Goal: Task Accomplishment & Management: Complete application form

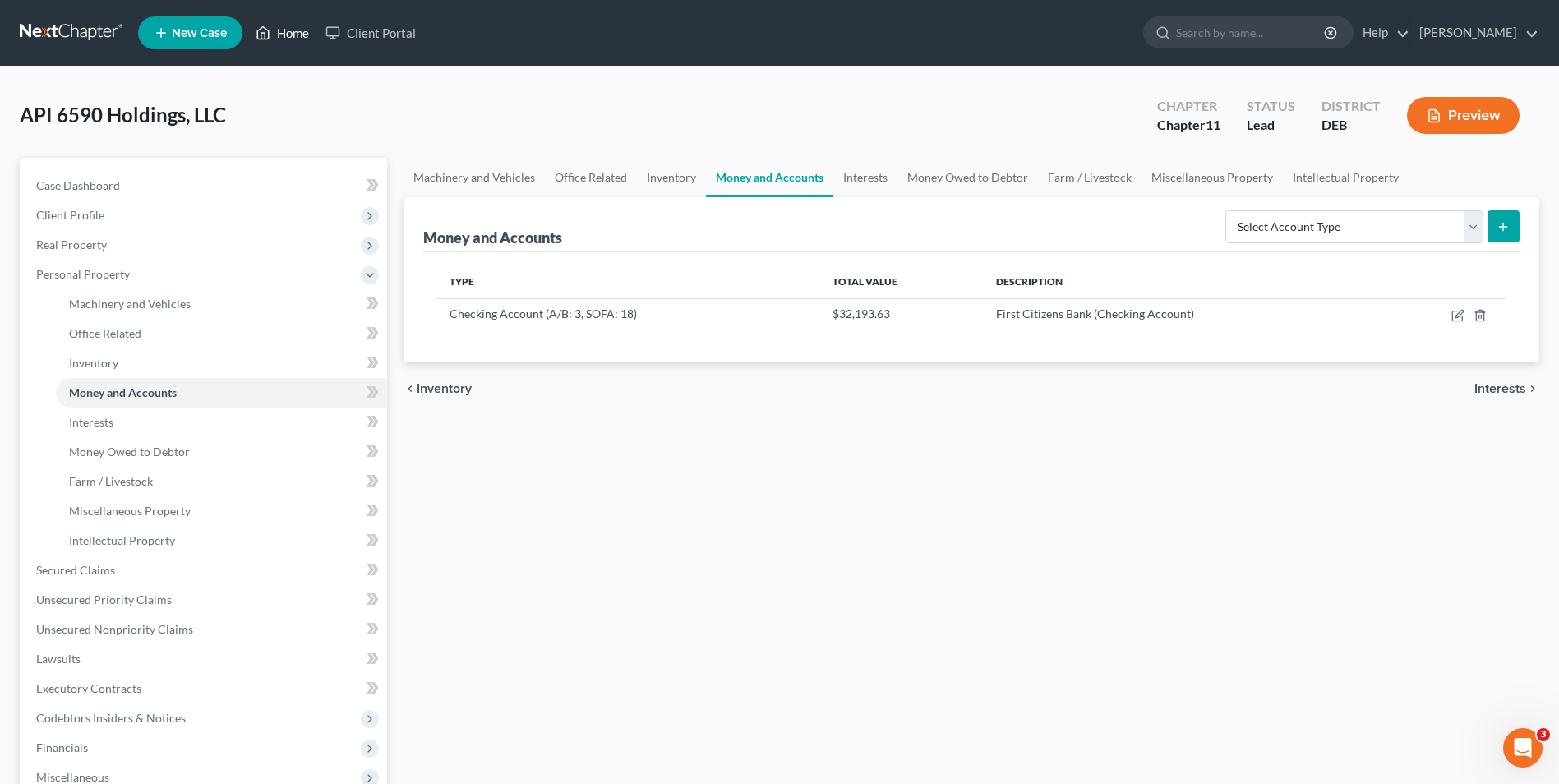
click at [301, 35] on link "Home" at bounding box center [282, 33] width 70 height 29
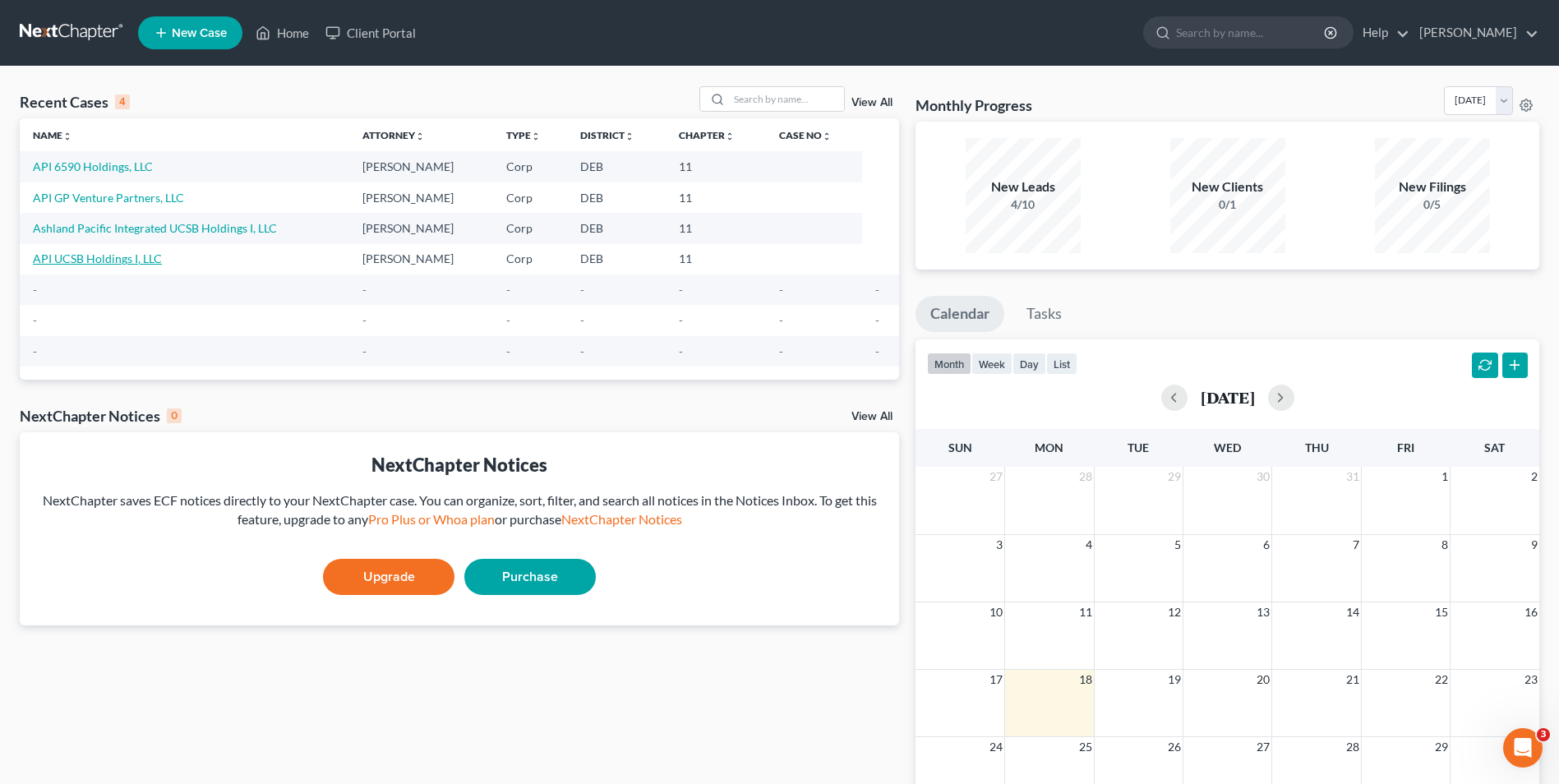
click at [116, 256] on link "API UCSB Holdings I, LLC" at bounding box center [97, 258] width 129 height 14
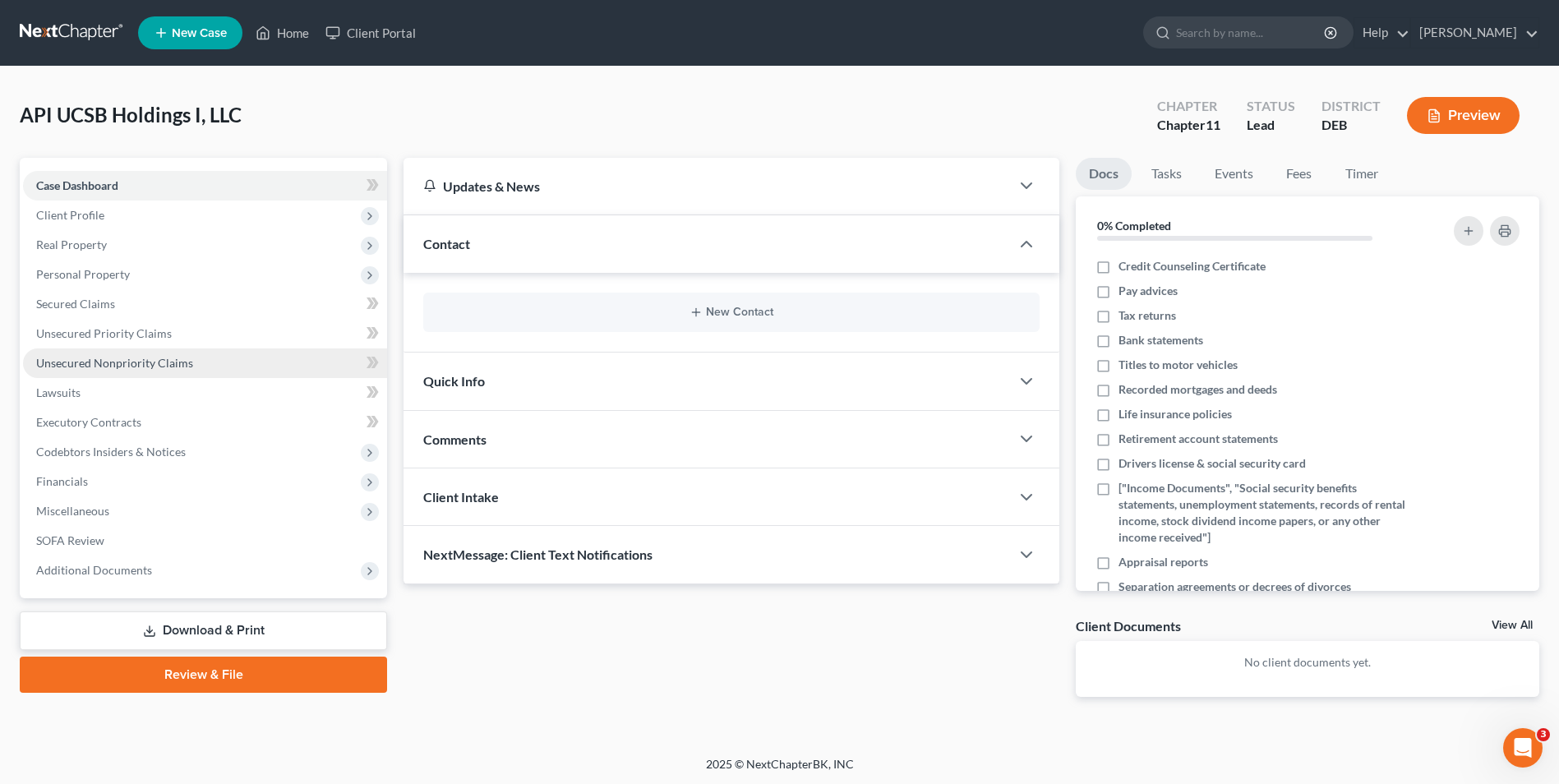
click at [113, 363] on span "Unsecured Nonpriority Claims" at bounding box center [114, 362] width 157 height 14
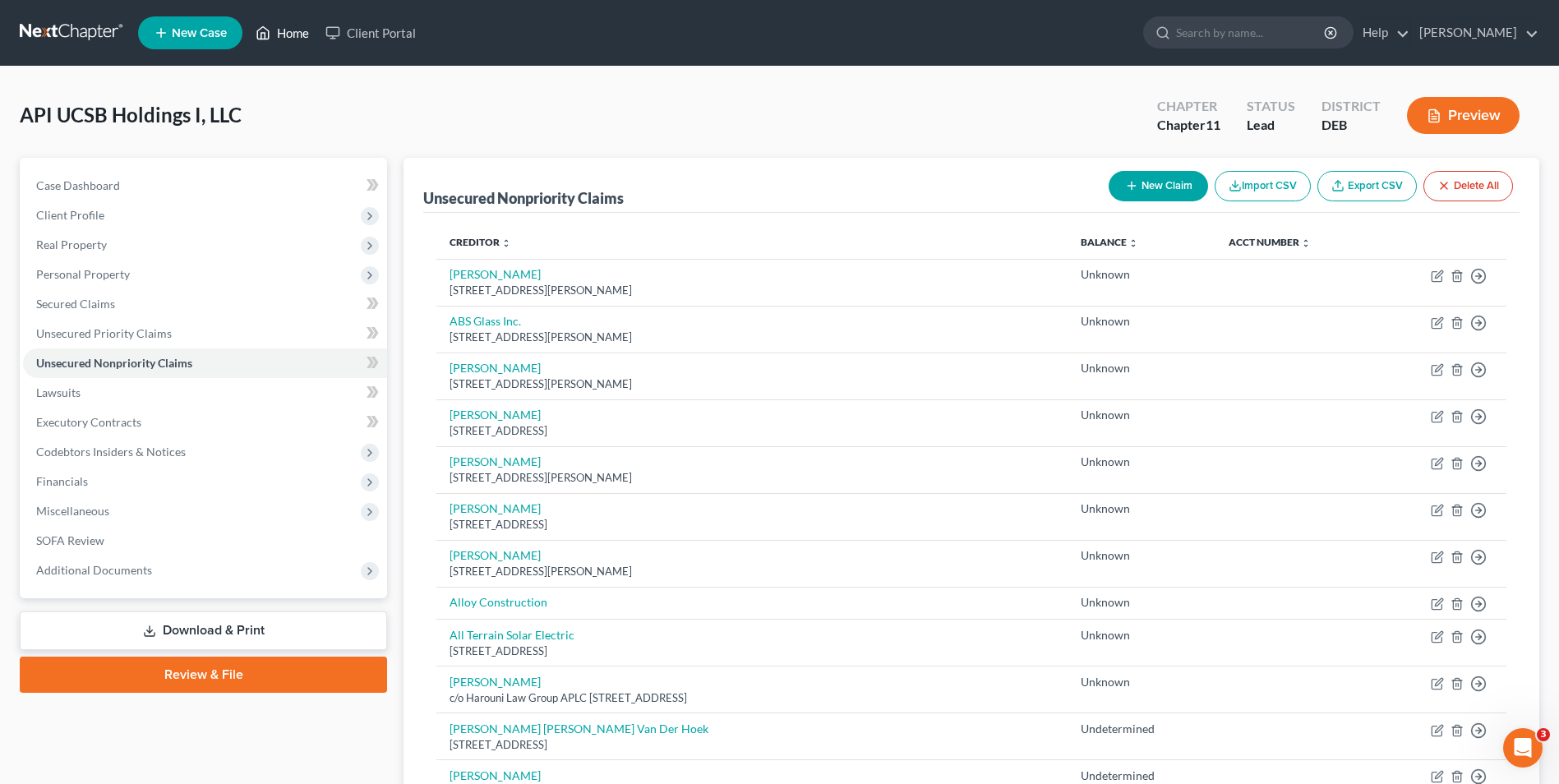
click at [286, 35] on link "Home" at bounding box center [282, 33] width 70 height 29
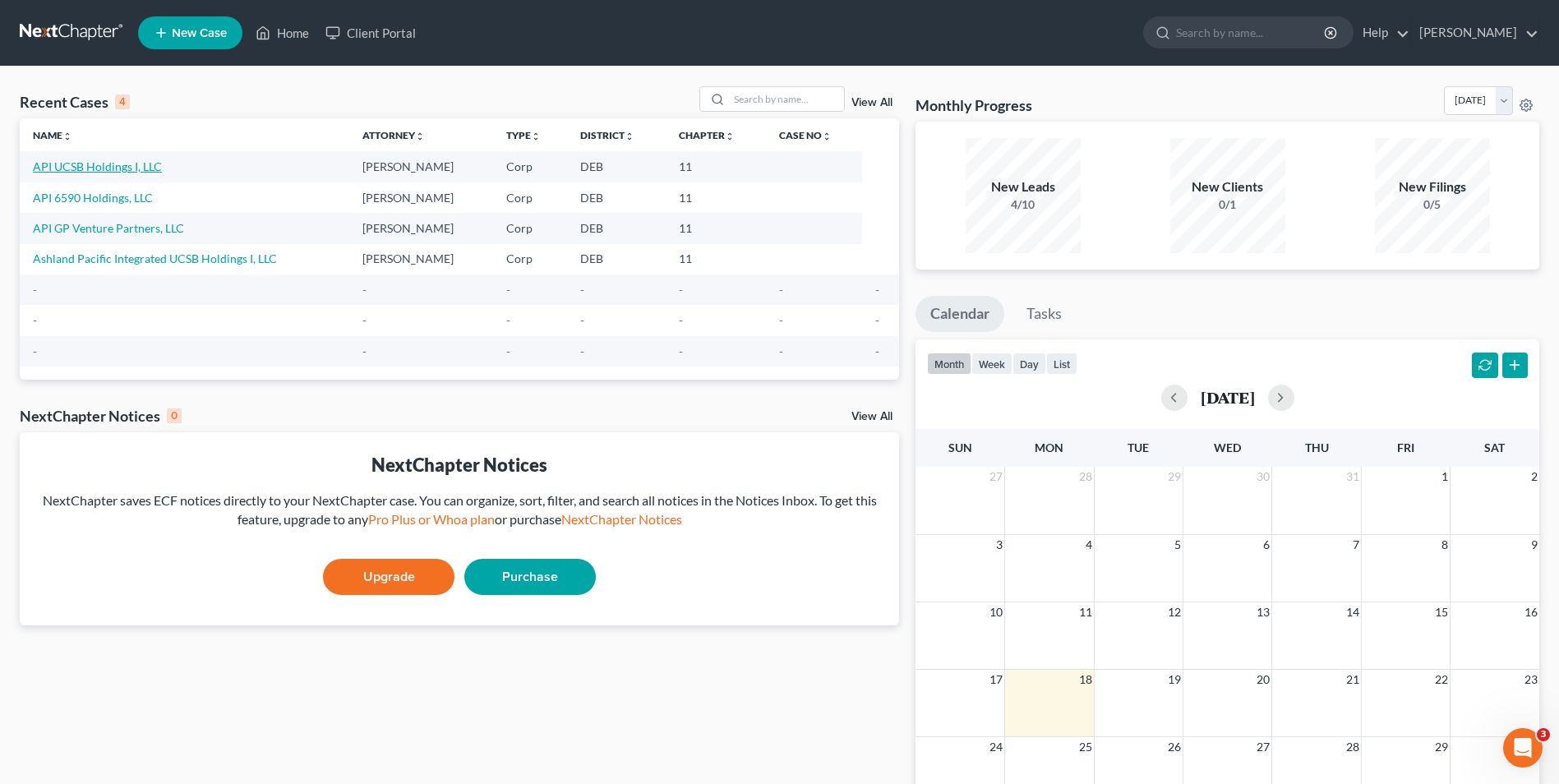
click at [126, 169] on link "API UCSB Holdings I, LLC" at bounding box center [97, 167] width 129 height 14
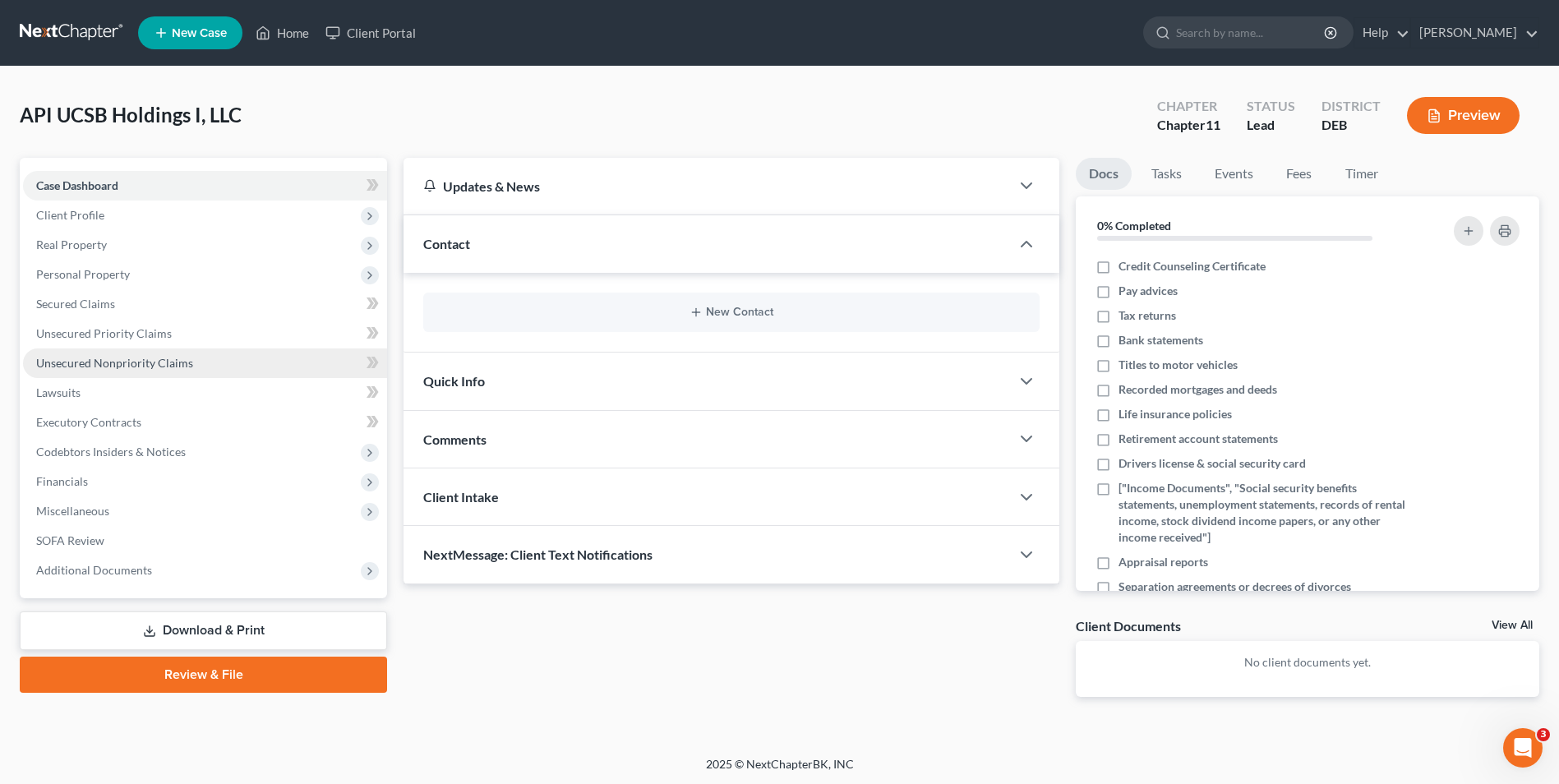
click at [111, 359] on span "Unsecured Nonpriority Claims" at bounding box center [114, 362] width 157 height 14
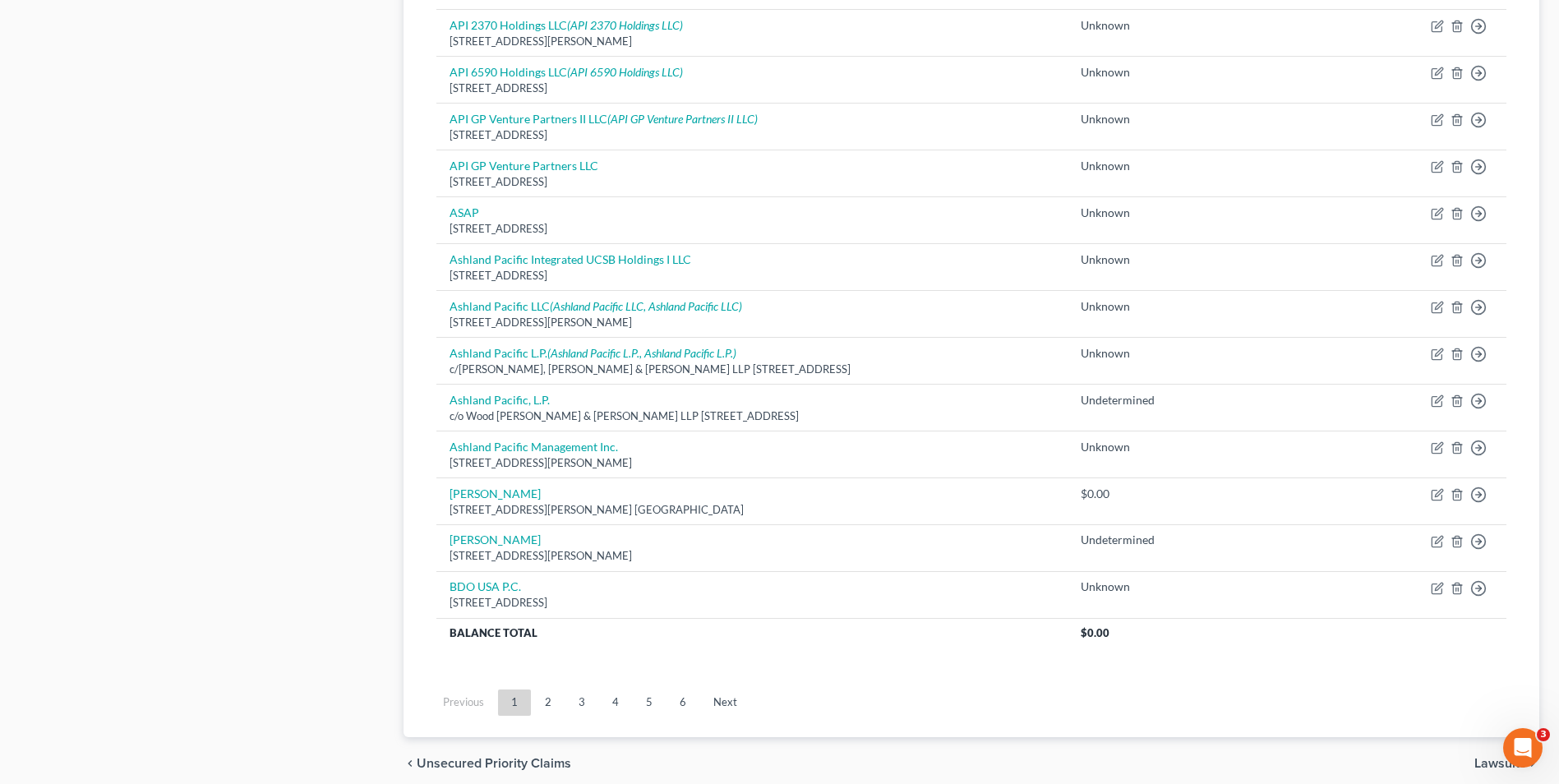
scroll to position [1068, 0]
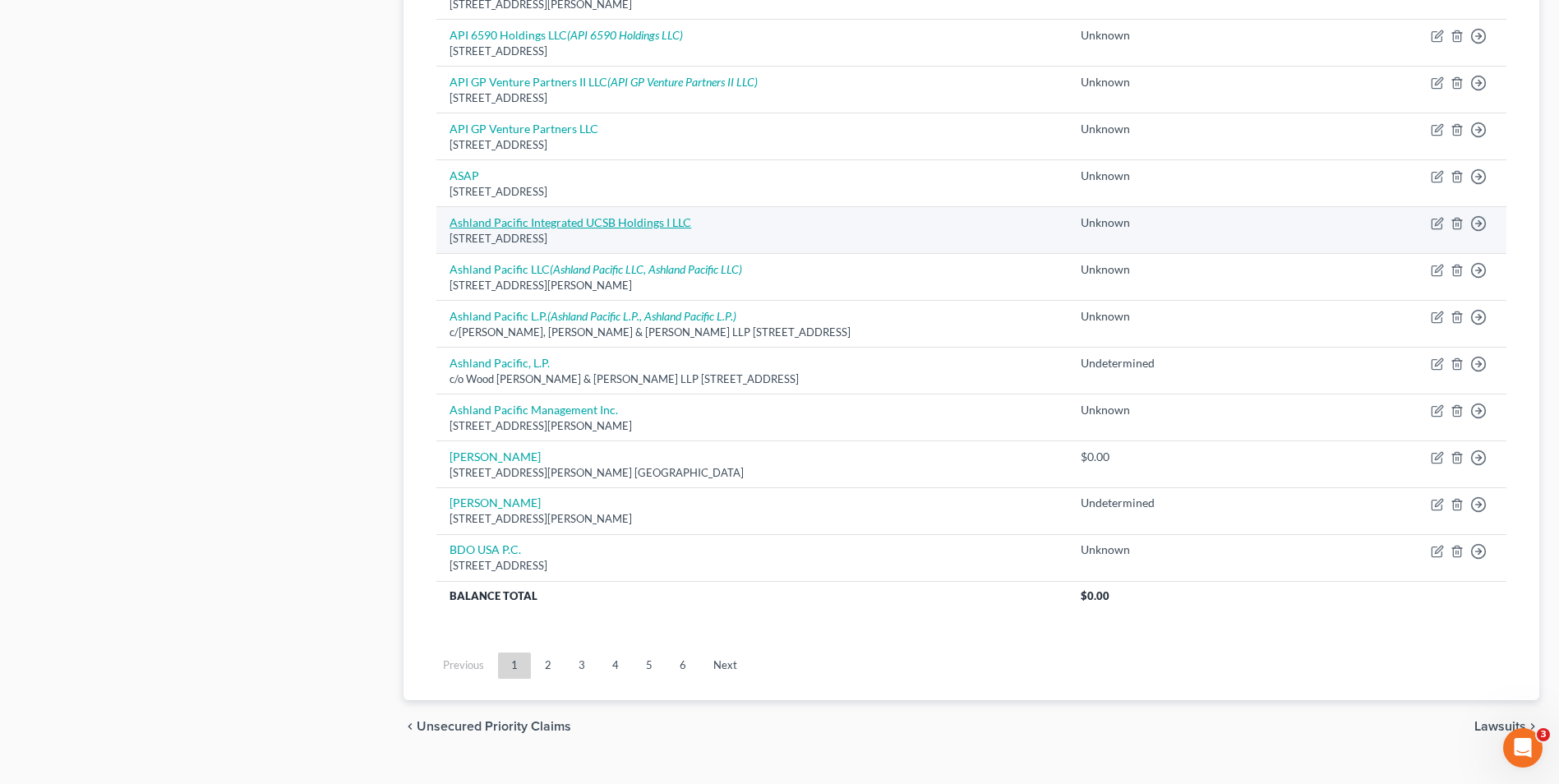
click at [567, 221] on link "Ashland Pacific Integrated UCSB Holdings I LLC" at bounding box center [569, 222] width 241 height 14
select select "4"
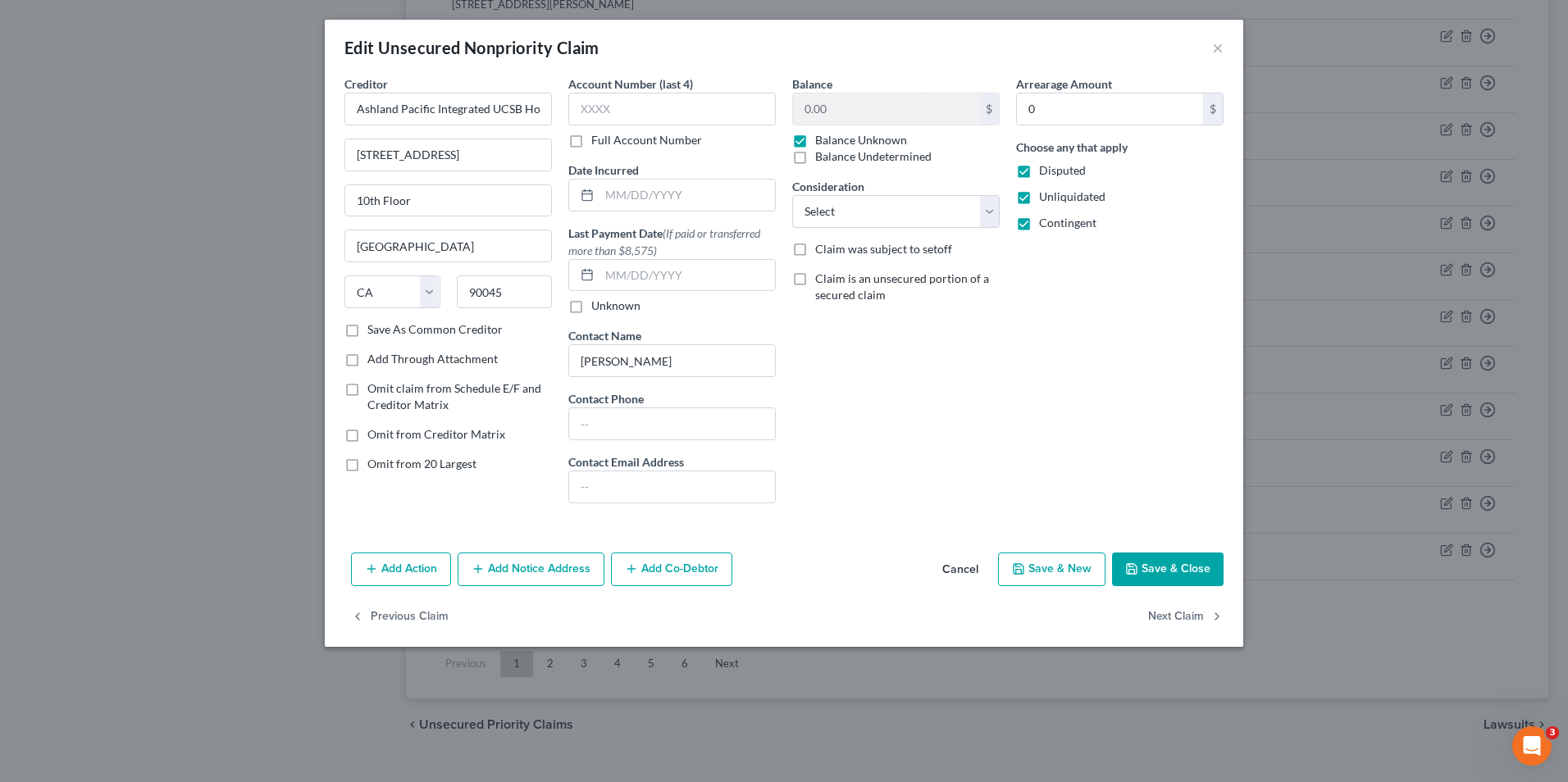
click at [368, 464] on label "Omit from 20 Largest" at bounding box center [422, 463] width 109 height 16
click at [374, 464] on input "Omit from 20 Largest" at bounding box center [379, 461] width 10 height 10
checkbox input "true"
click at [1155, 569] on button "Save & Close" at bounding box center [1168, 570] width 111 height 34
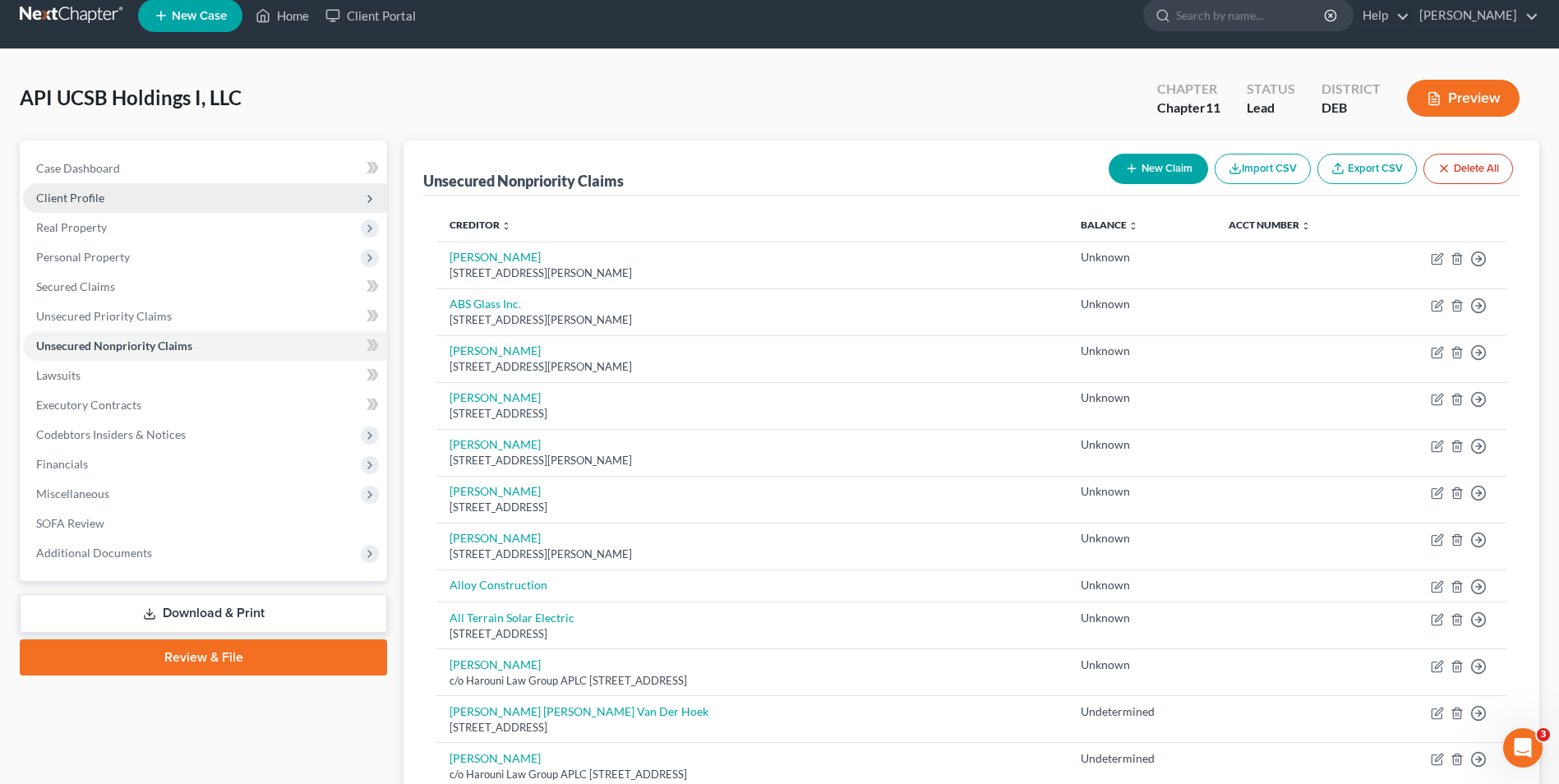
scroll to position [0, 0]
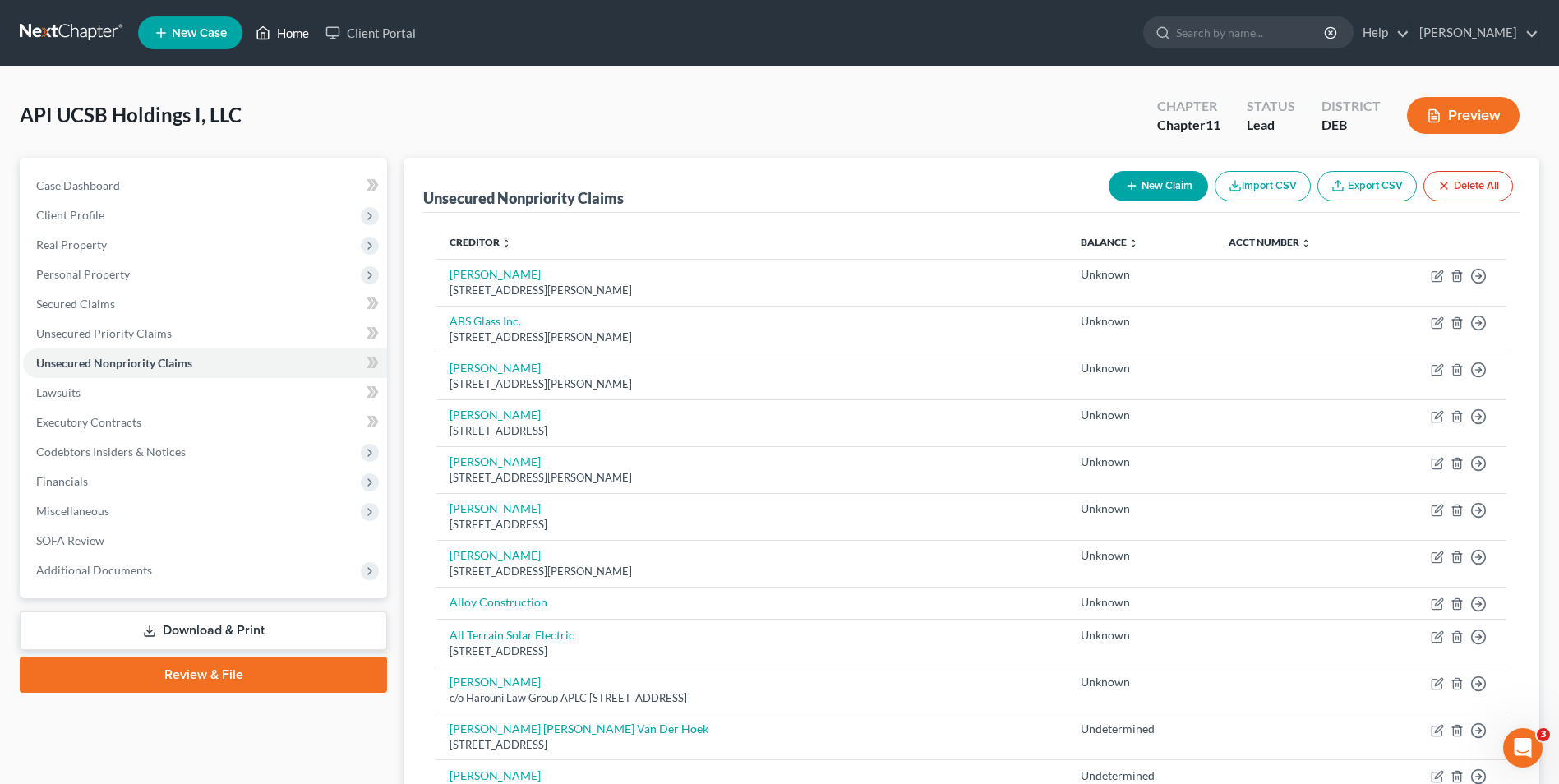
click at [273, 25] on link "Home" at bounding box center [282, 33] width 70 height 29
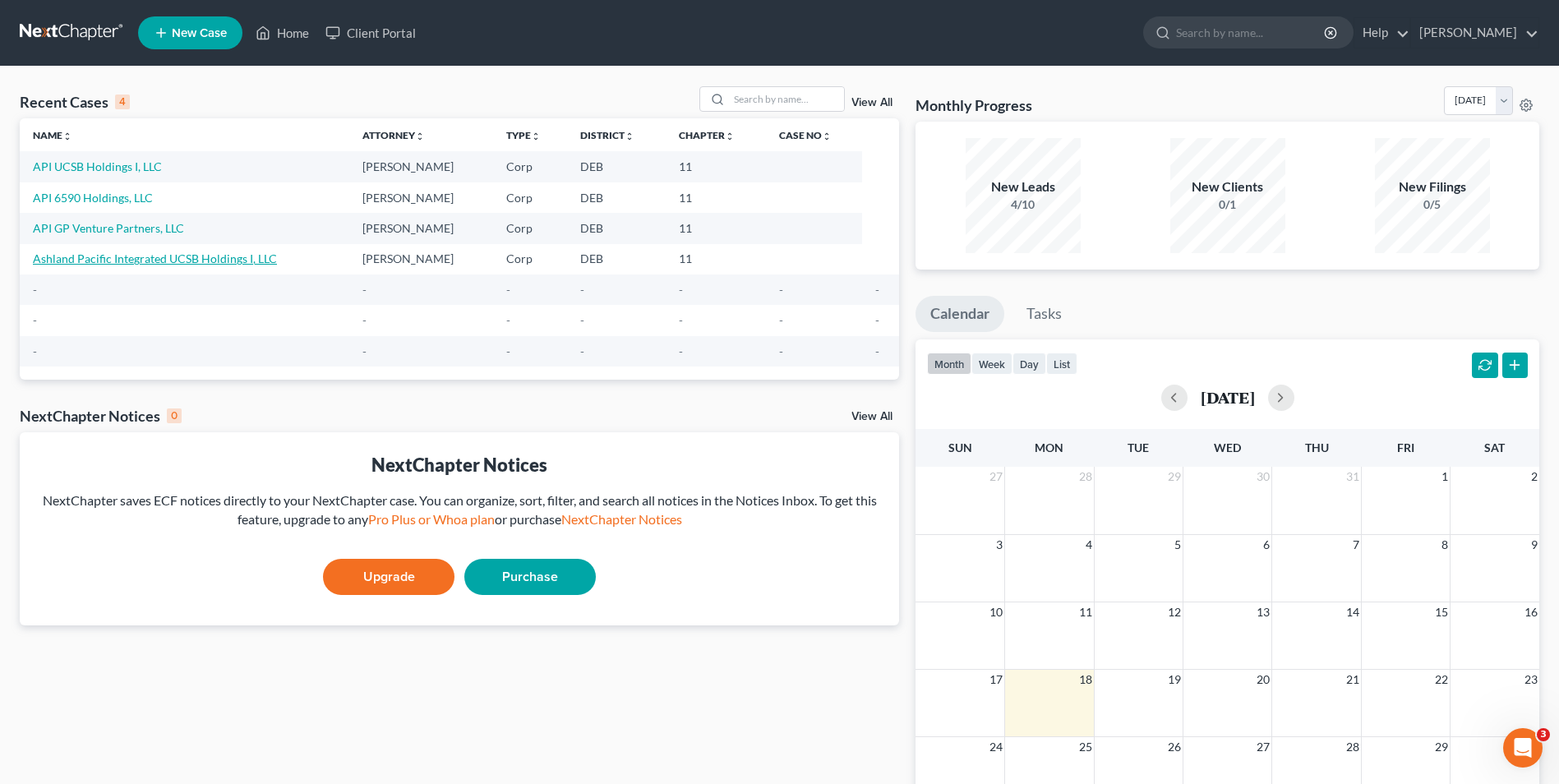
click at [150, 259] on link "Ashland Pacific Integrated UCSB Holdings I, LLC" at bounding box center [155, 258] width 244 height 14
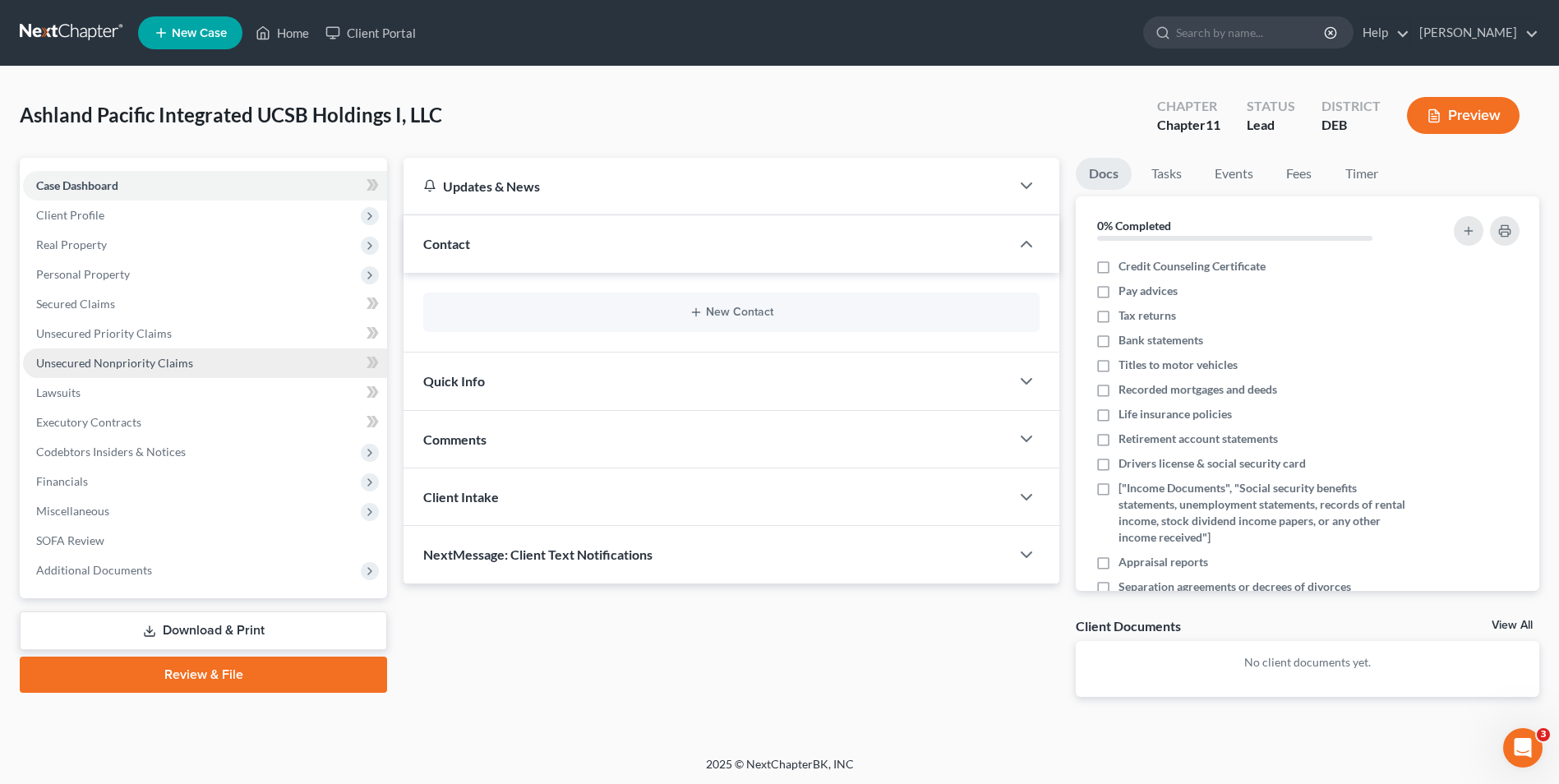
click at [116, 361] on span "Unsecured Nonpriority Claims" at bounding box center [114, 362] width 157 height 14
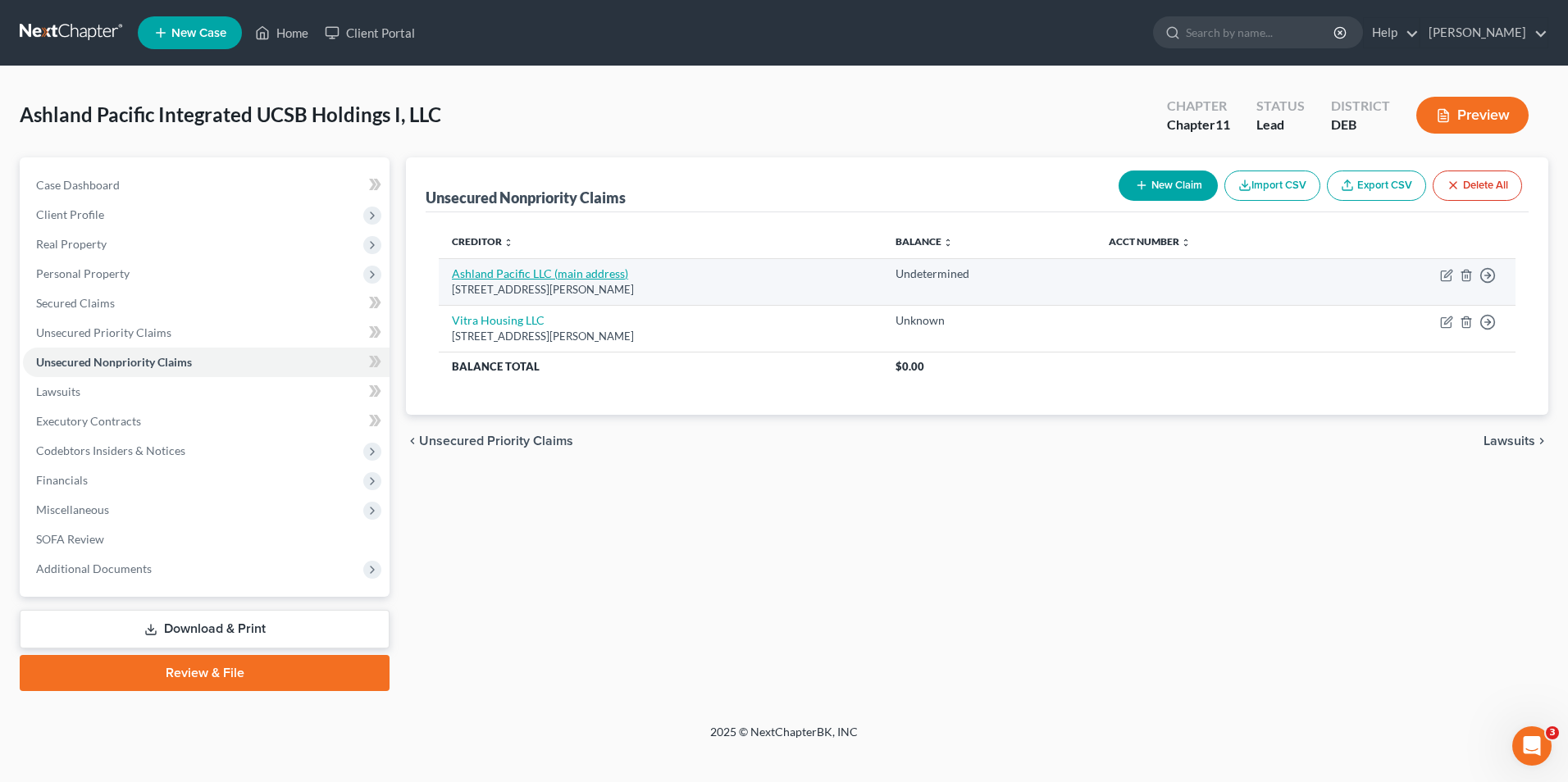
click at [579, 276] on link "Ashland Pacific LLC (main address)" at bounding box center [540, 273] width 177 height 14
select select "4"
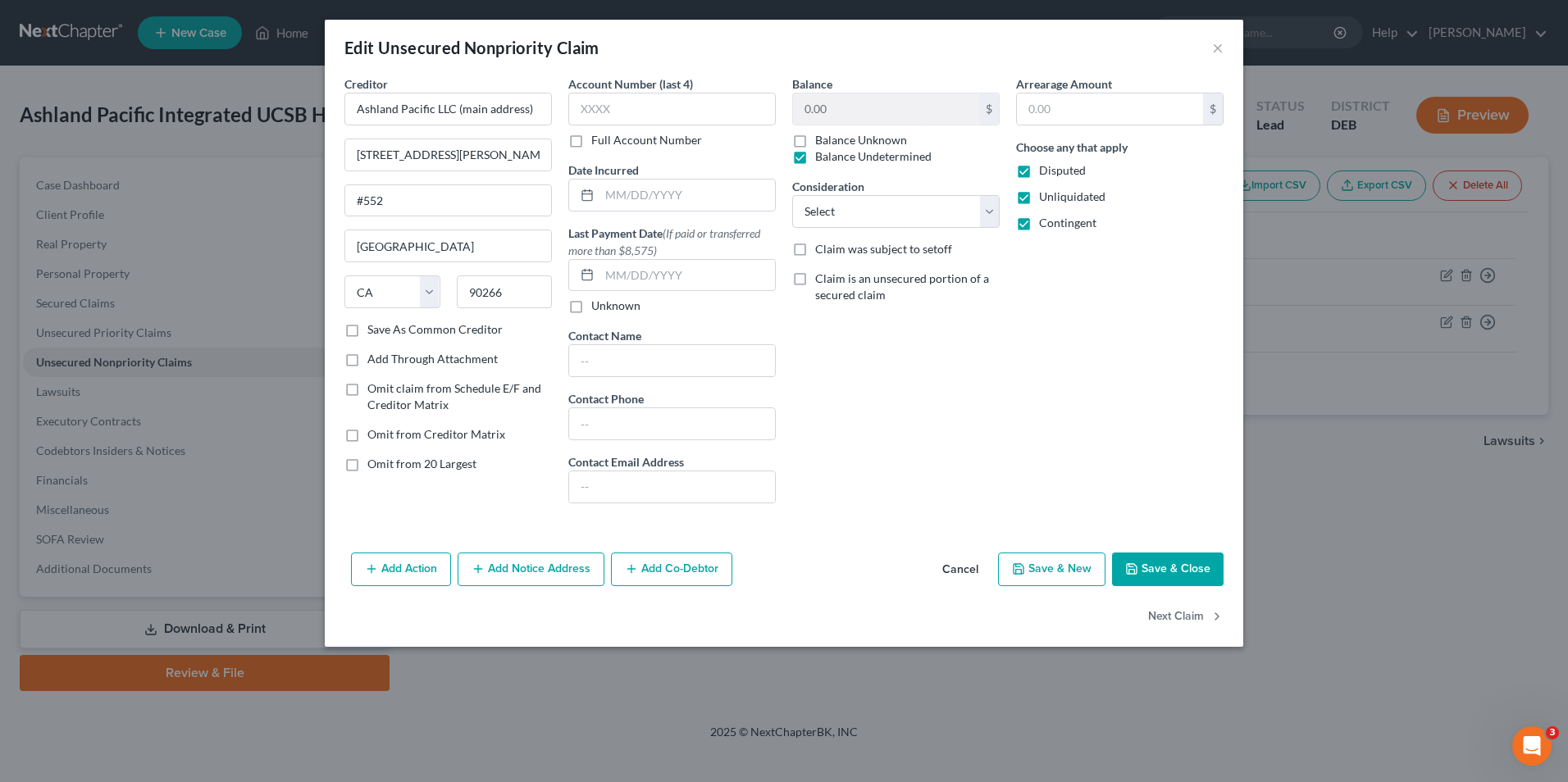
click at [368, 465] on label "Omit from 20 Largest" at bounding box center [422, 463] width 109 height 16
click at [374, 465] on input "Omit from 20 Largest" at bounding box center [379, 461] width 10 height 10
checkbox input "true"
click at [1158, 564] on button "Save & Close" at bounding box center [1168, 570] width 111 height 34
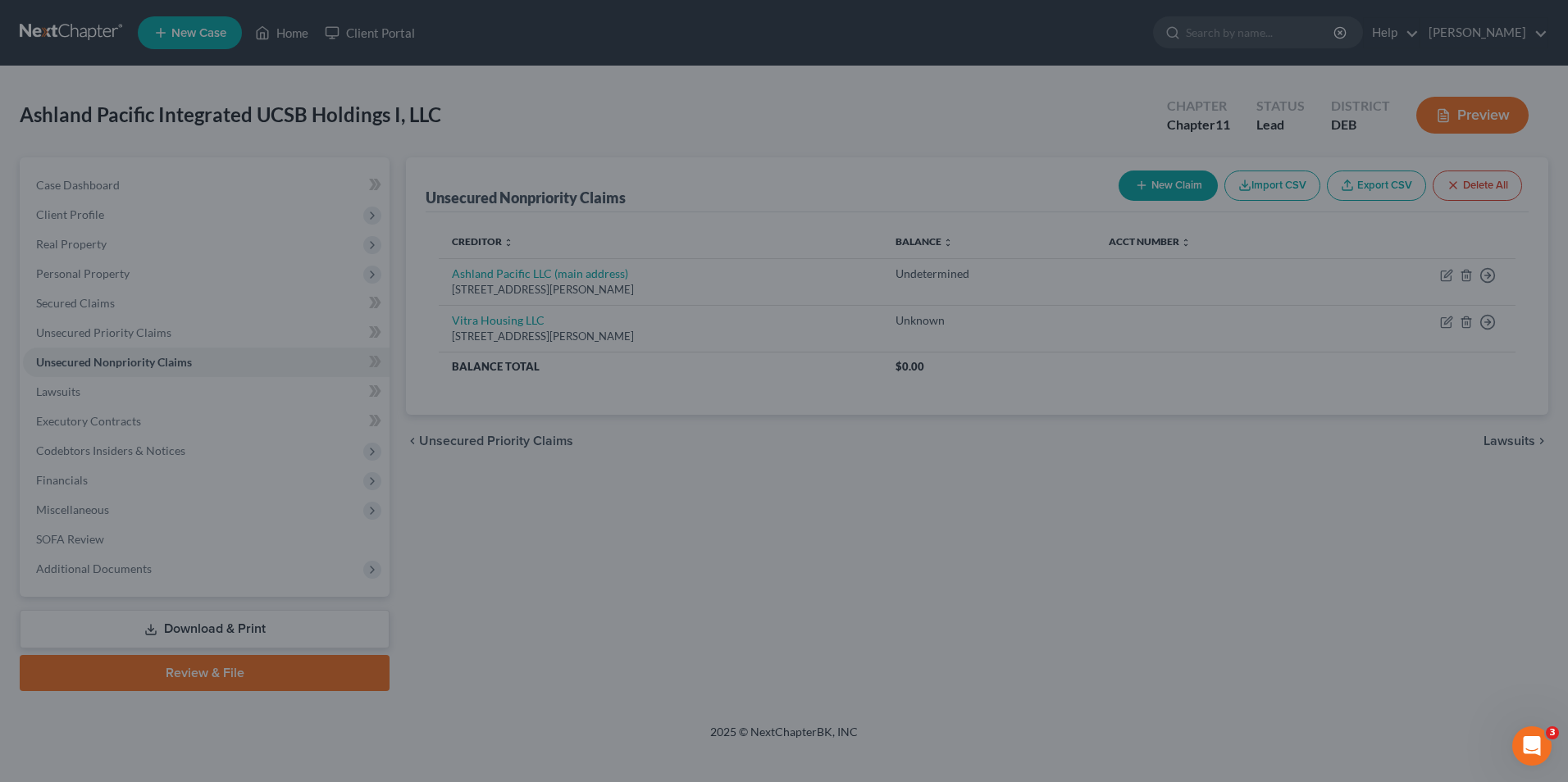
type input "0"
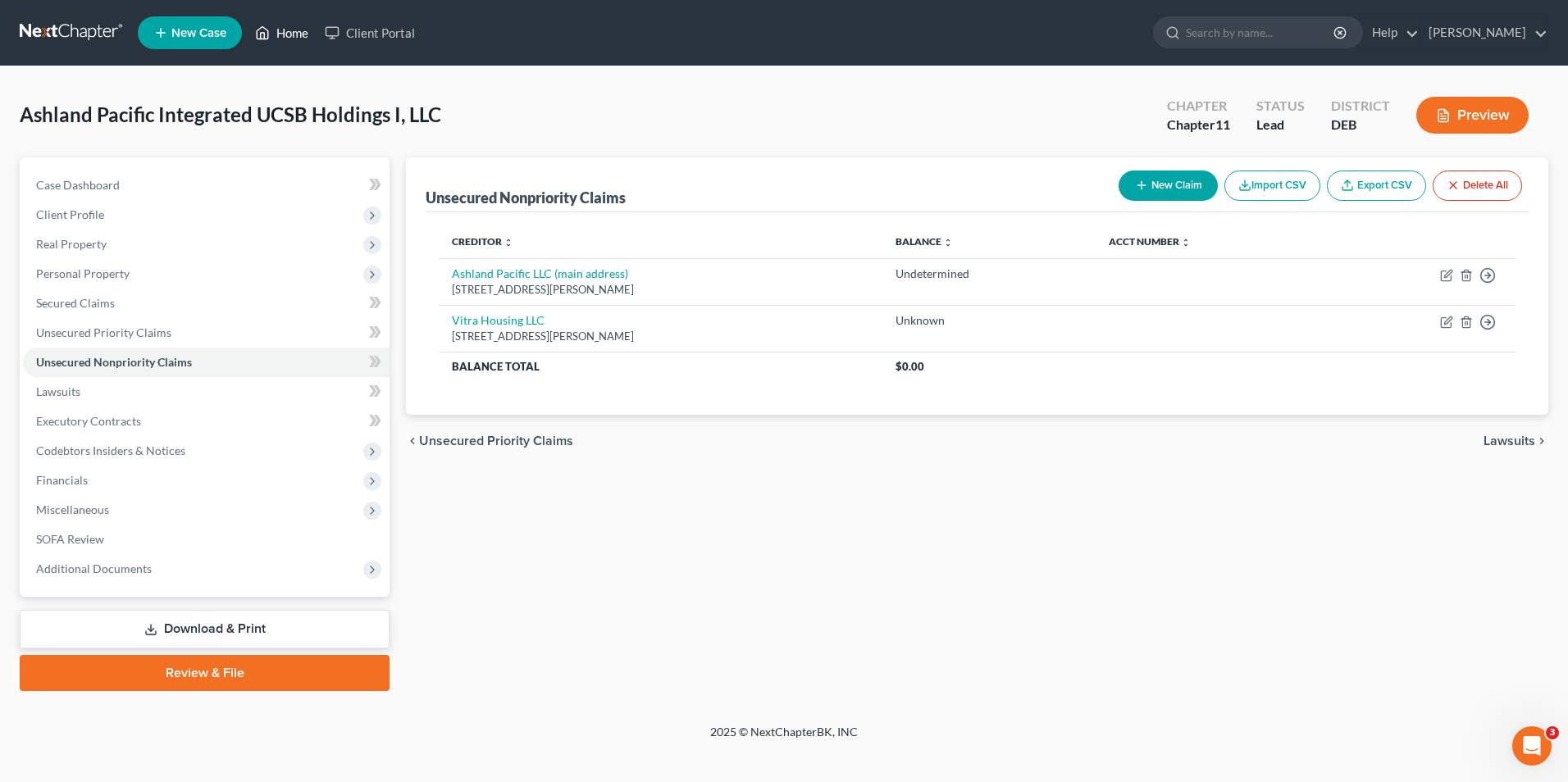
click at [290, 33] on link "Home" at bounding box center [281, 33] width 69 height 29
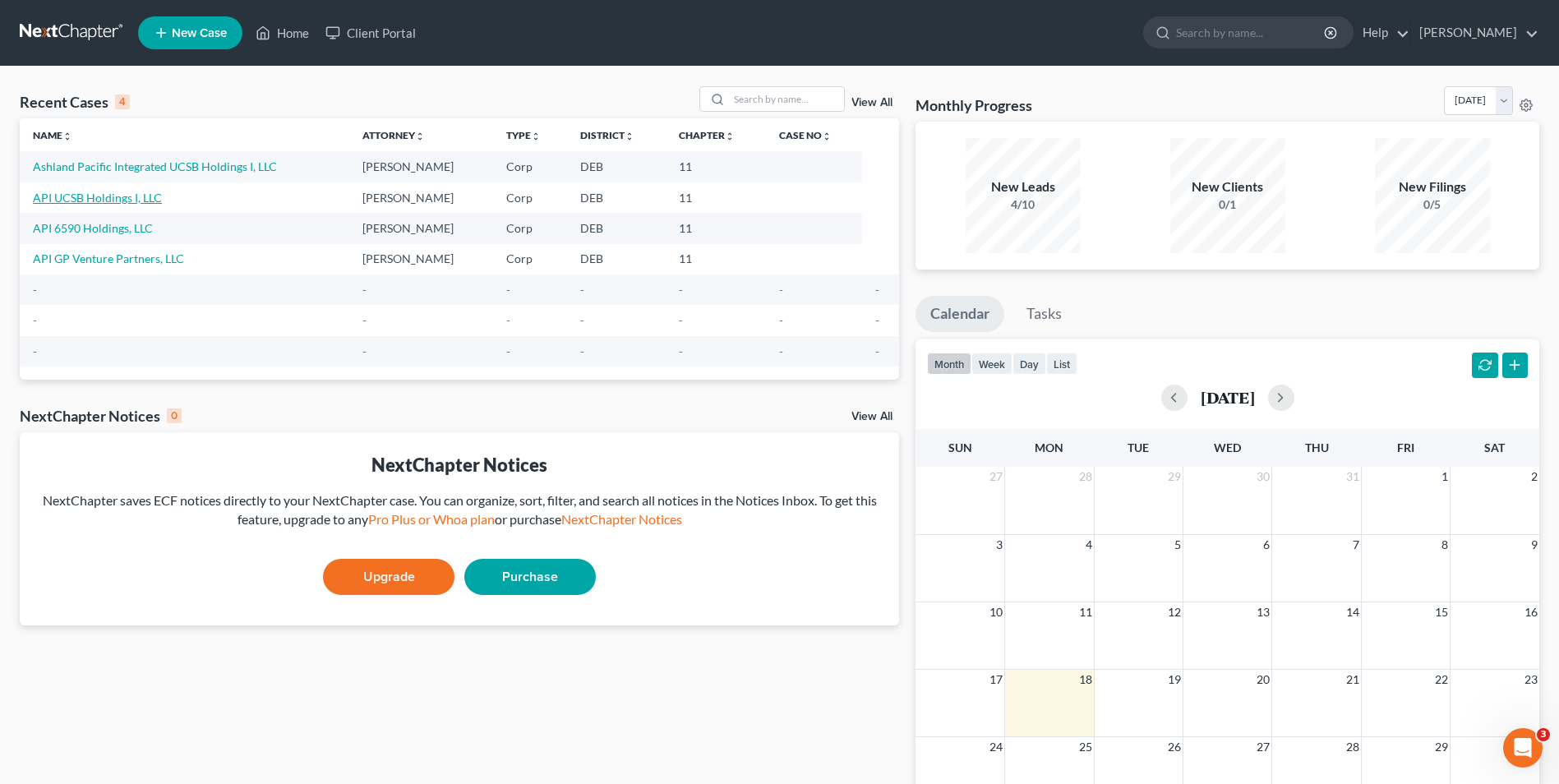
click at [112, 193] on link "API UCSB Holdings I, LLC" at bounding box center [97, 198] width 129 height 14
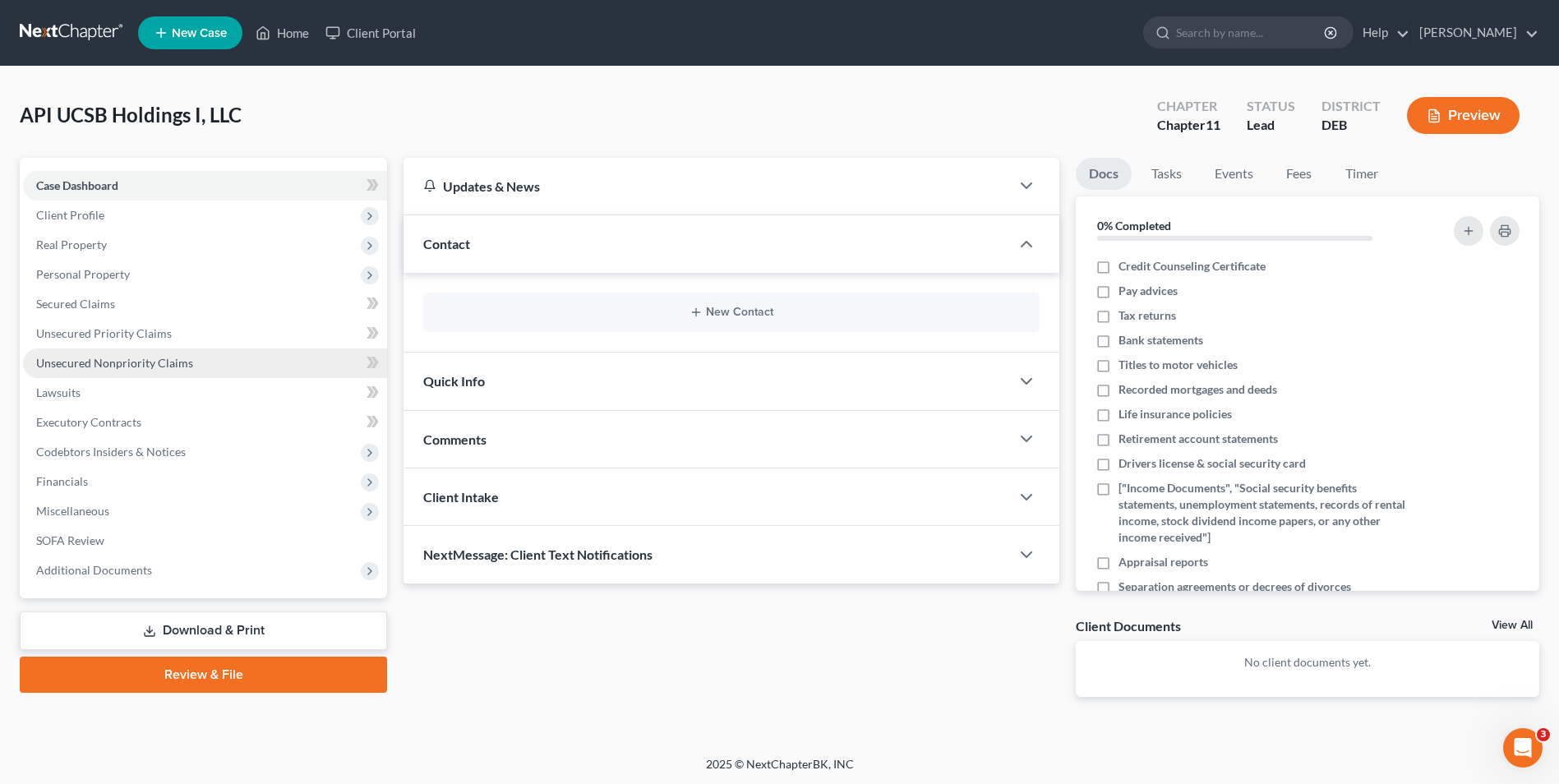
click at [138, 362] on span "Unsecured Nonpriority Claims" at bounding box center [114, 362] width 157 height 14
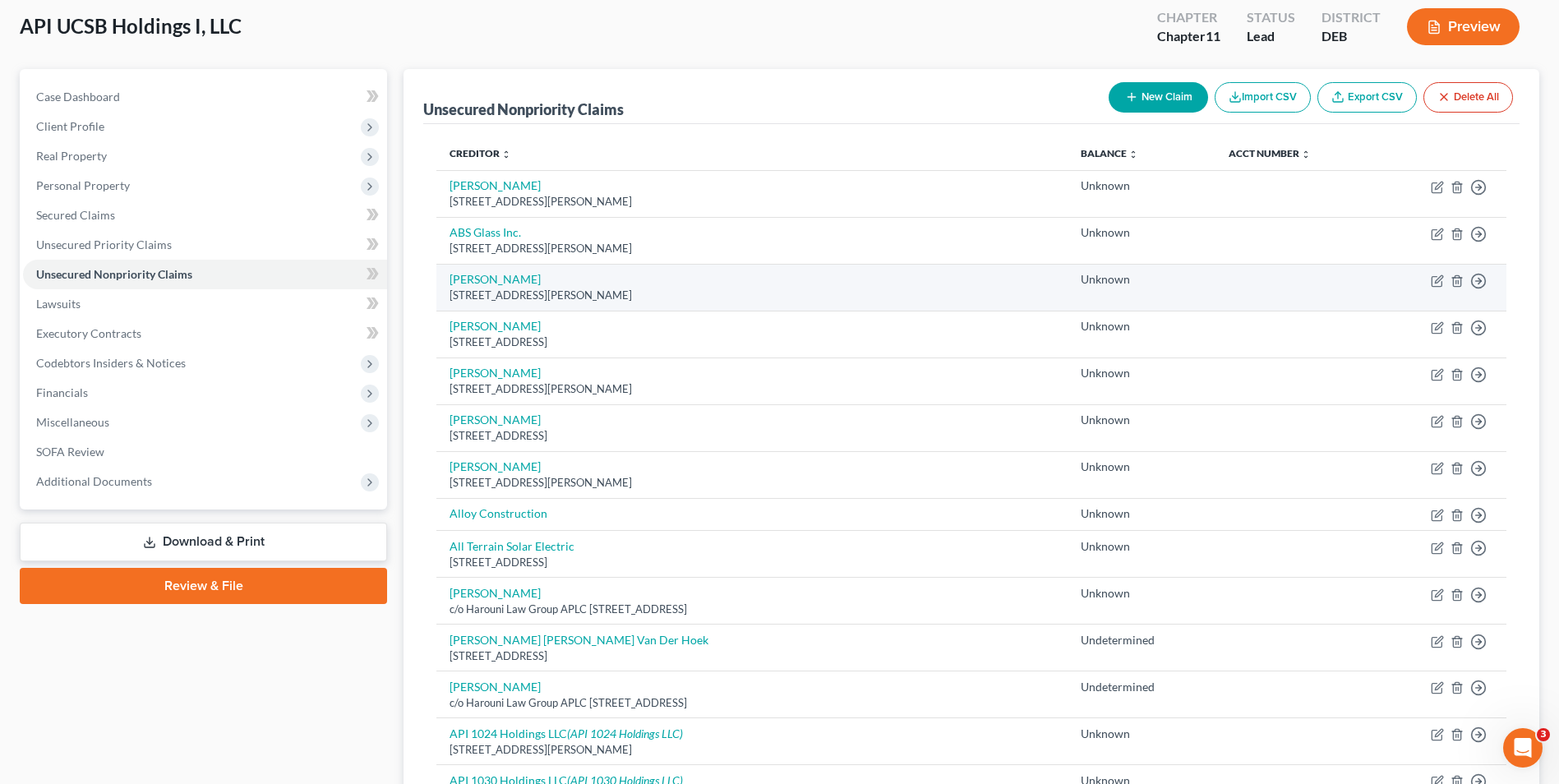
scroll to position [82, 0]
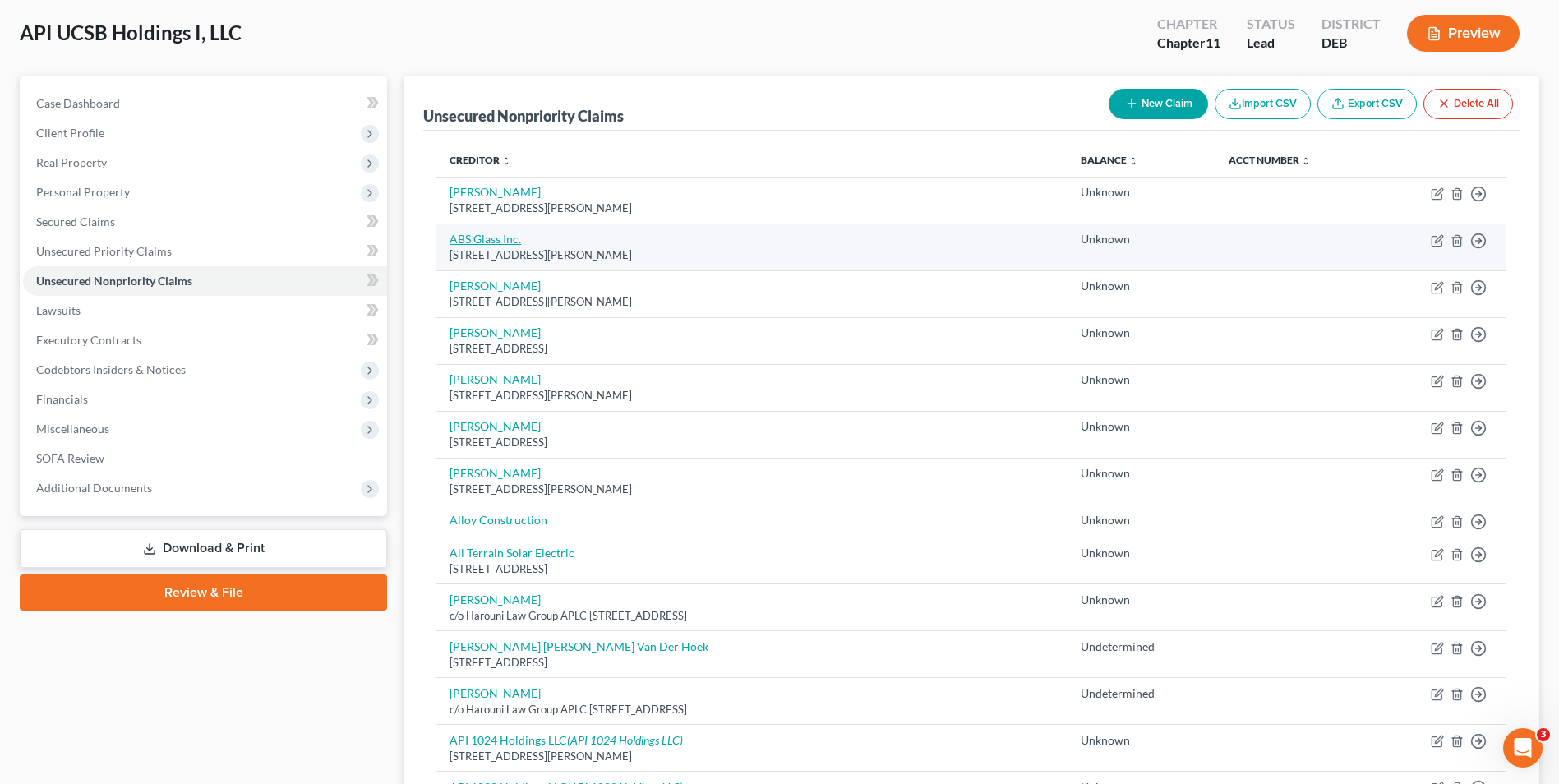
click at [487, 240] on link "ABS Glass Inc." at bounding box center [484, 239] width 71 height 14
select select "4"
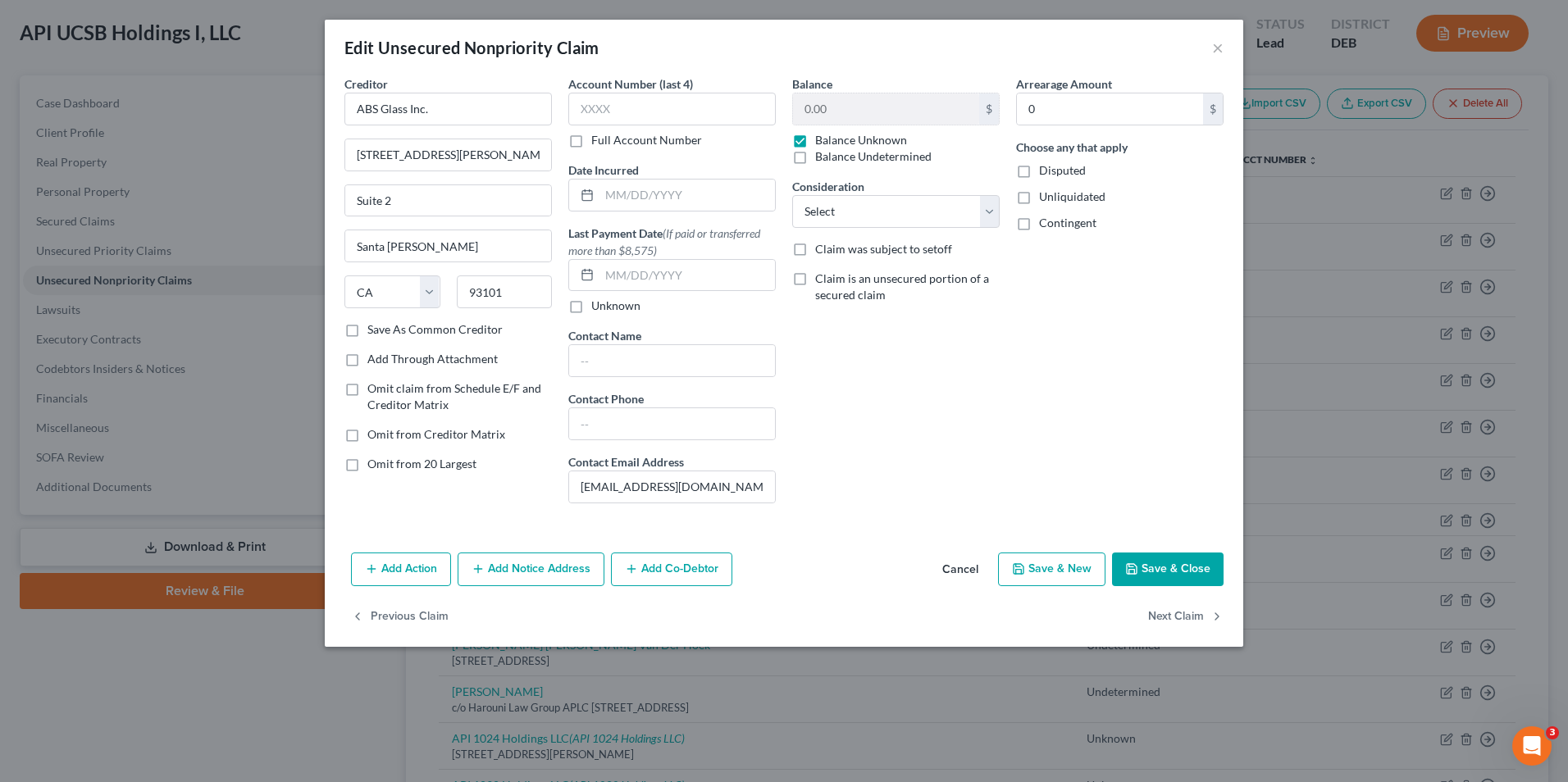
click at [815, 159] on label "Balance Undetermined" at bounding box center [873, 156] width 117 height 16
click at [822, 159] on input "Balance Undetermined" at bounding box center [827, 153] width 10 height 10
checkbox input "true"
checkbox input "false"
click at [1038, 173] on label "Disputed" at bounding box center [1062, 170] width 47 height 16
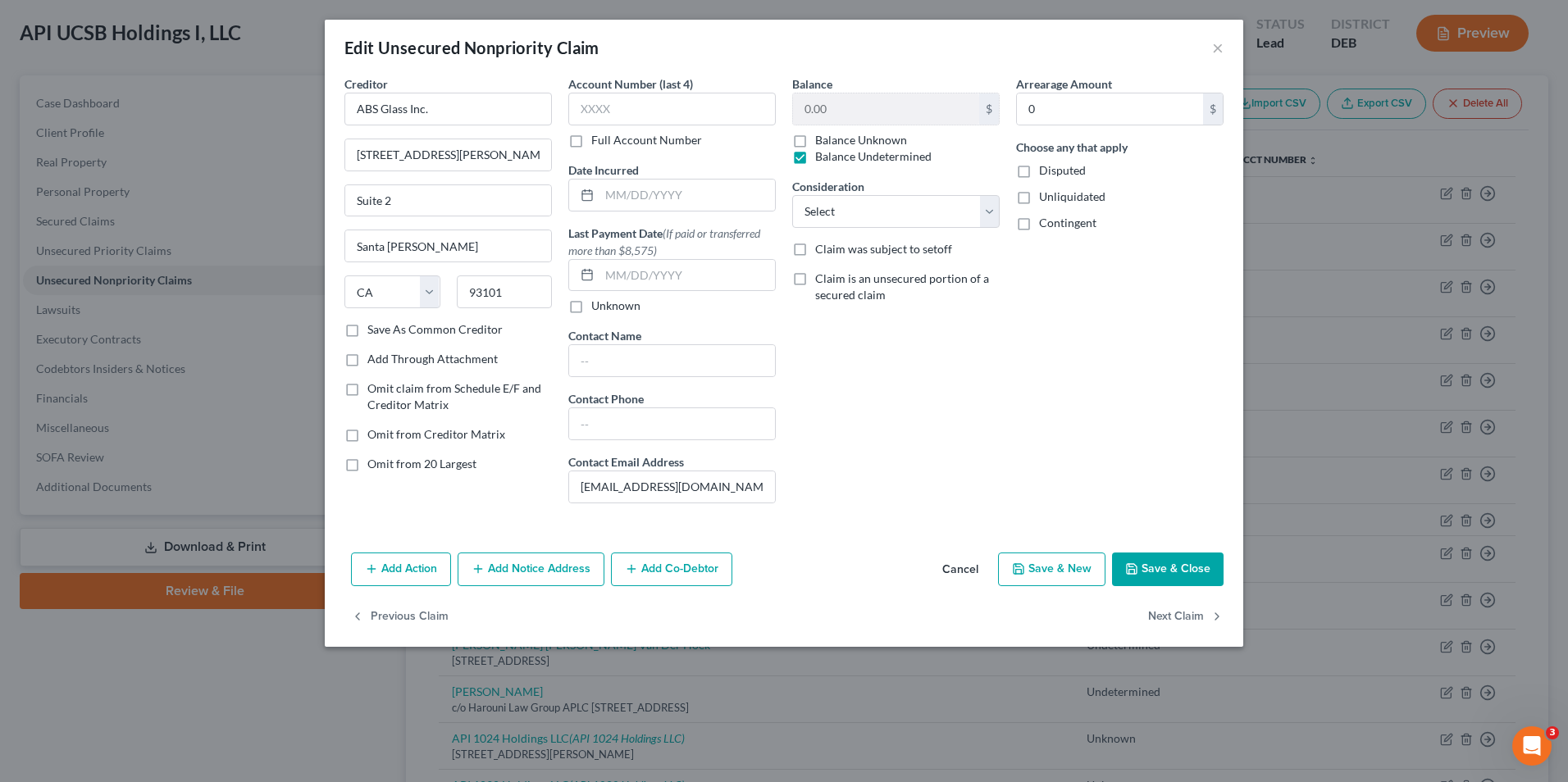
click at [1045, 173] on input "Disputed" at bounding box center [1050, 167] width 10 height 10
checkbox input "true"
drag, startPoint x: 1030, startPoint y: 198, endPoint x: 1025, endPoint y: 218, distance: 20.6
click at [1038, 199] on label "Unliquidated" at bounding box center [1072, 196] width 67 height 16
click at [1045, 199] on input "Unliquidated" at bounding box center [1050, 194] width 10 height 10
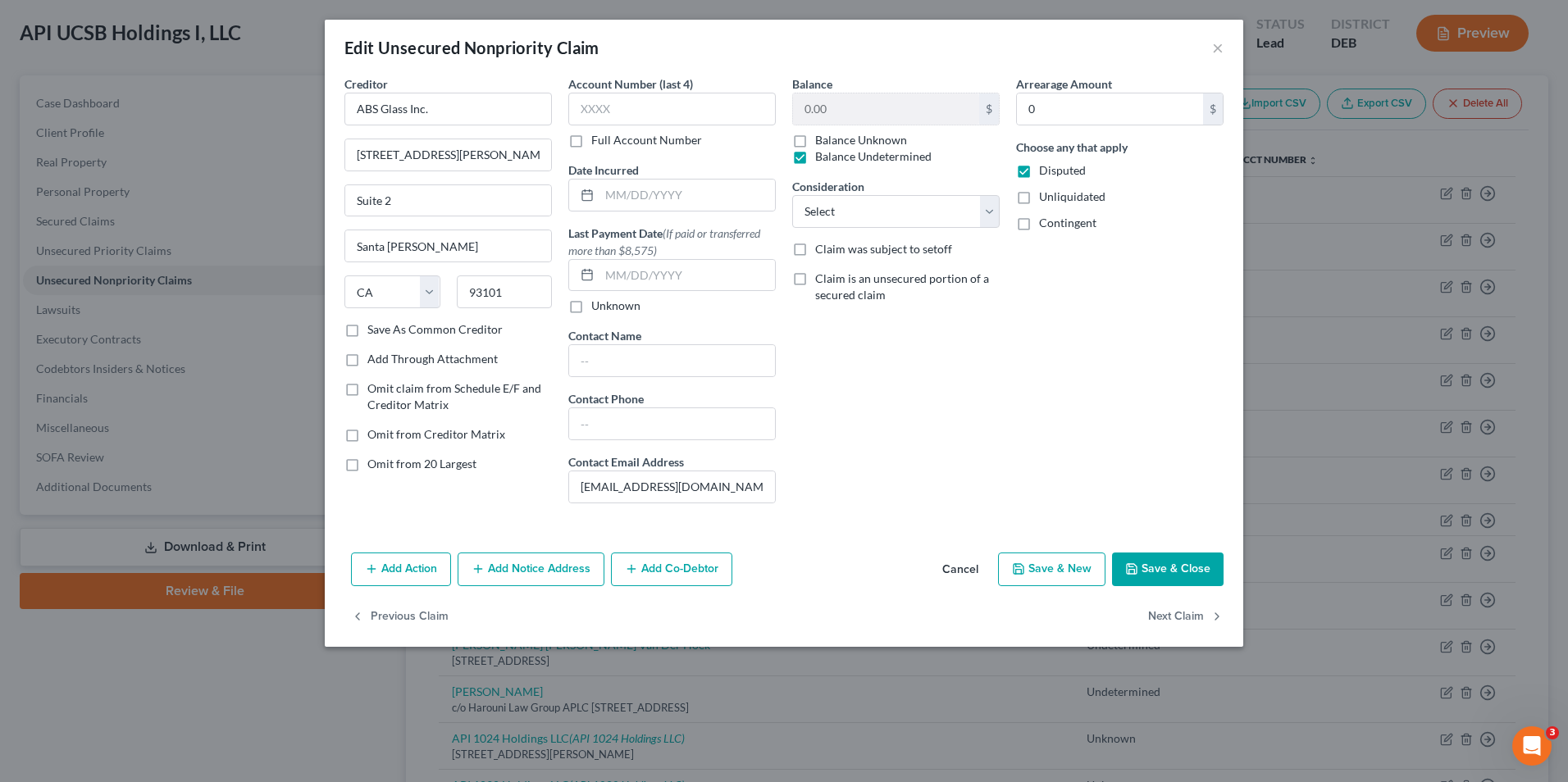
checkbox input "true"
click at [1038, 219] on label "Contingent" at bounding box center [1067, 223] width 57 height 16
click at [1045, 219] on input "Contingent" at bounding box center [1050, 220] width 10 height 10
checkbox input "true"
click at [1154, 563] on button "Save & Close" at bounding box center [1168, 570] width 111 height 34
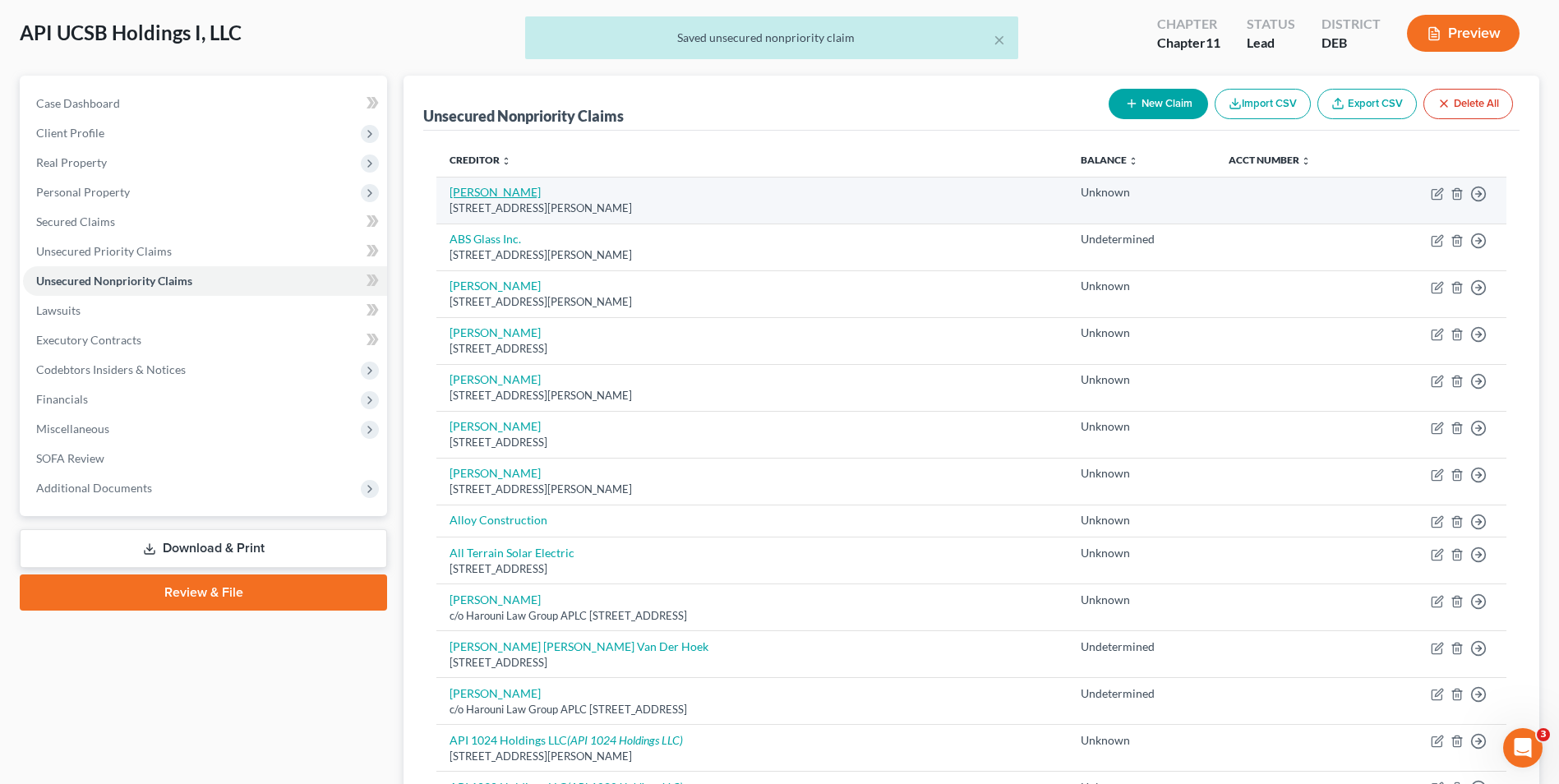
click at [498, 198] on link "[PERSON_NAME]" at bounding box center [495, 191] width 91 height 14
select select "4"
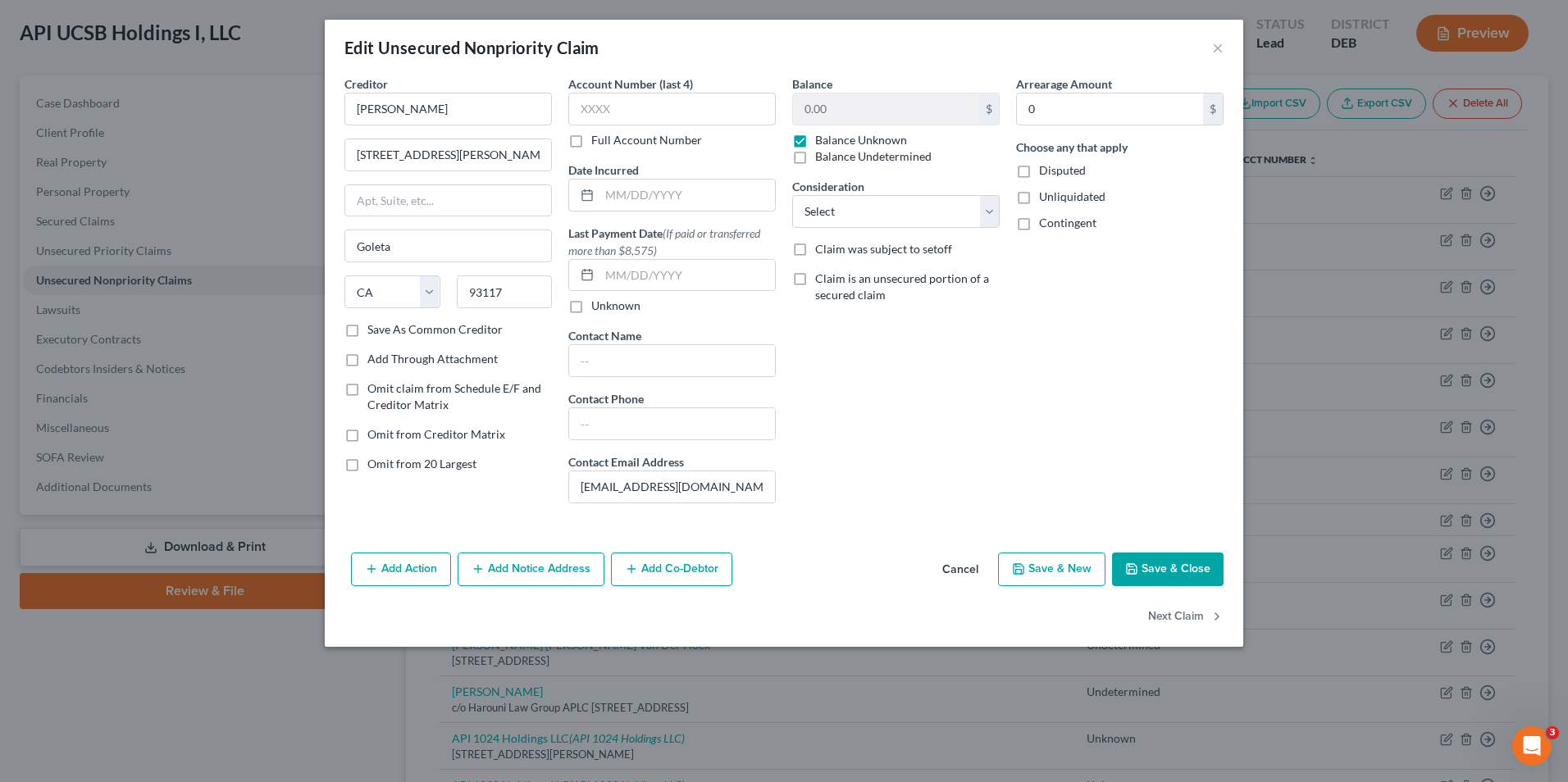
click at [815, 155] on label "Balance Undetermined" at bounding box center [873, 156] width 117 height 16
click at [822, 155] on input "Balance Undetermined" at bounding box center [827, 153] width 10 height 10
checkbox input "true"
checkbox input "false"
click at [1038, 170] on label "Disputed" at bounding box center [1062, 170] width 47 height 16
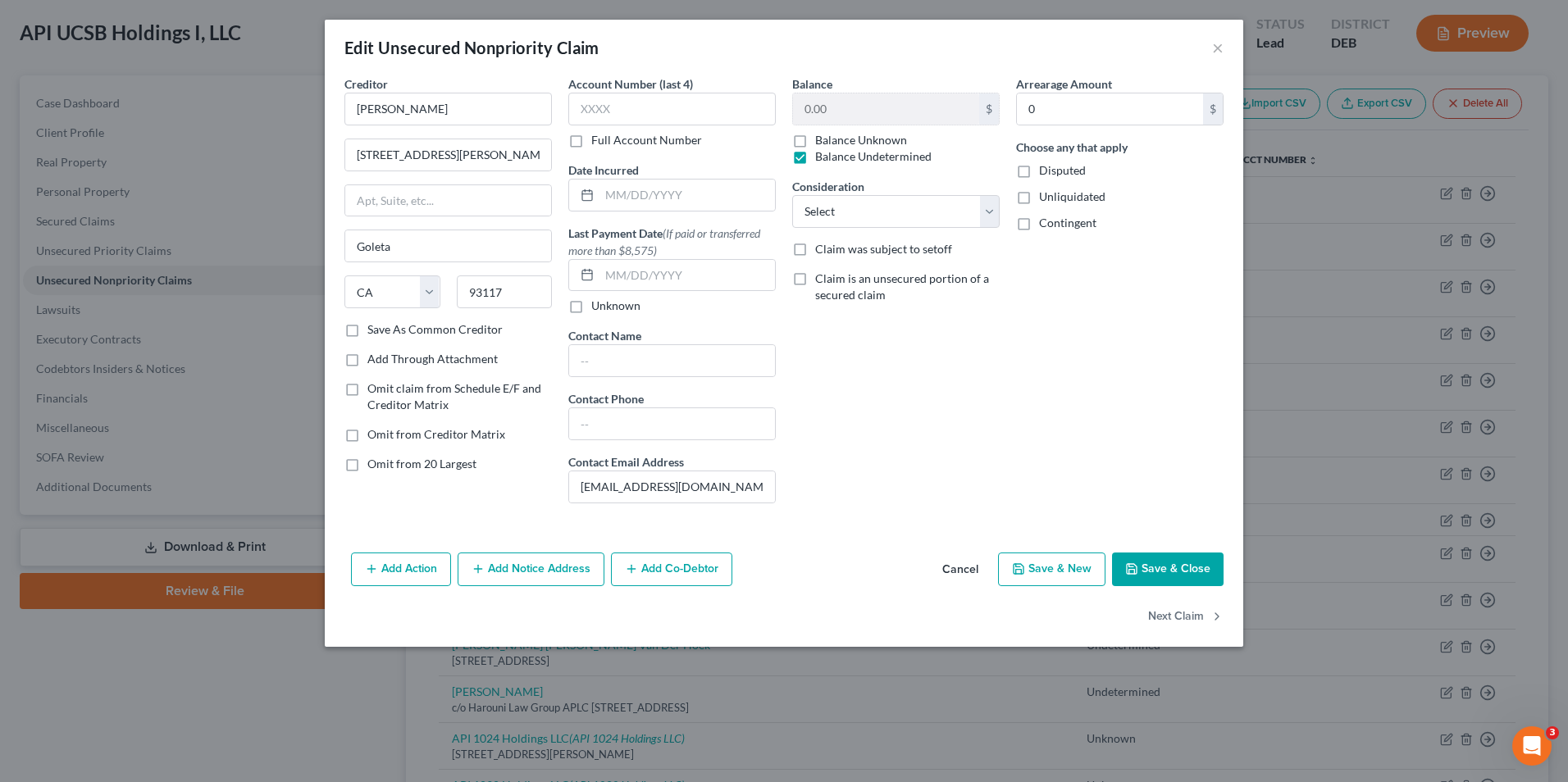
click at [1045, 170] on input "Disputed" at bounding box center [1050, 167] width 10 height 10
checkbox input "true"
click at [1038, 203] on label "Unliquidated" at bounding box center [1072, 196] width 67 height 16
click at [1045, 200] on input "Unliquidated" at bounding box center [1050, 194] width 10 height 10
checkbox input "true"
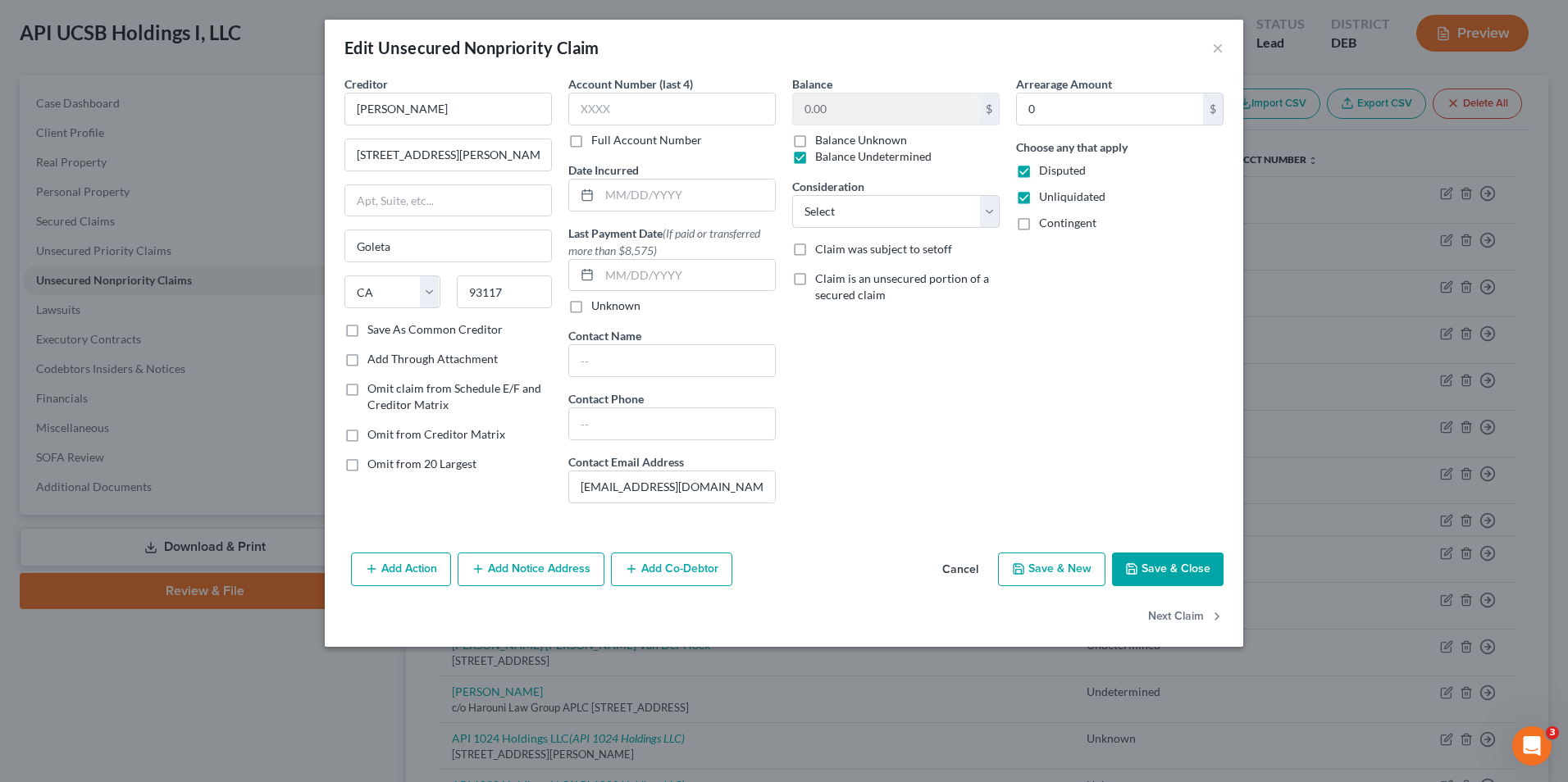
click at [1038, 231] on label "Contingent" at bounding box center [1067, 223] width 57 height 16
click at [1045, 225] on input "Contingent" at bounding box center [1050, 220] width 10 height 10
checkbox input "true"
click at [1156, 568] on button "Save & Close" at bounding box center [1168, 570] width 111 height 34
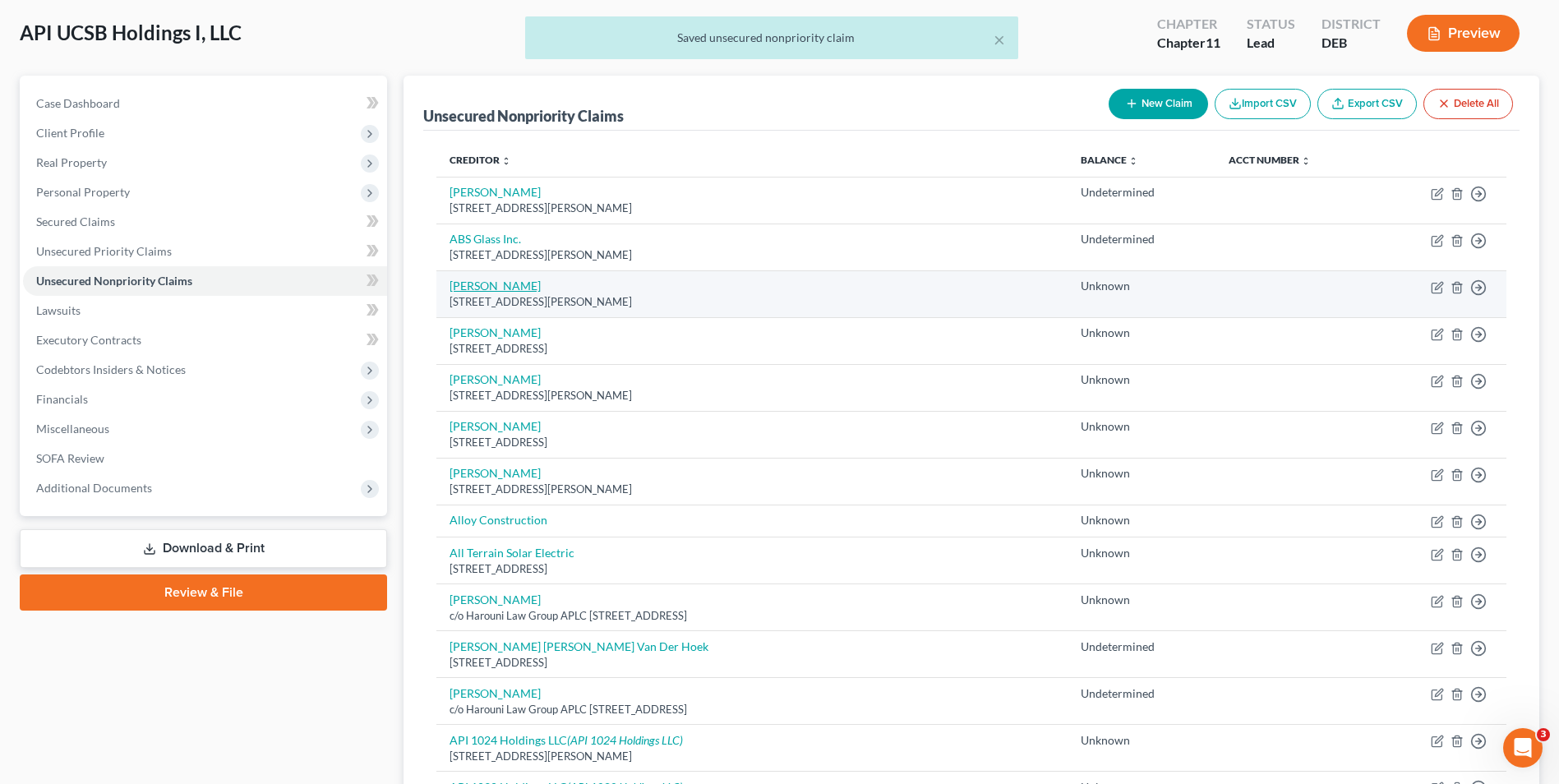
click at [490, 289] on link "[PERSON_NAME]" at bounding box center [495, 285] width 91 height 14
select select "4"
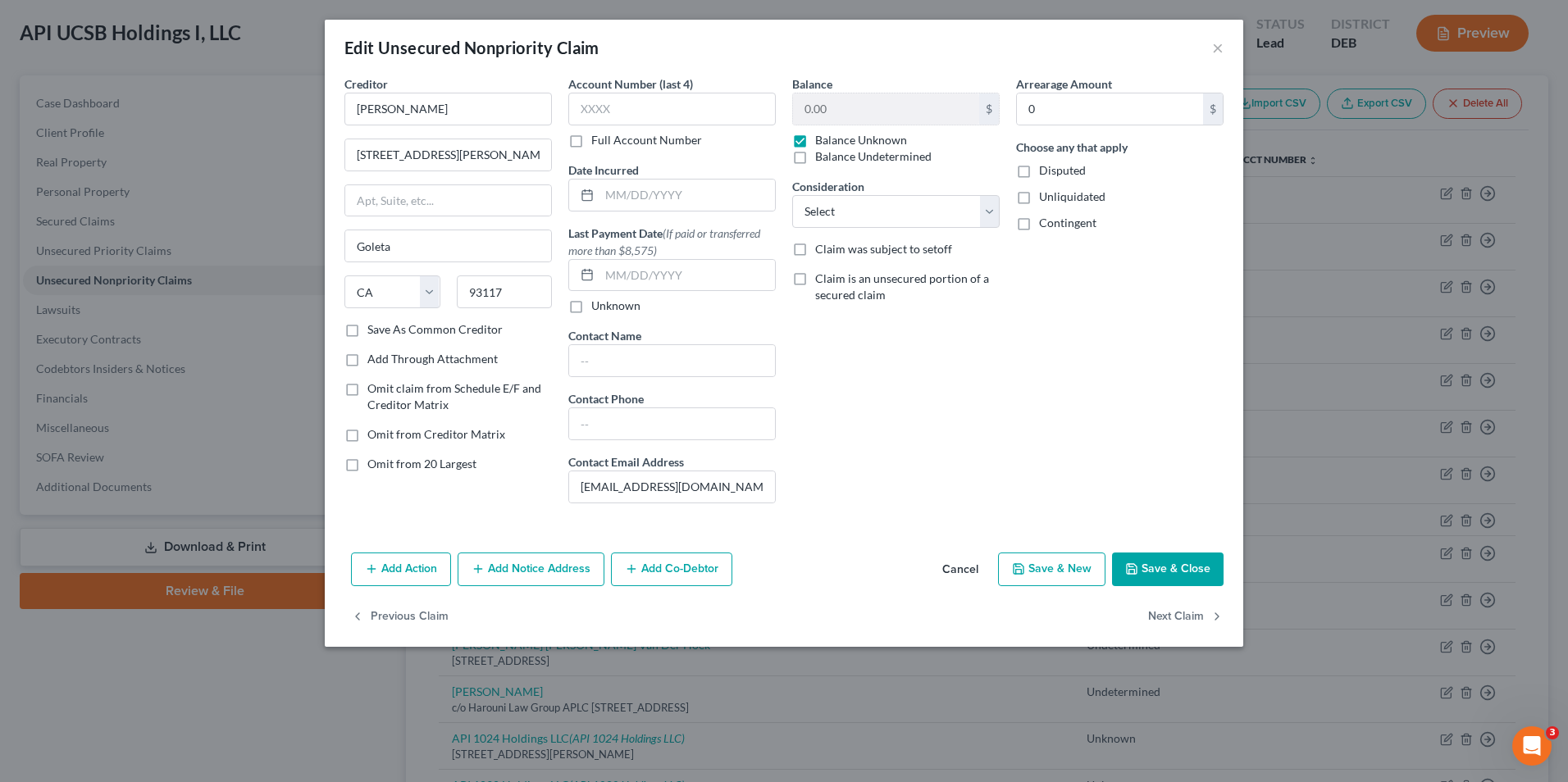
click at [815, 160] on label "Balance Undetermined" at bounding box center [873, 156] width 117 height 16
click at [822, 159] on input "Balance Undetermined" at bounding box center [827, 153] width 10 height 10
checkbox input "true"
checkbox input "false"
click at [1038, 170] on label "Disputed" at bounding box center [1062, 170] width 47 height 16
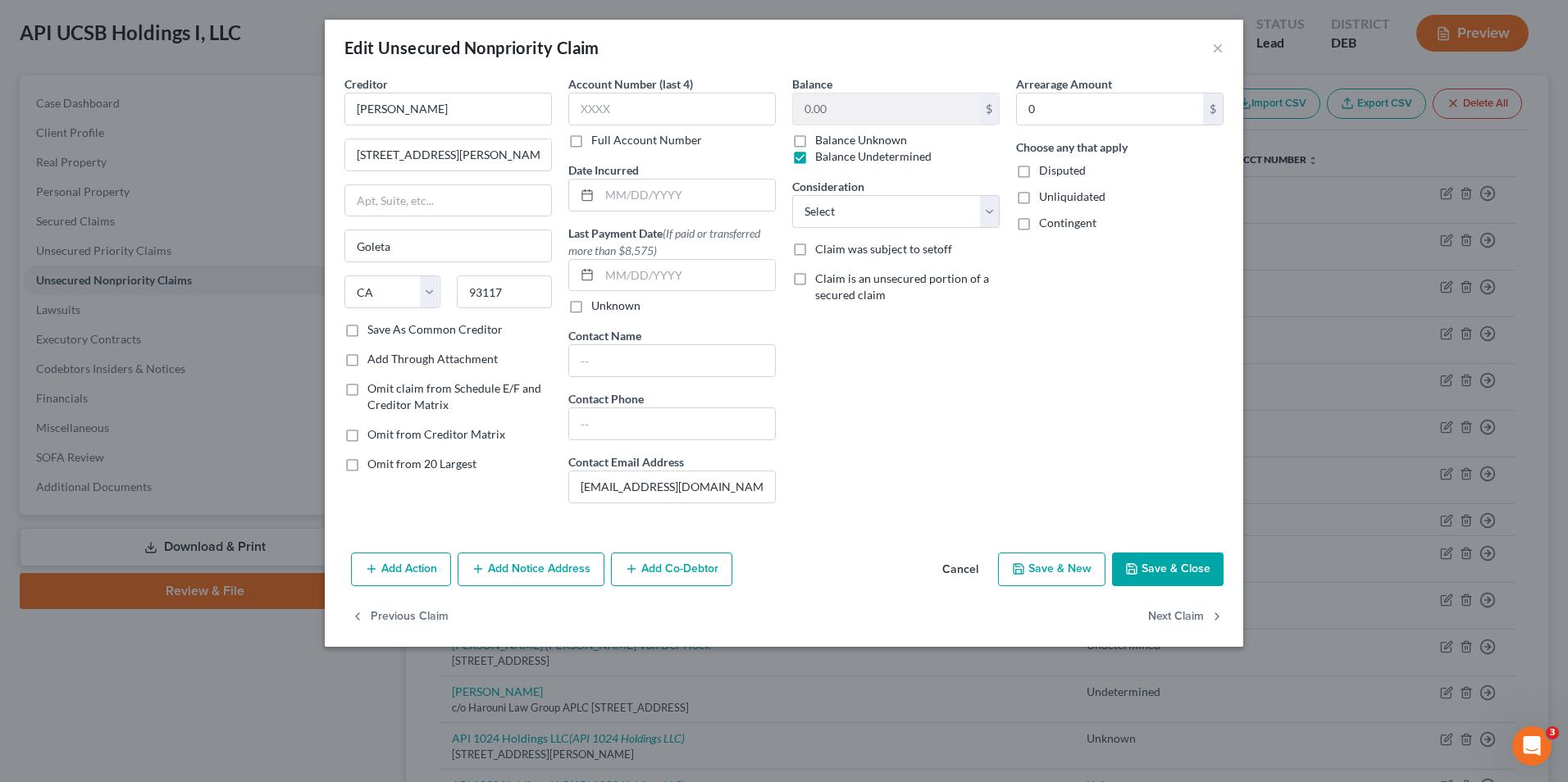
click at [1045, 170] on input "Disputed" at bounding box center [1050, 167] width 10 height 10
checkbox input "true"
drag, startPoint x: 1026, startPoint y: 197, endPoint x: 1028, endPoint y: 218, distance: 21.1
click at [1038, 197] on label "Unliquidated" at bounding box center [1072, 196] width 67 height 16
click at [1045, 197] on input "Unliquidated" at bounding box center [1050, 194] width 10 height 10
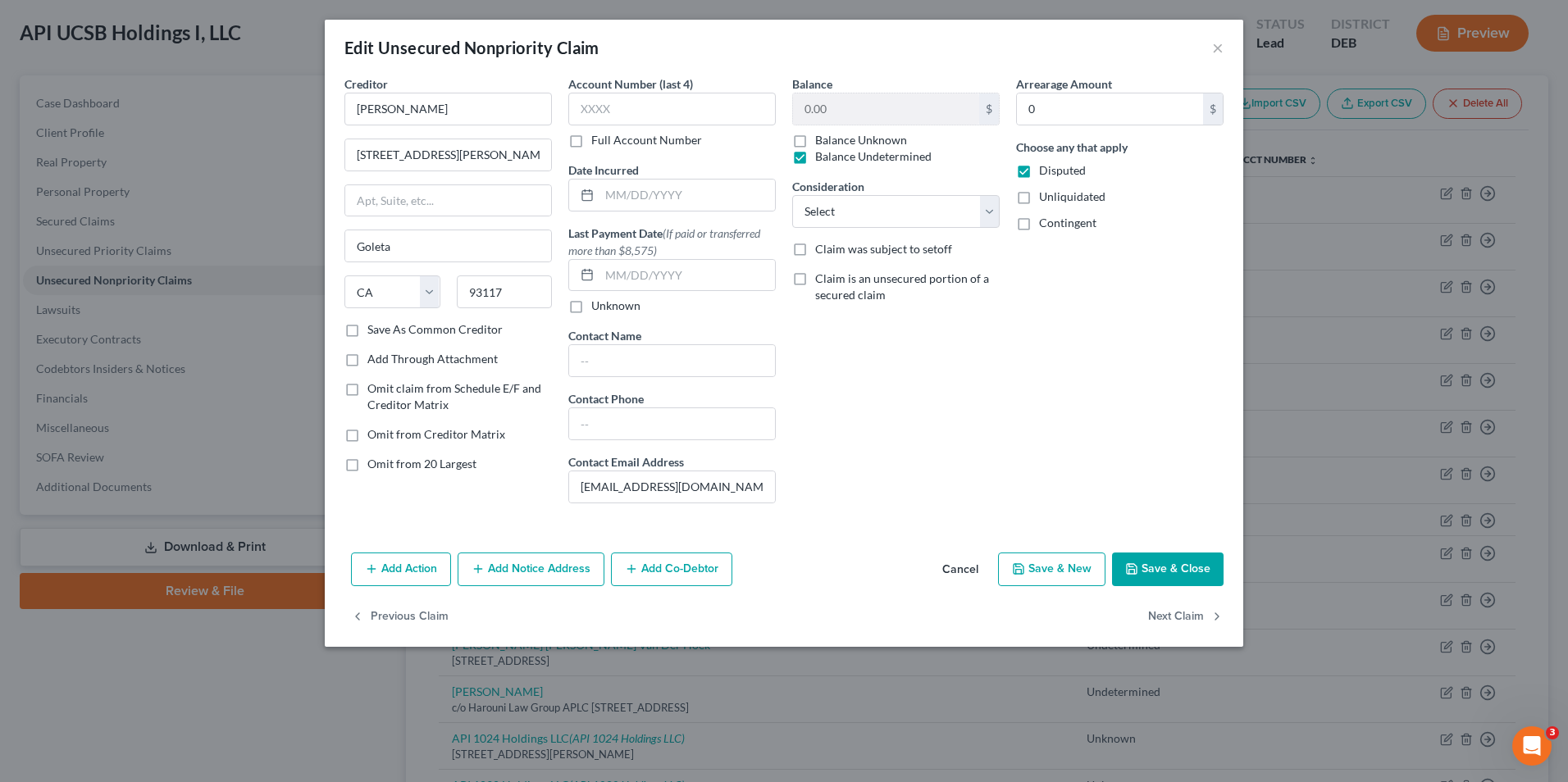
checkbox input "true"
click at [1038, 231] on label "Contingent" at bounding box center [1067, 223] width 57 height 16
click at [1045, 225] on input "Contingent" at bounding box center [1050, 220] width 10 height 10
checkbox input "true"
click at [1154, 575] on button "Save & Close" at bounding box center [1168, 570] width 111 height 34
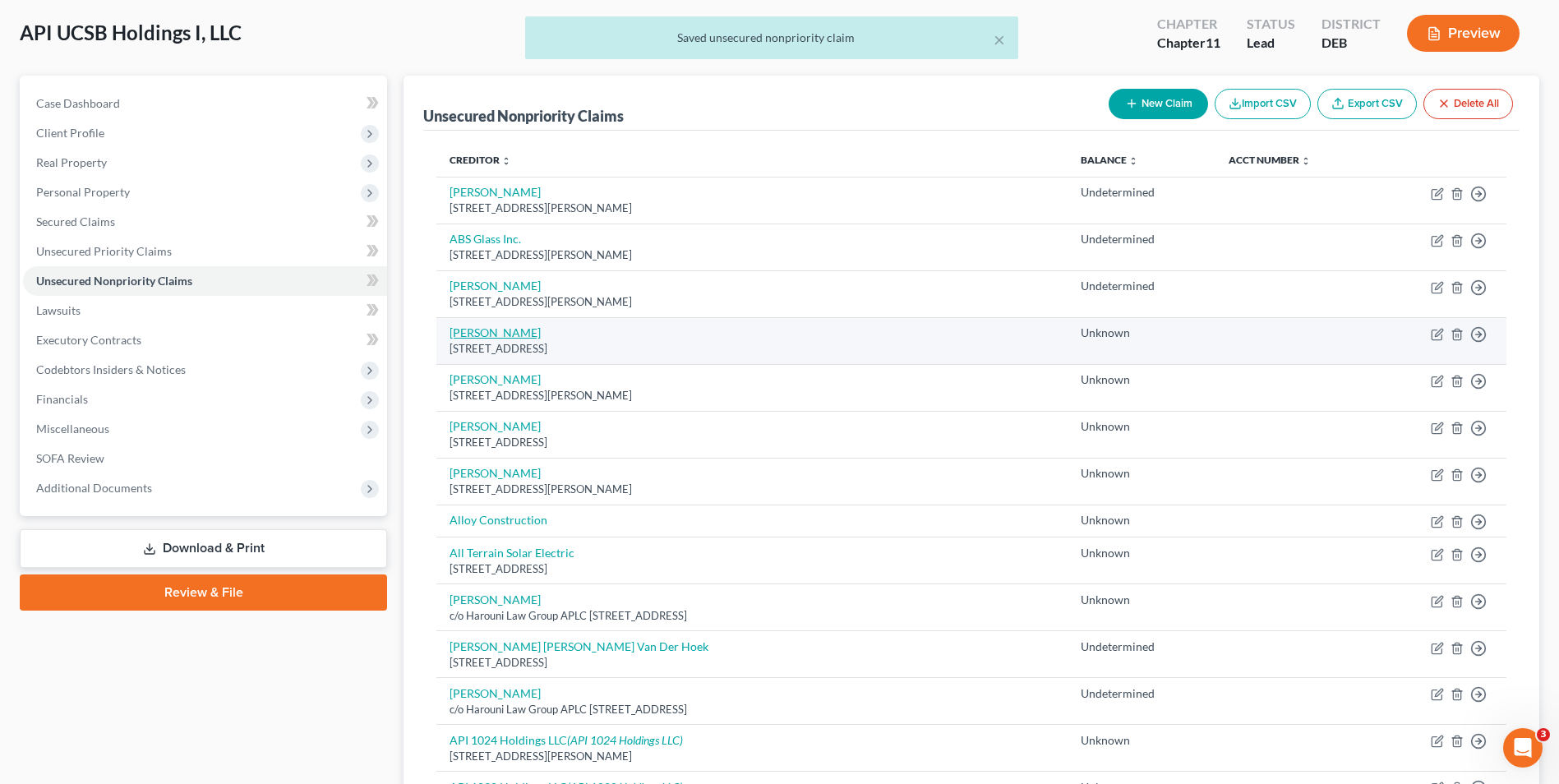
click at [457, 331] on link "[PERSON_NAME]" at bounding box center [495, 332] width 91 height 14
select select "4"
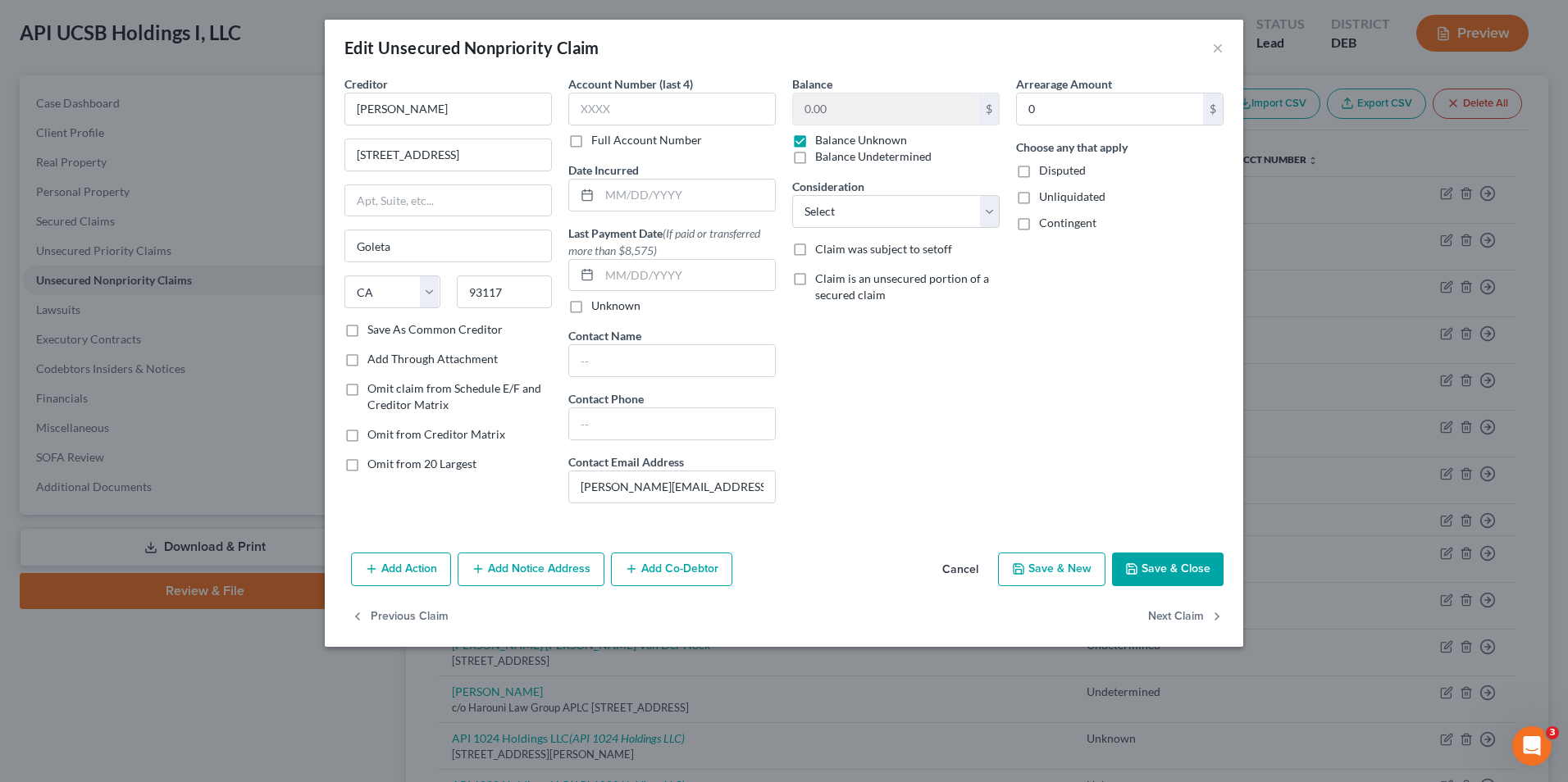
click at [815, 162] on label "Balance Undetermined" at bounding box center [873, 156] width 117 height 16
click at [822, 159] on input "Balance Undetermined" at bounding box center [827, 153] width 10 height 10
checkbox input "true"
checkbox input "false"
click at [1038, 170] on label "Disputed" at bounding box center [1062, 170] width 47 height 16
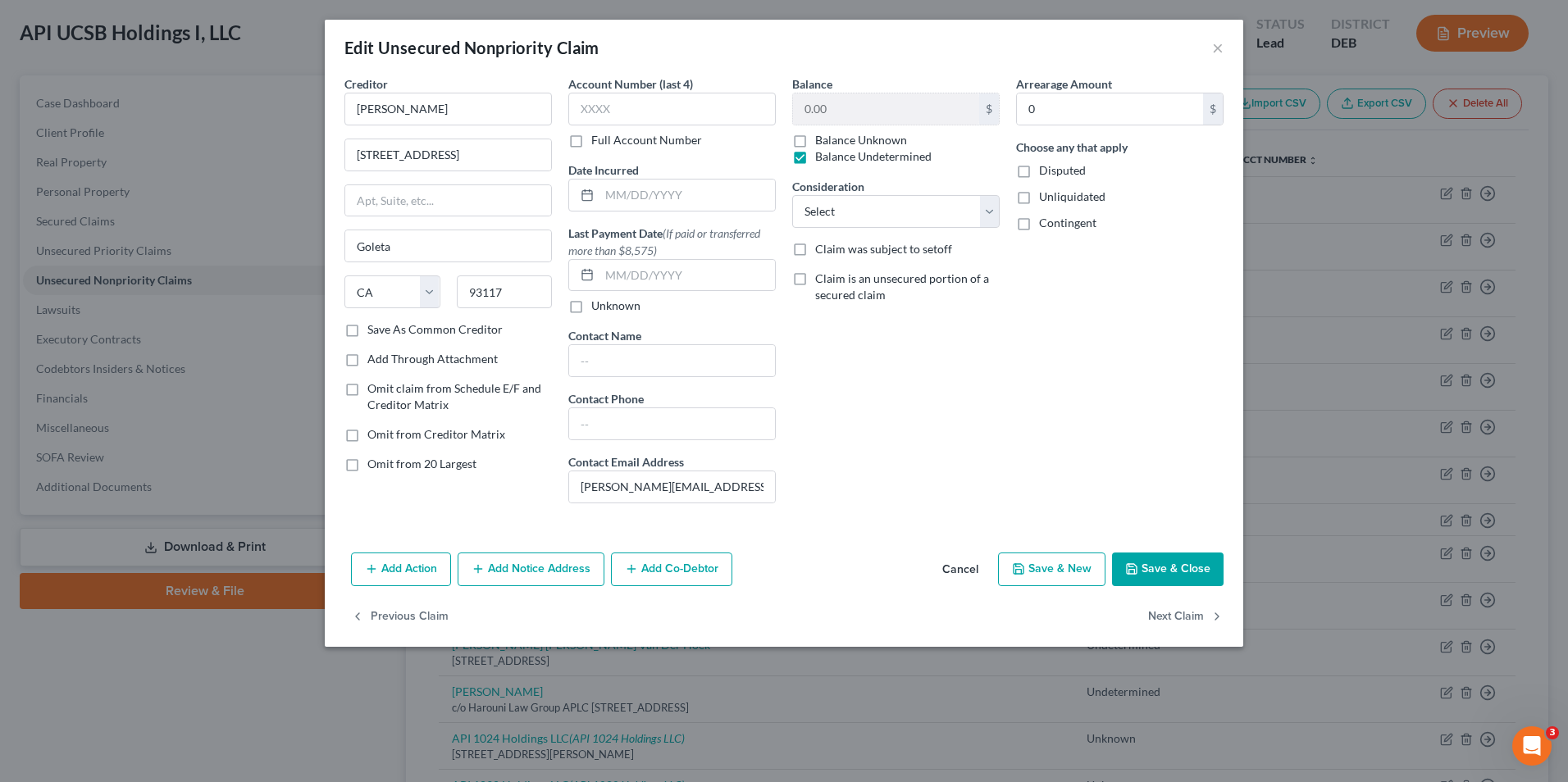
click at [1045, 170] on input "Disputed" at bounding box center [1050, 167] width 10 height 10
checkbox input "true"
click at [1038, 198] on label "Unliquidated" at bounding box center [1072, 196] width 67 height 16
click at [1045, 198] on input "Unliquidated" at bounding box center [1050, 194] width 10 height 10
checkbox input "true"
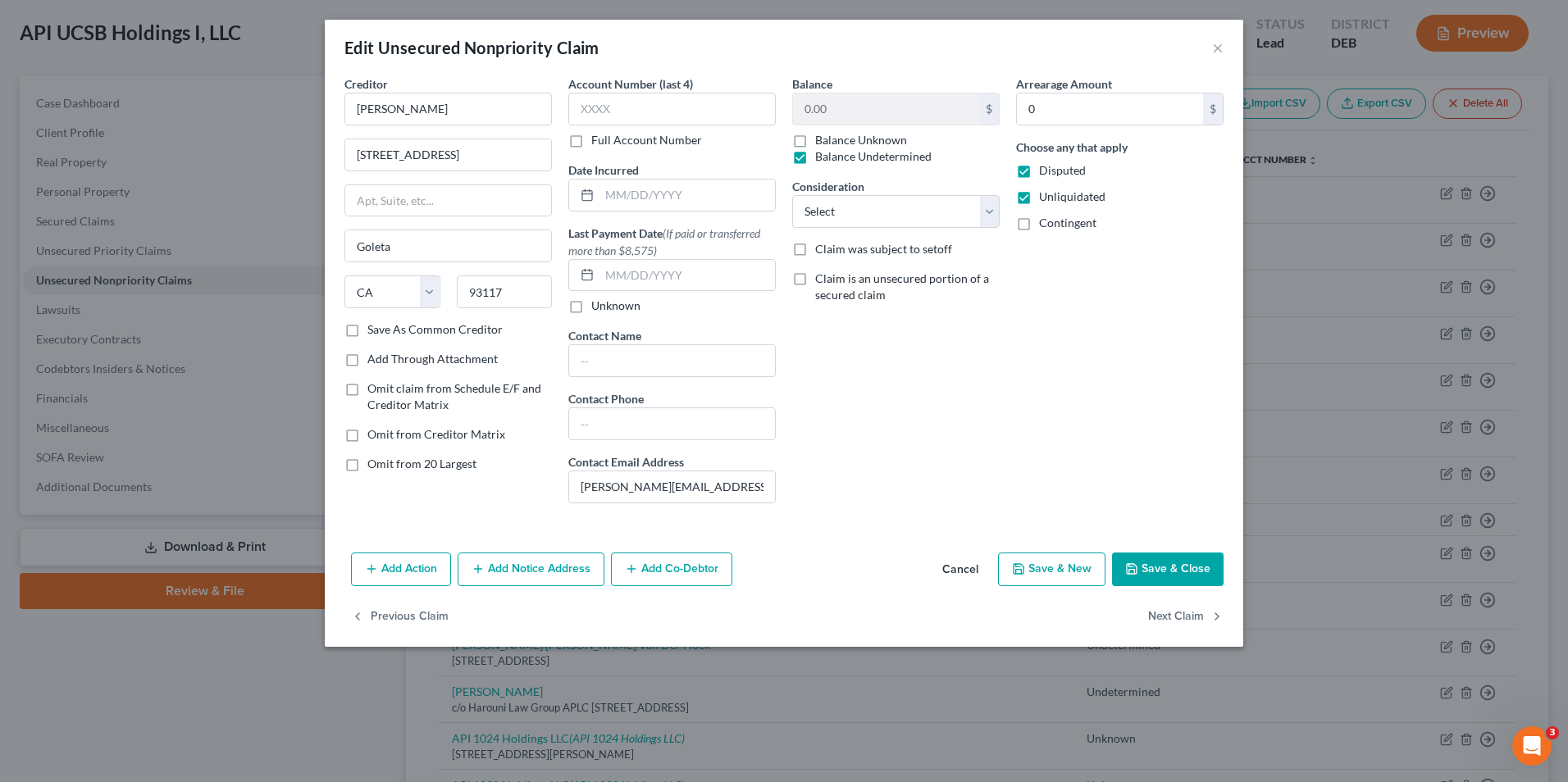
click at [1038, 220] on label "Contingent" at bounding box center [1067, 223] width 57 height 16
click at [1045, 220] on input "Contingent" at bounding box center [1050, 220] width 10 height 10
checkbox input "true"
click at [1150, 563] on button "Save & Close" at bounding box center [1168, 570] width 111 height 34
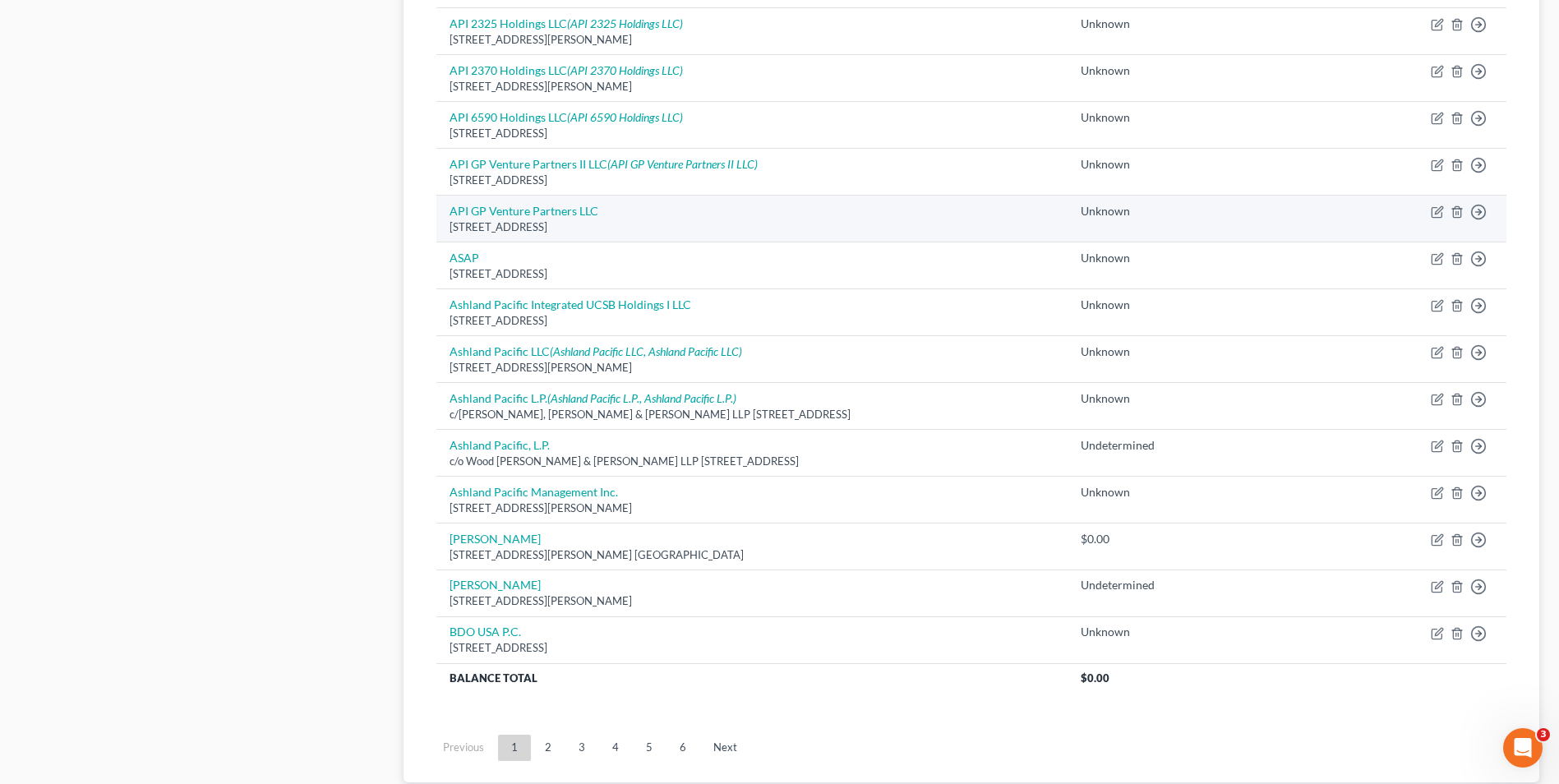
scroll to position [1099, 0]
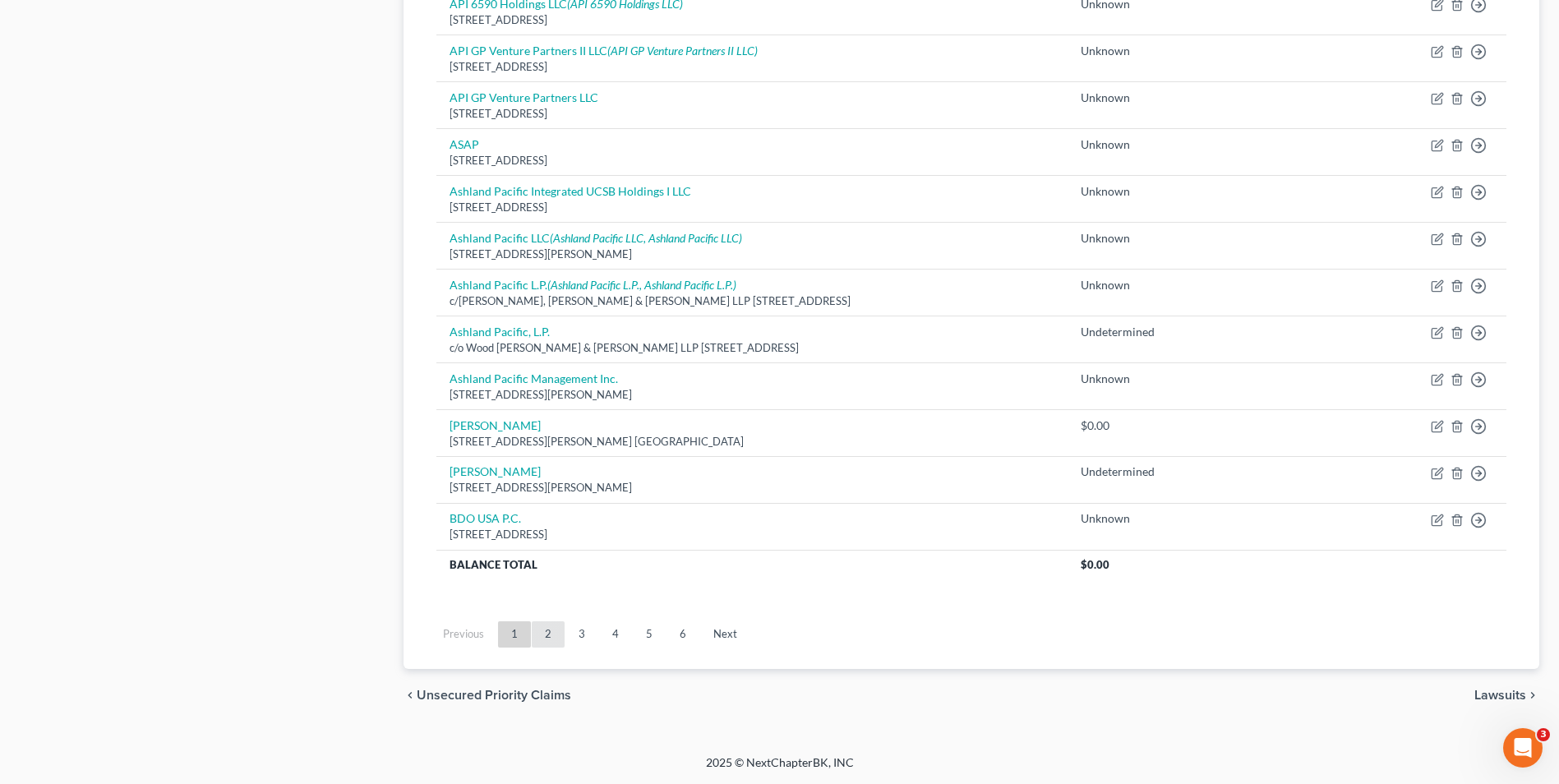
click at [544, 626] on link "2" at bounding box center [548, 634] width 33 height 27
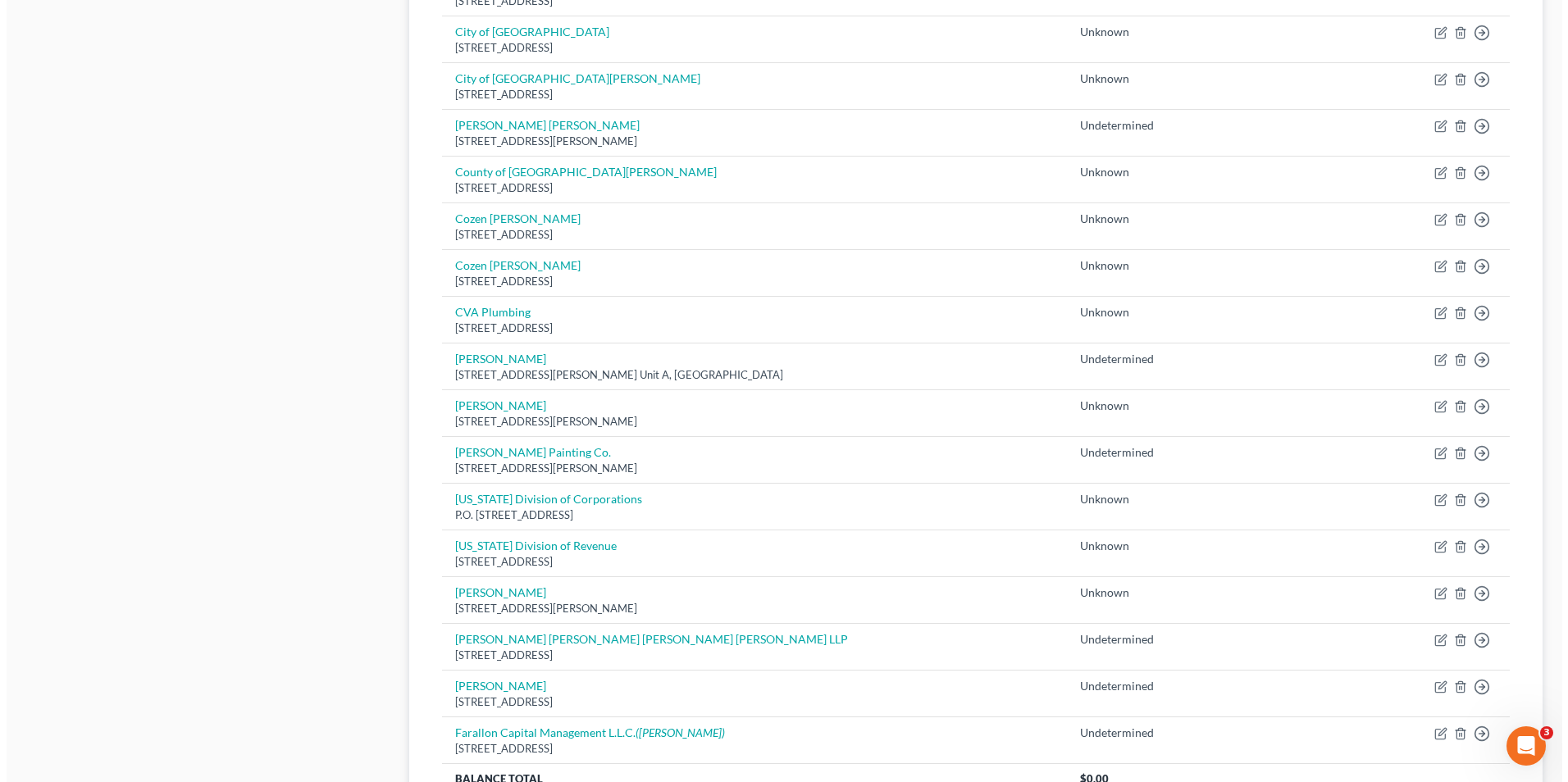
scroll to position [1066, 0]
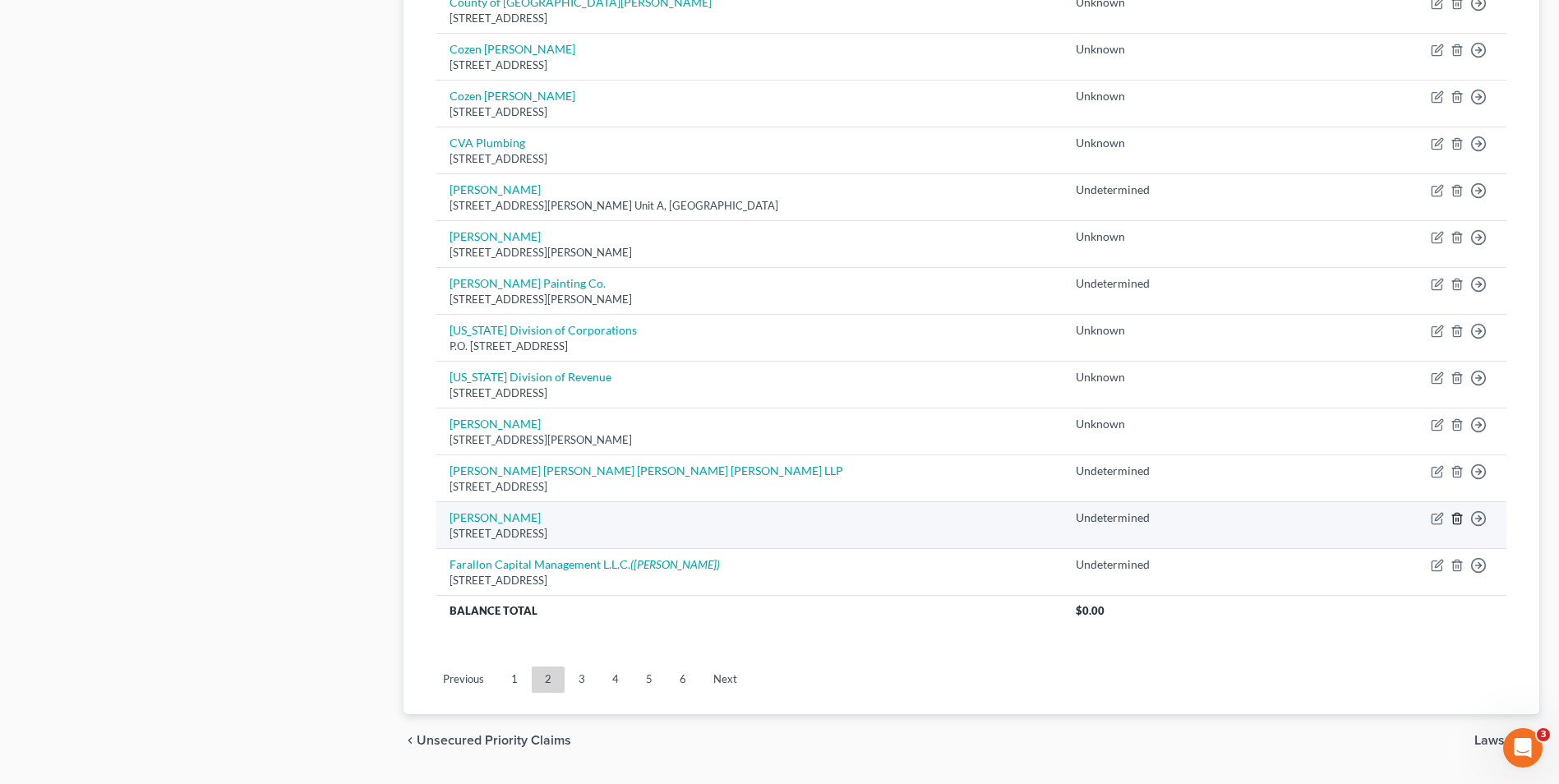
click at [1455, 516] on icon "button" at bounding box center [1457, 518] width 13 height 13
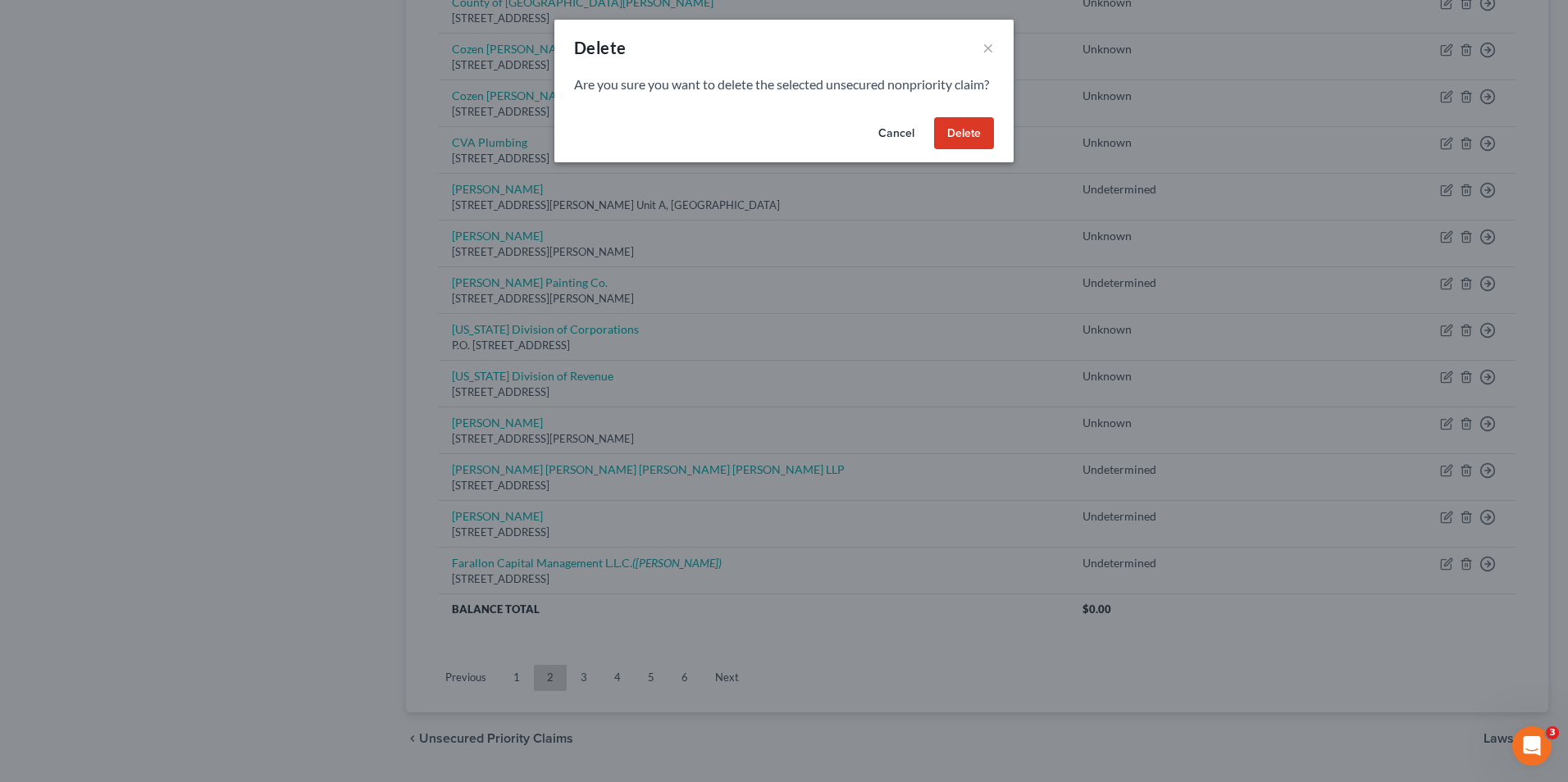
click at [978, 146] on button "Delete" at bounding box center [964, 134] width 60 height 33
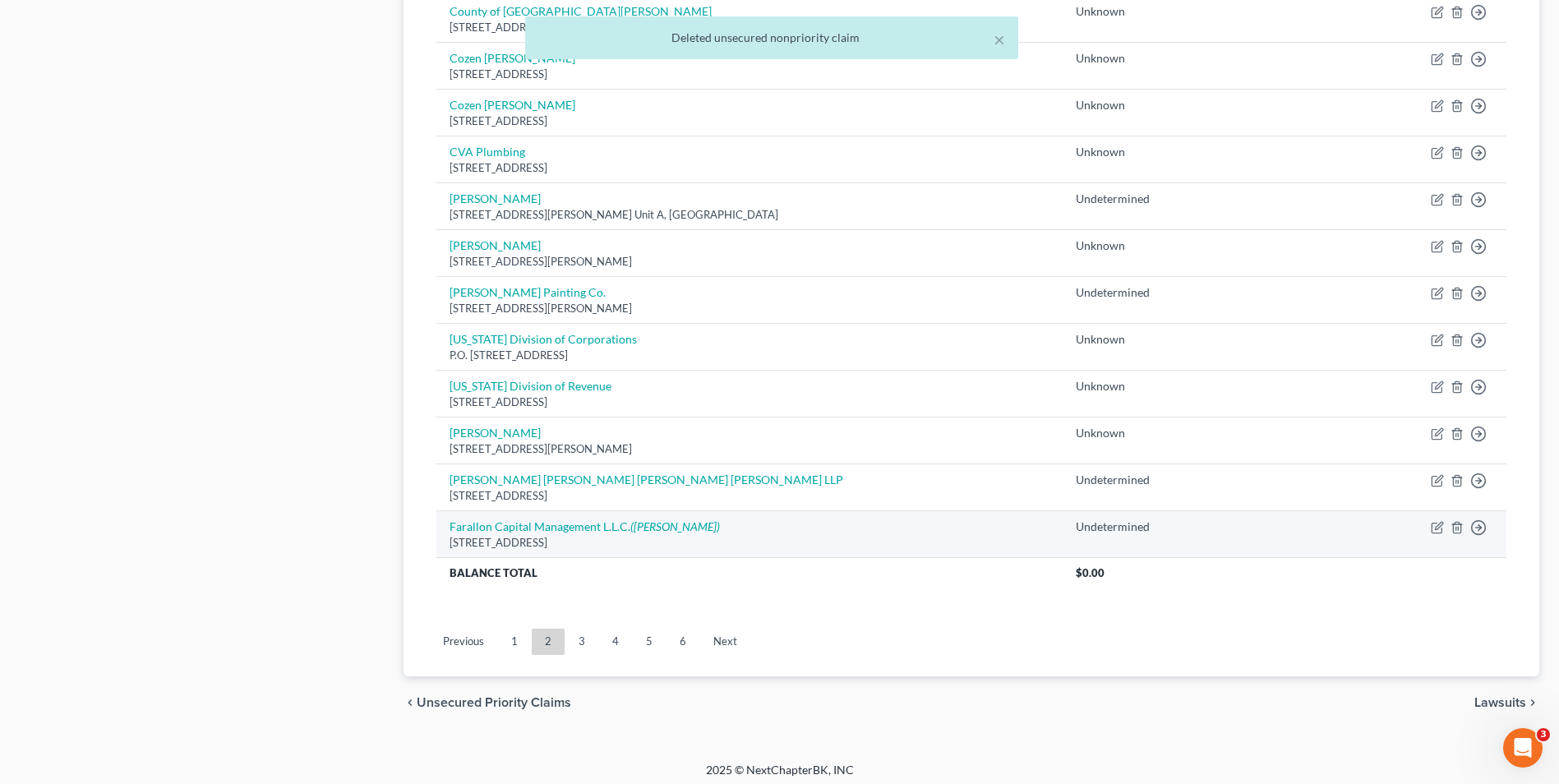
scroll to position [1067, 0]
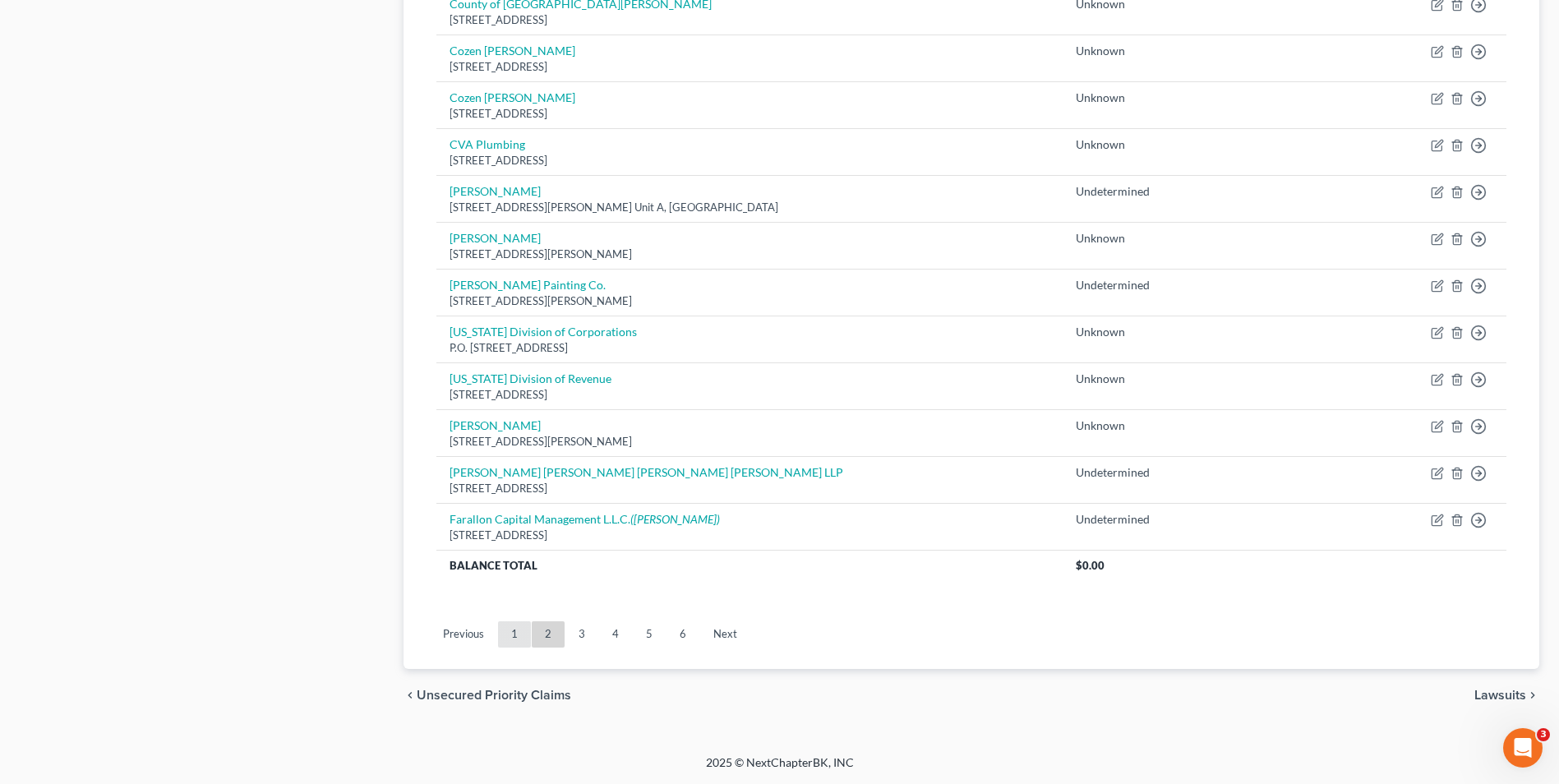
click at [515, 634] on link "1" at bounding box center [515, 634] width 33 height 27
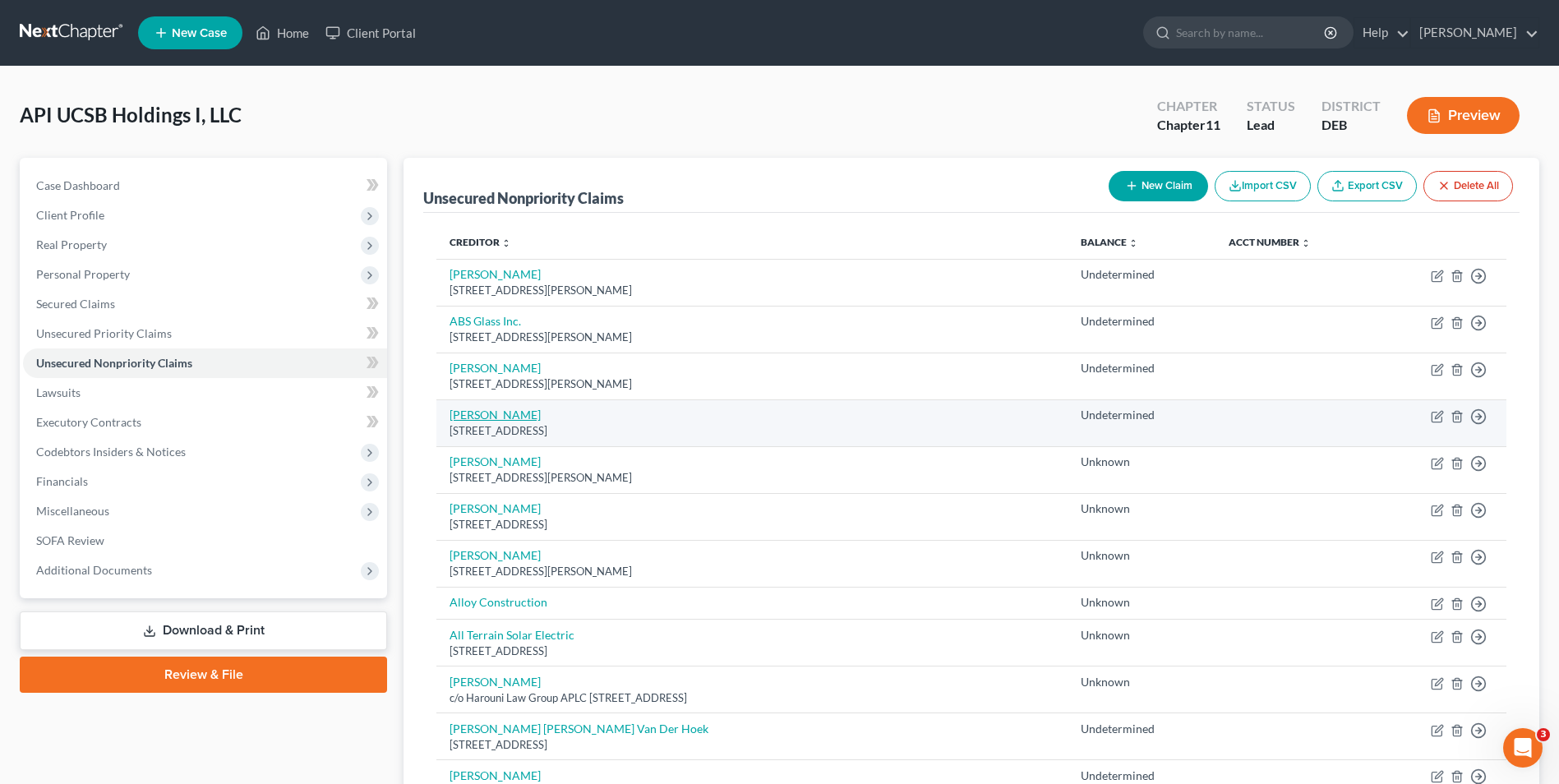
click at [471, 418] on link "[PERSON_NAME]" at bounding box center [495, 415] width 91 height 14
select select "4"
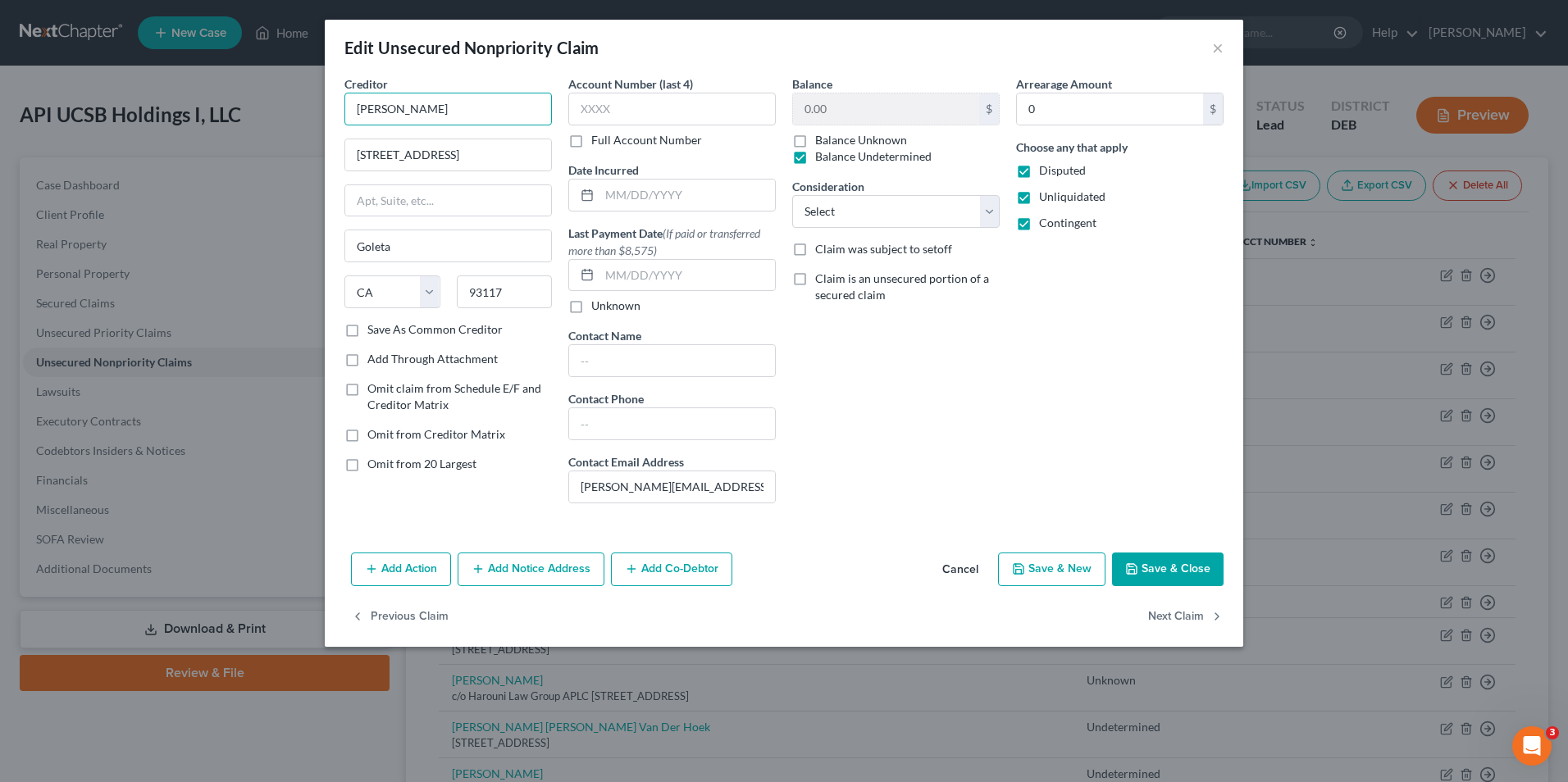
click at [404, 111] on input "[PERSON_NAME]" at bounding box center [448, 109] width 207 height 33
type input "[PERSON_NAME] &Ella [PERSON_NAME]"
click at [1146, 568] on button "Save & Close" at bounding box center [1168, 570] width 111 height 34
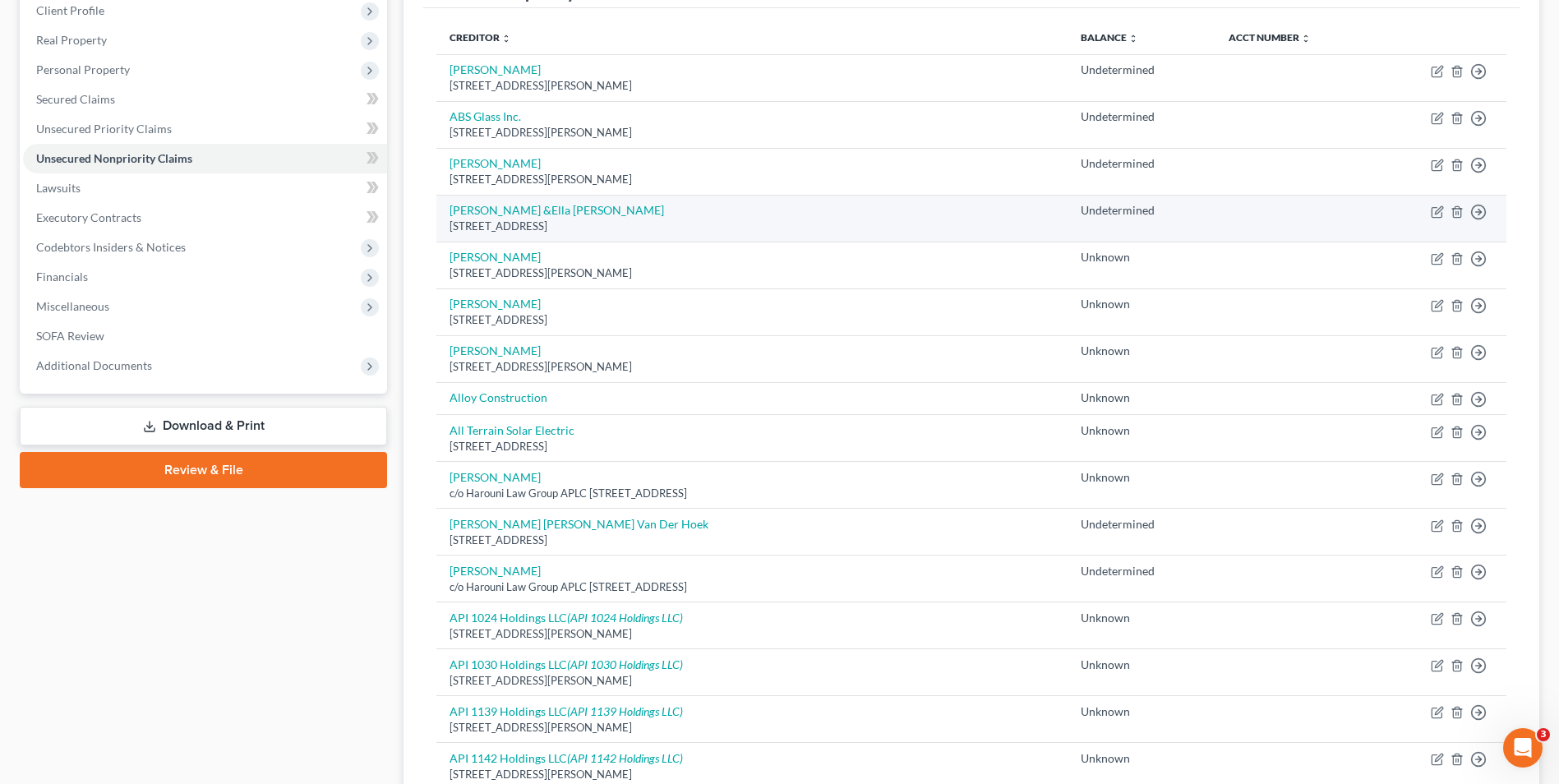
scroll to position [246, 0]
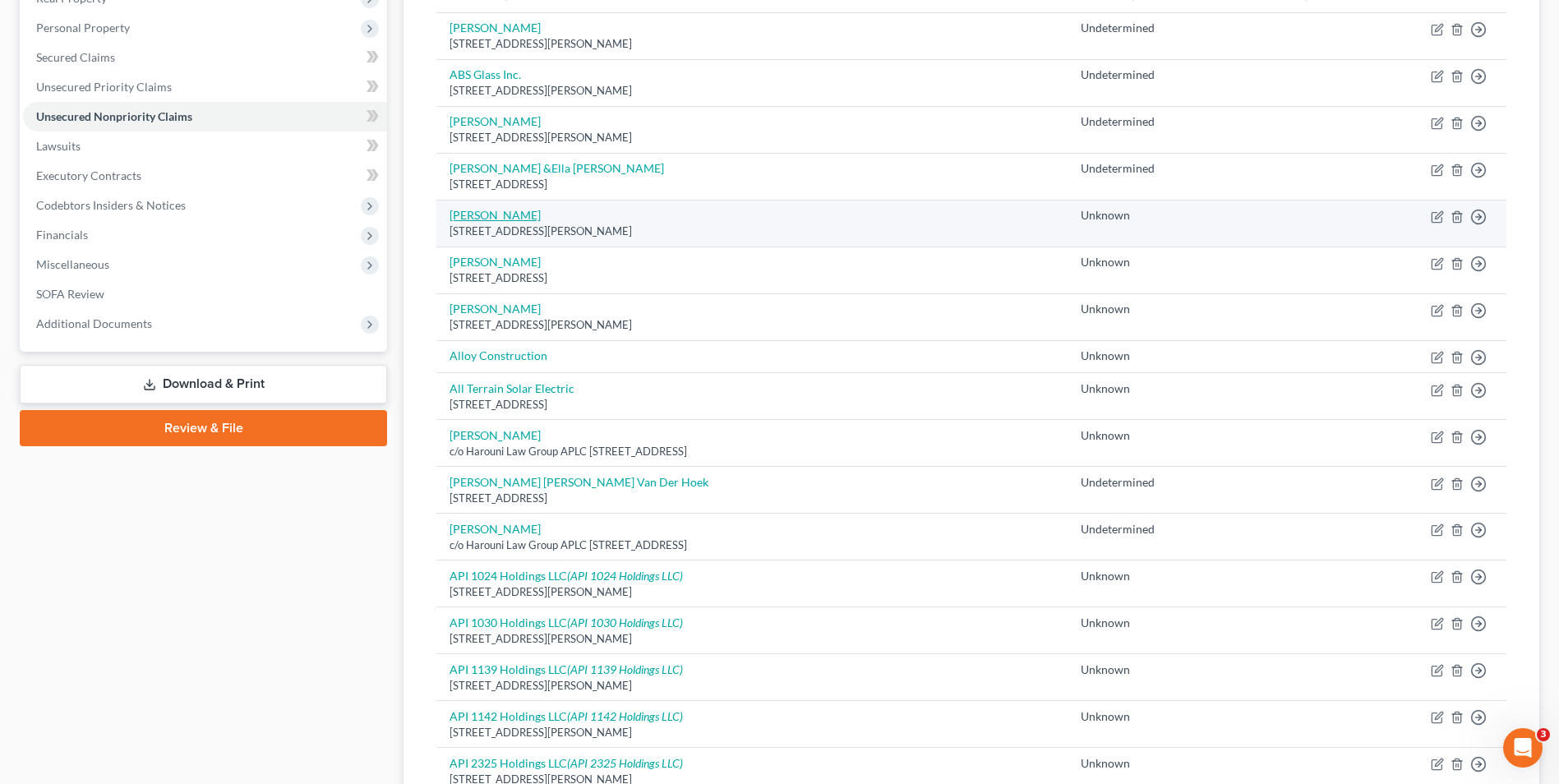
click at [489, 219] on link "[PERSON_NAME]" at bounding box center [495, 215] width 91 height 14
select select "4"
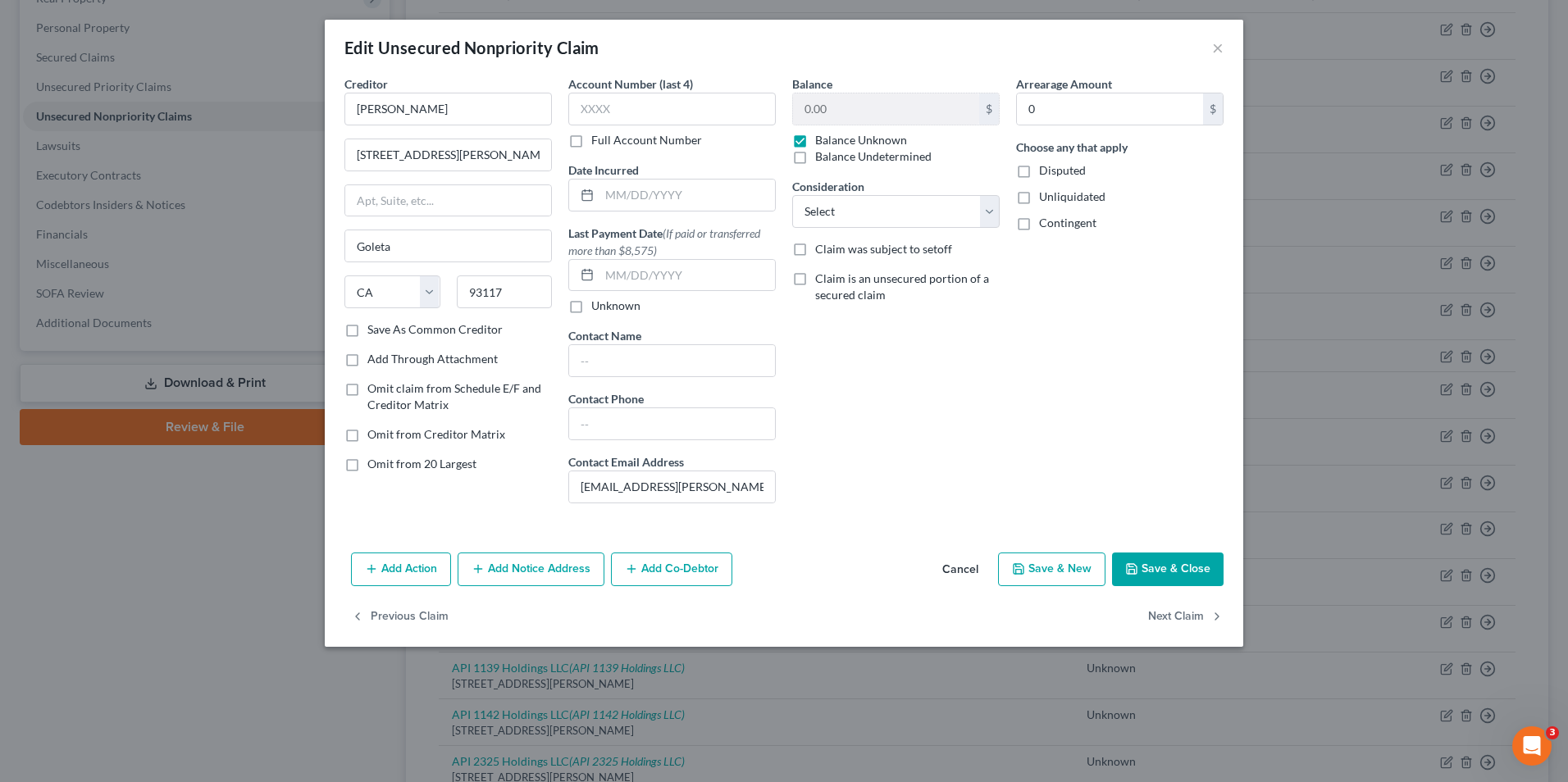
click at [815, 160] on label "Balance Undetermined" at bounding box center [873, 156] width 117 height 16
click at [822, 159] on input "Balance Undetermined" at bounding box center [827, 153] width 10 height 10
checkbox input "true"
checkbox input "false"
drag, startPoint x: 1025, startPoint y: 170, endPoint x: 1031, endPoint y: 191, distance: 21.8
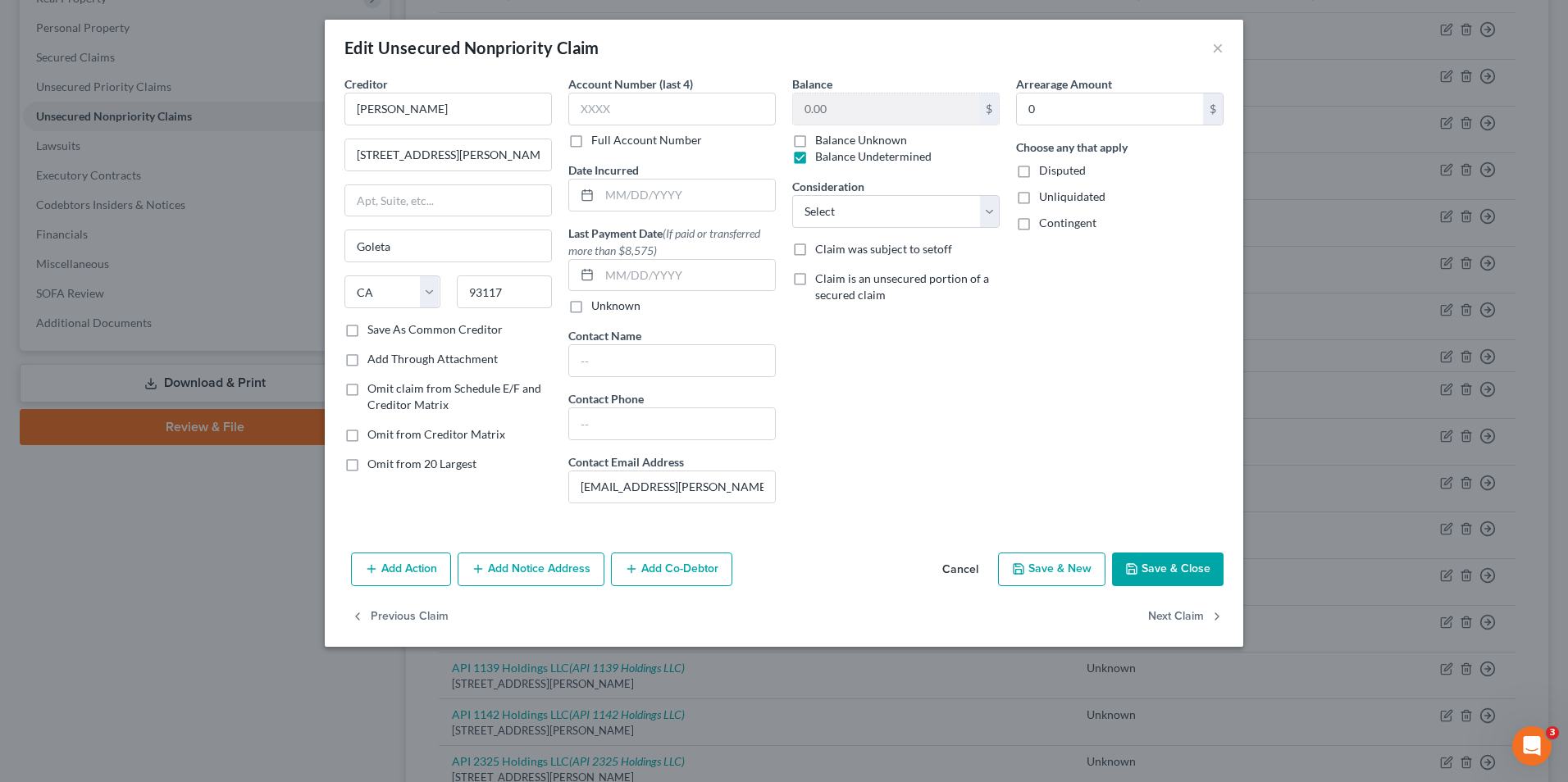
click at [1038, 170] on label "Disputed" at bounding box center [1062, 170] width 47 height 16
click at [1045, 170] on input "Disputed" at bounding box center [1050, 167] width 10 height 10
checkbox input "true"
click at [1038, 200] on label "Unliquidated" at bounding box center [1072, 196] width 67 height 16
click at [1045, 200] on input "Unliquidated" at bounding box center [1050, 194] width 10 height 10
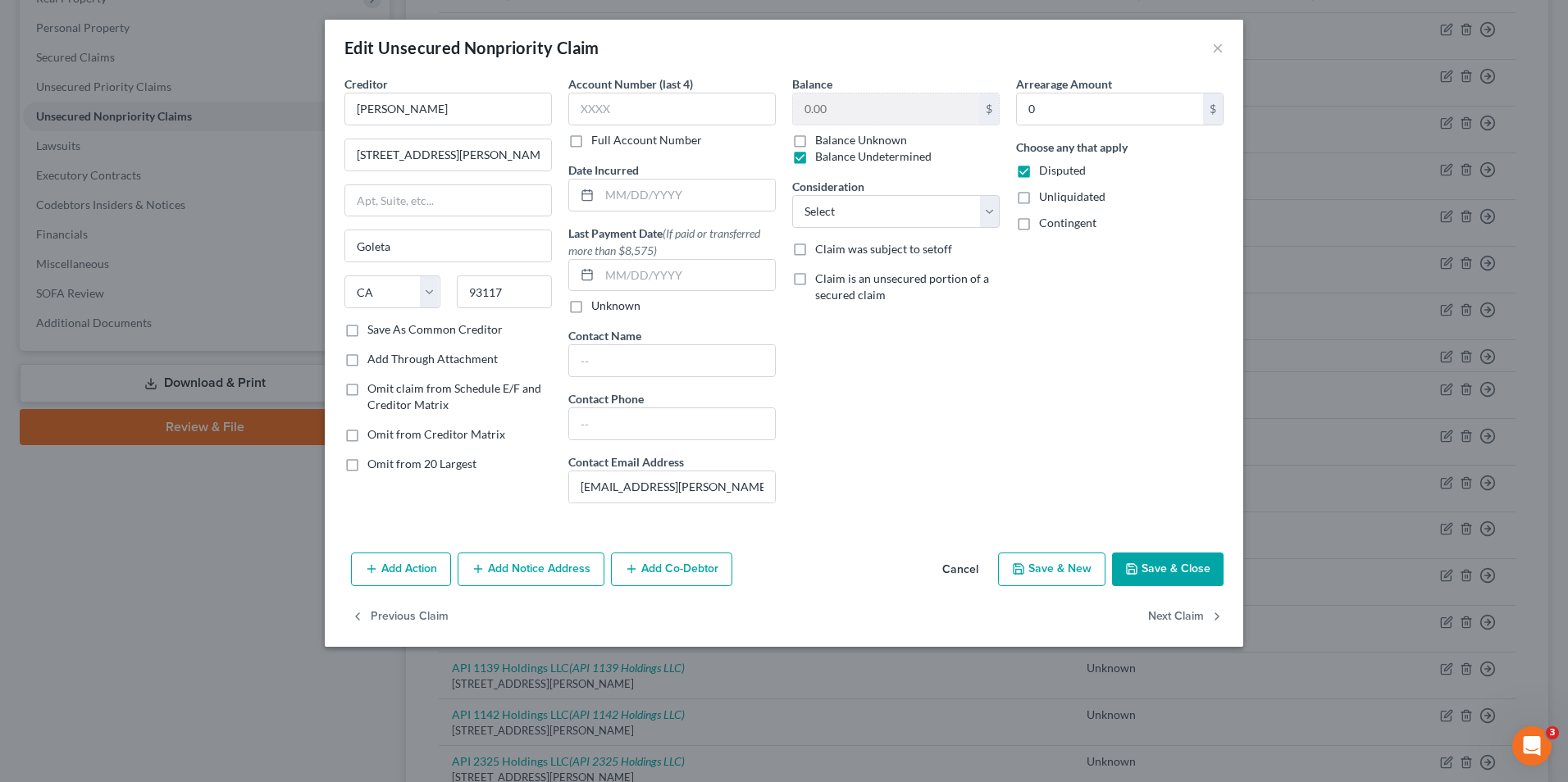
checkbox input "true"
click at [1038, 224] on label "Contingent" at bounding box center [1067, 223] width 57 height 16
click at [1045, 224] on input "Contingent" at bounding box center [1050, 220] width 10 height 10
checkbox input "true"
click at [1130, 569] on icon "button" at bounding box center [1131, 568] width 13 height 13
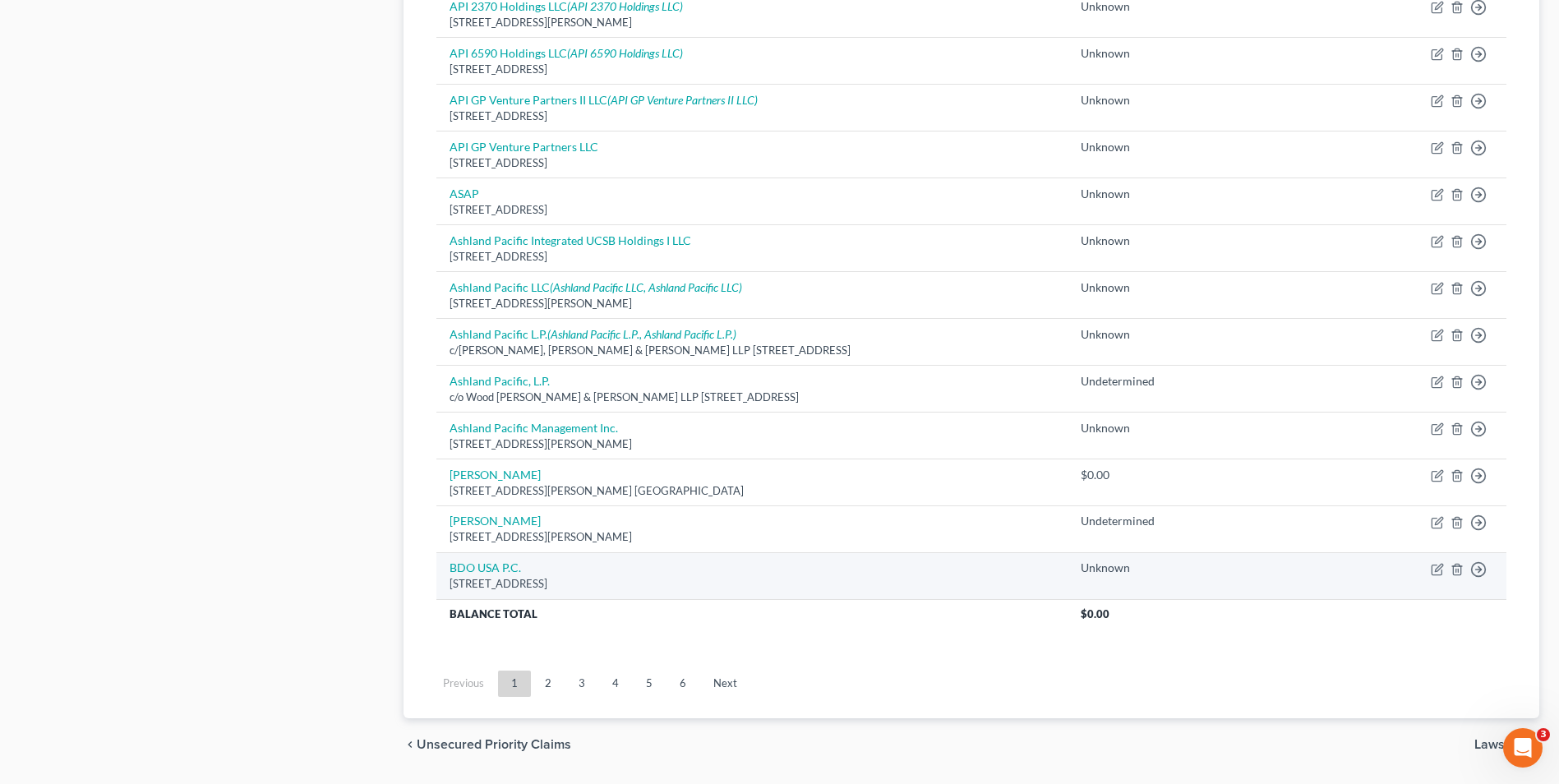
scroll to position [1099, 0]
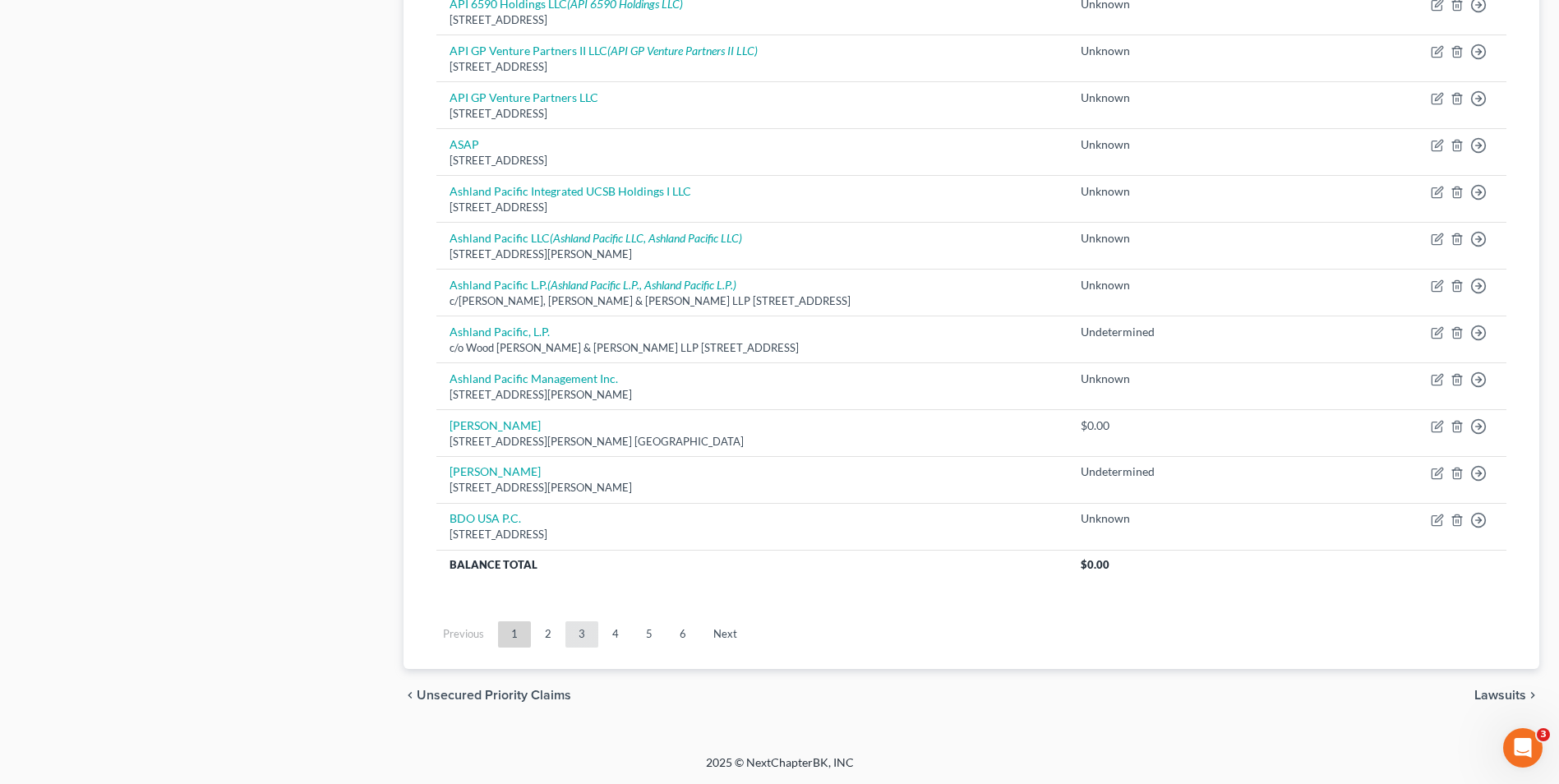
click at [582, 628] on link "3" at bounding box center [582, 634] width 33 height 27
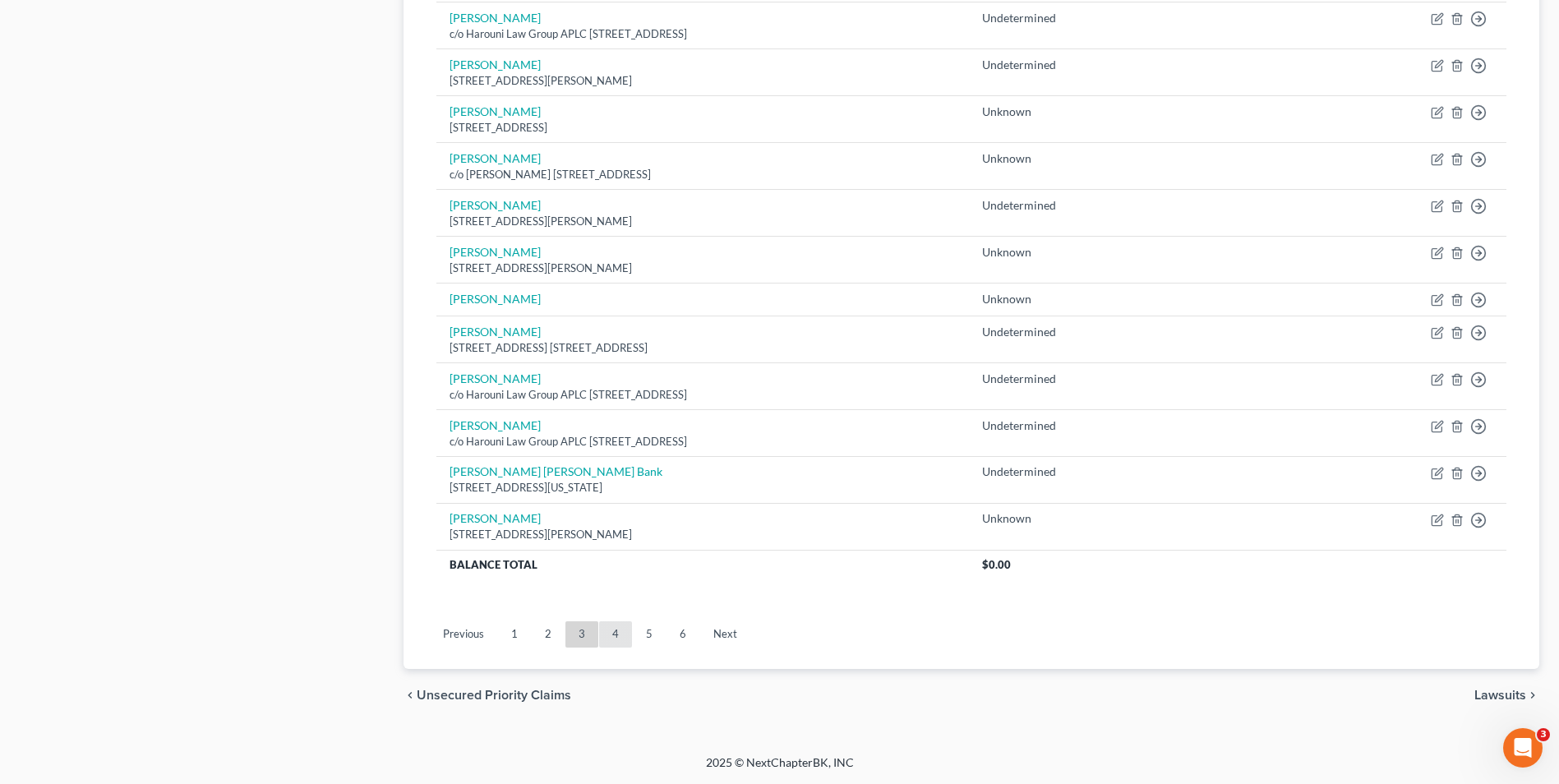
click at [610, 642] on link "4" at bounding box center [616, 634] width 33 height 27
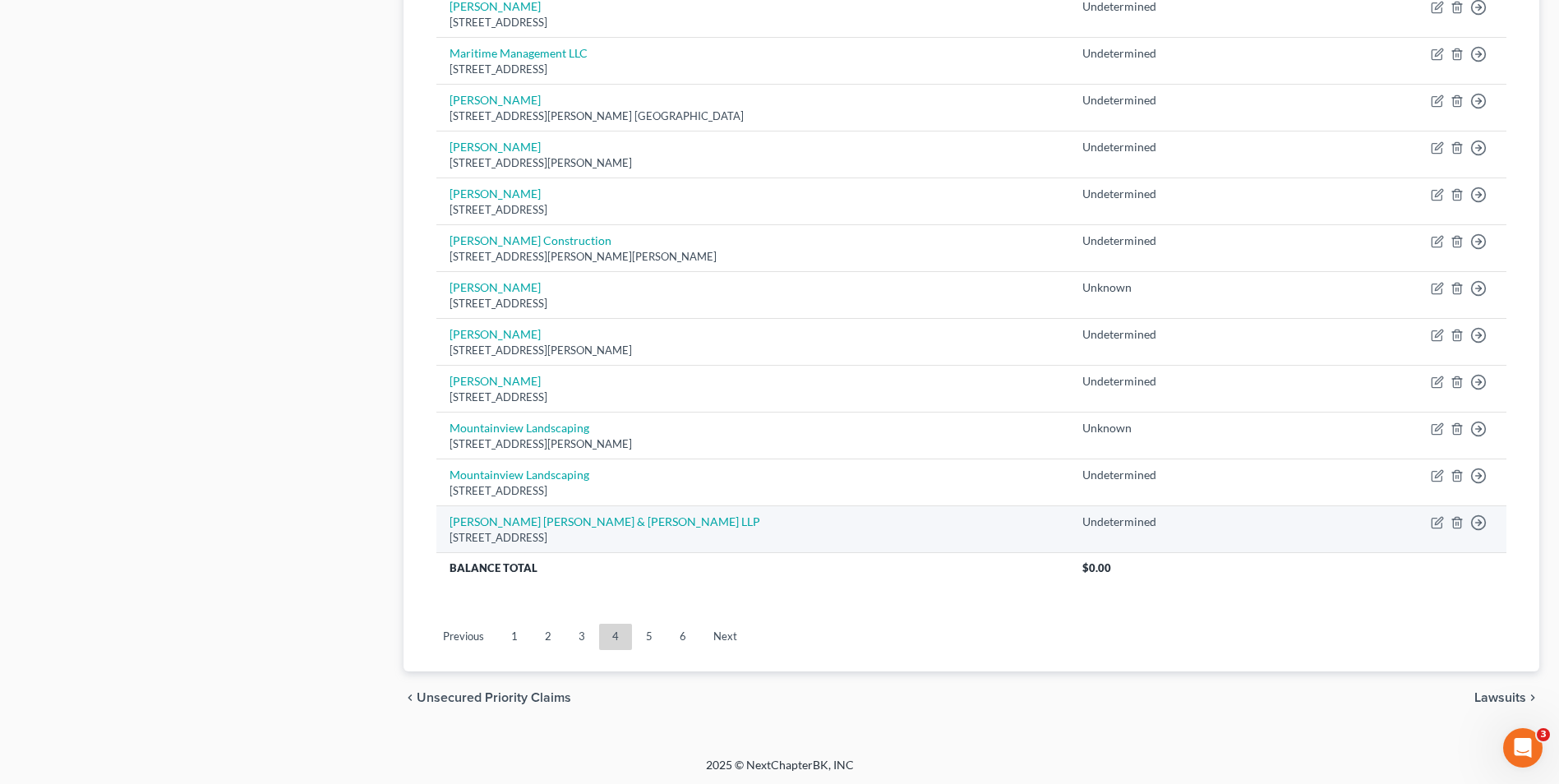
scroll to position [1114, 0]
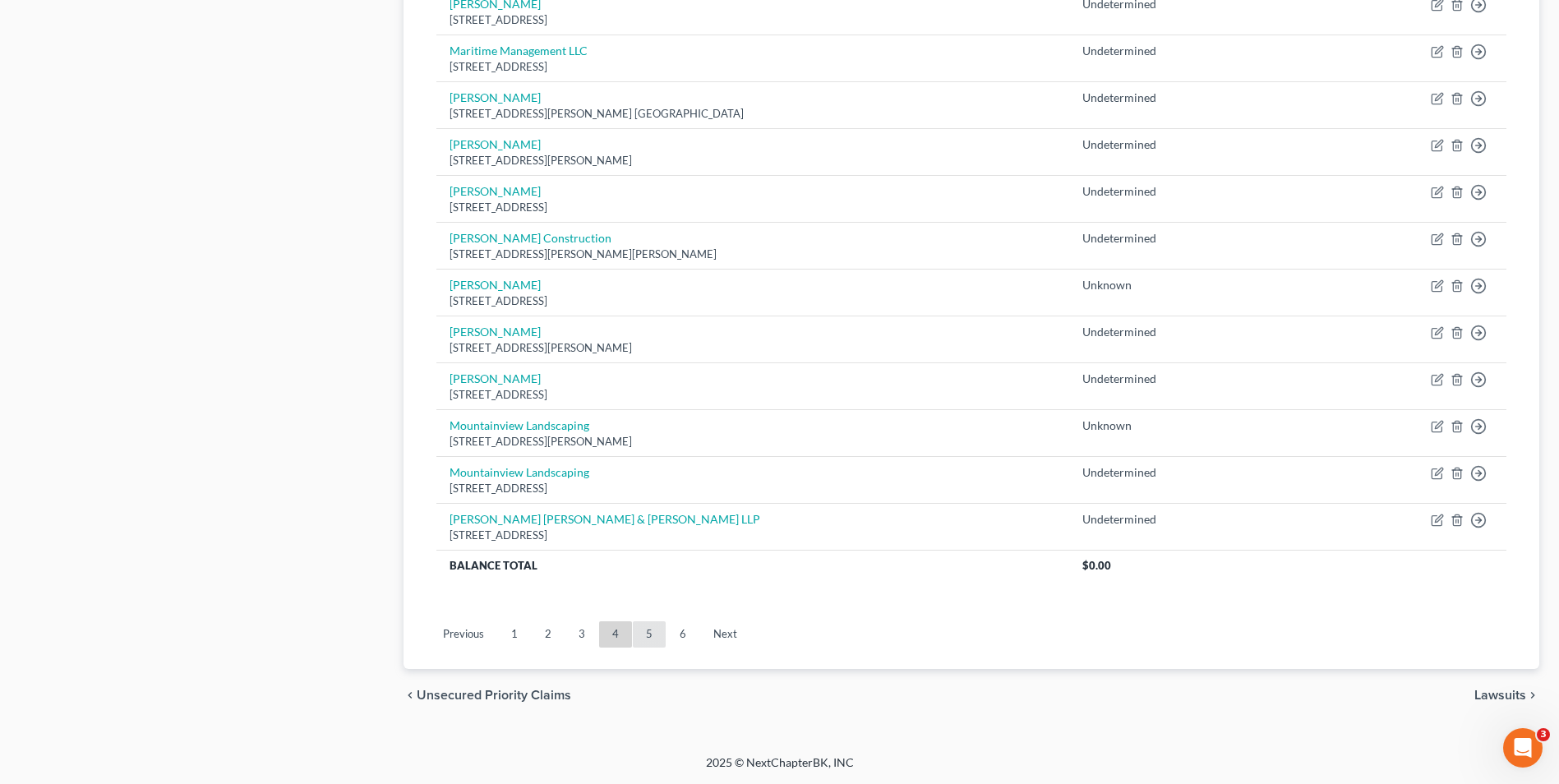
click at [646, 634] on link "5" at bounding box center [649, 634] width 33 height 27
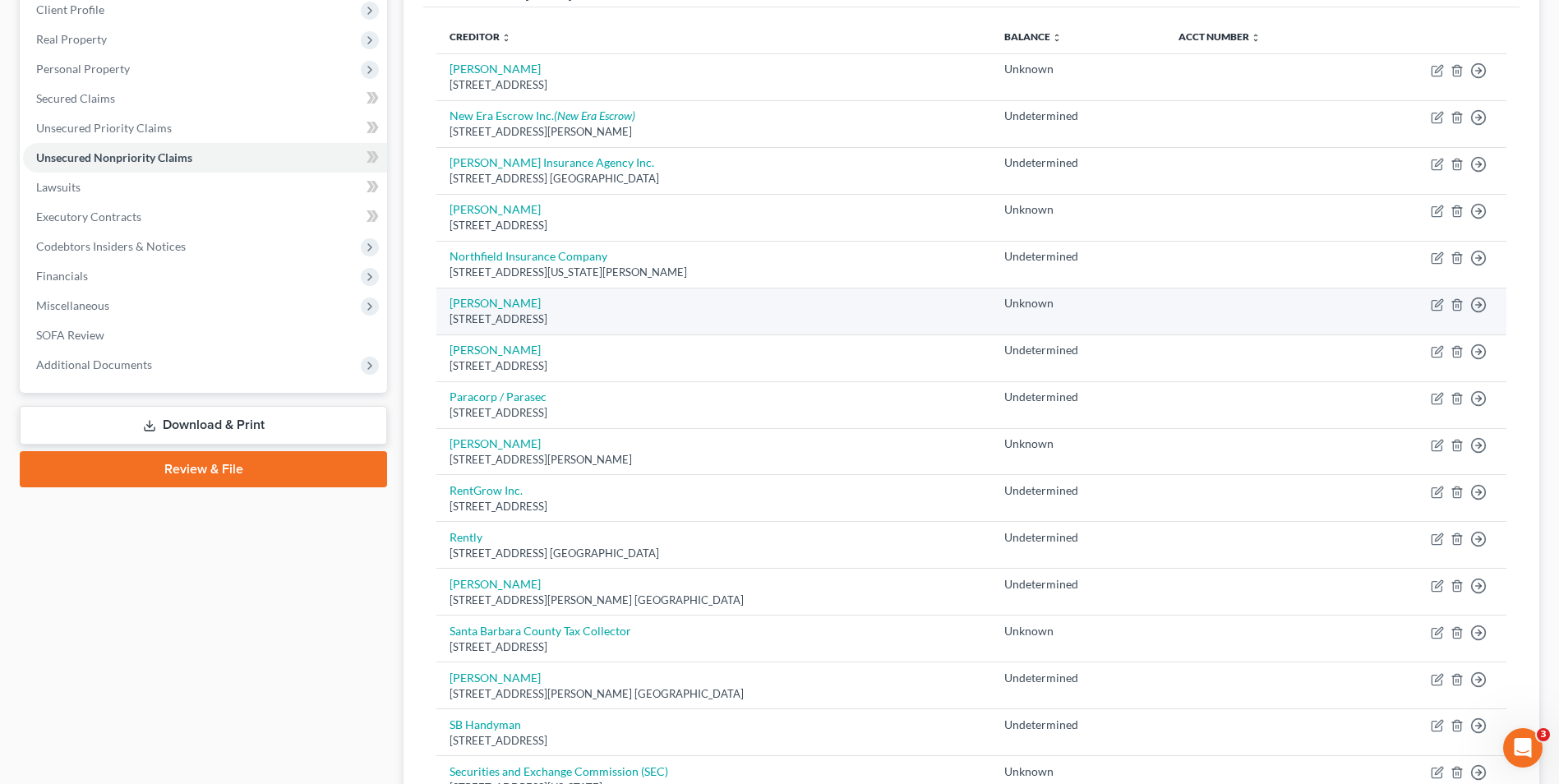
scroll to position [246, 0]
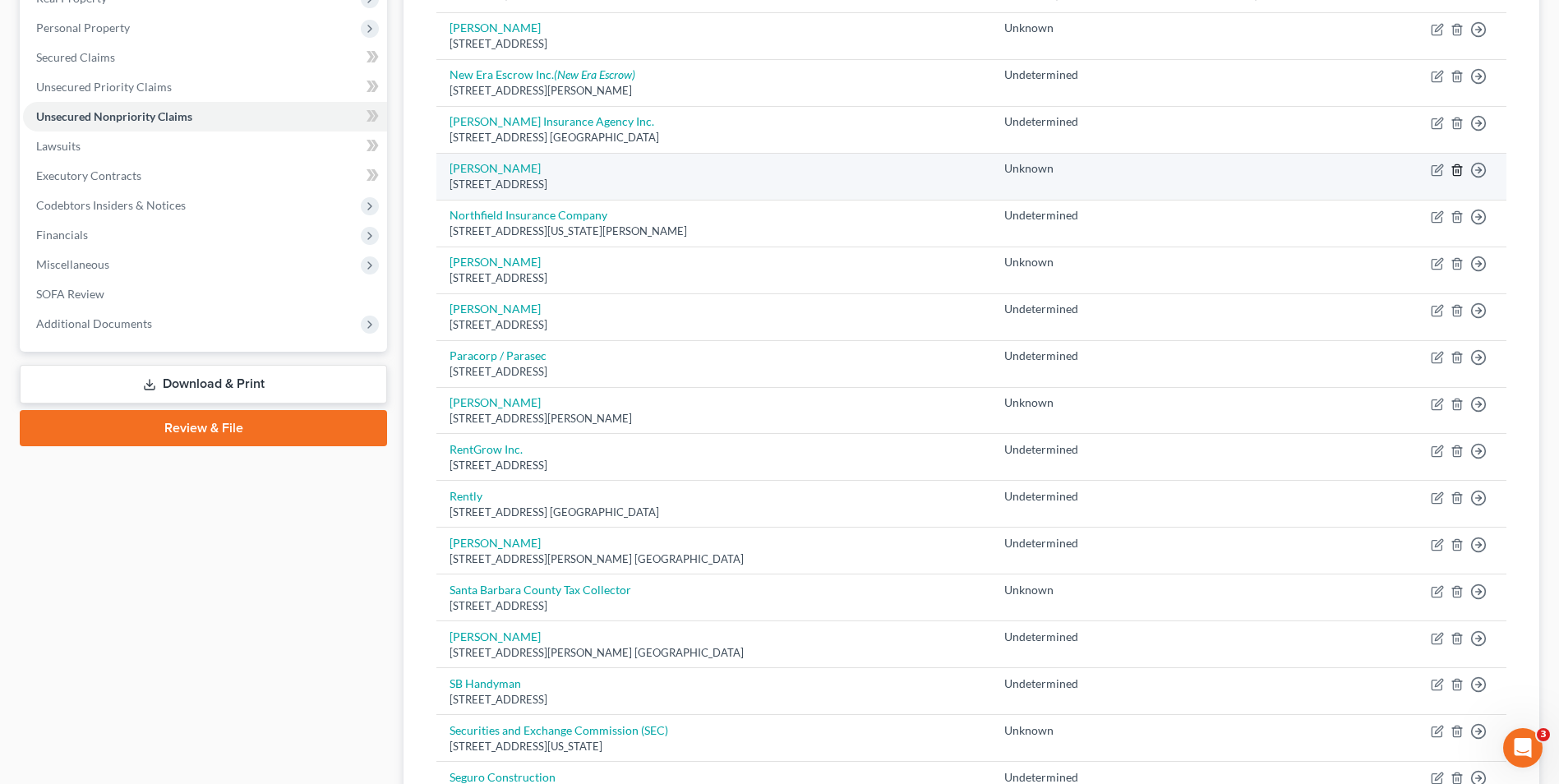
click at [1459, 173] on line "button" at bounding box center [1459, 171] width 0 height 3
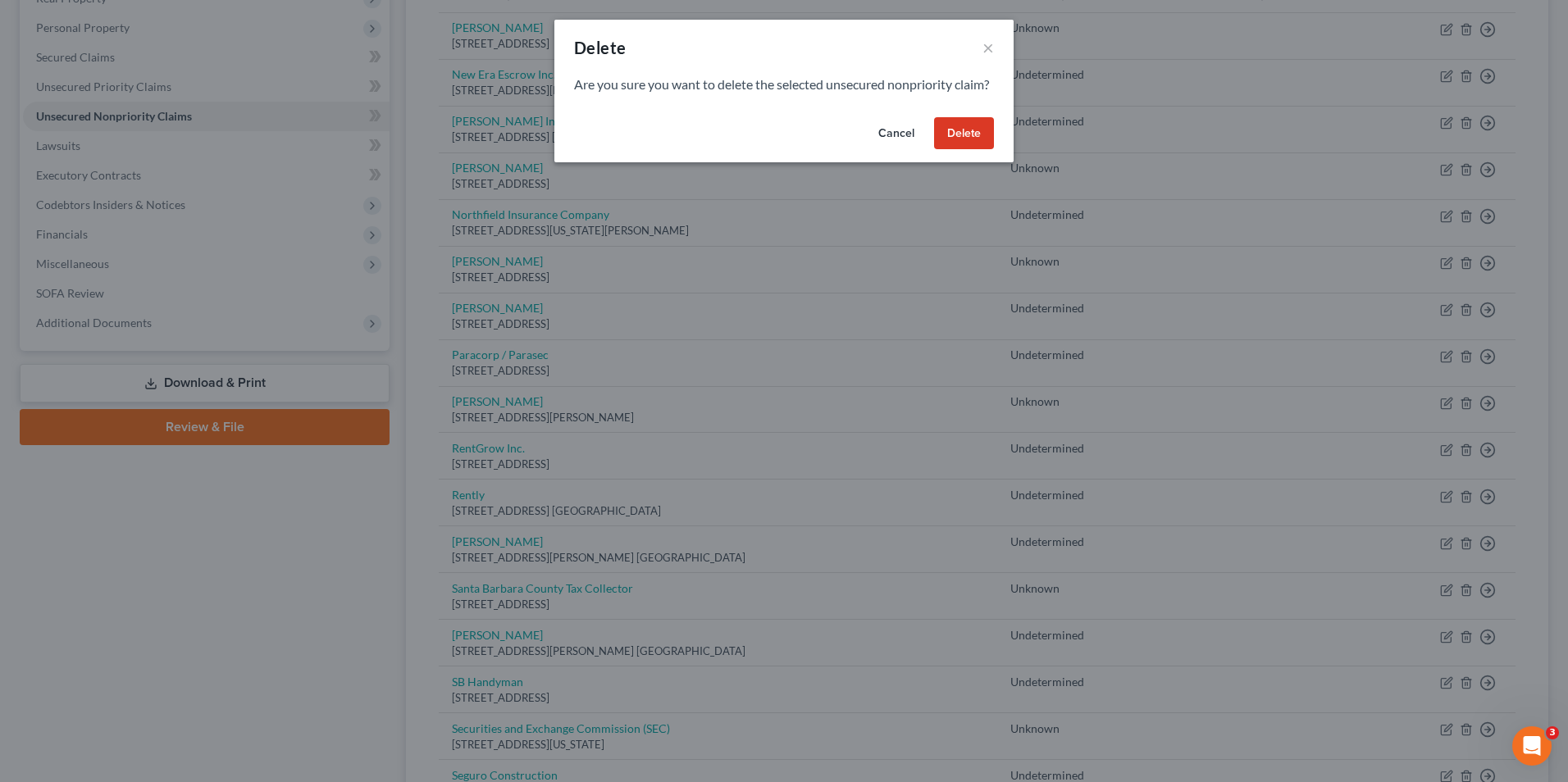
click at [966, 150] on button "Delete" at bounding box center [964, 134] width 60 height 33
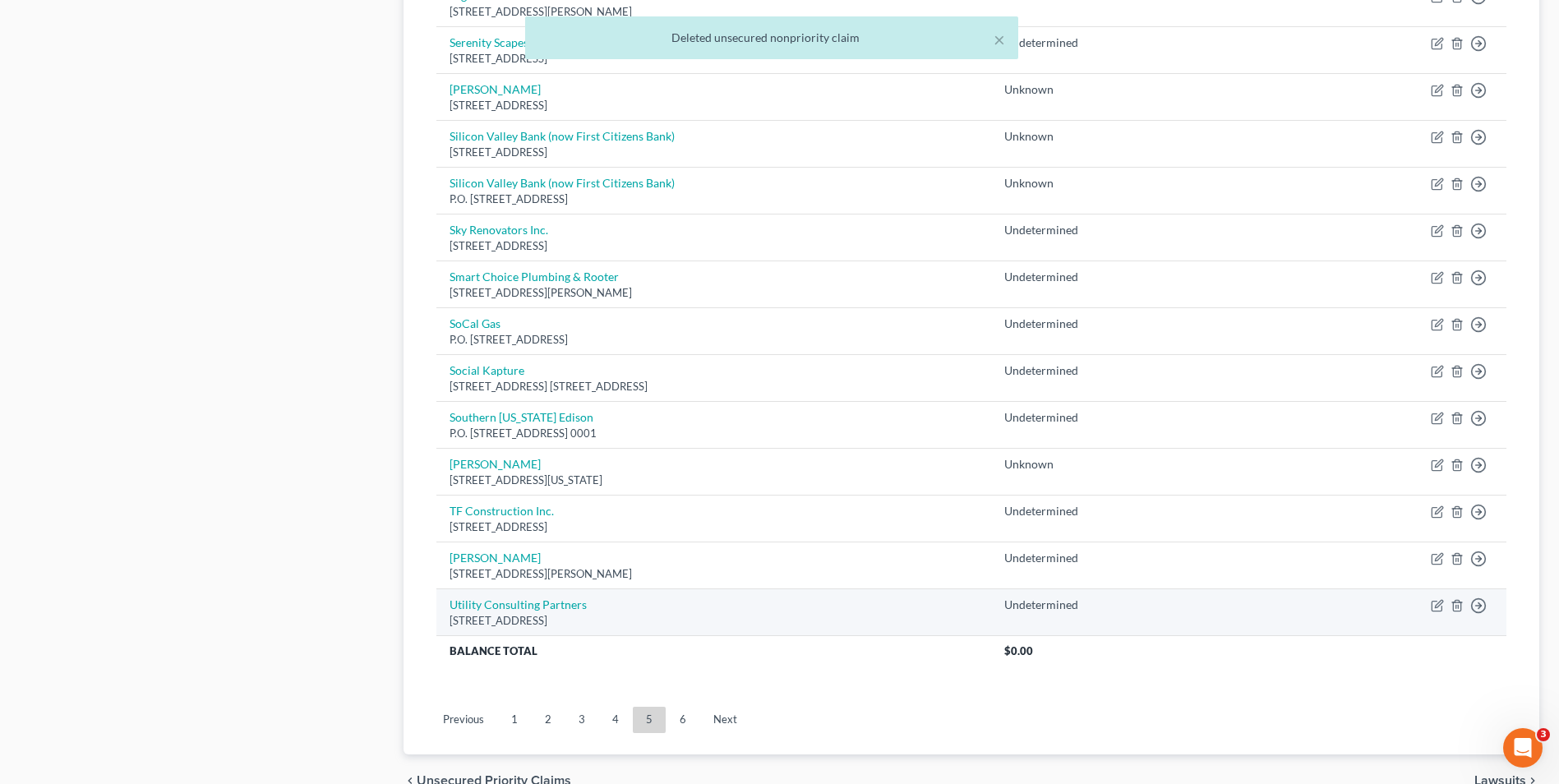
scroll to position [1067, 0]
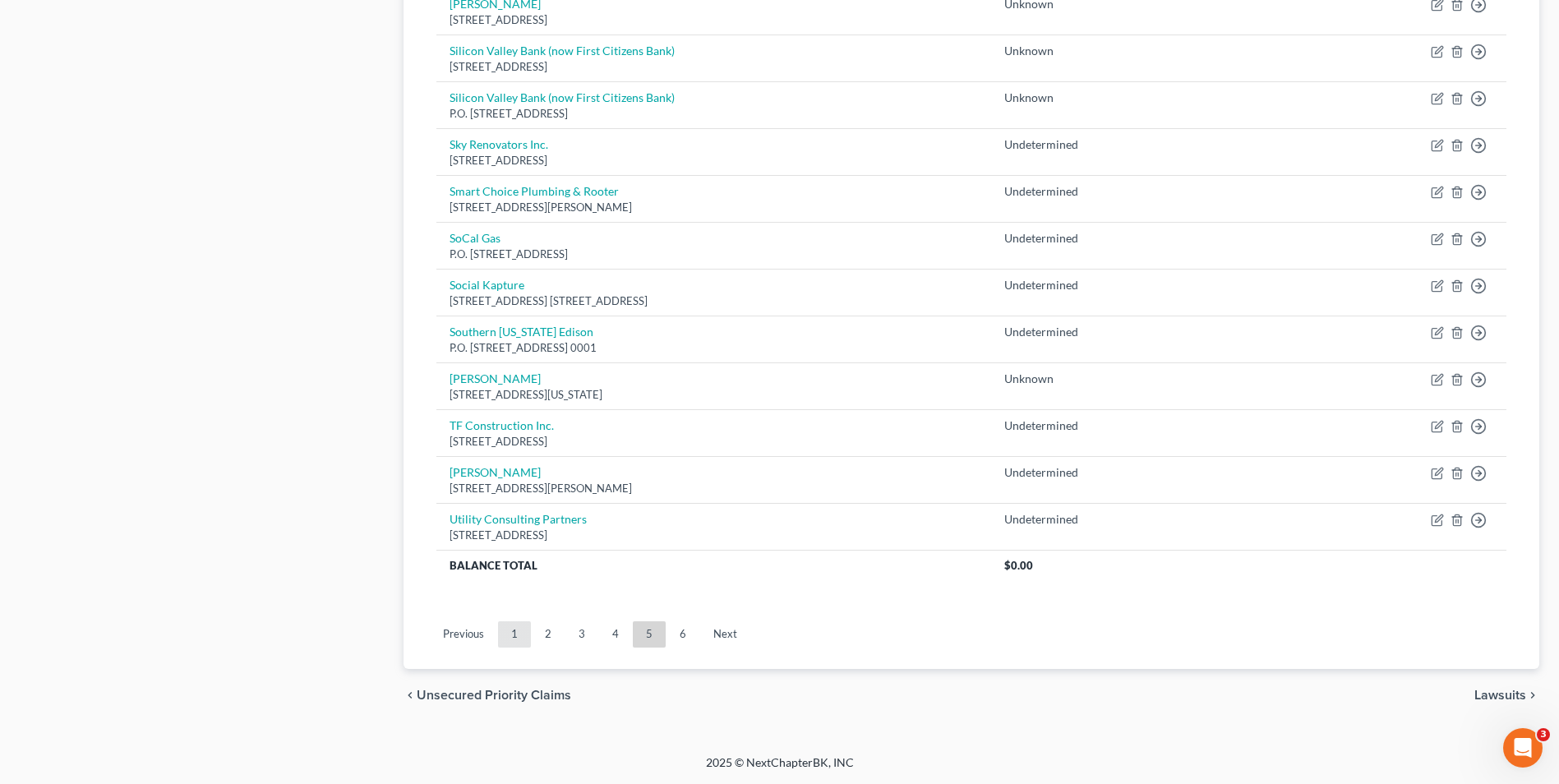
click at [518, 631] on link "1" at bounding box center [515, 634] width 33 height 27
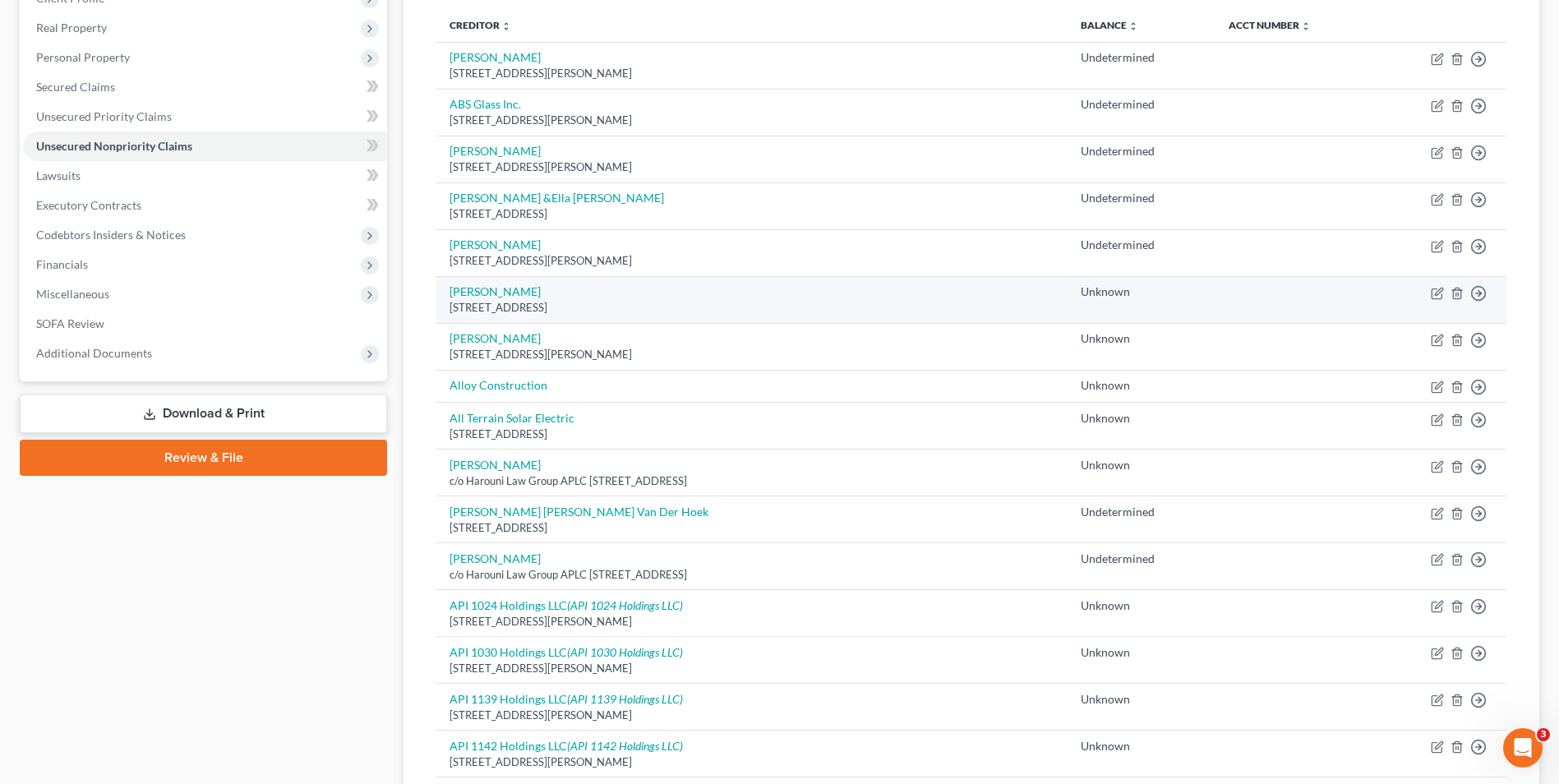
scroll to position [246, 0]
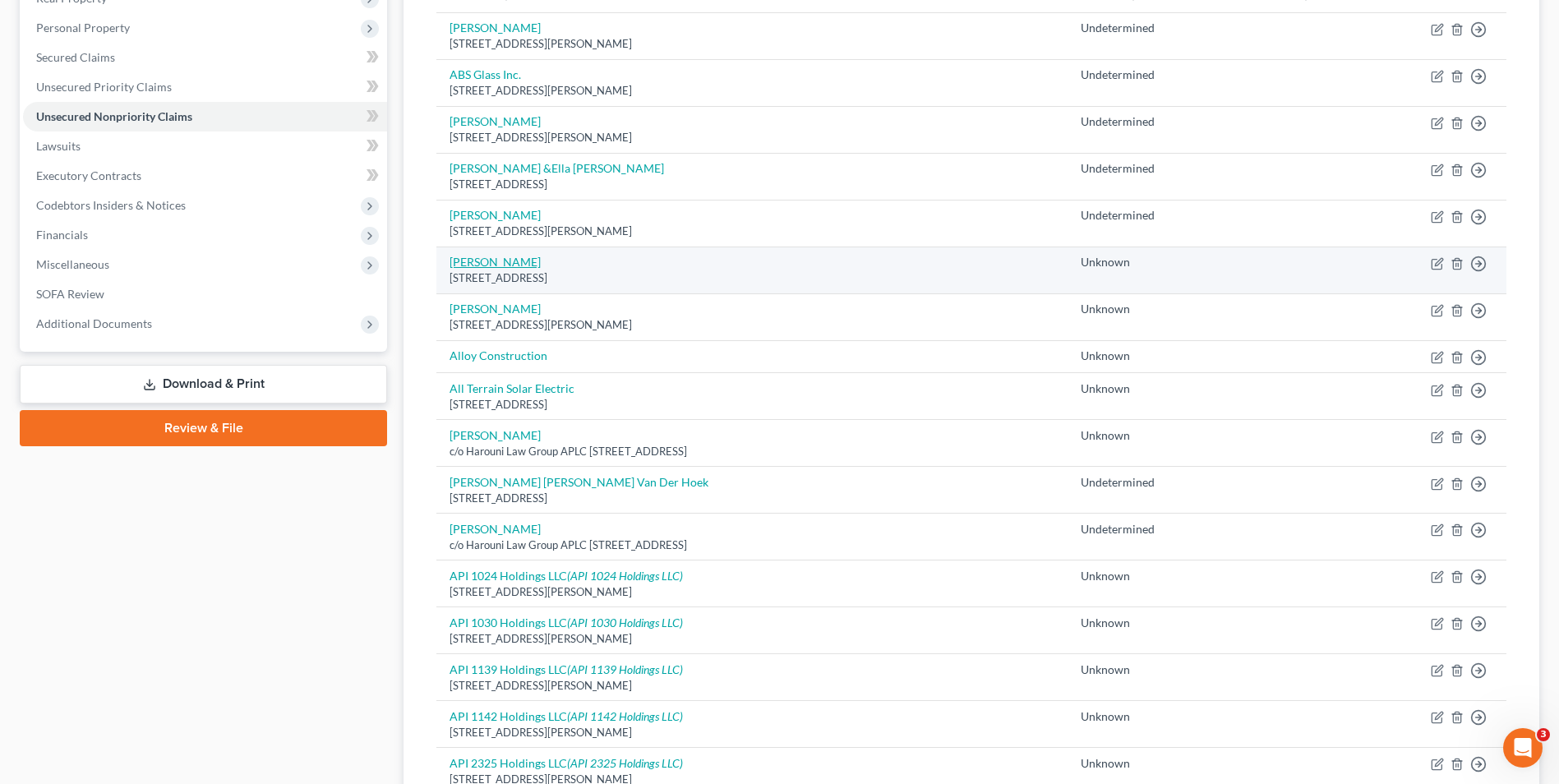
click at [497, 264] on link "[PERSON_NAME]" at bounding box center [495, 262] width 91 height 14
select select "4"
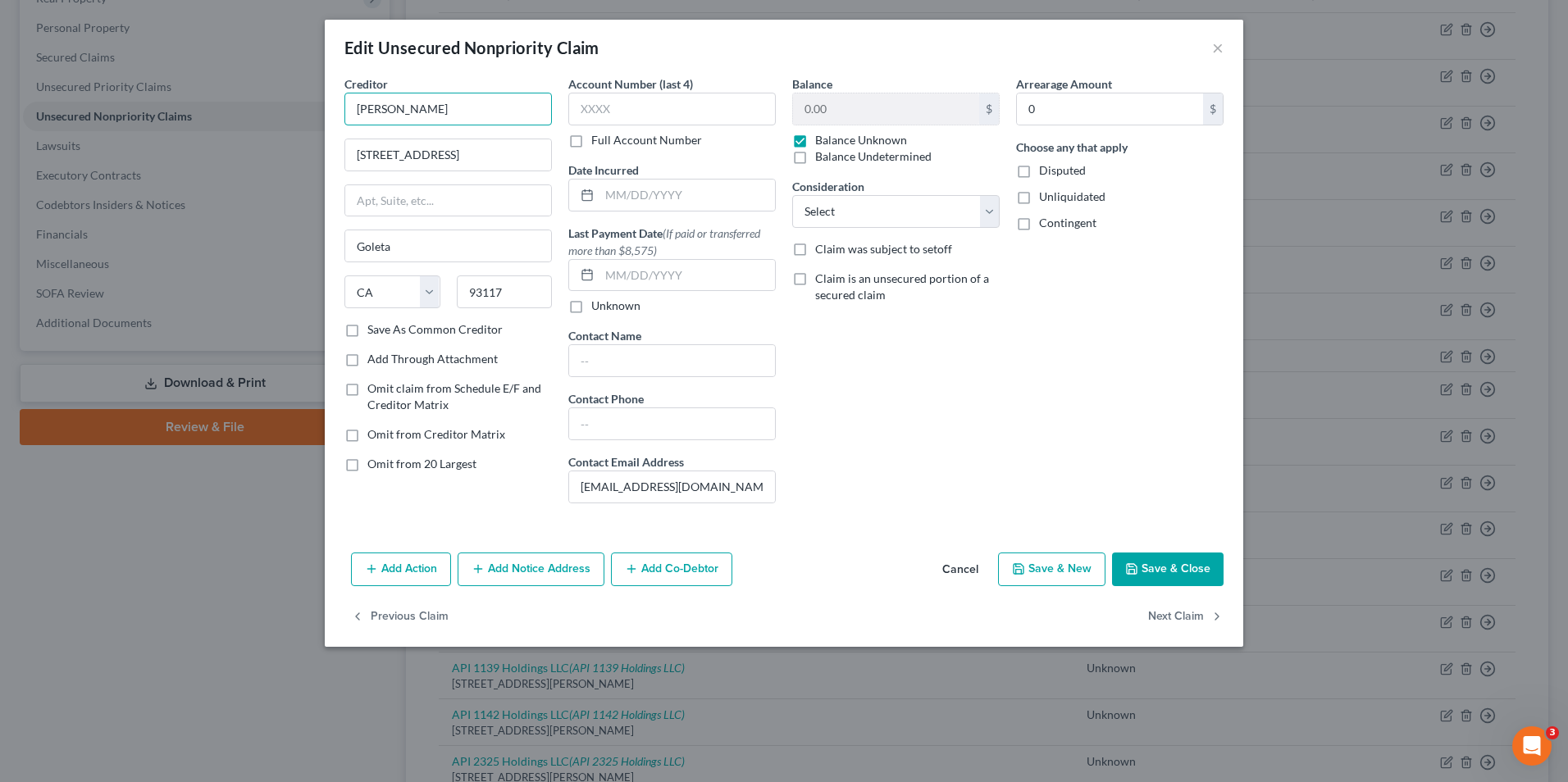
click at [391, 105] on input "[PERSON_NAME]" at bounding box center [448, 109] width 207 height 33
type input "[PERSON_NAME] & [PERSON_NAME]"
click at [815, 164] on label "Balance Undetermined" at bounding box center [873, 156] width 117 height 16
click at [822, 159] on input "Balance Undetermined" at bounding box center [827, 153] width 10 height 10
checkbox input "true"
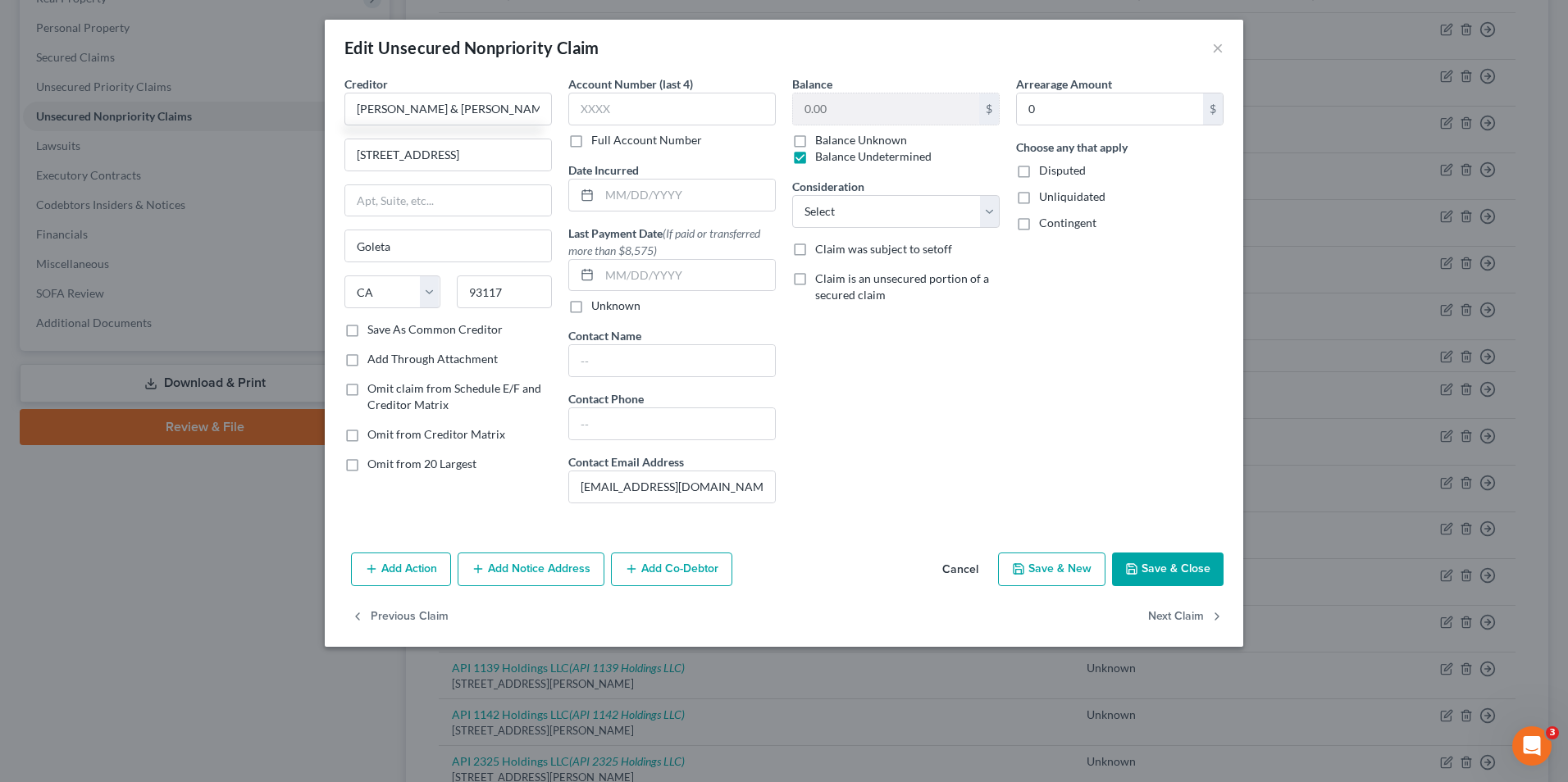
checkbox input "false"
click at [1038, 174] on label "Disputed" at bounding box center [1062, 170] width 47 height 16
click at [1045, 173] on input "Disputed" at bounding box center [1050, 167] width 10 height 10
checkbox input "true"
click at [1038, 200] on label "Unliquidated" at bounding box center [1072, 196] width 67 height 16
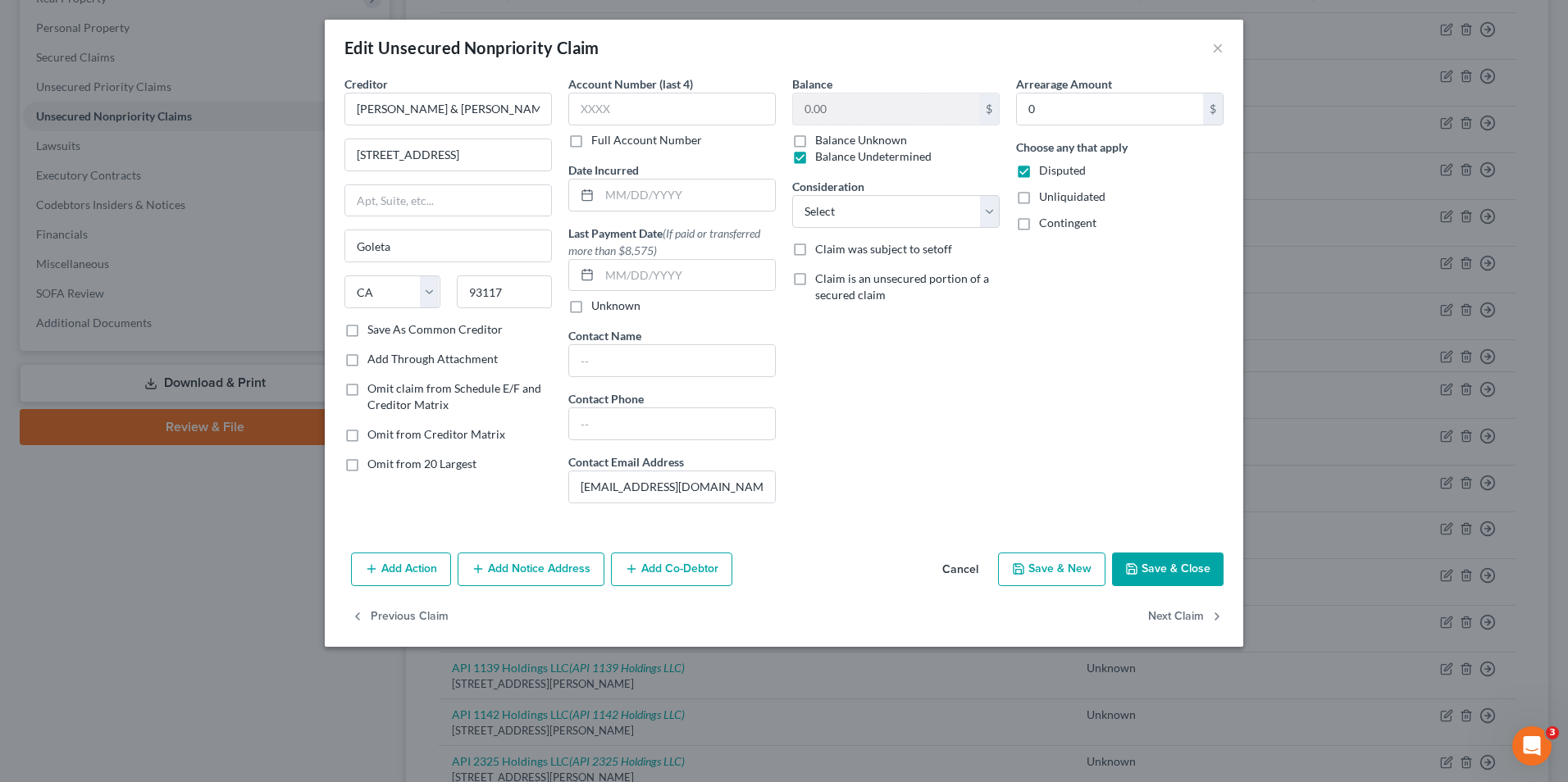
click at [1045, 200] on input "Unliquidated" at bounding box center [1050, 194] width 10 height 10
checkbox input "true"
click at [1038, 223] on label "Contingent" at bounding box center [1067, 223] width 57 height 16
click at [1045, 223] on input "Contingent" at bounding box center [1050, 220] width 10 height 10
checkbox input "true"
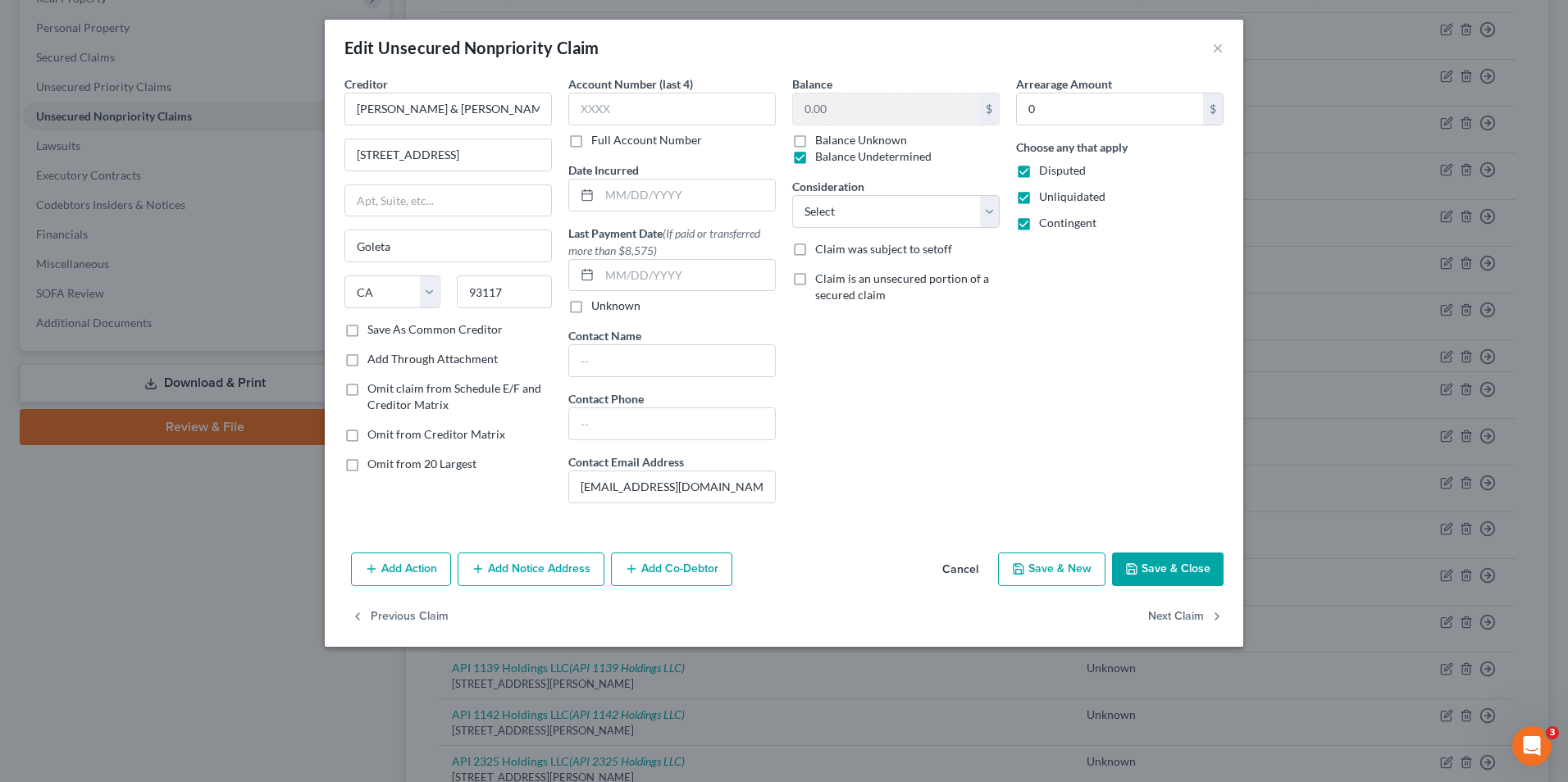
click at [1141, 564] on button "Save & Close" at bounding box center [1168, 570] width 111 height 34
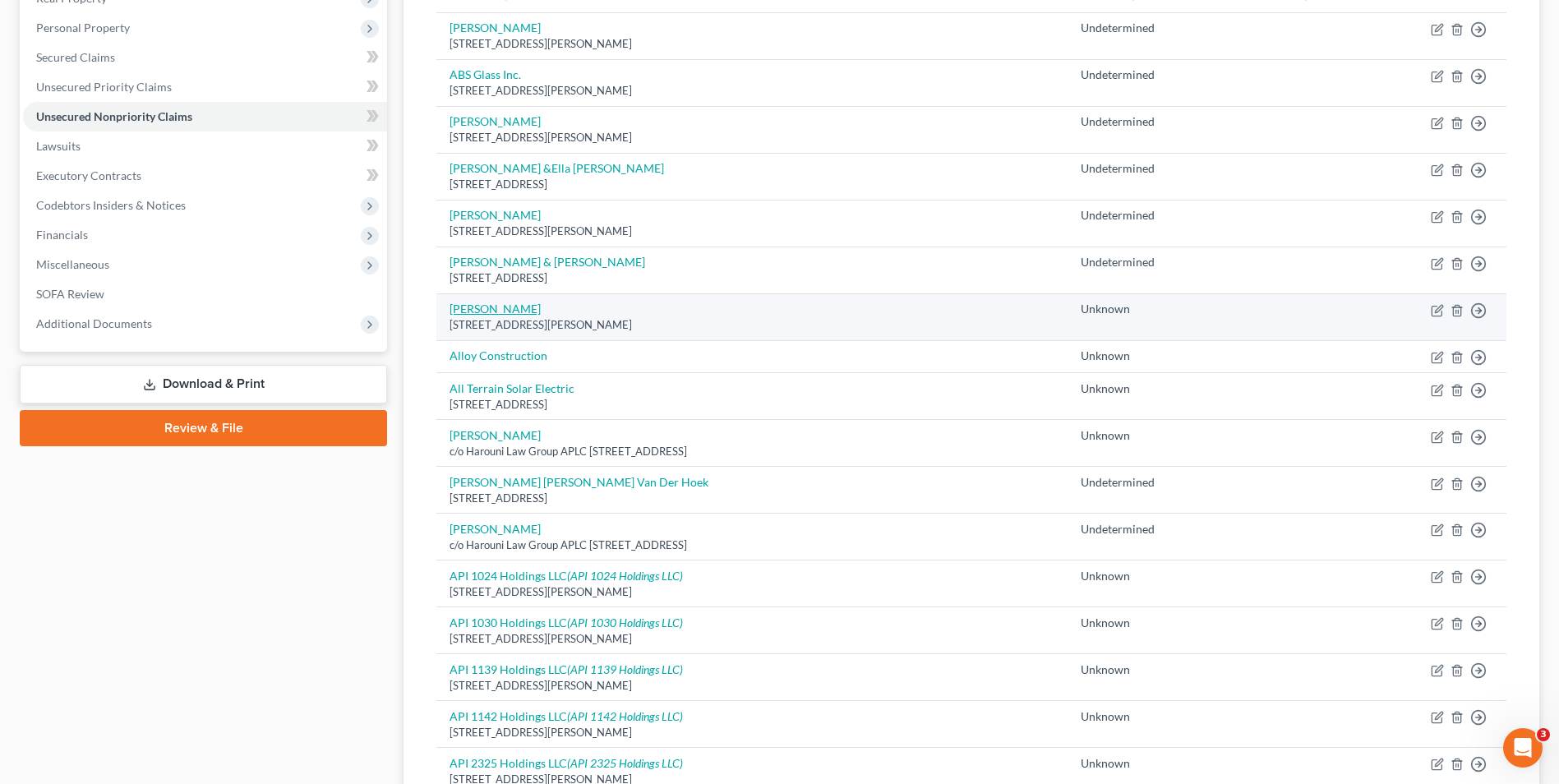
click at [492, 313] on link "[PERSON_NAME]" at bounding box center [495, 308] width 91 height 14
select select "4"
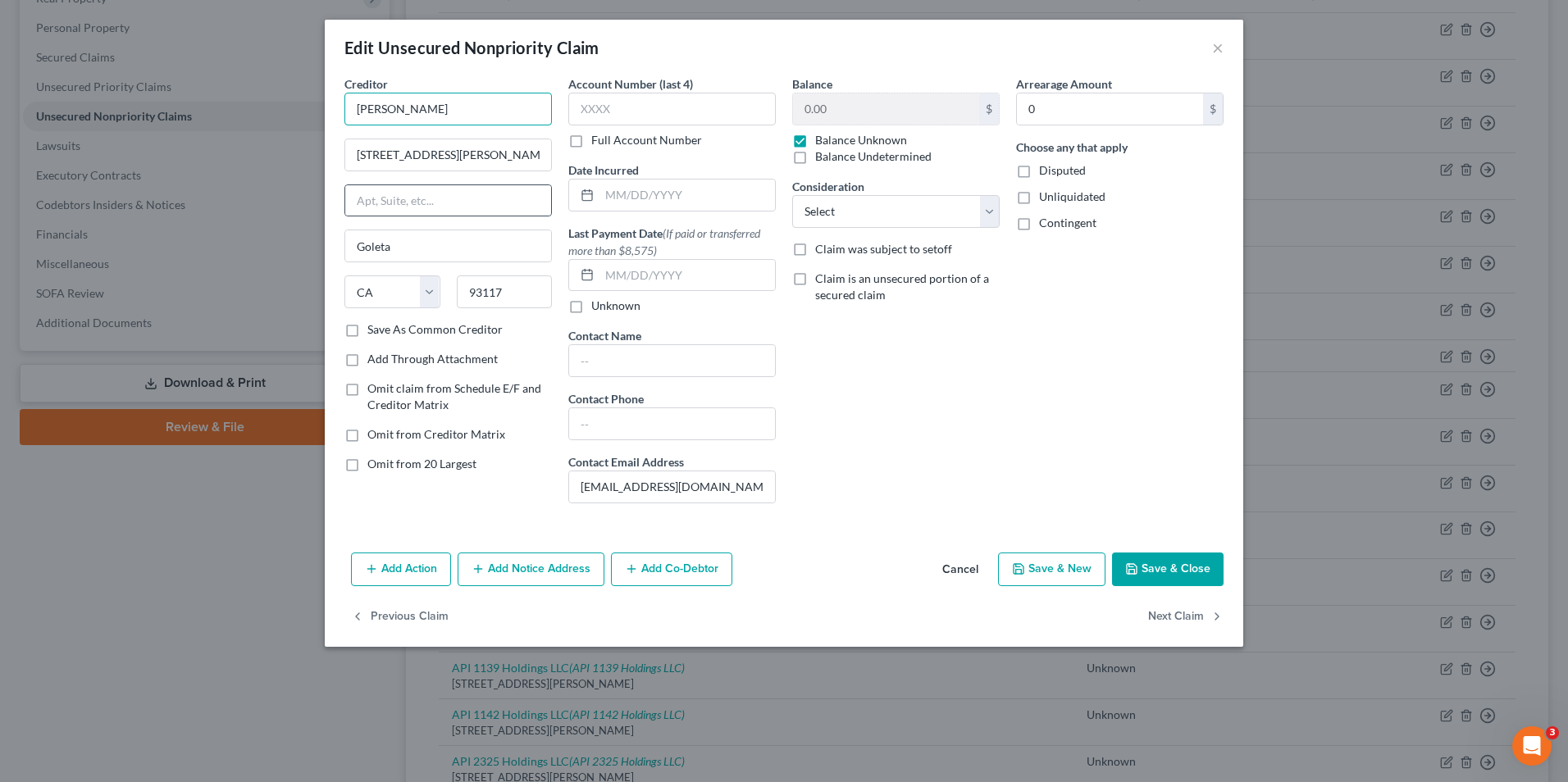
drag, startPoint x: 395, startPoint y: 107, endPoint x: 511, endPoint y: 217, distance: 159.9
click at [395, 107] on input "[PERSON_NAME]" at bounding box center [448, 109] width 207 height 33
type input "[PERSON_NAME] & [PERSON_NAME]"
click at [815, 160] on label "Balance Undetermined" at bounding box center [873, 156] width 117 height 16
click at [822, 159] on input "Balance Undetermined" at bounding box center [827, 153] width 10 height 10
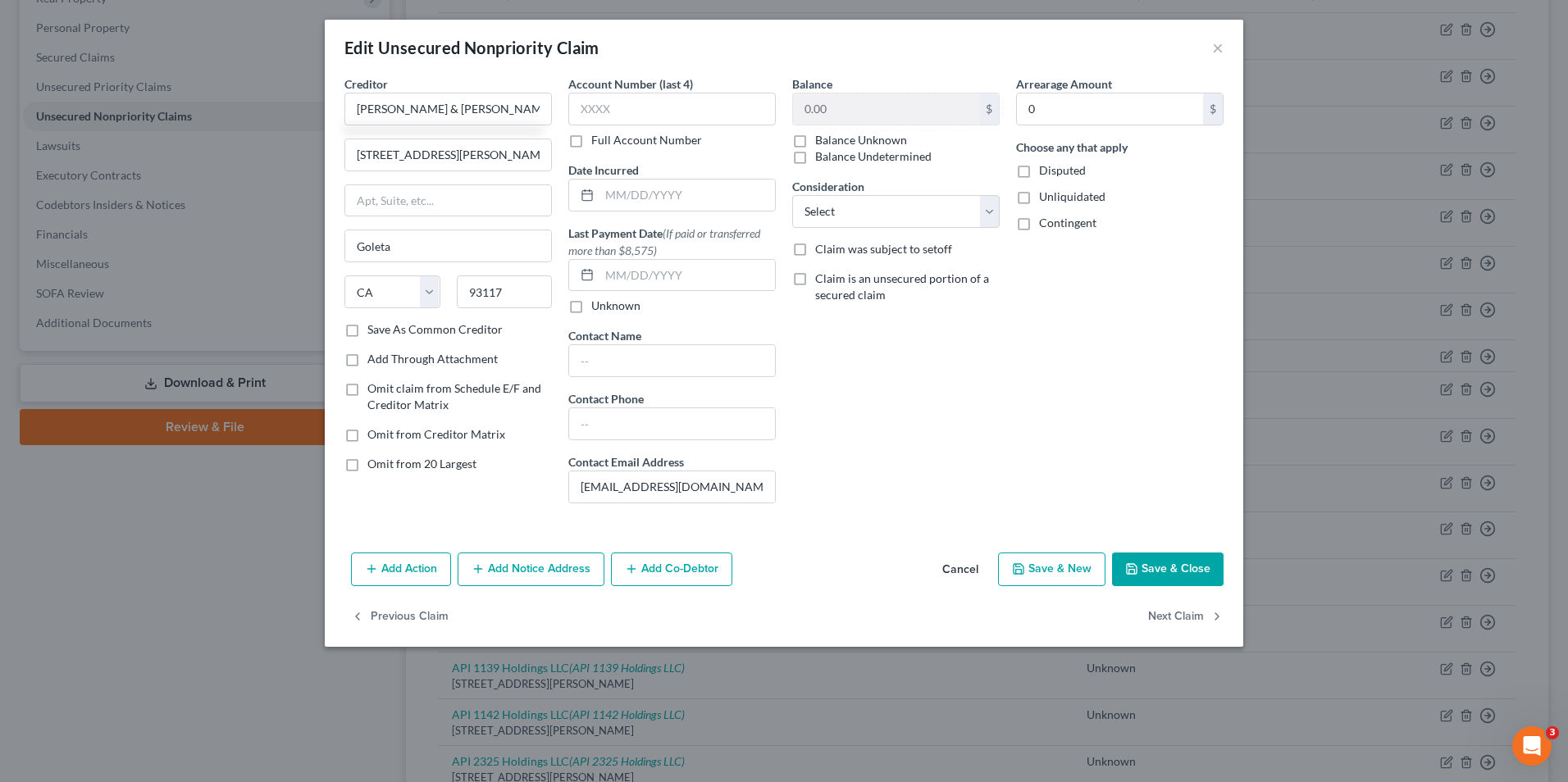
checkbox input "true"
checkbox input "false"
click at [1038, 173] on label "Disputed" at bounding box center [1062, 170] width 47 height 16
click at [1045, 173] on input "Disputed" at bounding box center [1050, 167] width 10 height 10
checkbox input "true"
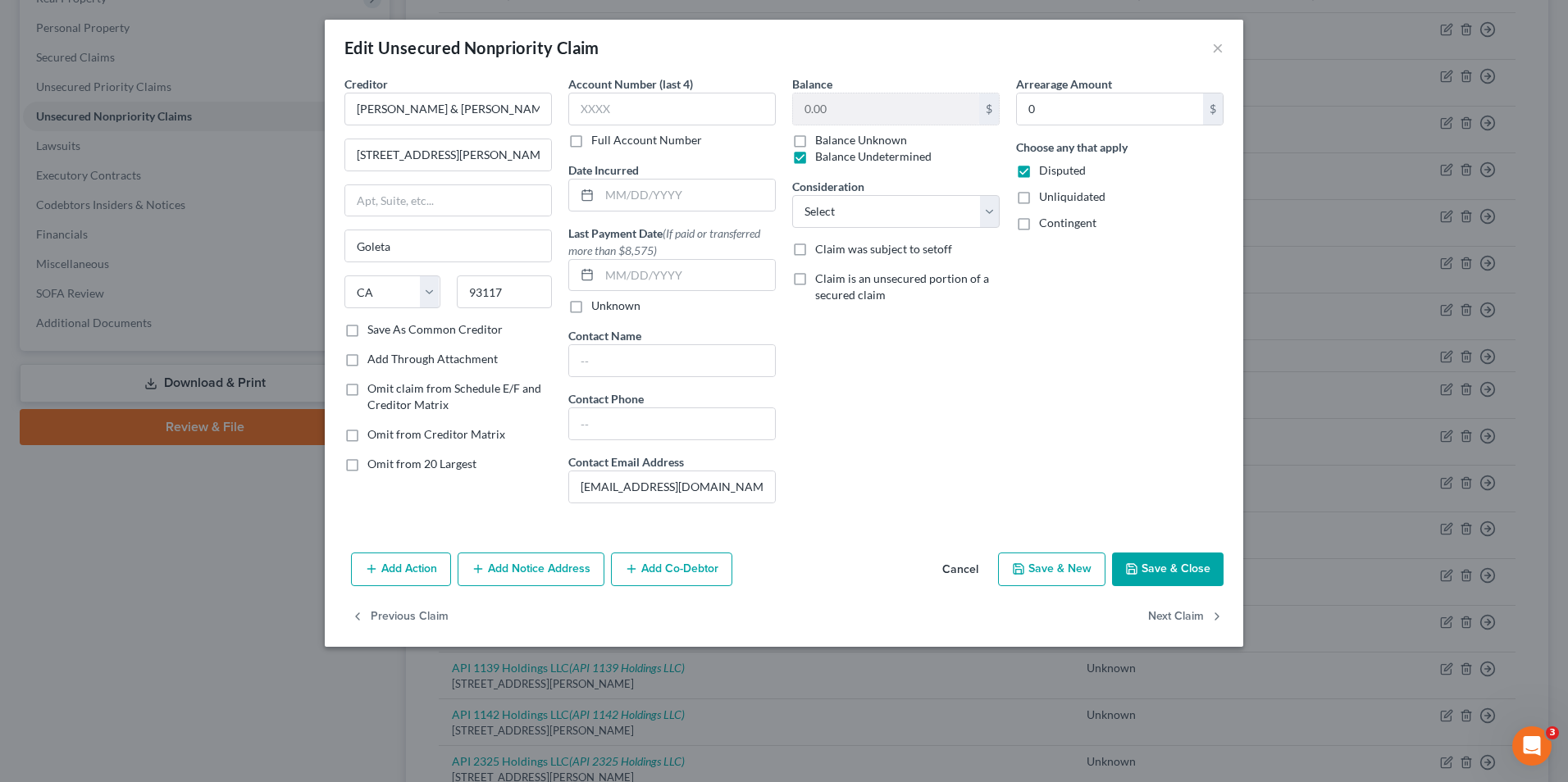
click at [1038, 200] on label "Unliquidated" at bounding box center [1072, 196] width 67 height 16
click at [1045, 200] on input "Unliquidated" at bounding box center [1050, 194] width 10 height 10
checkbox input "true"
click at [1038, 224] on label "Contingent" at bounding box center [1067, 223] width 57 height 16
click at [1045, 224] on input "Contingent" at bounding box center [1050, 220] width 10 height 10
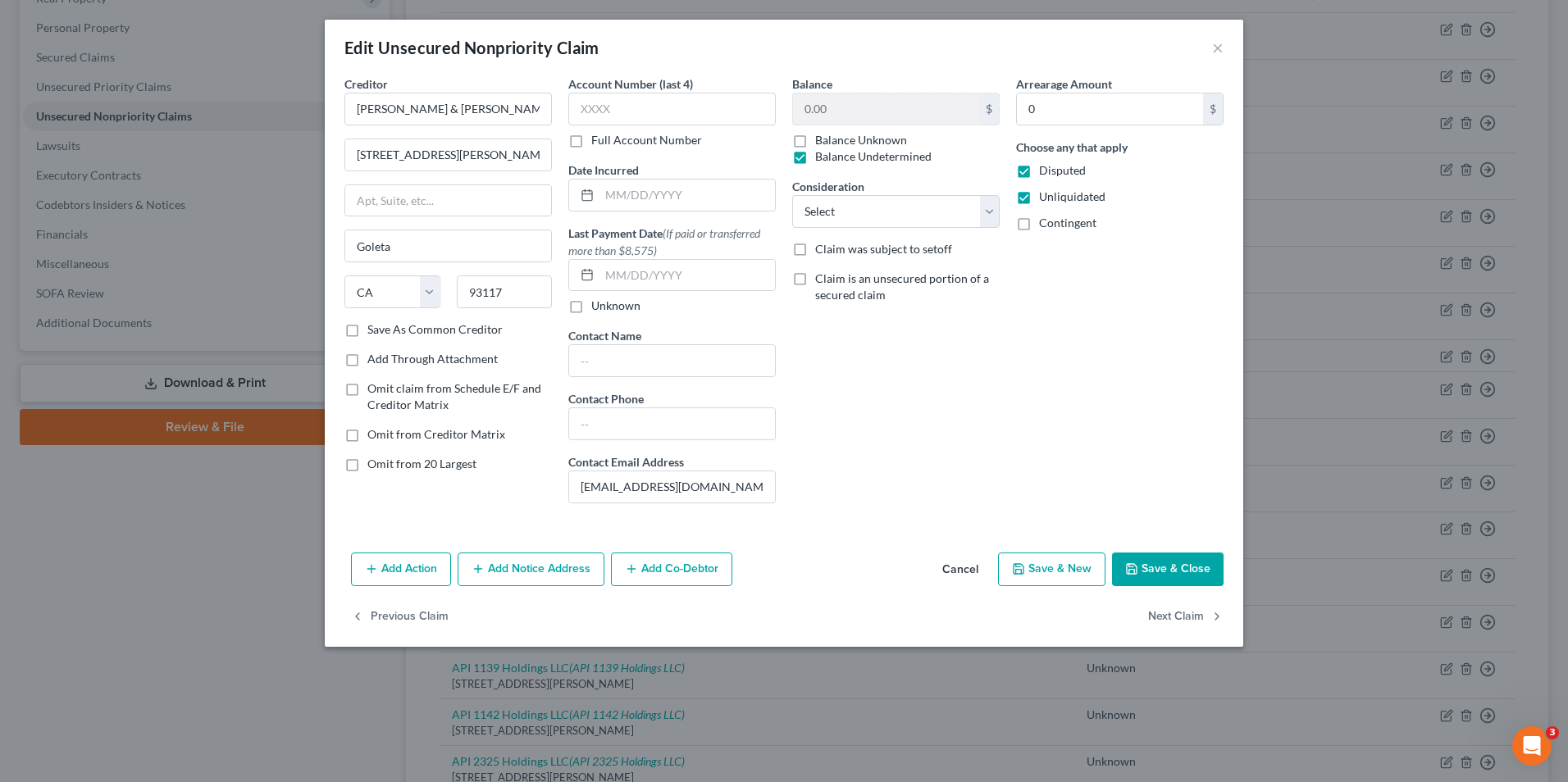
checkbox input "true"
click at [1152, 560] on button "Save & Close" at bounding box center [1168, 570] width 111 height 34
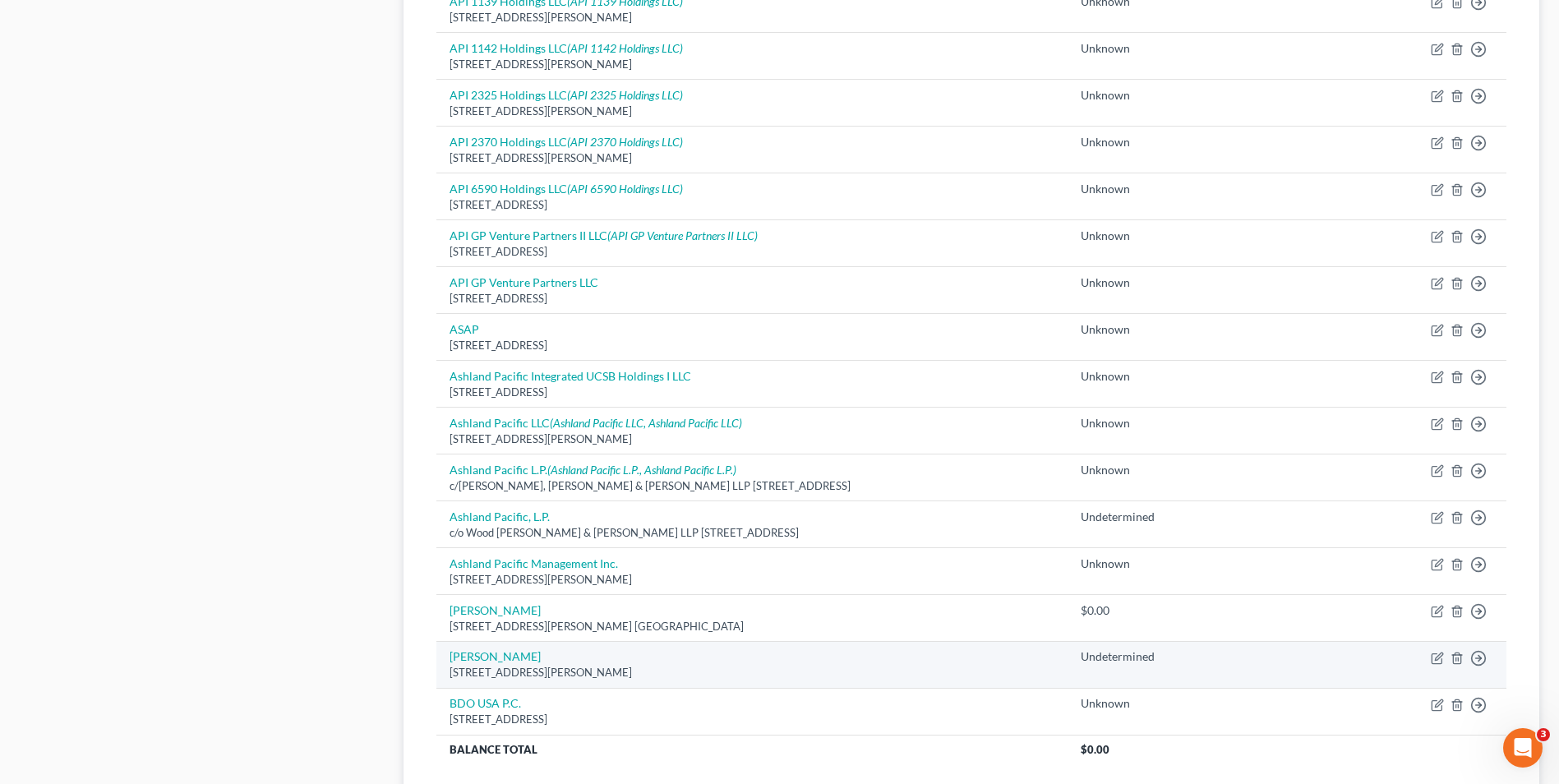
scroll to position [1099, 0]
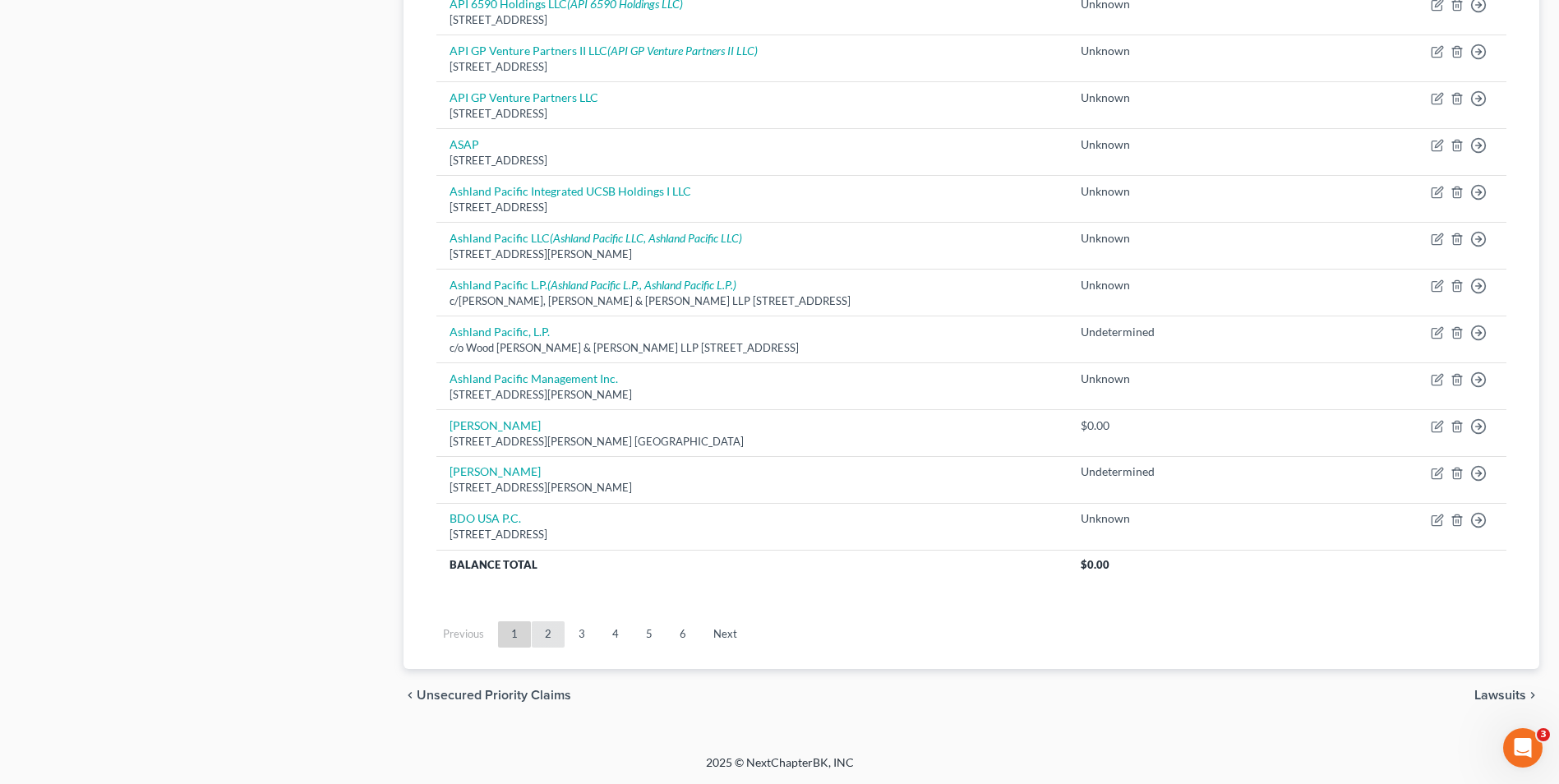
click at [552, 630] on link "2" at bounding box center [548, 634] width 33 height 27
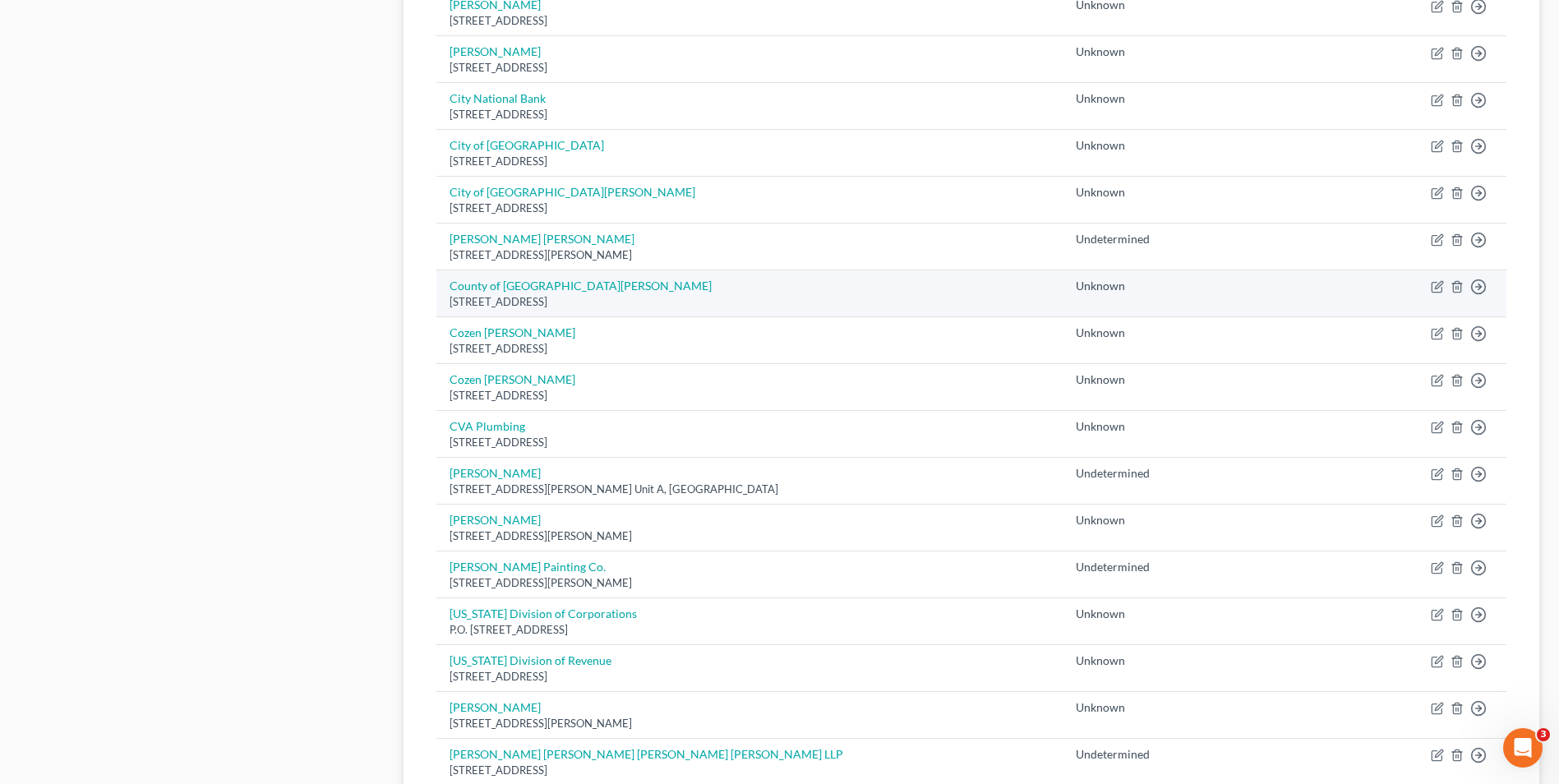
scroll to position [822, 0]
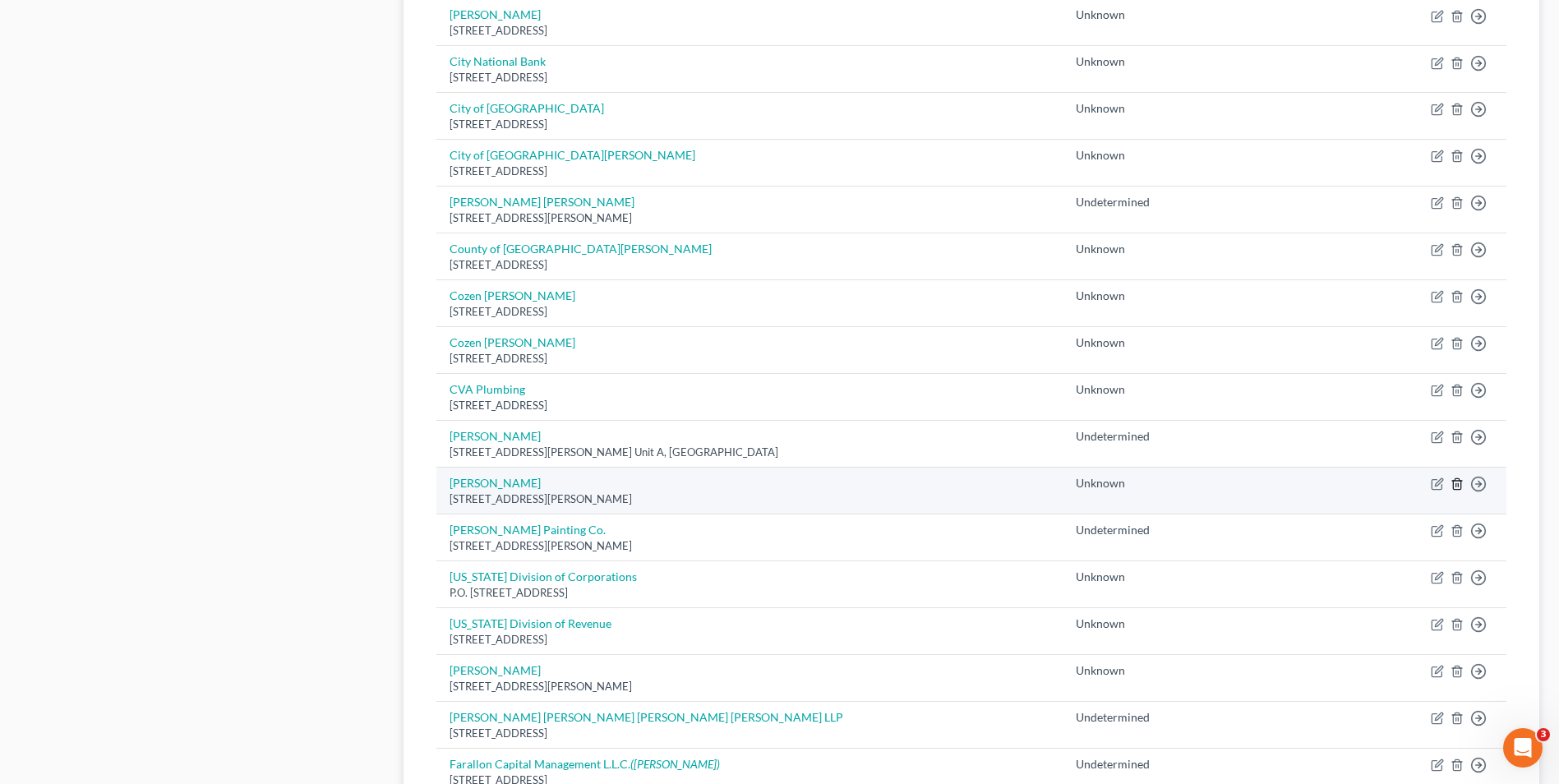
click at [1454, 483] on icon "button" at bounding box center [1457, 484] width 8 height 10
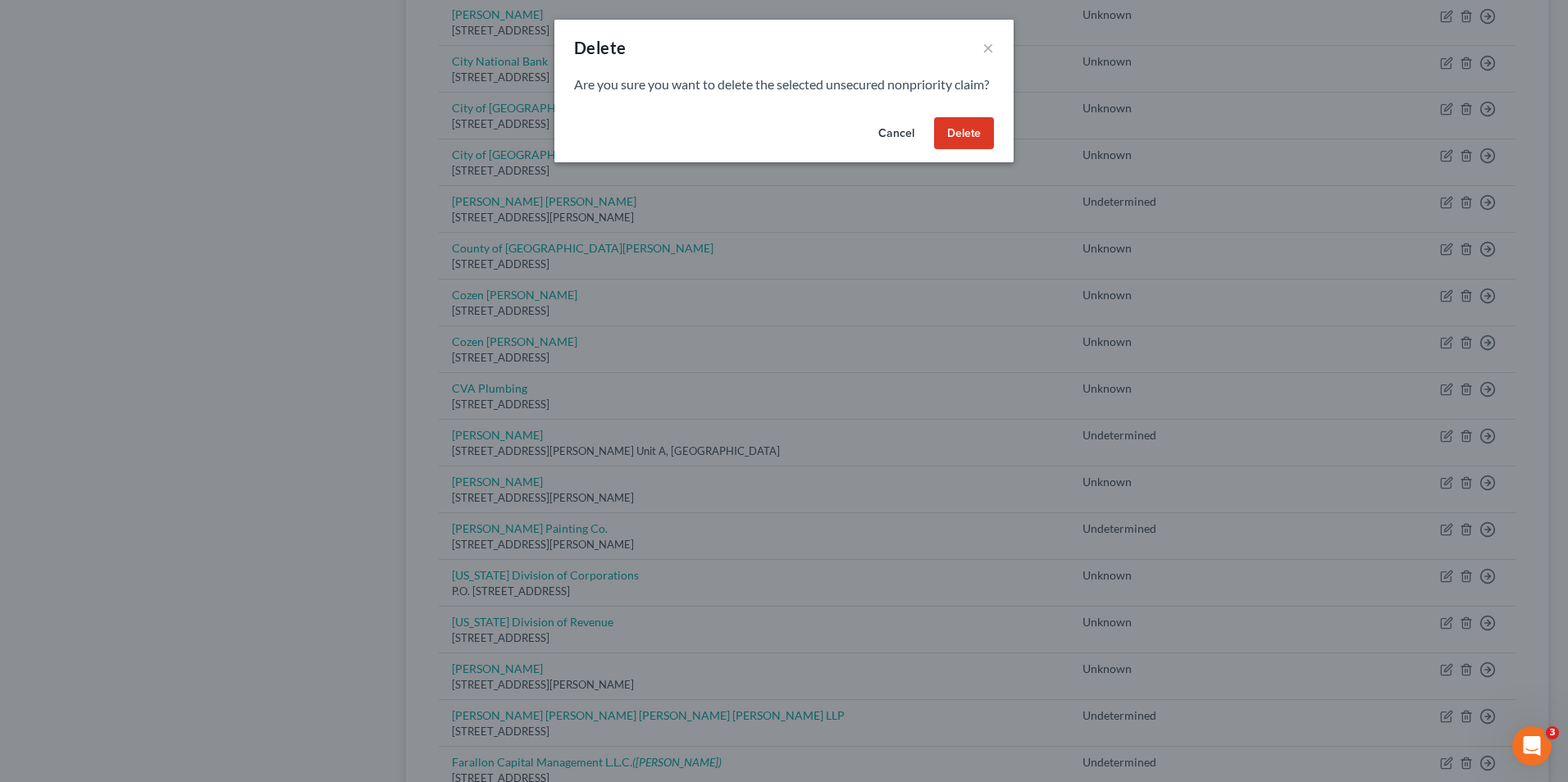
click at [968, 149] on button "Delete" at bounding box center [964, 134] width 60 height 33
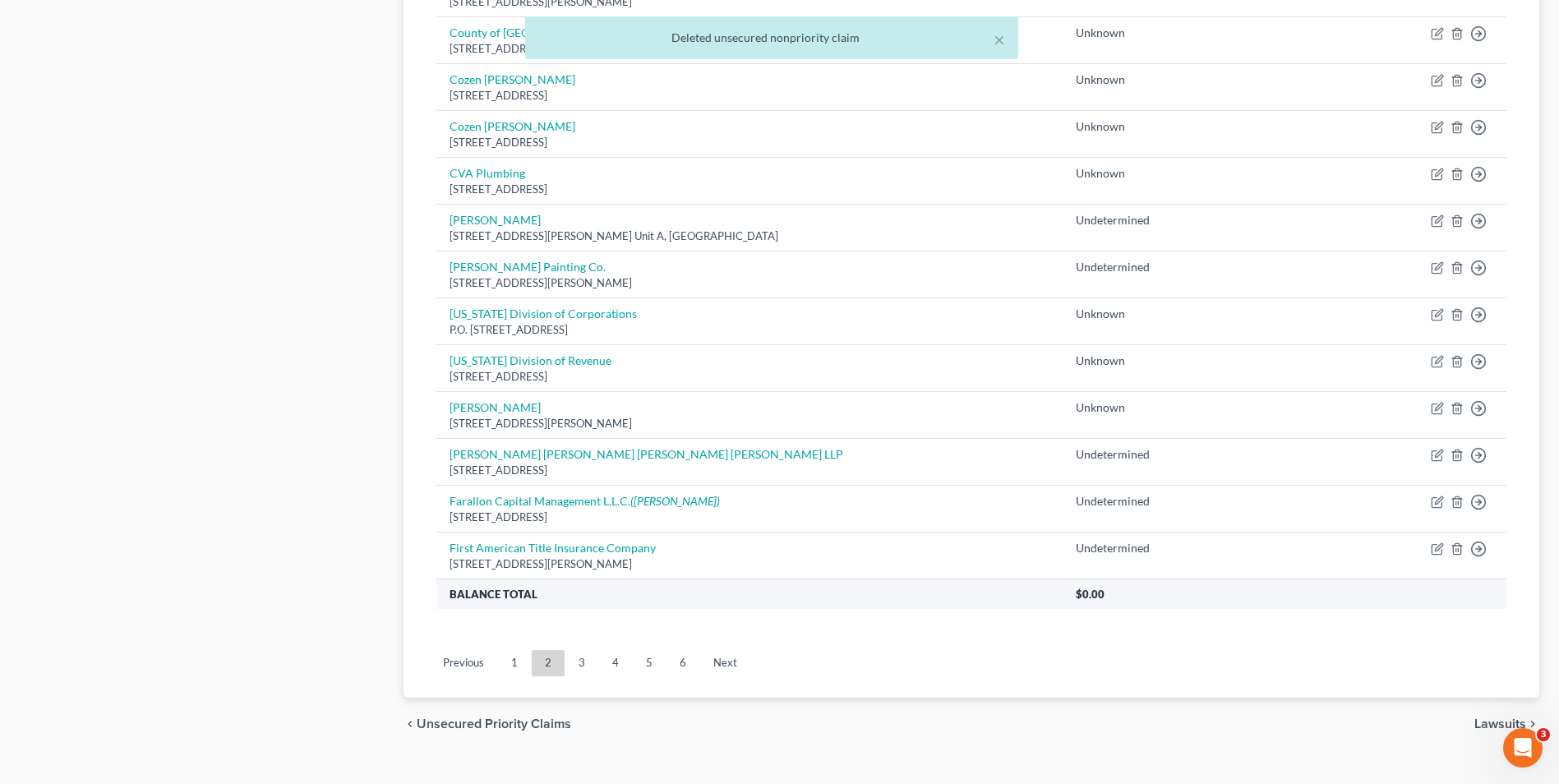
scroll to position [1067, 0]
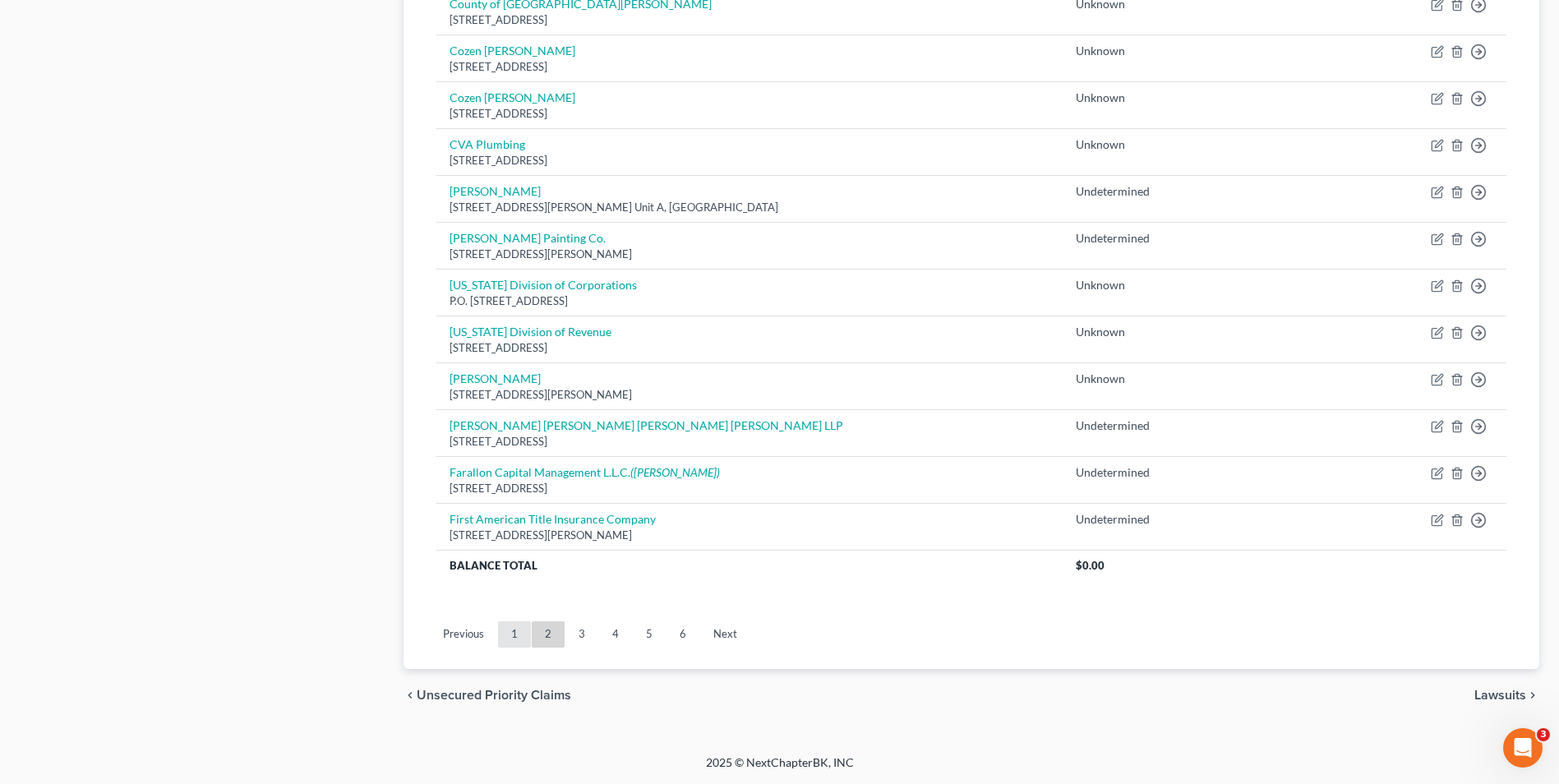
click at [516, 635] on link "1" at bounding box center [515, 634] width 33 height 27
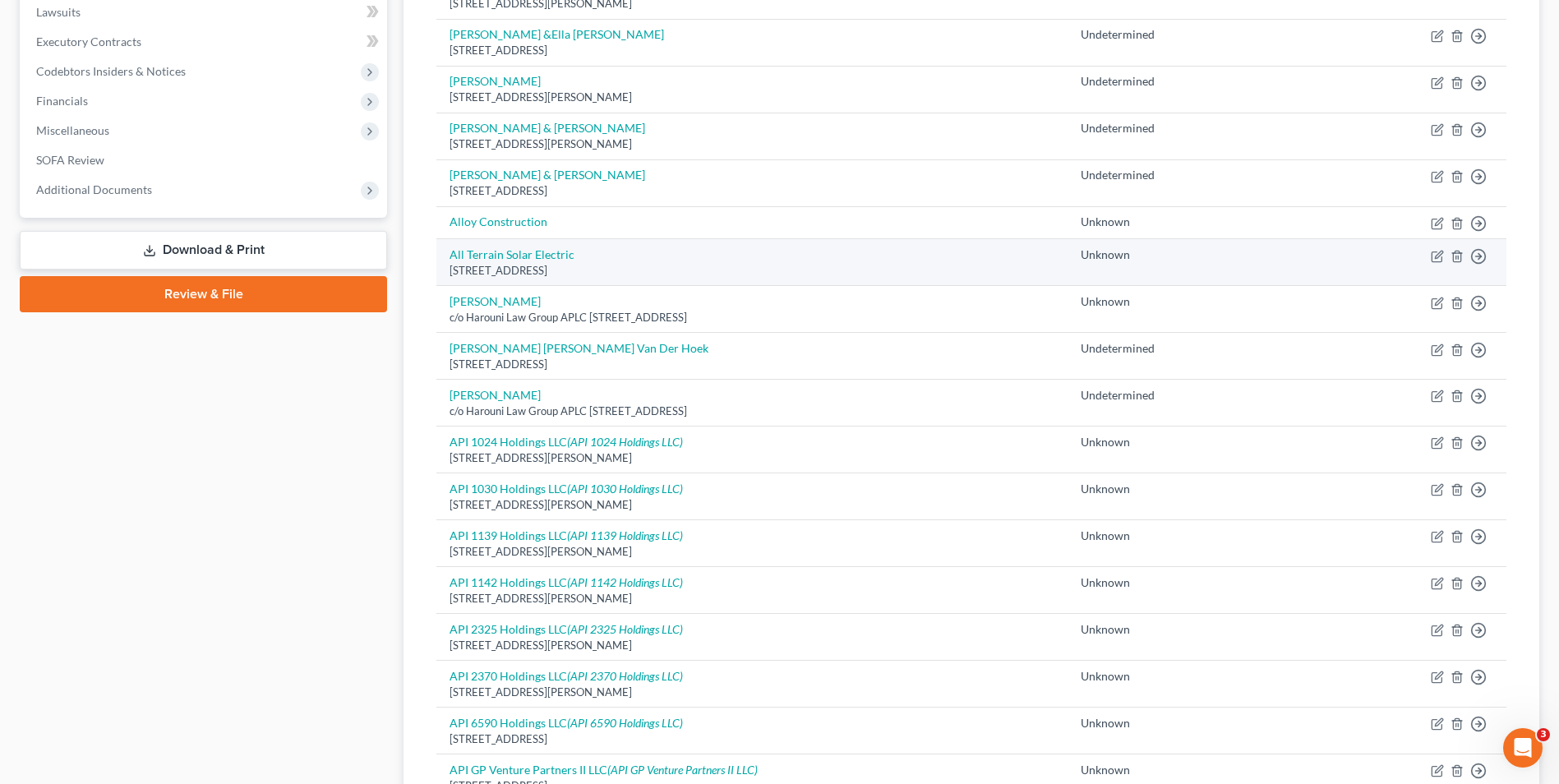
scroll to position [410, 0]
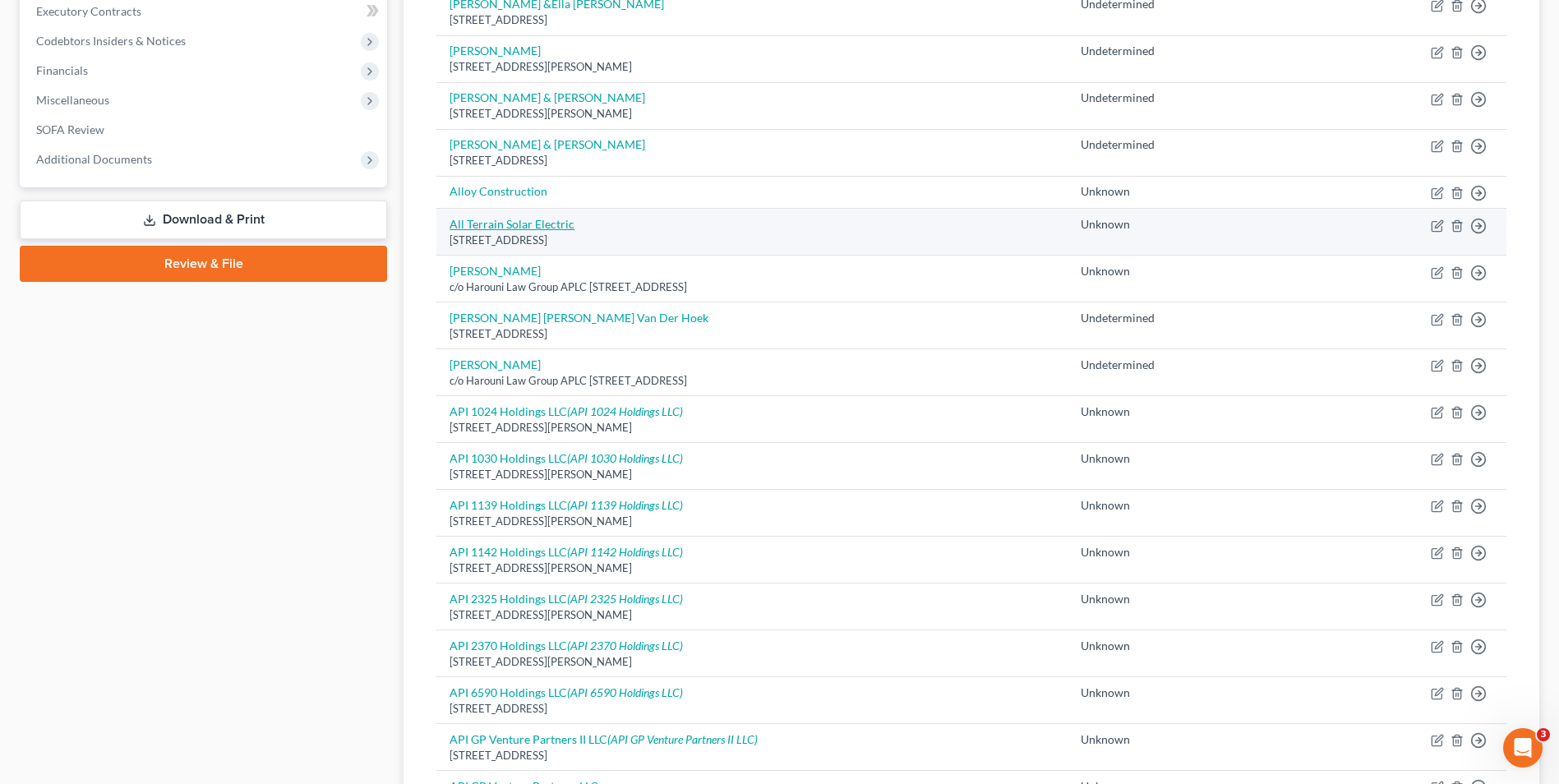
click at [517, 227] on link "All Terrain Solar Electric" at bounding box center [511, 224] width 125 height 14
select select "4"
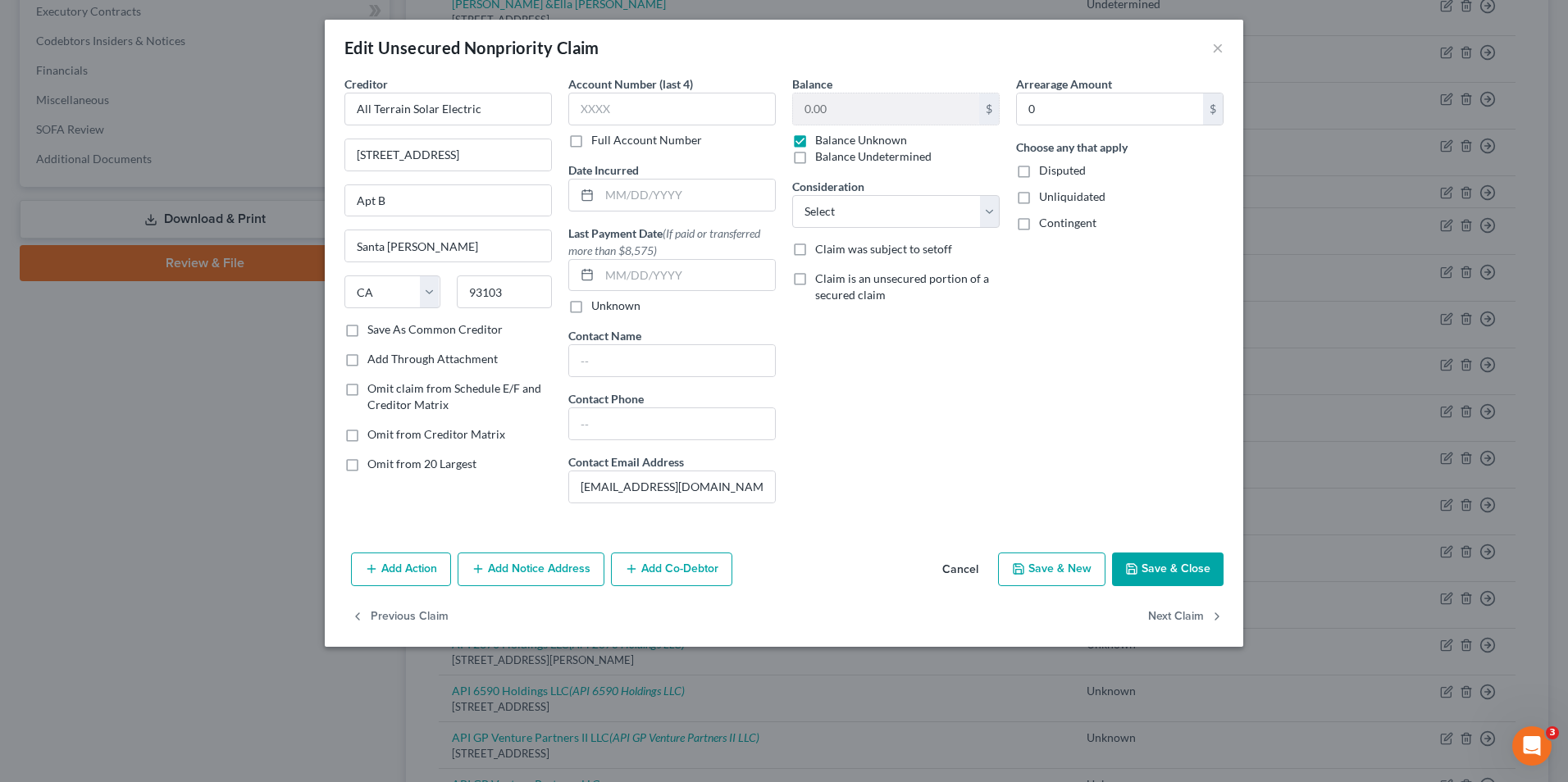
click at [815, 158] on label "Balance Undetermined" at bounding box center [873, 156] width 117 height 16
click at [822, 158] on input "Balance Undetermined" at bounding box center [827, 153] width 10 height 10
checkbox input "true"
checkbox input "false"
click at [1038, 169] on label "Disputed" at bounding box center [1062, 170] width 47 height 16
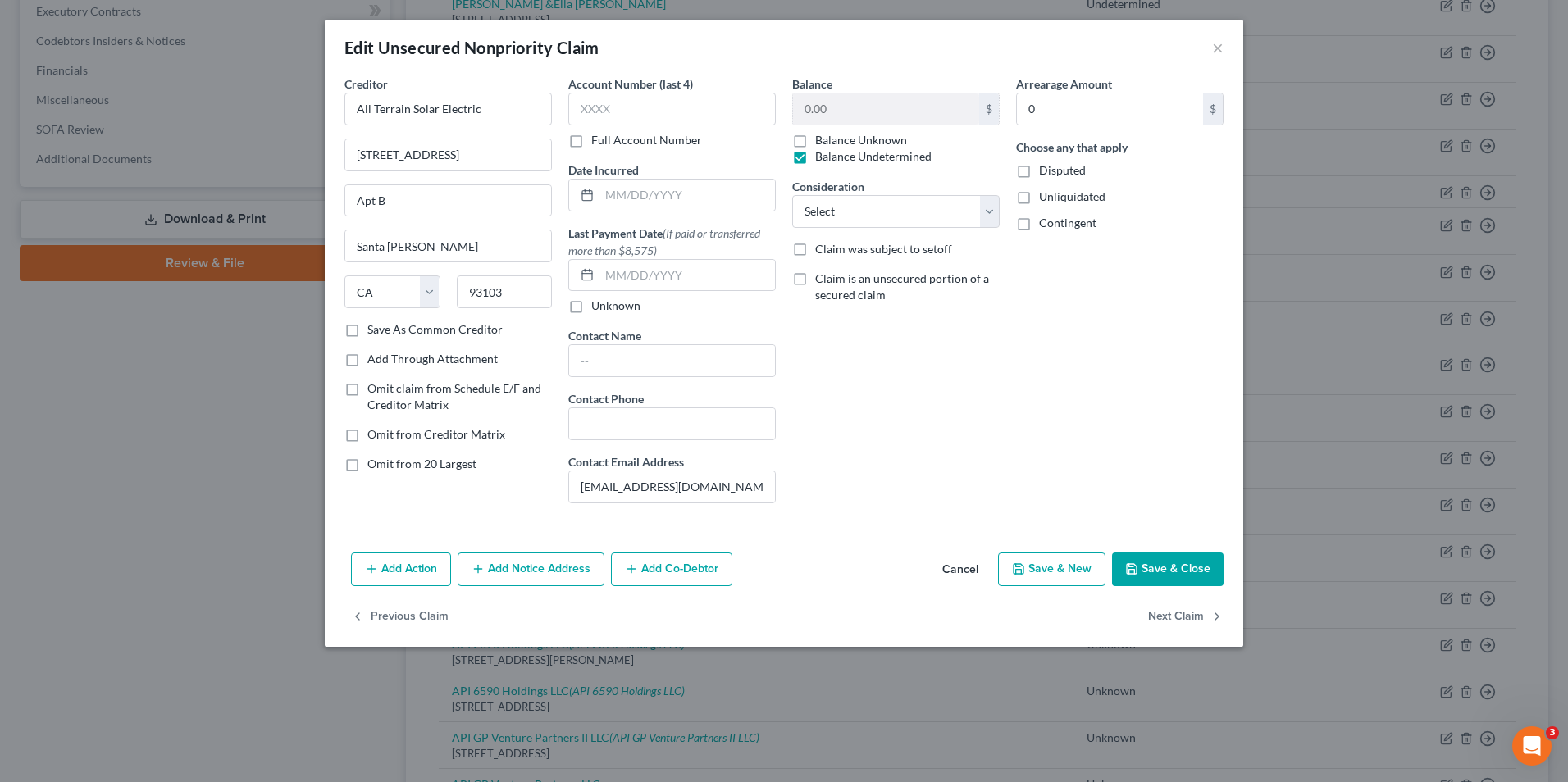
click at [1045, 169] on input "Disputed" at bounding box center [1050, 167] width 10 height 10
checkbox input "true"
click at [1038, 199] on label "Unliquidated" at bounding box center [1072, 196] width 67 height 16
click at [1045, 199] on input "Unliquidated" at bounding box center [1050, 194] width 10 height 10
checkbox input "true"
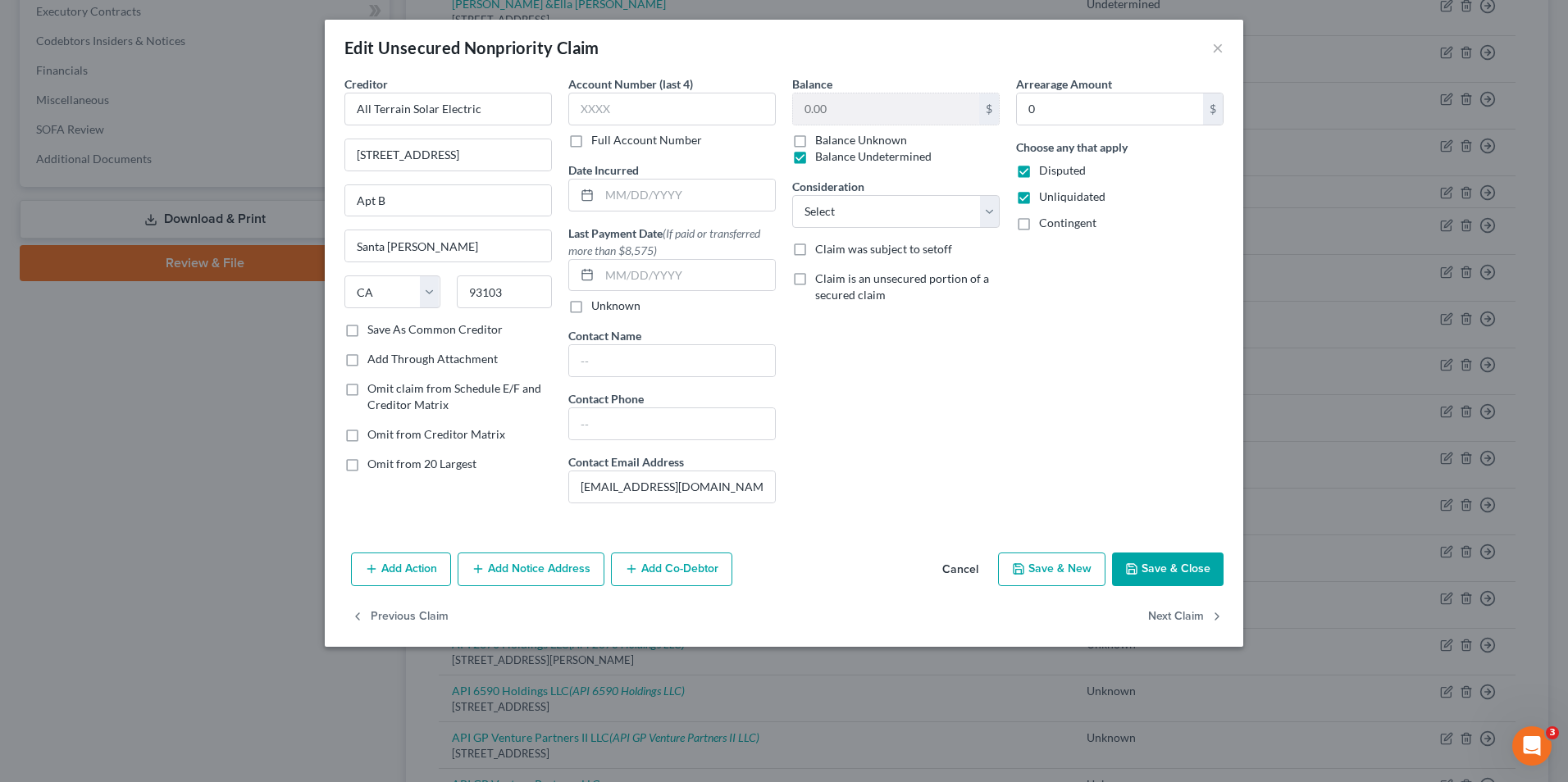
click at [1038, 229] on label "Contingent" at bounding box center [1067, 223] width 57 height 16
click at [1045, 225] on input "Contingent" at bounding box center [1050, 220] width 10 height 10
checkbox input "true"
click at [1164, 562] on button "Save & Close" at bounding box center [1168, 570] width 111 height 34
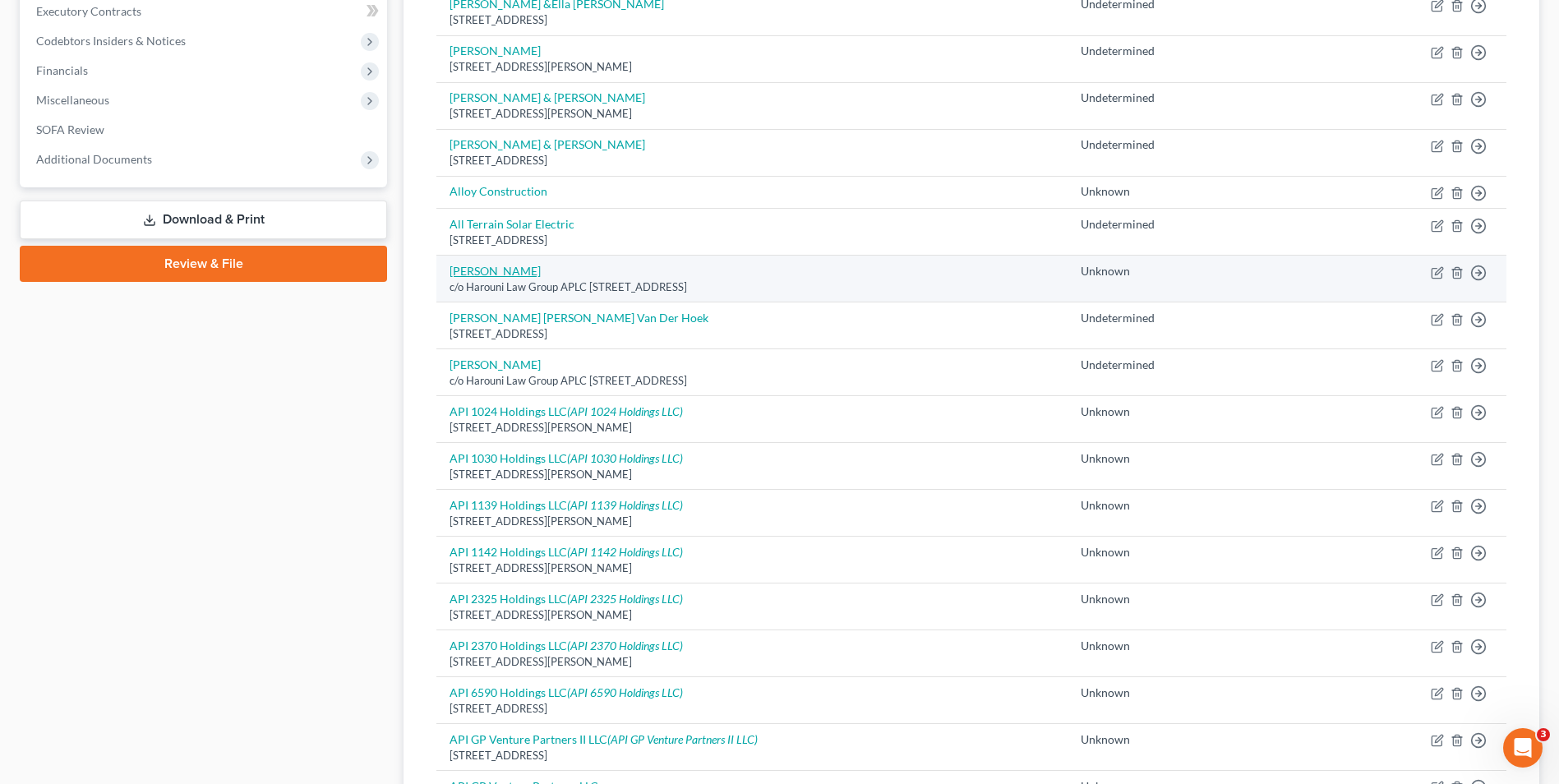
click at [502, 268] on link "[PERSON_NAME]" at bounding box center [495, 270] width 91 height 14
select select "4"
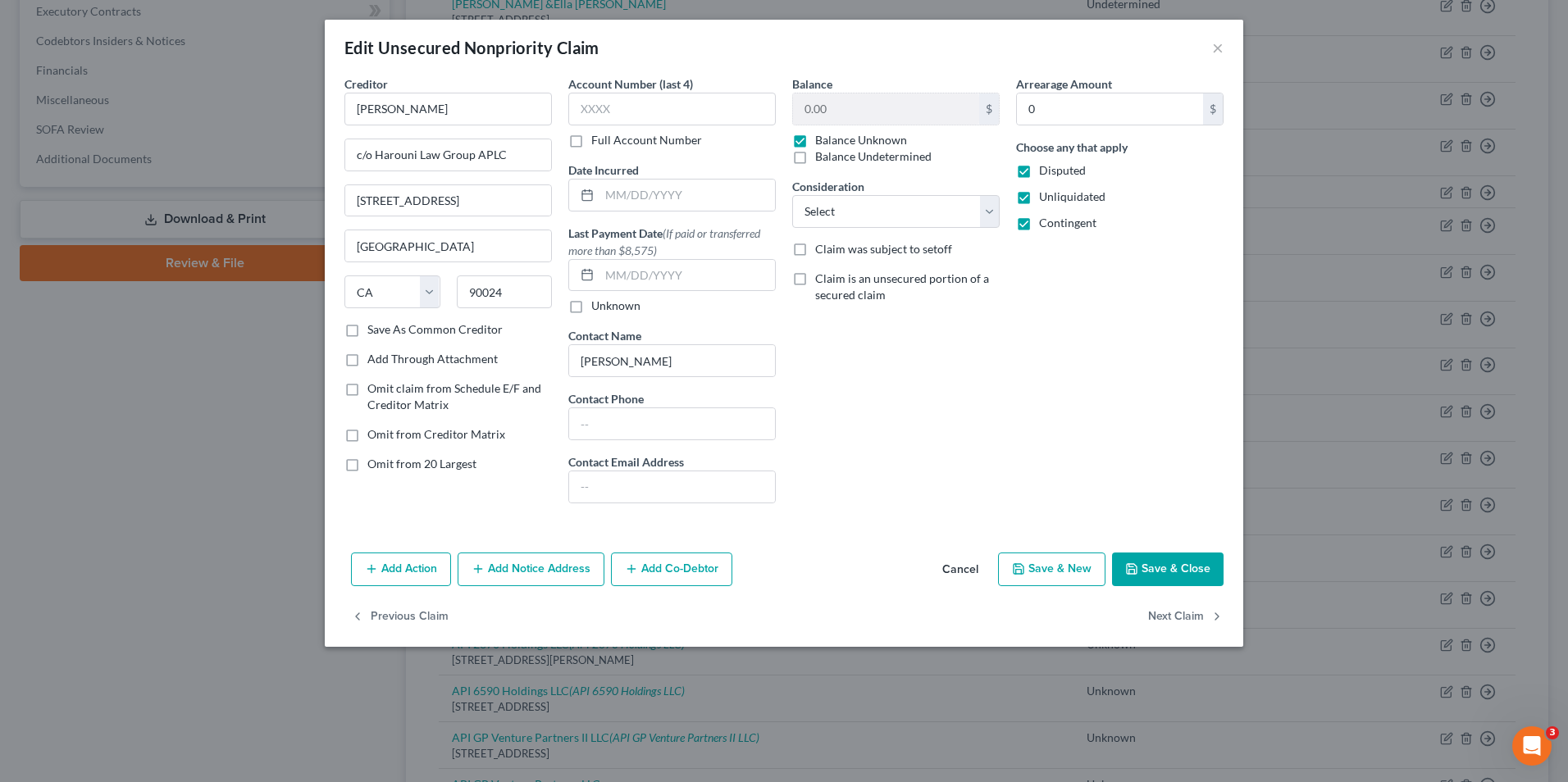
click at [815, 161] on label "Balance Undetermined" at bounding box center [873, 156] width 117 height 16
click at [822, 159] on input "Balance Undetermined" at bounding box center [827, 153] width 10 height 10
checkbox input "true"
checkbox input "false"
click at [1182, 565] on button "Save & Close" at bounding box center [1168, 570] width 111 height 34
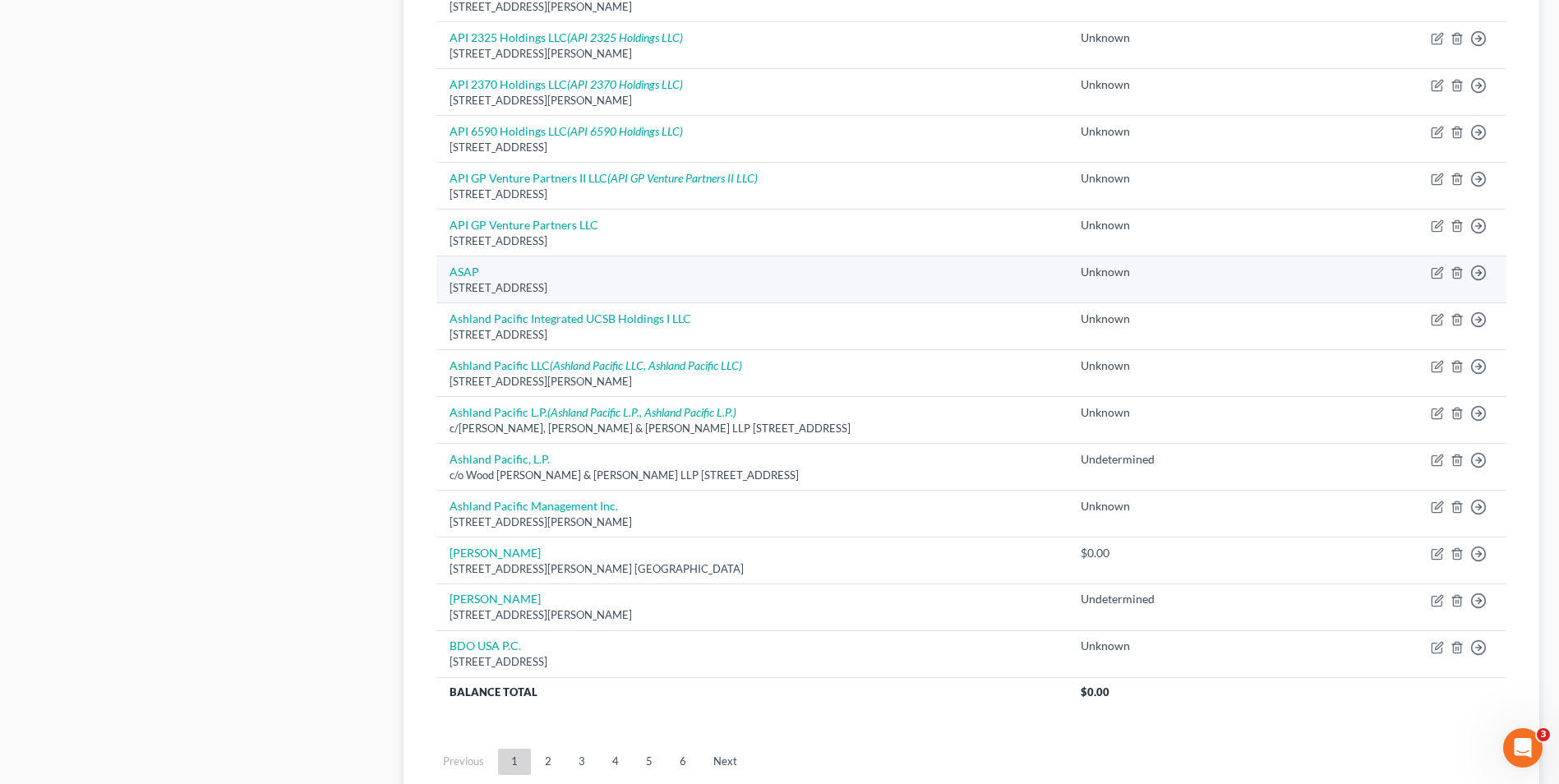
scroll to position [986, 0]
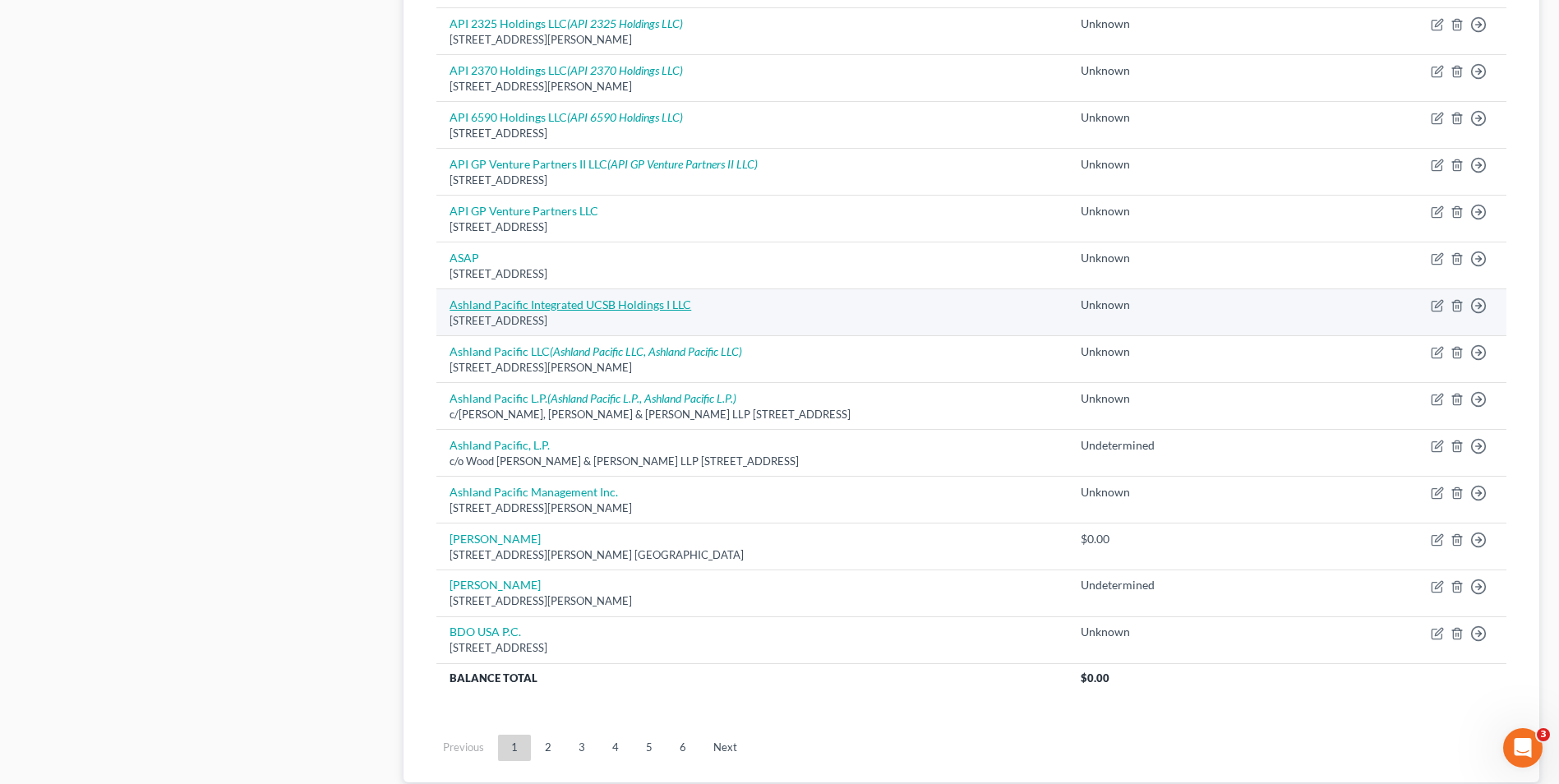
click at [592, 307] on link "Ashland Pacific Integrated UCSB Holdings I LLC" at bounding box center [569, 304] width 241 height 14
select select "4"
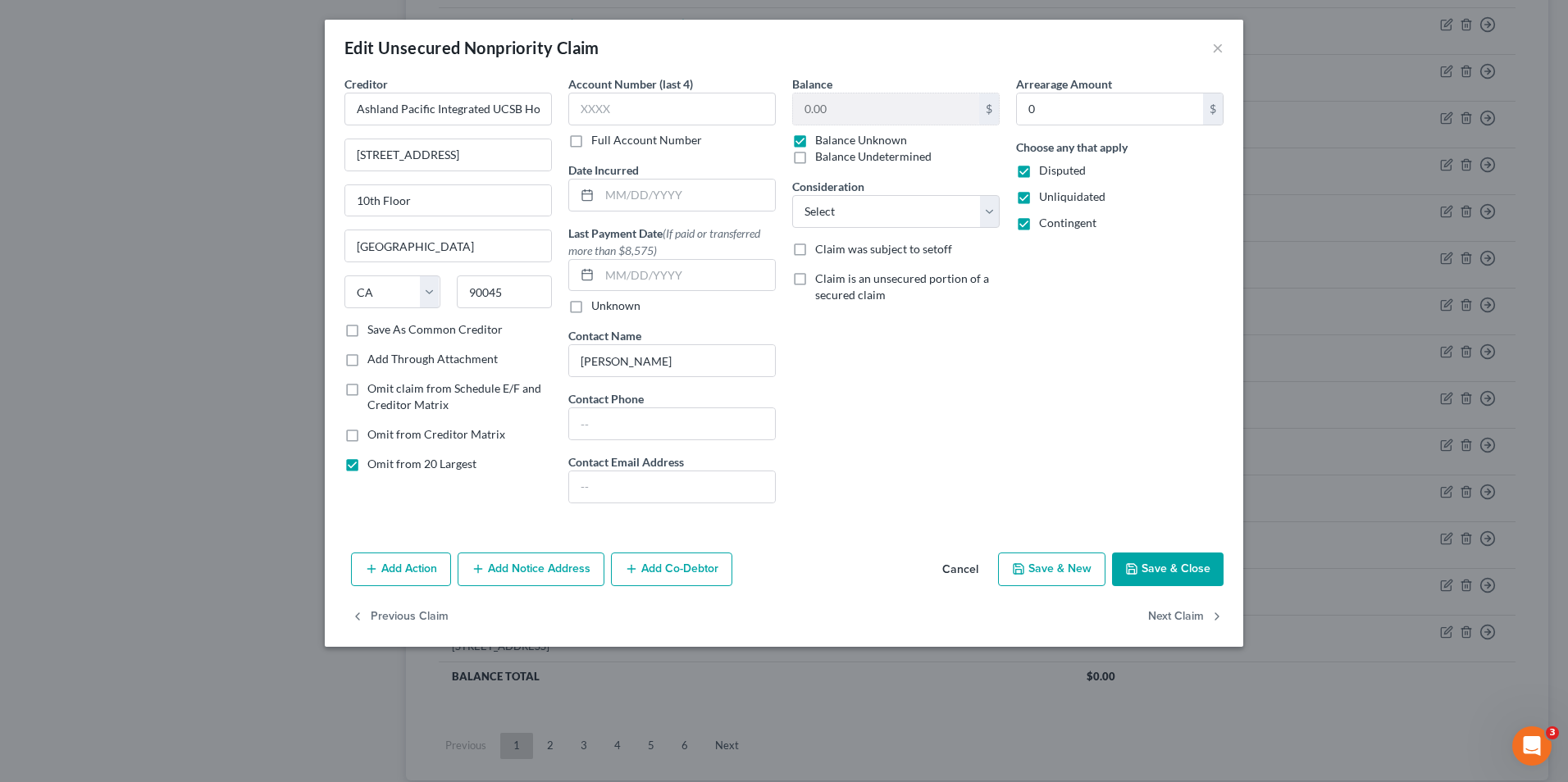
click at [1168, 574] on button "Save & Close" at bounding box center [1168, 570] width 111 height 34
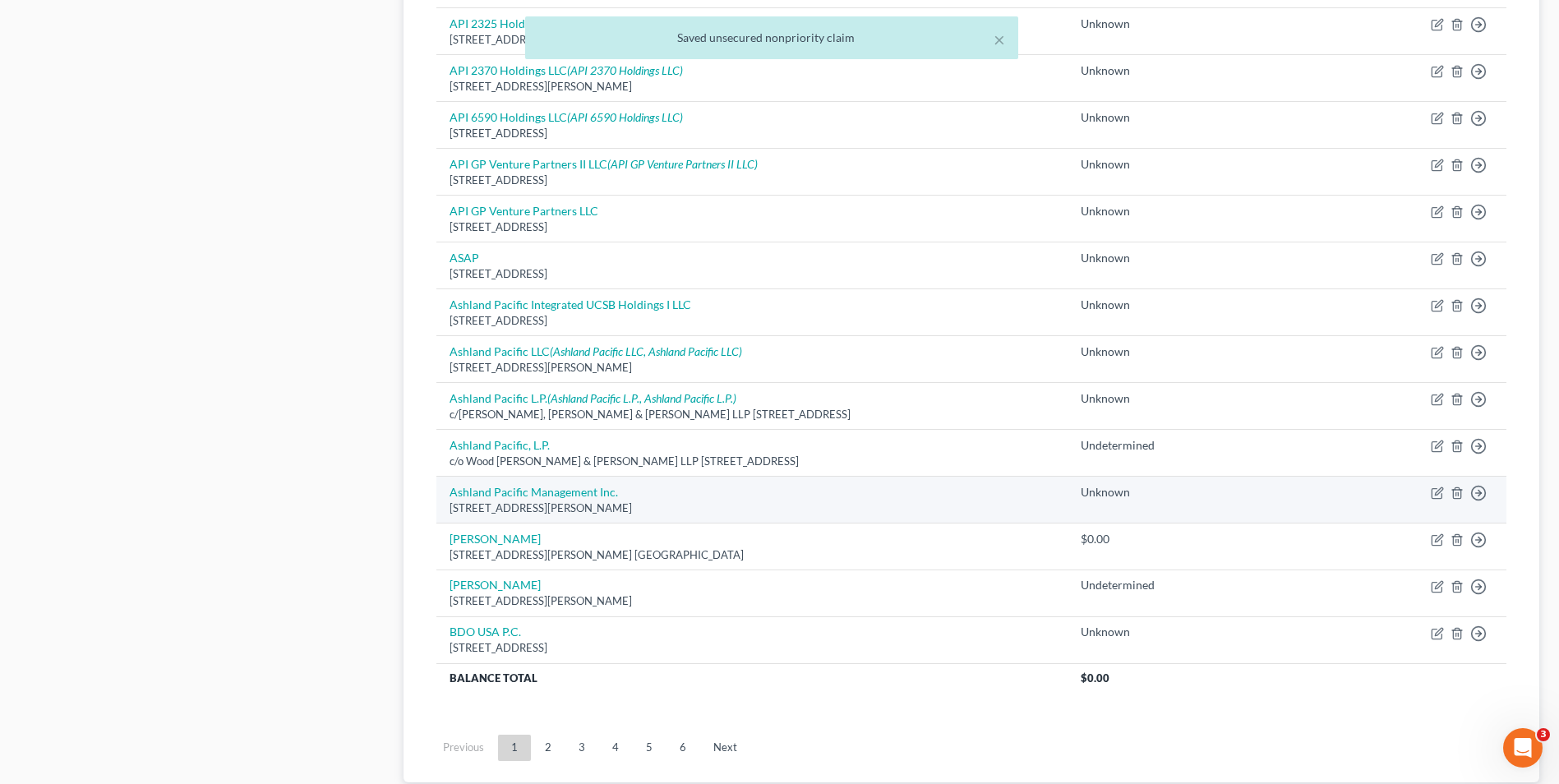
scroll to position [1068, 0]
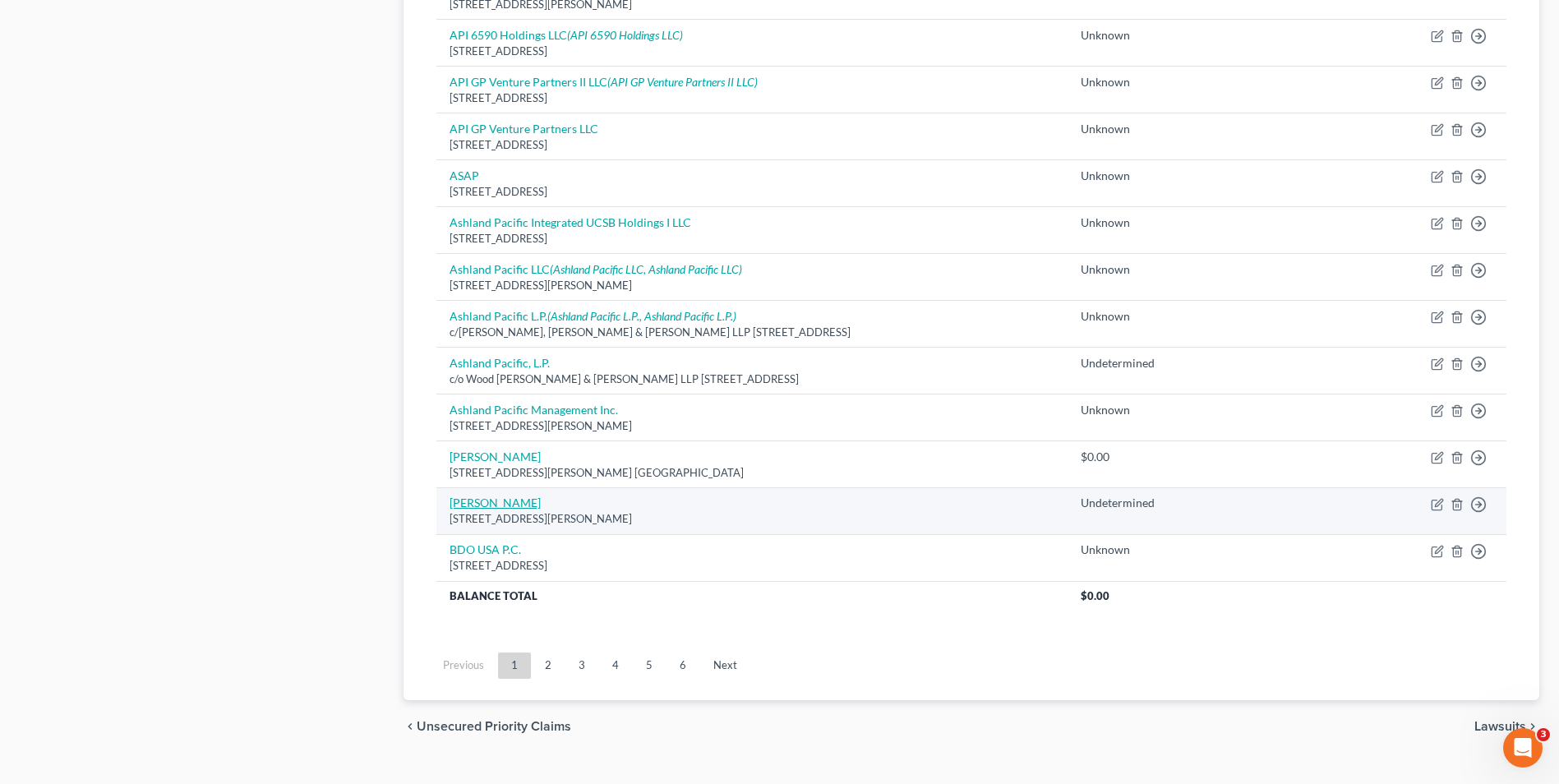
click at [494, 502] on link "[PERSON_NAME]" at bounding box center [495, 502] width 91 height 14
select select "4"
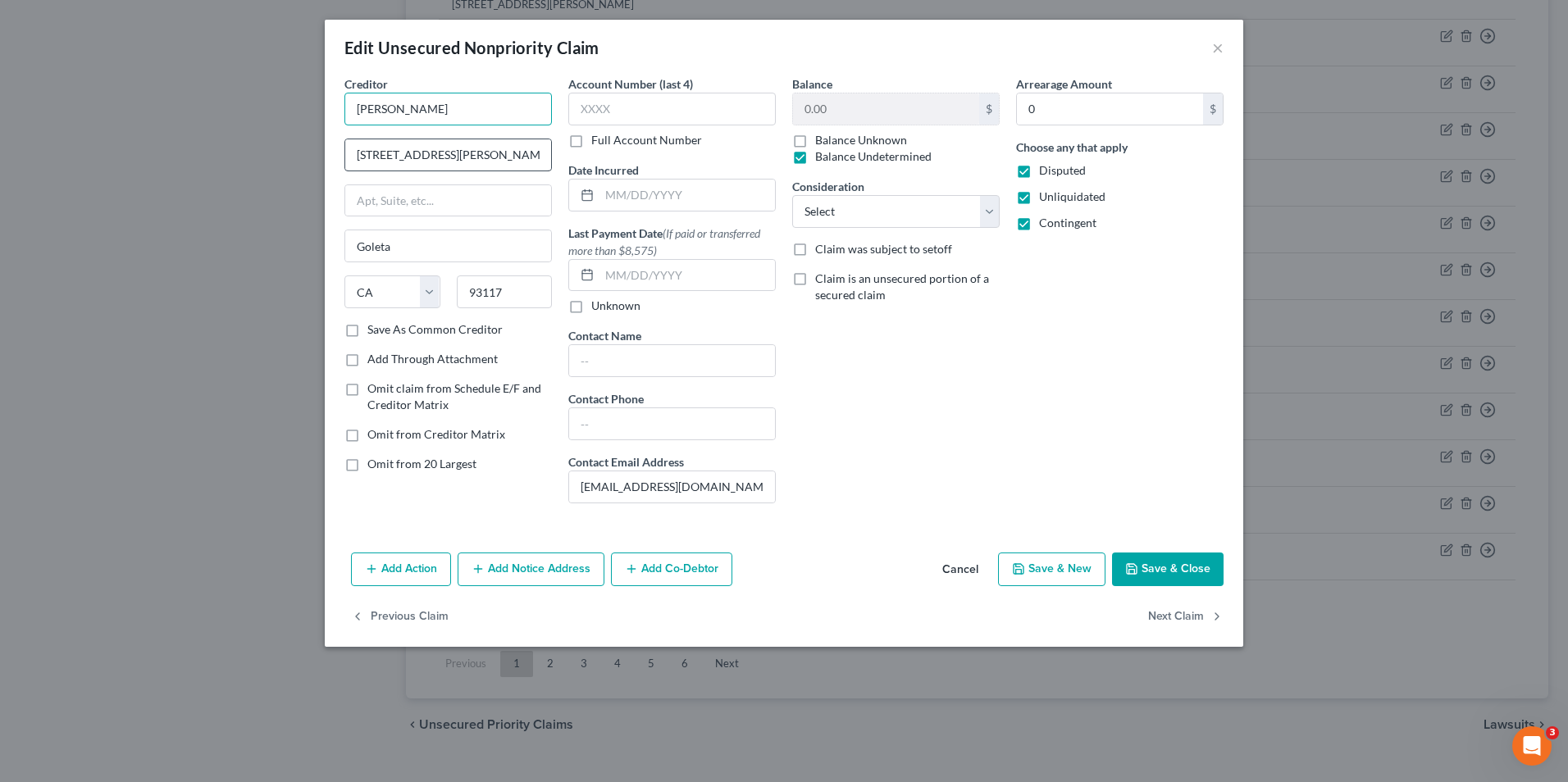
drag, startPoint x: 397, startPoint y: 112, endPoint x: 394, endPoint y: 140, distance: 28.2
click at [398, 114] on input "[PERSON_NAME]" at bounding box center [448, 109] width 207 height 33
type input "[PERSON_NAME] & [PERSON_NAME]"
click at [1155, 561] on button "Save & Close" at bounding box center [1168, 570] width 111 height 34
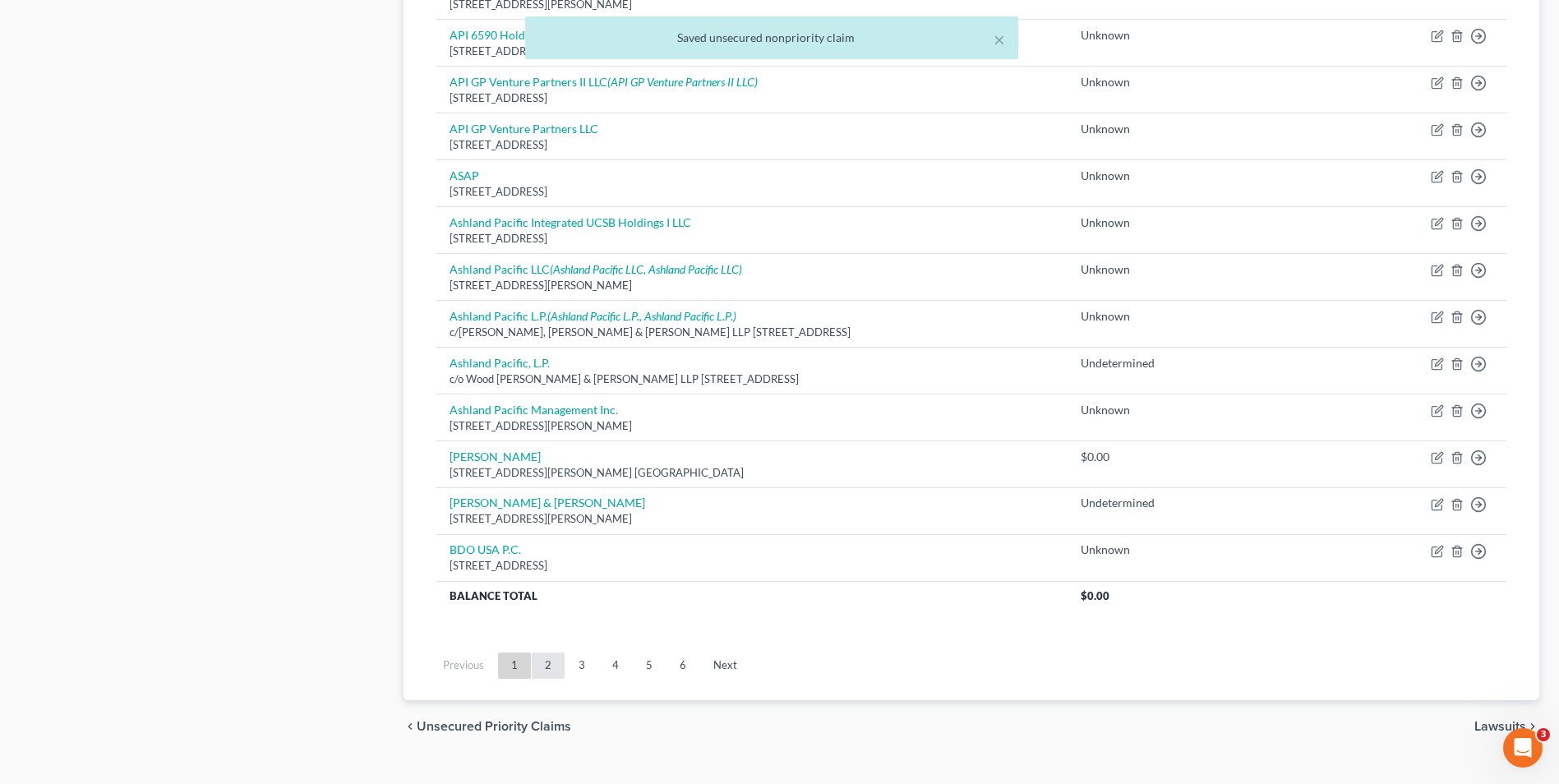
click at [551, 662] on link "2" at bounding box center [548, 665] width 33 height 27
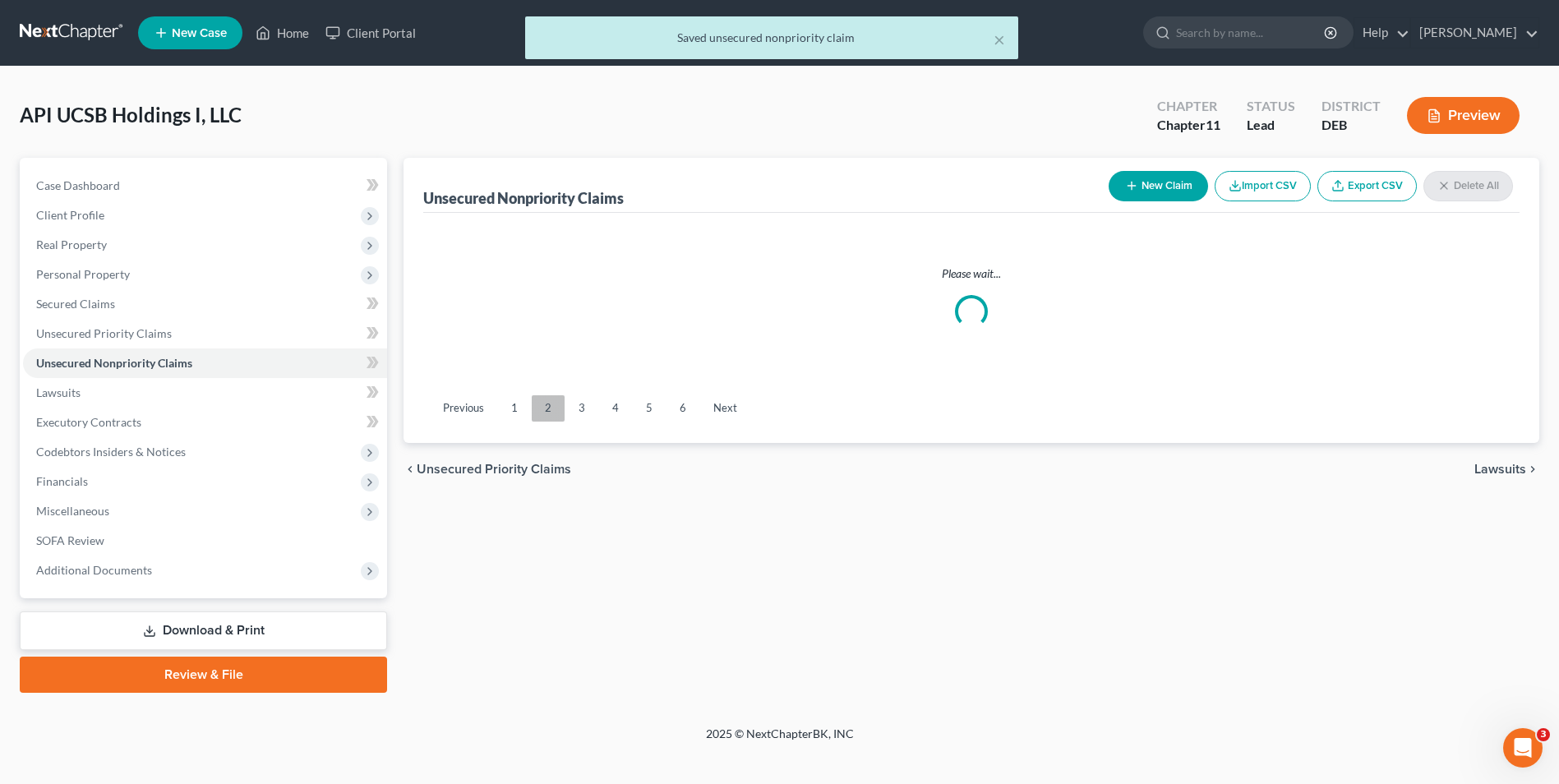
scroll to position [0, 0]
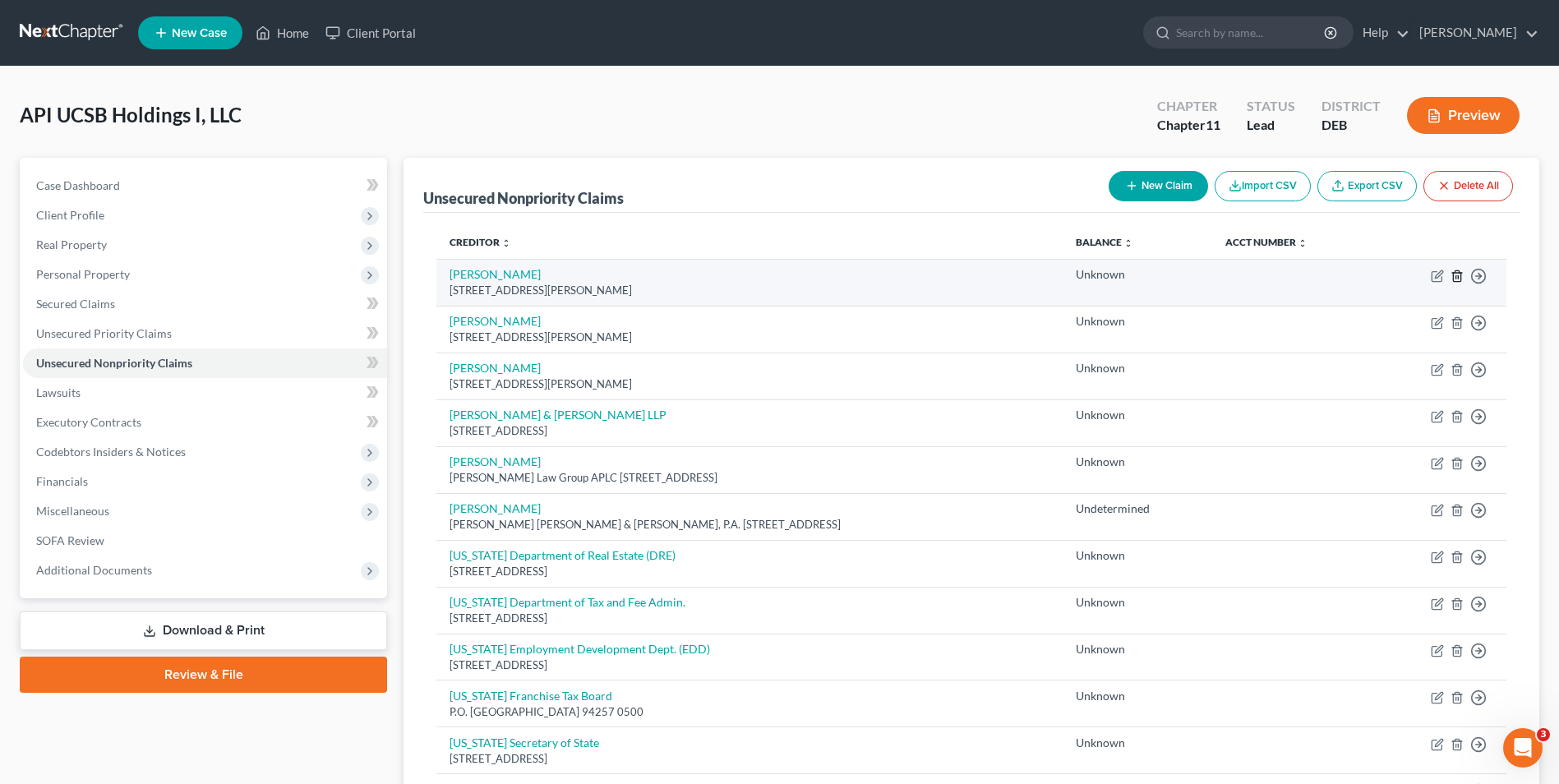
click at [1454, 274] on icon "button" at bounding box center [1457, 276] width 8 height 10
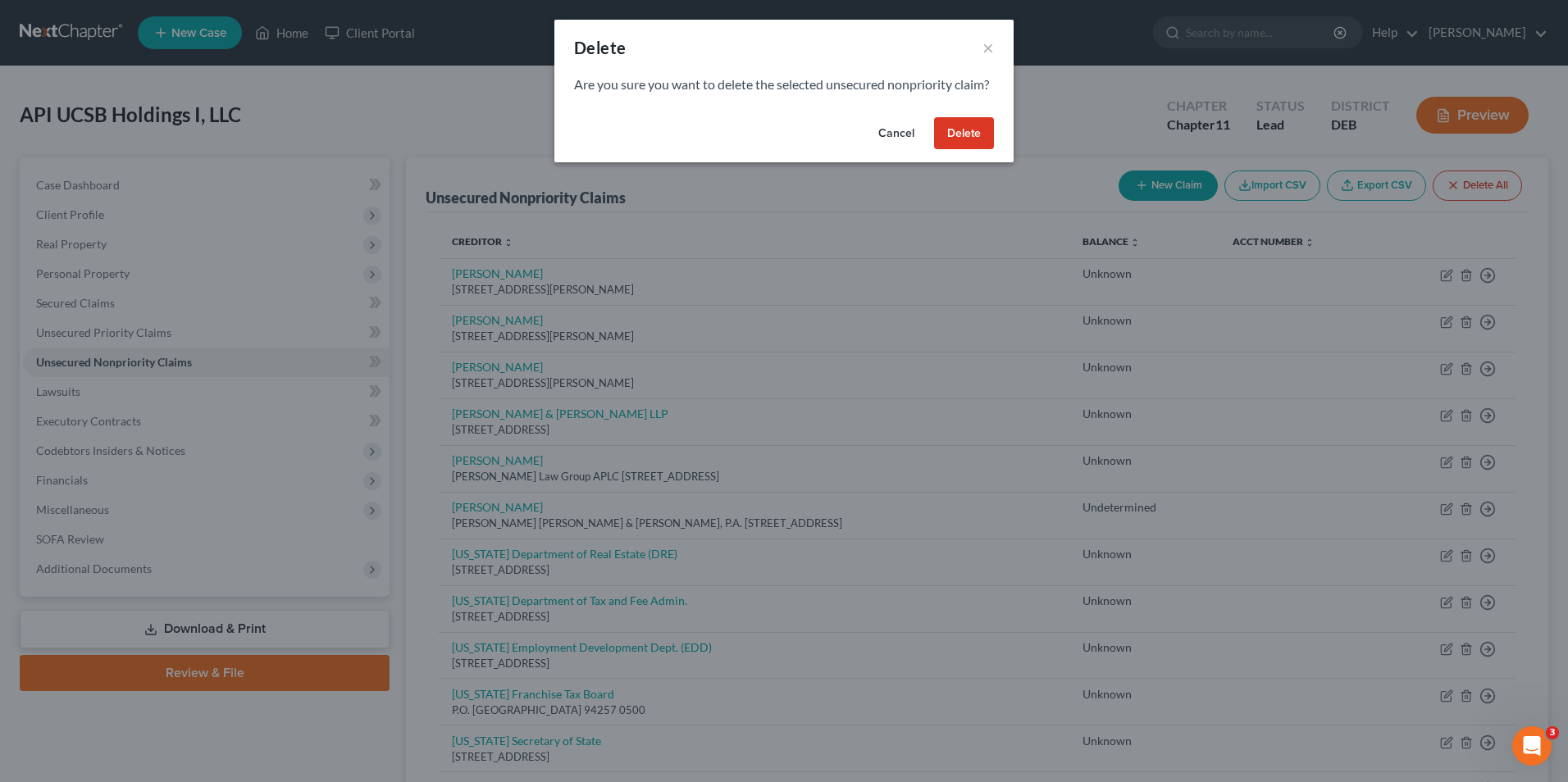
click at [978, 148] on button "Delete" at bounding box center [964, 134] width 60 height 33
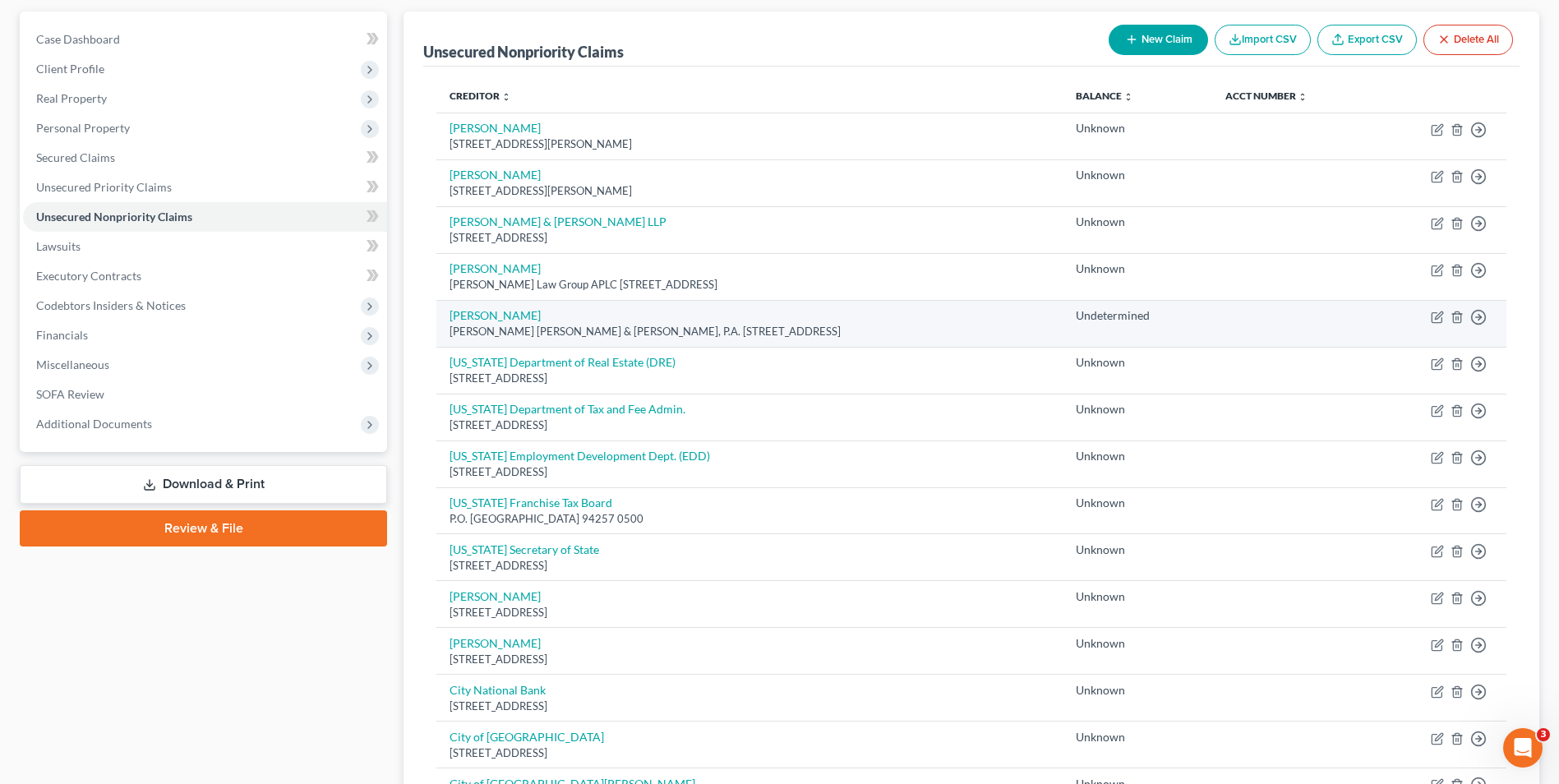
scroll to position [164, 0]
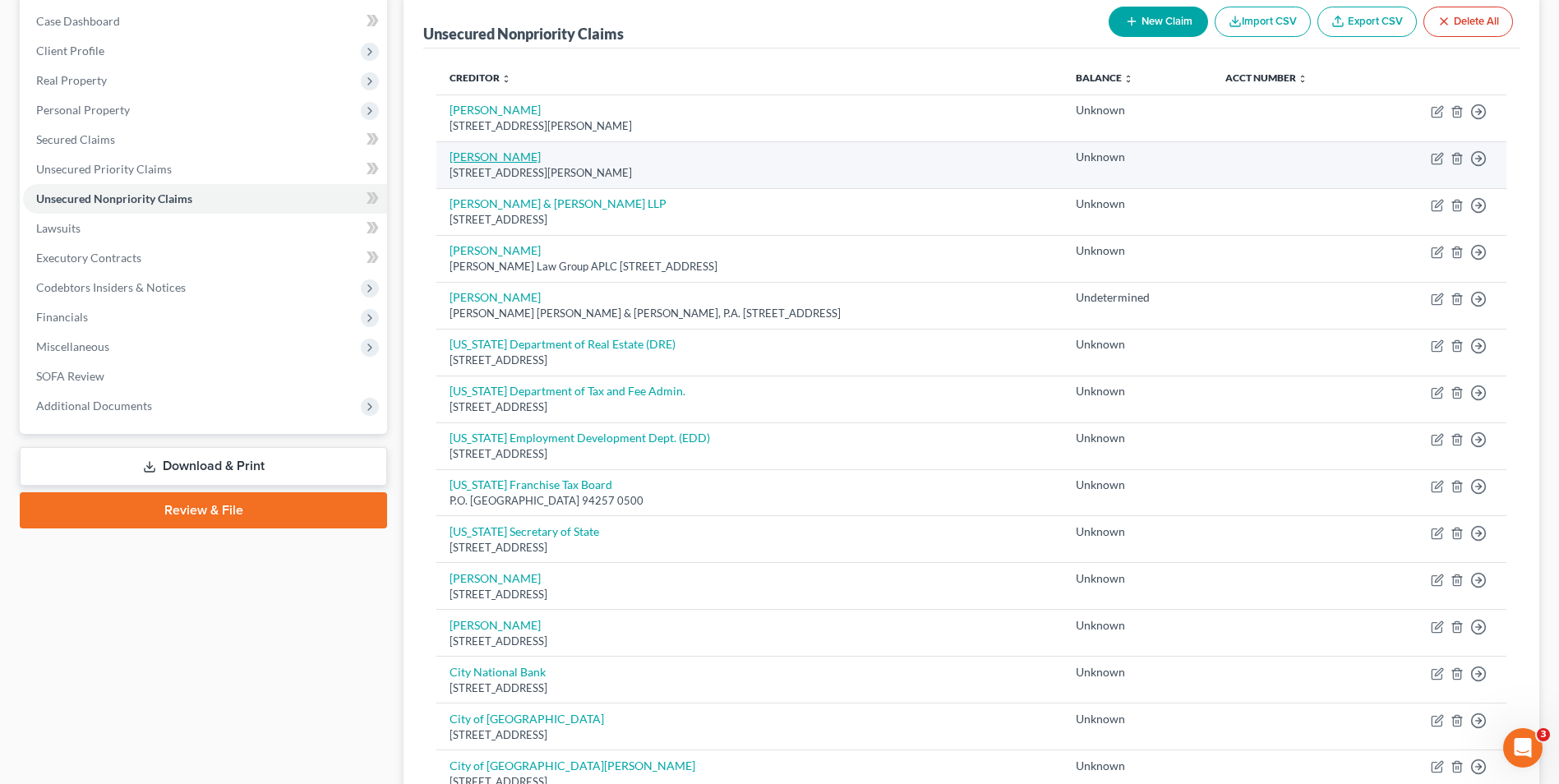
click at [472, 156] on link "[PERSON_NAME]" at bounding box center [495, 156] width 91 height 14
select select "4"
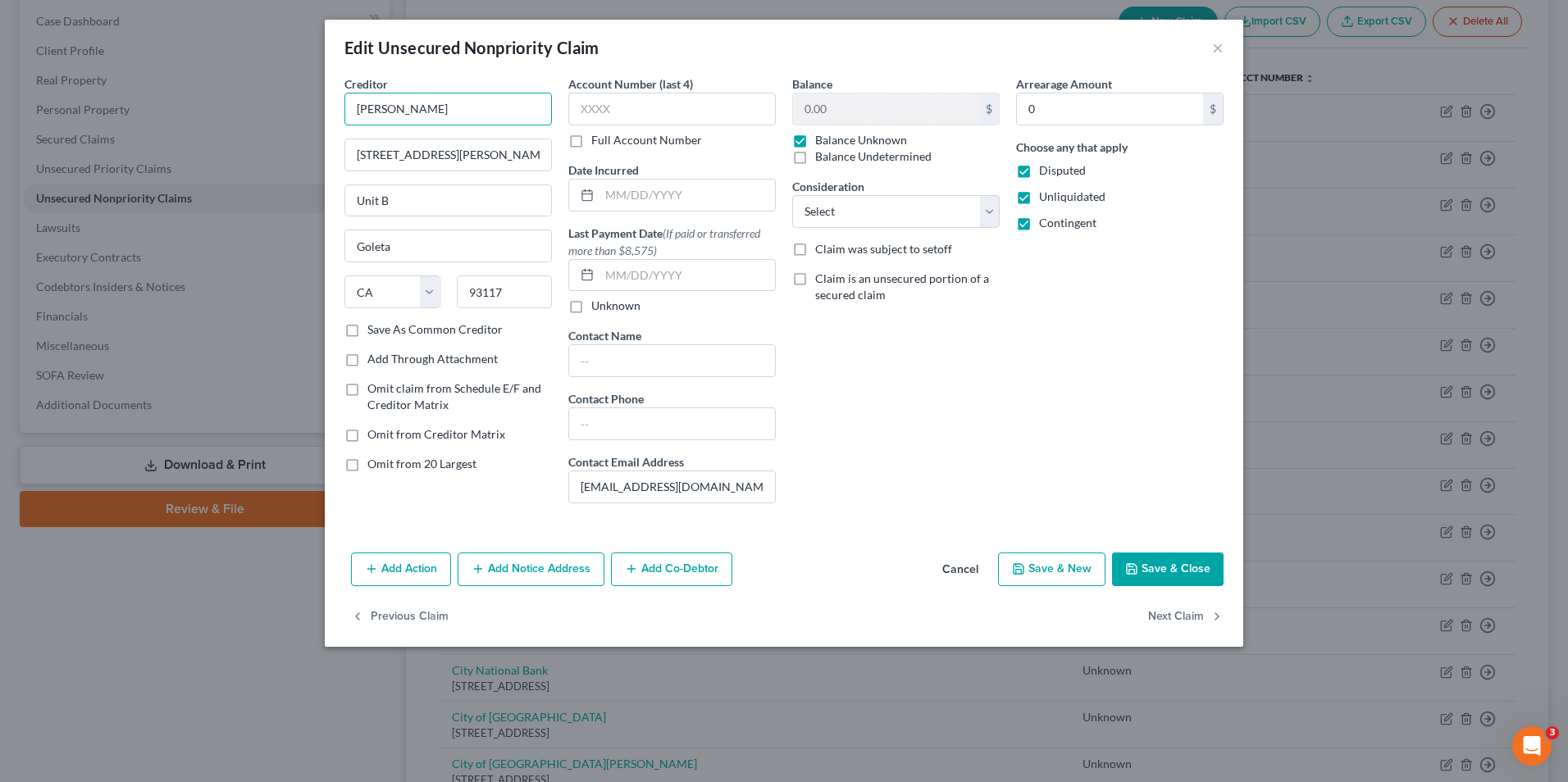
click at [388, 106] on input "[PERSON_NAME]" at bounding box center [448, 109] width 207 height 33
type input "[PERSON_NAME] & [PERSON_NAME] [PERSON_NAME]"
click at [815, 156] on label "Balance Undetermined" at bounding box center [873, 156] width 117 height 16
click at [822, 156] on input "Balance Undetermined" at bounding box center [827, 153] width 10 height 10
checkbox input "true"
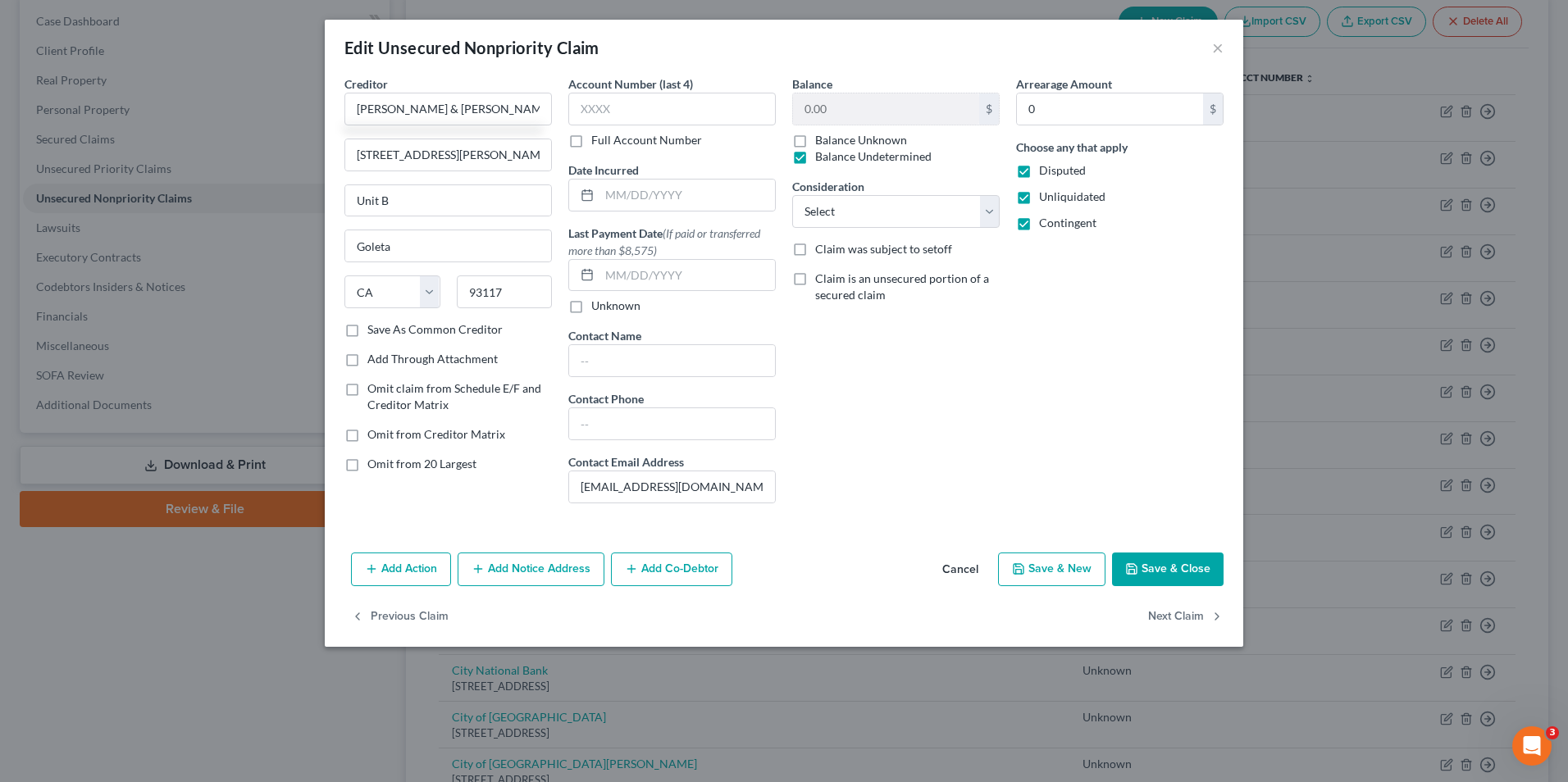
checkbox input "false"
click at [1038, 171] on label "Disputed" at bounding box center [1062, 170] width 47 height 16
click at [1045, 171] on input "Disputed" at bounding box center [1050, 167] width 10 height 10
click at [1038, 170] on label "Disputed" at bounding box center [1062, 170] width 47 height 16
click at [1045, 170] on input "Disputed" at bounding box center [1050, 167] width 10 height 10
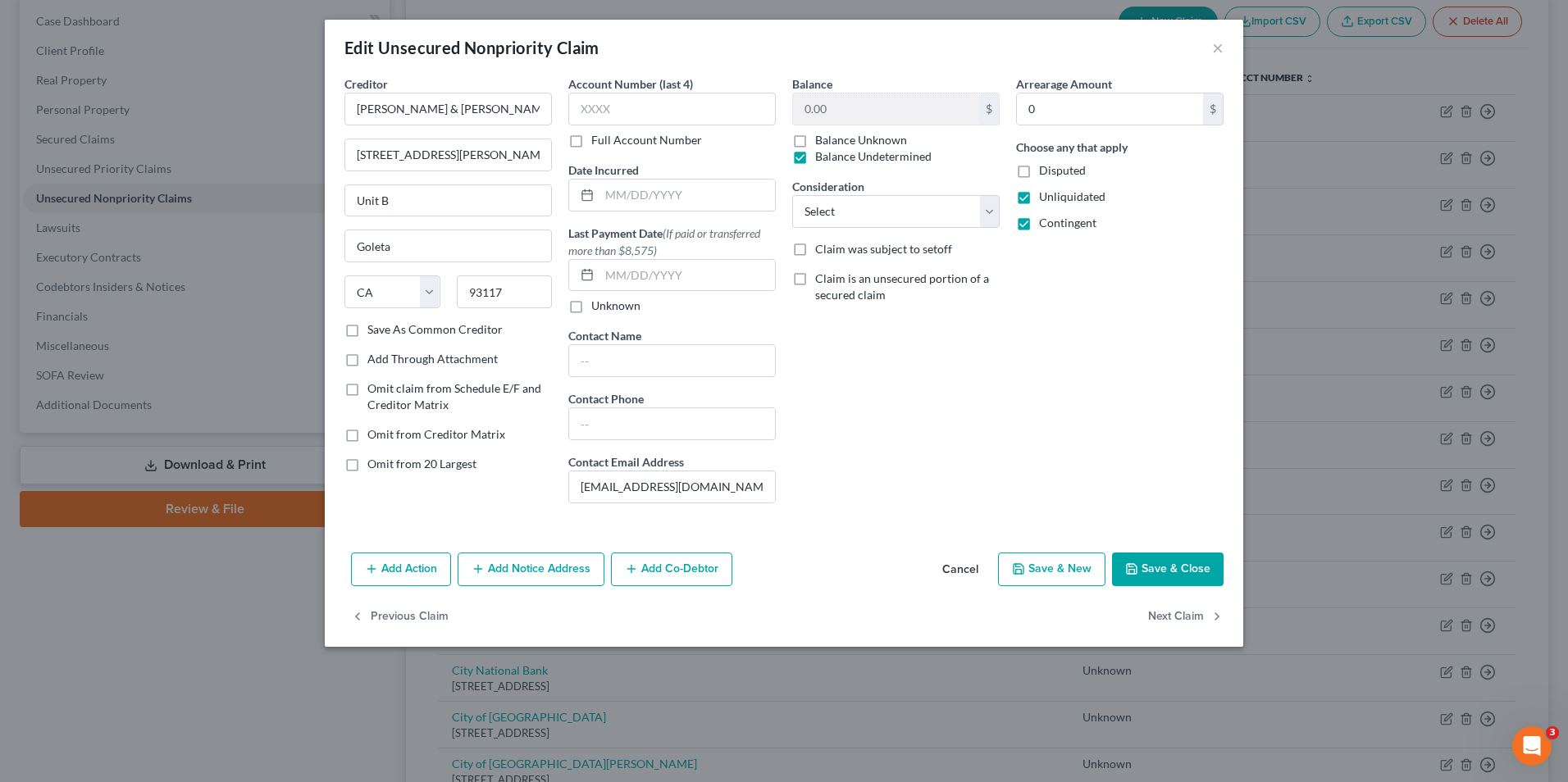
checkbox input "true"
click at [1162, 568] on button "Save & Close" at bounding box center [1168, 570] width 111 height 34
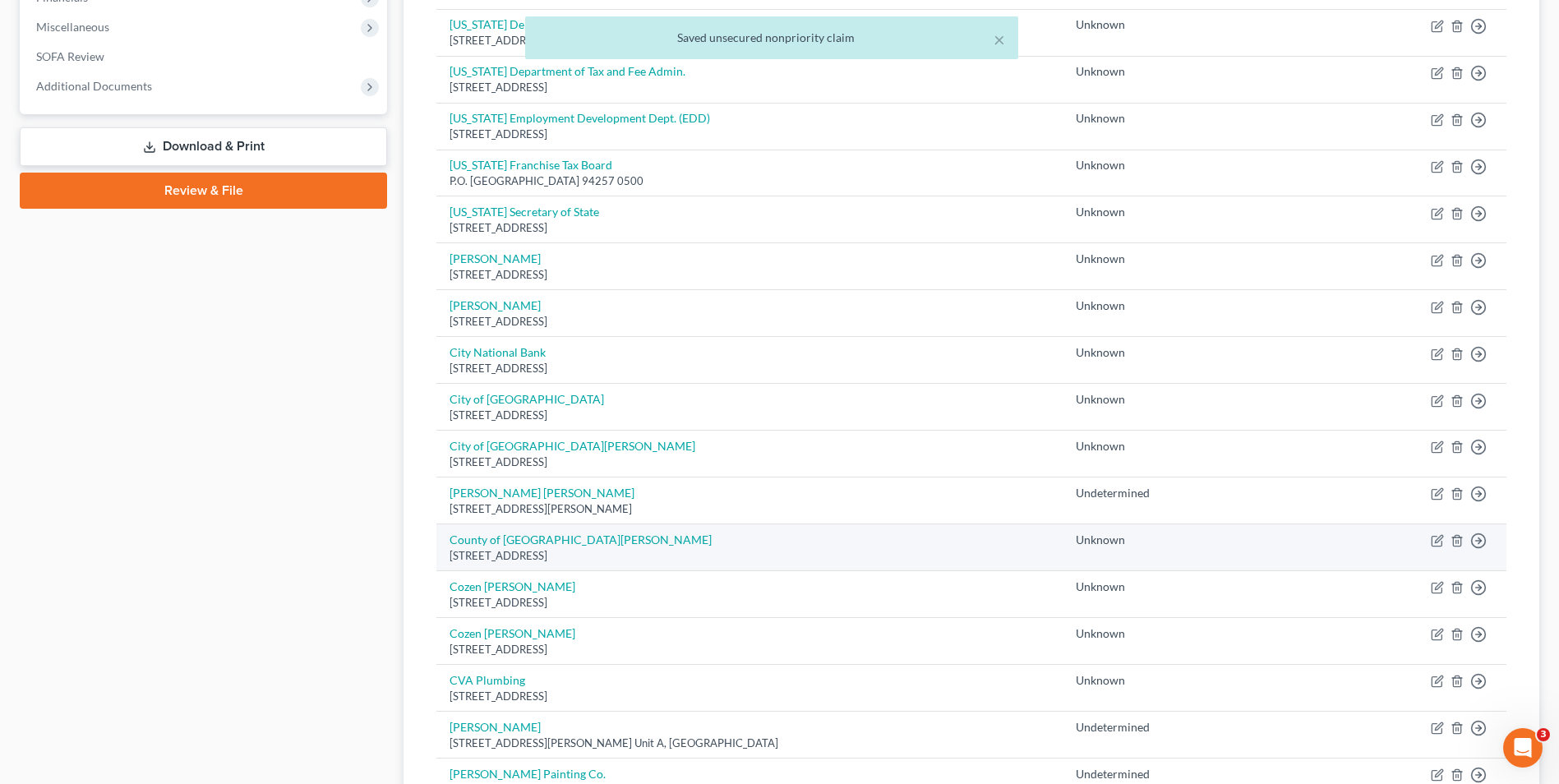
scroll to position [493, 0]
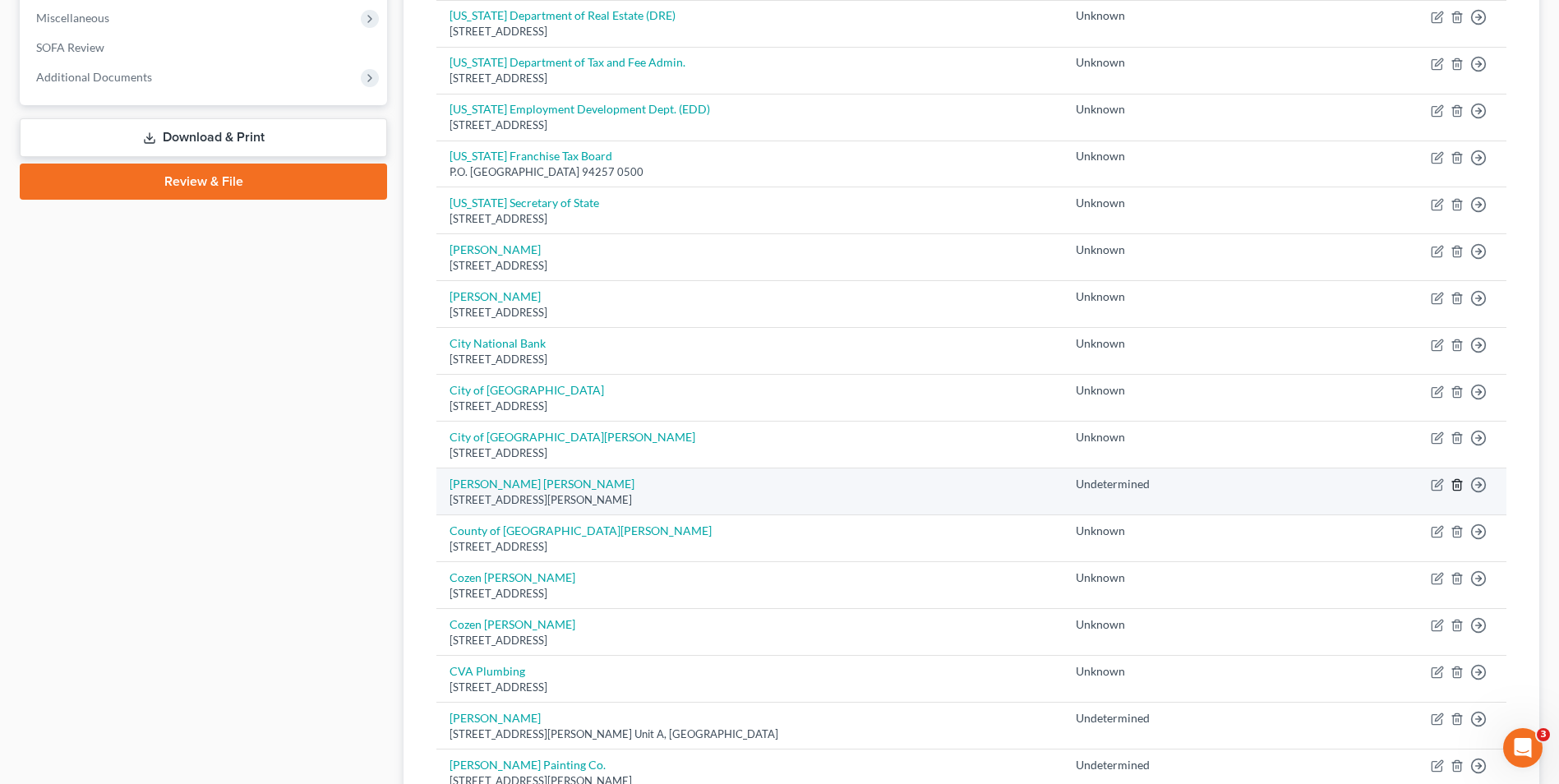
click at [1459, 487] on line "button" at bounding box center [1459, 487] width 0 height 3
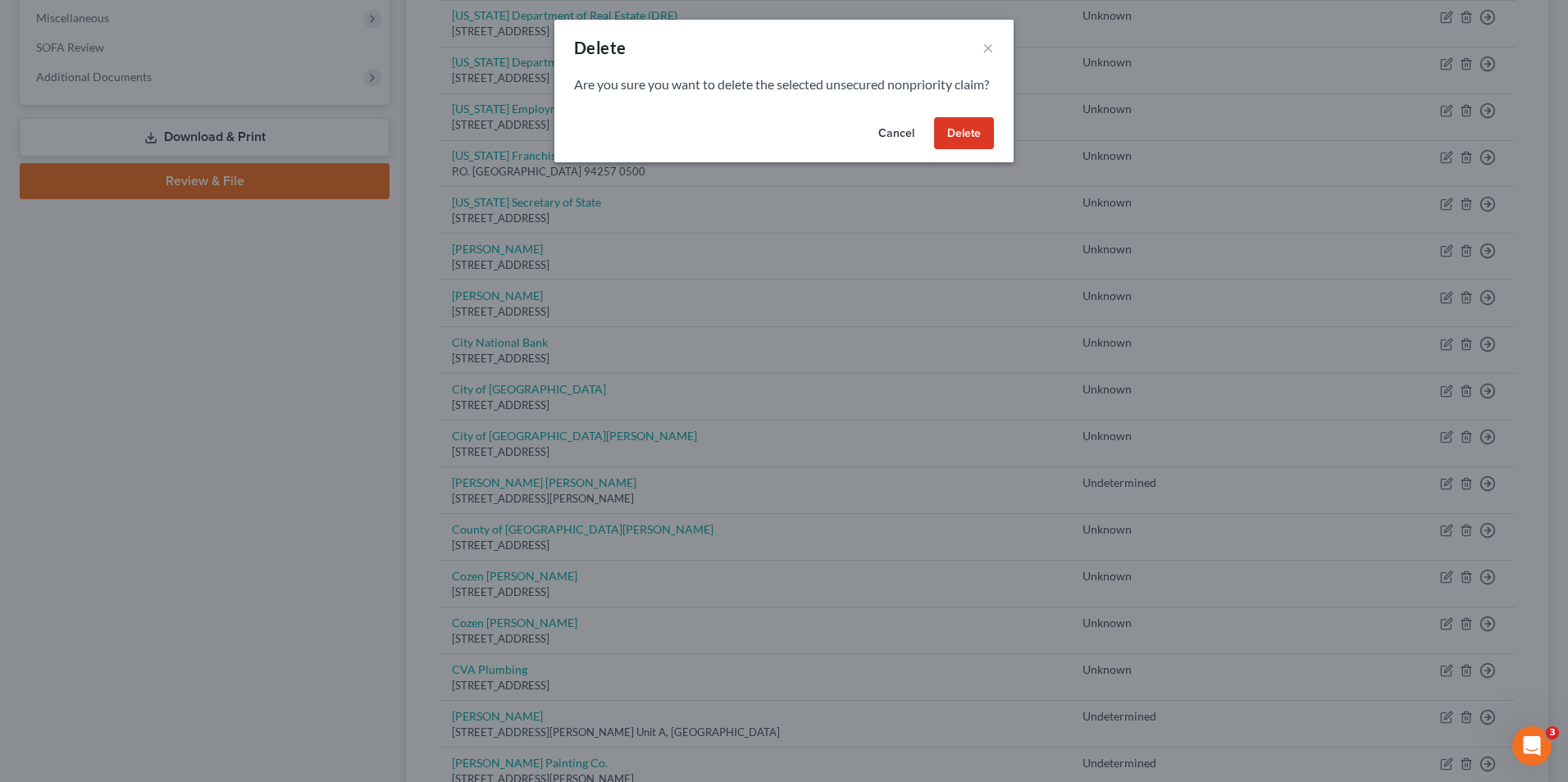
click at [965, 150] on button "Delete" at bounding box center [964, 134] width 60 height 33
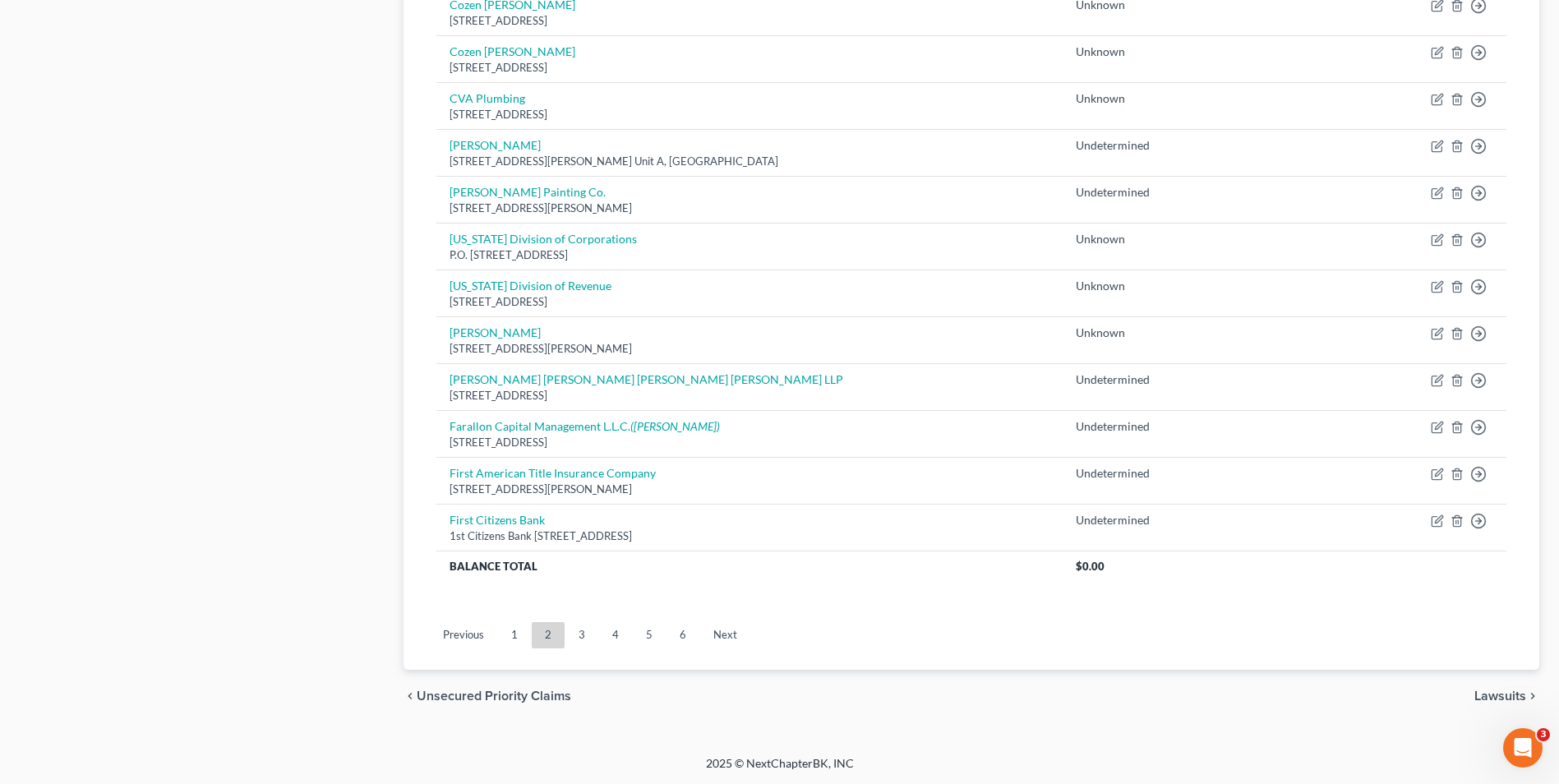
scroll to position [1020, 0]
click at [575, 635] on link "3" at bounding box center [582, 634] width 33 height 27
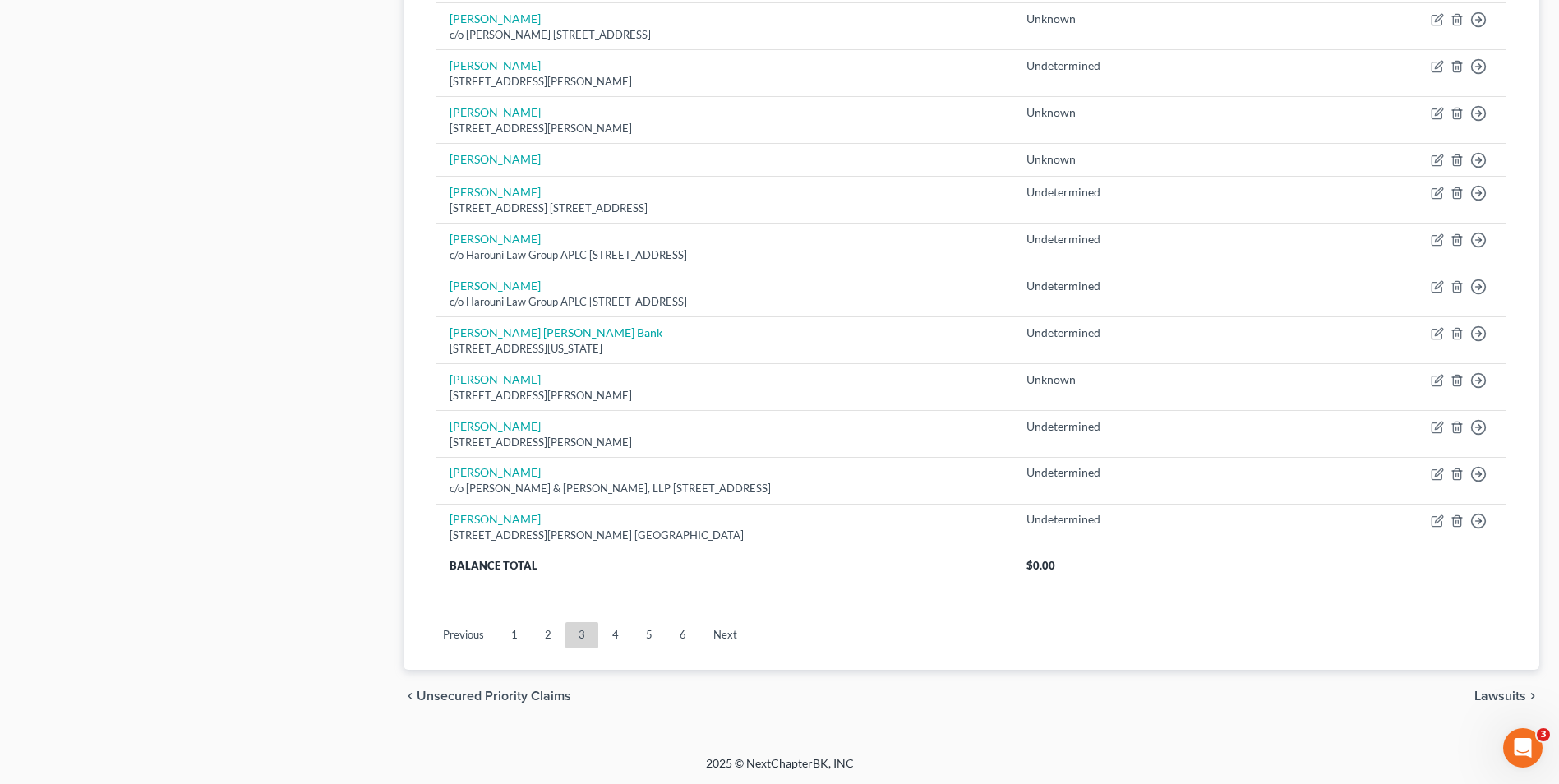
scroll to position [1099, 0]
click at [608, 633] on link "4" at bounding box center [616, 634] width 33 height 27
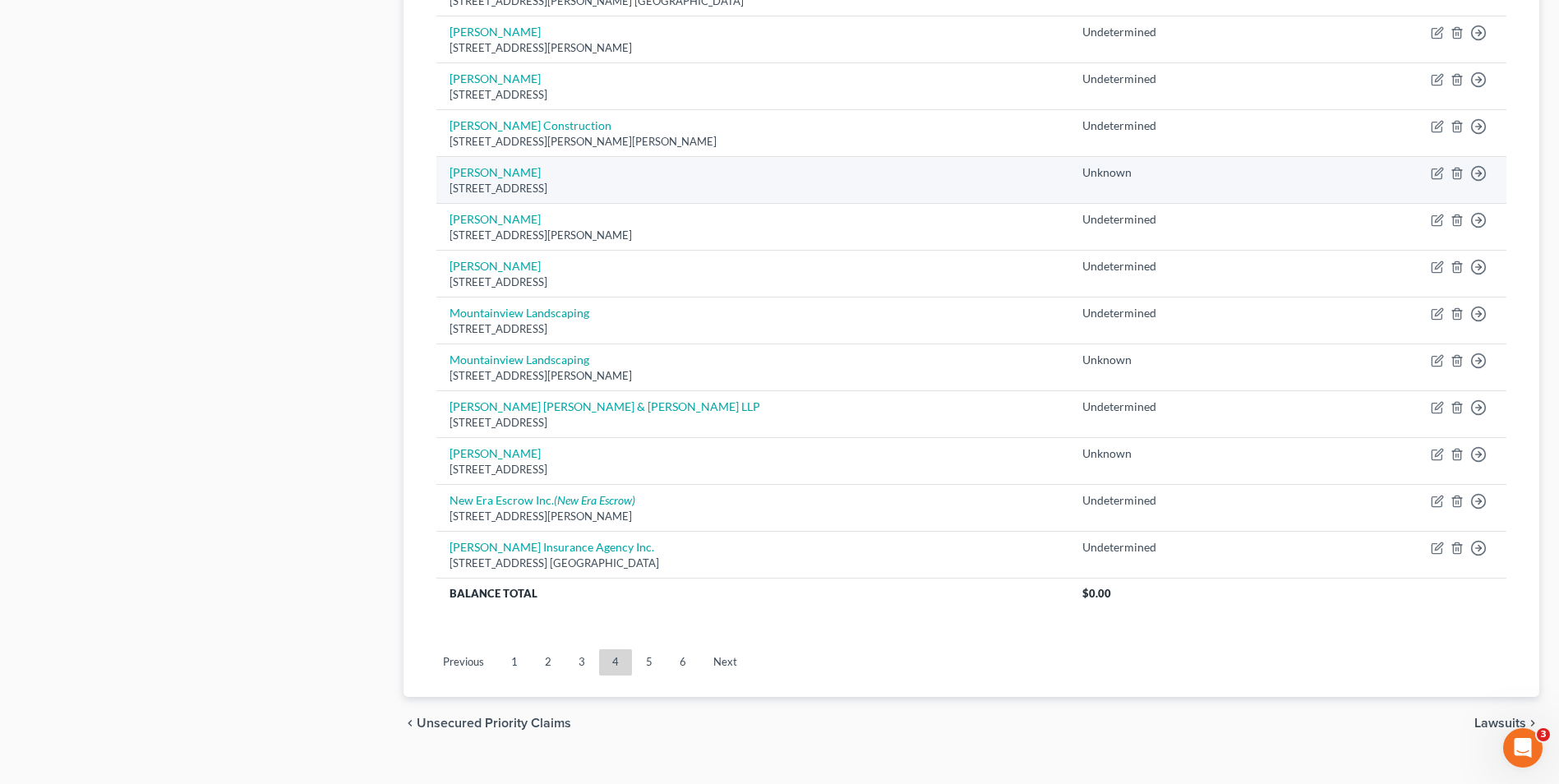
scroll to position [1114, 0]
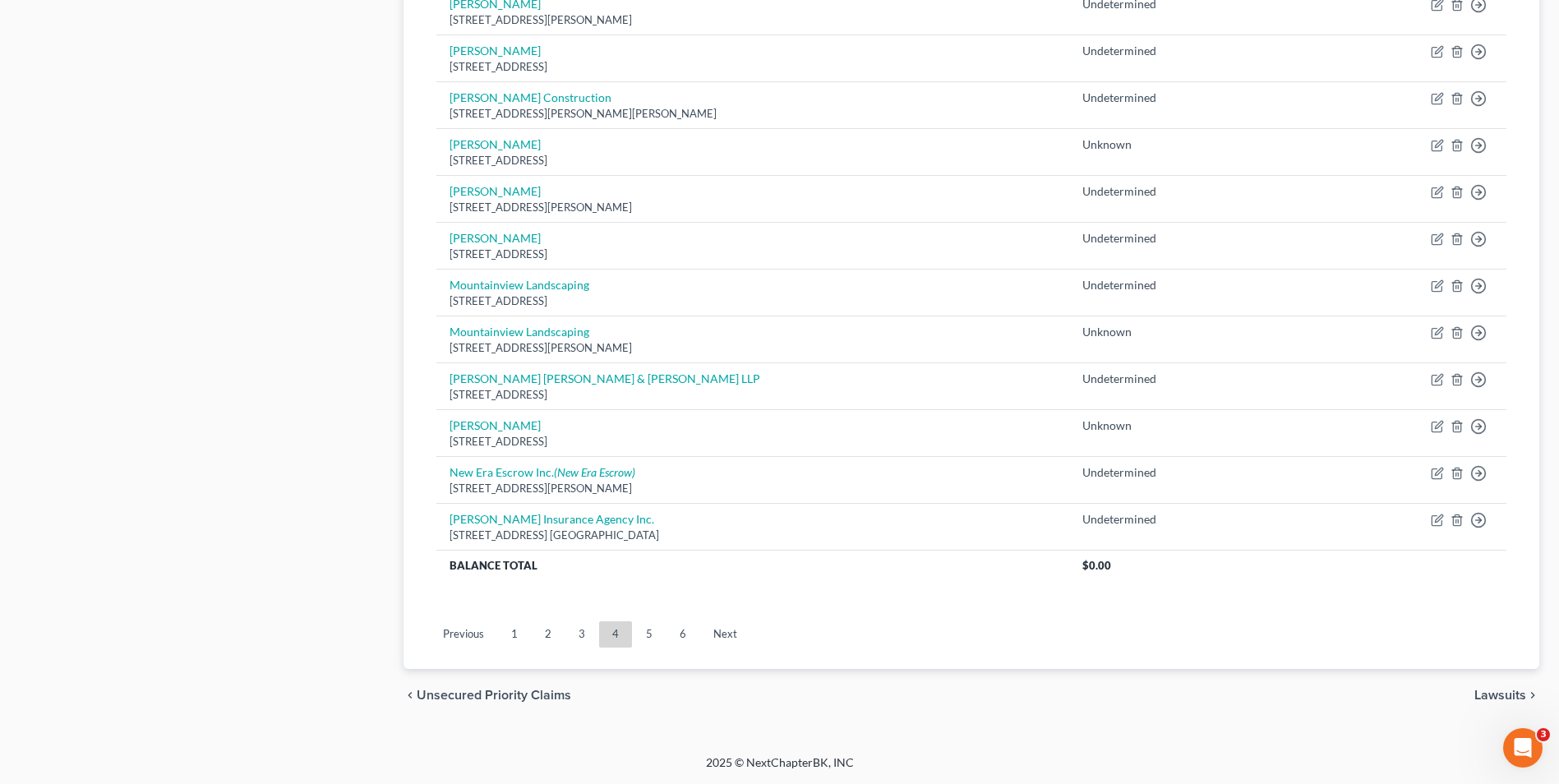
click at [550, 629] on link "2" at bounding box center [548, 634] width 33 height 27
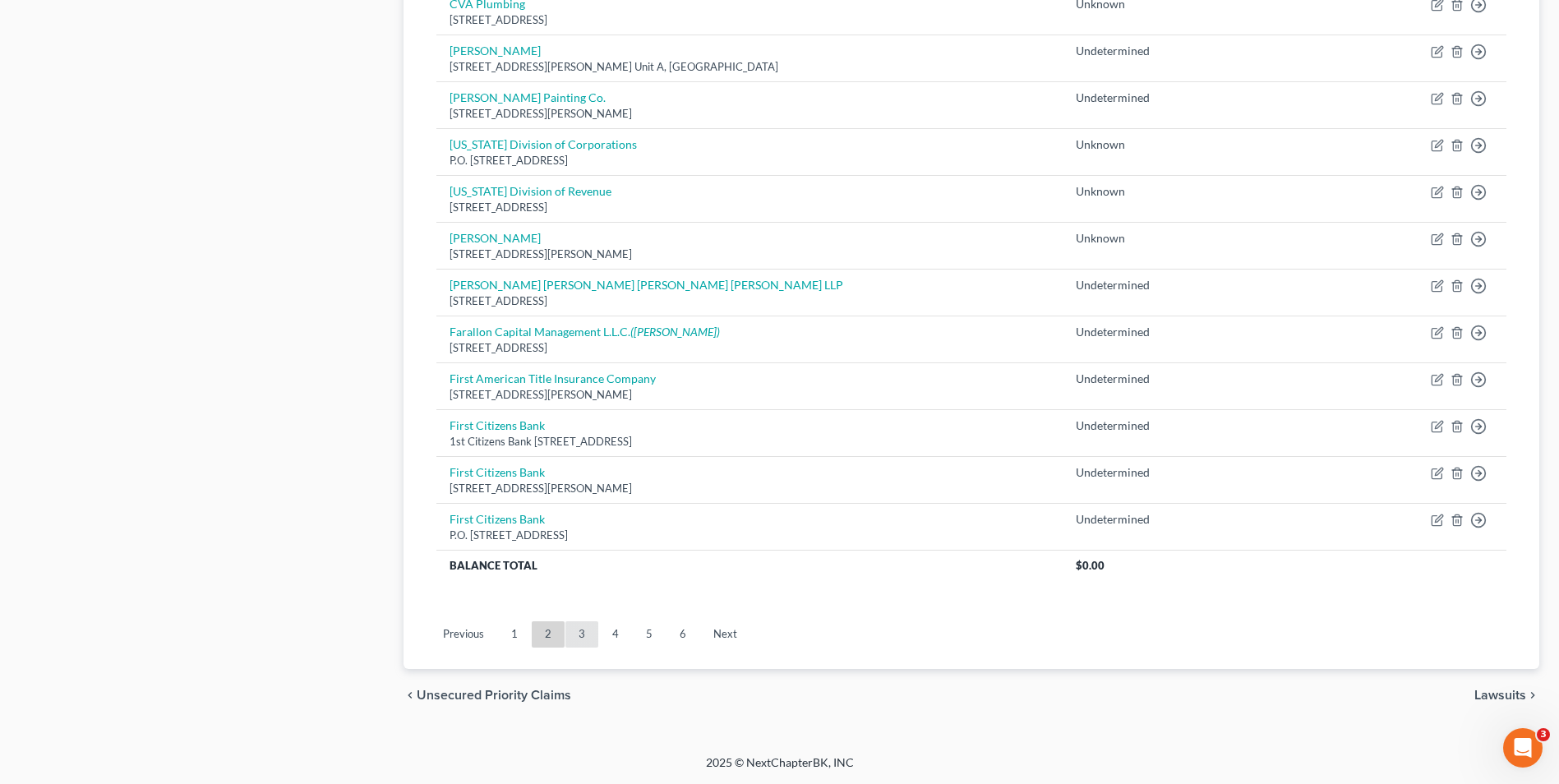
click at [582, 630] on link "3" at bounding box center [582, 634] width 33 height 27
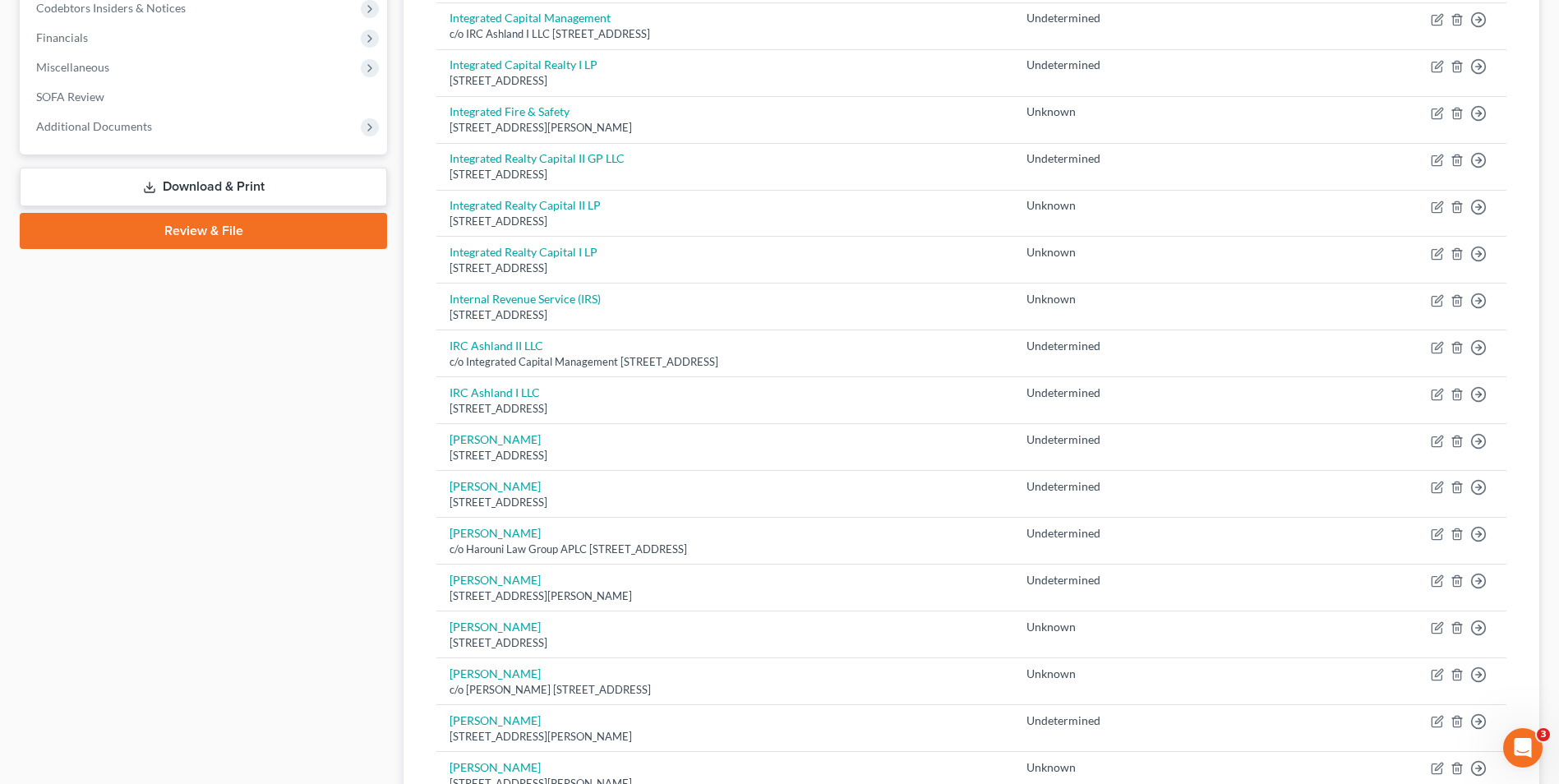
scroll to position [442, 0]
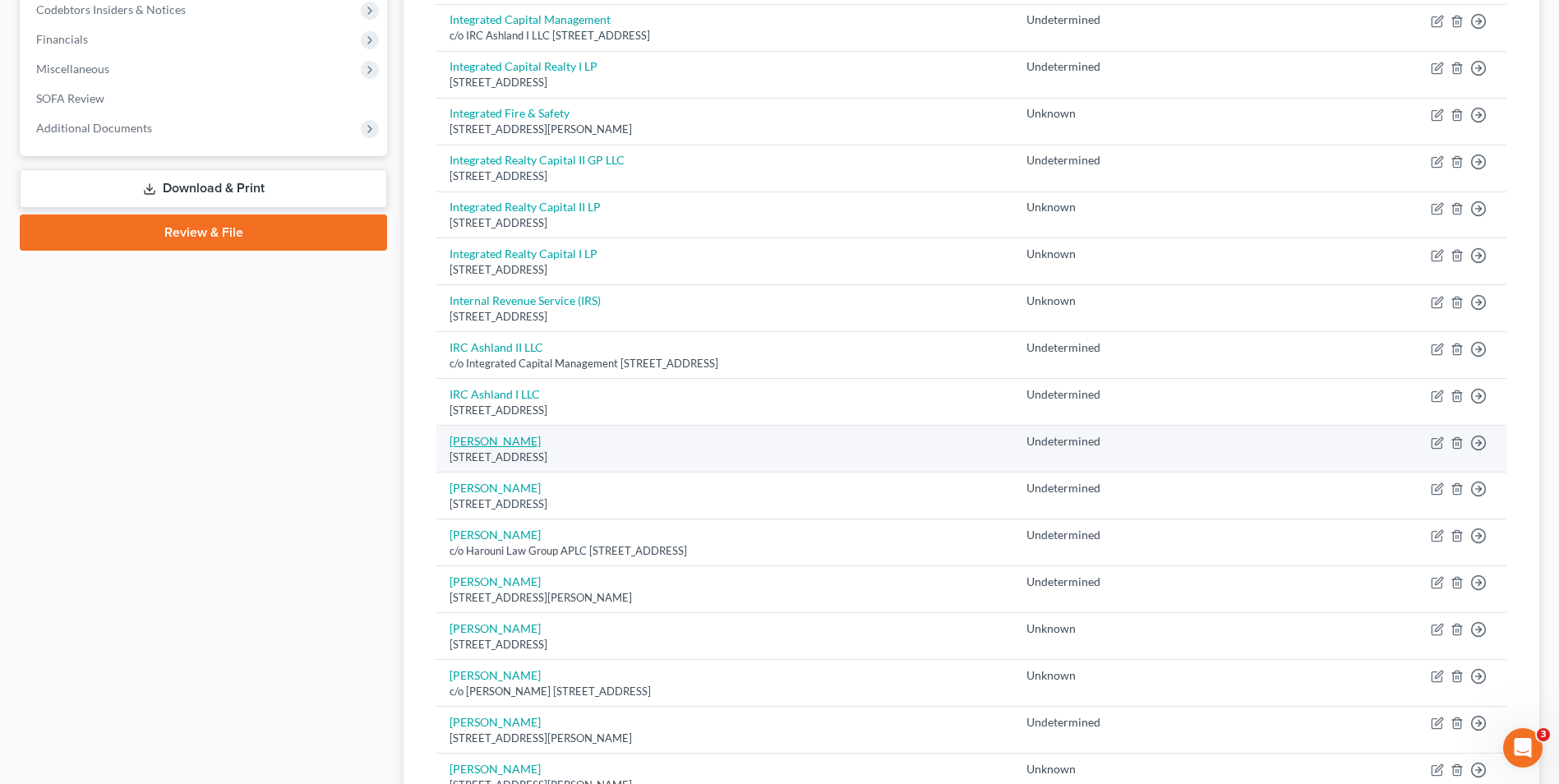
click at [470, 440] on link "[PERSON_NAME]" at bounding box center [495, 441] width 91 height 14
select select "4"
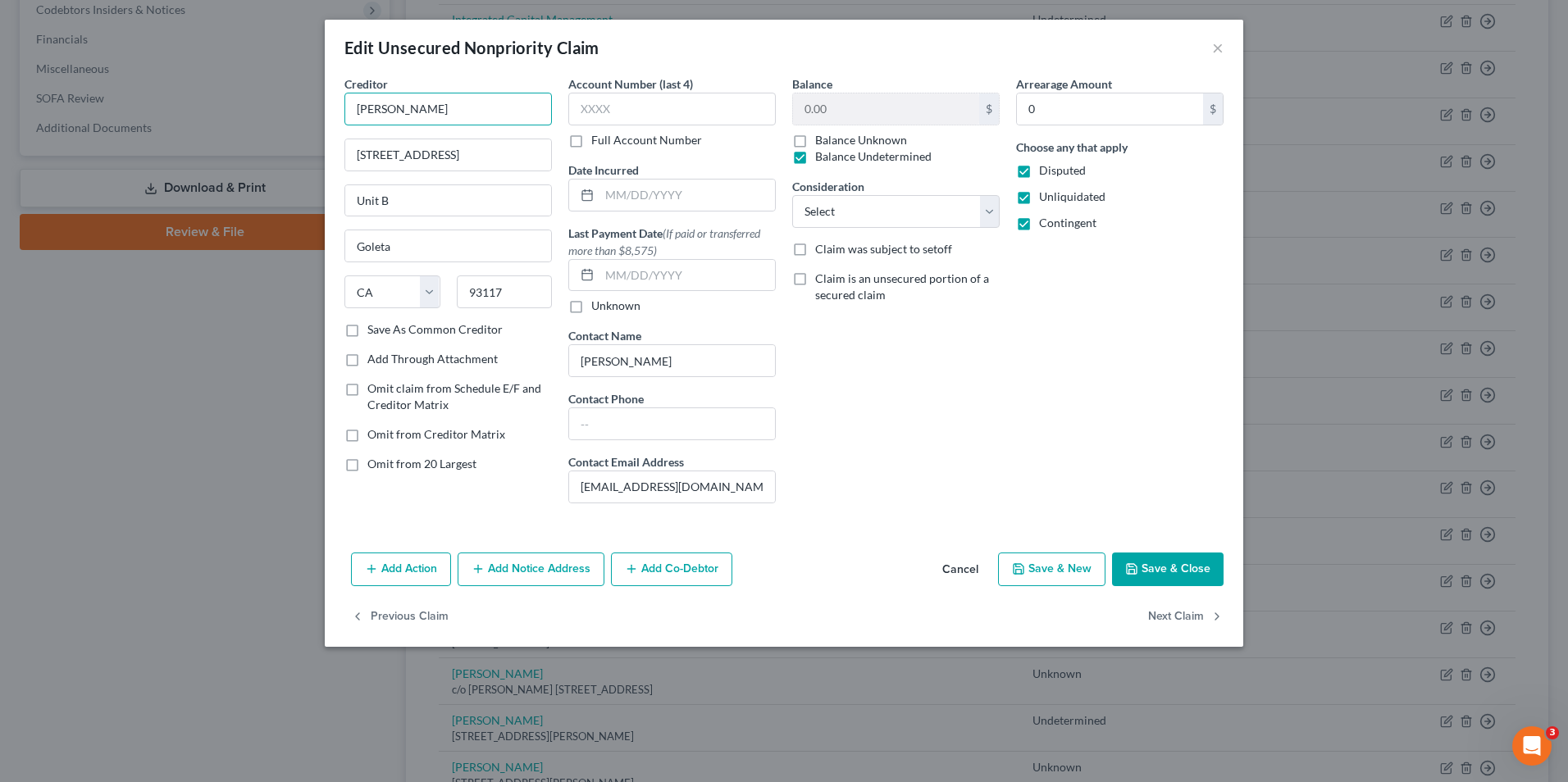
click at [388, 110] on input "[PERSON_NAME]" at bounding box center [448, 109] width 207 height 33
type input "[PERSON_NAME] & [PERSON_NAME]"
click at [1154, 565] on button "Save & Close" at bounding box center [1168, 570] width 111 height 34
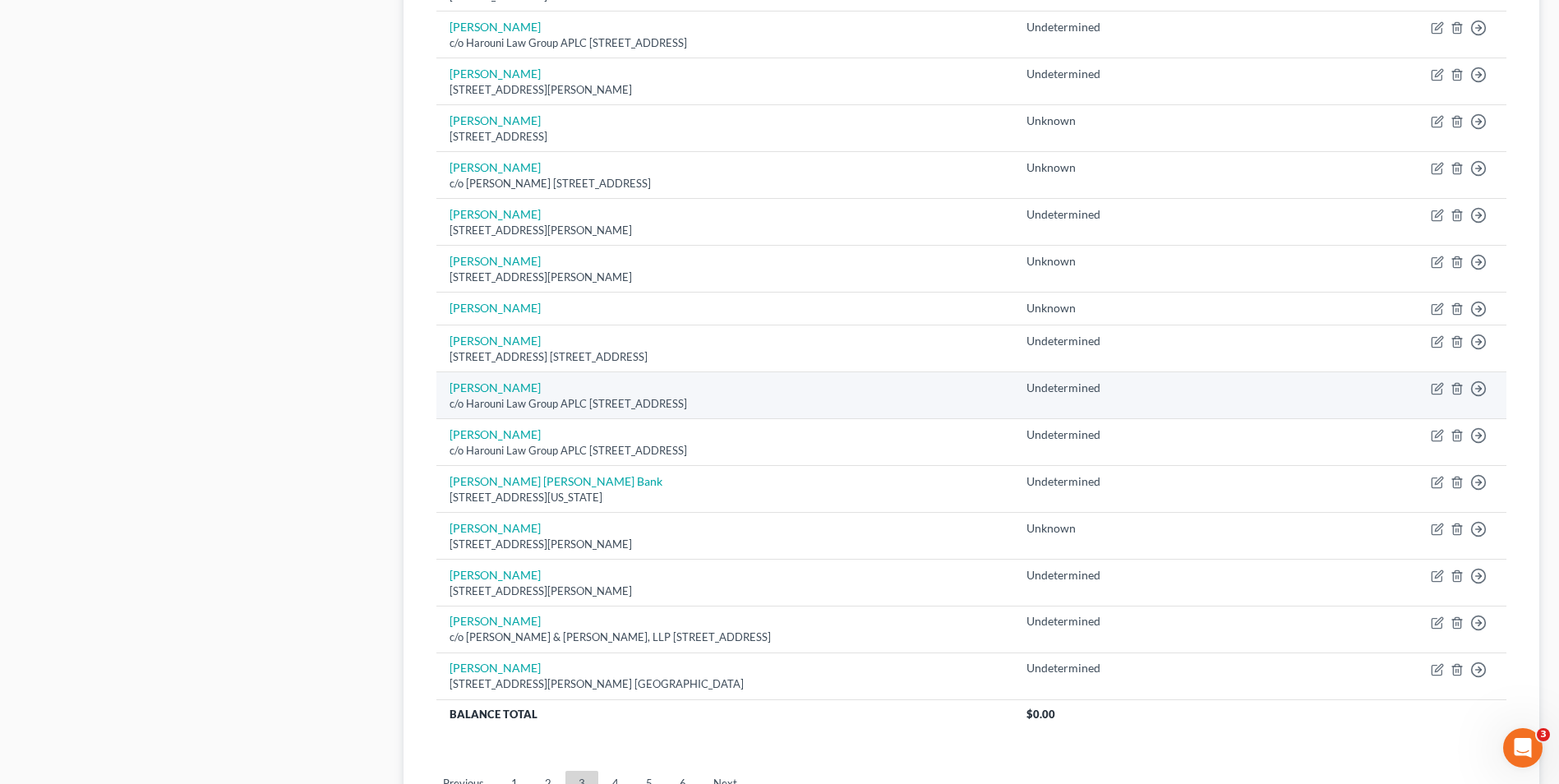
scroll to position [1099, 0]
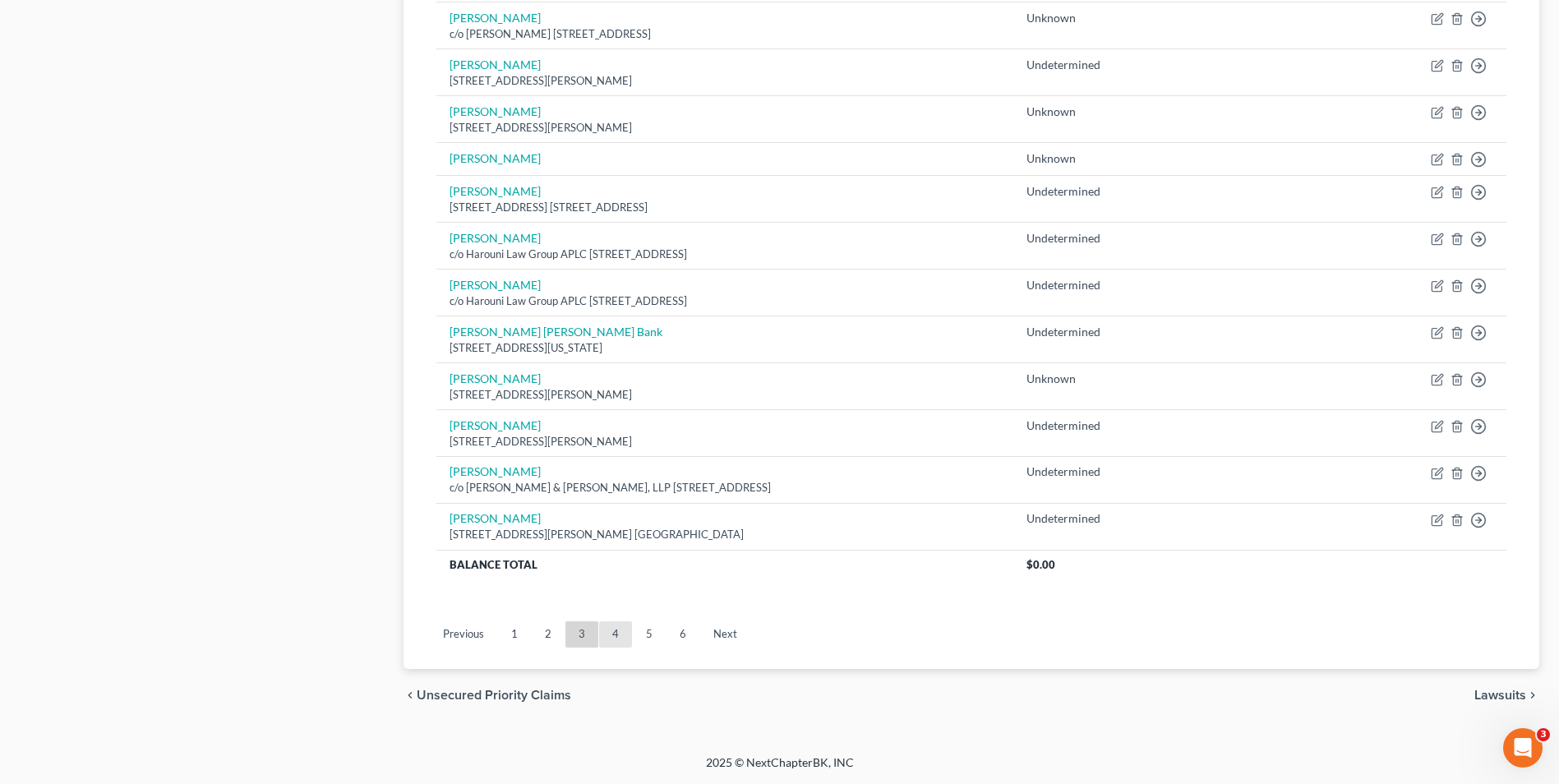
click at [615, 636] on link "4" at bounding box center [616, 634] width 33 height 27
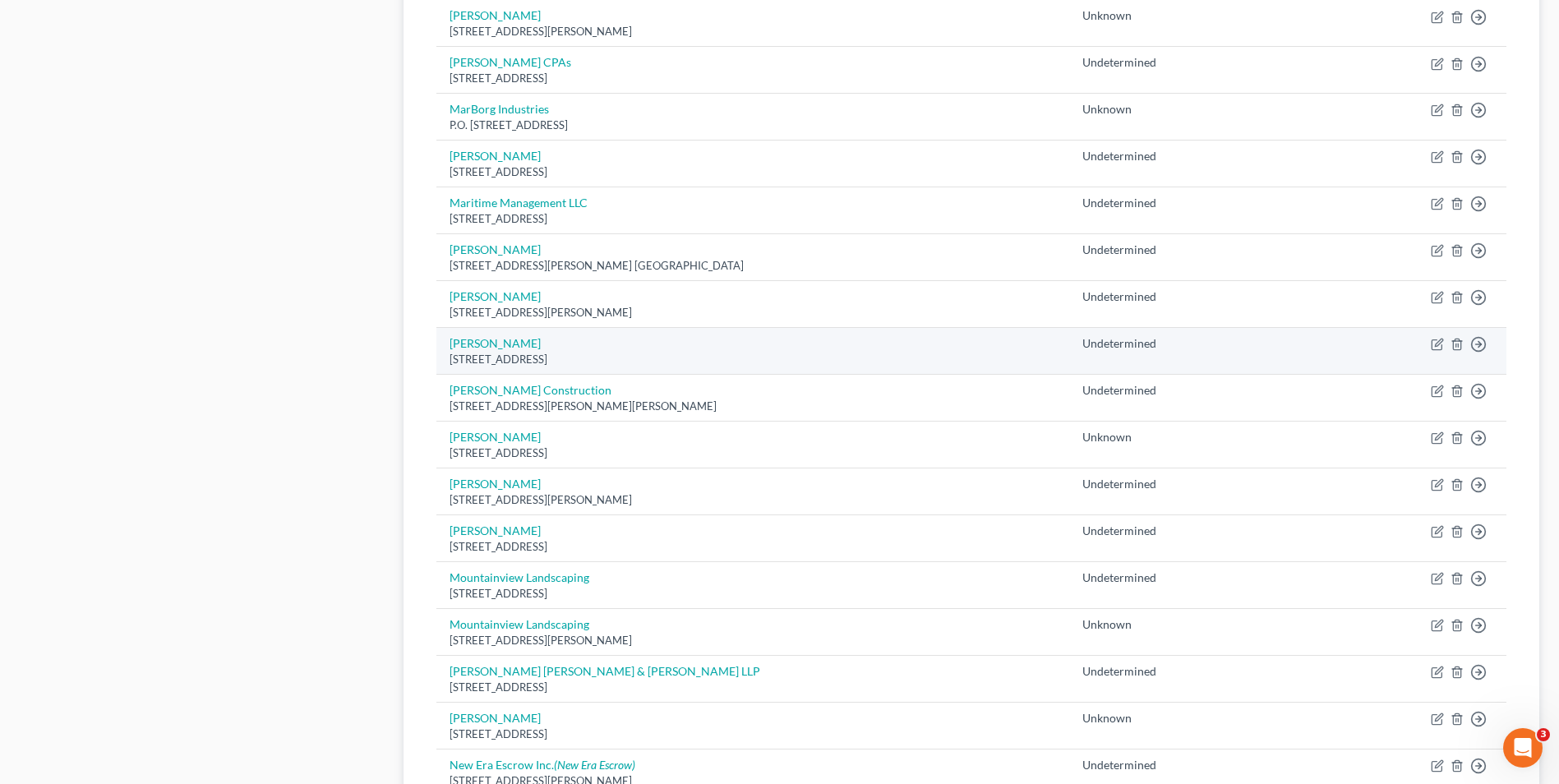
scroll to position [822, 0]
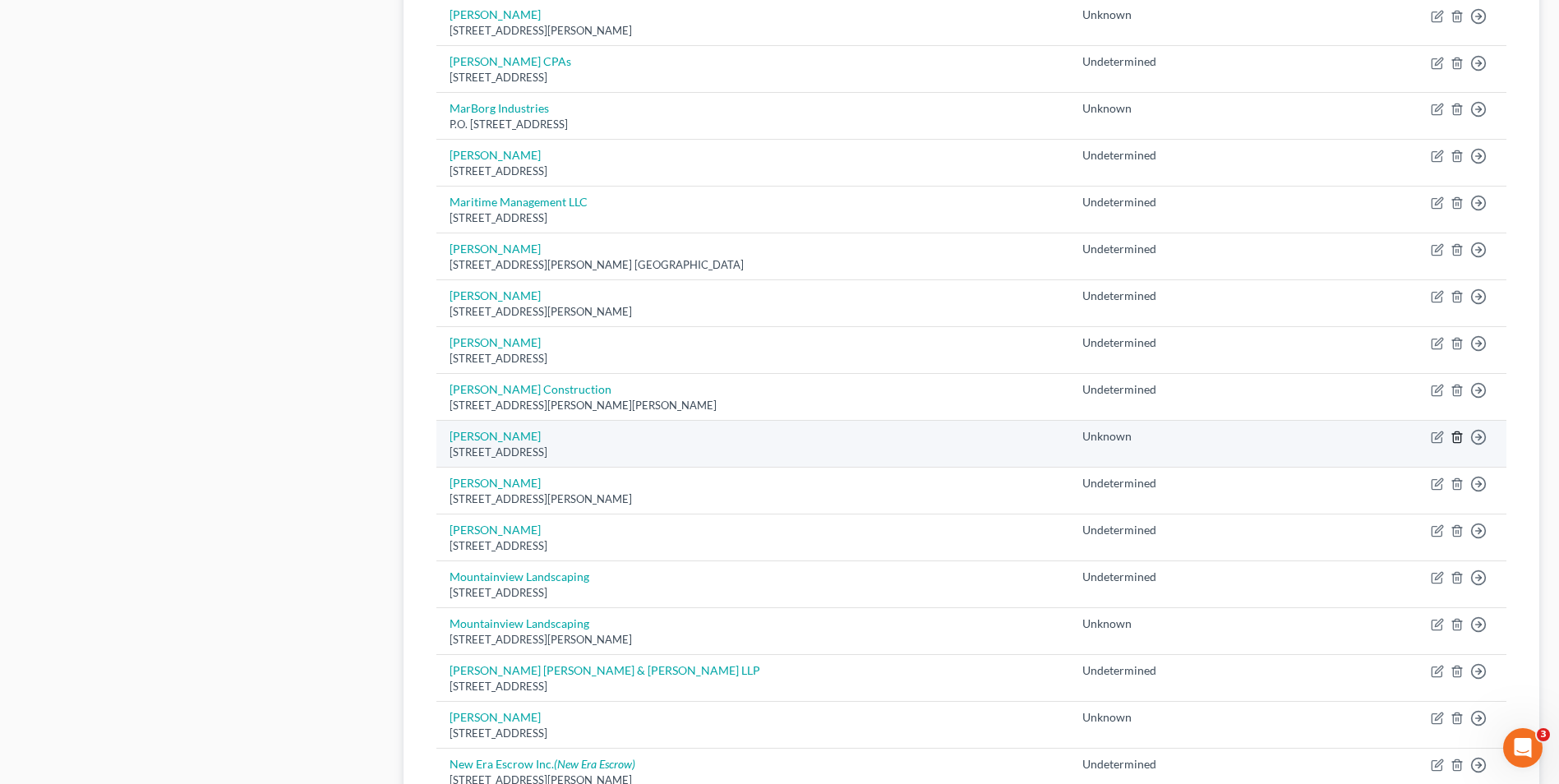
click at [1454, 438] on icon "button" at bounding box center [1457, 437] width 8 height 10
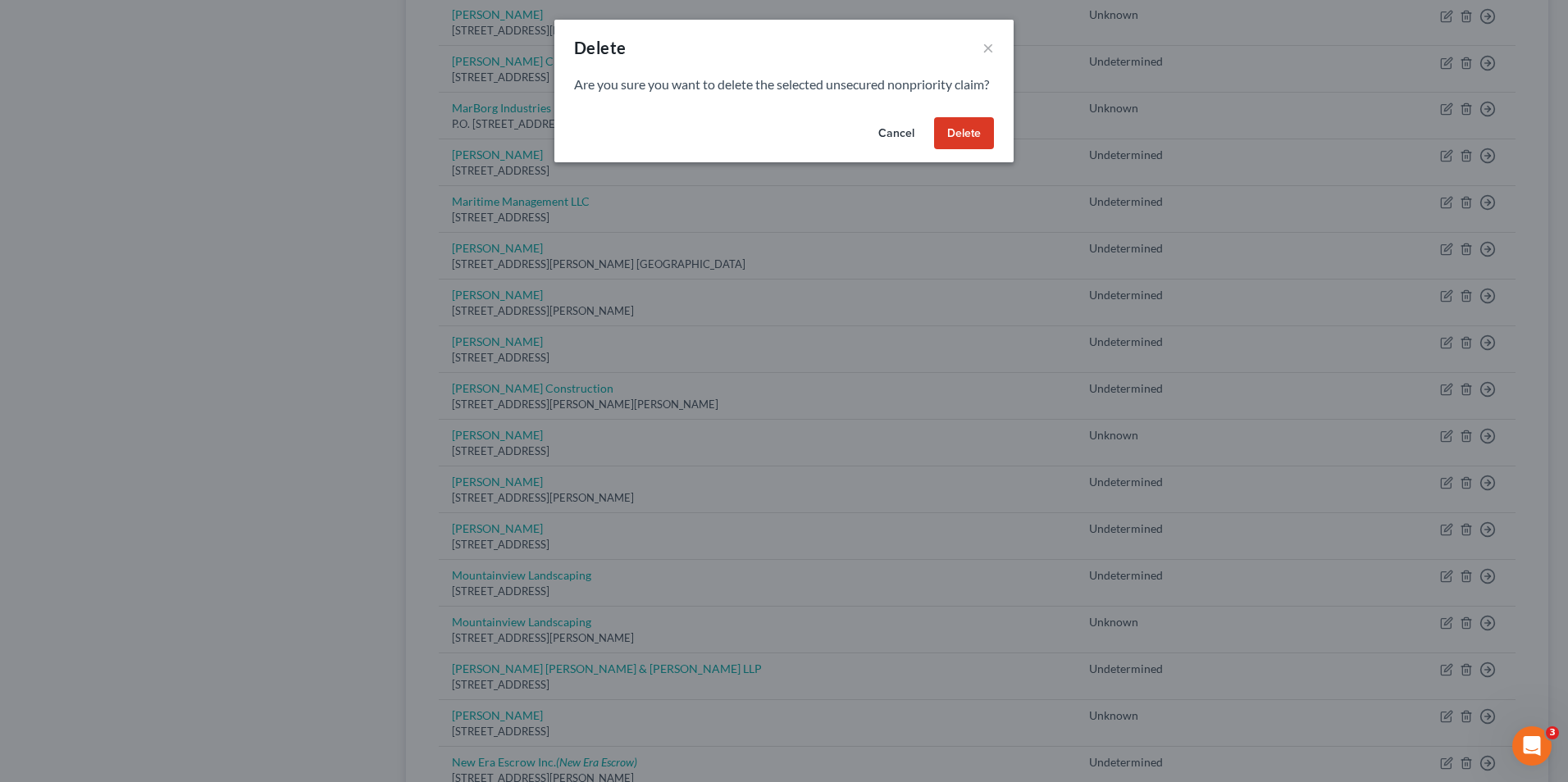
click at [955, 143] on button "Delete" at bounding box center [964, 134] width 60 height 33
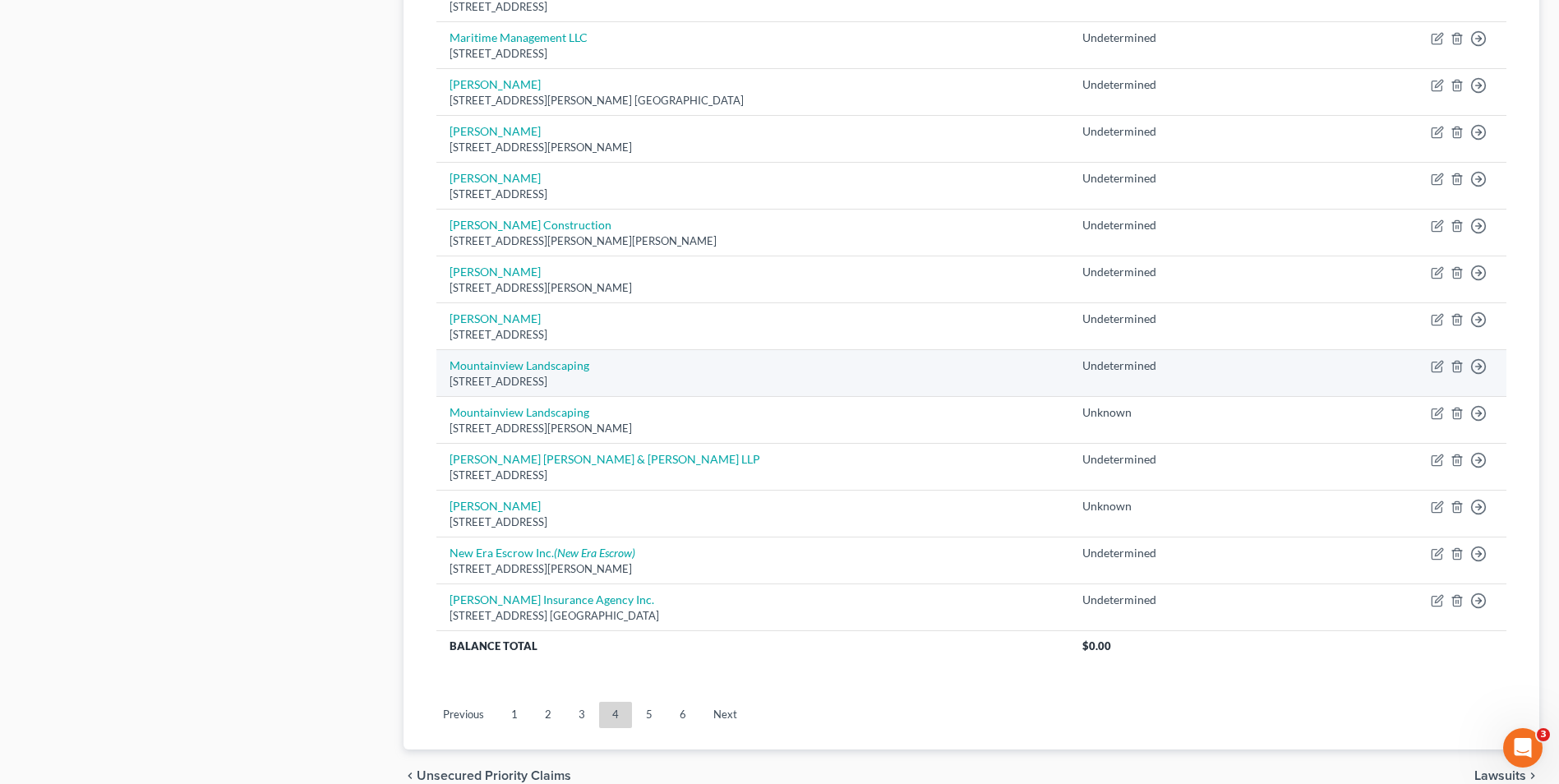
scroll to position [1067, 0]
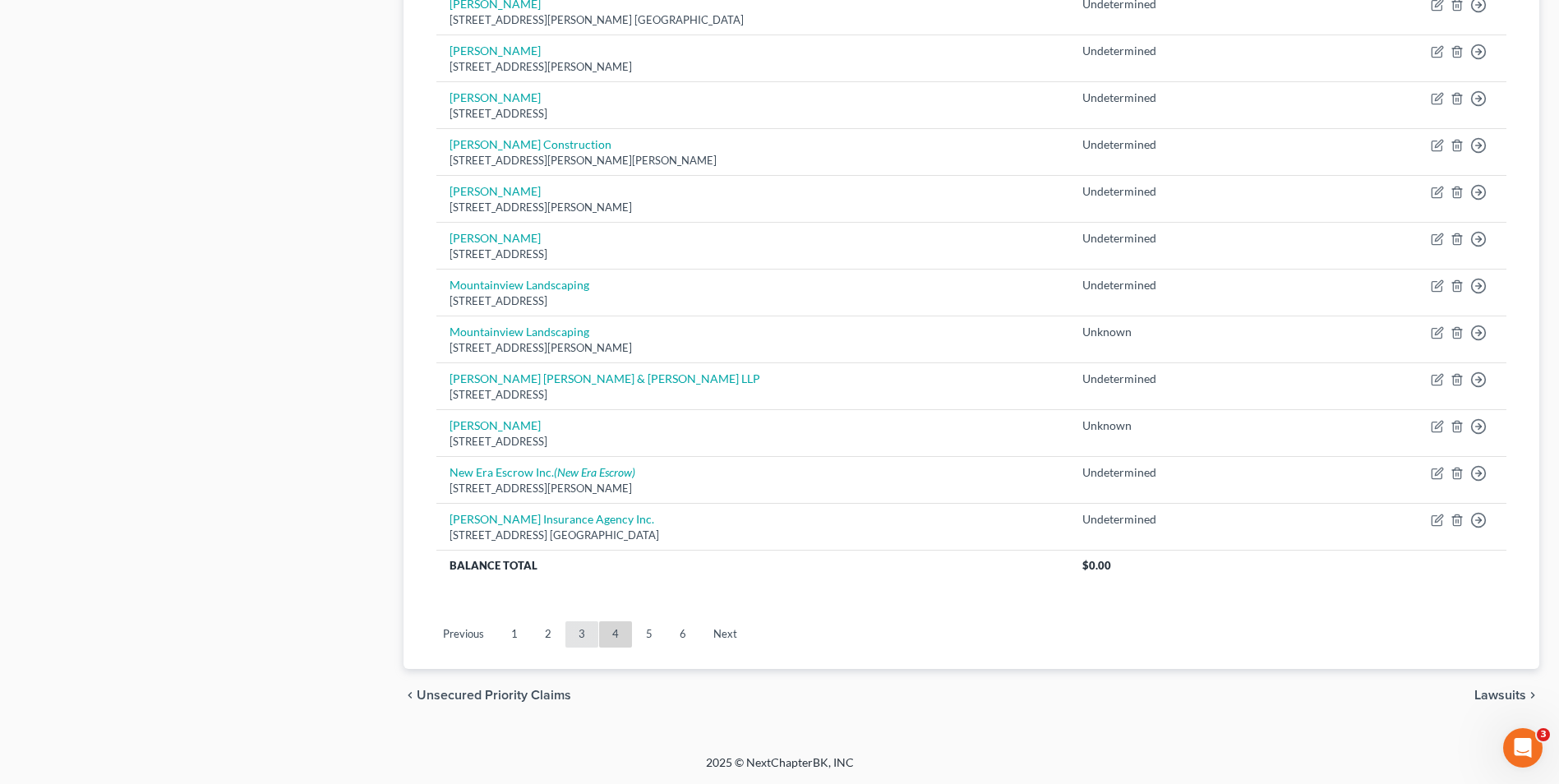
click at [577, 627] on link "3" at bounding box center [582, 634] width 33 height 27
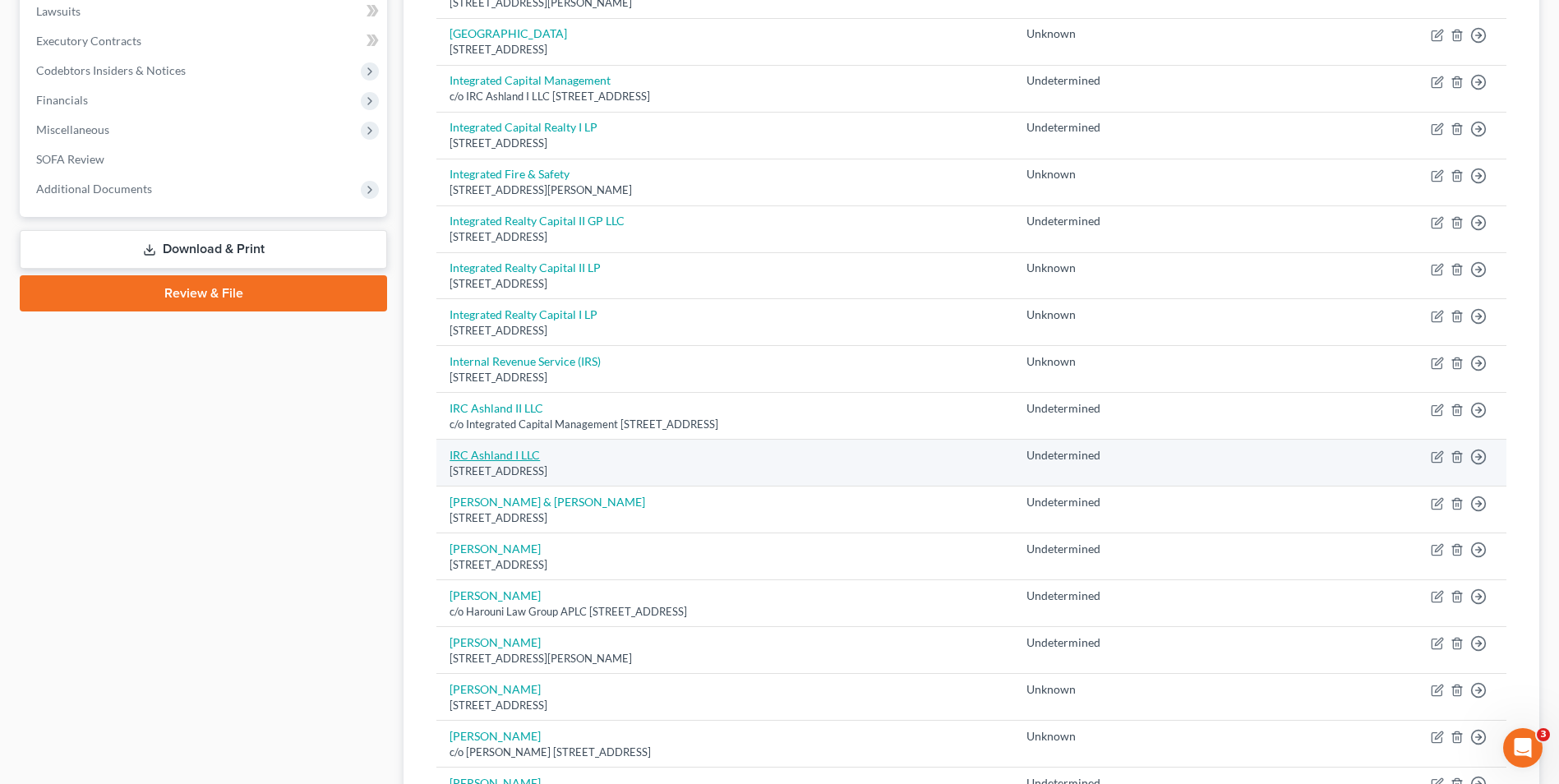
scroll to position [410, 0]
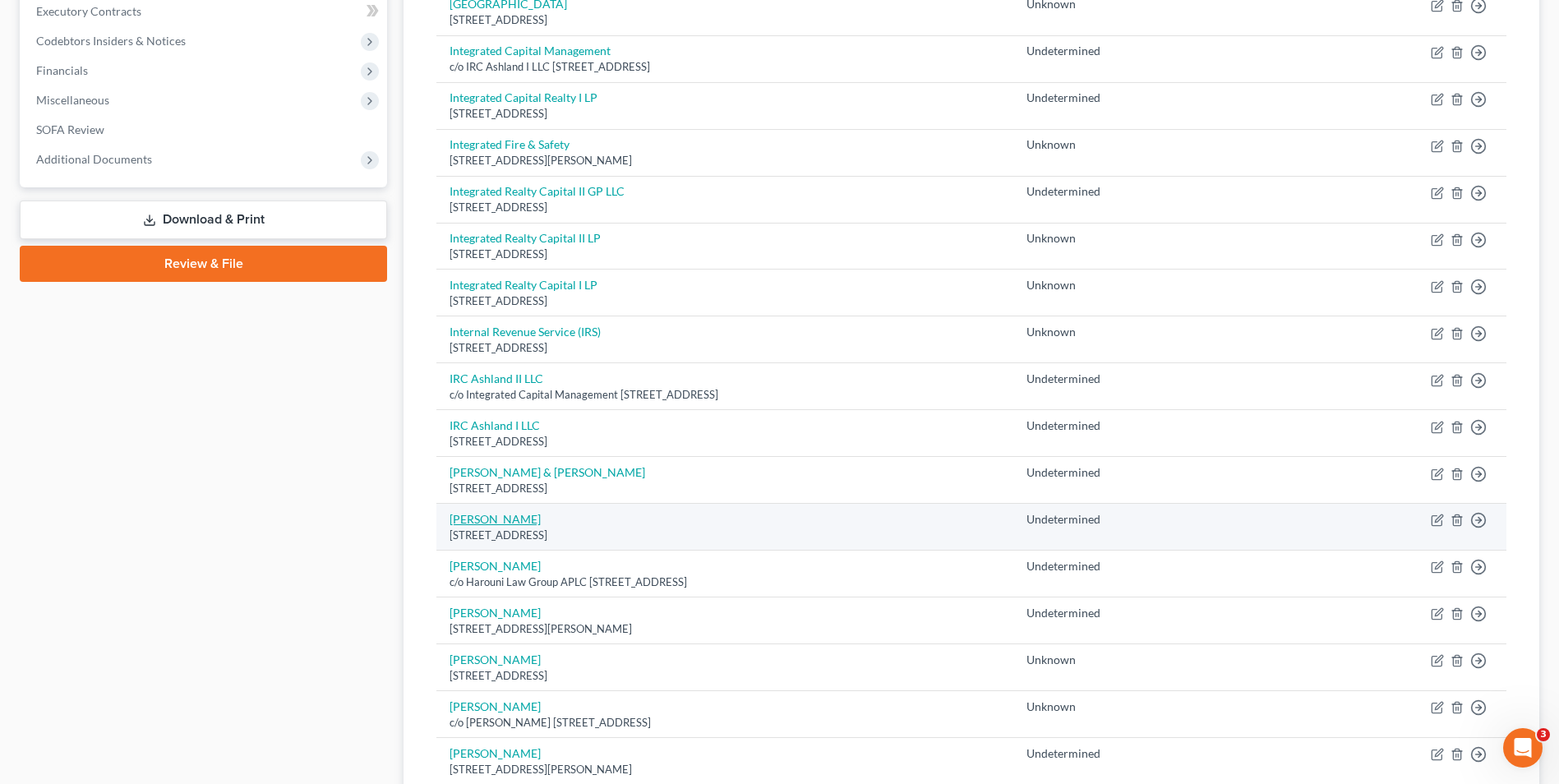
click at [493, 522] on link "[PERSON_NAME]" at bounding box center [495, 519] width 91 height 14
select select "4"
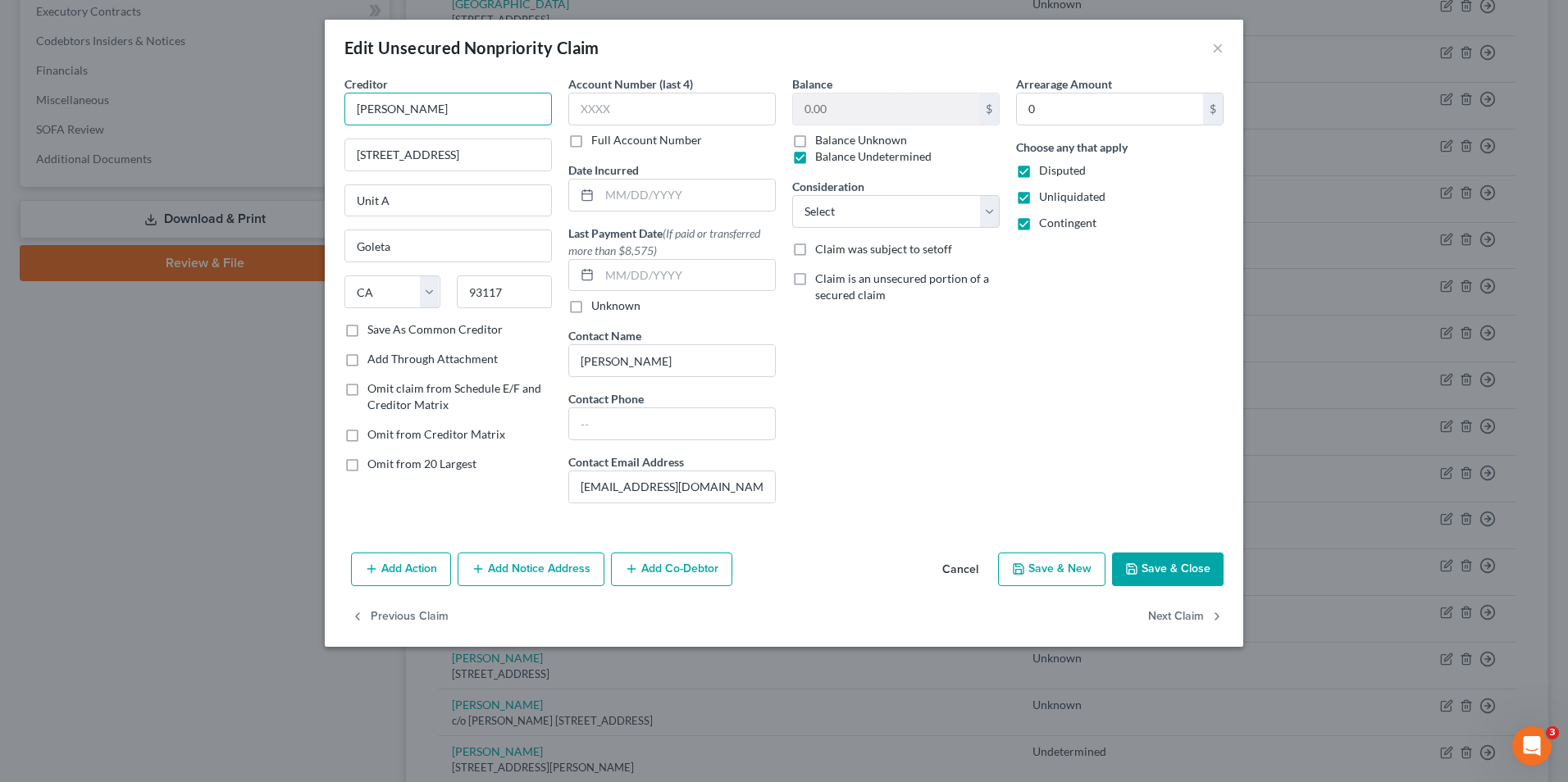
drag, startPoint x: 380, startPoint y: 109, endPoint x: 408, endPoint y: 134, distance: 37.5
click at [381, 109] on input "[PERSON_NAME]" at bounding box center [448, 109] width 207 height 33
type input "Isha & [PERSON_NAME]"
click at [1146, 569] on button "Save & Close" at bounding box center [1168, 570] width 111 height 34
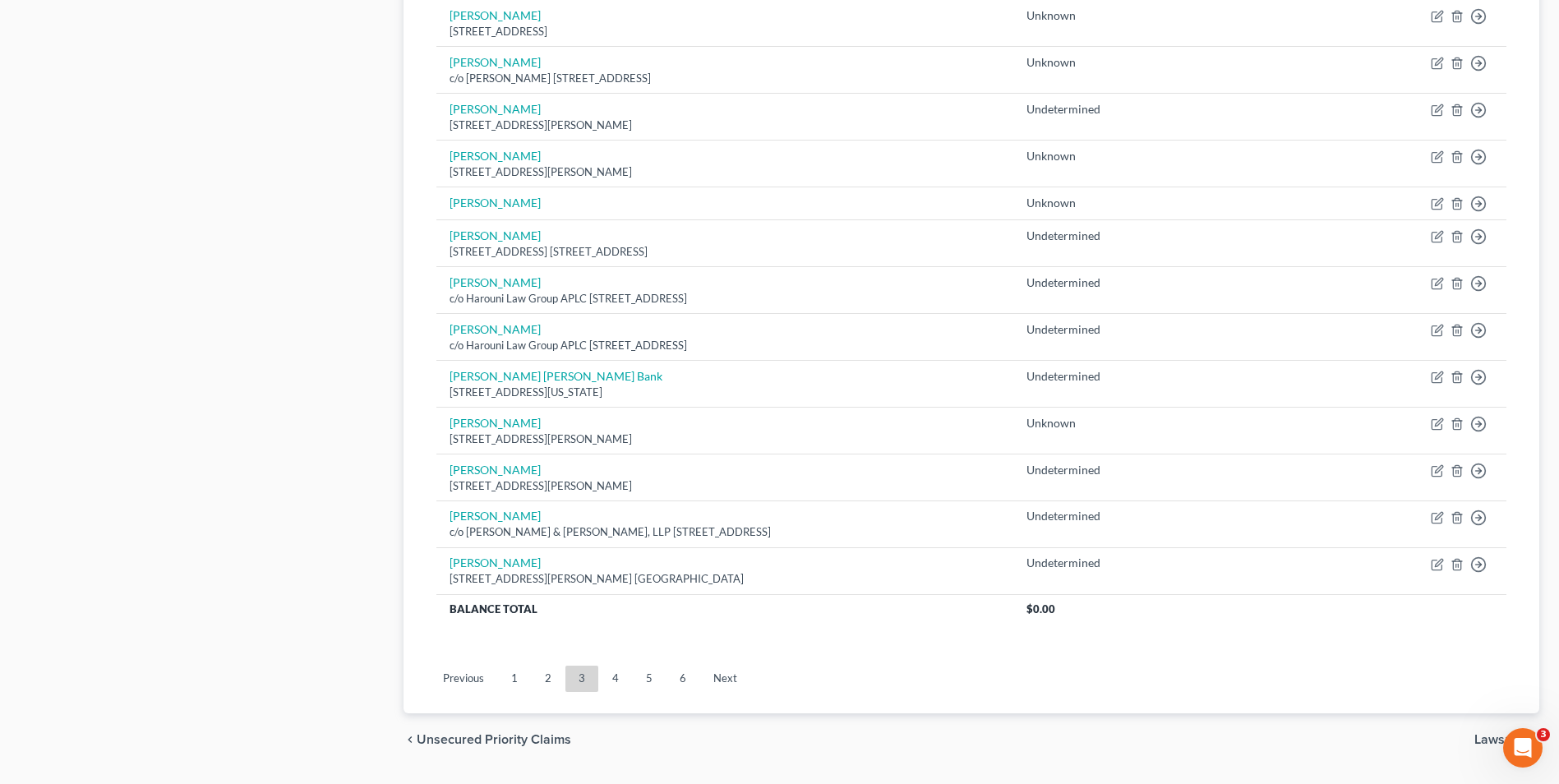
scroll to position [1068, 0]
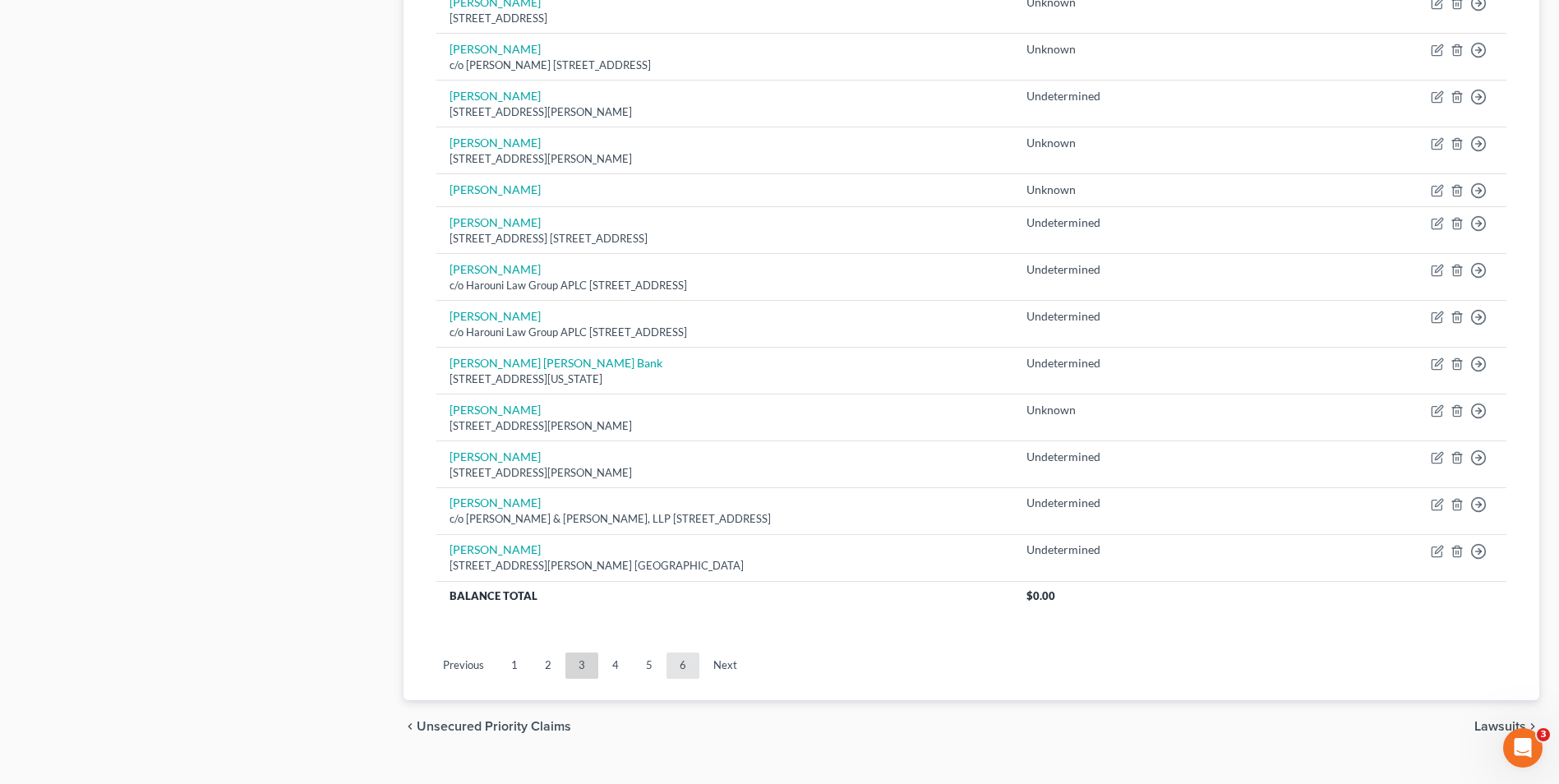
click at [687, 668] on link "6" at bounding box center [683, 665] width 33 height 27
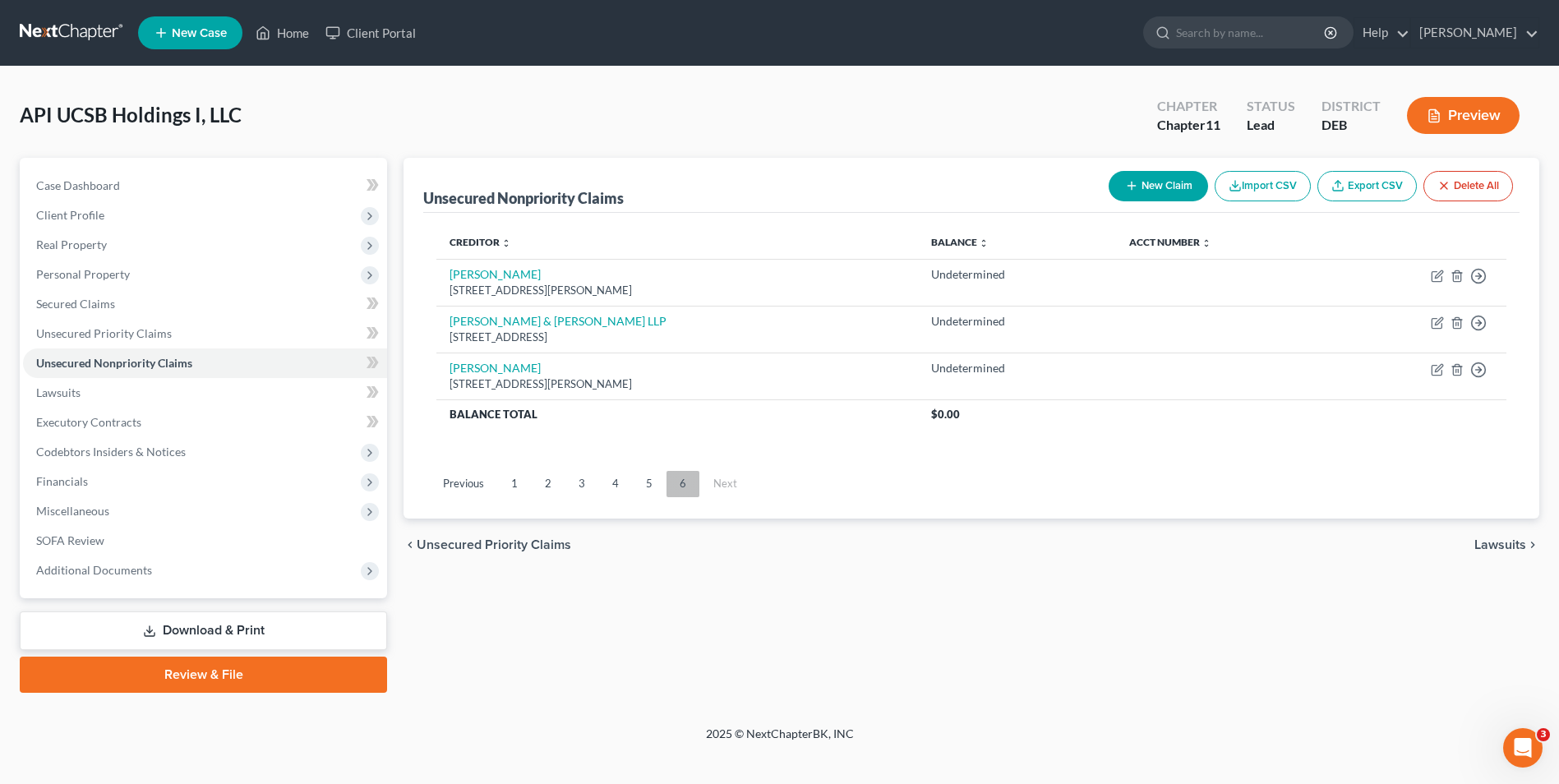
scroll to position [0, 0]
click at [646, 486] on link "5" at bounding box center [653, 483] width 33 height 27
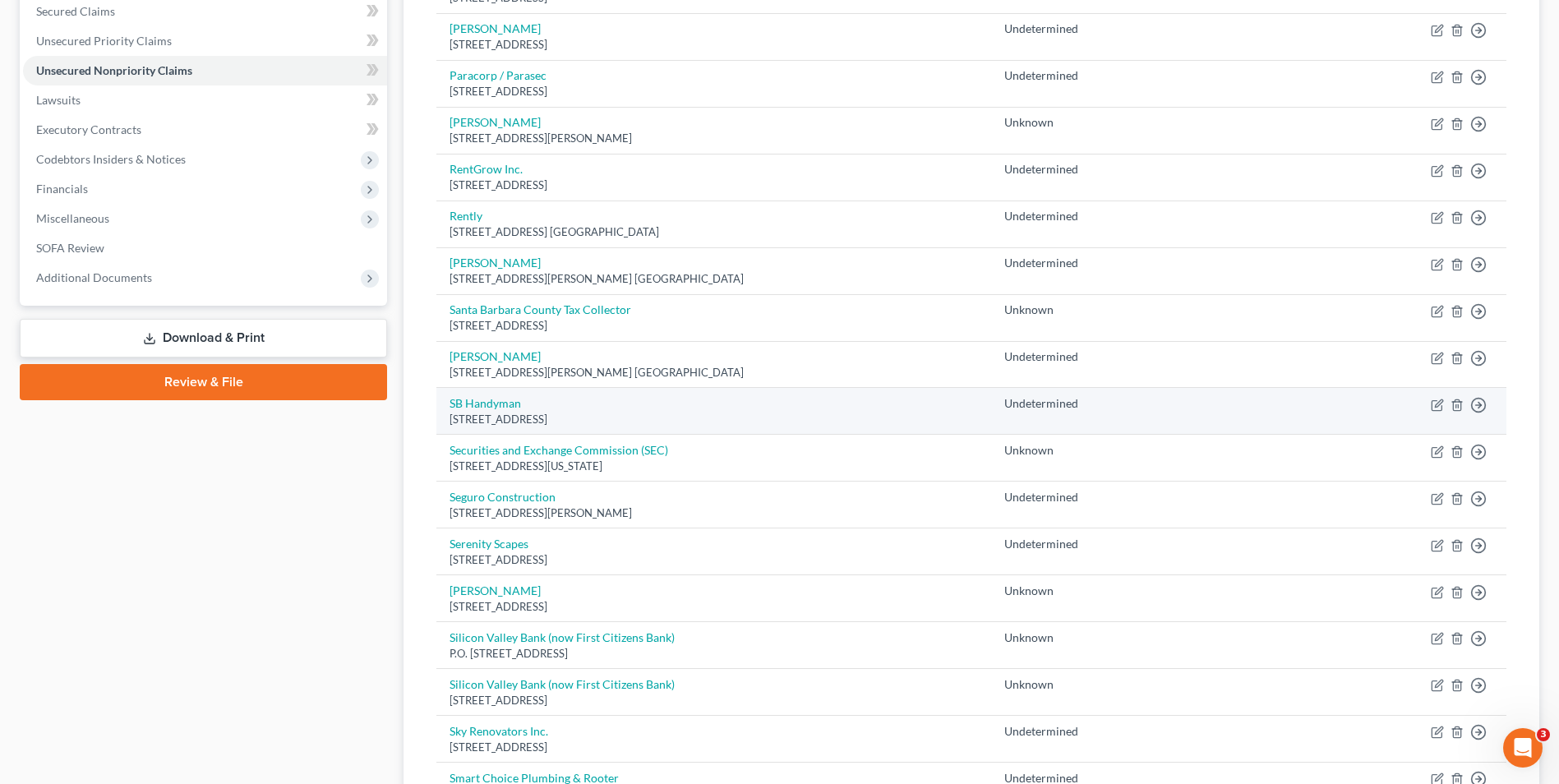
scroll to position [410, 0]
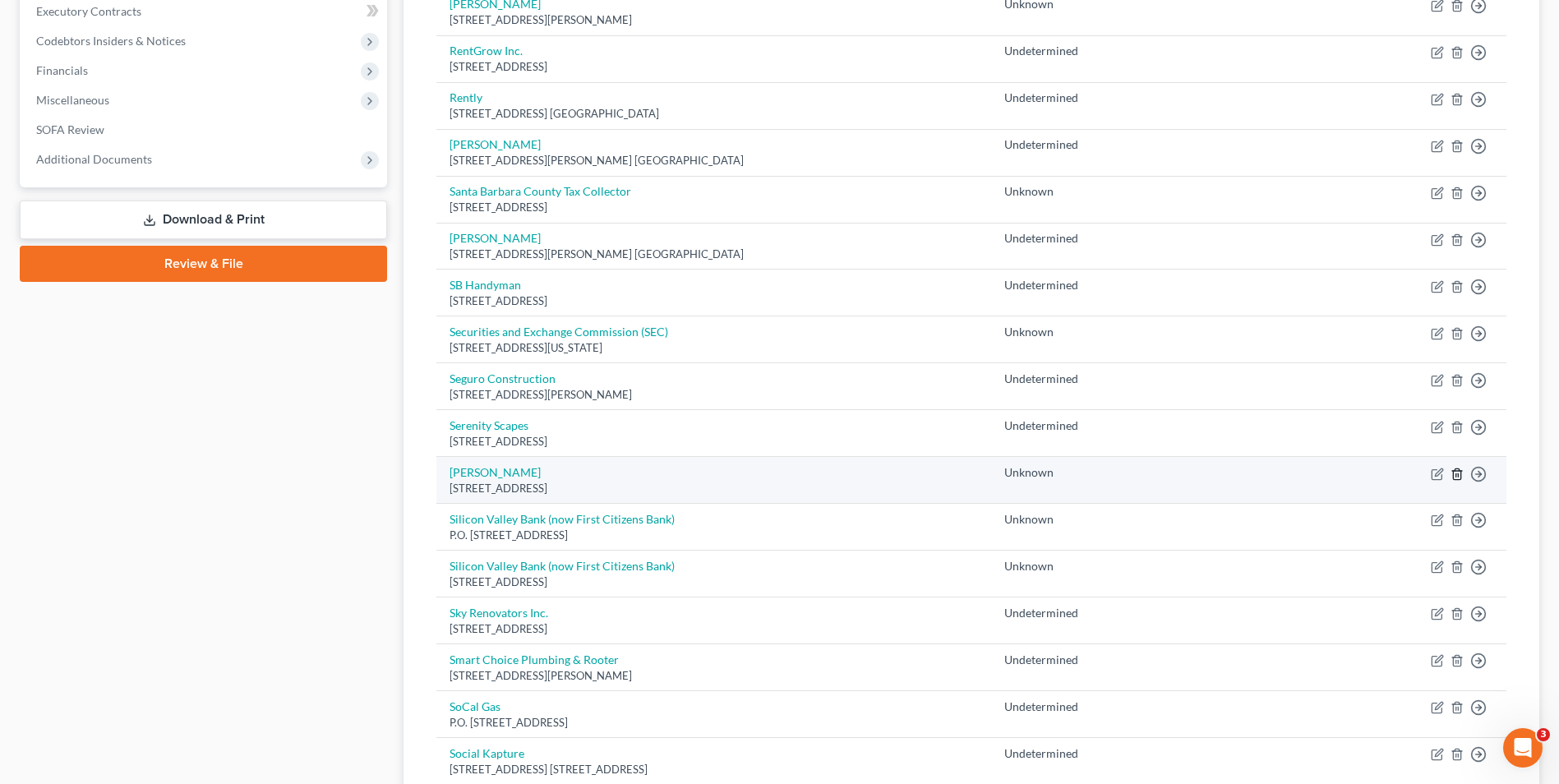
click at [1460, 473] on icon "button" at bounding box center [1457, 473] width 8 height 10
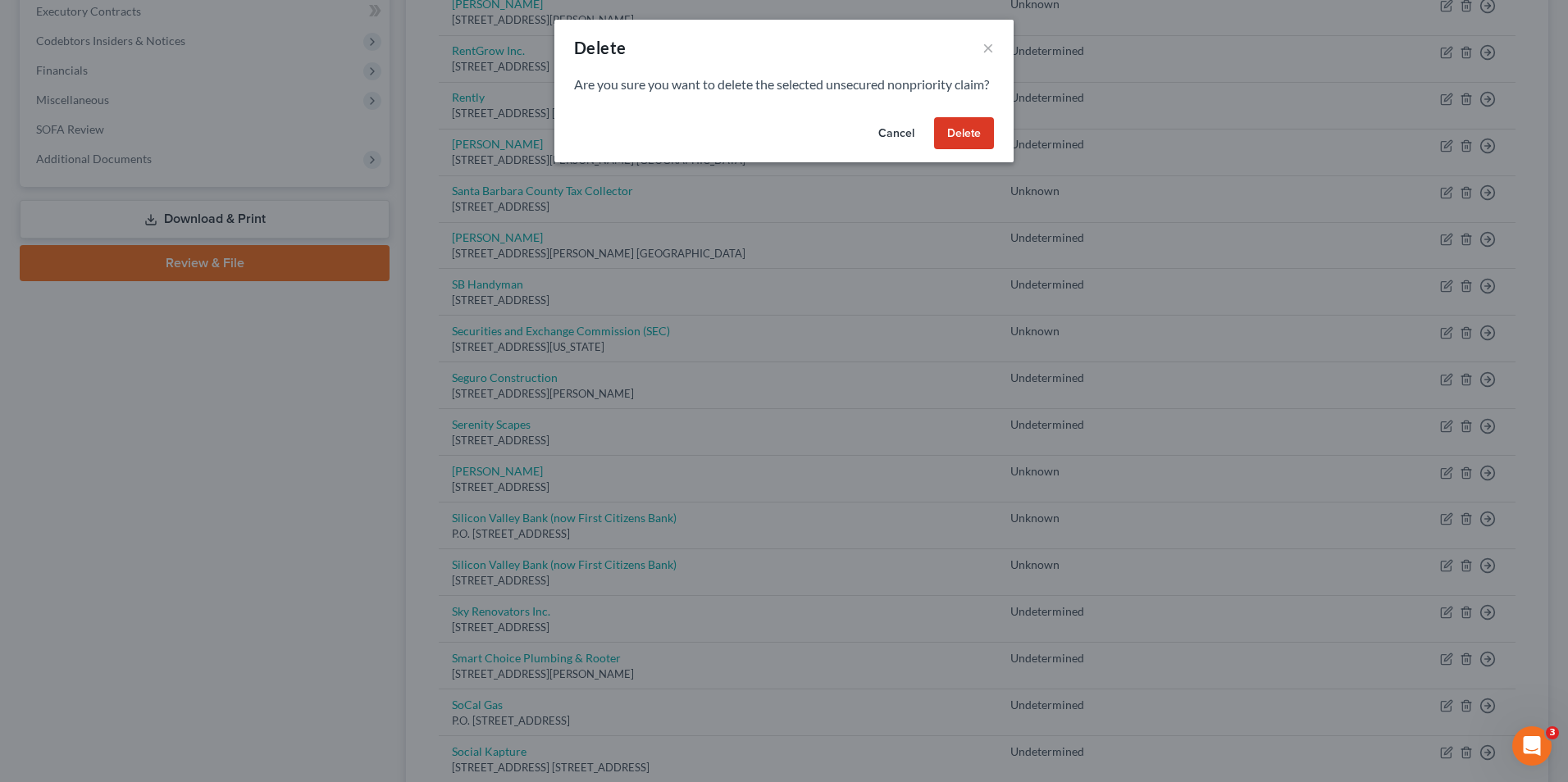
click at [968, 149] on button "Delete" at bounding box center [964, 134] width 60 height 33
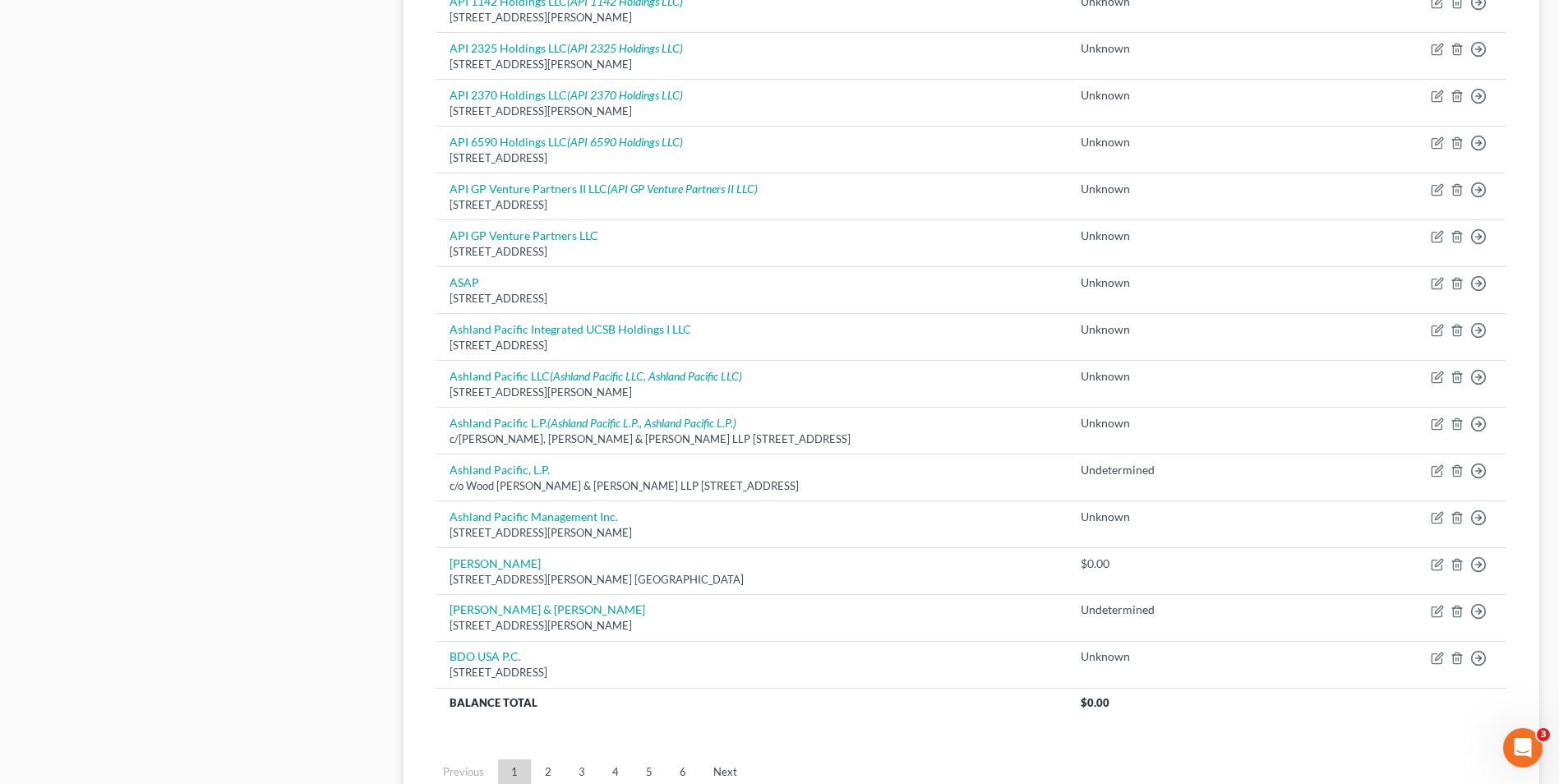
scroll to position [1068, 0]
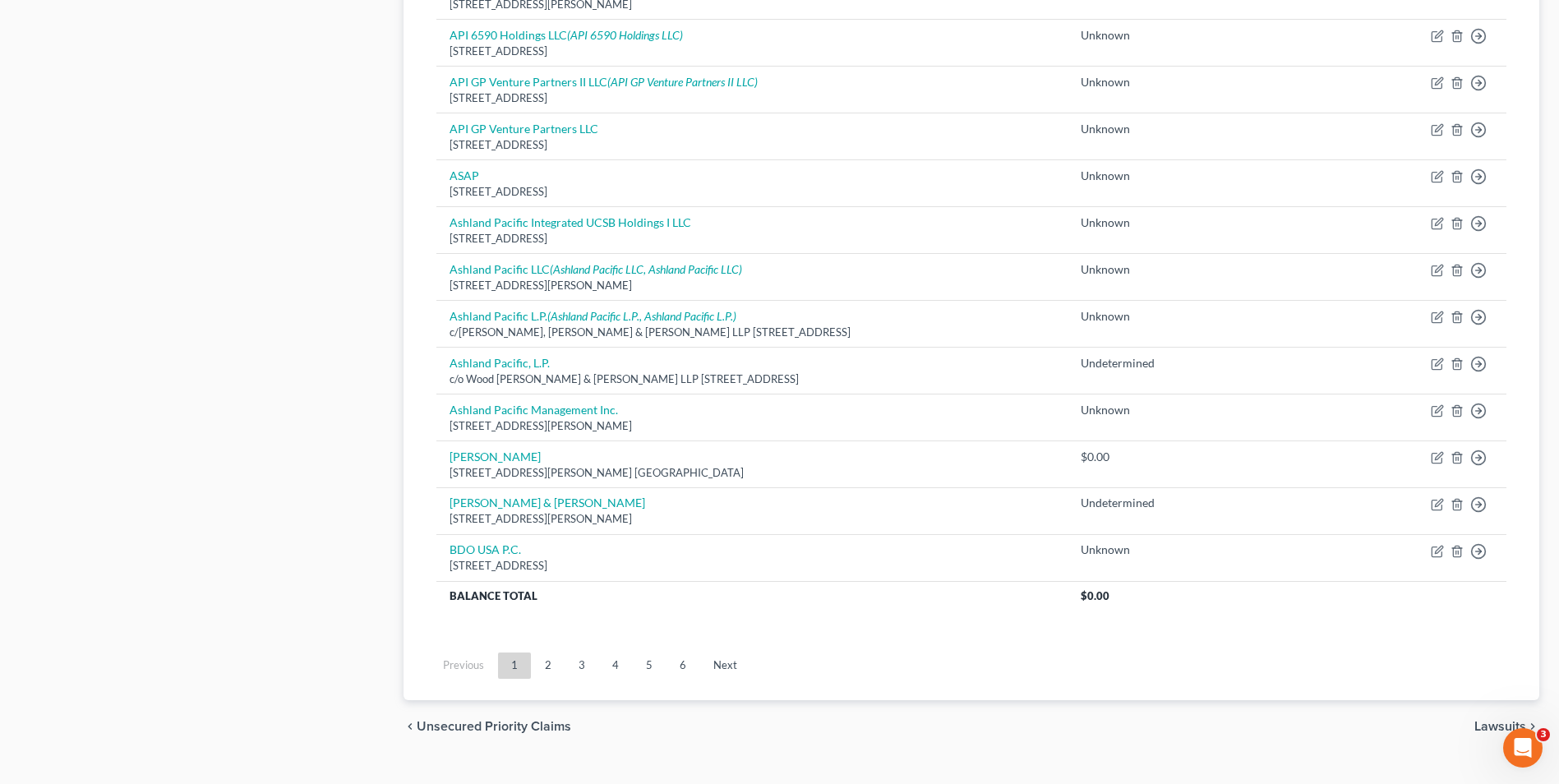
click at [541, 662] on link "2" at bounding box center [548, 665] width 33 height 27
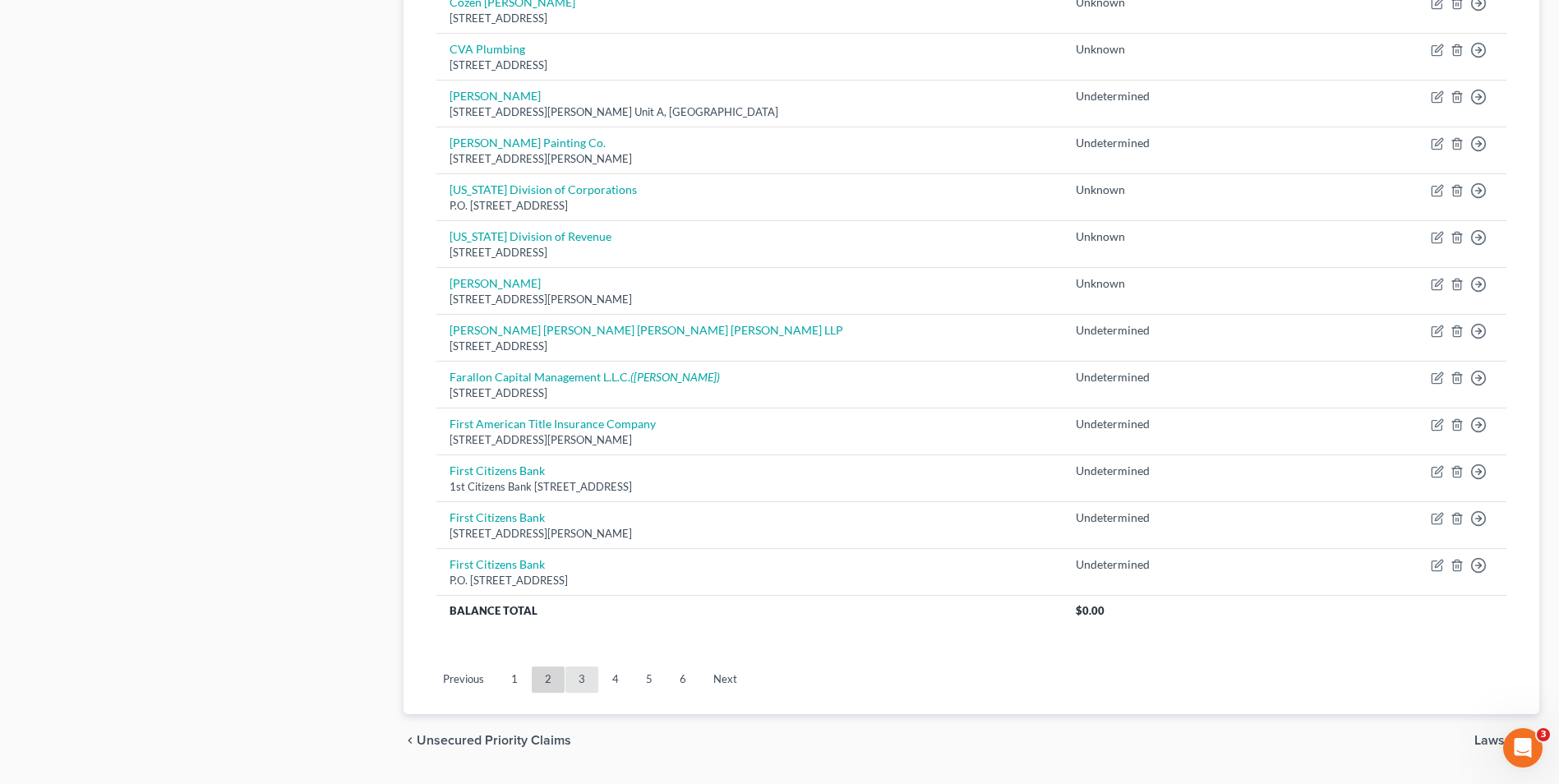
click at [582, 676] on link "3" at bounding box center [582, 679] width 33 height 27
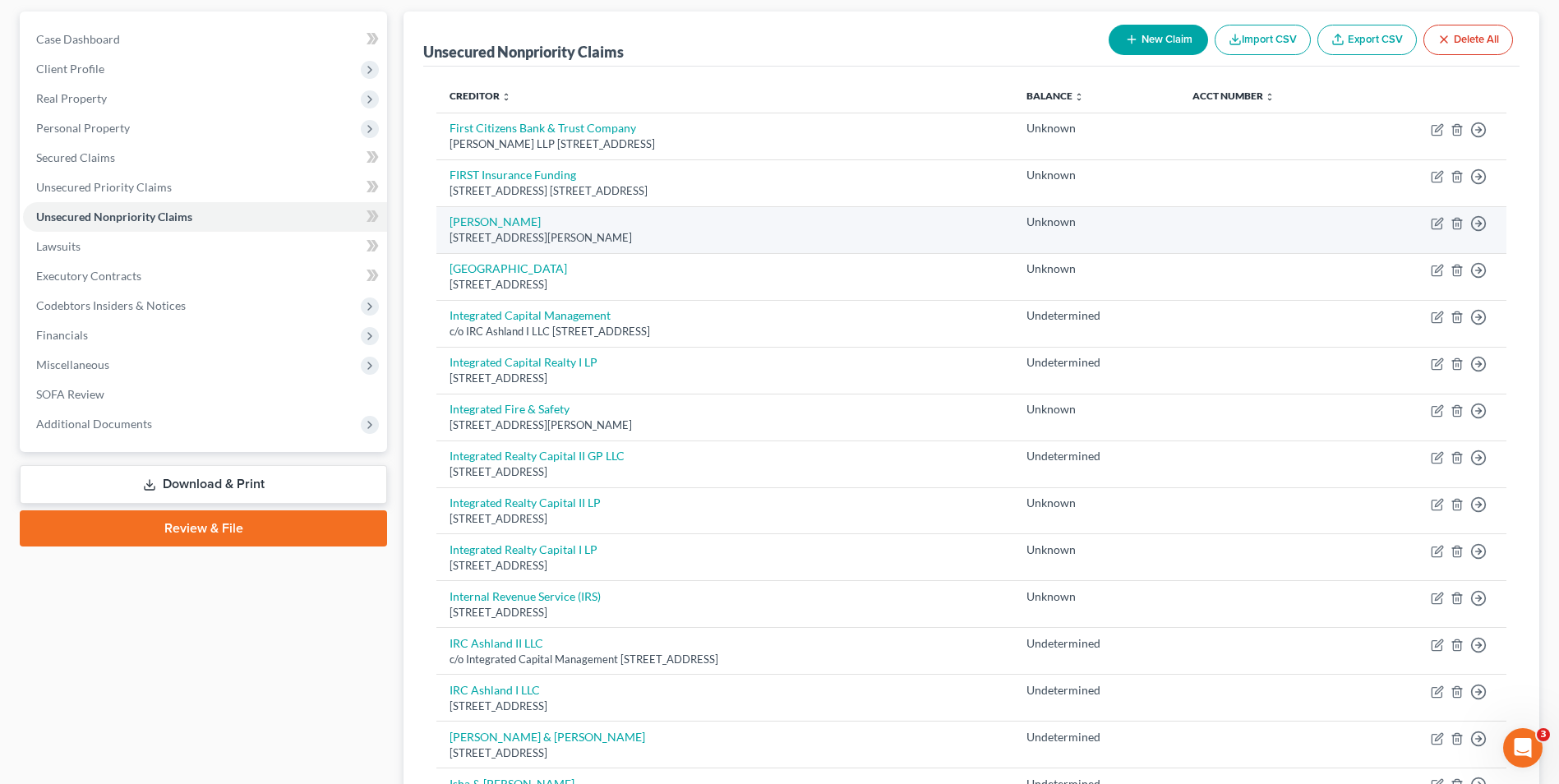
scroll to position [164, 0]
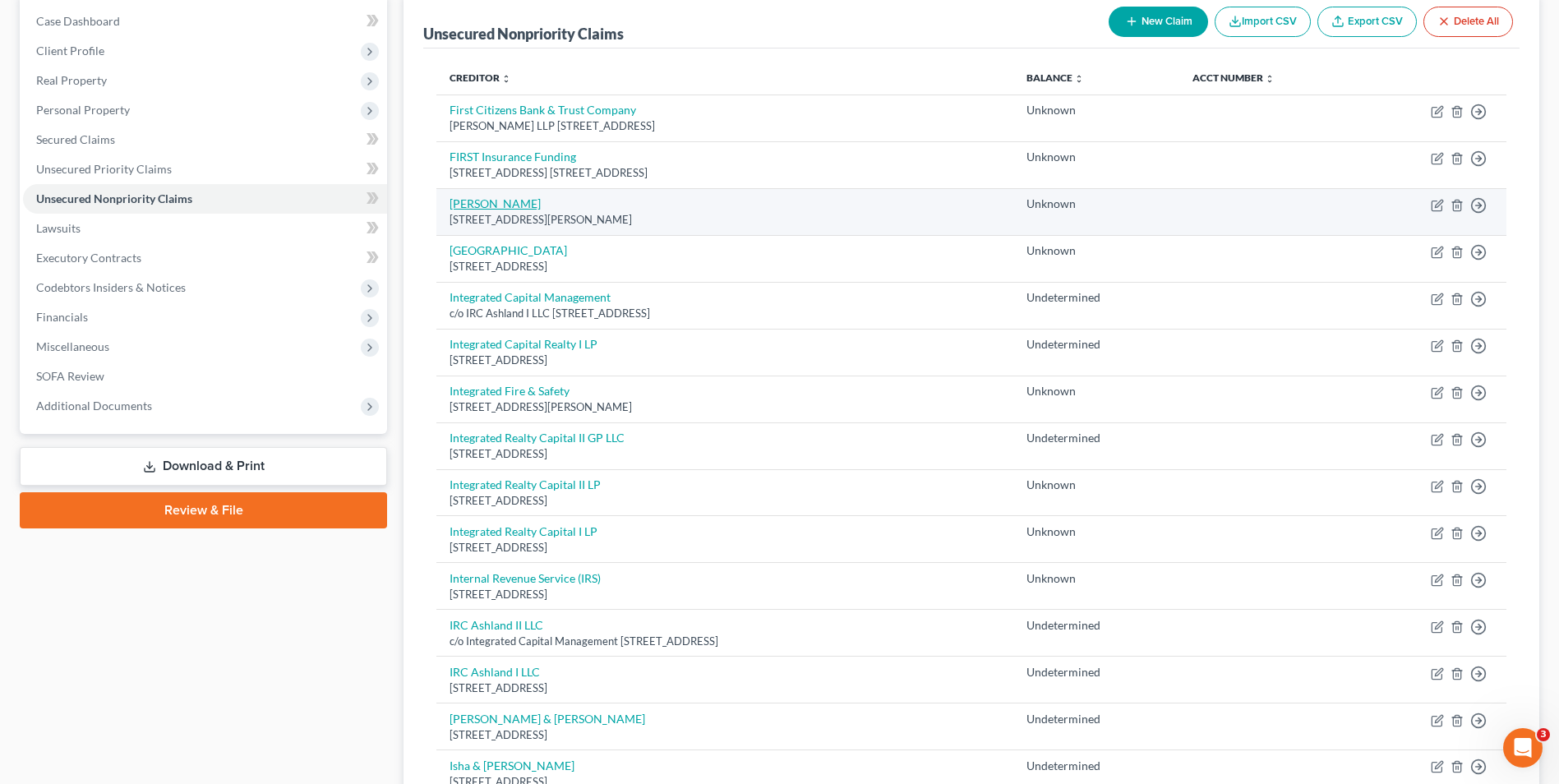
click at [500, 203] on link "[PERSON_NAME]" at bounding box center [495, 204] width 91 height 14
select select "4"
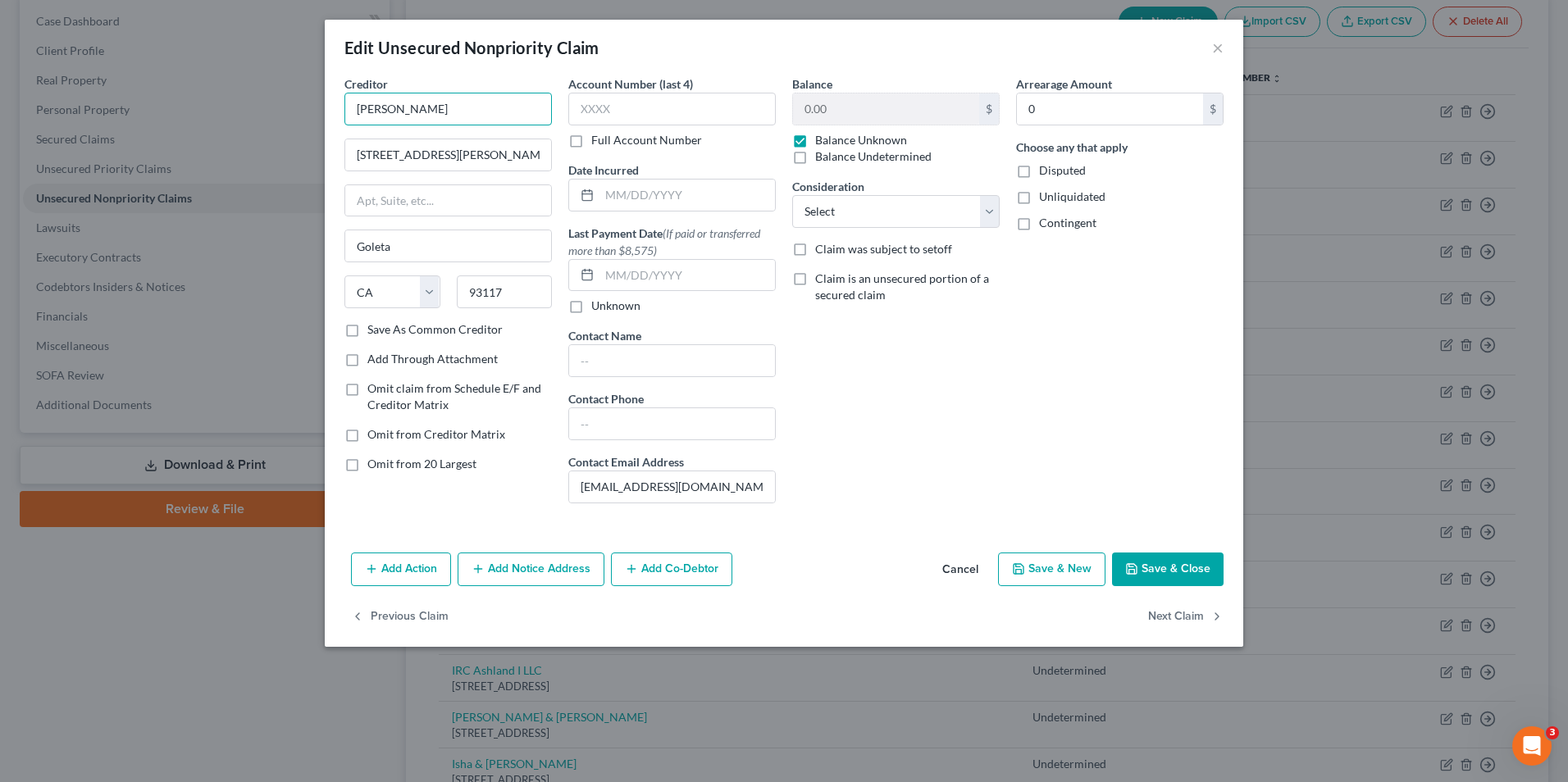
click at [389, 110] on input "[PERSON_NAME]" at bounding box center [448, 109] width 207 height 33
type input "Frank & James Peluso"
click at [815, 159] on label "Balance Undetermined" at bounding box center [873, 156] width 117 height 16
click at [822, 159] on input "Balance Undetermined" at bounding box center [827, 153] width 10 height 10
checkbox input "true"
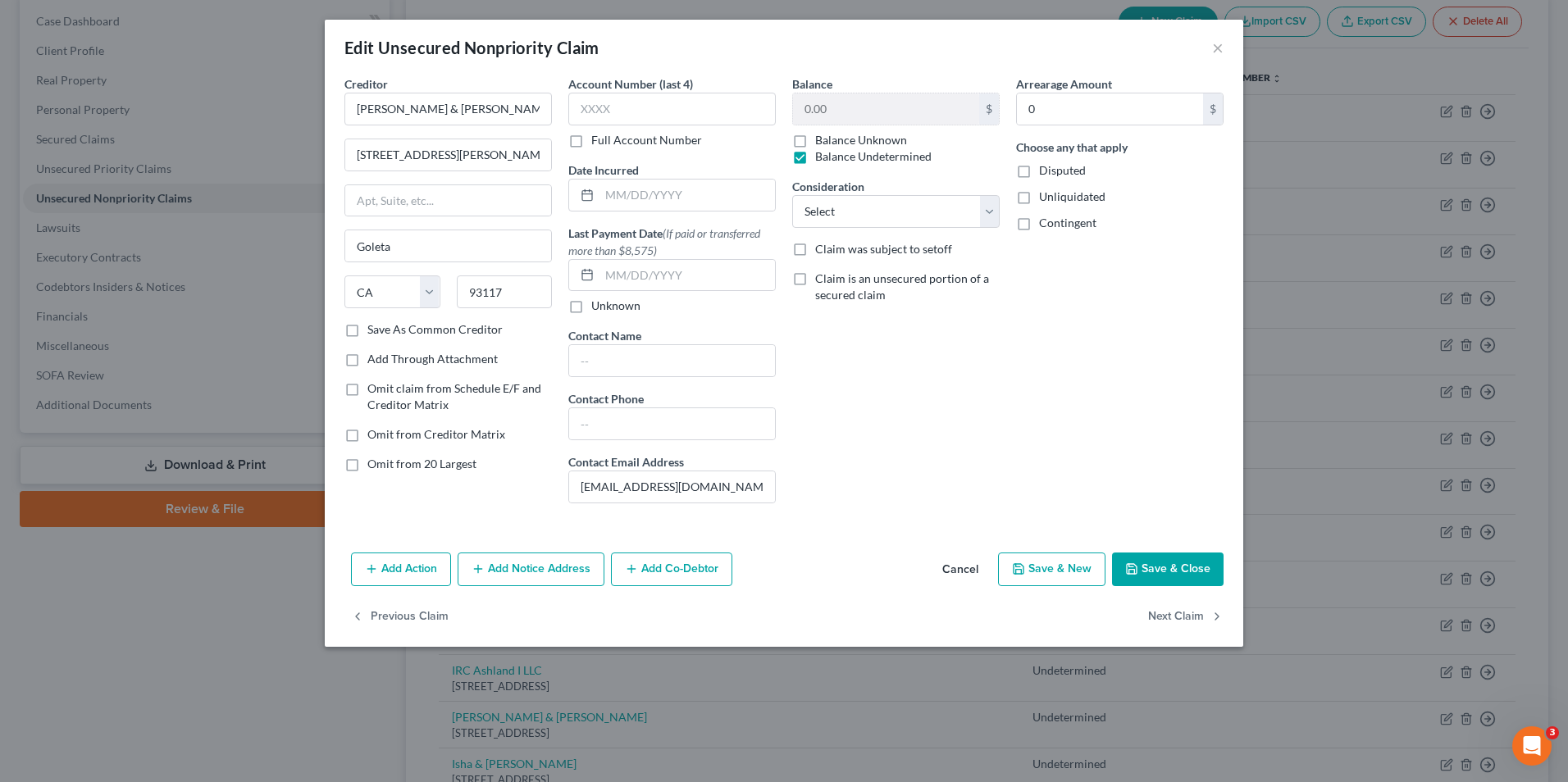
checkbox input "false"
click at [1038, 167] on label "Disputed" at bounding box center [1062, 170] width 47 height 16
click at [1045, 167] on input "Disputed" at bounding box center [1050, 167] width 10 height 10
checkbox input "true"
click at [1038, 198] on label "Unliquidated" at bounding box center [1072, 196] width 67 height 16
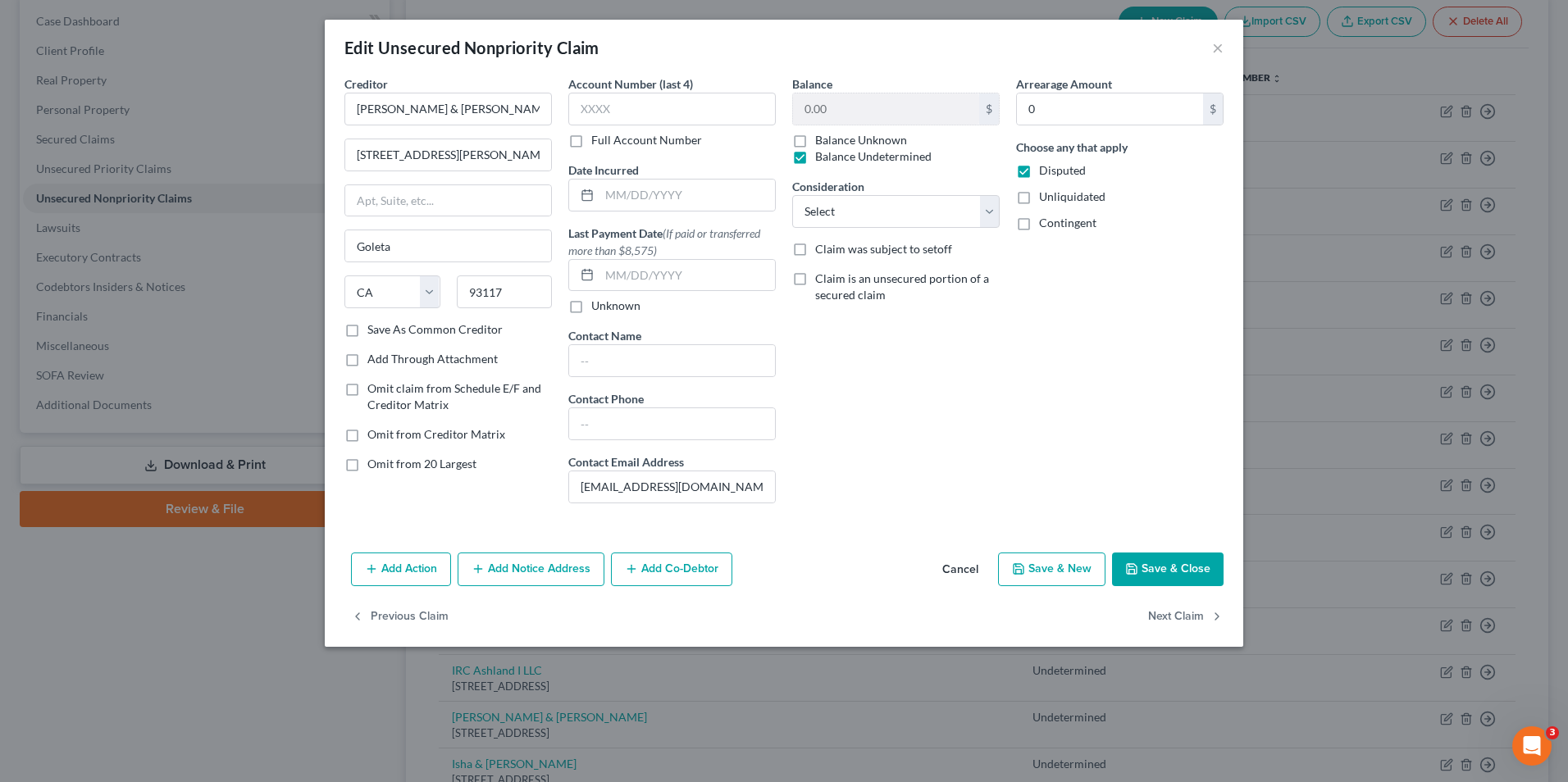
click at [1045, 198] on input "Unliquidated" at bounding box center [1050, 194] width 10 height 10
checkbox input "true"
click at [1038, 221] on label "Contingent" at bounding box center [1067, 223] width 57 height 16
click at [1045, 221] on input "Contingent" at bounding box center [1050, 220] width 10 height 10
checkbox input "true"
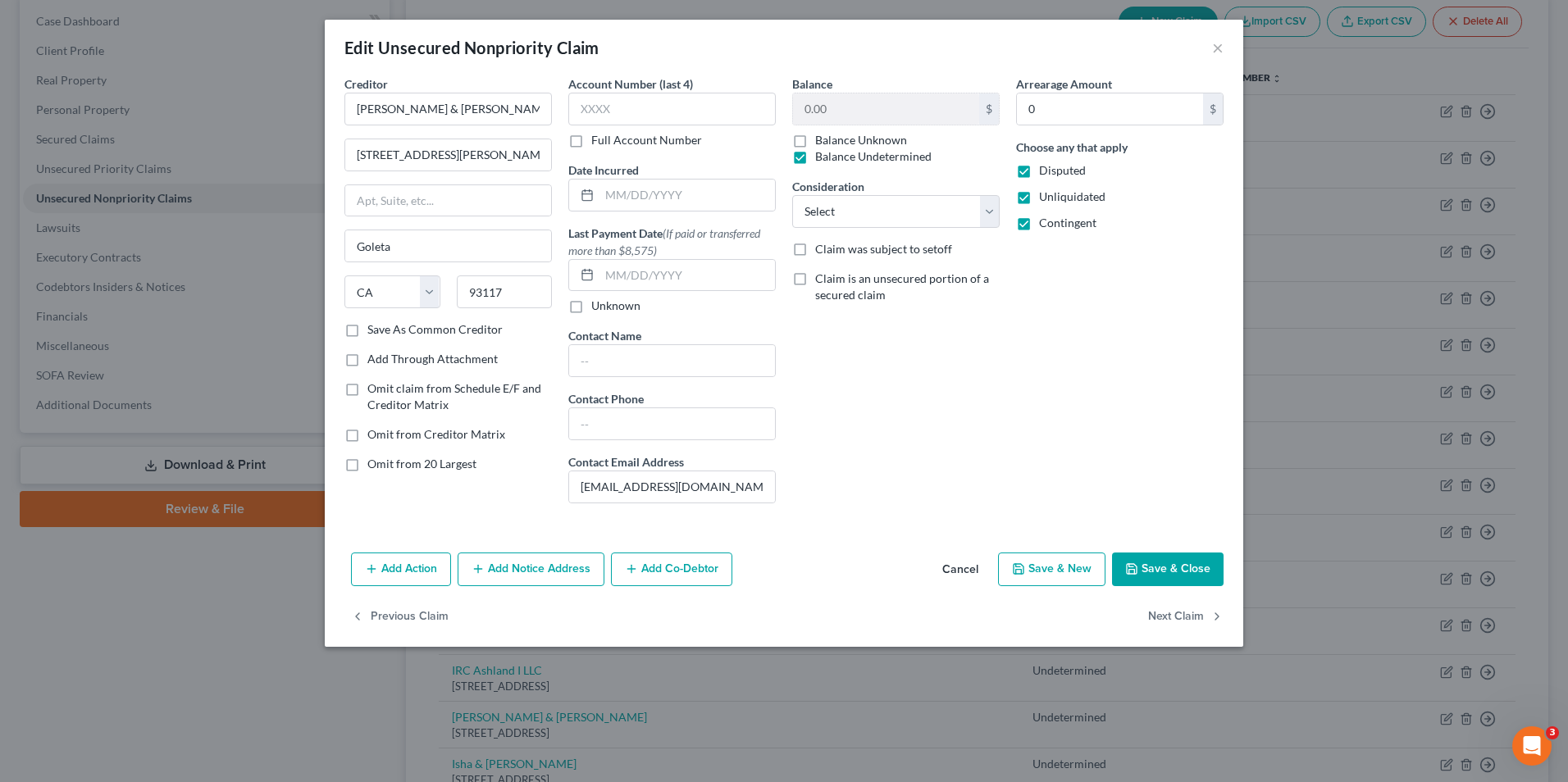
click at [1154, 571] on button "Save & Close" at bounding box center [1168, 570] width 111 height 34
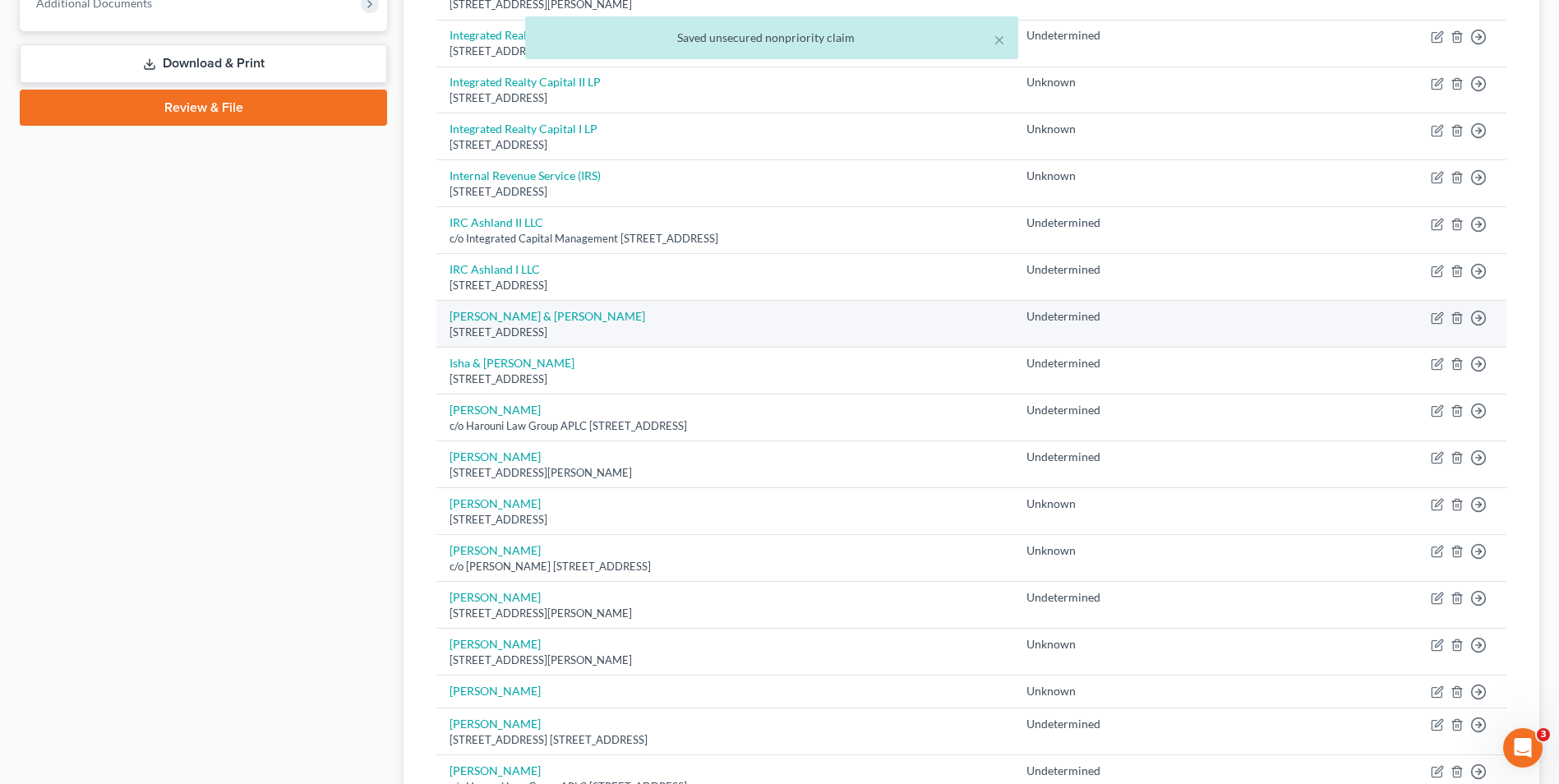
scroll to position [575, 0]
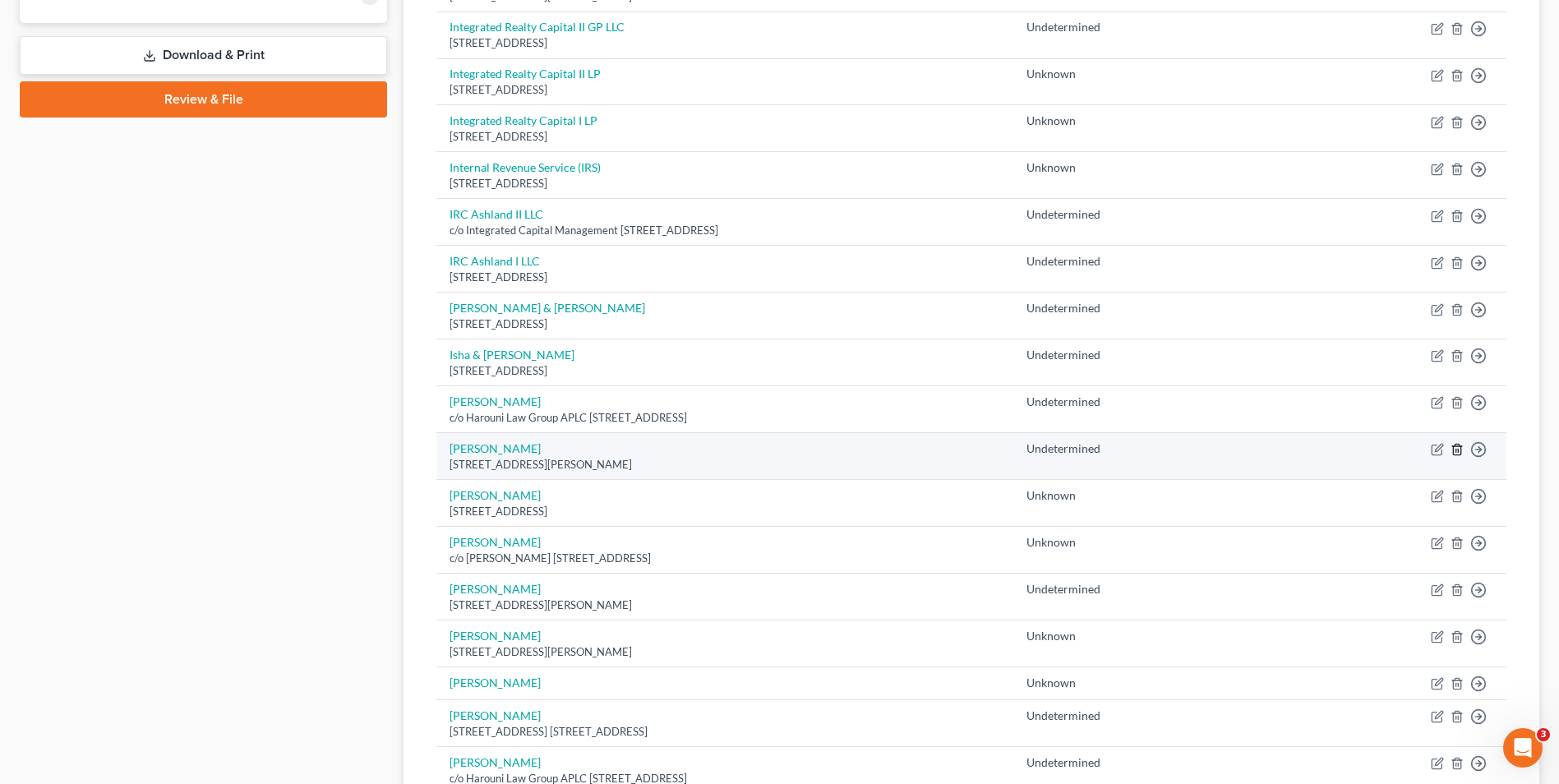
click at [1454, 451] on icon "button" at bounding box center [1457, 450] width 8 height 10
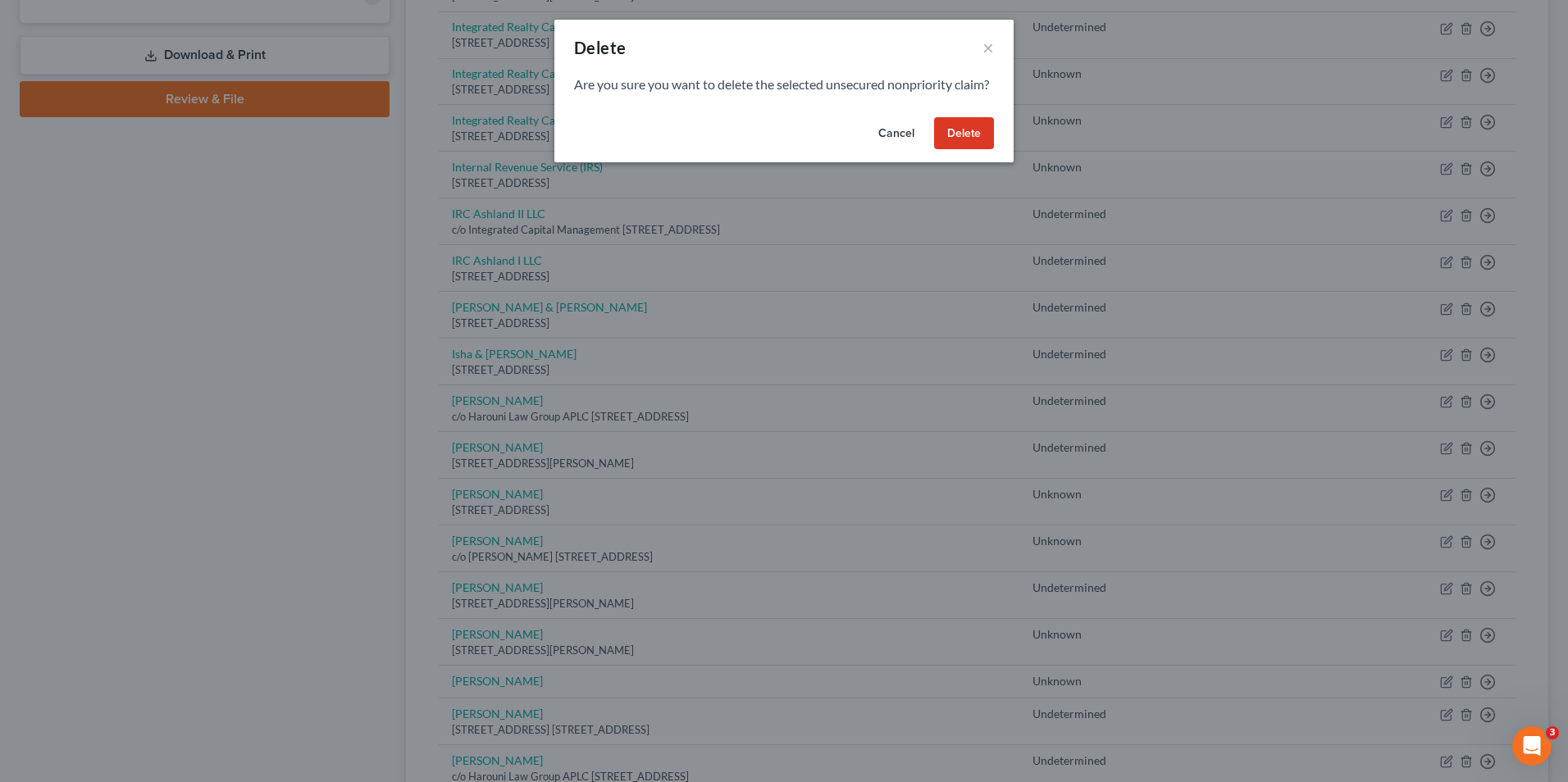
click at [965, 150] on button "Delete" at bounding box center [964, 134] width 60 height 33
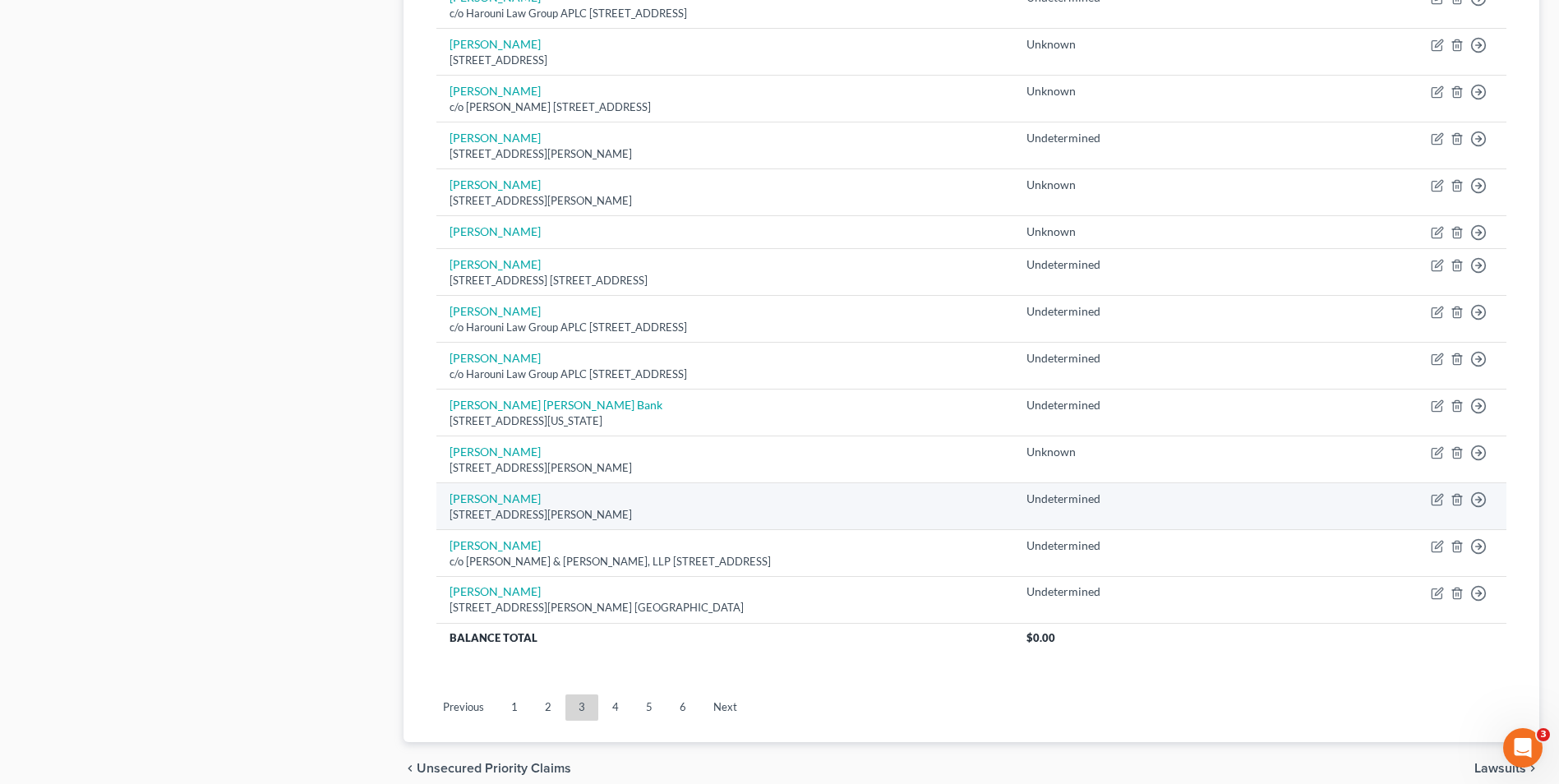
scroll to position [986, 0]
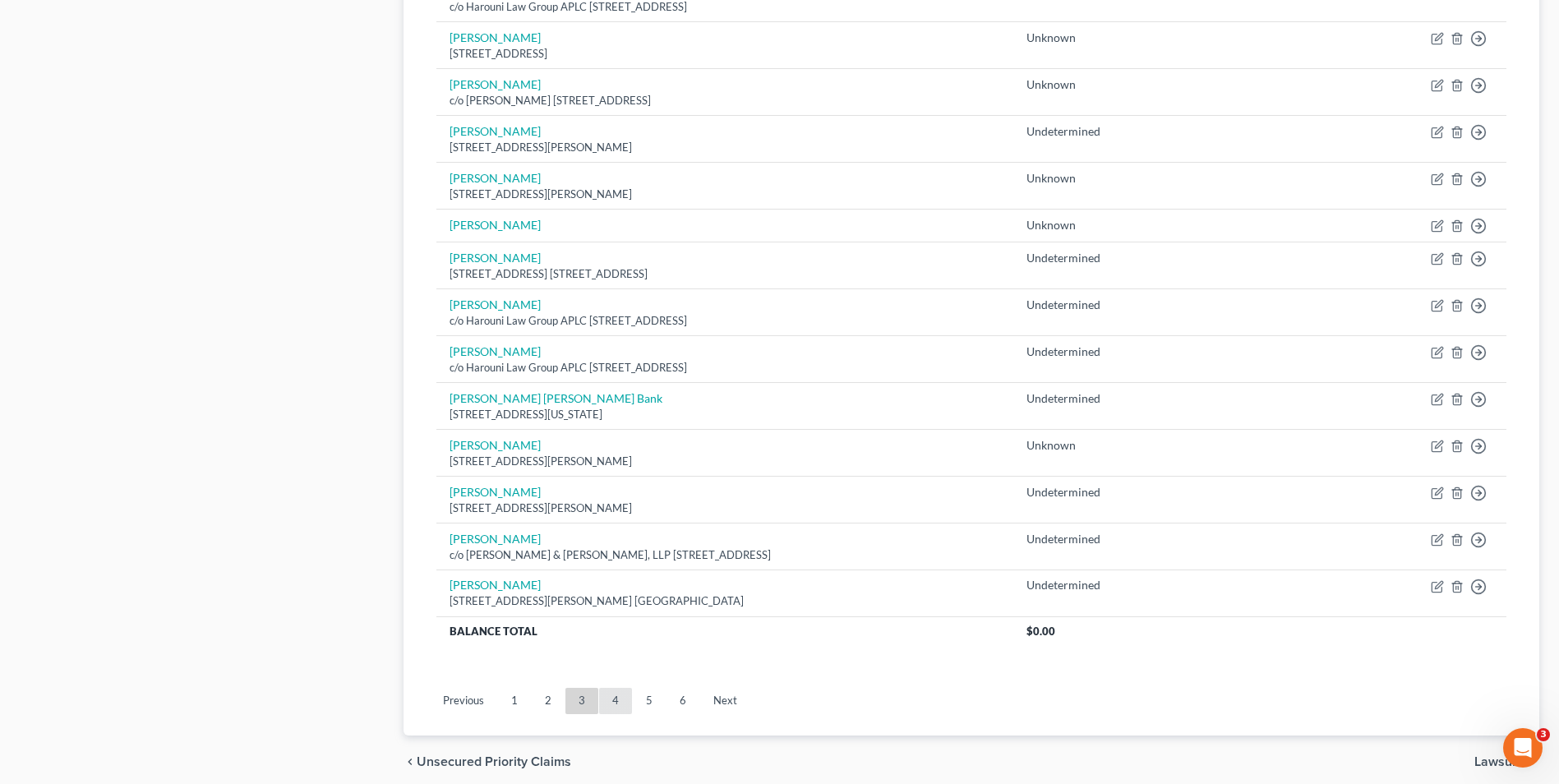
click at [612, 699] on link "4" at bounding box center [616, 701] width 33 height 27
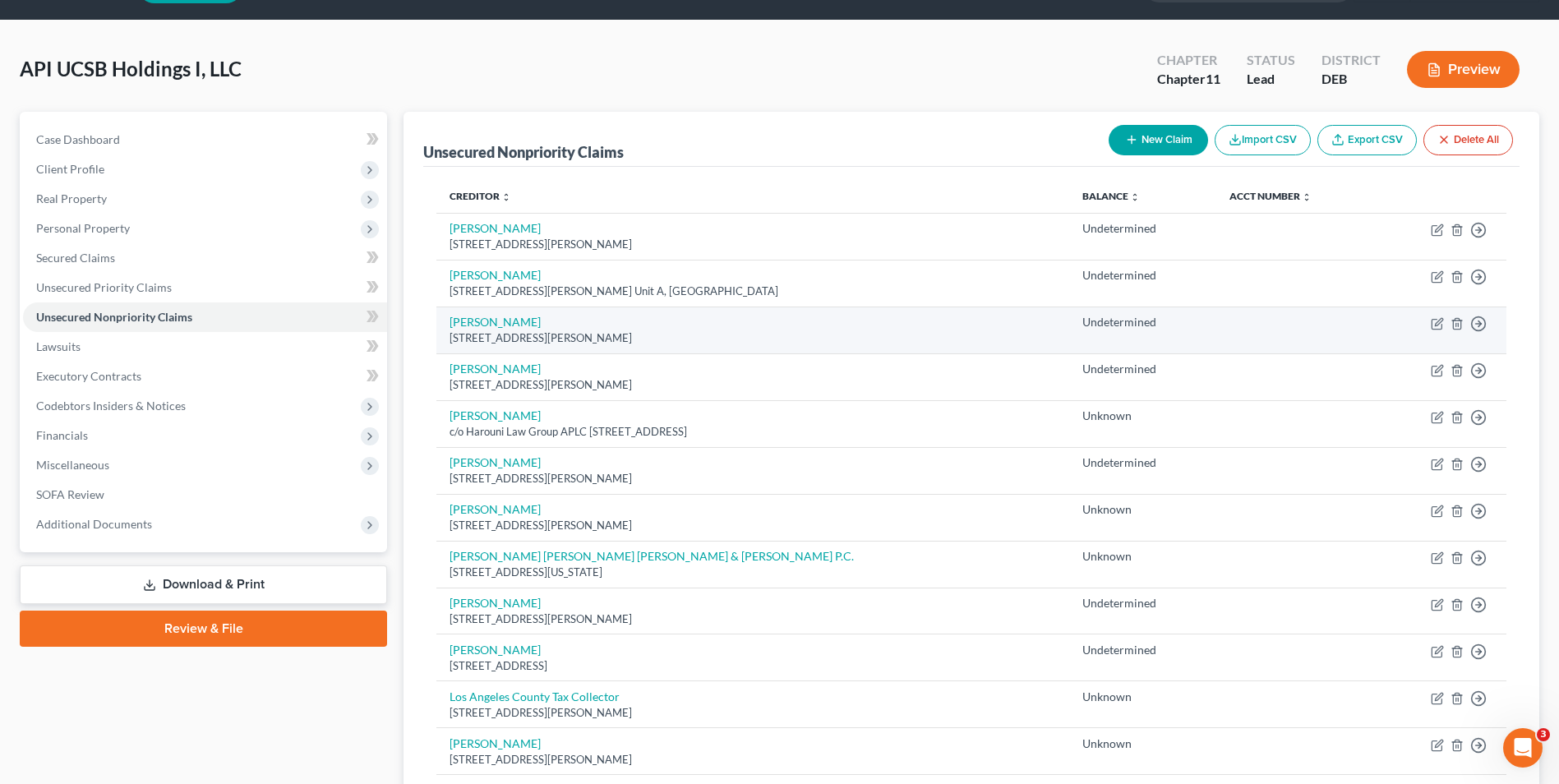
scroll to position [82, 0]
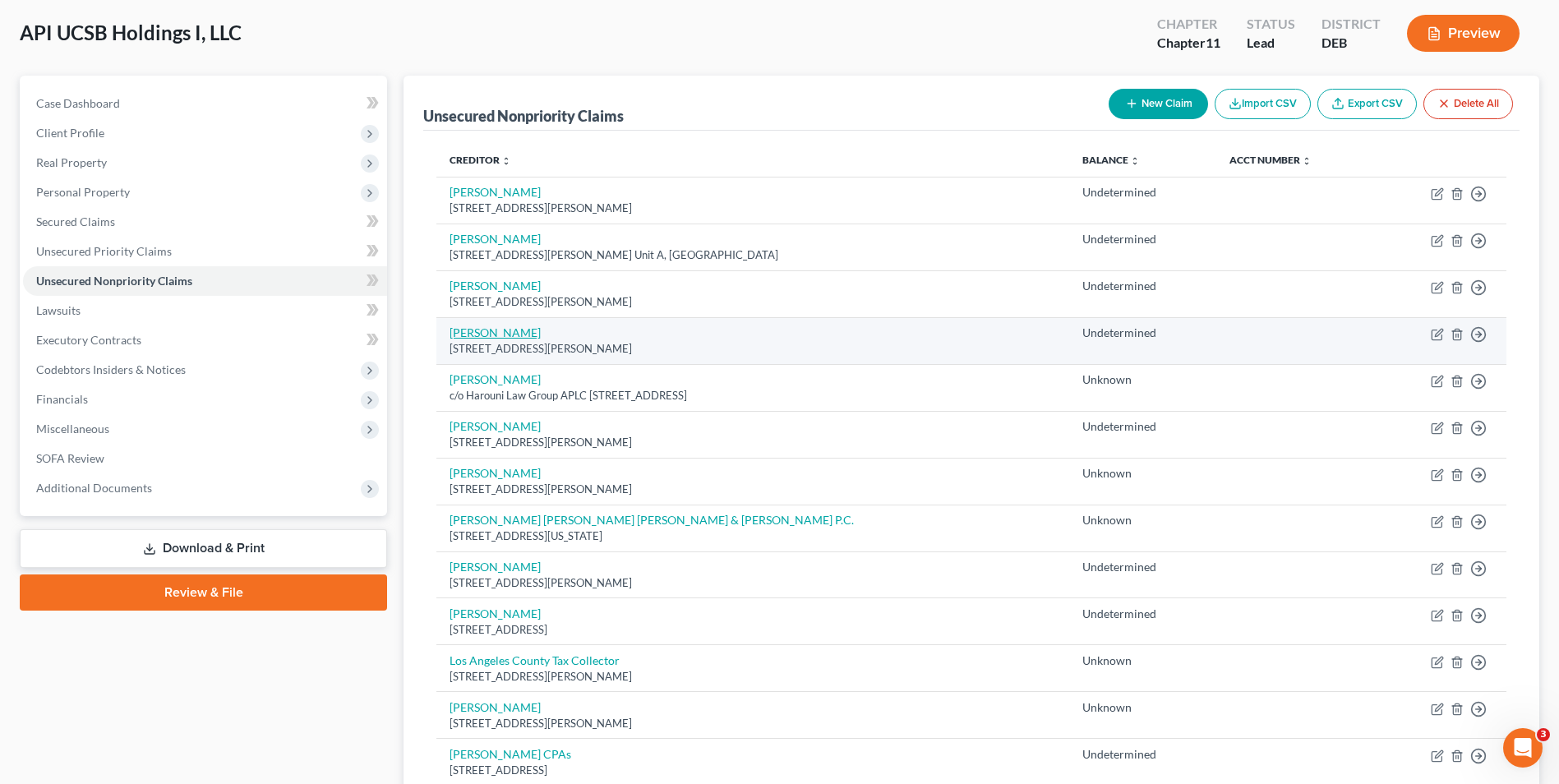
click at [484, 330] on link "[PERSON_NAME]" at bounding box center [495, 332] width 91 height 14
select select "4"
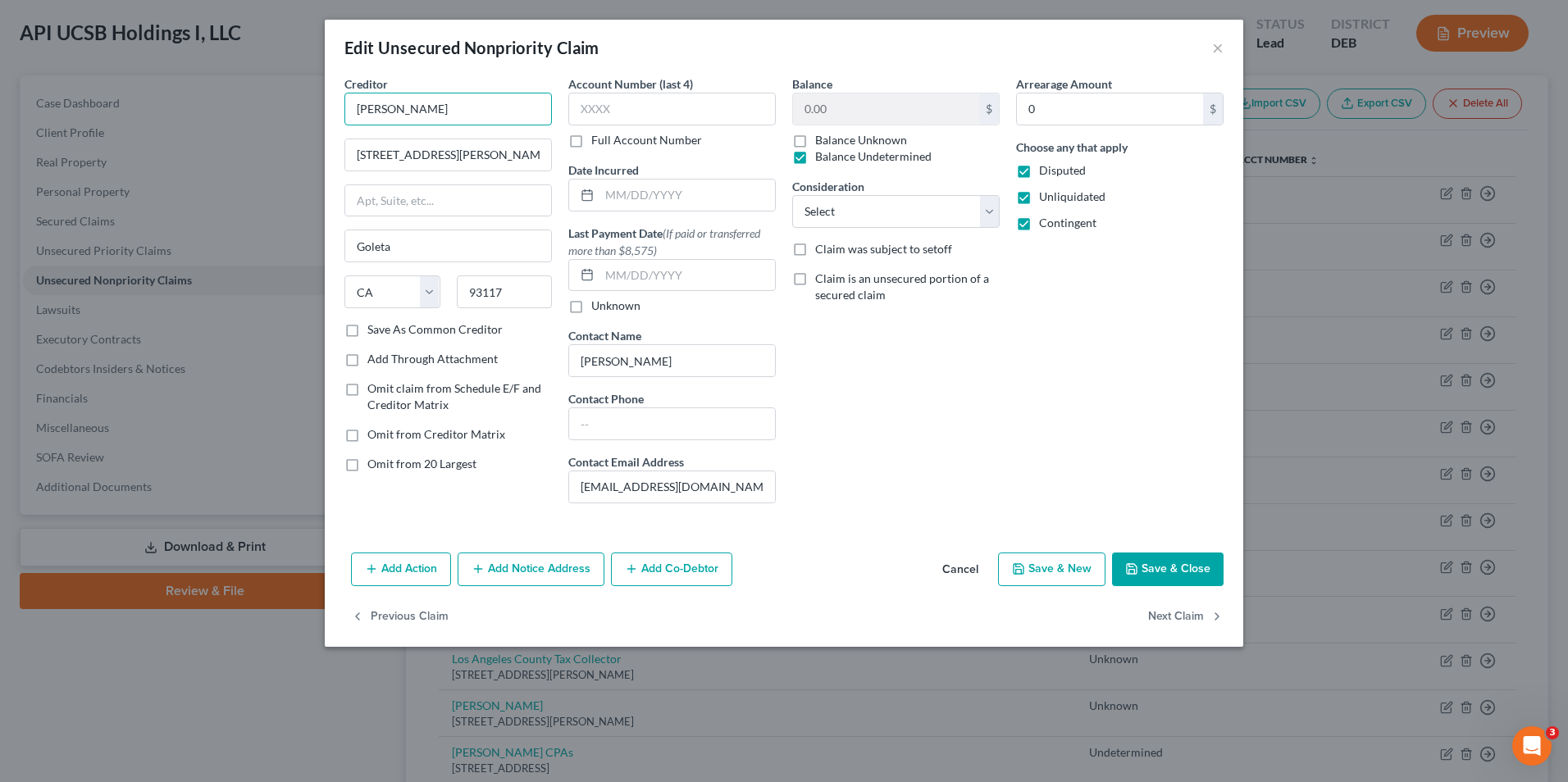
click at [389, 113] on input "[PERSON_NAME]" at bounding box center [448, 109] width 207 height 33
type input "Kerry & Jesslie Xie"
click at [1150, 572] on button "Save & Close" at bounding box center [1168, 570] width 111 height 34
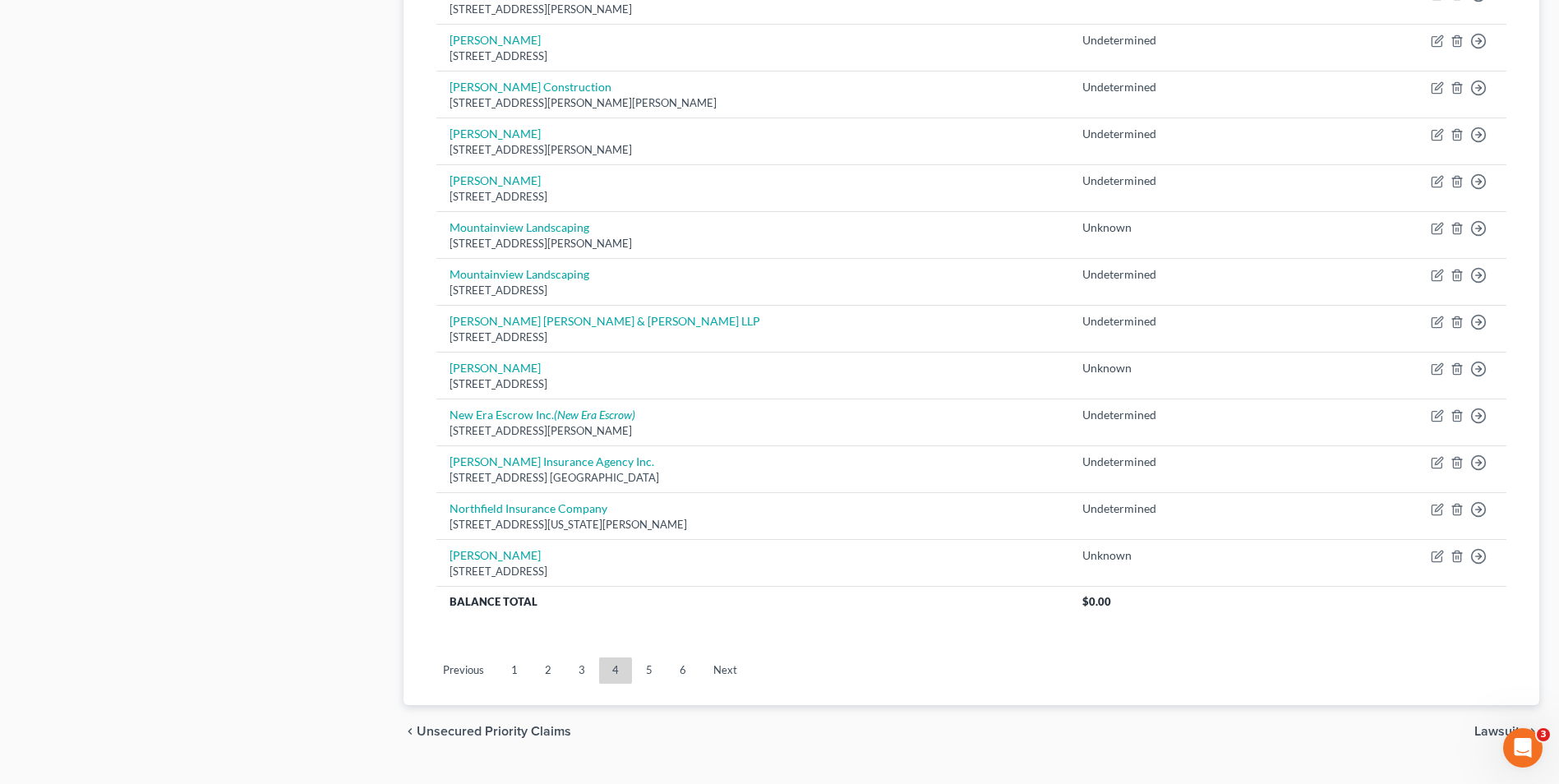
scroll to position [1114, 0]
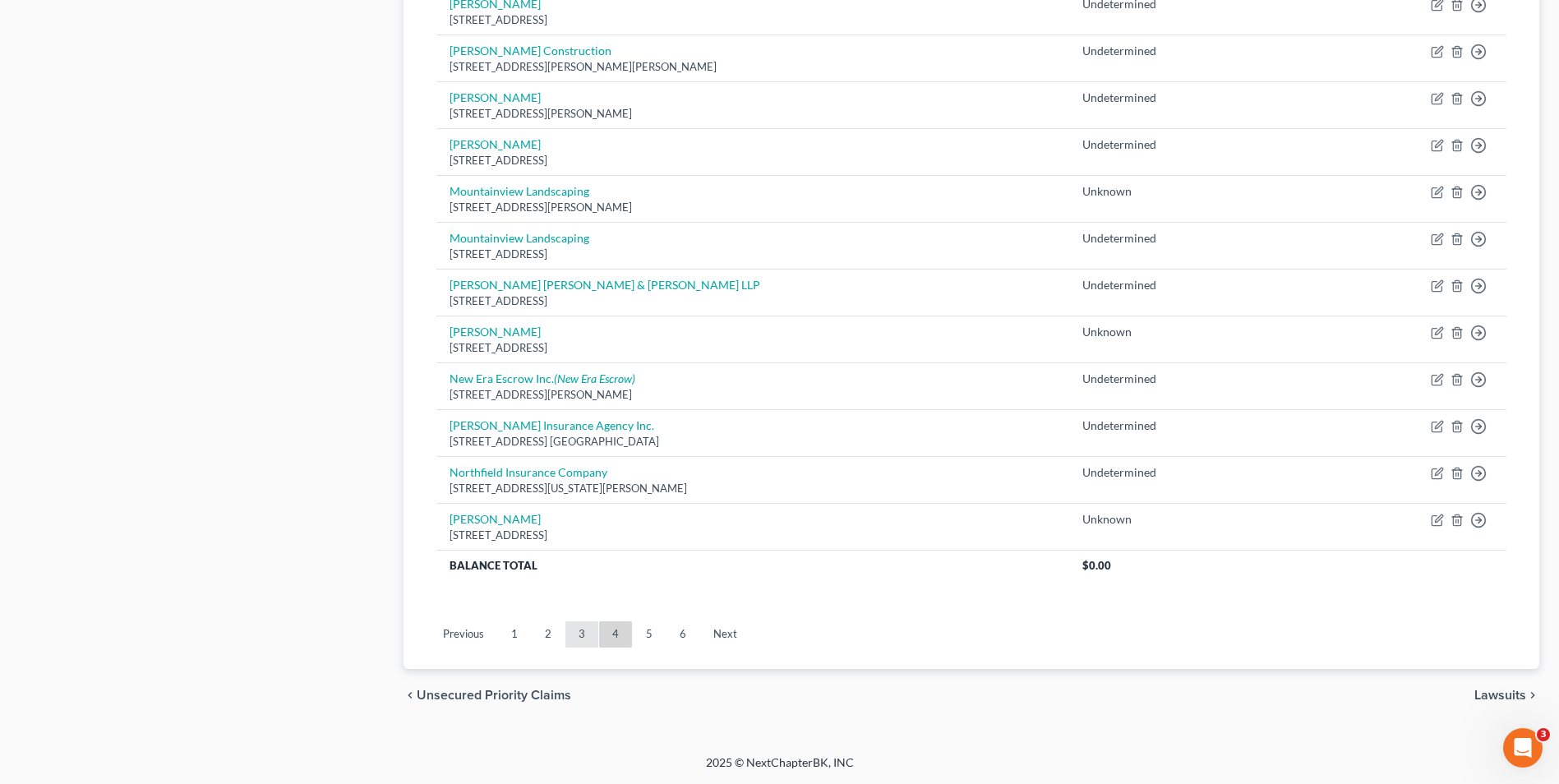
click at [586, 629] on link "3" at bounding box center [582, 634] width 33 height 27
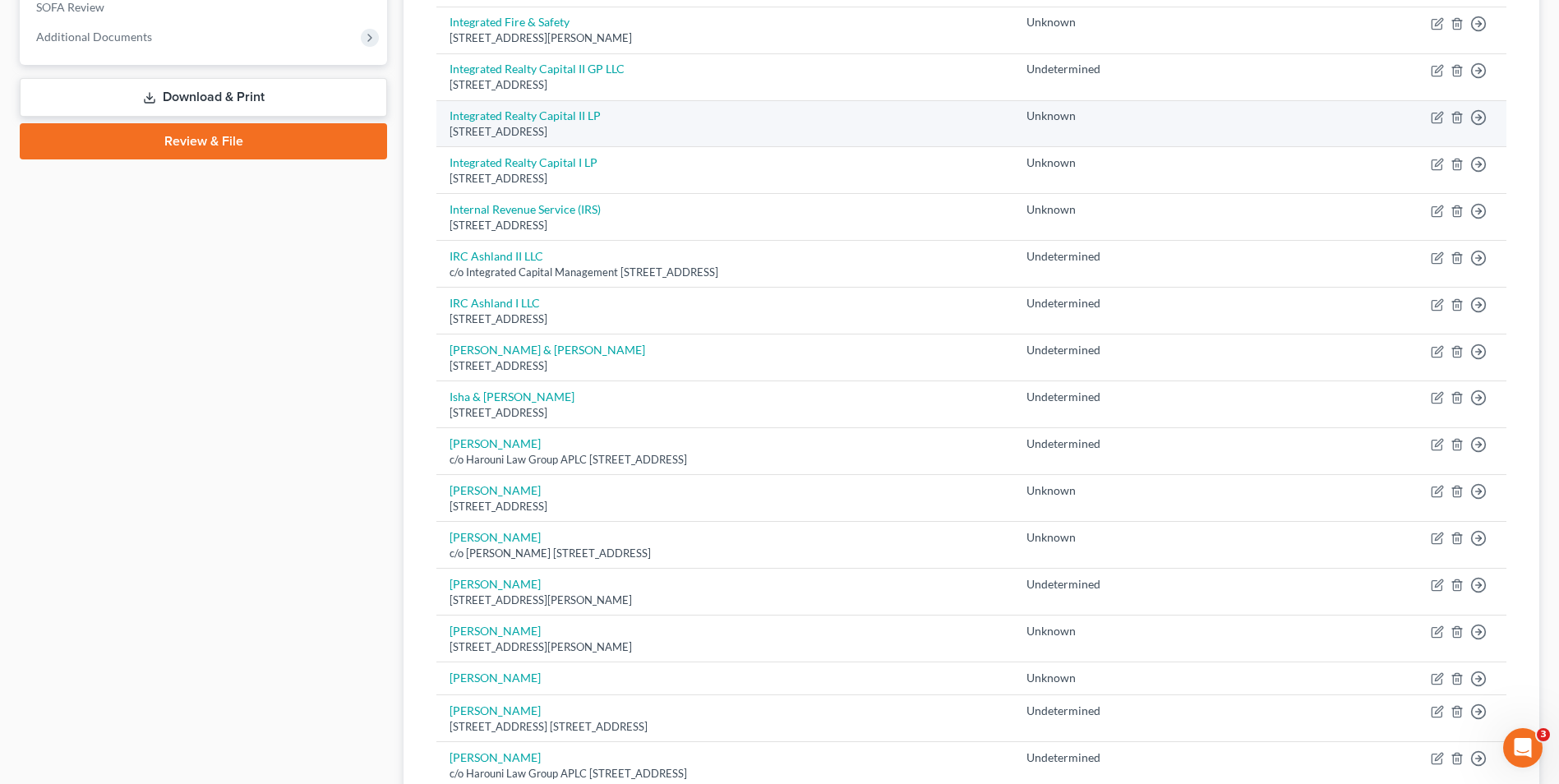
scroll to position [575, 0]
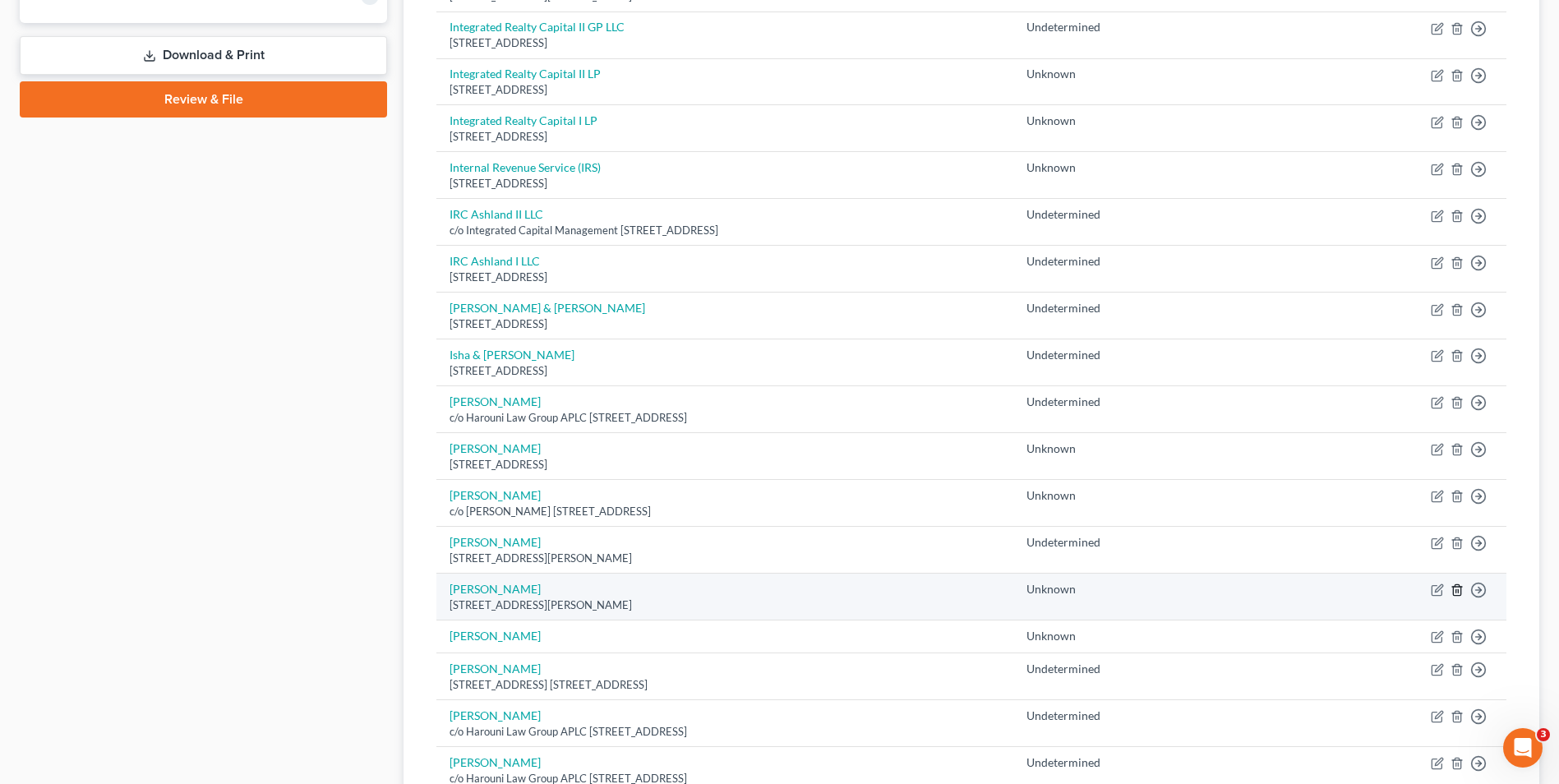
click at [1459, 595] on icon "button" at bounding box center [1457, 589] width 13 height 13
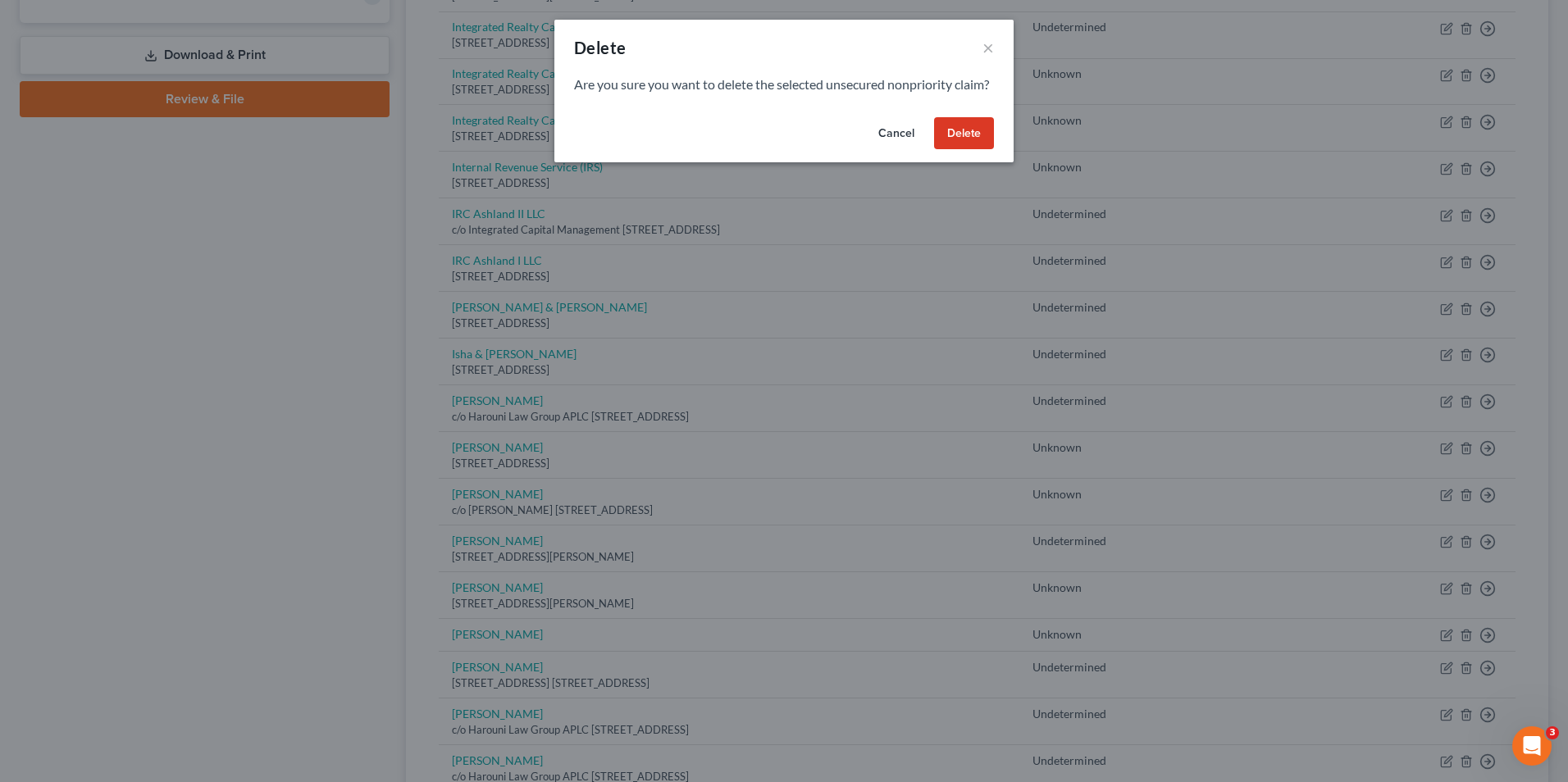
click at [979, 150] on button "Delete" at bounding box center [964, 134] width 60 height 33
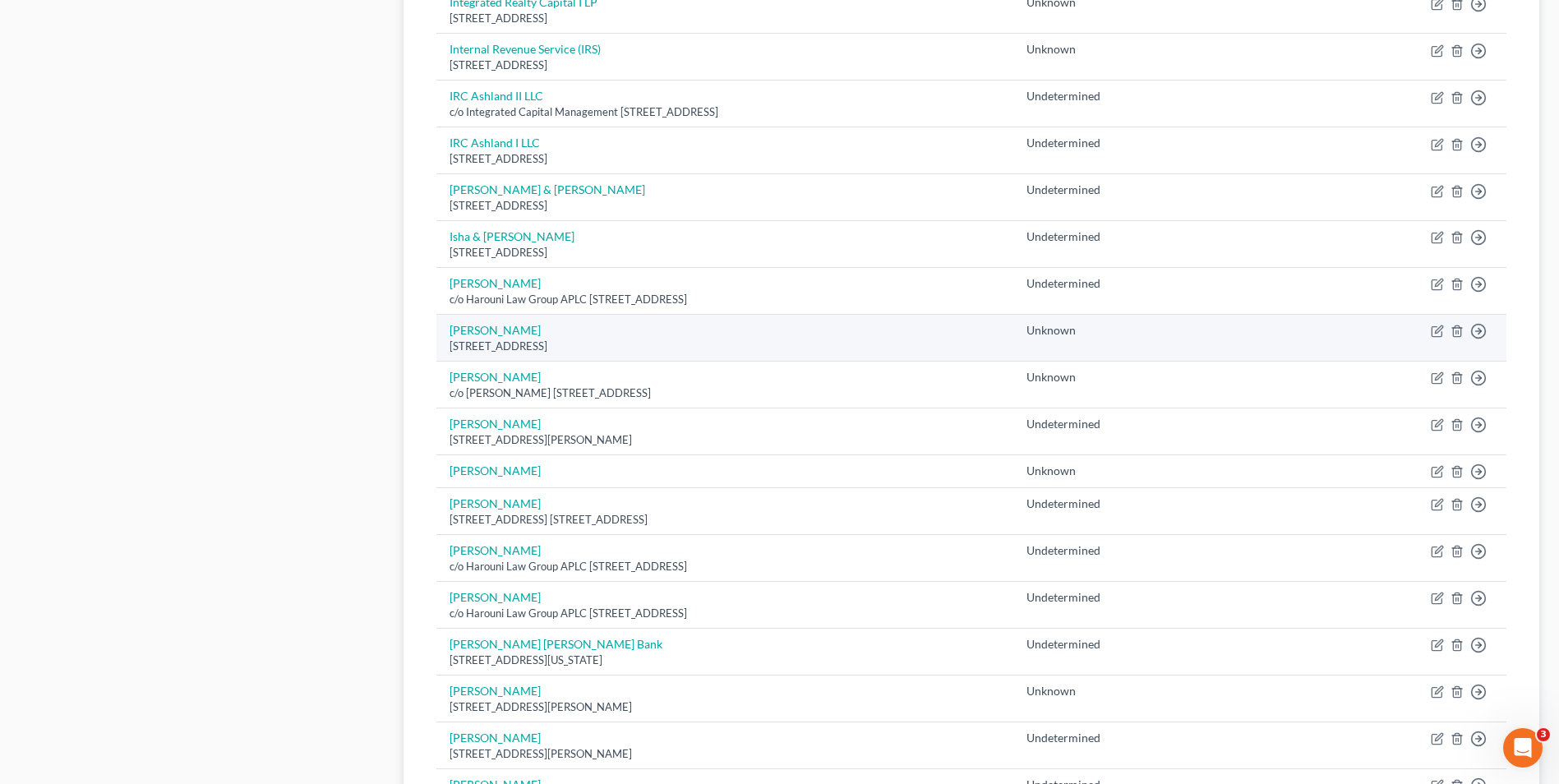
scroll to position [739, 0]
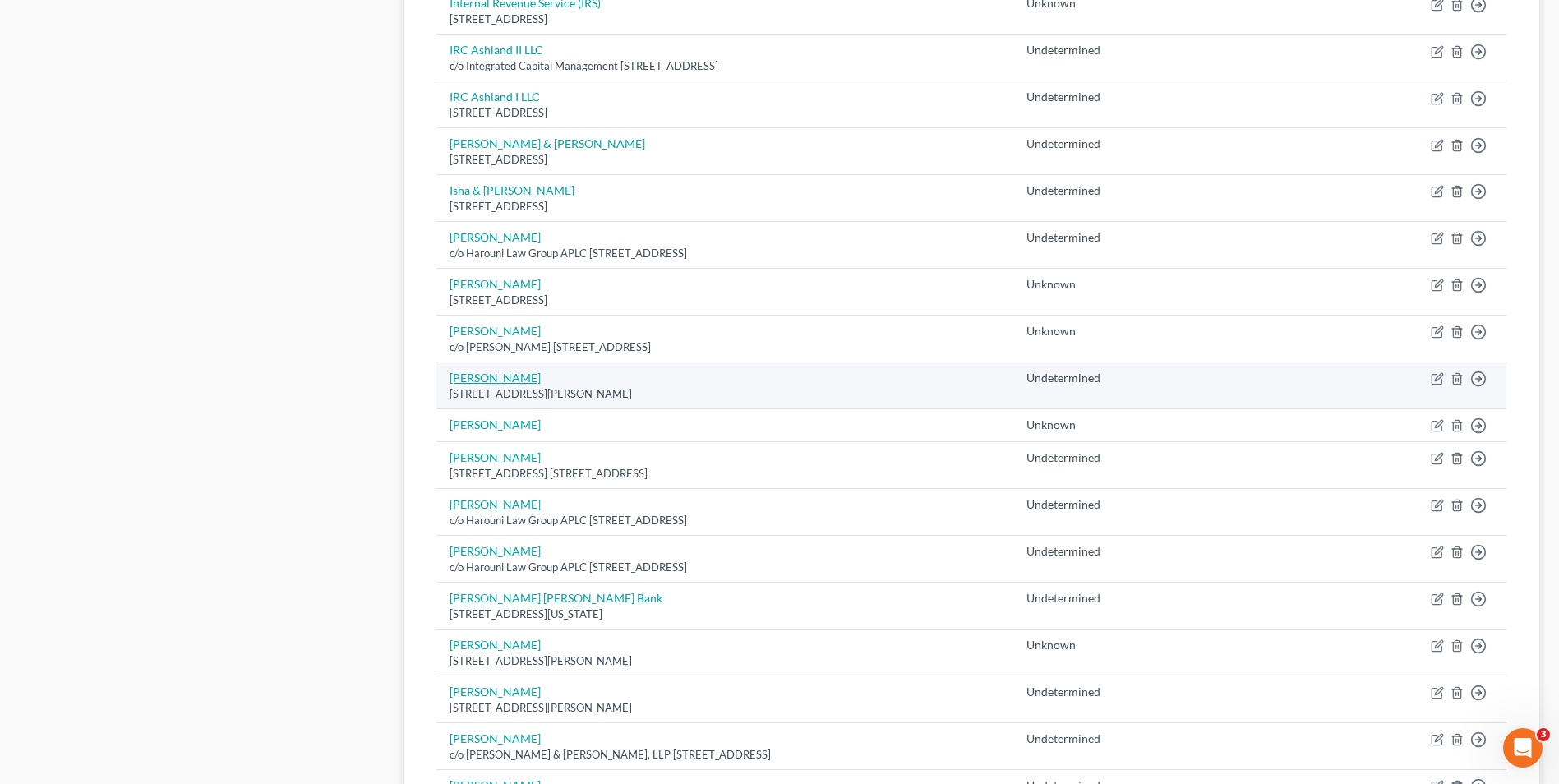
click at [484, 372] on link "[PERSON_NAME]" at bounding box center [495, 378] width 91 height 14
select select "4"
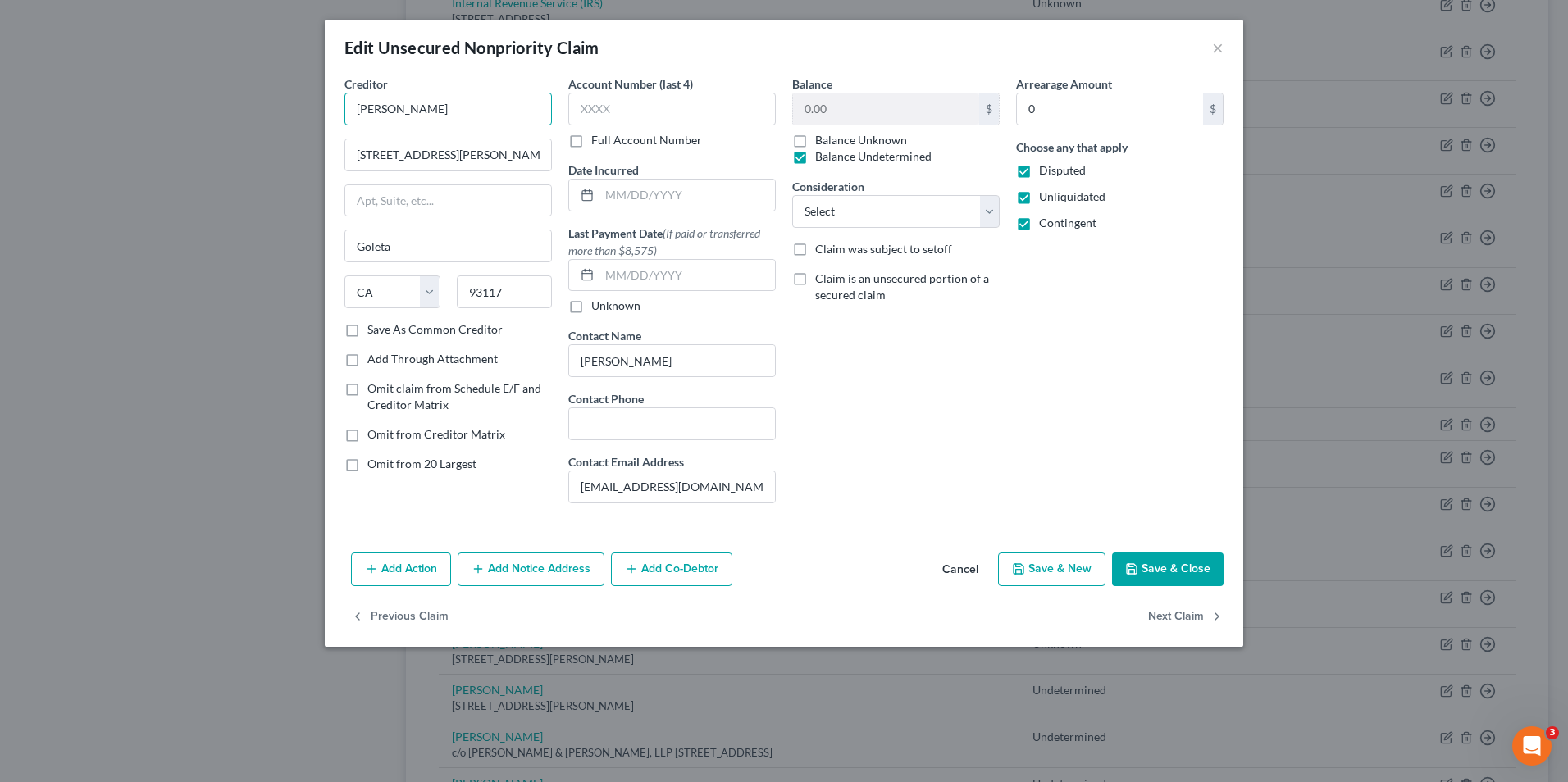
click at [398, 104] on input "[PERSON_NAME]" at bounding box center [448, 109] width 207 height 33
type input "Jeffrey & Jude Rafter"
click at [1151, 570] on button "Save & Close" at bounding box center [1168, 570] width 111 height 34
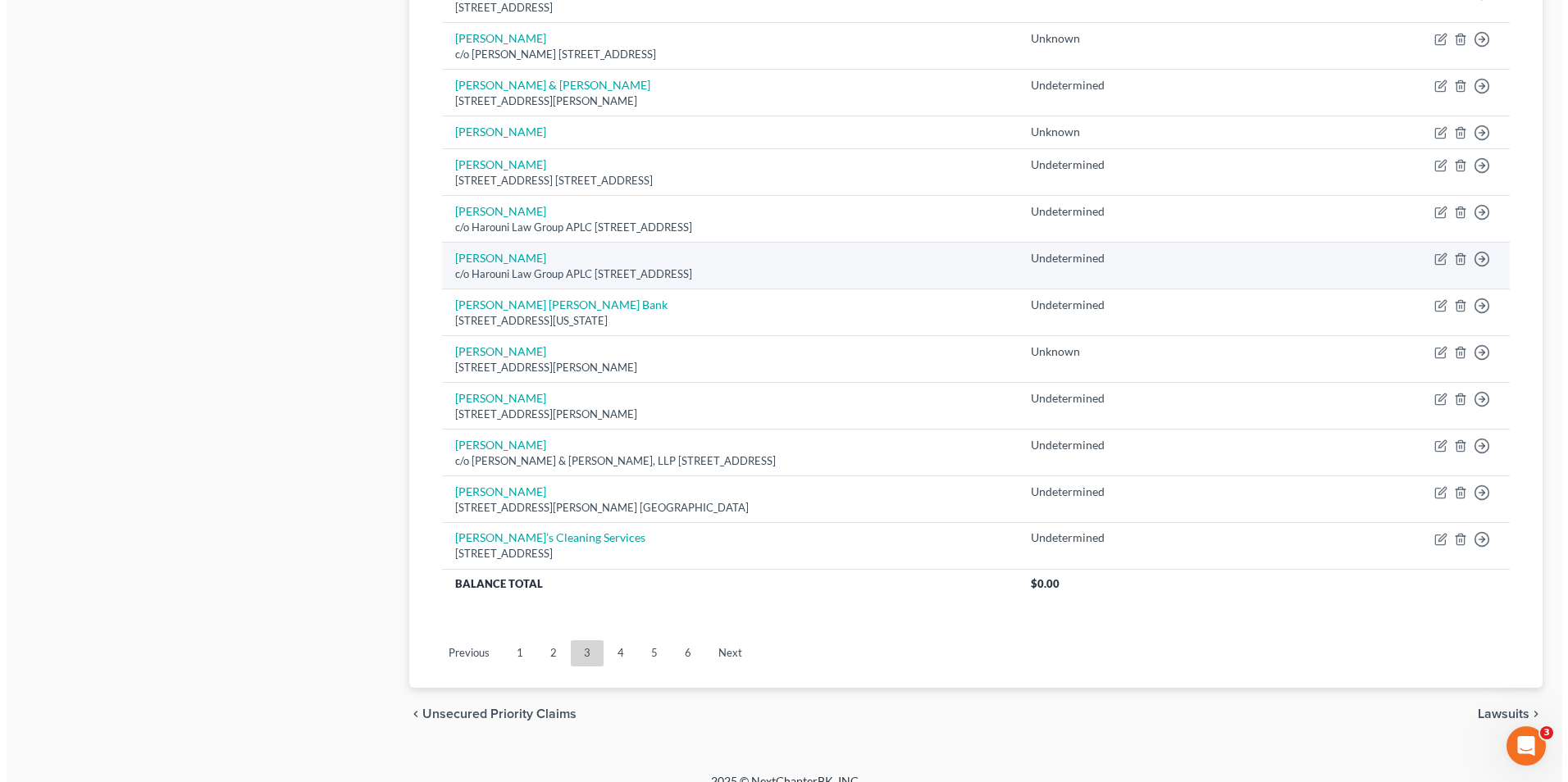
scroll to position [1050, 0]
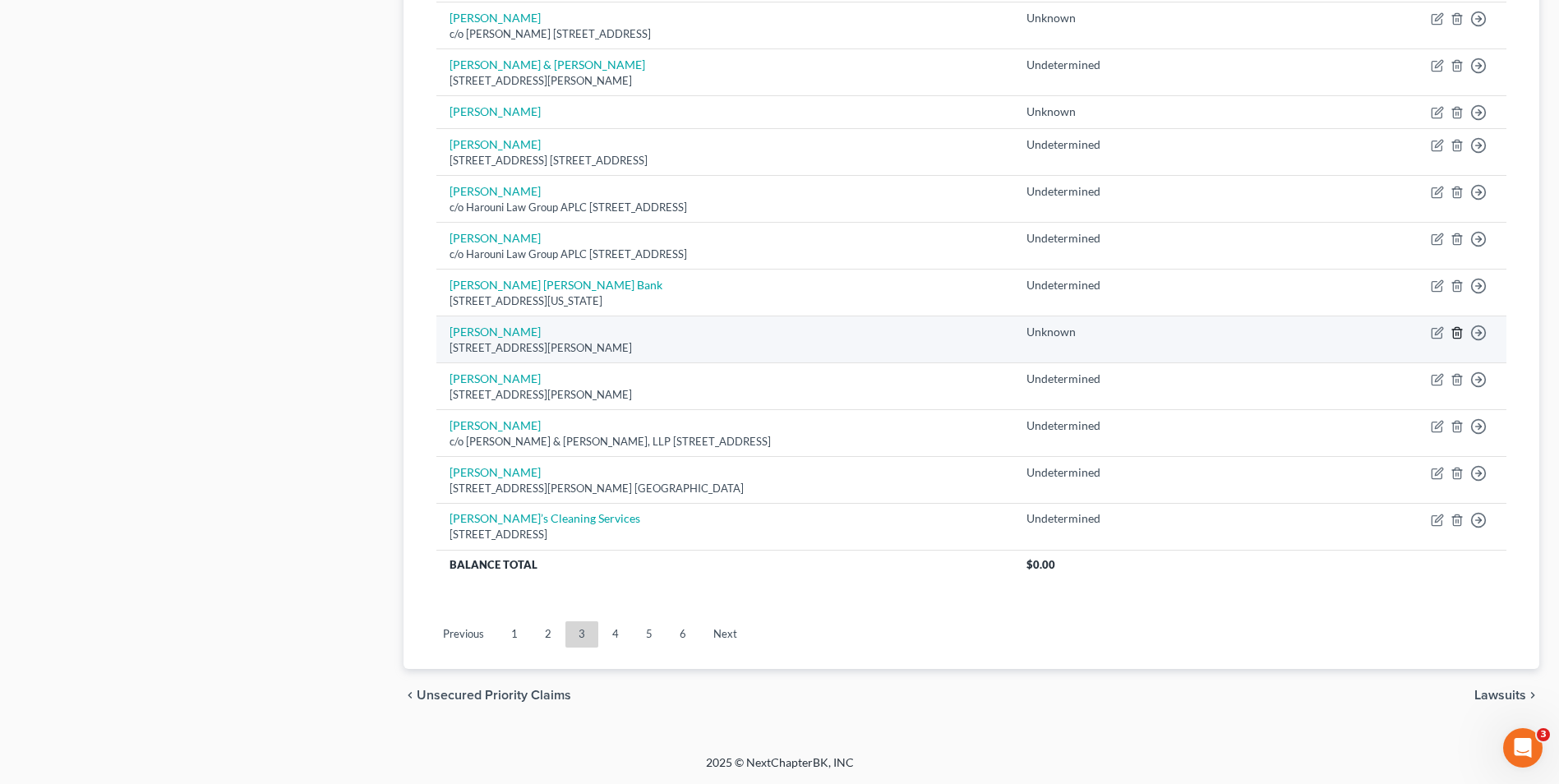
click at [1461, 329] on icon "button" at bounding box center [1457, 332] width 13 height 13
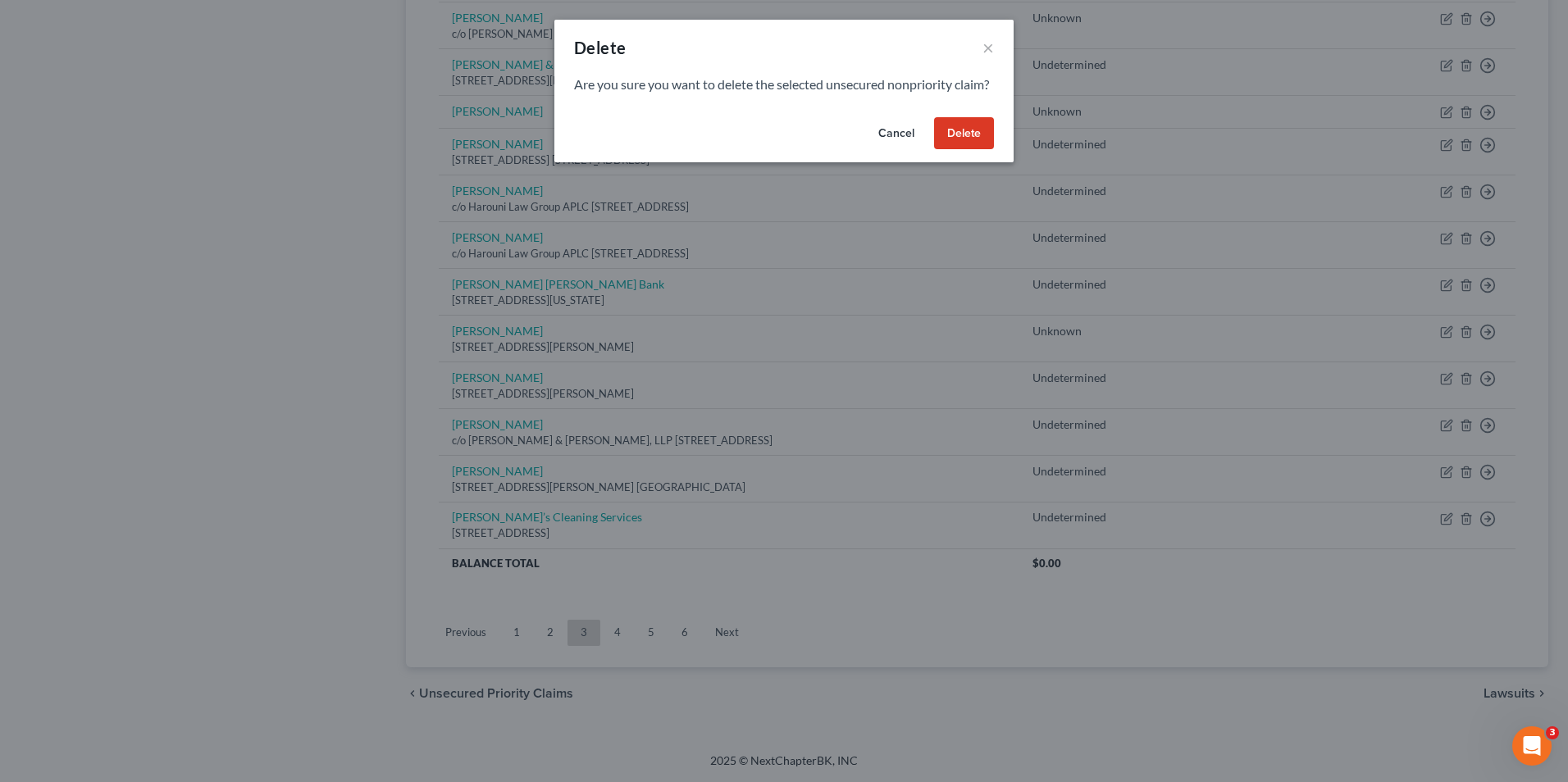
click at [979, 149] on button "Delete" at bounding box center [964, 134] width 60 height 33
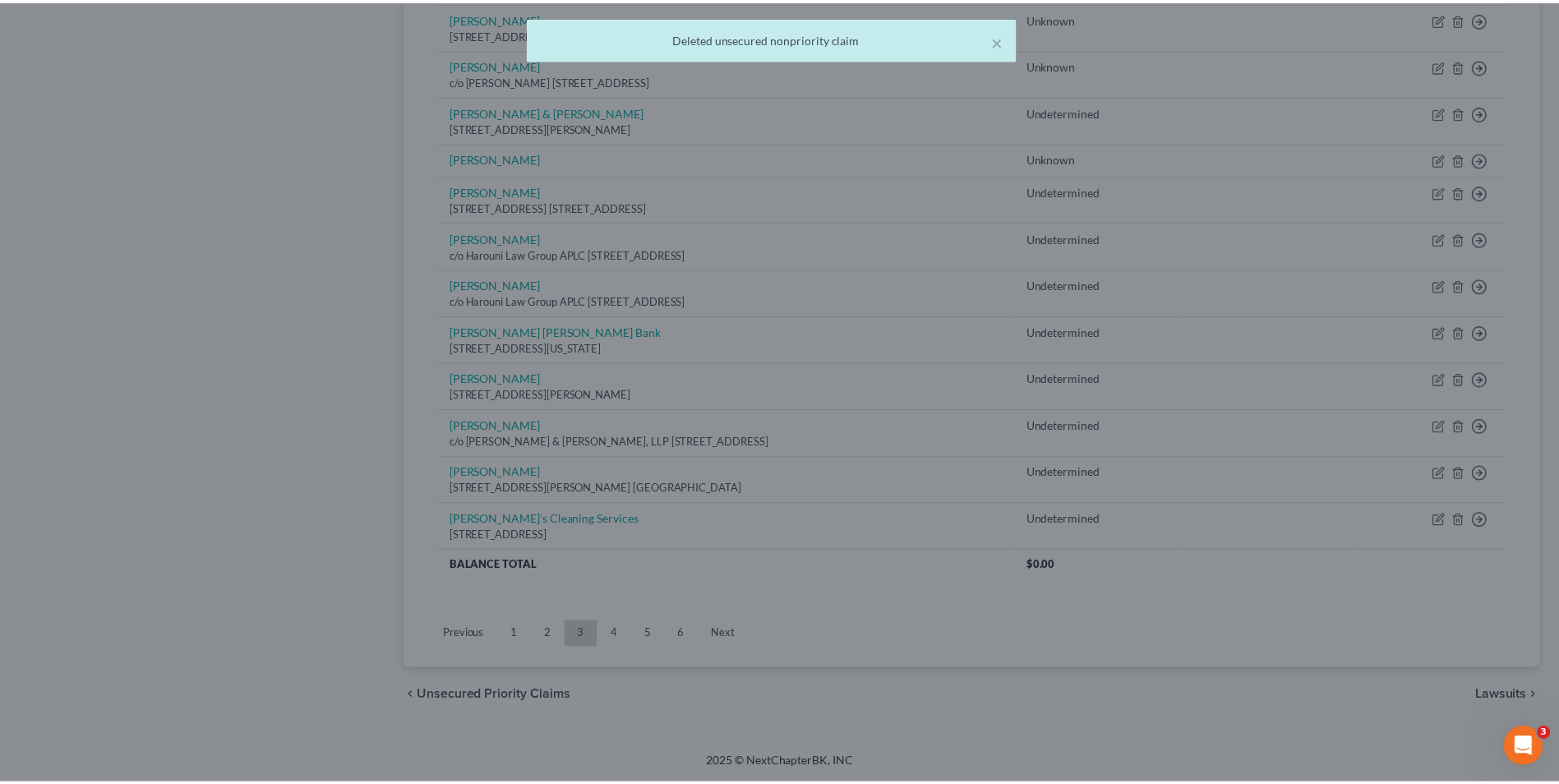
scroll to position [1006, 0]
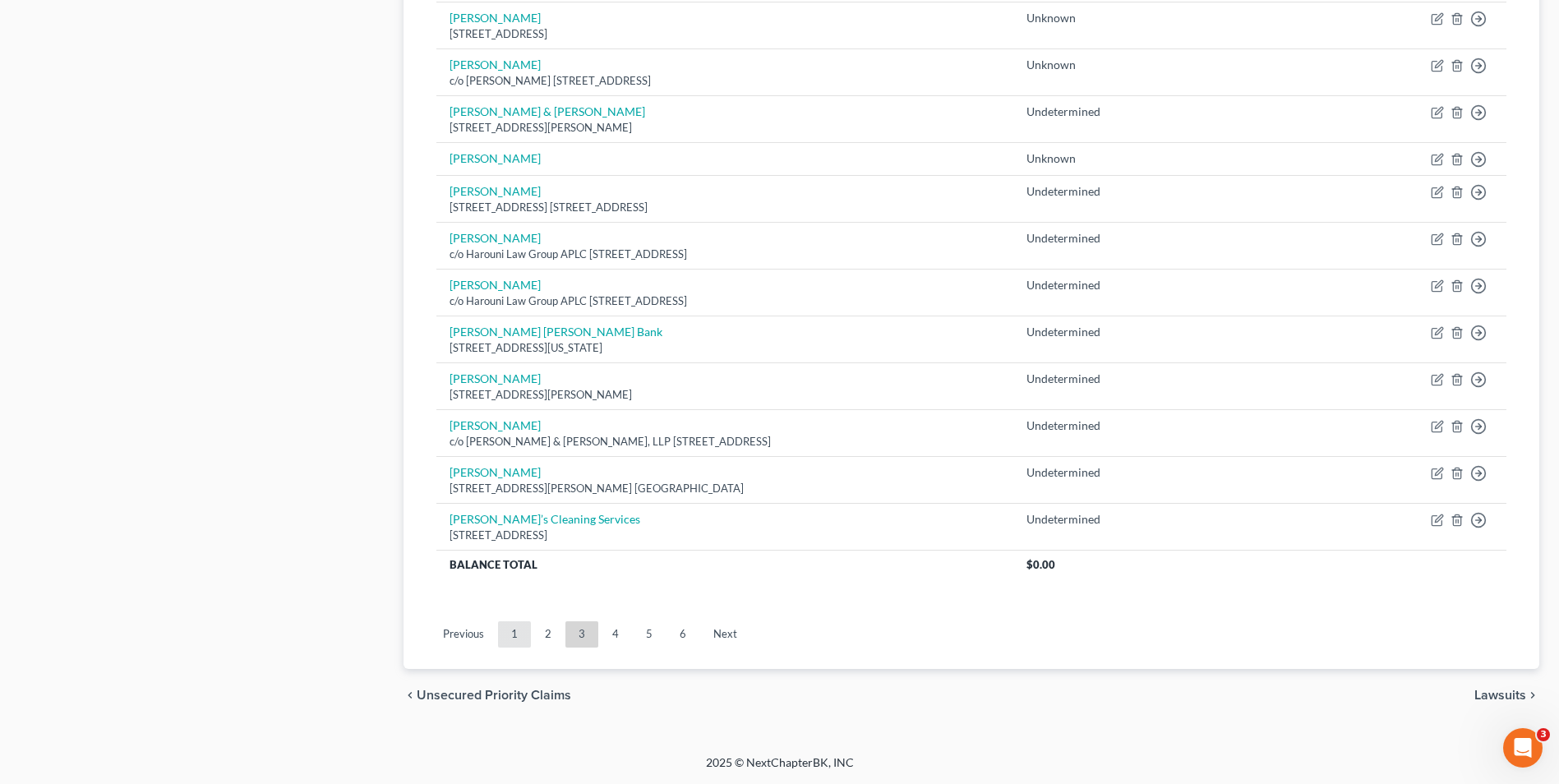
click at [524, 630] on link "1" at bounding box center [515, 634] width 33 height 27
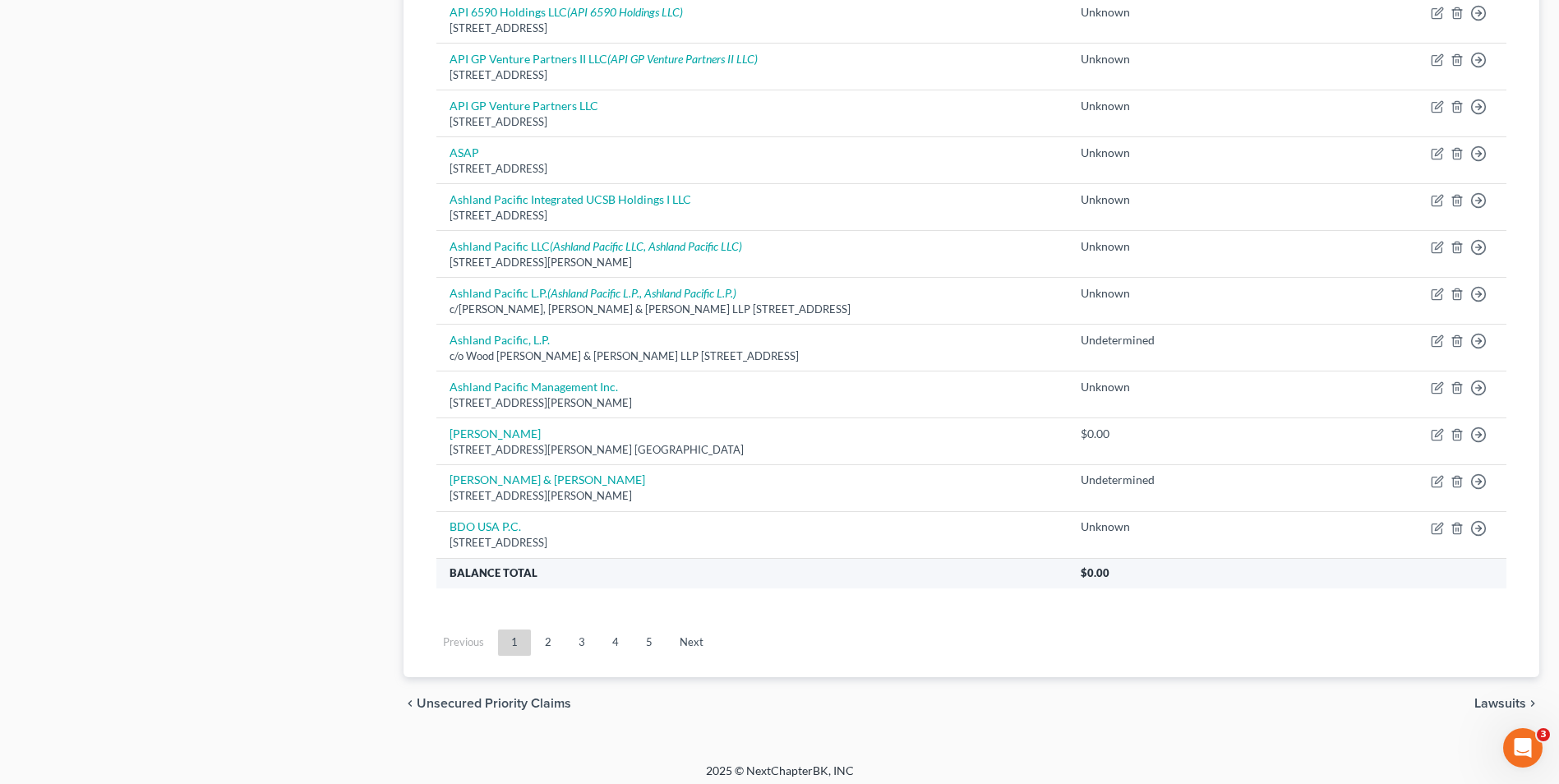
scroll to position [1099, 0]
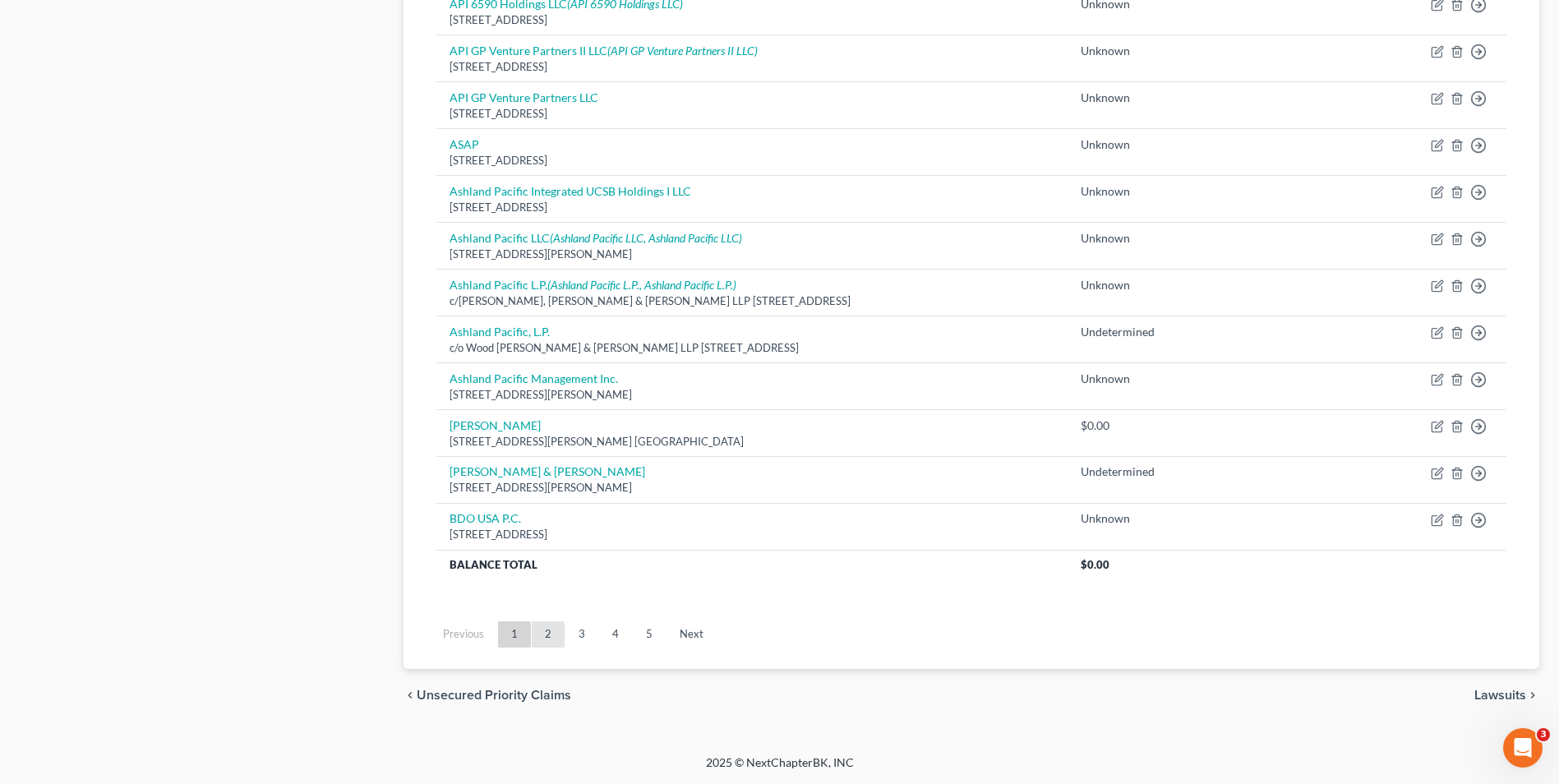
click at [545, 641] on link "2" at bounding box center [548, 634] width 33 height 27
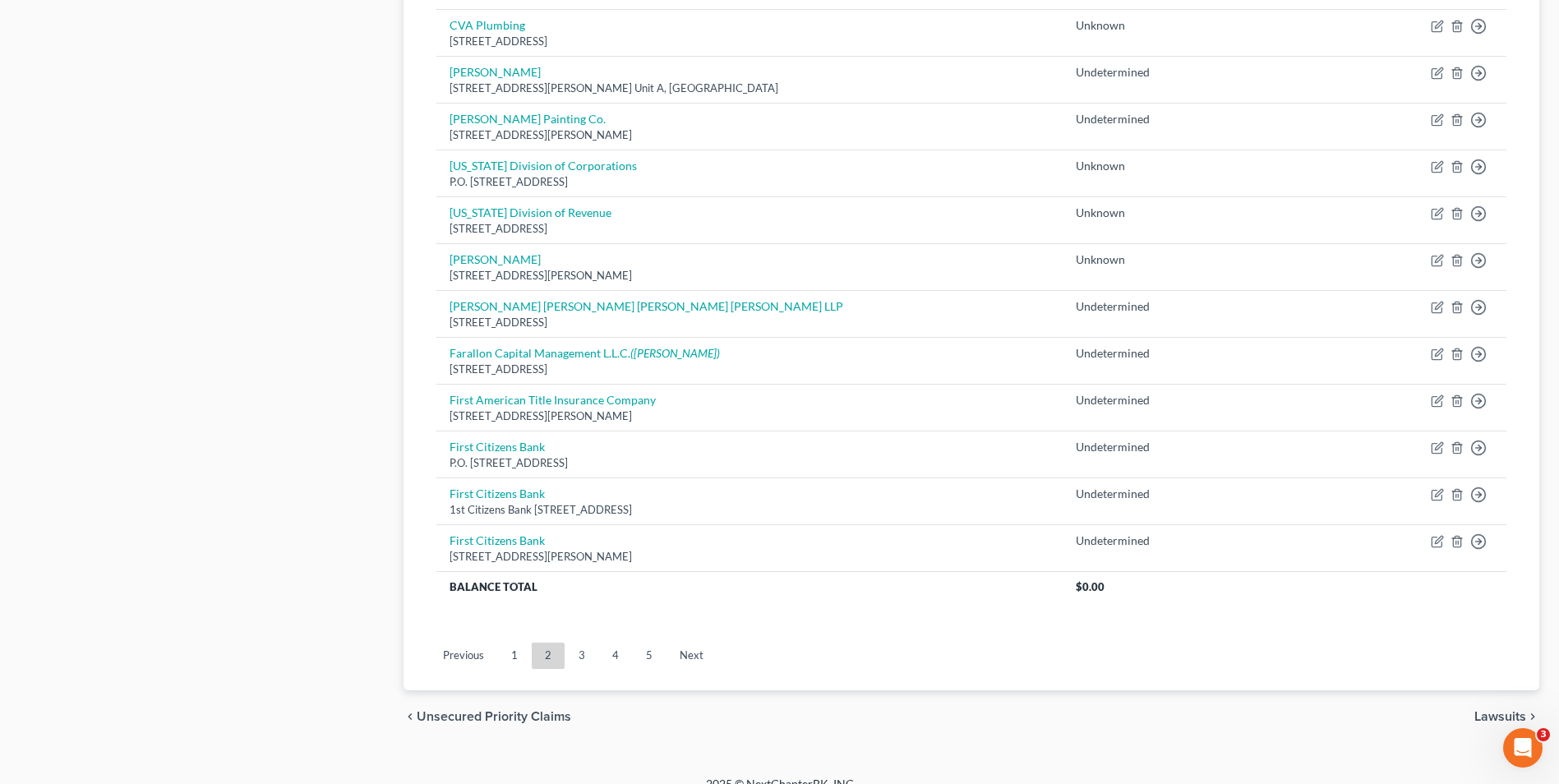
scroll to position [1114, 0]
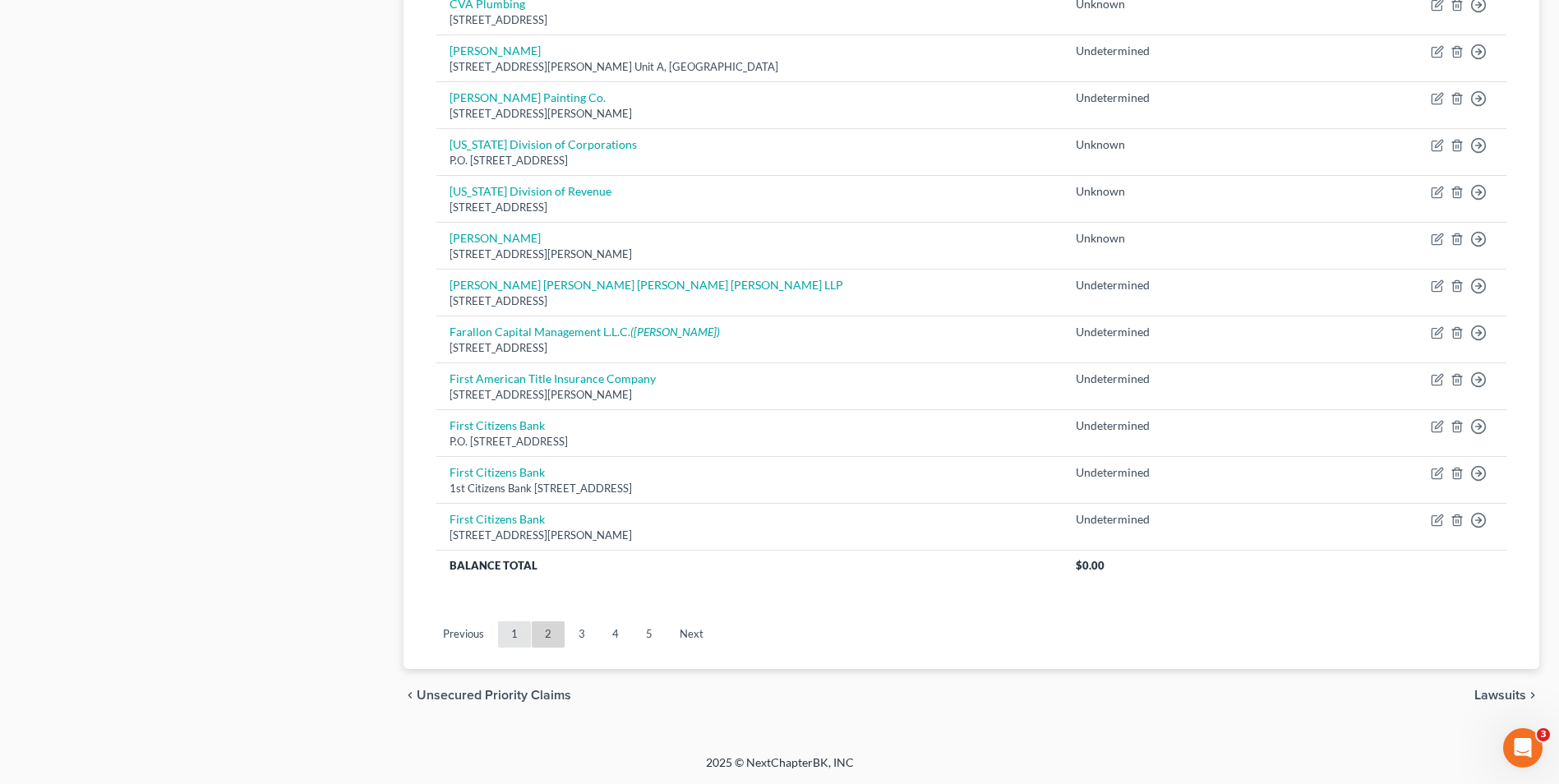
click at [515, 635] on link "1" at bounding box center [515, 634] width 33 height 27
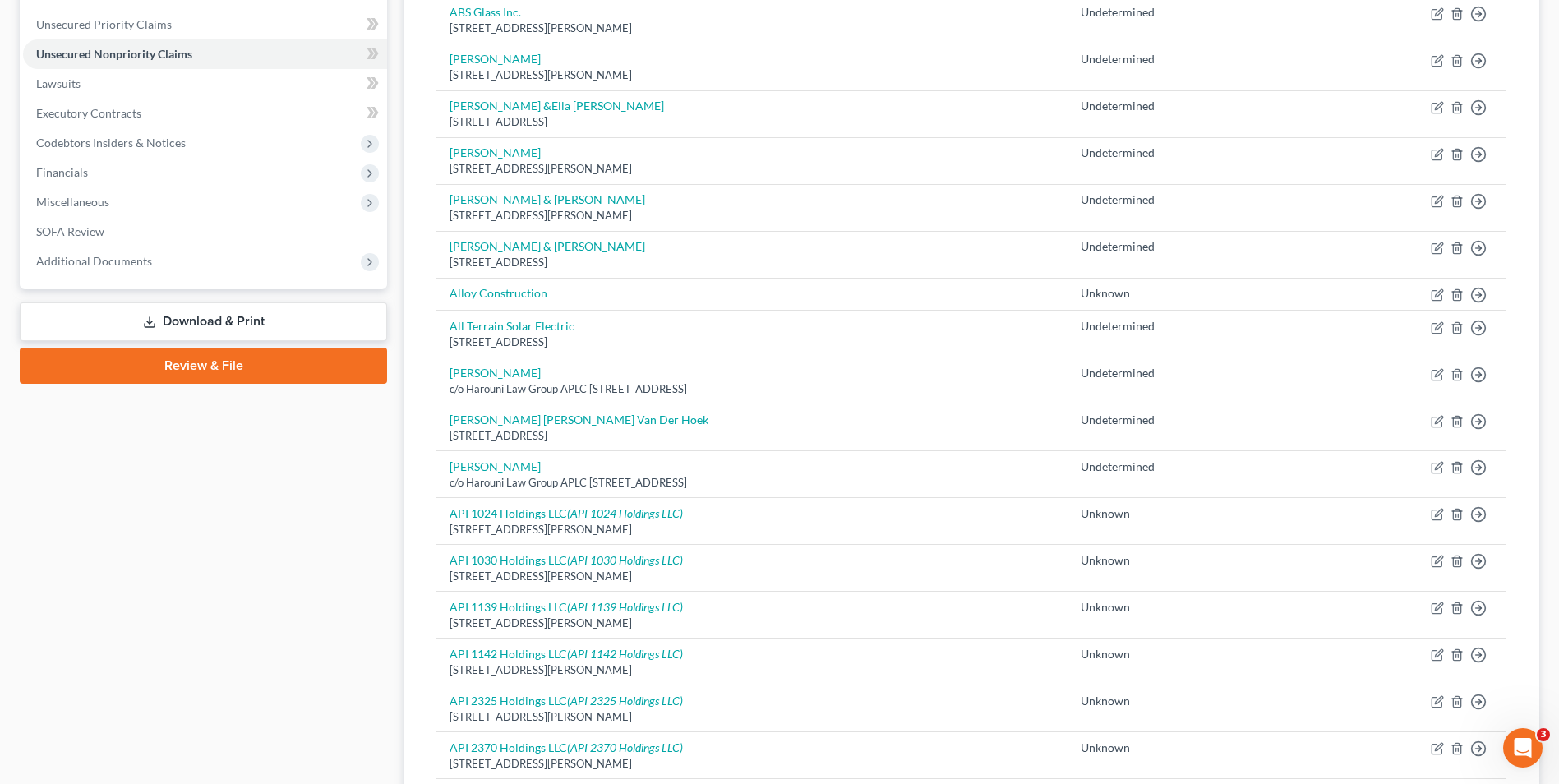
scroll to position [277, 0]
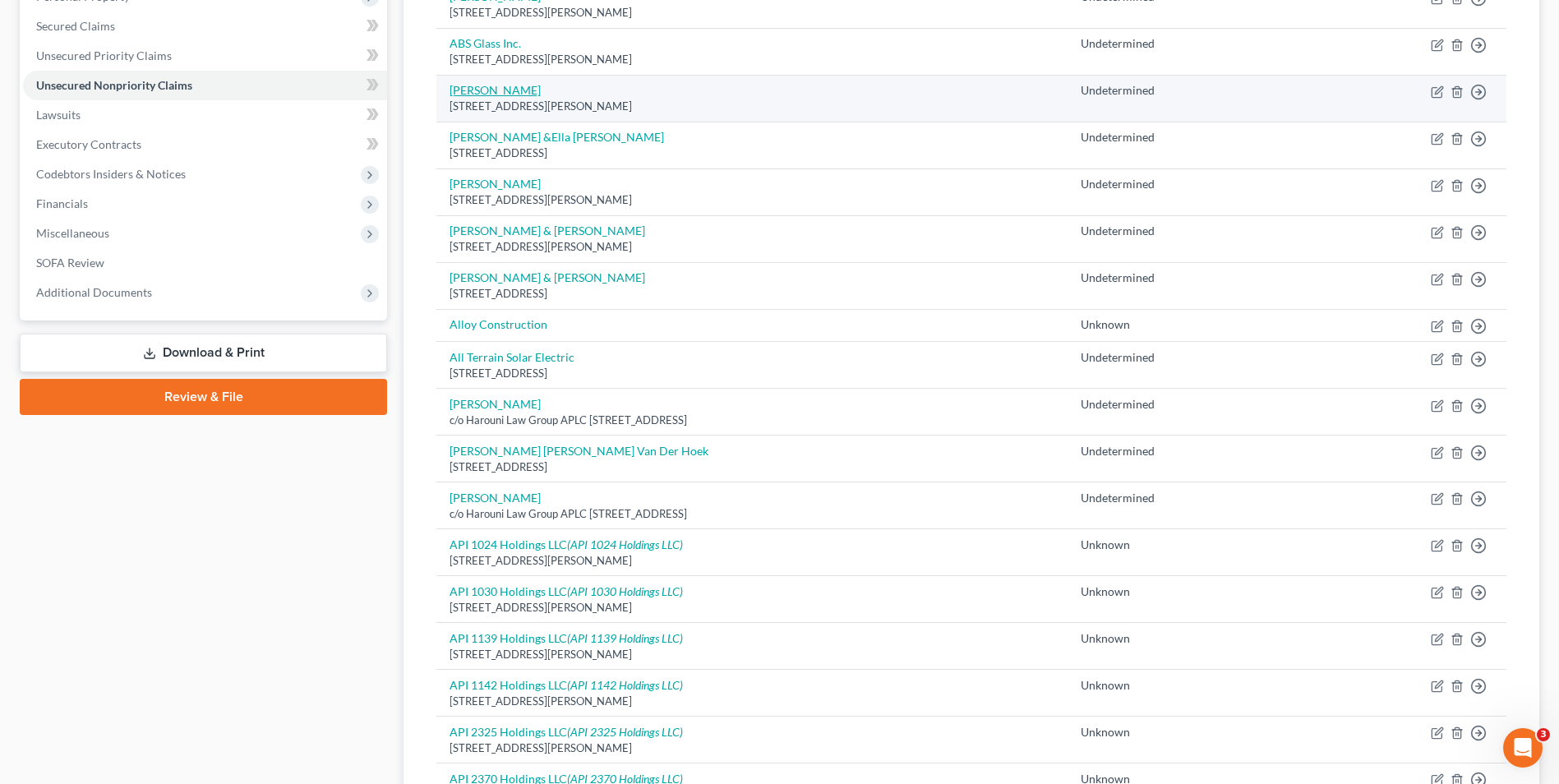
click at [487, 94] on link "[PERSON_NAME]" at bounding box center [495, 90] width 91 height 14
select select "4"
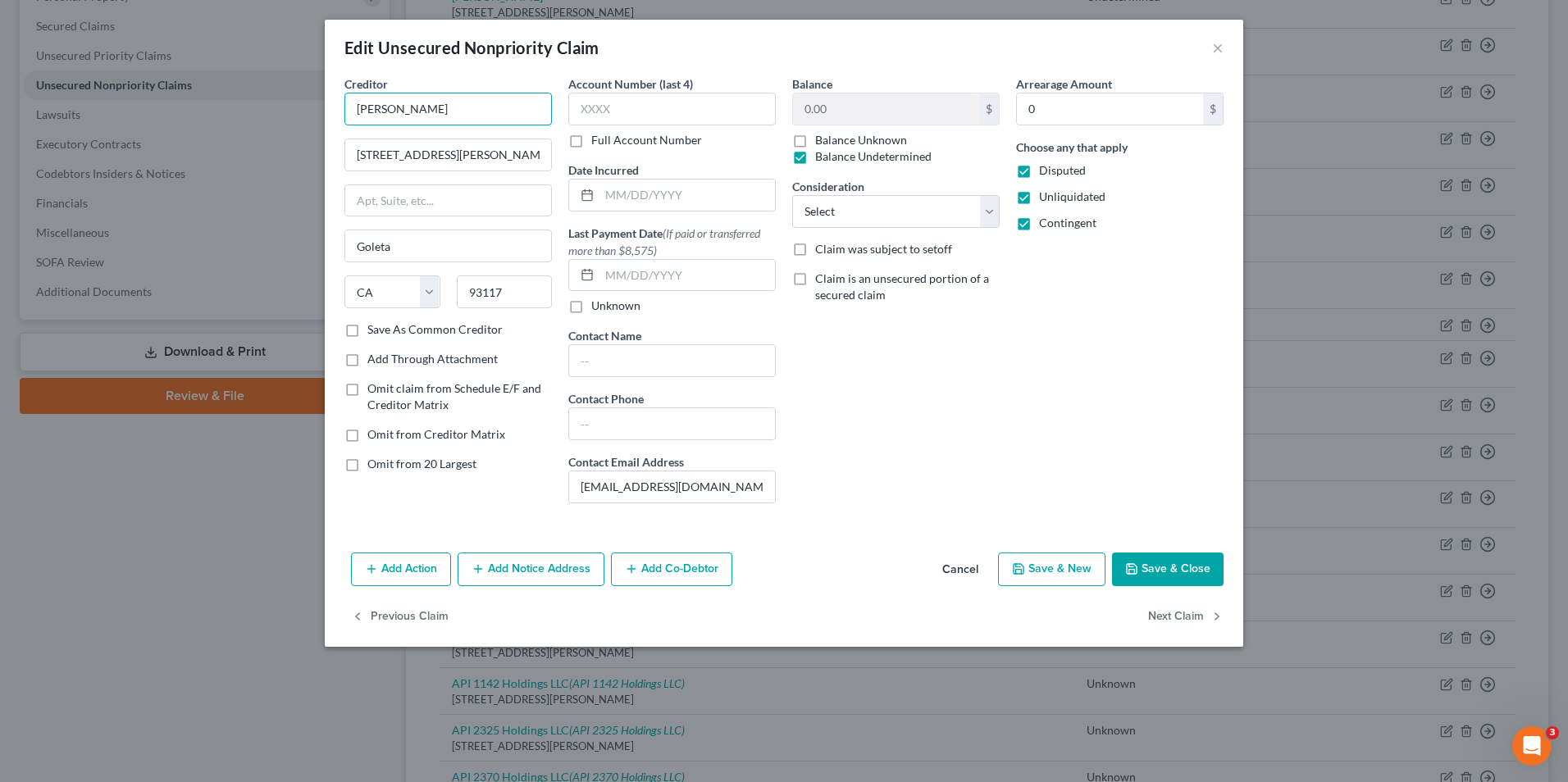
click at [392, 110] on input "[PERSON_NAME]" at bounding box center [448, 109] width 207 height 33
type input "Adam & Judy Donati"
click at [1170, 564] on button "Save & Close" at bounding box center [1168, 570] width 111 height 34
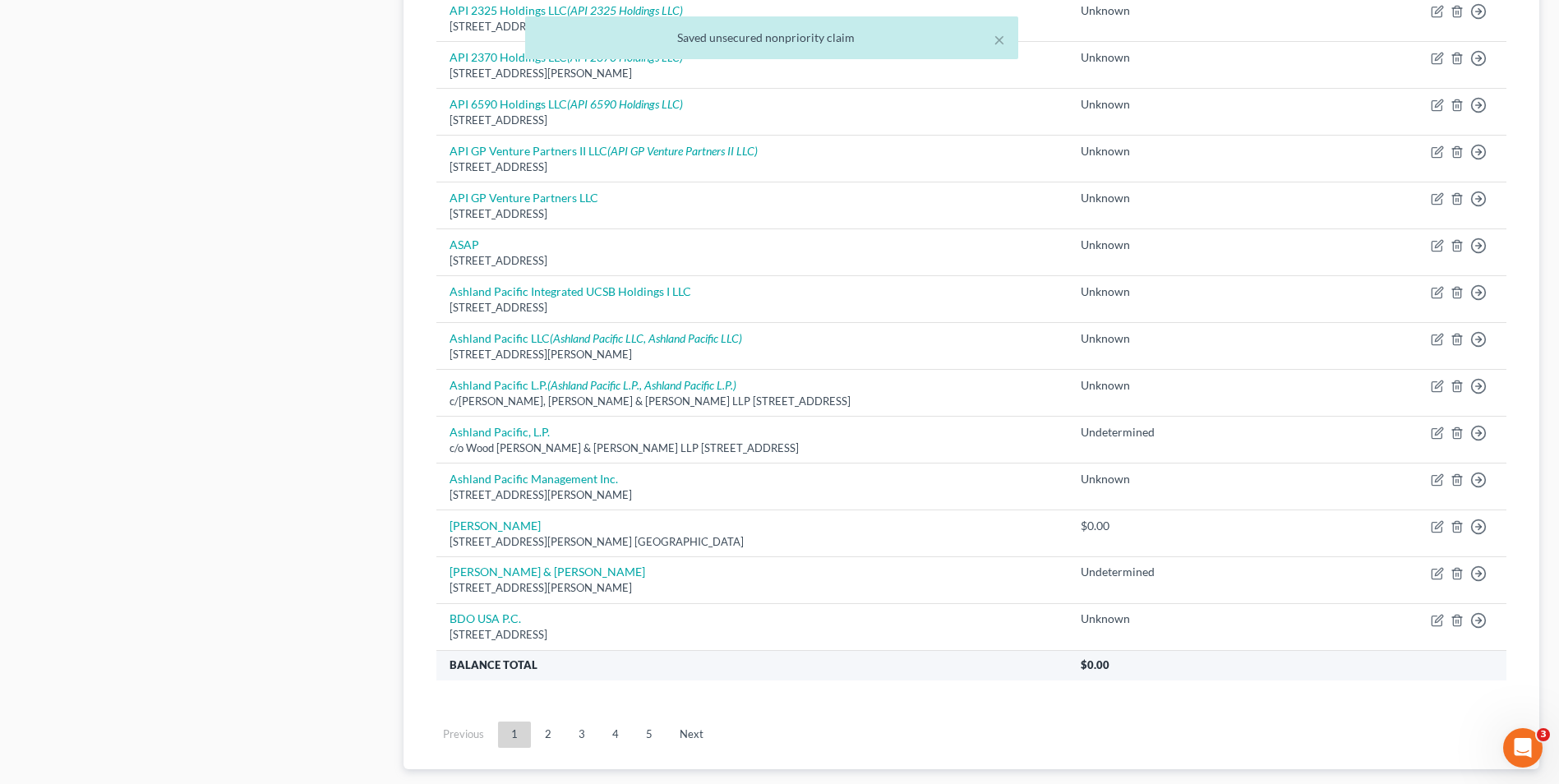
scroll to position [1099, 0]
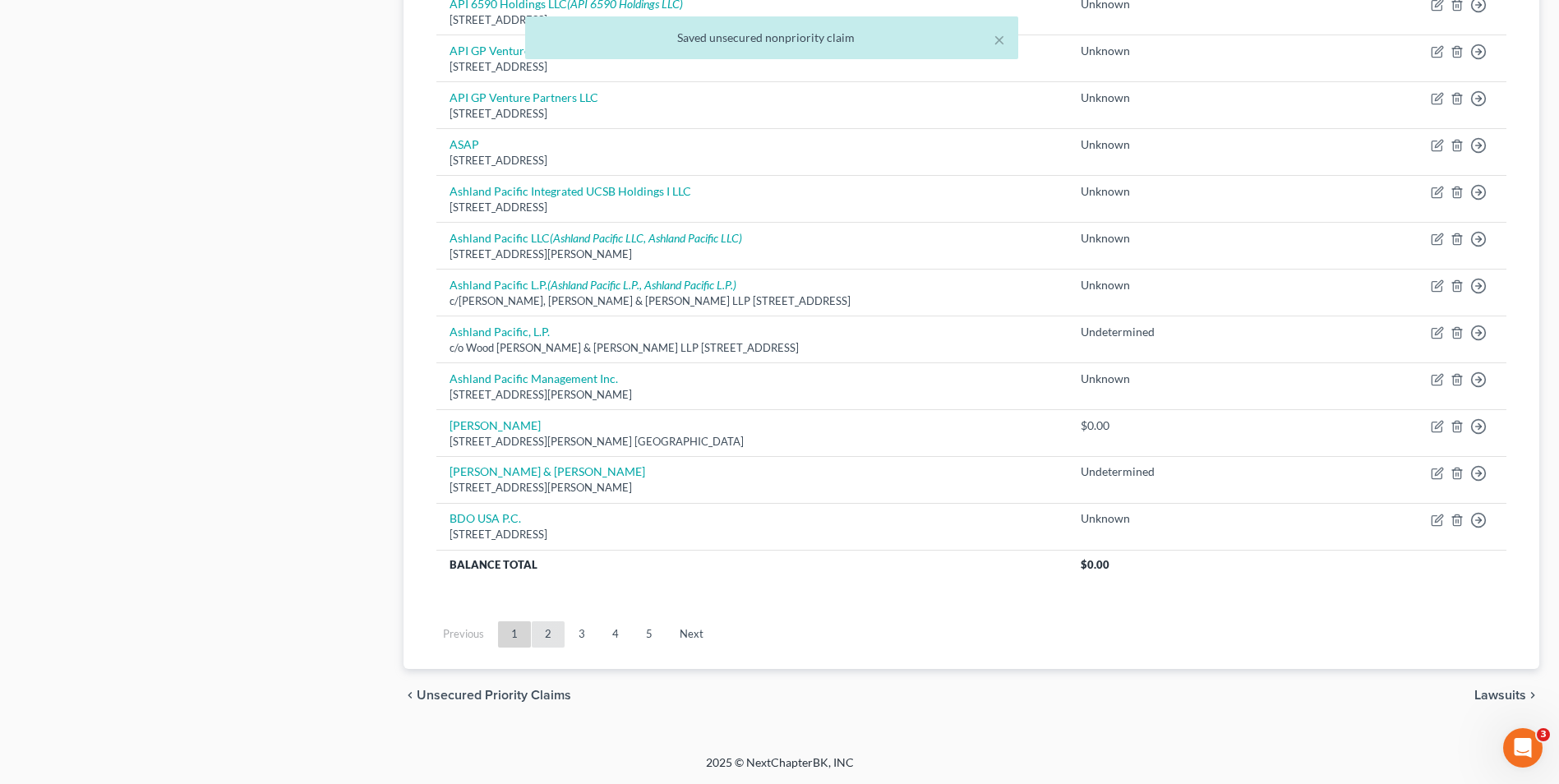
click at [557, 631] on link "2" at bounding box center [548, 634] width 33 height 27
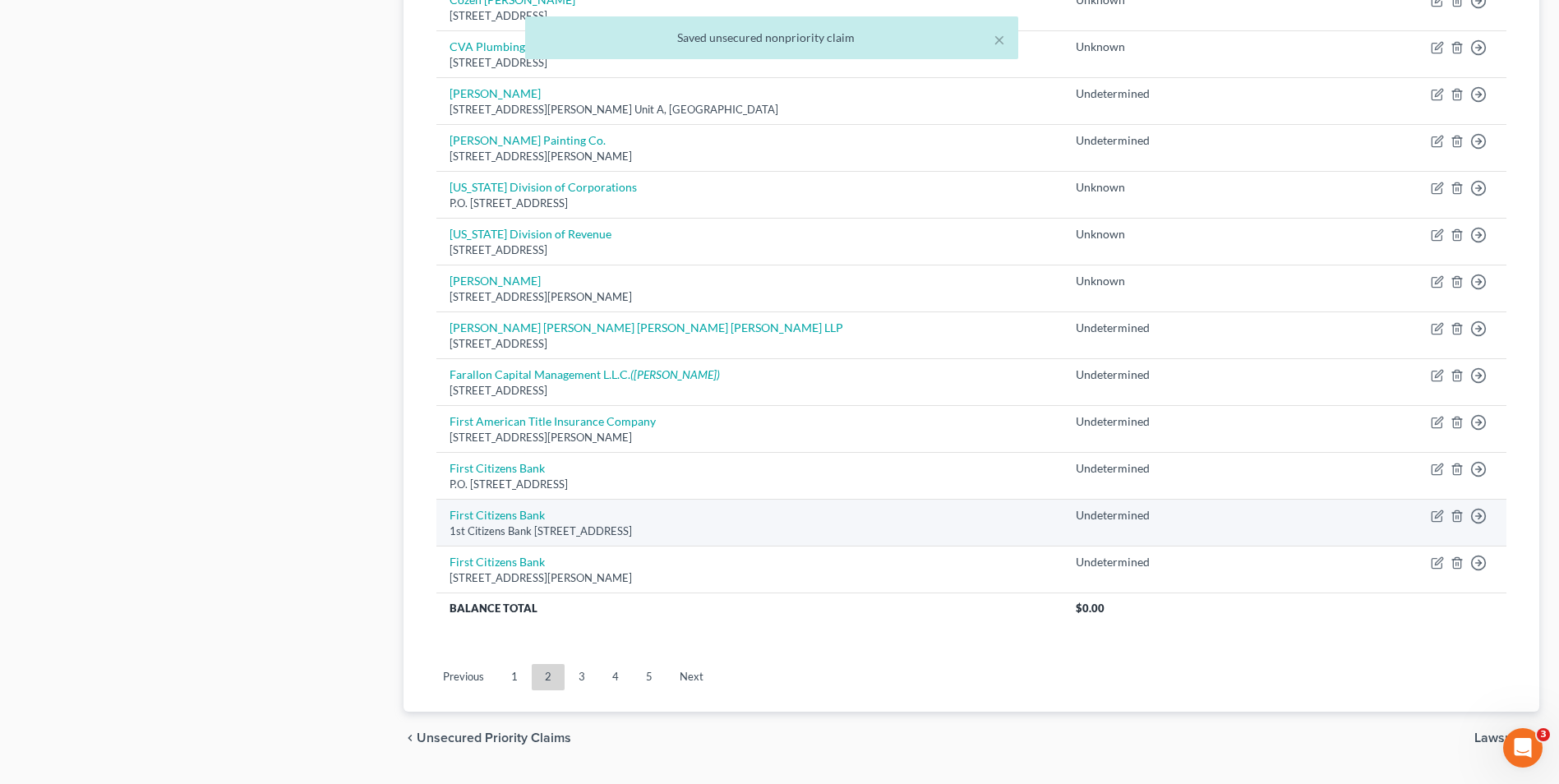
scroll to position [1114, 0]
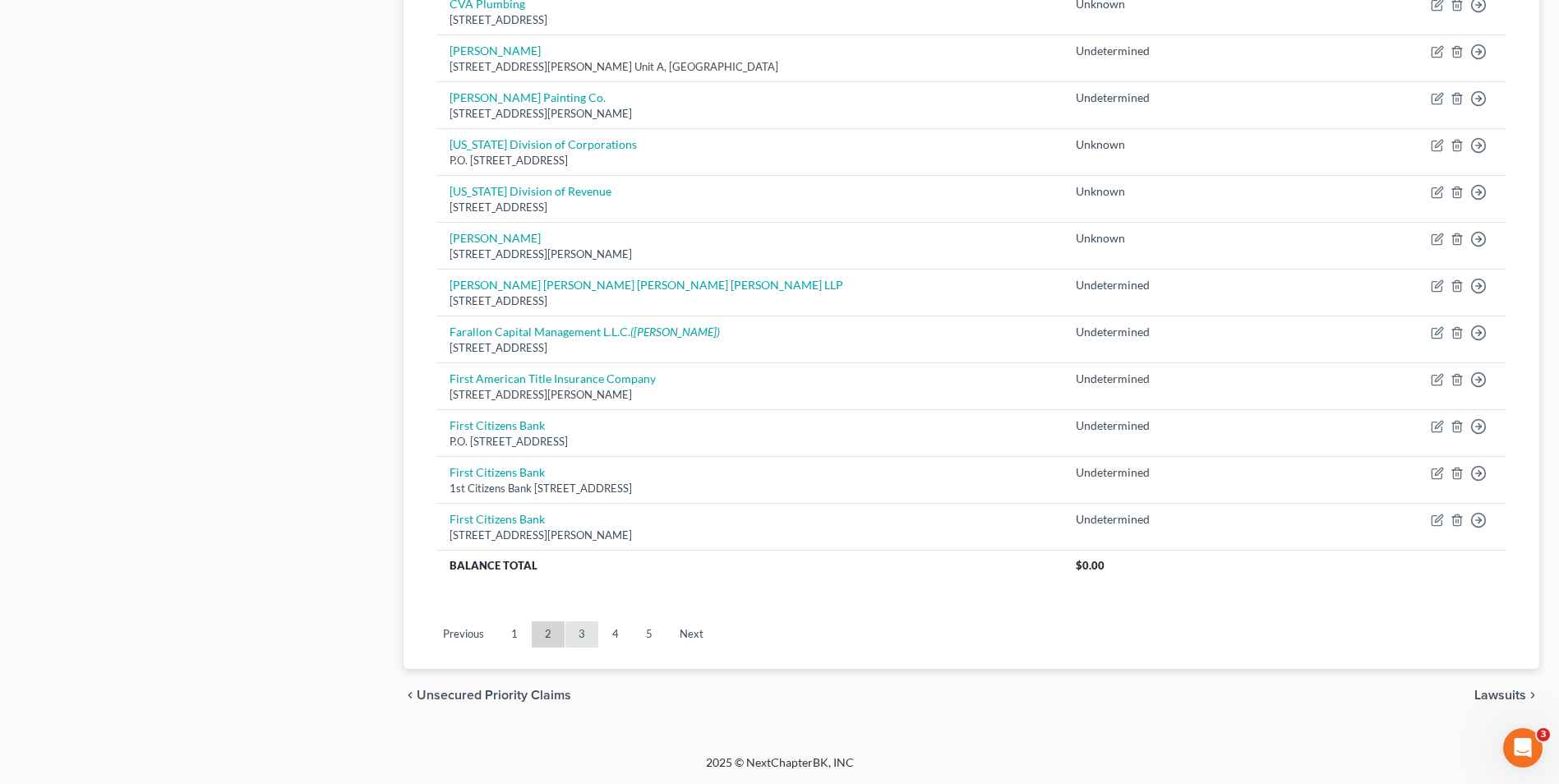
click at [586, 625] on link "3" at bounding box center [582, 634] width 33 height 27
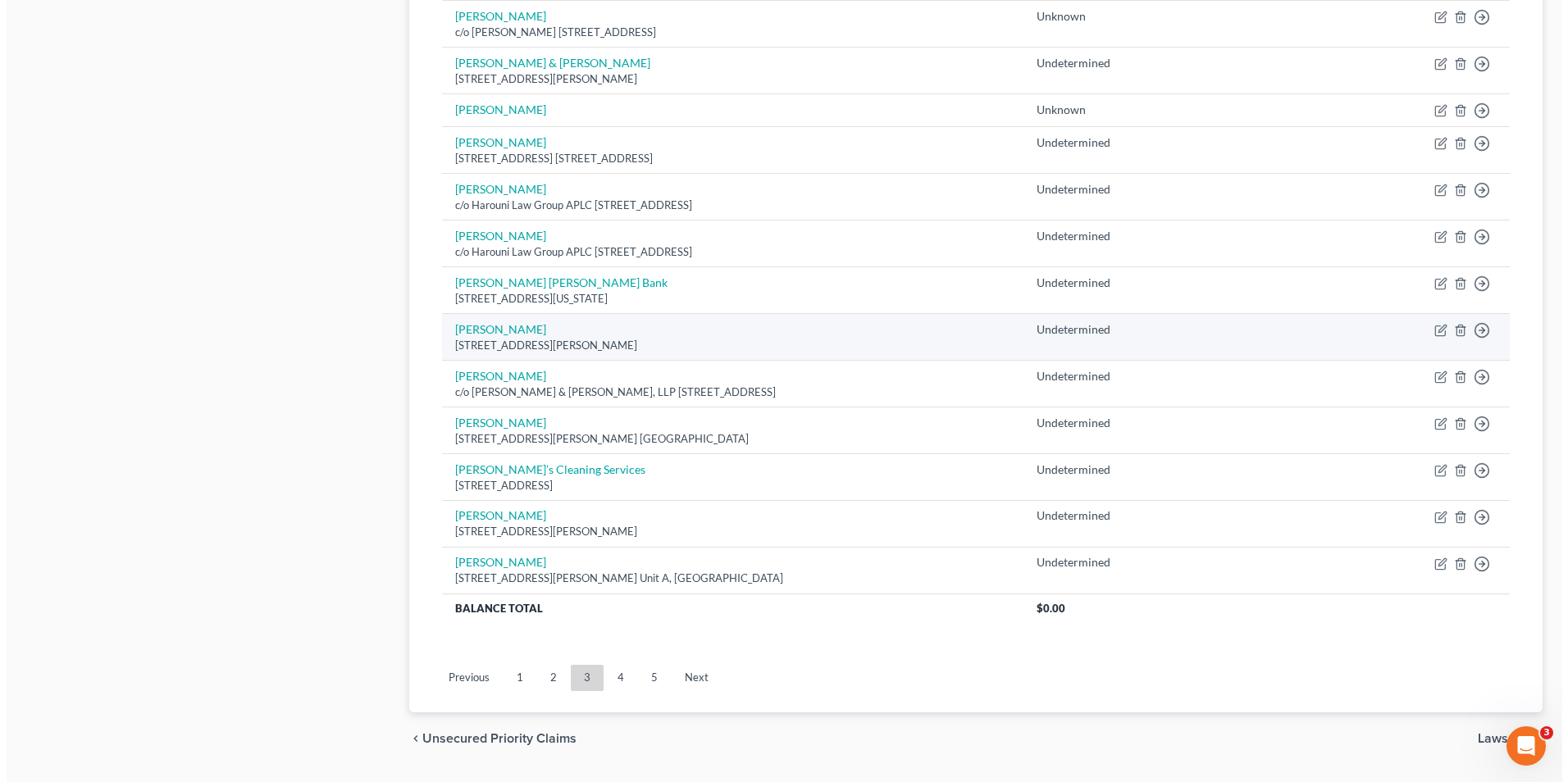
scroll to position [1066, 0]
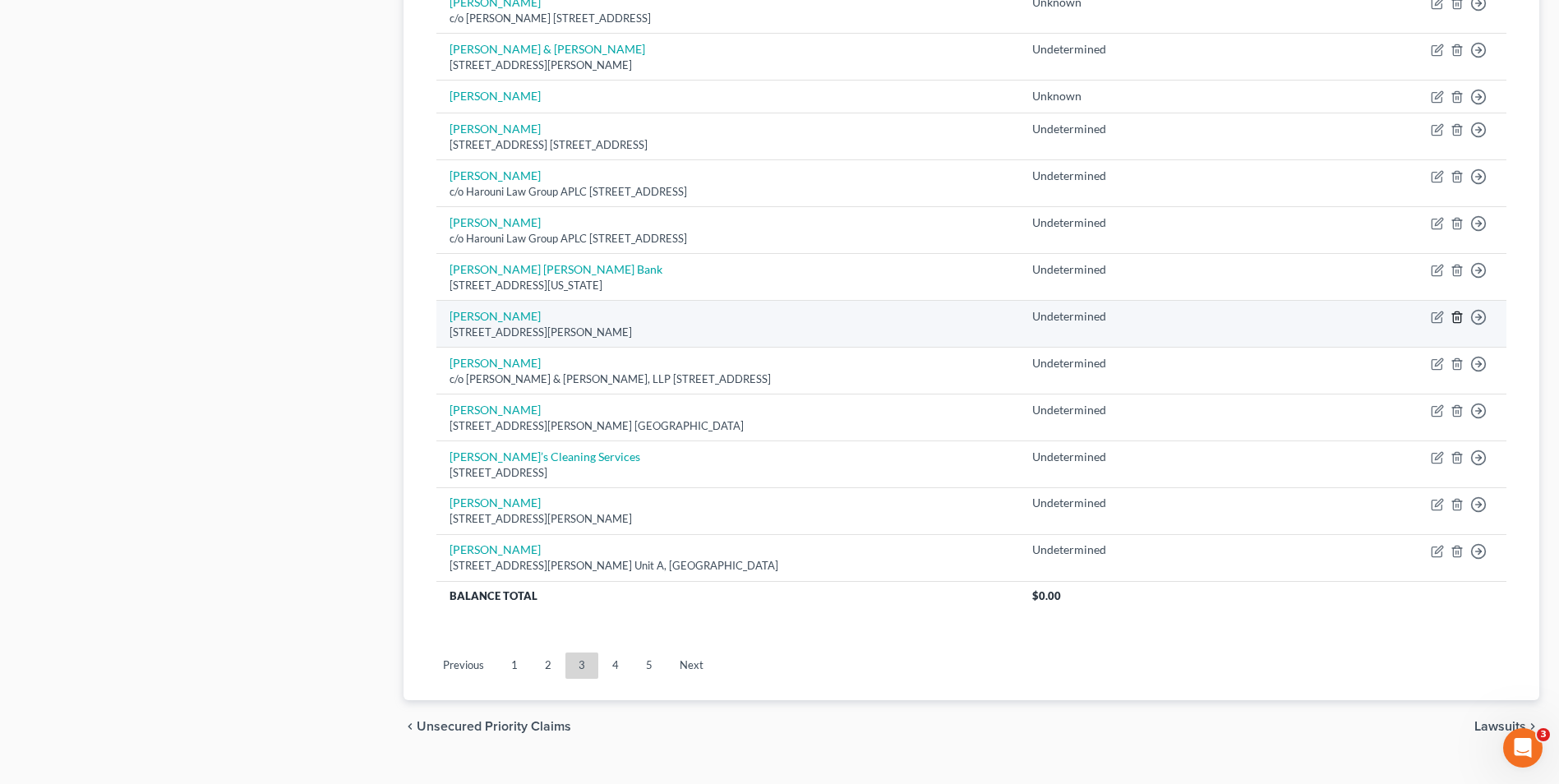
click at [1456, 315] on icon "button" at bounding box center [1457, 317] width 13 height 13
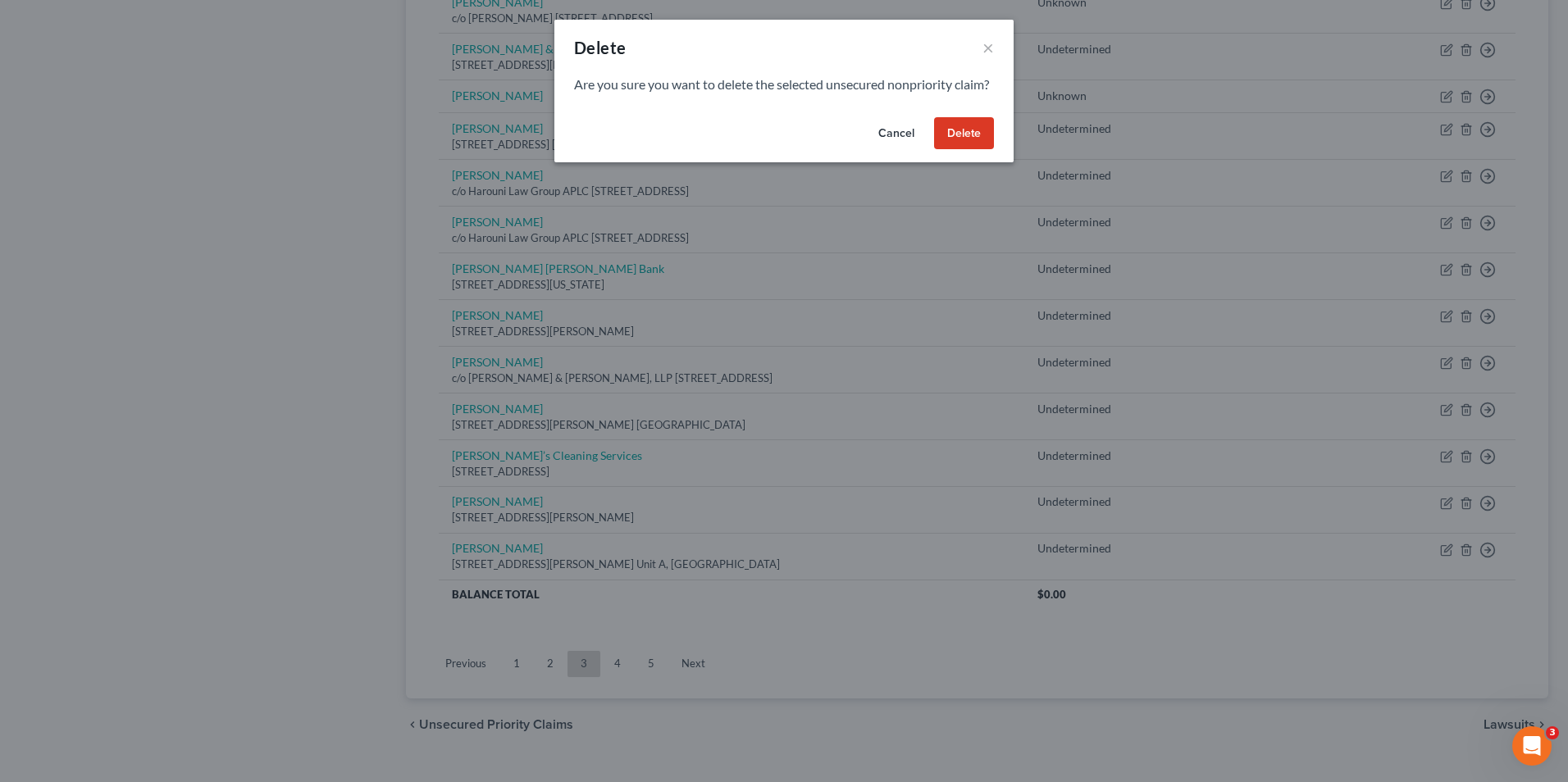
click at [961, 150] on button "Delete" at bounding box center [964, 134] width 60 height 33
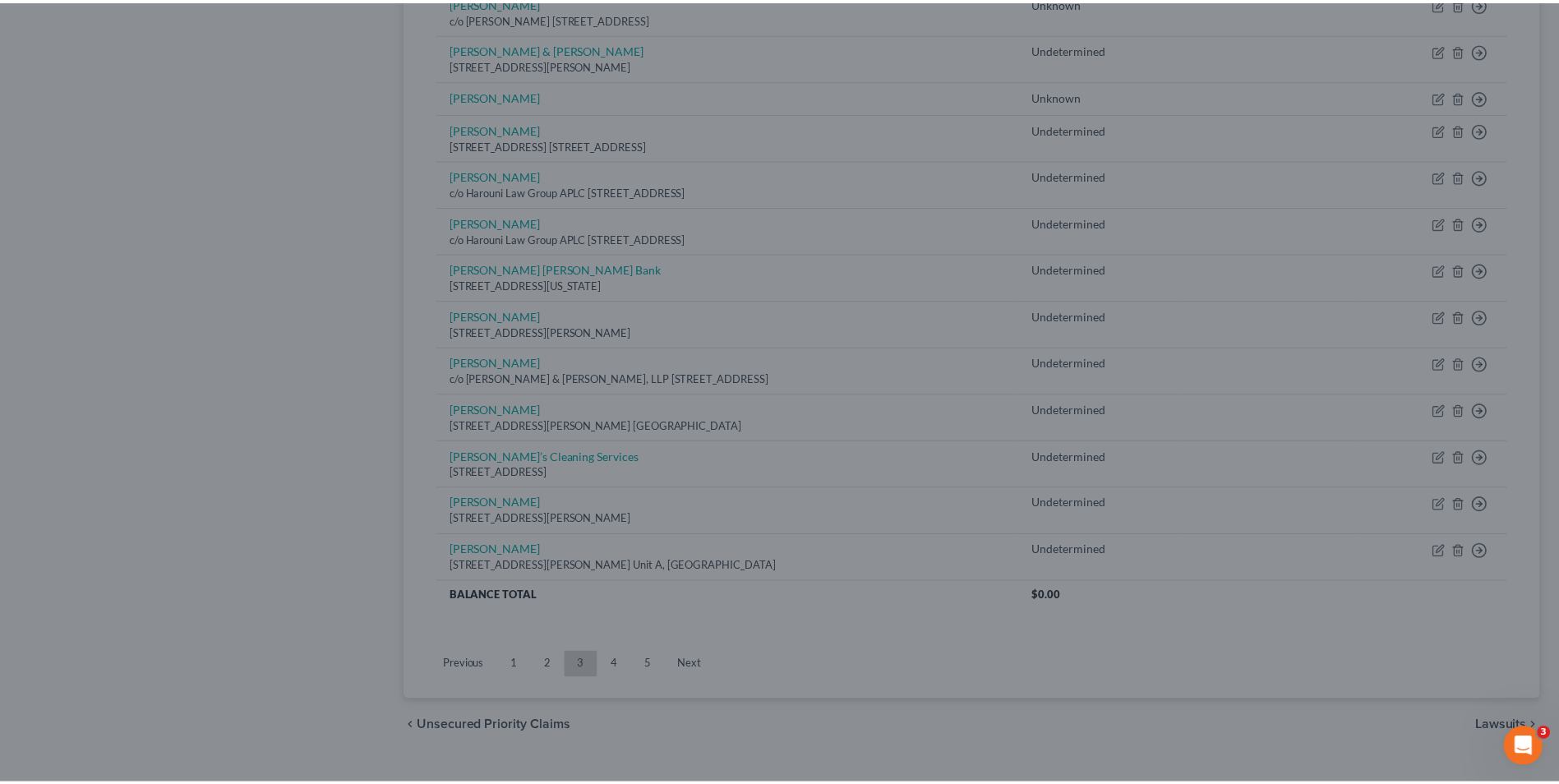
scroll to position [1053, 0]
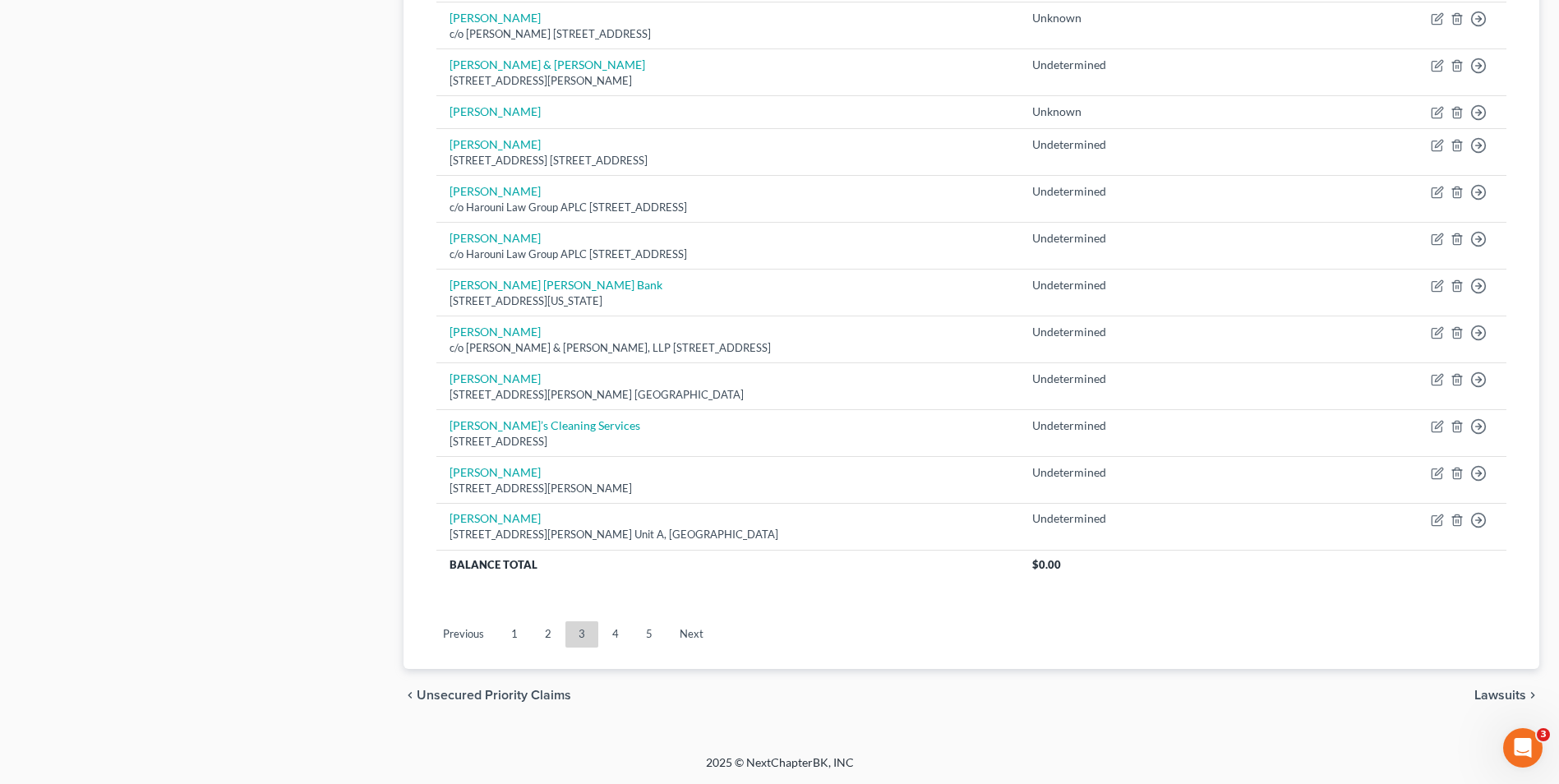
drag, startPoint x: 554, startPoint y: 634, endPoint x: 555, endPoint y: 624, distance: 10.0
click at [554, 634] on link "2" at bounding box center [548, 634] width 33 height 27
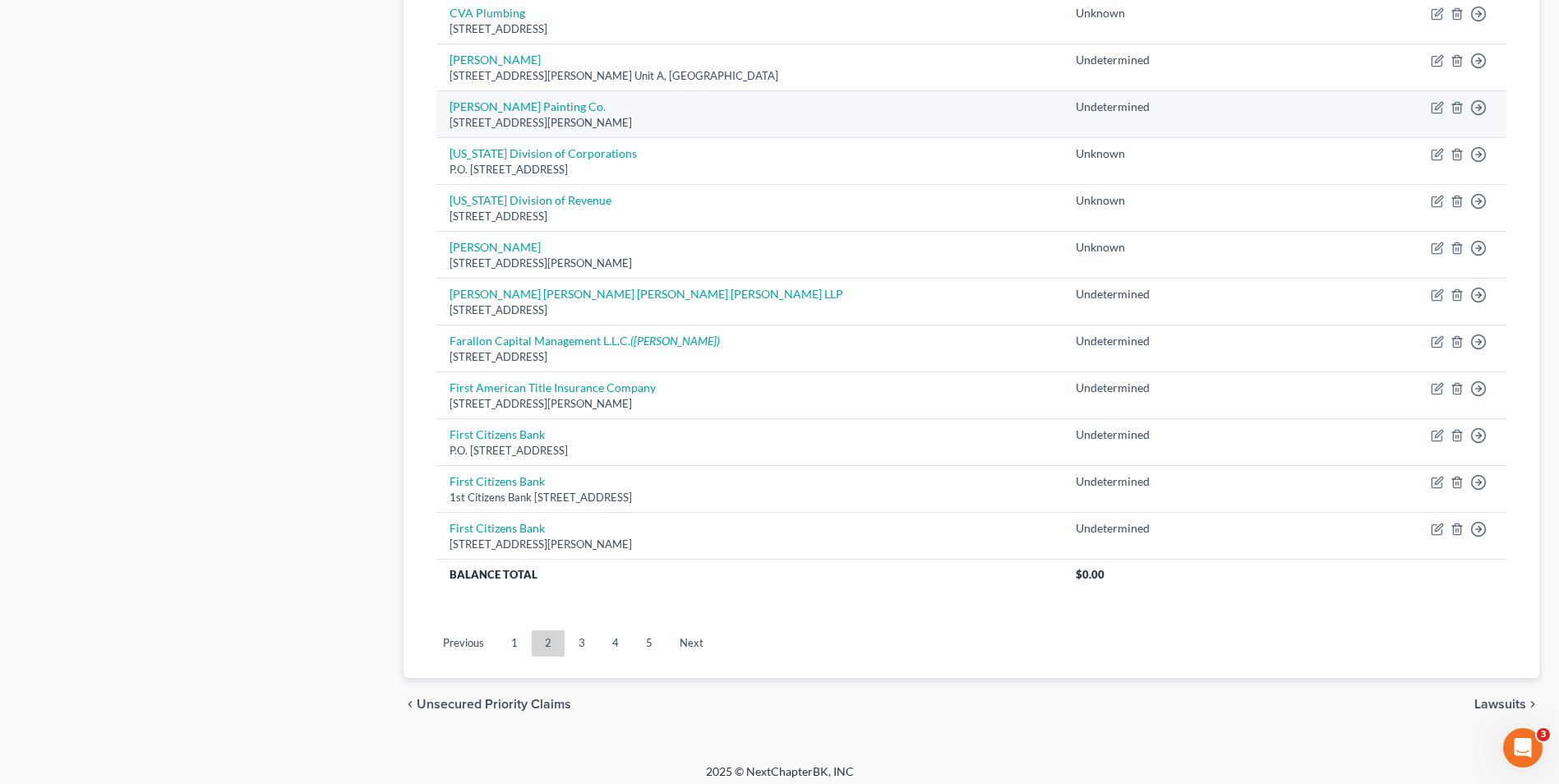
scroll to position [1114, 0]
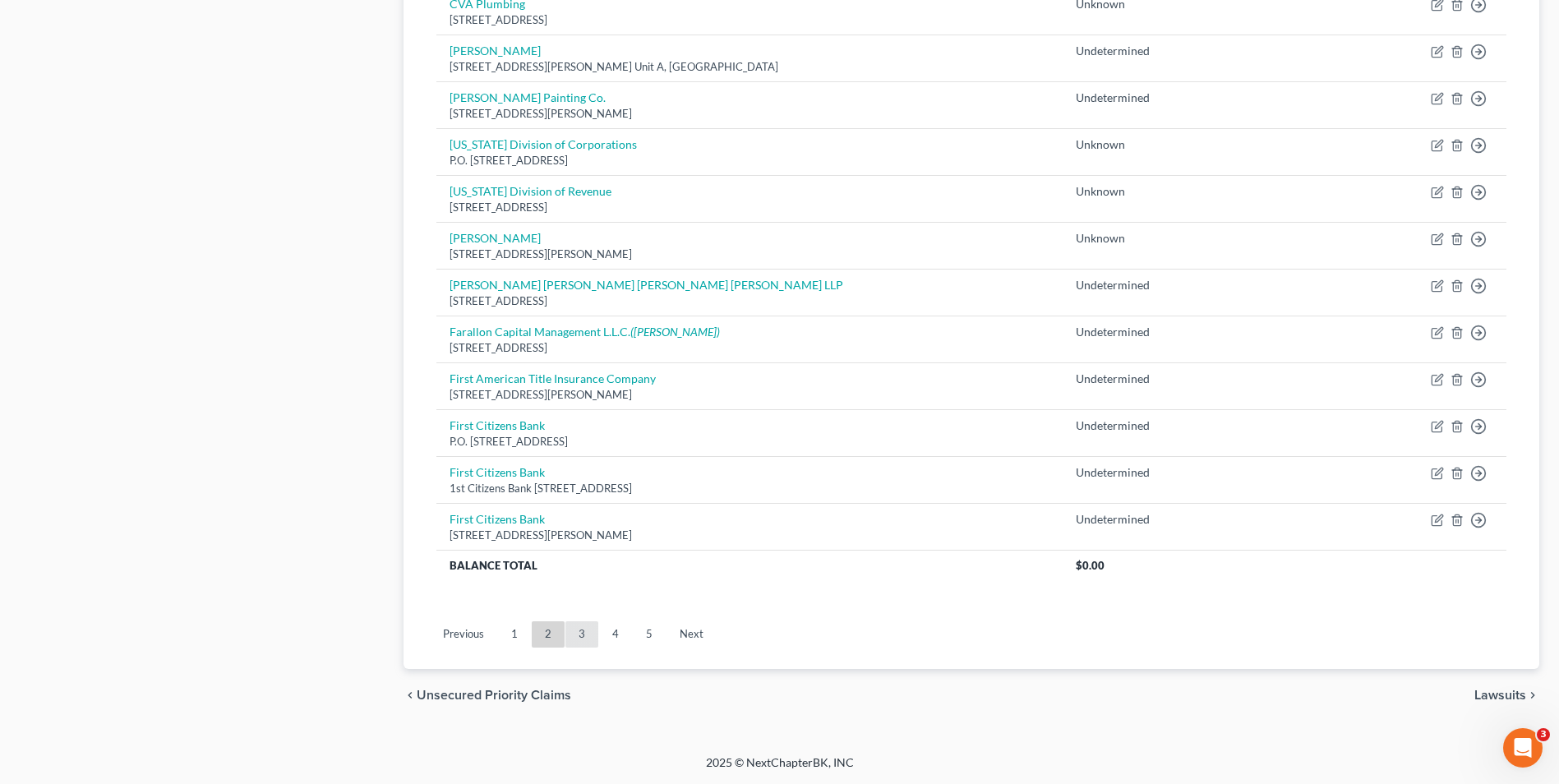
click at [589, 628] on link "3" at bounding box center [582, 634] width 33 height 27
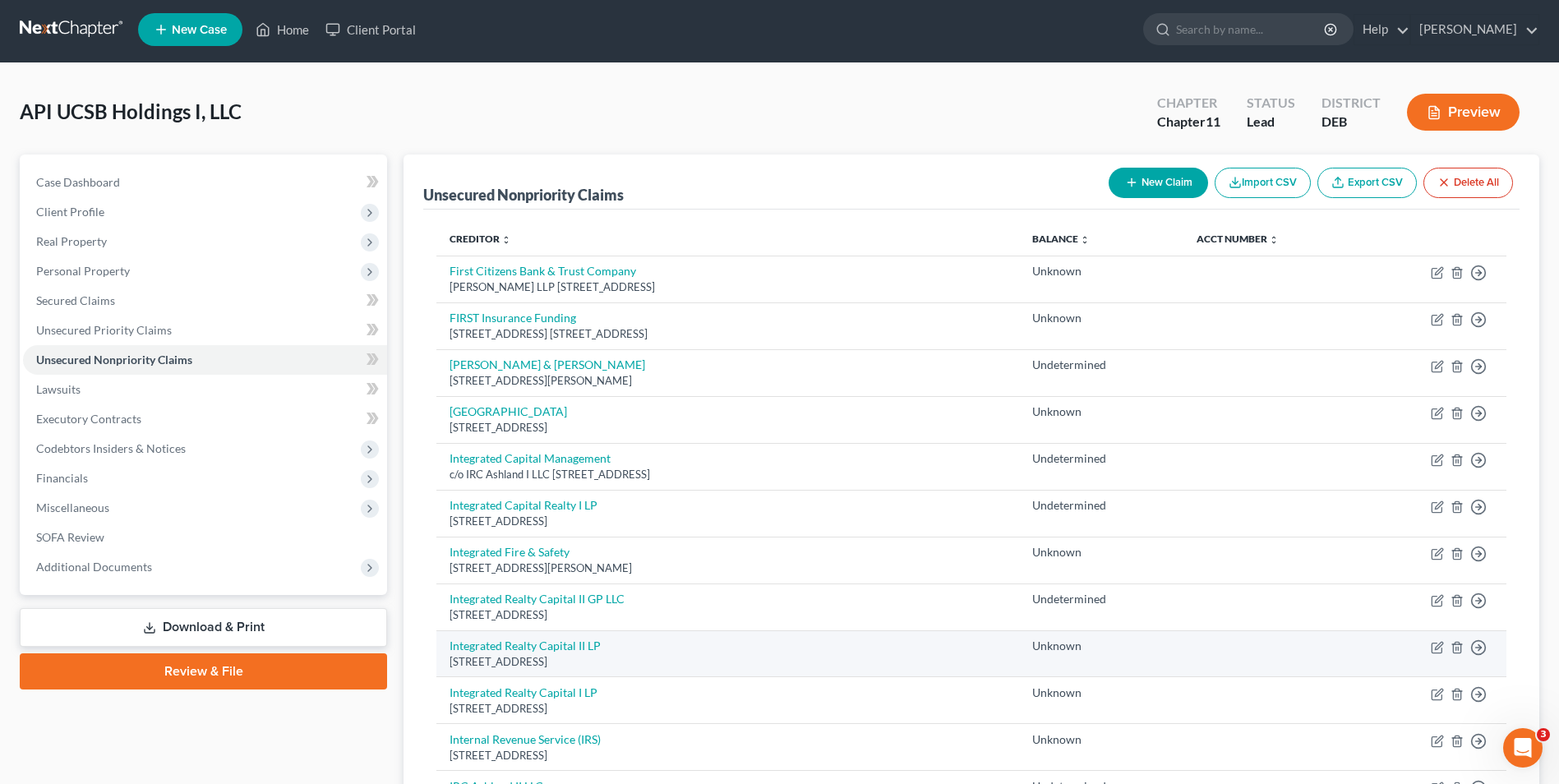
scroll to position [0, 0]
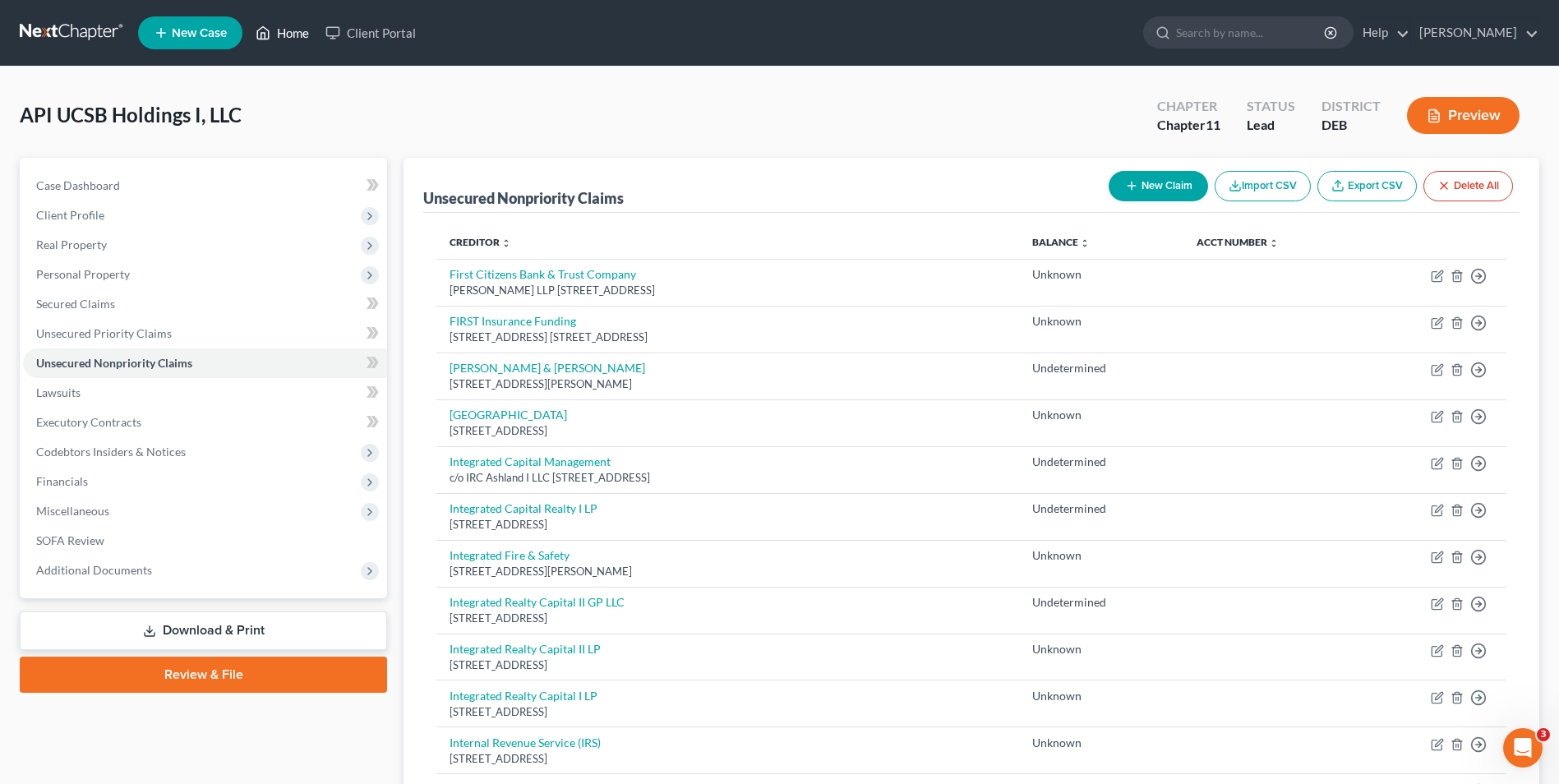
click at [277, 31] on link "Home" at bounding box center [282, 33] width 70 height 29
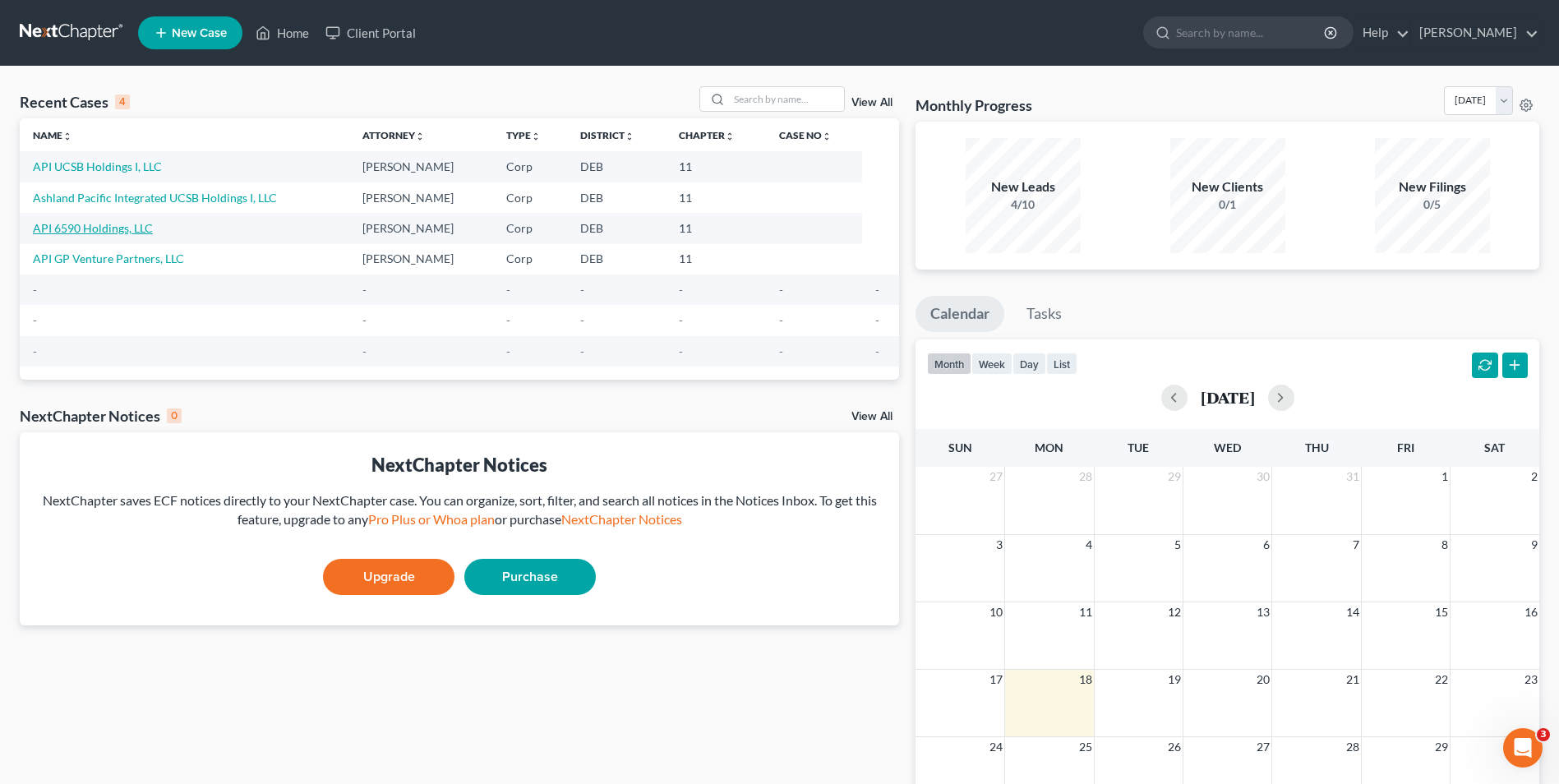
click at [118, 228] on link "API 6590 Holdings, LLC" at bounding box center [93, 228] width 120 height 14
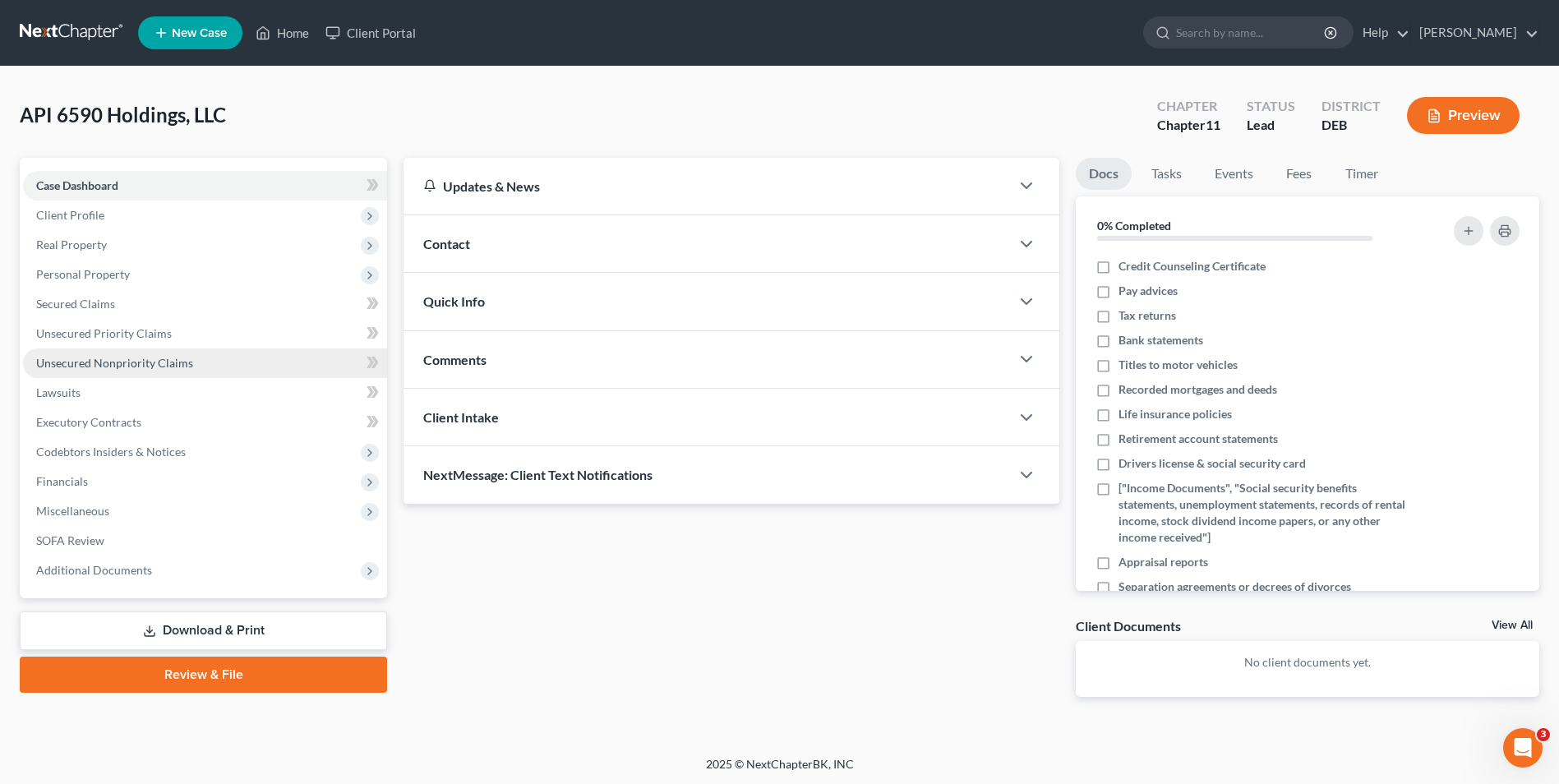
click at [155, 364] on span "Unsecured Nonpriority Claims" at bounding box center [114, 362] width 157 height 14
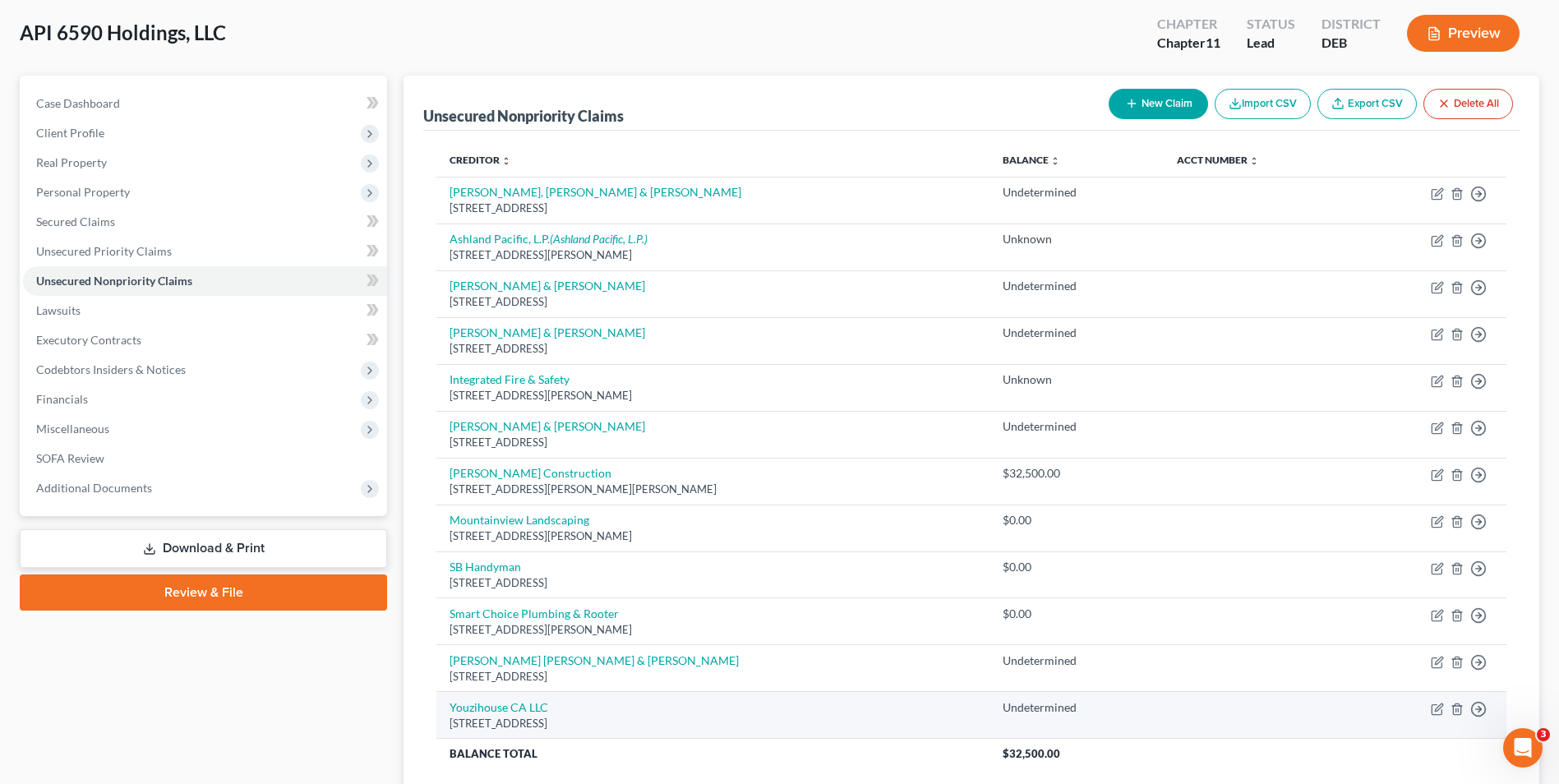
scroll to position [50, 0]
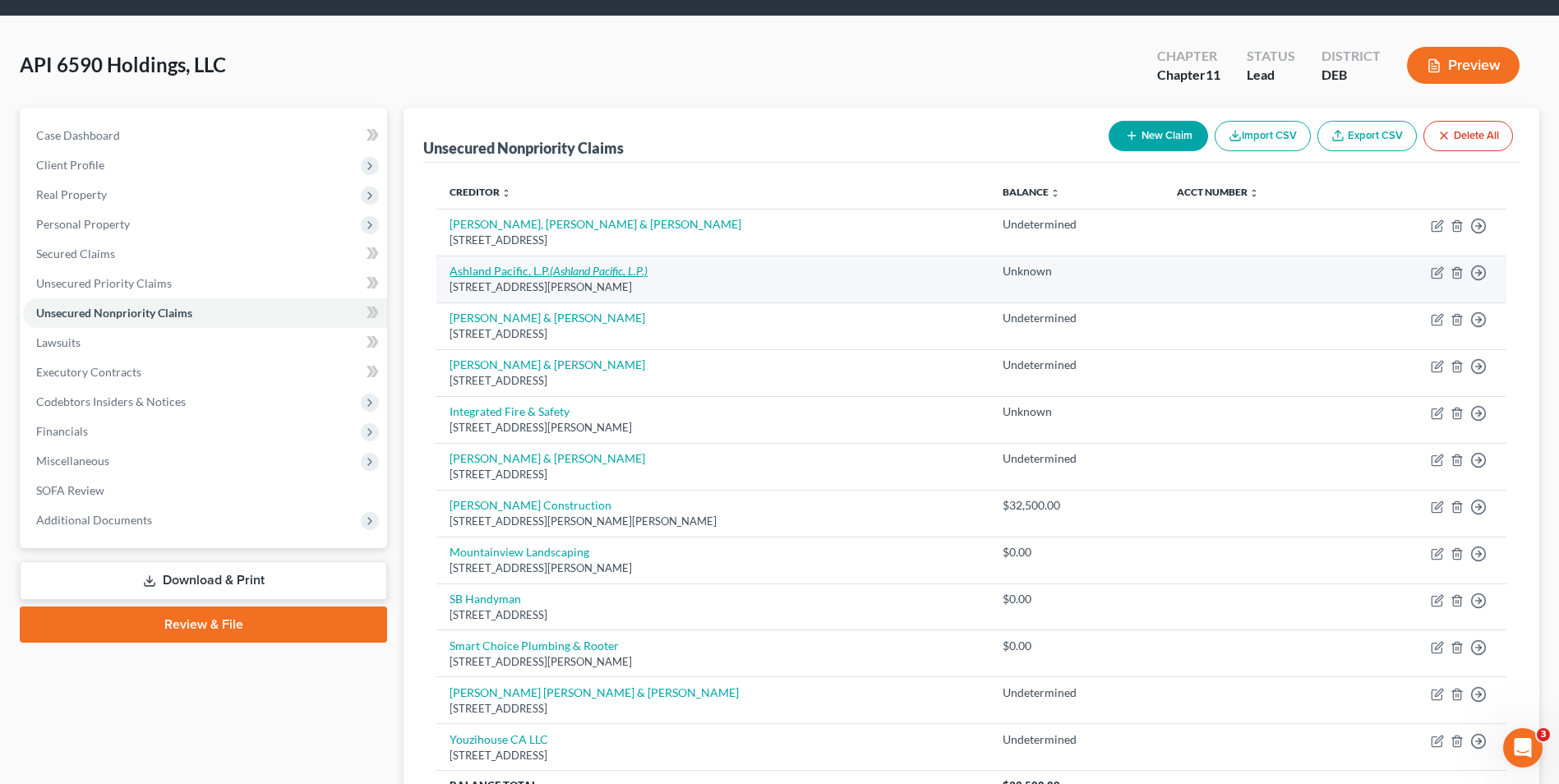
click at [511, 271] on link "Ashland Pacific, L.P. (Ashland Pacific, L.P.)" at bounding box center [548, 270] width 198 height 14
select select "4"
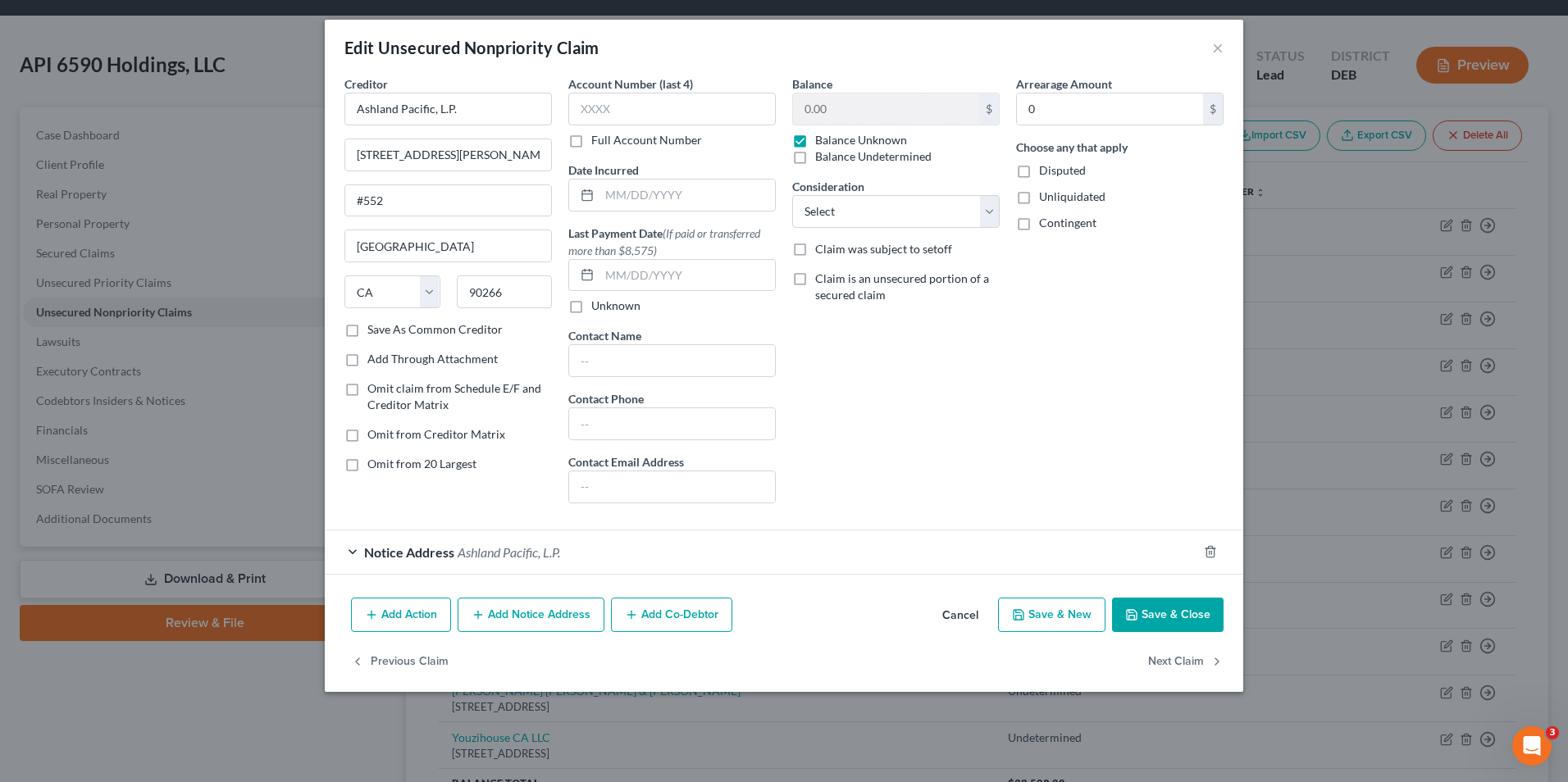
click at [815, 164] on label "Balance Undetermined" at bounding box center [873, 156] width 117 height 16
click at [822, 159] on input "Balance Undetermined" at bounding box center [827, 153] width 10 height 10
checkbox input "true"
checkbox input "false"
click at [1038, 170] on label "Disputed" at bounding box center [1062, 170] width 47 height 16
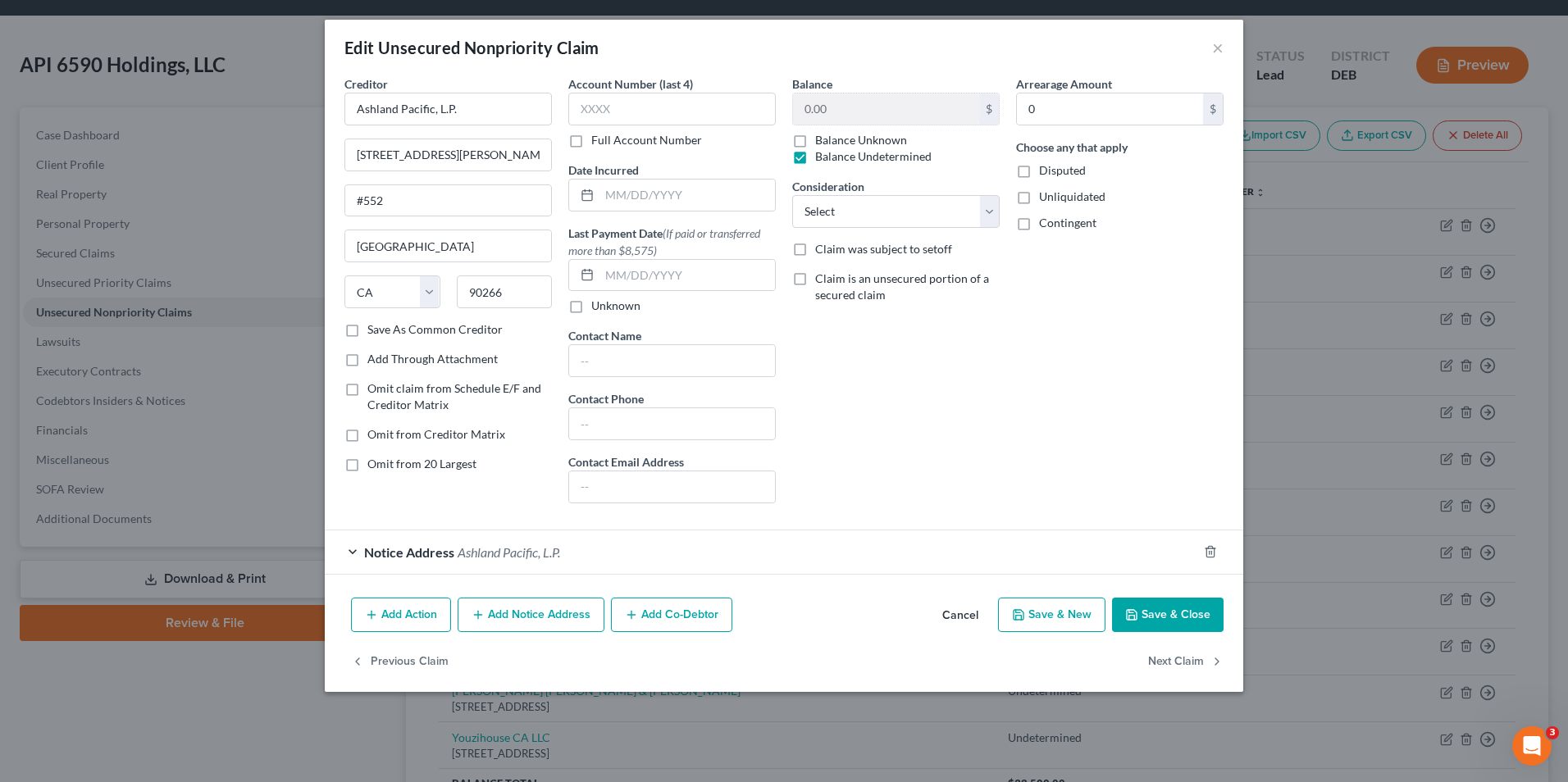
click at [1045, 170] on input "Disputed" at bounding box center [1050, 167] width 10 height 10
checkbox input "true"
click at [1038, 200] on label "Unliquidated" at bounding box center [1072, 196] width 67 height 16
click at [1045, 200] on input "Unliquidated" at bounding box center [1050, 194] width 10 height 10
checkbox input "true"
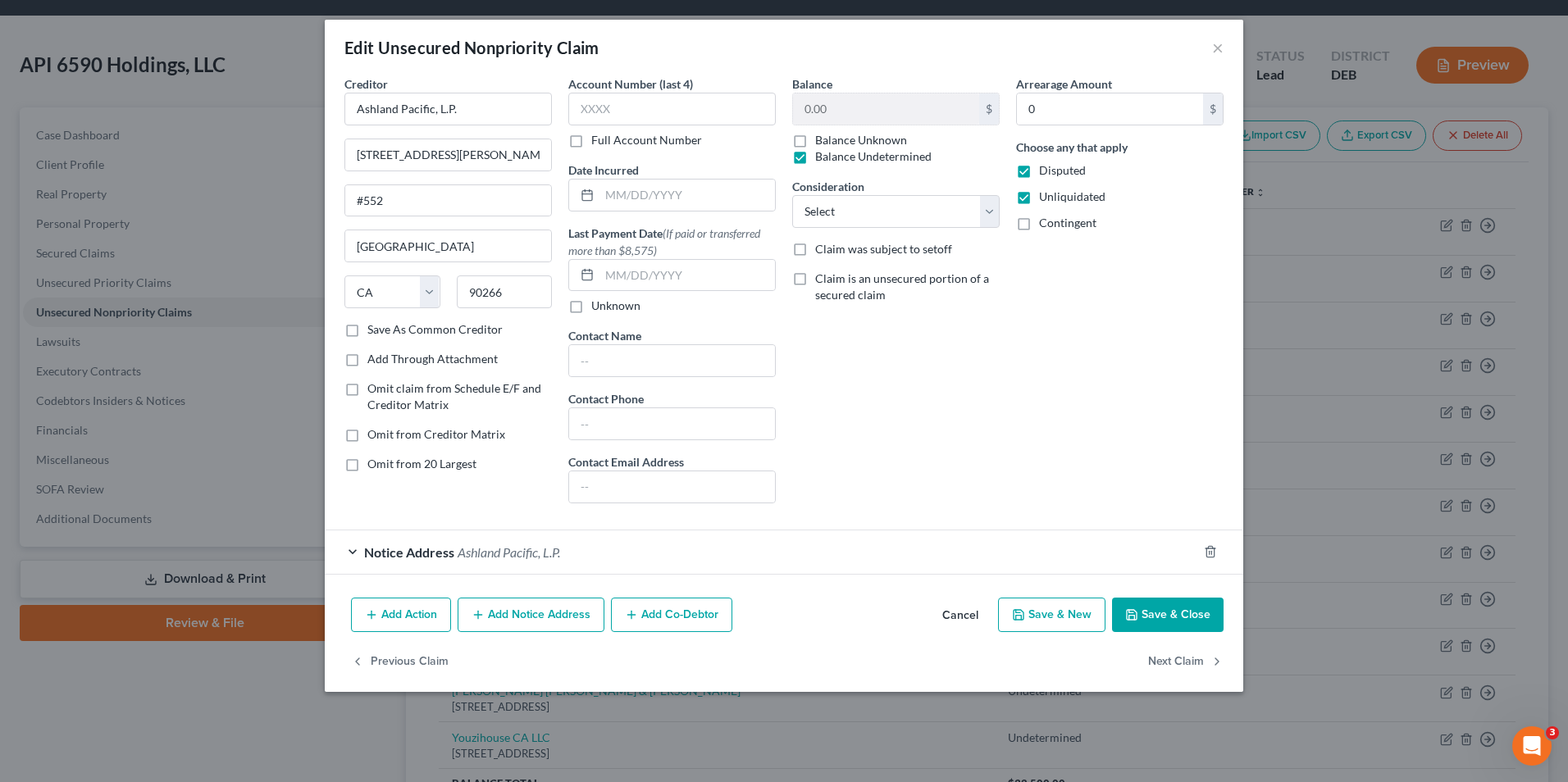
click at [1038, 224] on label "Contingent" at bounding box center [1067, 223] width 57 height 16
click at [1045, 224] on input "Contingent" at bounding box center [1050, 220] width 10 height 10
checkbox input "true"
click at [1159, 607] on button "Save & Close" at bounding box center [1168, 615] width 111 height 34
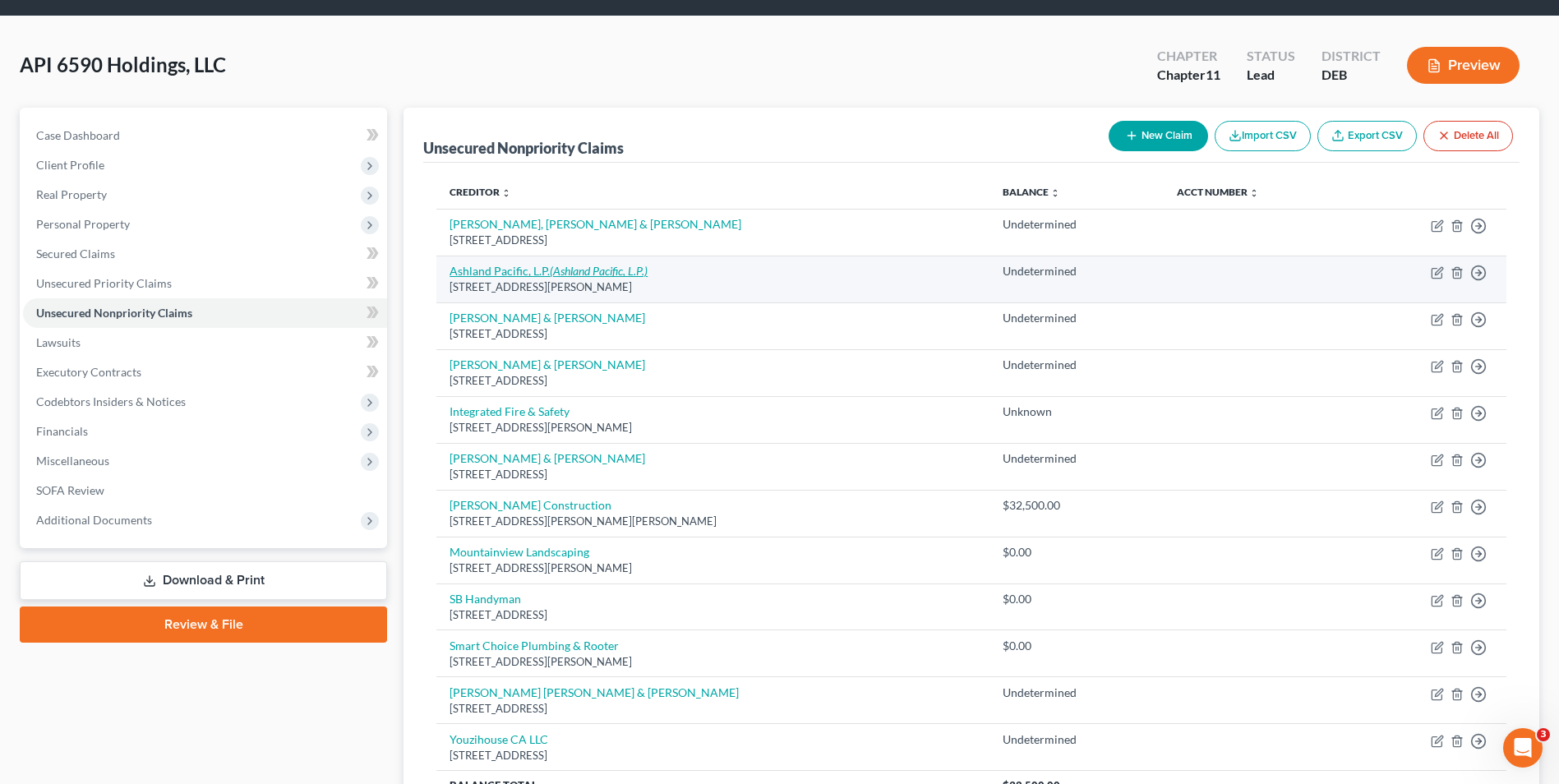
click at [584, 270] on icon "(Ashland Pacific, L.P.)" at bounding box center [599, 270] width 98 height 14
select select "4"
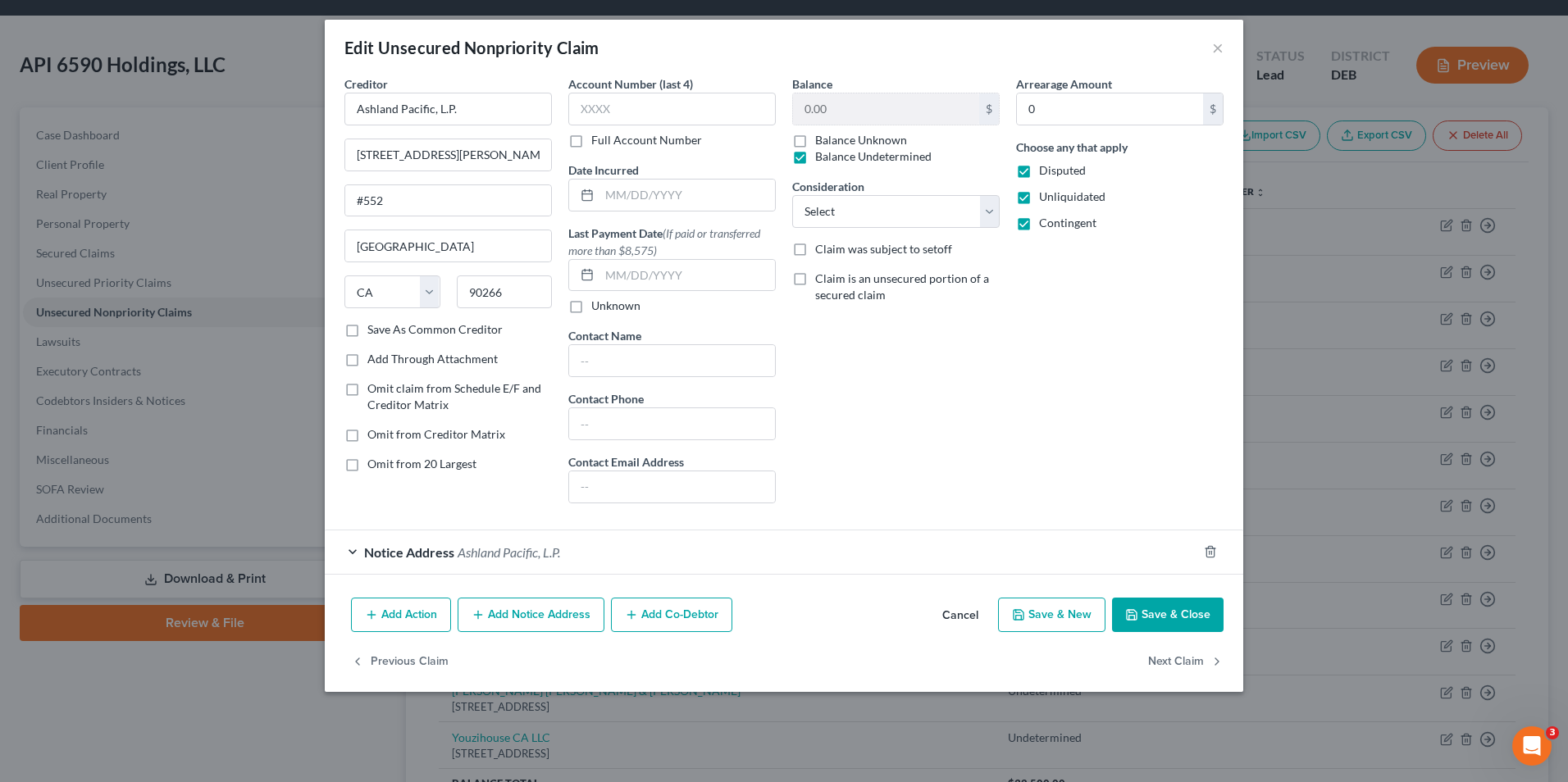
click at [368, 436] on label "Omit from Creditor Matrix" at bounding box center [436, 434] width 138 height 16
click at [374, 436] on input "Omit from Creditor Matrix" at bounding box center [379, 432] width 10 height 10
checkbox input "true"
click at [1181, 615] on button "Save & Close" at bounding box center [1168, 615] width 111 height 34
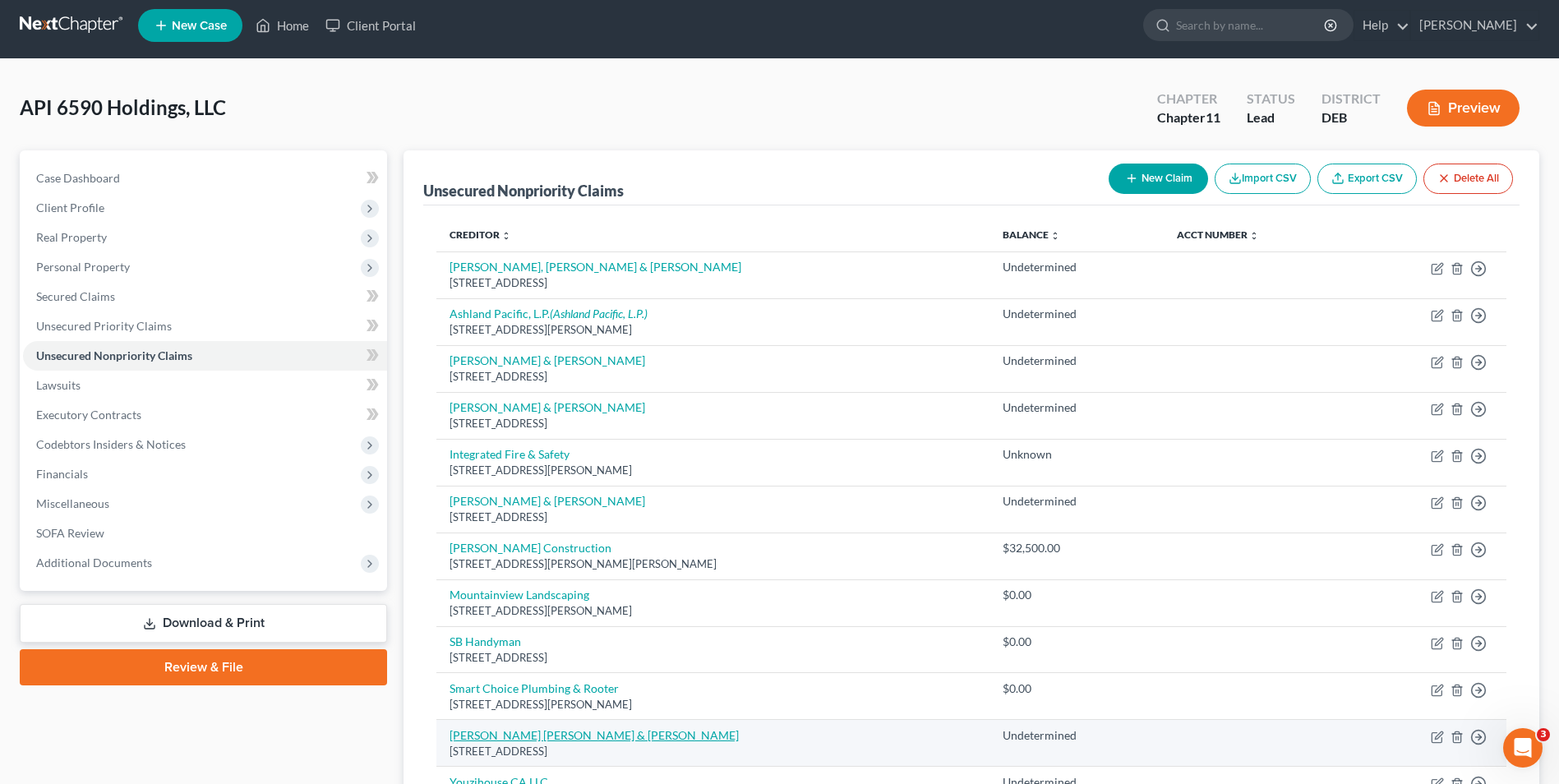
scroll to position [0, 0]
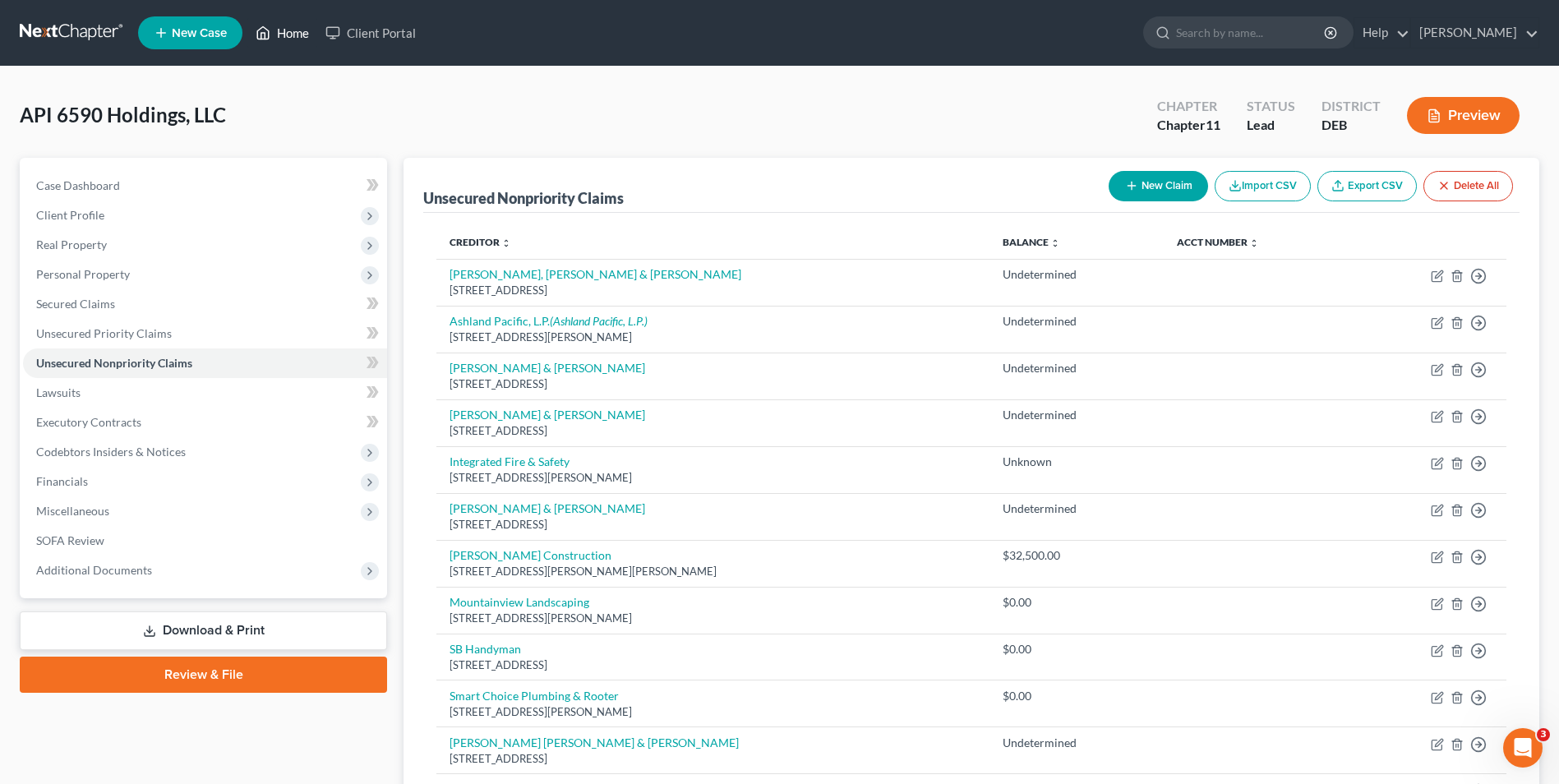
click at [292, 32] on link "Home" at bounding box center [282, 33] width 70 height 29
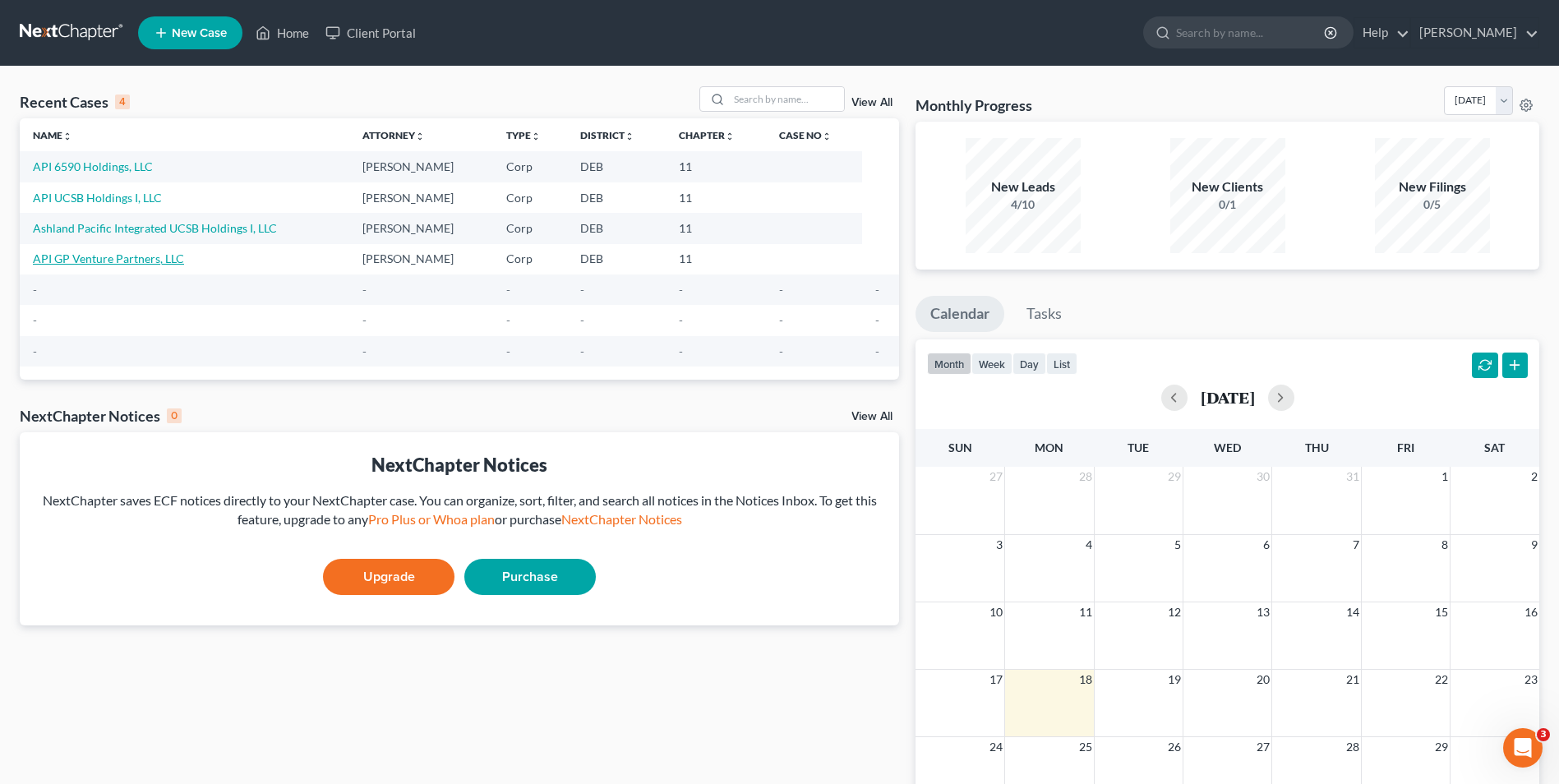
click at [141, 257] on link "API GP Venture Partners, LLC" at bounding box center [108, 258] width 151 height 14
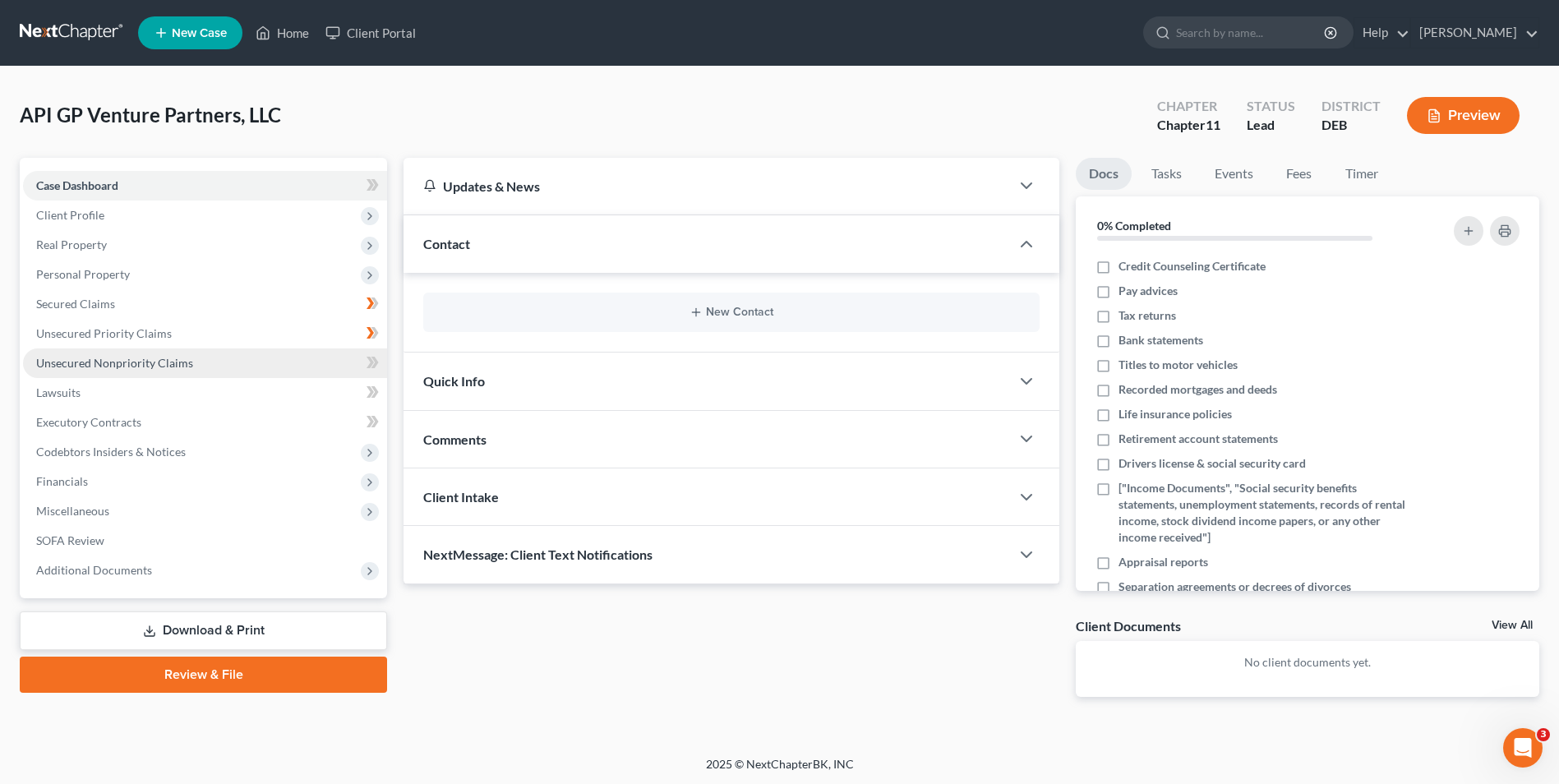
click at [125, 364] on span "Unsecured Nonpriority Claims" at bounding box center [114, 362] width 157 height 14
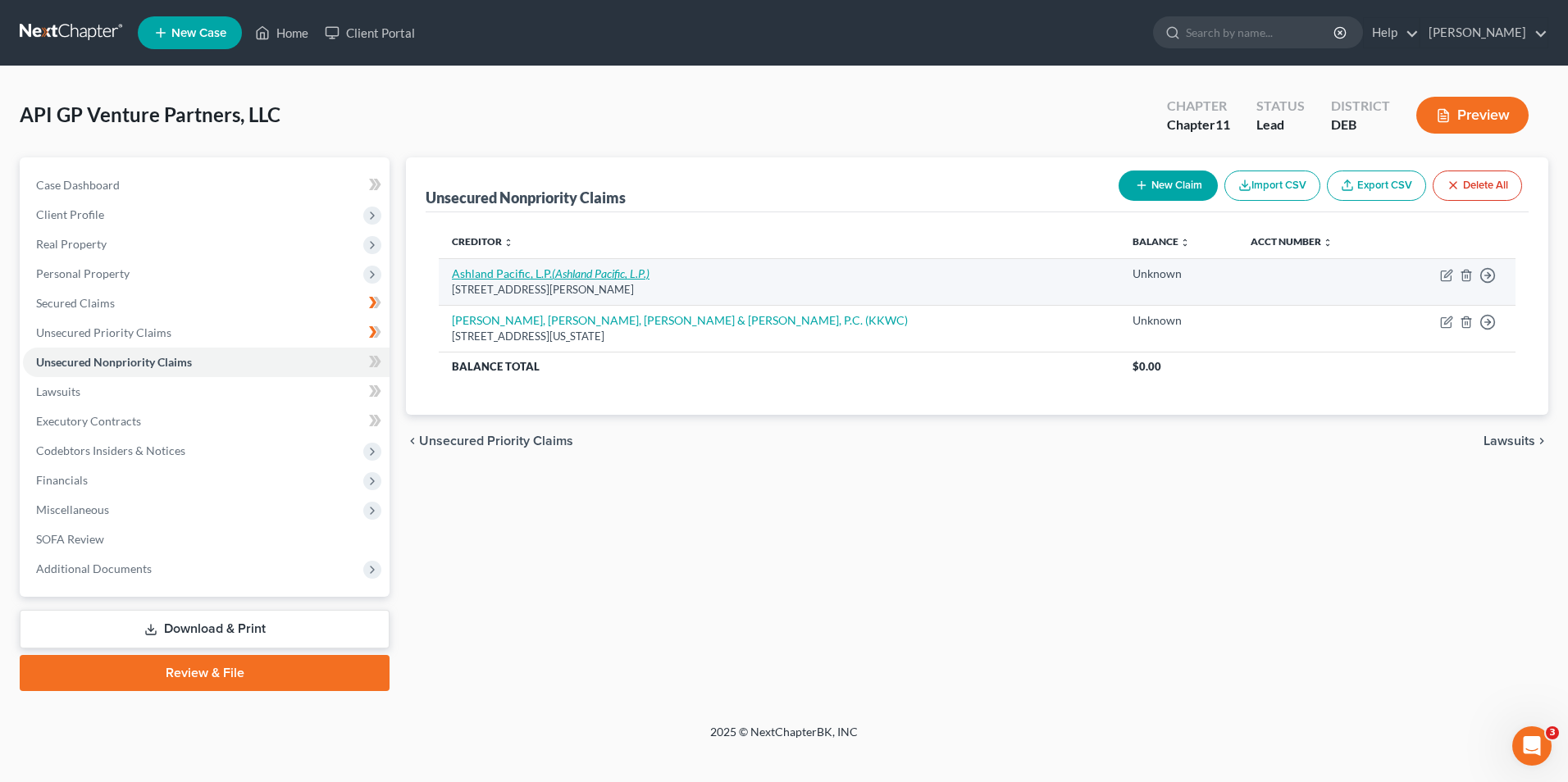
click at [500, 272] on link "Ashland Pacific, L.P. (Ashland Pacific, L.P.)" at bounding box center [550, 273] width 198 height 14
select select "4"
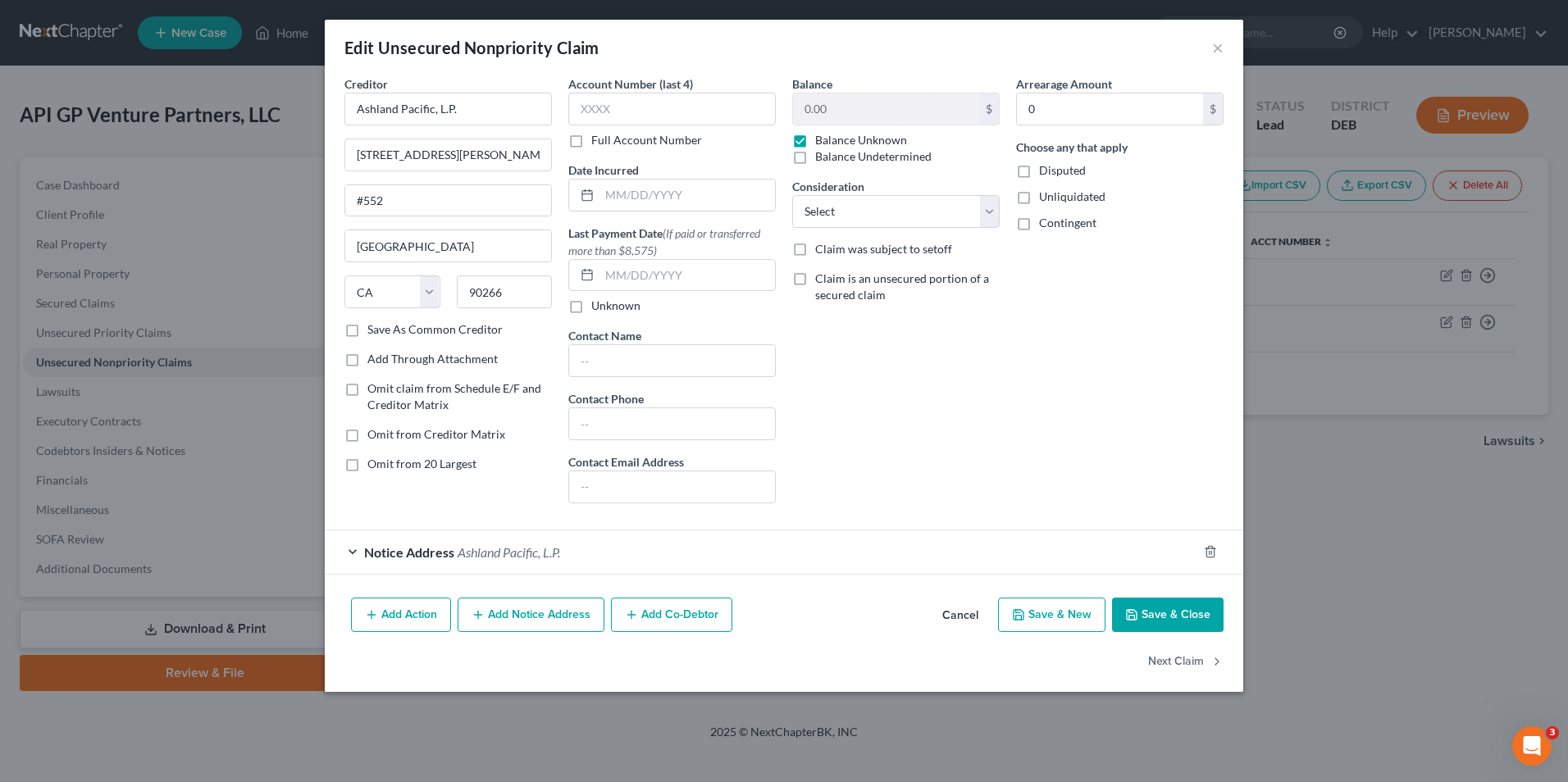
click at [368, 463] on label "Omit from 20 Largest" at bounding box center [422, 463] width 109 height 16
click at [374, 463] on input "Omit from 20 Largest" at bounding box center [379, 461] width 10 height 10
checkbox input "true"
click at [1150, 608] on button "Save & Close" at bounding box center [1168, 615] width 111 height 34
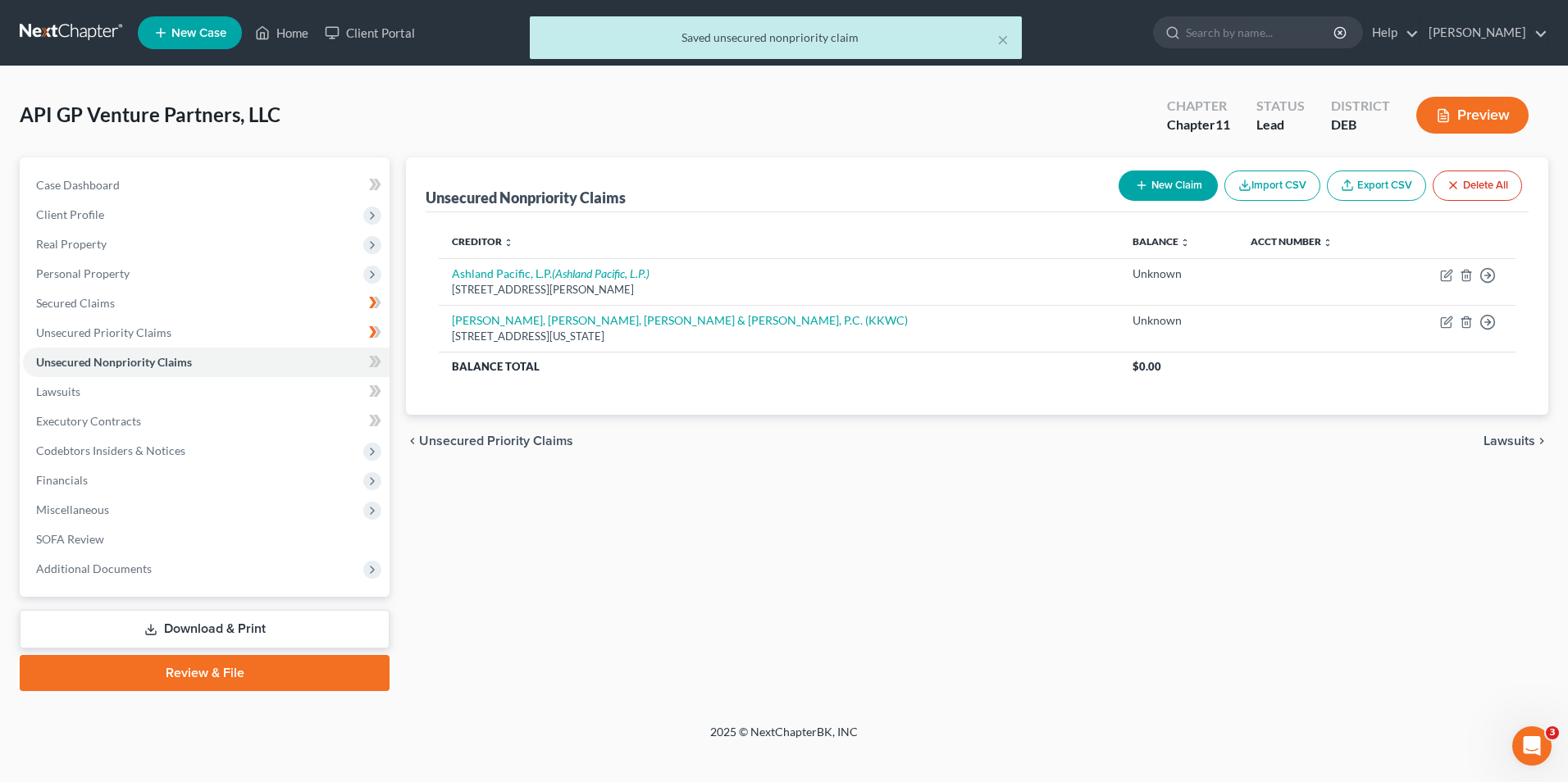
click at [304, 32] on div "× Saved unsecured nonpriority claim" at bounding box center [775, 41] width 1568 height 51
click at [277, 33] on div "× Saved unsecured nonpriority claim" at bounding box center [775, 41] width 1568 height 51
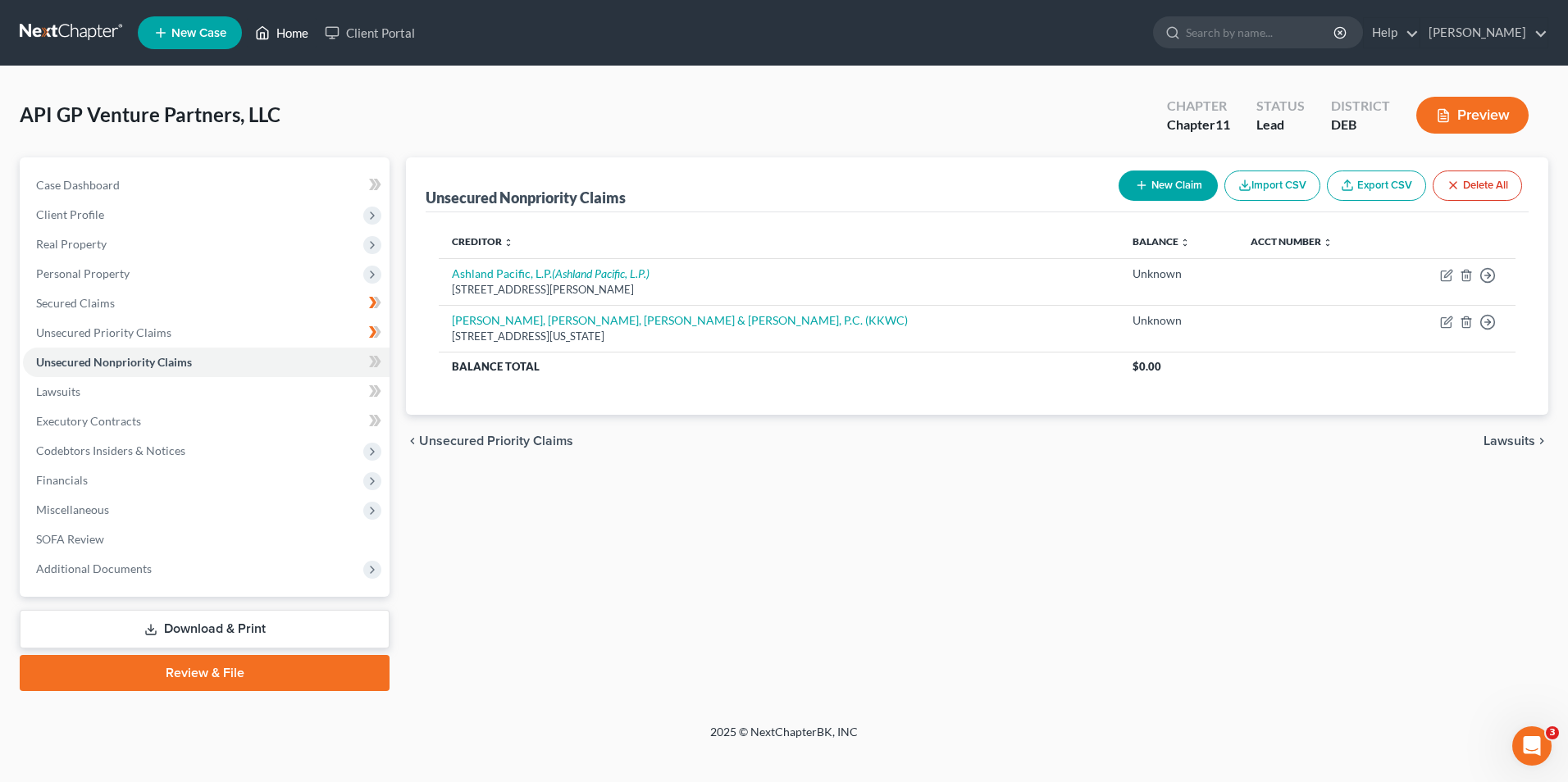
click at [277, 33] on link "Home" at bounding box center [281, 33] width 69 height 29
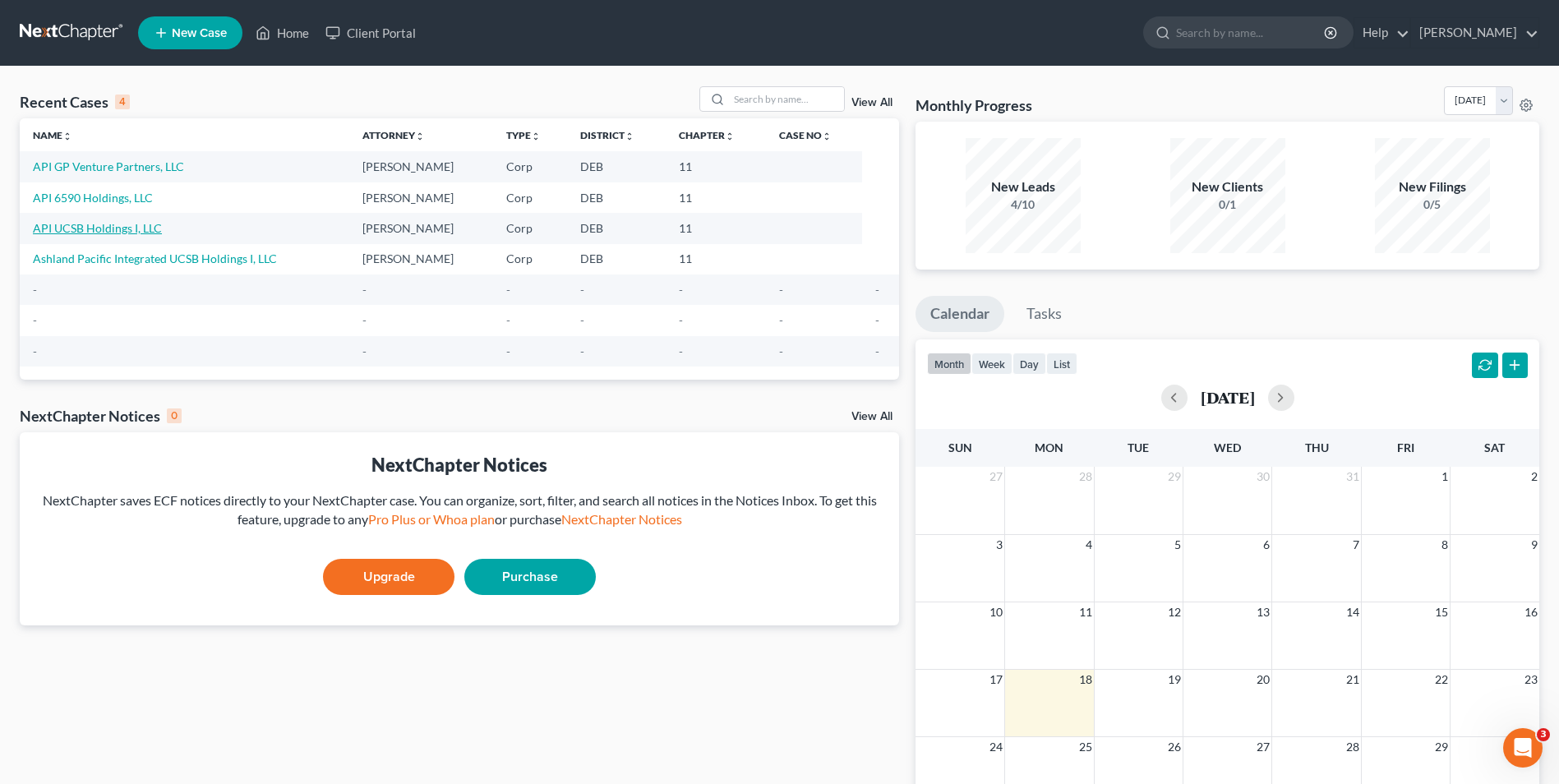
click at [117, 227] on link "API UCSB Holdings I, LLC" at bounding box center [97, 228] width 129 height 14
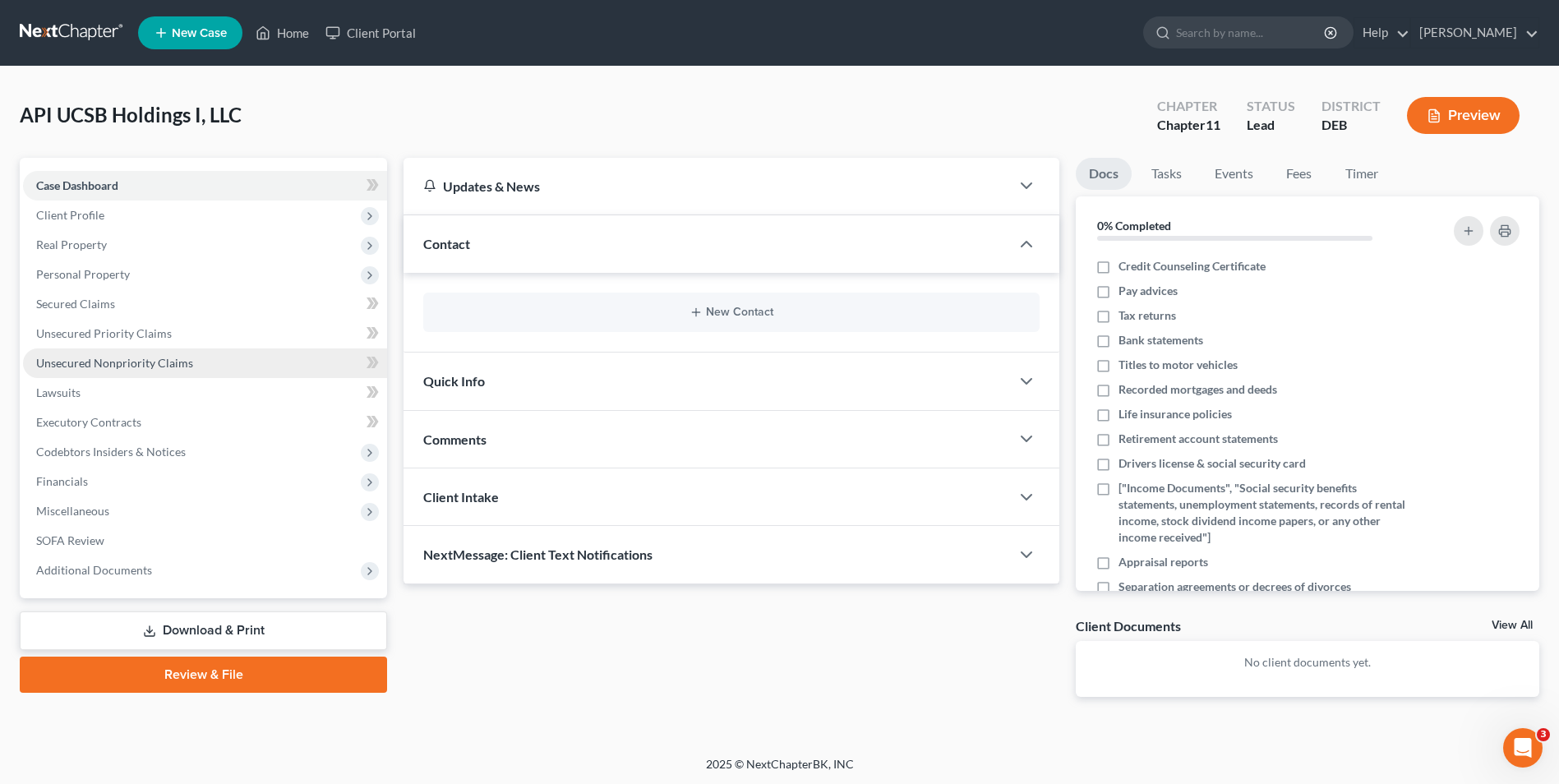
click at [152, 362] on span "Unsecured Nonpriority Claims" at bounding box center [114, 362] width 157 height 14
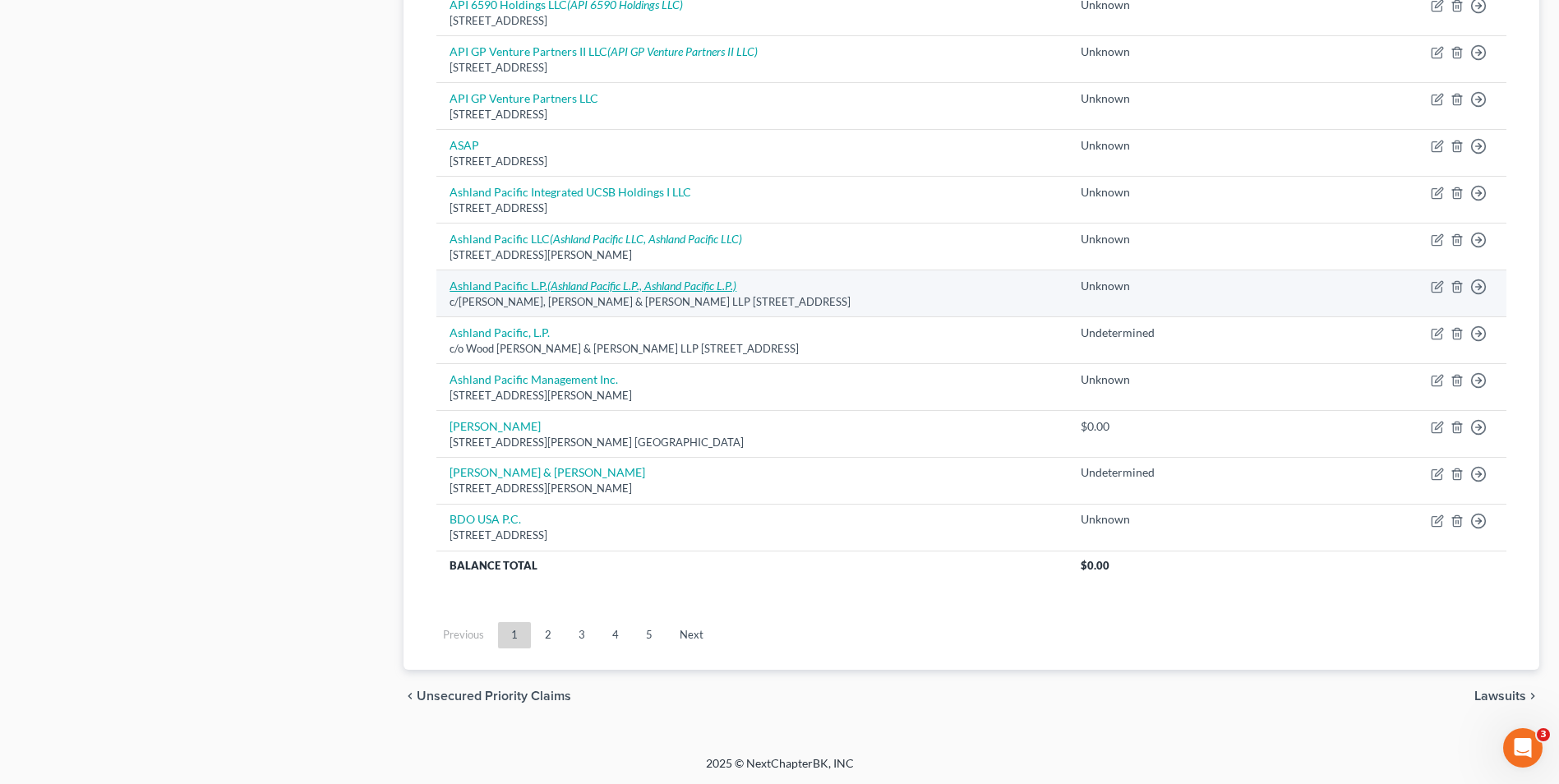
scroll to position [1099, 0]
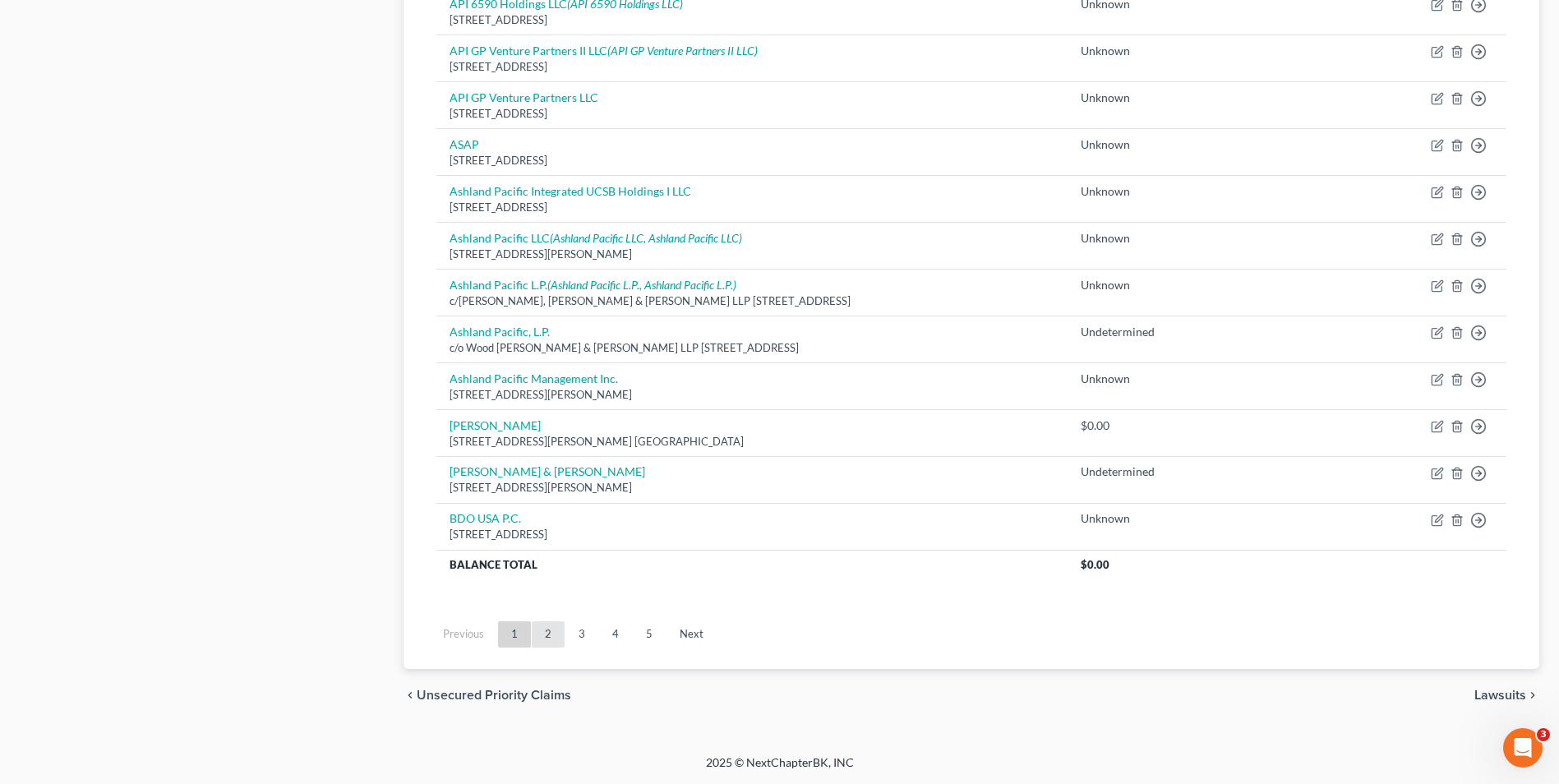
click at [544, 632] on link "2" at bounding box center [548, 634] width 33 height 27
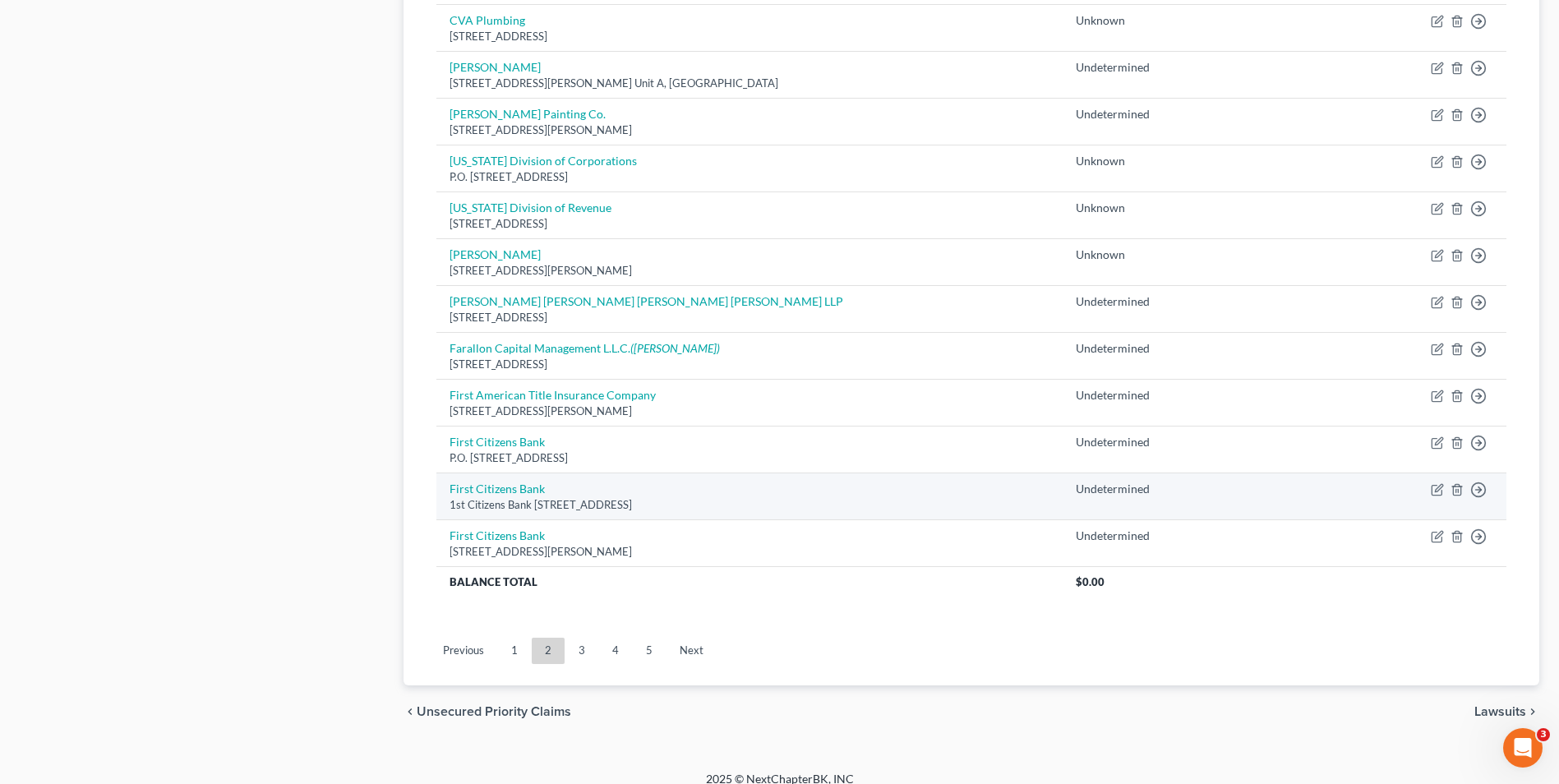
scroll to position [1114, 0]
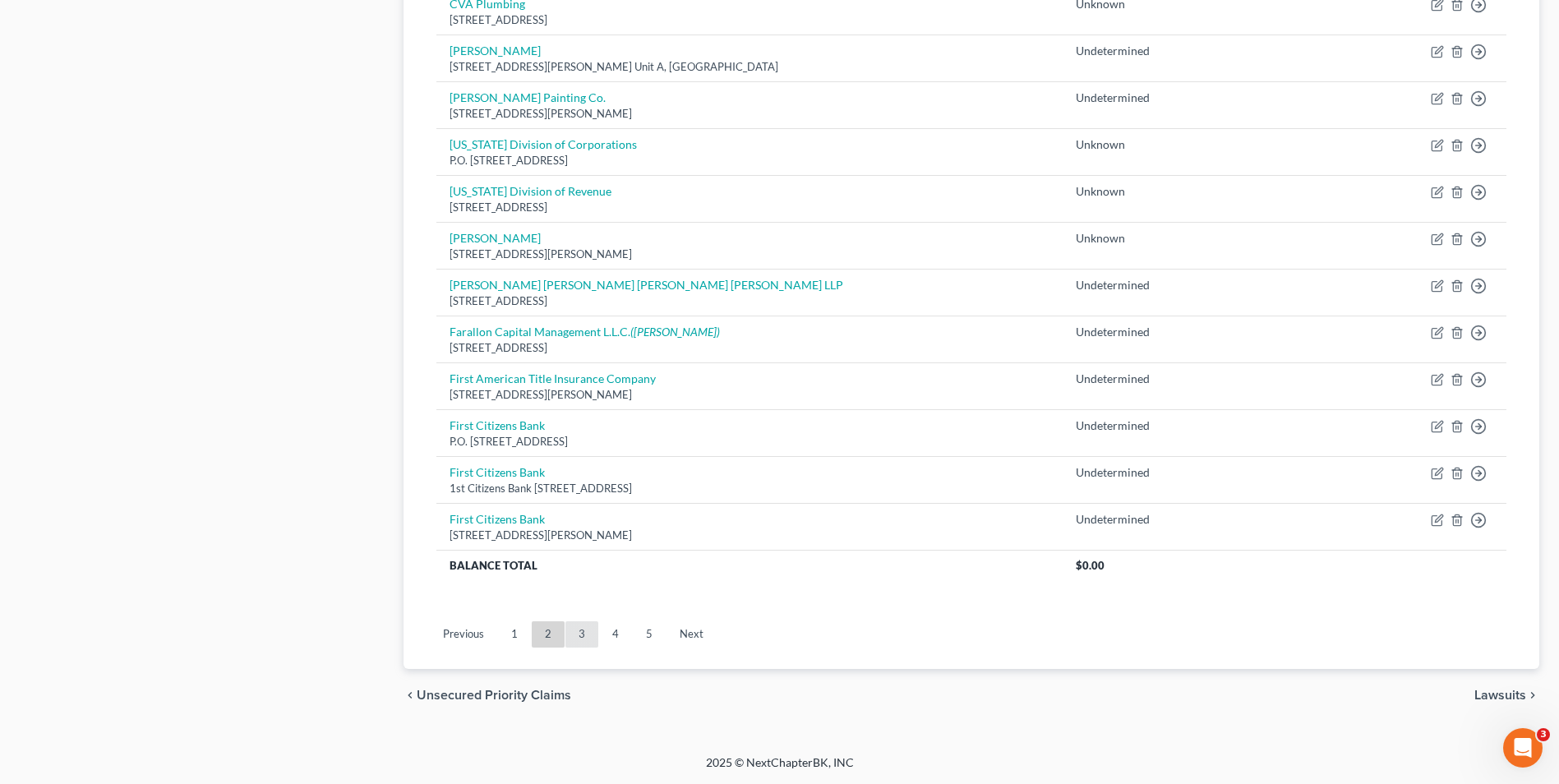
click at [576, 637] on link "3" at bounding box center [582, 634] width 33 height 27
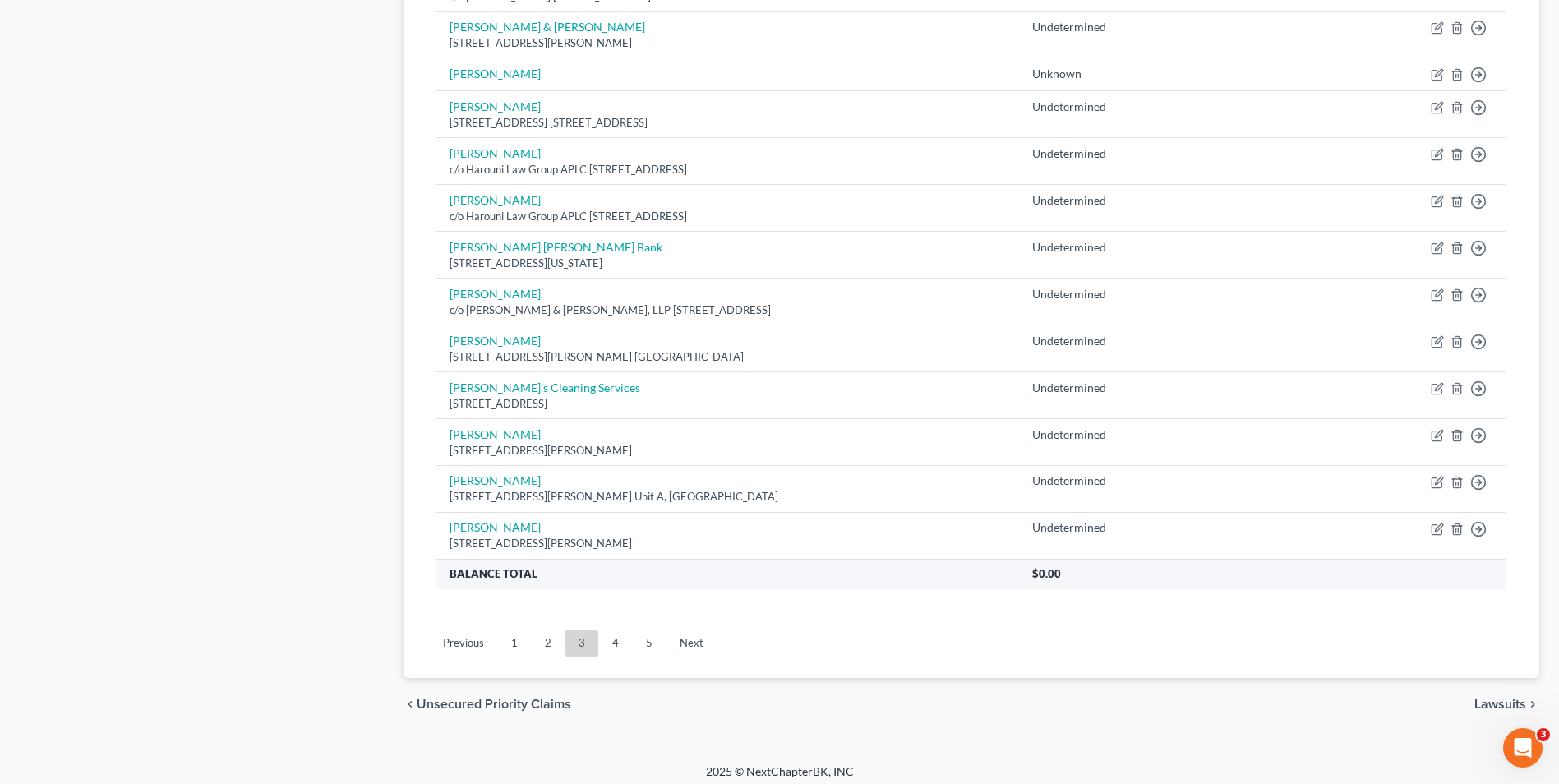
scroll to position [1099, 0]
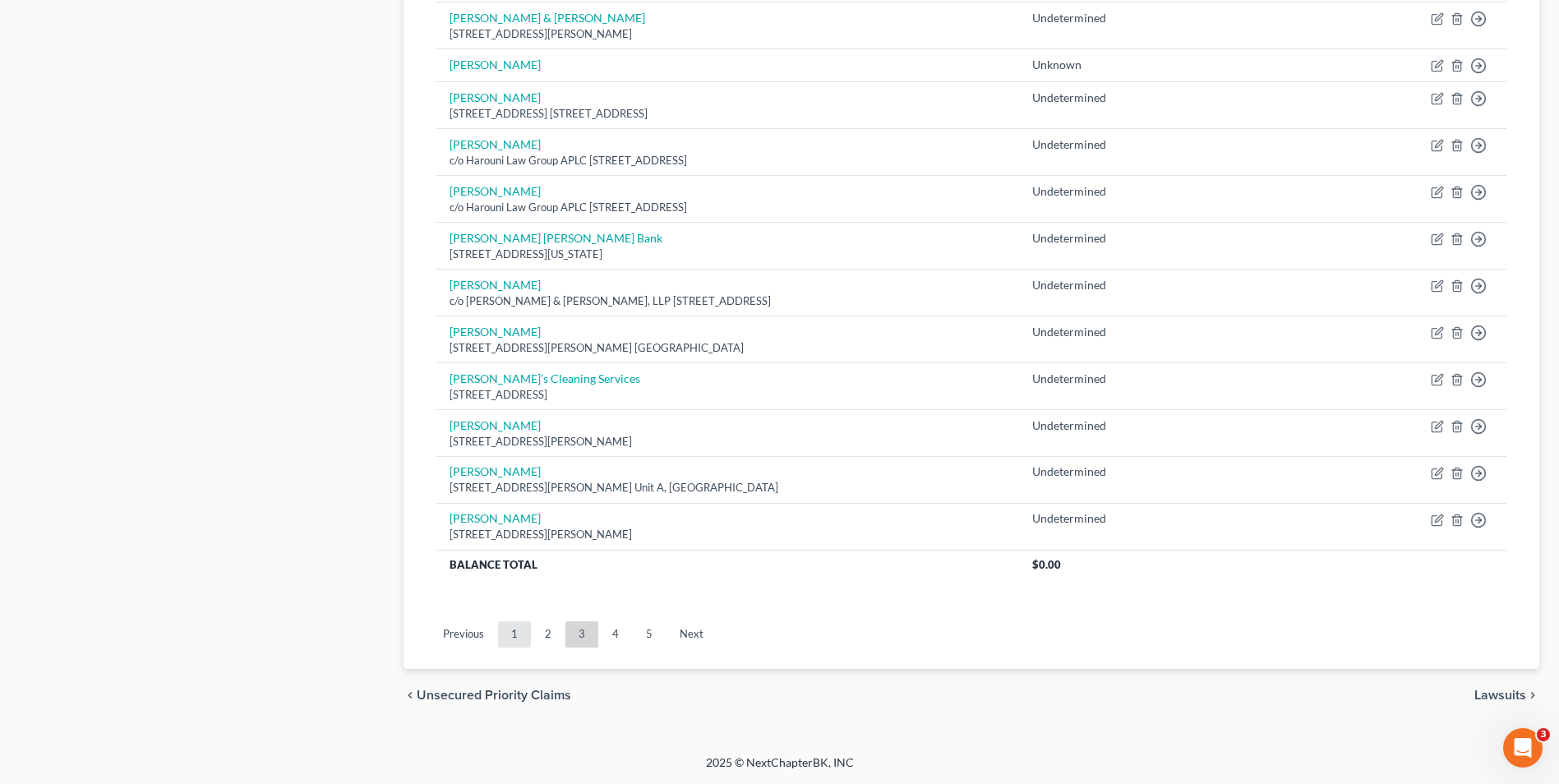
click at [516, 639] on link "1" at bounding box center [515, 634] width 33 height 27
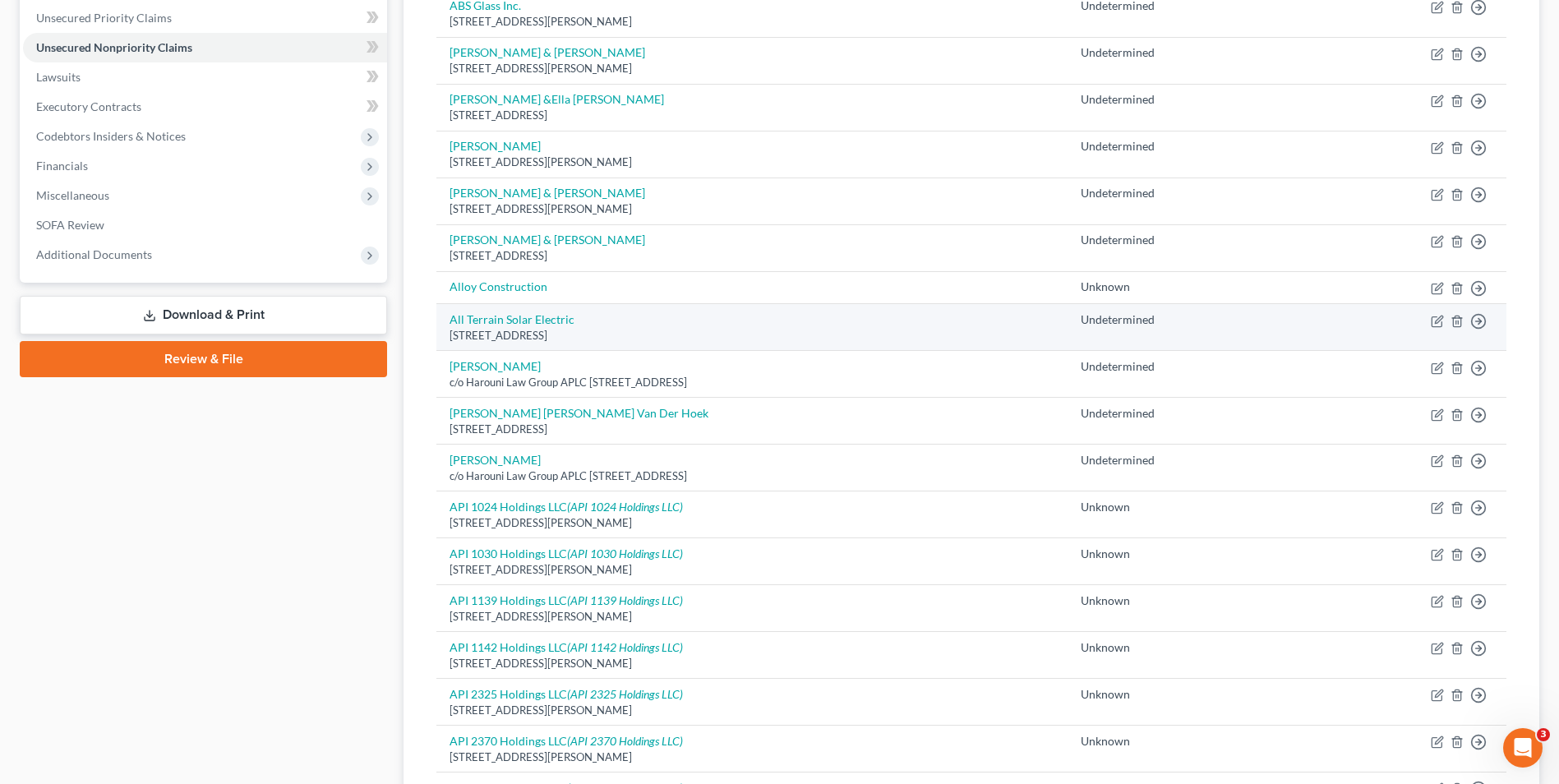
scroll to position [329, 0]
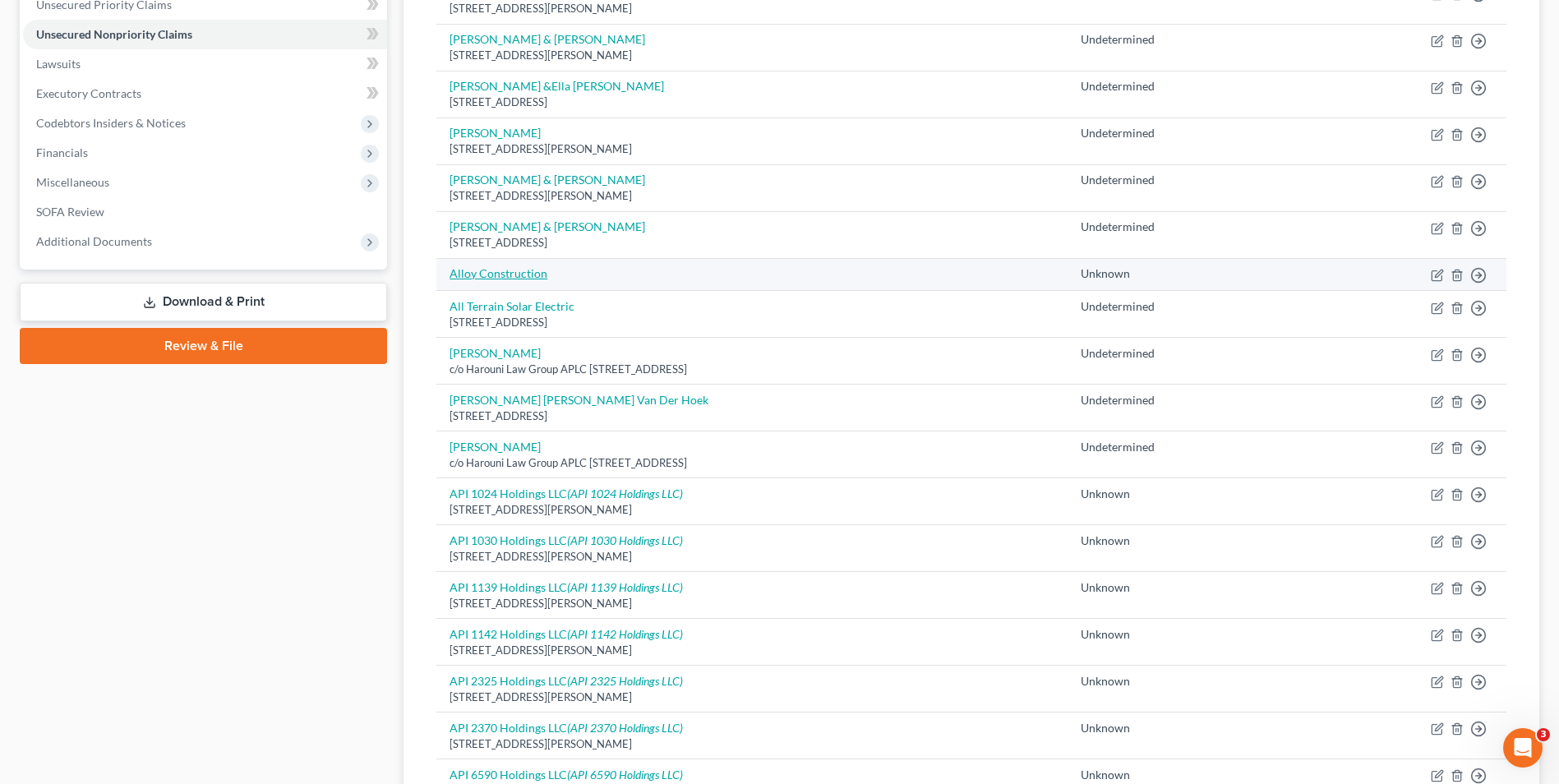
click at [527, 278] on link "Alloy Construction" at bounding box center [498, 273] width 98 height 14
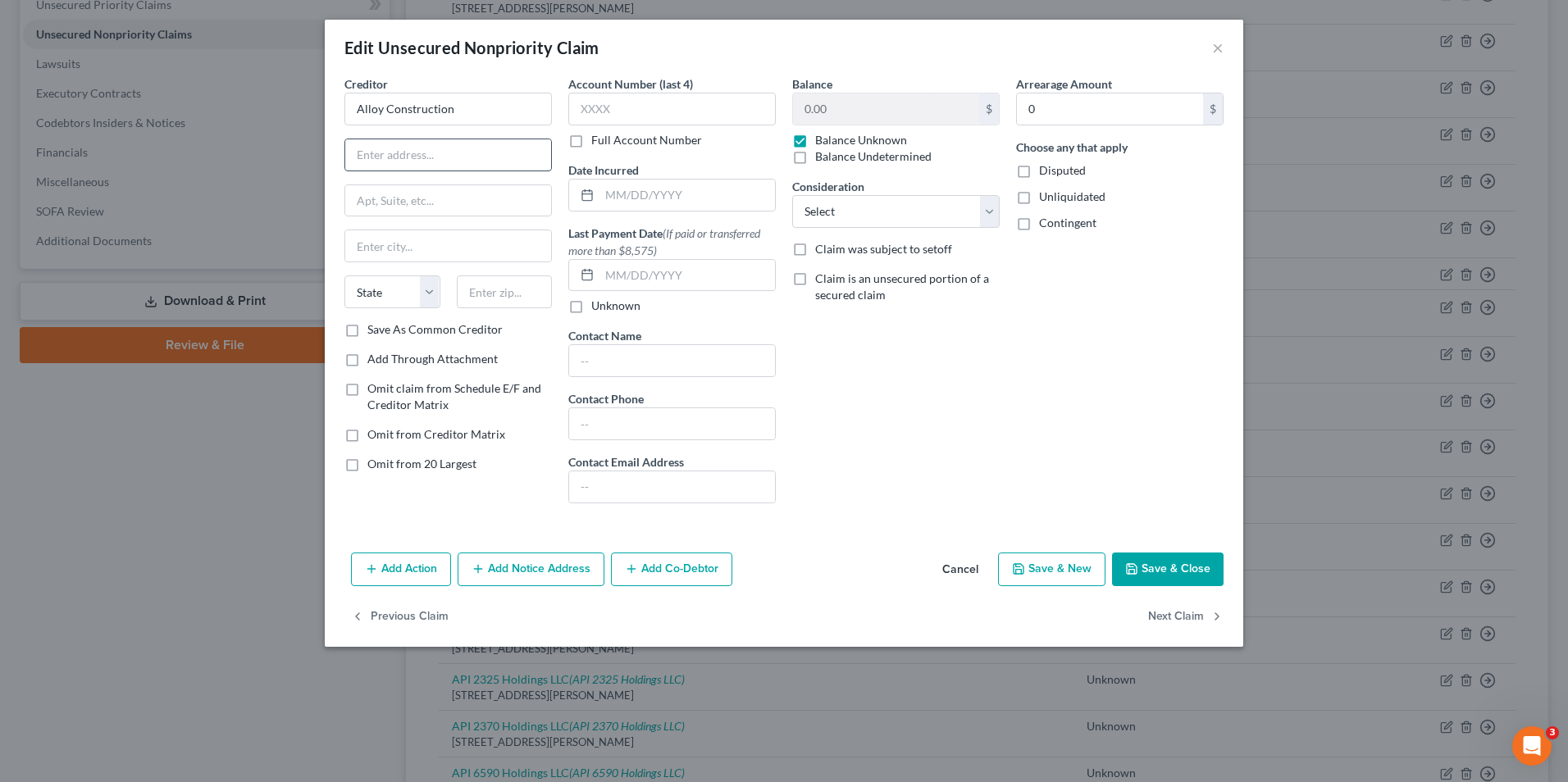
click at [428, 159] on input "text" at bounding box center [448, 155] width 206 height 31
click at [395, 157] on input "text" at bounding box center [448, 155] width 206 height 31
paste input "701 Gardner Field Rd"
type input "701 Gardner Field Rd"
click at [380, 244] on input "text" at bounding box center [448, 246] width 206 height 31
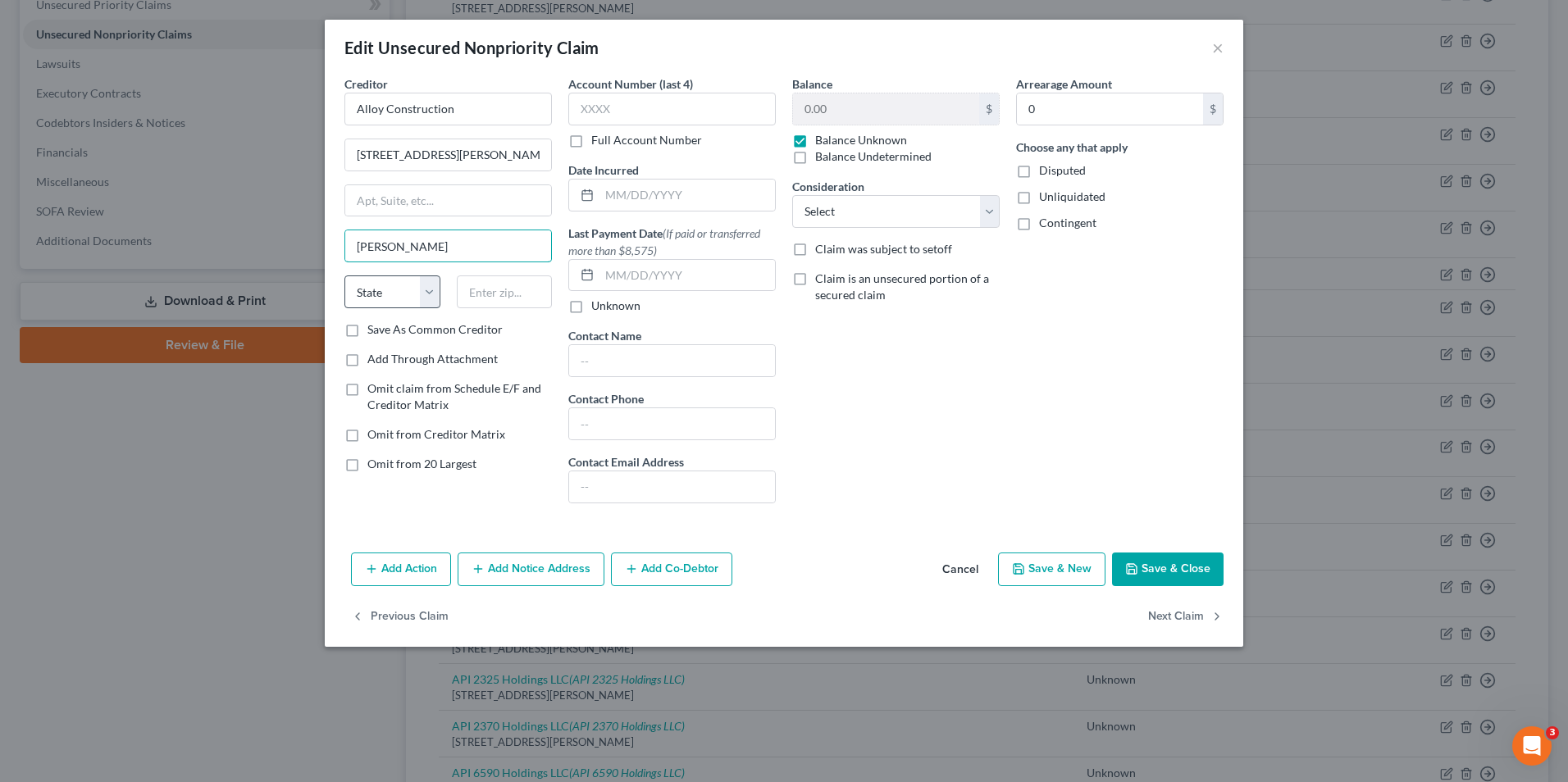
type input "Taft"
click at [428, 292] on select "State AL AK AR AZ CA CO CT DE DC FL GA GU HI ID IL IN IA KS KY LA ME MD MA MI M…" at bounding box center [392, 292] width 96 height 33
select select "4"
click at [344, 276] on select "State AL AK AR AZ CA CO CT DE DC FL GA GU HI ID IL IN IA KS KY LA ME MD MA MI M…" at bounding box center [392, 292] width 96 height 33
click at [496, 295] on input "text" at bounding box center [505, 292] width 96 height 33
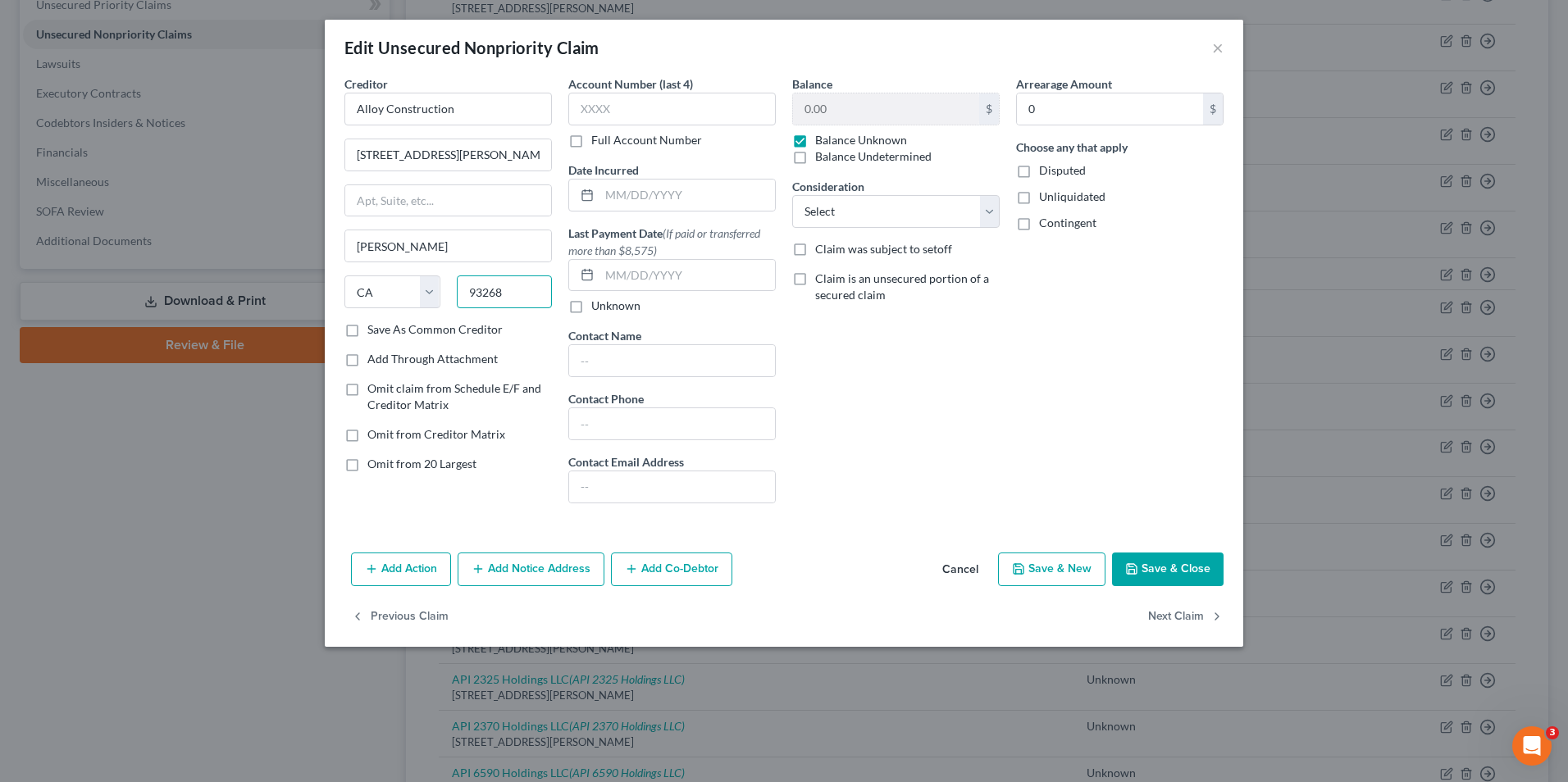
type input "93268"
click at [815, 154] on label "Balance Undetermined" at bounding box center [873, 156] width 117 height 16
click at [822, 154] on input "Balance Undetermined" at bounding box center [827, 153] width 10 height 10
checkbox input "true"
checkbox input "false"
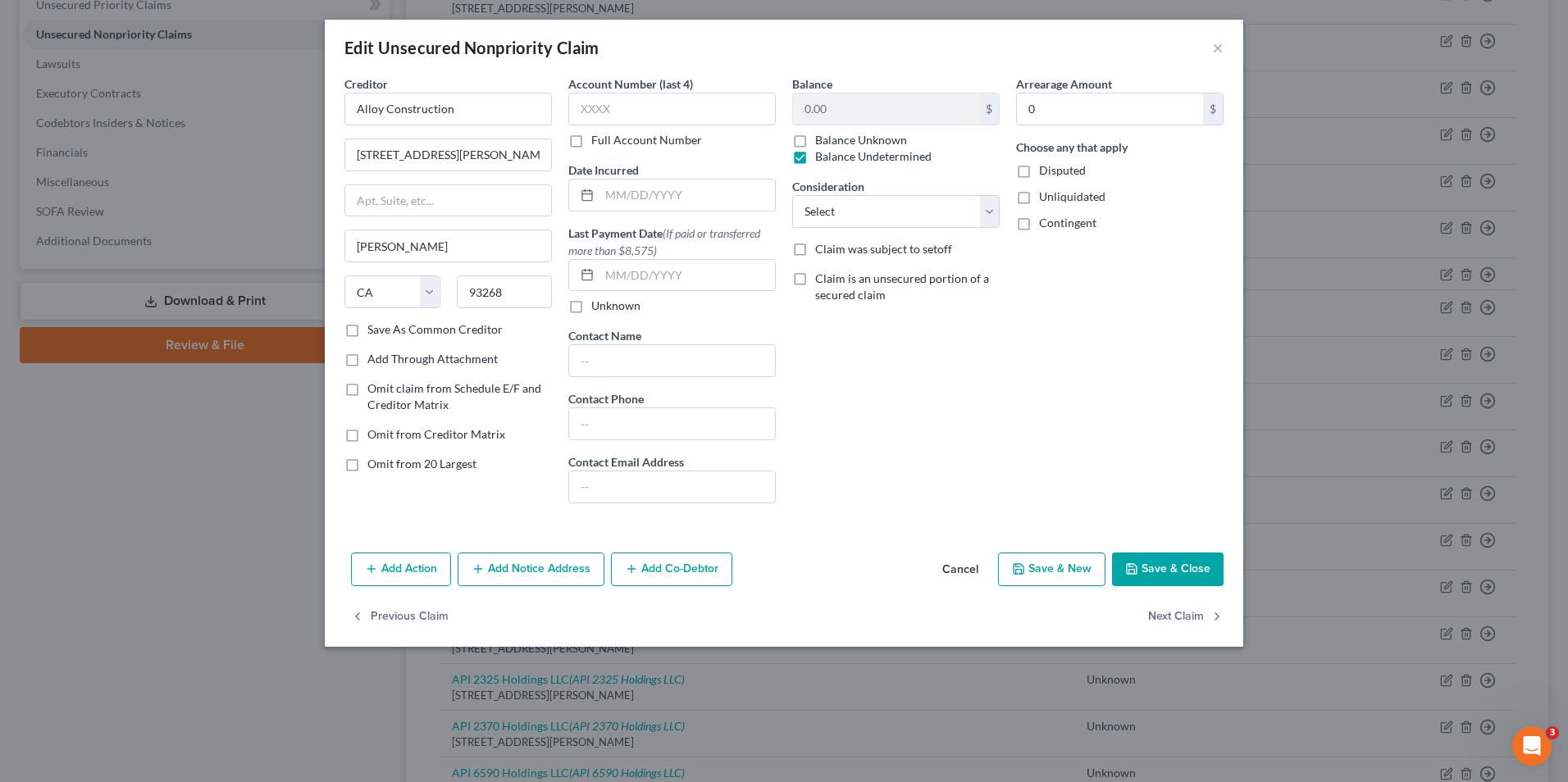
click at [1038, 171] on label "Disputed" at bounding box center [1062, 170] width 47 height 16
click at [1045, 171] on input "Disputed" at bounding box center [1050, 167] width 10 height 10
checkbox input "true"
click at [1038, 195] on label "Unliquidated" at bounding box center [1072, 196] width 67 height 16
click at [1045, 195] on input "Unliquidated" at bounding box center [1050, 194] width 10 height 10
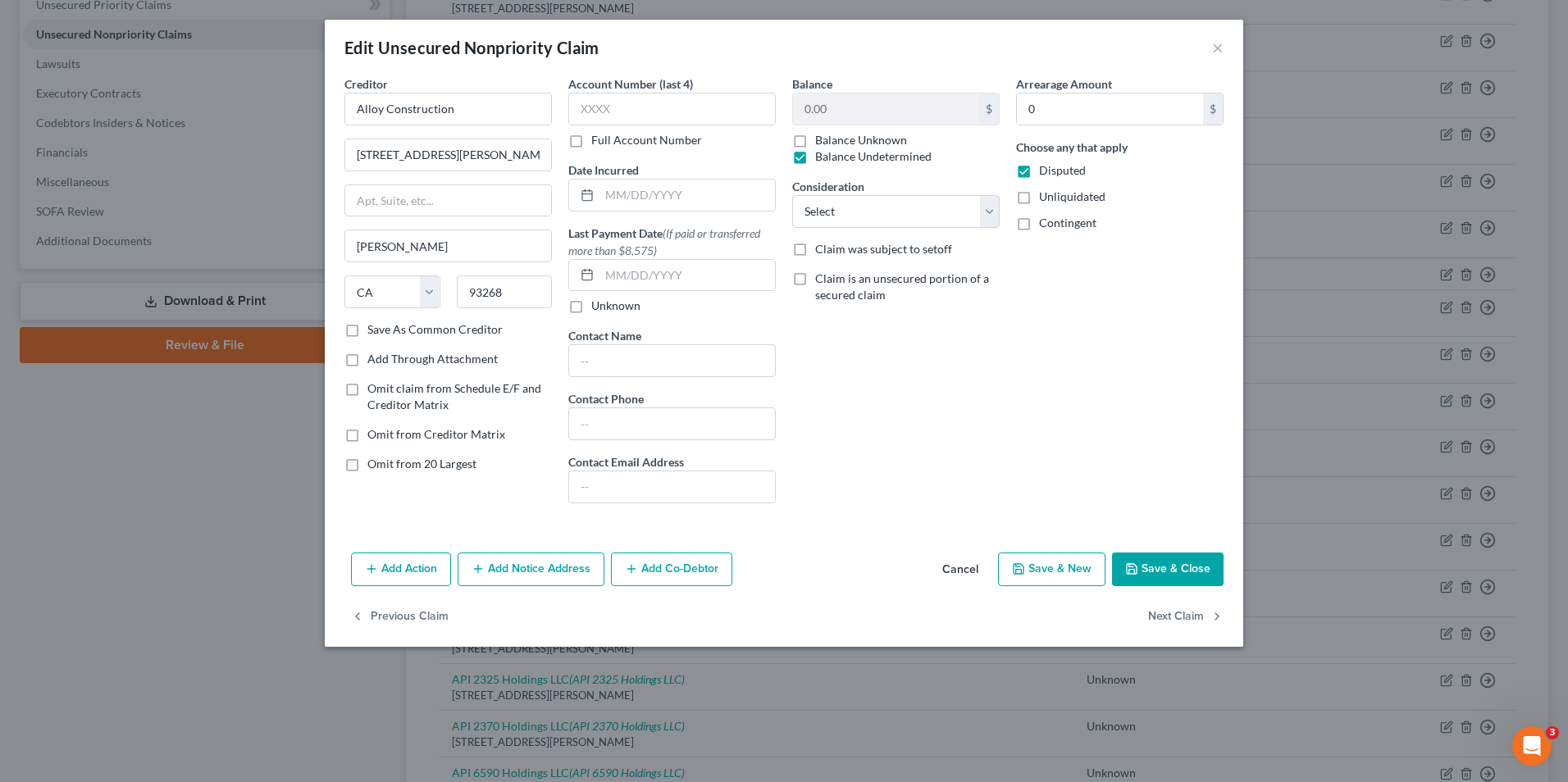
checkbox input "true"
click at [1038, 225] on label "Contingent" at bounding box center [1067, 223] width 57 height 16
click at [1045, 225] on input "Contingent" at bounding box center [1050, 220] width 10 height 10
checkbox input "true"
click at [1169, 570] on button "Save & Close" at bounding box center [1168, 570] width 111 height 34
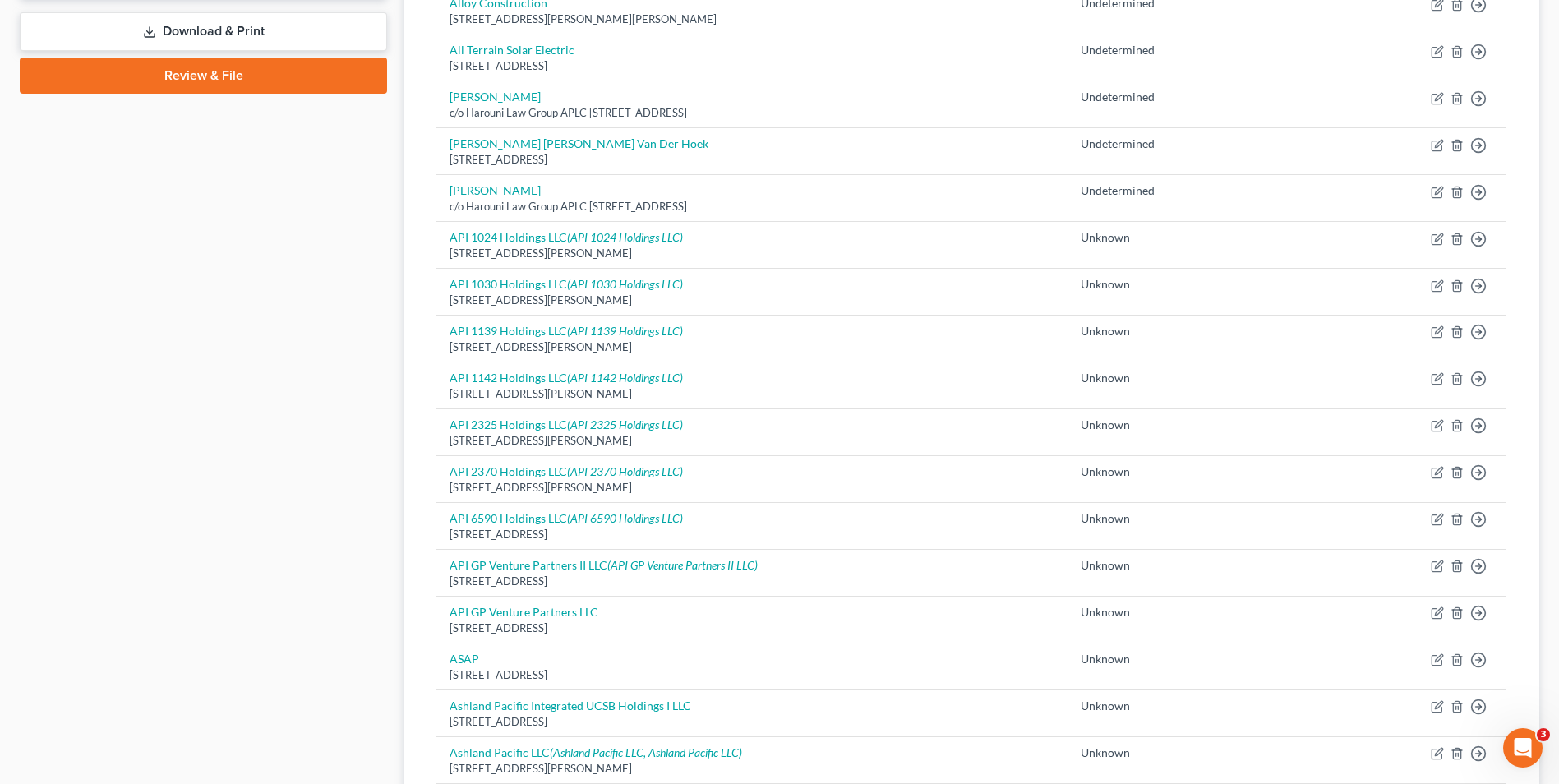
scroll to position [658, 0]
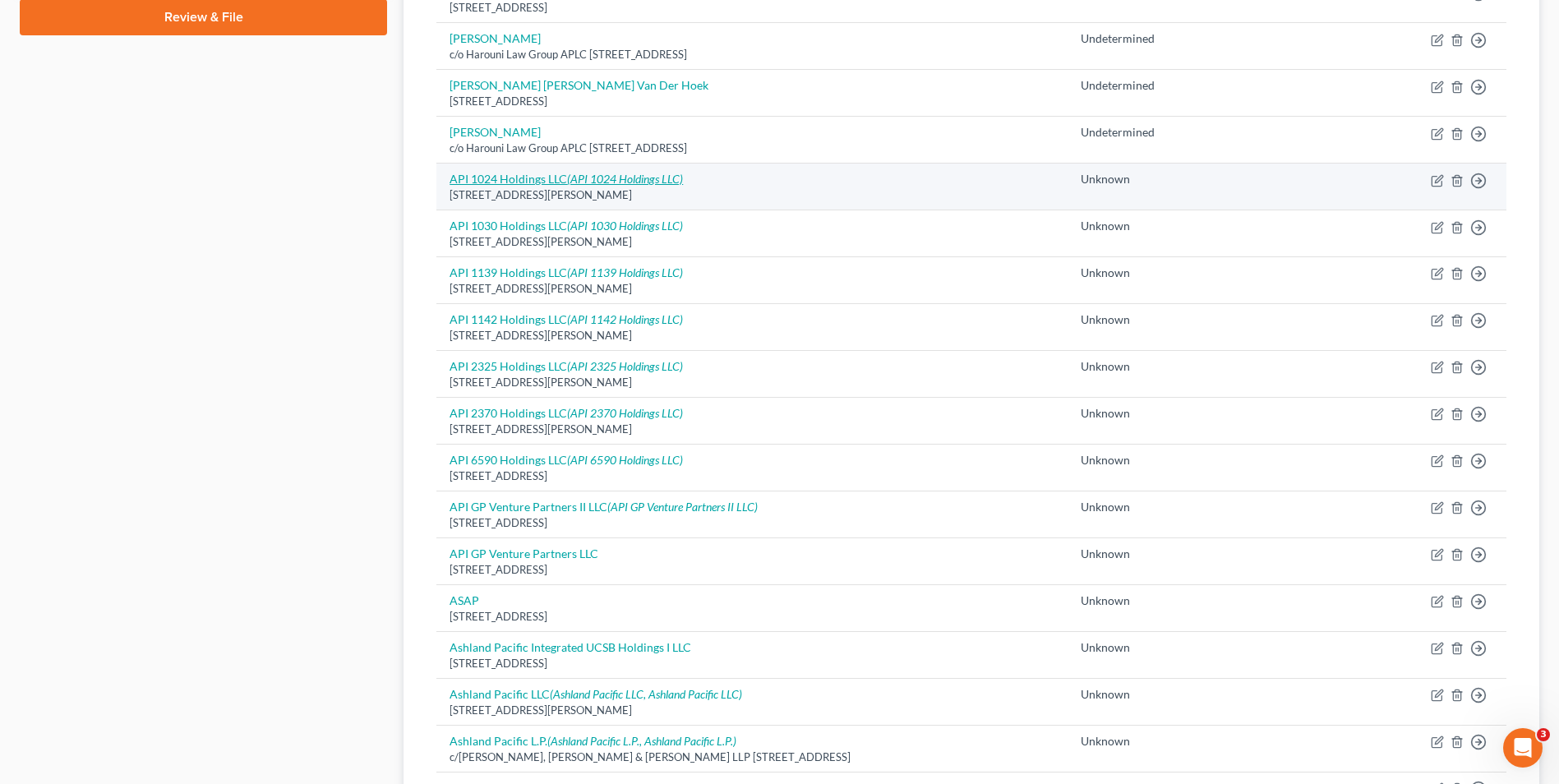
click at [568, 182] on icon "(API 1024 Holdings LLC)" at bounding box center [624, 179] width 116 height 14
select select "4"
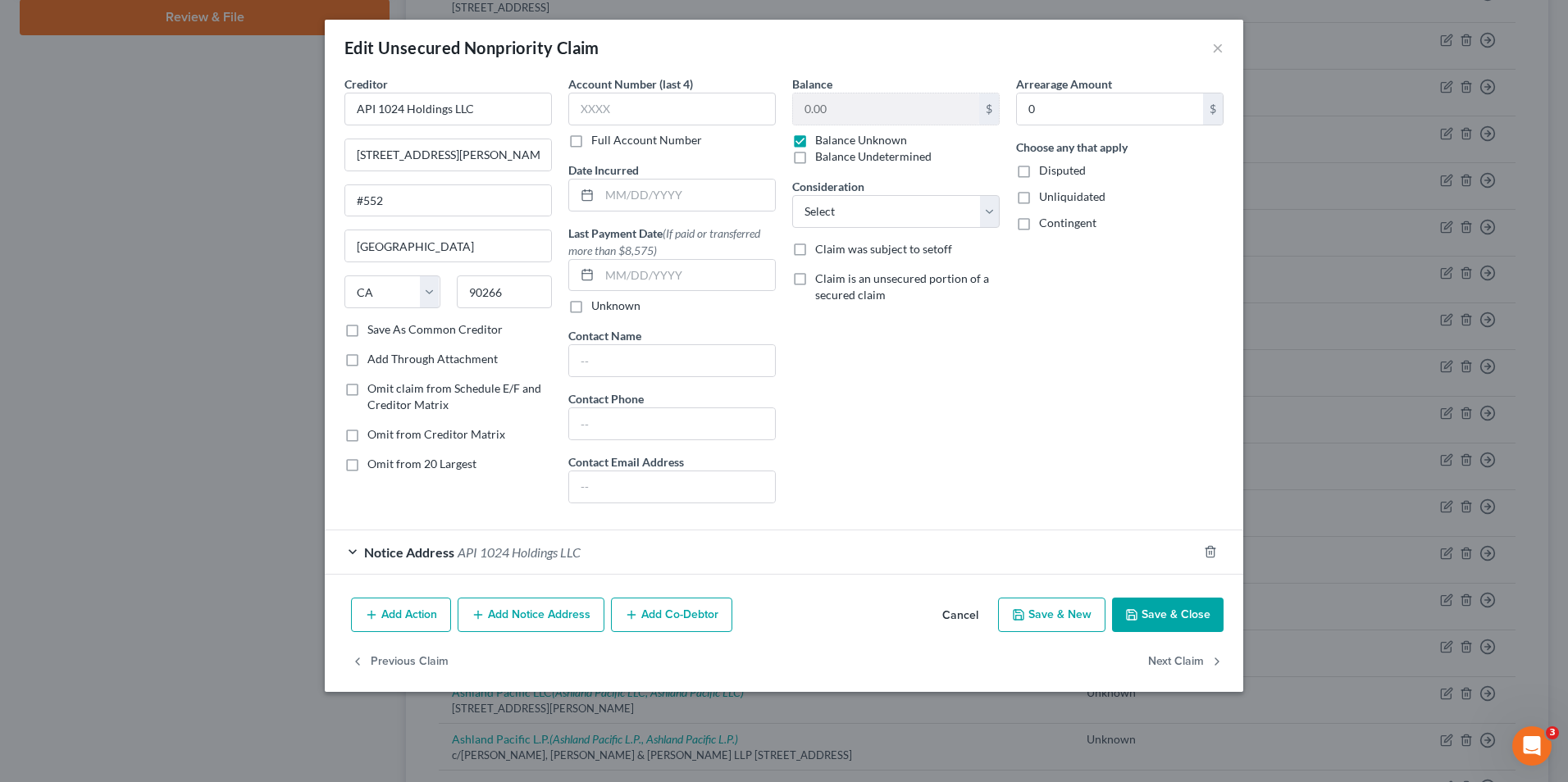
click at [368, 466] on label "Omit from 20 Largest" at bounding box center [422, 463] width 109 height 16
click at [374, 466] on input "Omit from 20 Largest" at bounding box center [379, 461] width 10 height 10
checkbox input "true"
click at [1160, 614] on button "Save & Close" at bounding box center [1168, 615] width 111 height 34
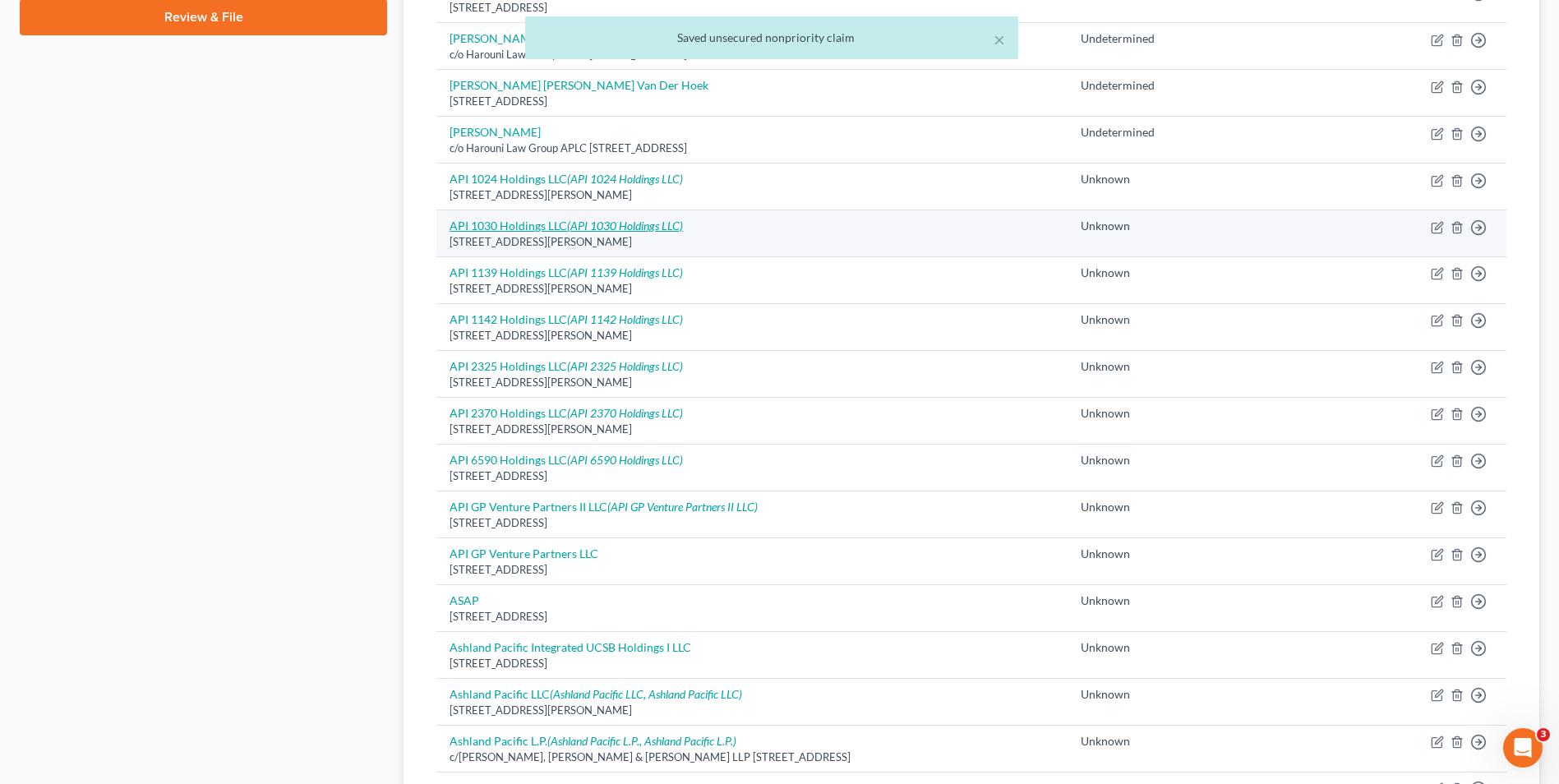
click at [549, 232] on link "API 1030 Holdings LLC (API 1030 Holdings LLC)" at bounding box center [566, 226] width 234 height 14
select select "4"
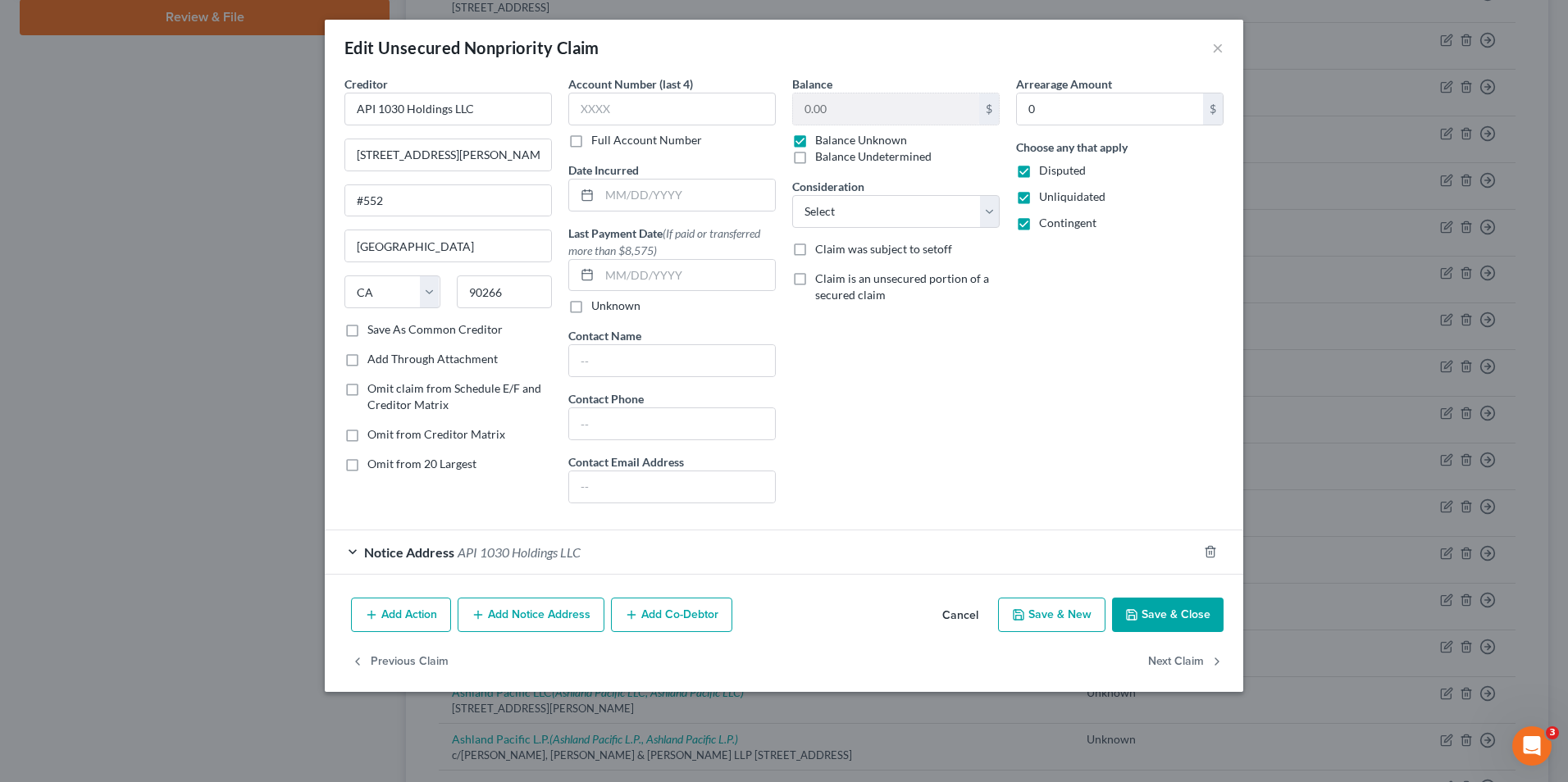
click at [368, 466] on label "Omit from 20 Largest" at bounding box center [422, 463] width 109 height 16
click at [374, 466] on input "Omit from 20 Largest" at bounding box center [379, 461] width 10 height 10
checkbox input "true"
click at [1164, 615] on button "Save & Close" at bounding box center [1168, 615] width 111 height 34
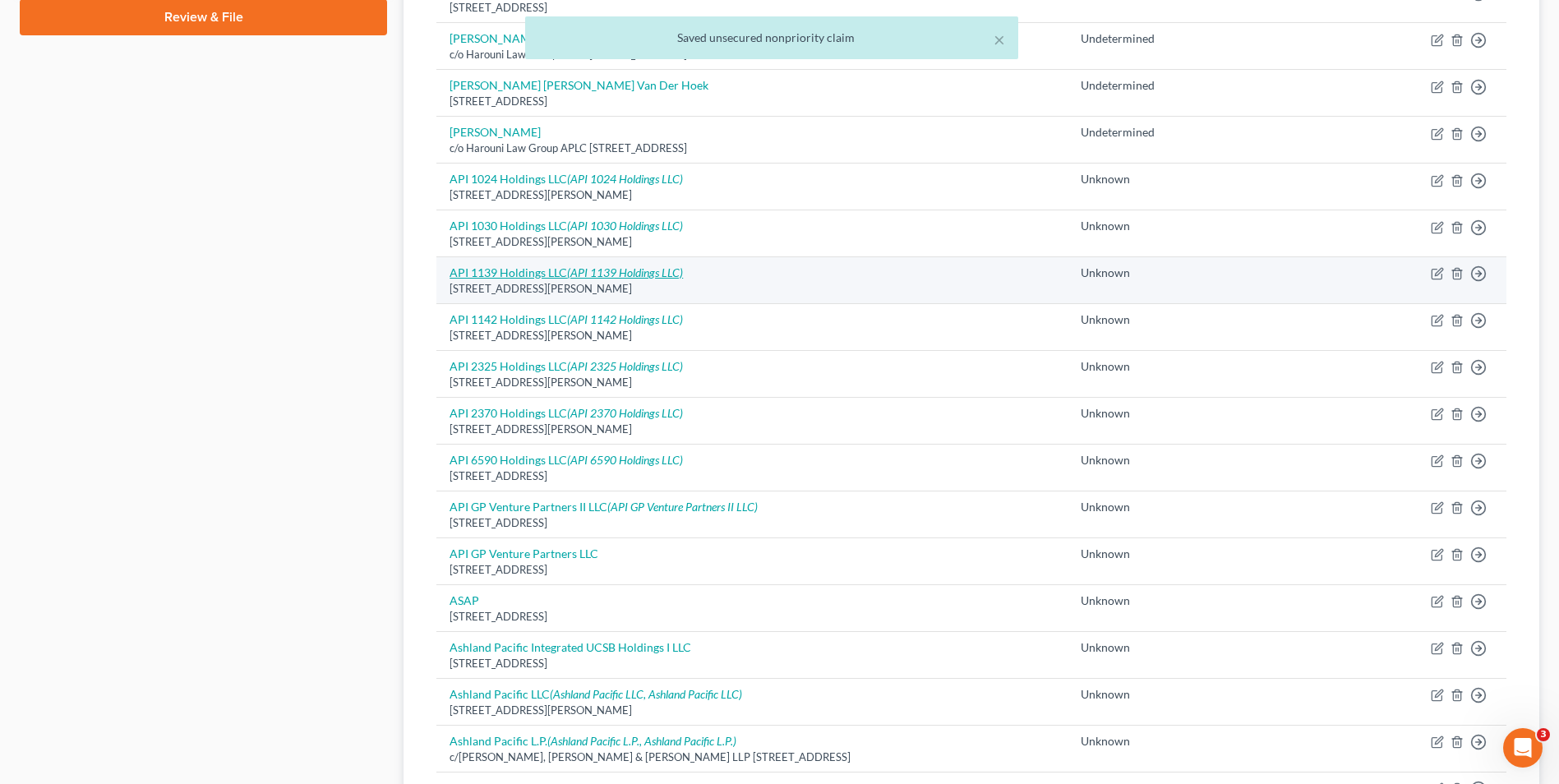
click at [575, 277] on icon "(API 1139 Holdings LLC)" at bounding box center [624, 272] width 116 height 14
select select "4"
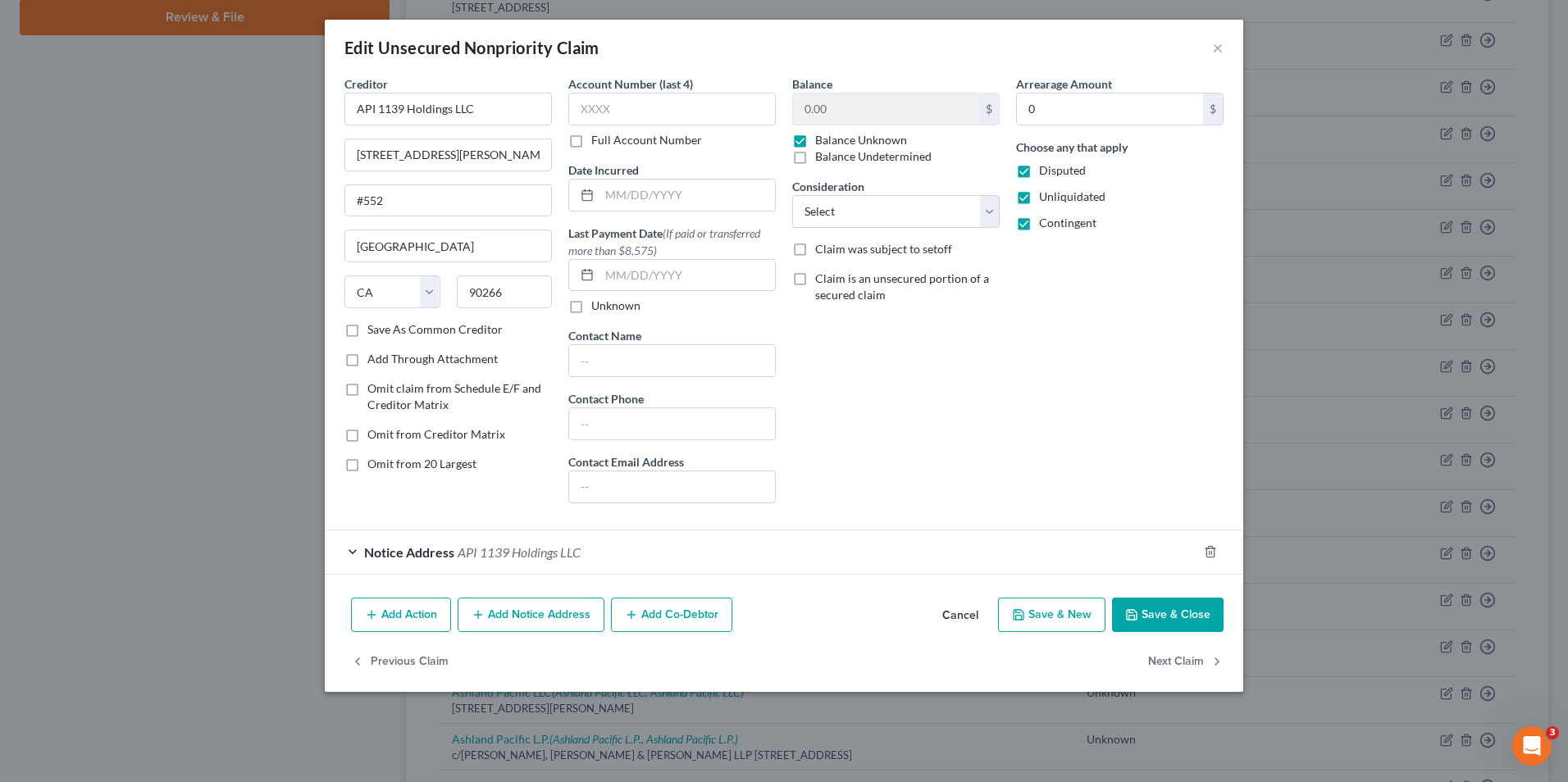
click at [368, 464] on label "Omit from 20 Largest" at bounding box center [422, 463] width 109 height 16
click at [374, 464] on input "Omit from 20 Largest" at bounding box center [379, 461] width 10 height 10
checkbox input "true"
click at [1166, 613] on button "Save & Close" at bounding box center [1168, 615] width 111 height 34
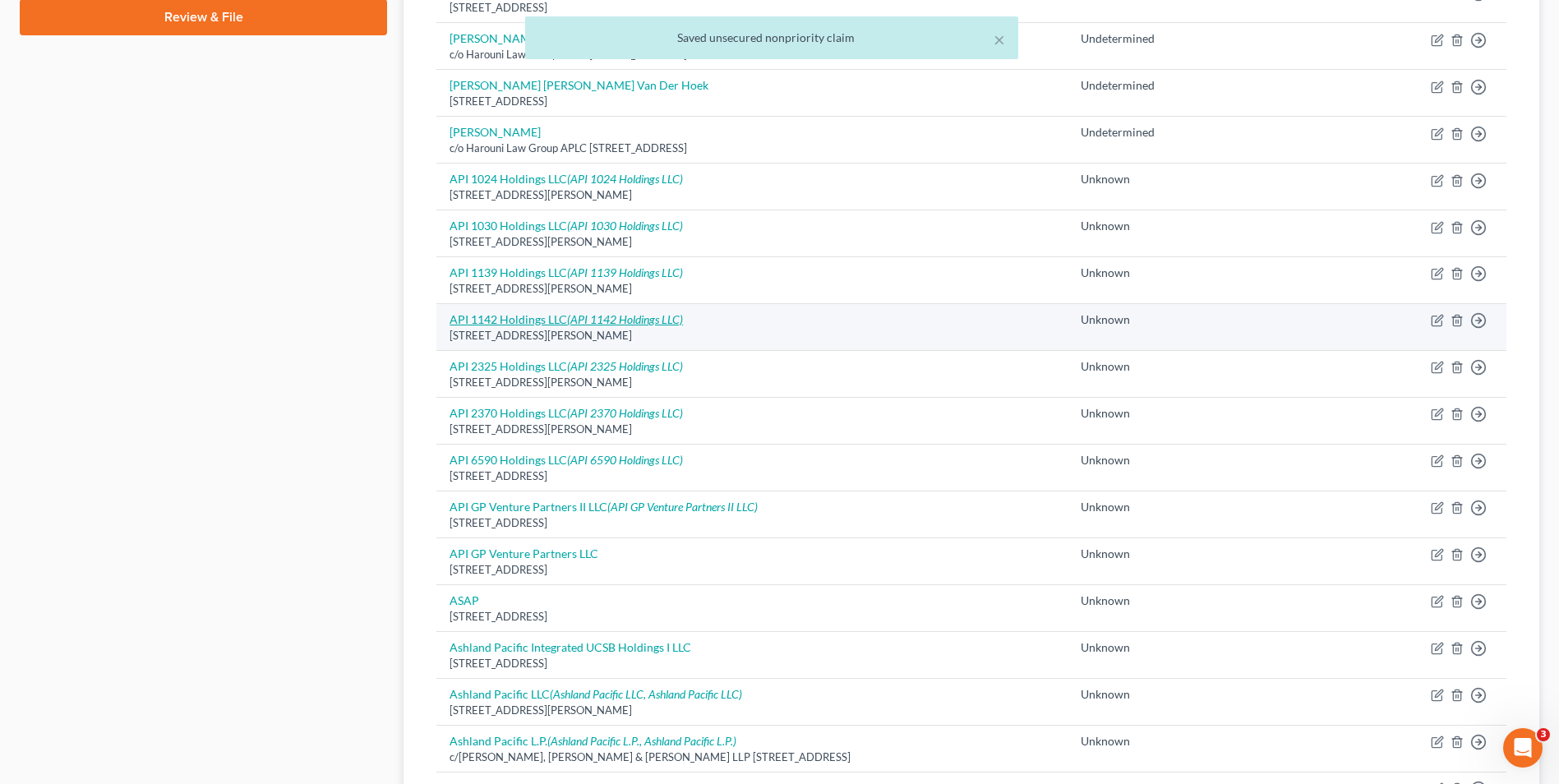
click at [580, 323] on icon "(API 1142 Holdings LLC)" at bounding box center [624, 319] width 116 height 14
select select "4"
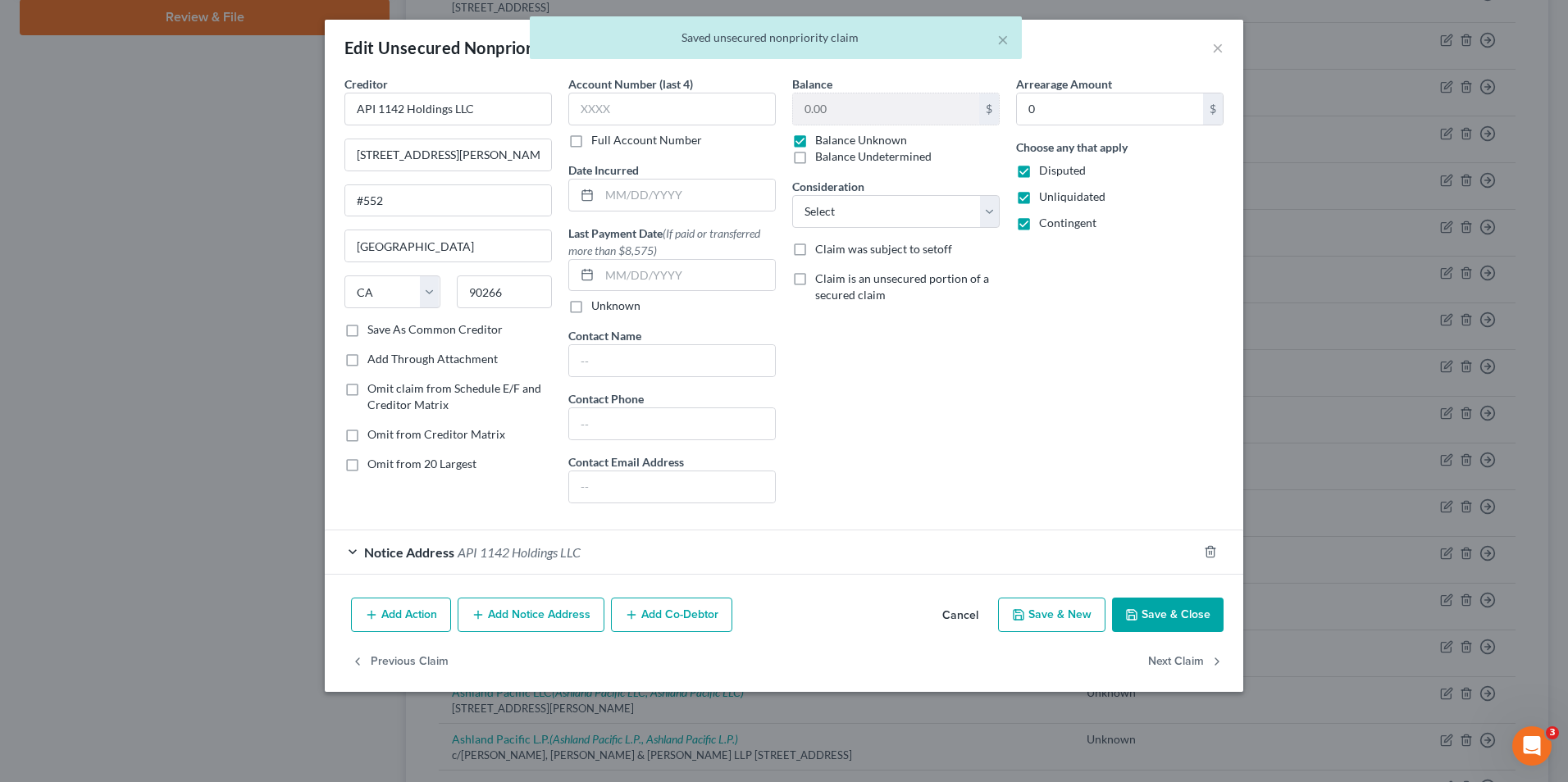
click at [368, 466] on label "Omit from 20 Largest" at bounding box center [422, 463] width 109 height 16
click at [374, 466] on input "Omit from 20 Largest" at bounding box center [379, 461] width 10 height 10
checkbox input "true"
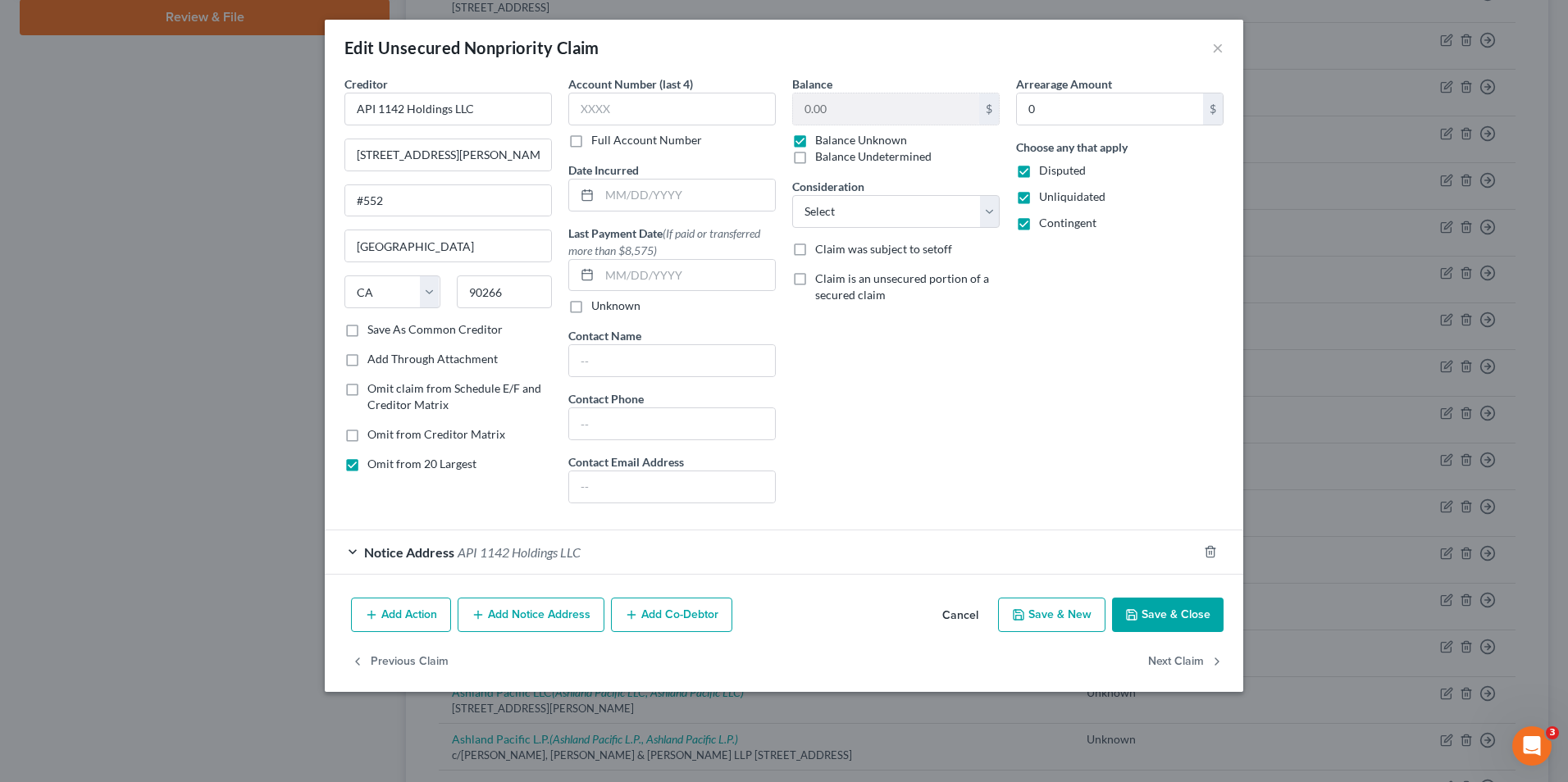
click at [1158, 618] on button "Save & Close" at bounding box center [1168, 615] width 111 height 34
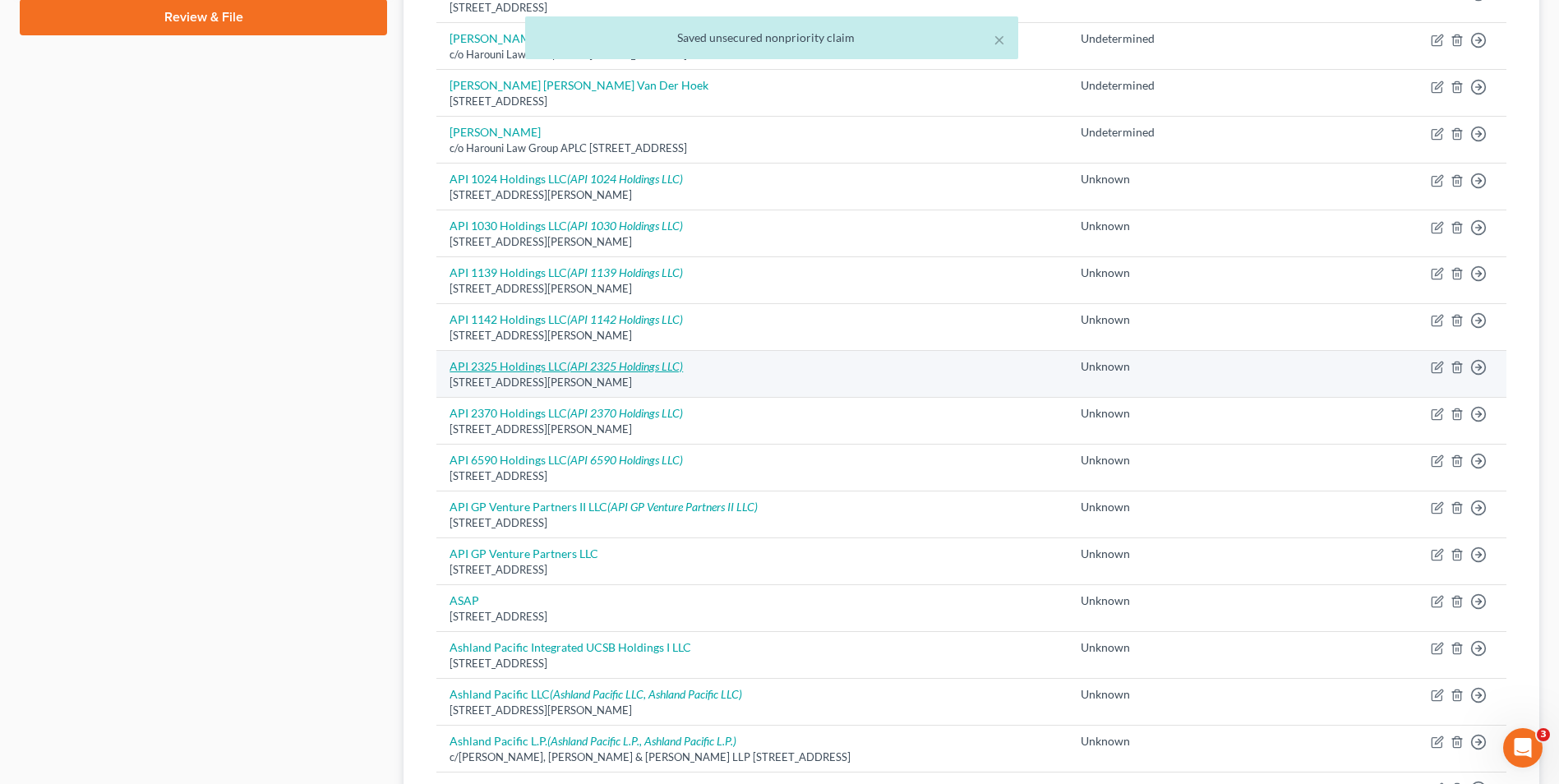
click at [595, 365] on icon "(API 2325 Holdings LLC)" at bounding box center [624, 366] width 116 height 14
select select "4"
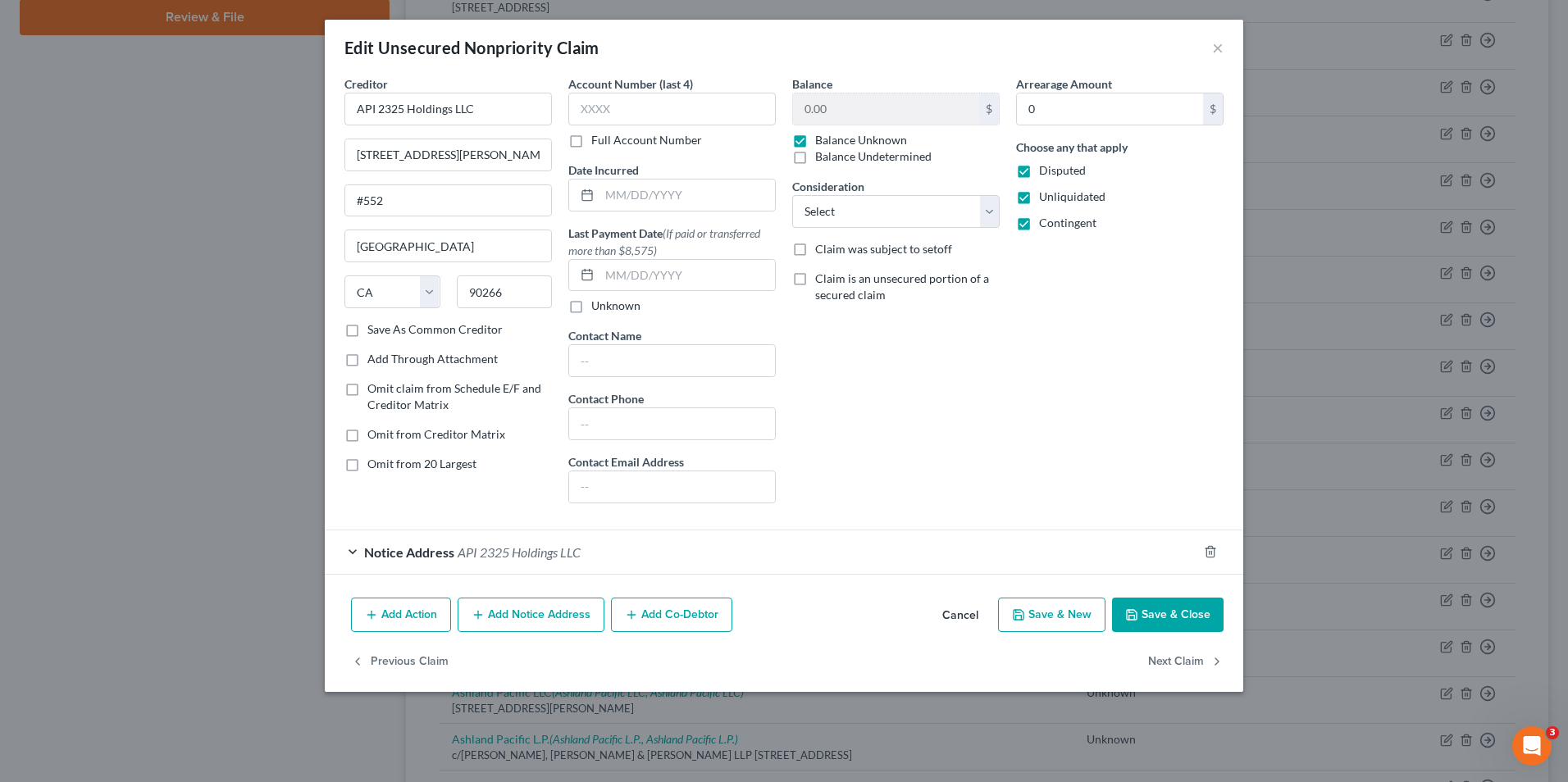
click at [368, 467] on label "Omit from 20 Largest" at bounding box center [422, 463] width 109 height 16
click at [374, 466] on input "Omit from 20 Largest" at bounding box center [379, 461] width 10 height 10
checkbox input "true"
click at [1159, 608] on button "Save & Close" at bounding box center [1168, 615] width 111 height 34
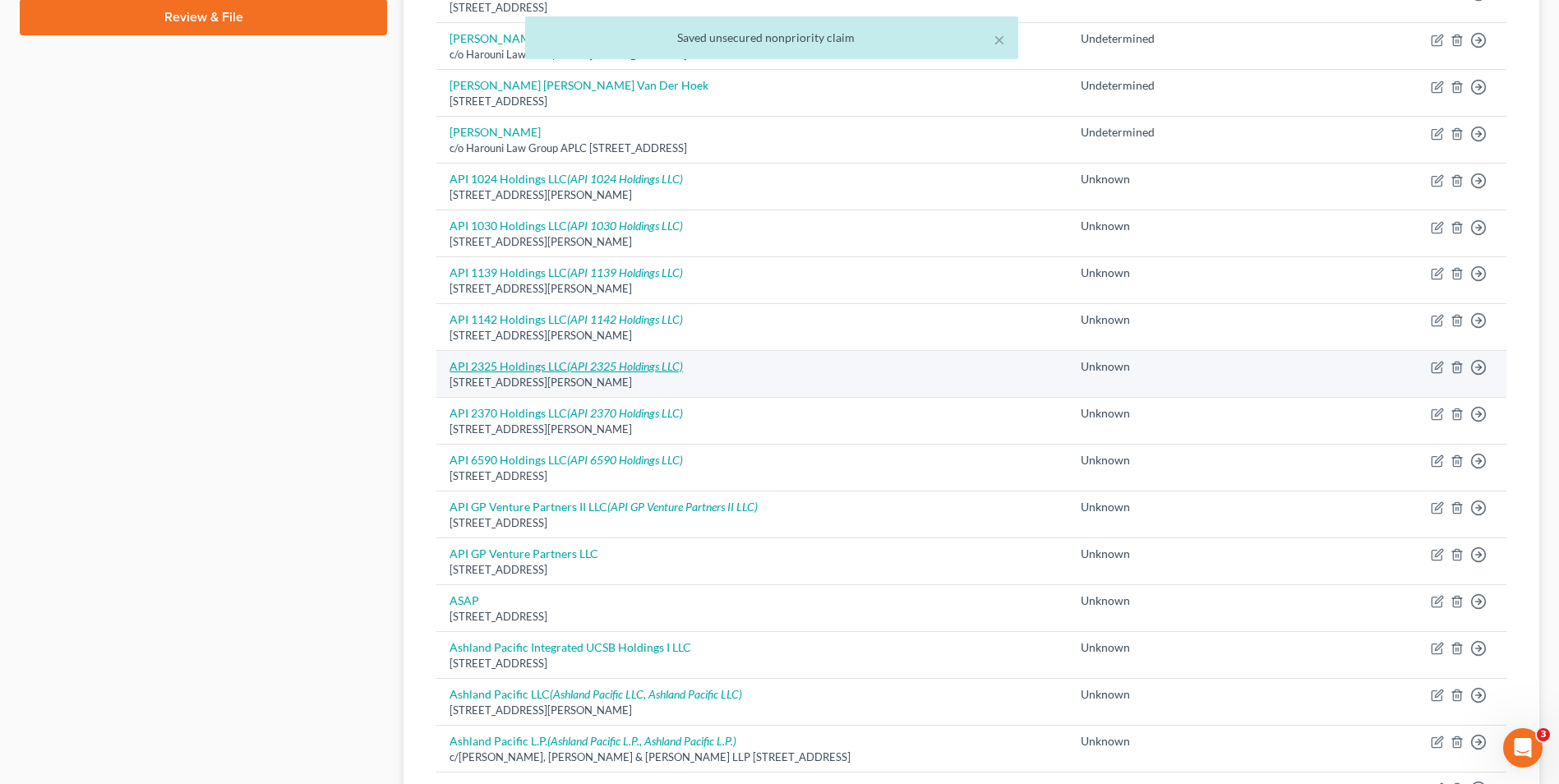
click at [620, 368] on icon "(API 2325 Holdings LLC)" at bounding box center [624, 366] width 116 height 14
select select "4"
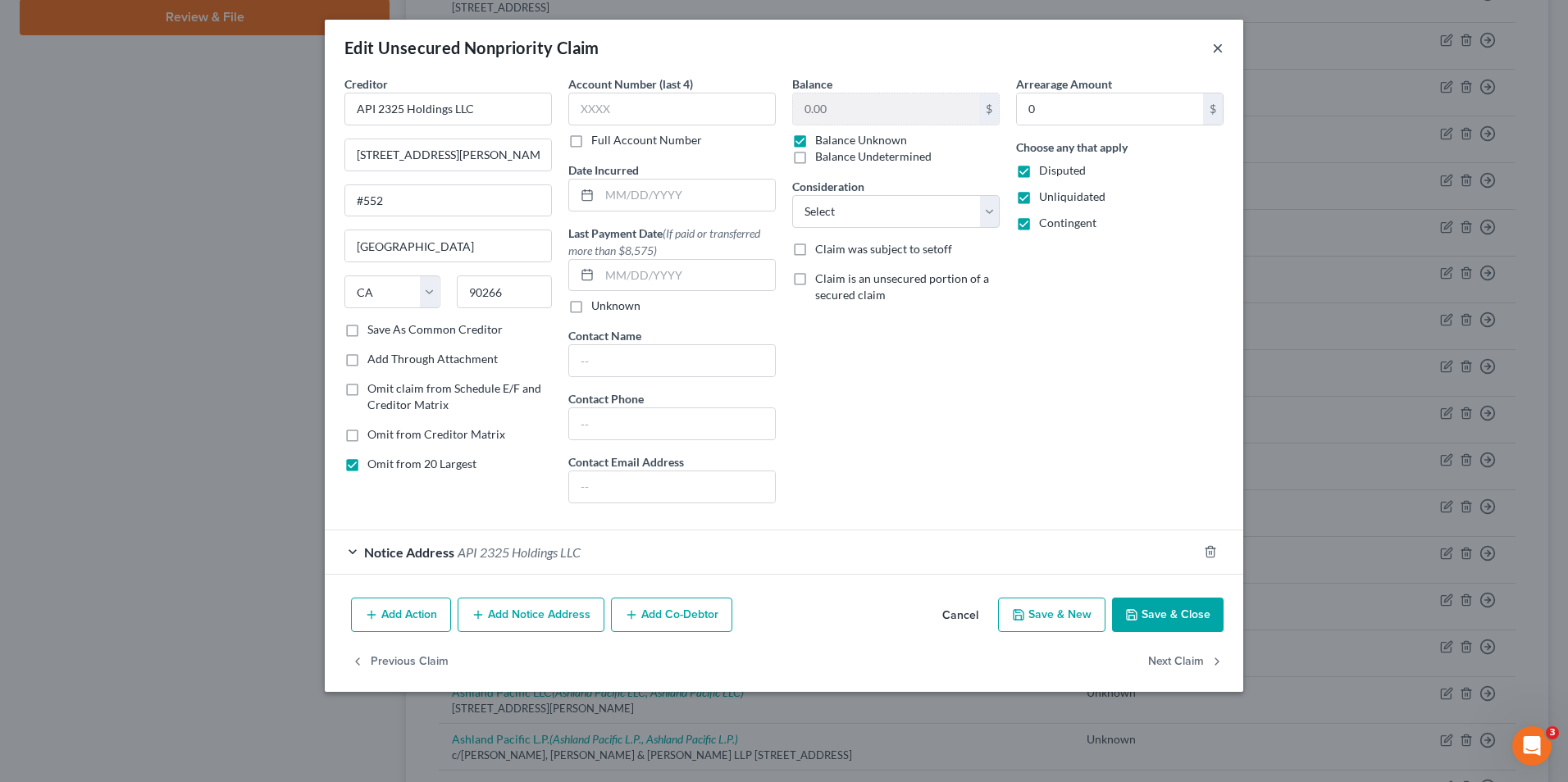
click at [1218, 52] on button "×" at bounding box center [1217, 47] width 11 height 20
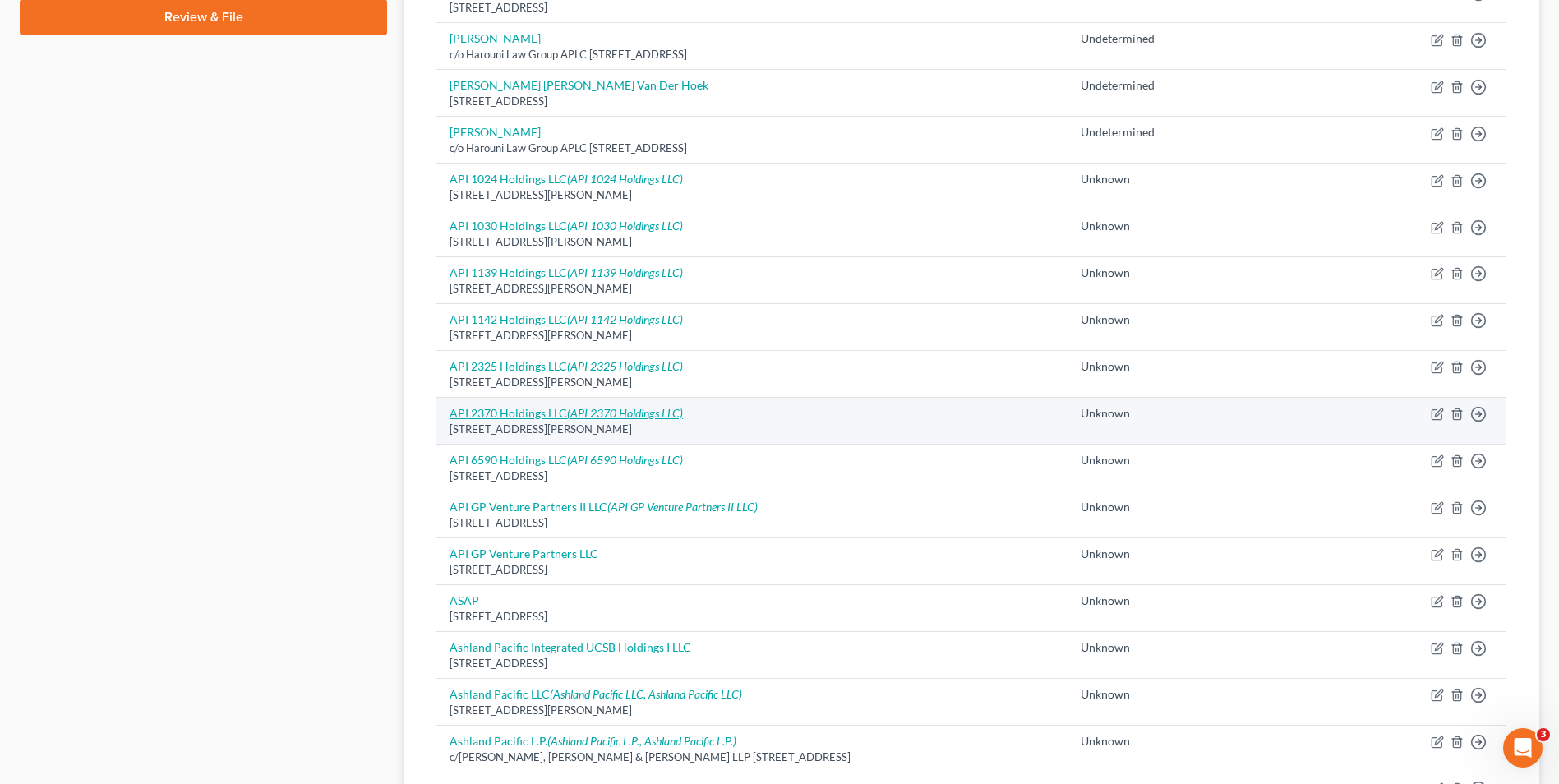
click at [596, 410] on icon "(API 2370 Holdings LLC)" at bounding box center [624, 413] width 116 height 14
select select "4"
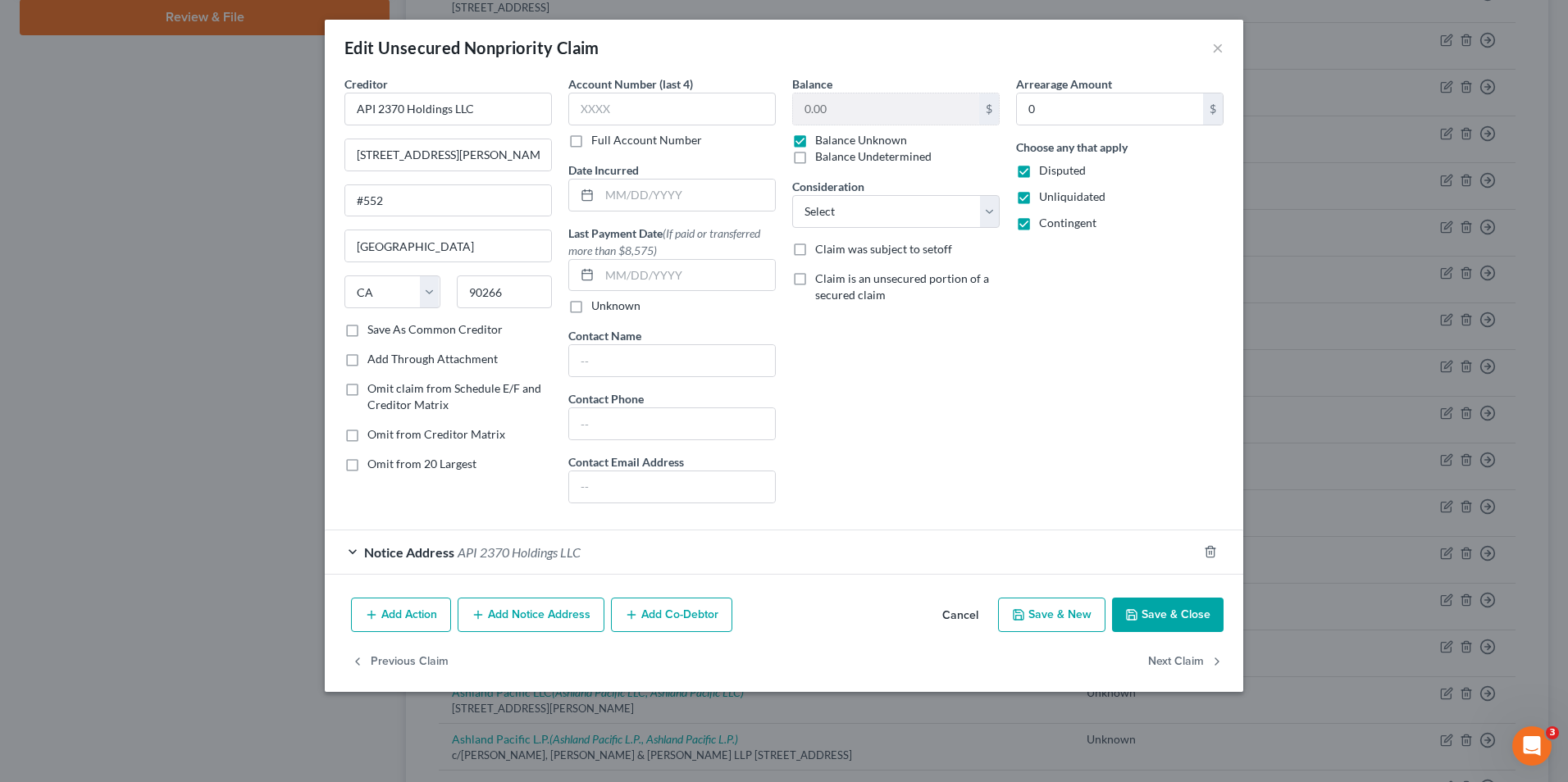
click at [368, 464] on label "Omit from 20 Largest" at bounding box center [422, 463] width 109 height 16
click at [374, 464] on input "Omit from 20 Largest" at bounding box center [379, 461] width 10 height 10
checkbox input "true"
click at [1140, 610] on button "Save & Close" at bounding box center [1168, 615] width 111 height 34
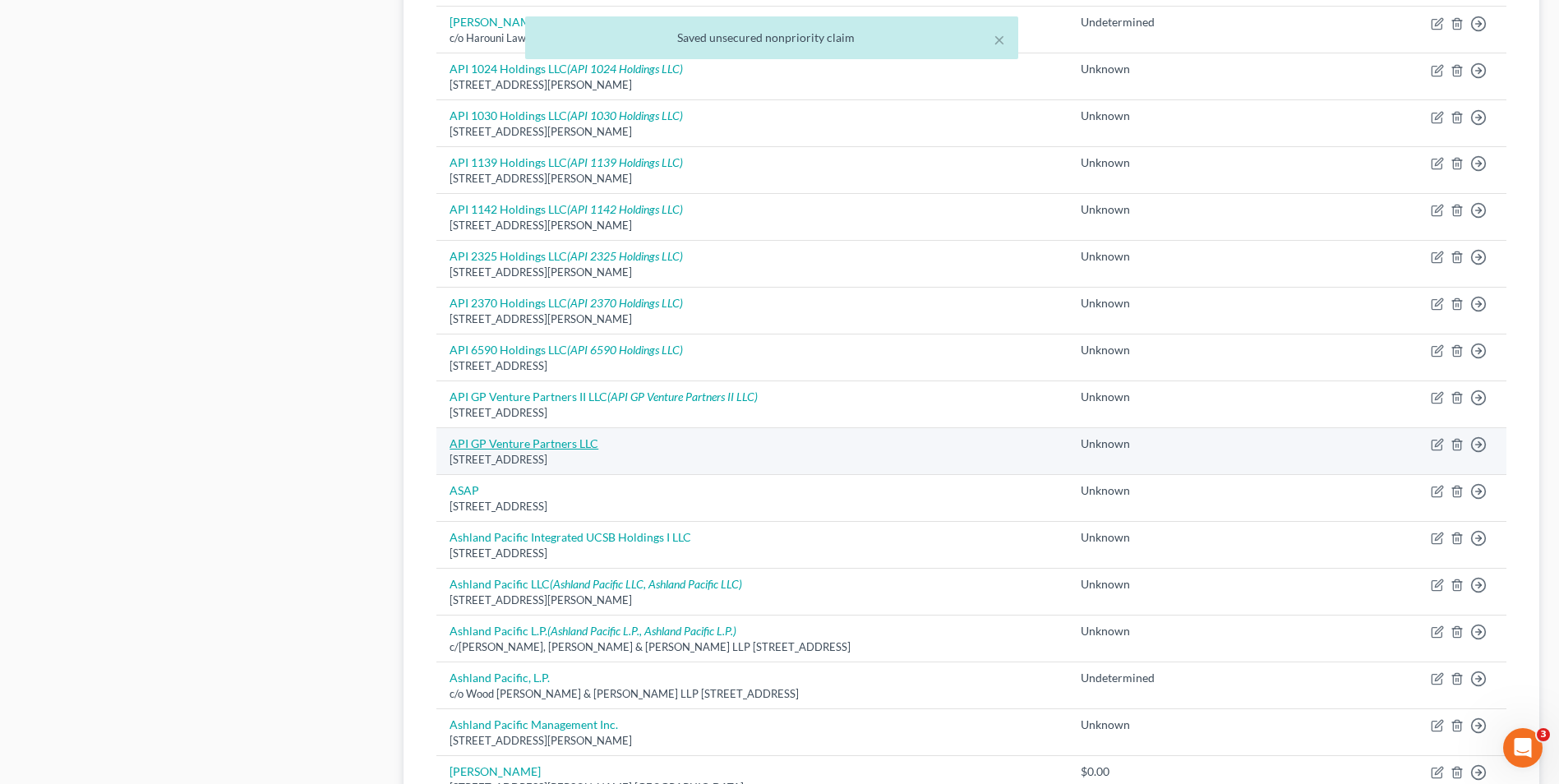
scroll to position [822, 0]
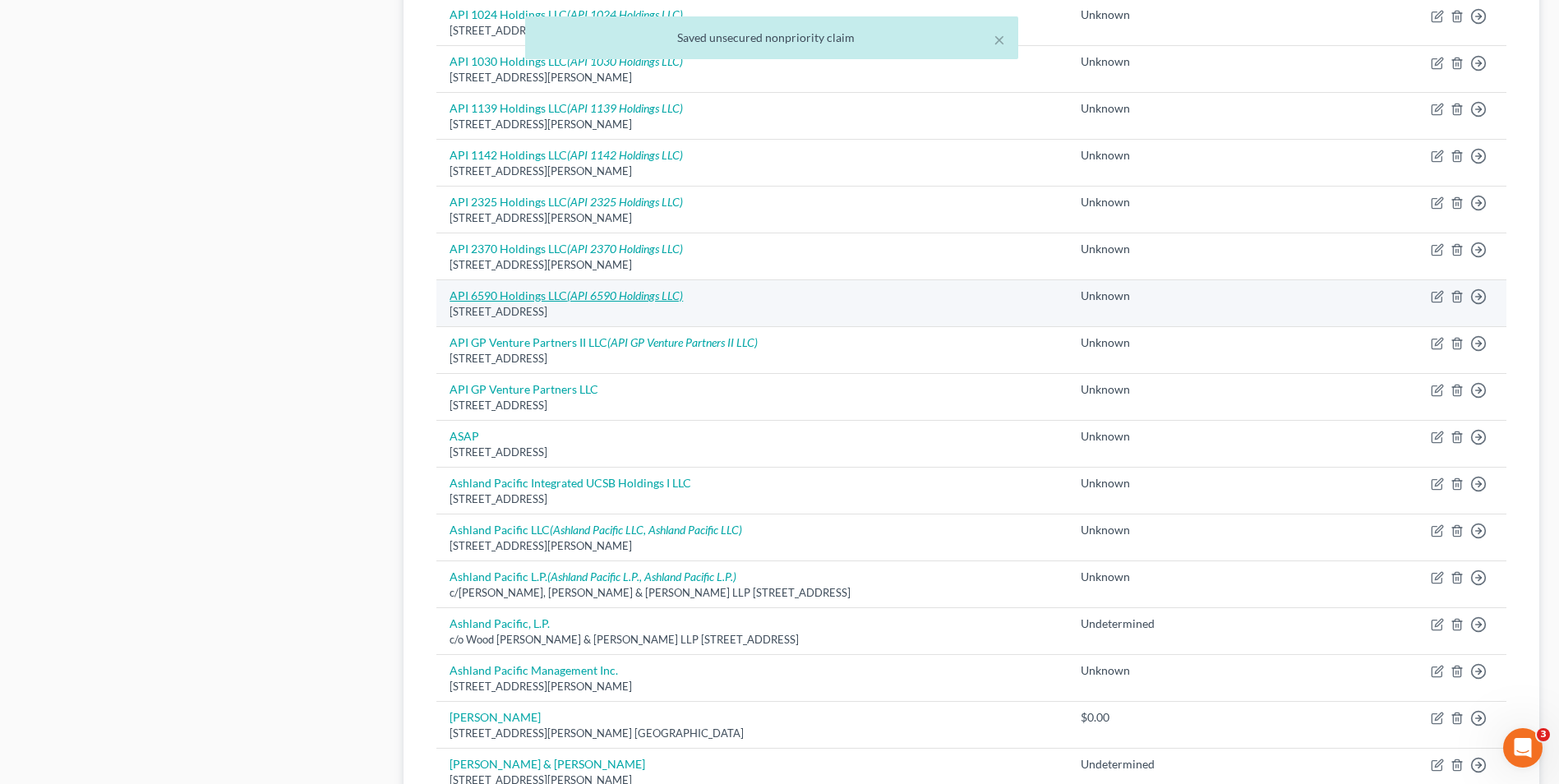
click at [551, 300] on link "API 6590 Holdings LLC (API 6590 Holdings LLC)" at bounding box center [566, 295] width 234 height 14
select select "4"
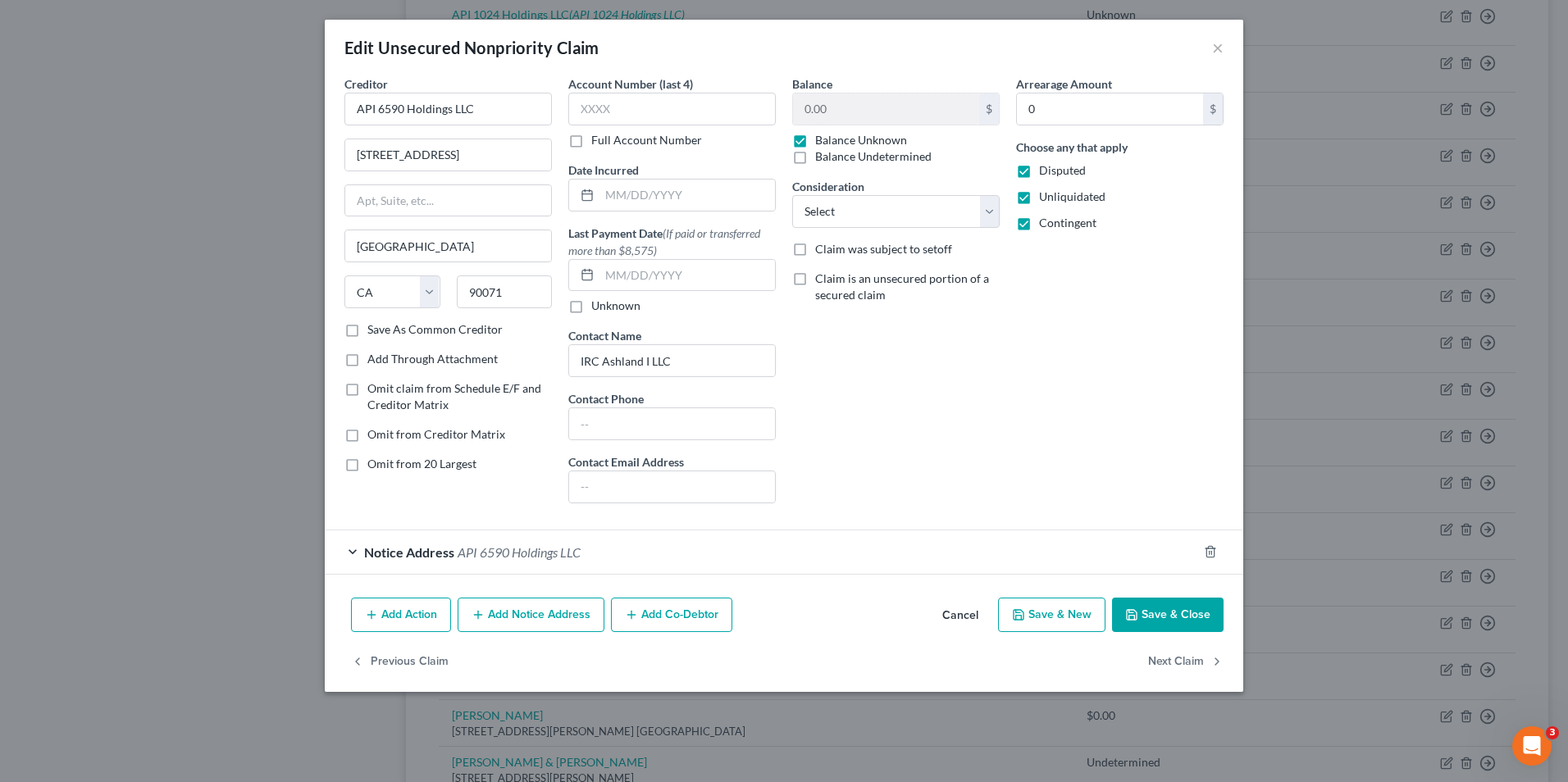
click at [368, 464] on label "Omit from 20 Largest" at bounding box center [422, 463] width 109 height 16
click at [374, 464] on input "Omit from 20 Largest" at bounding box center [379, 461] width 10 height 10
checkbox input "true"
click at [1146, 611] on button "Save & Close" at bounding box center [1168, 615] width 111 height 34
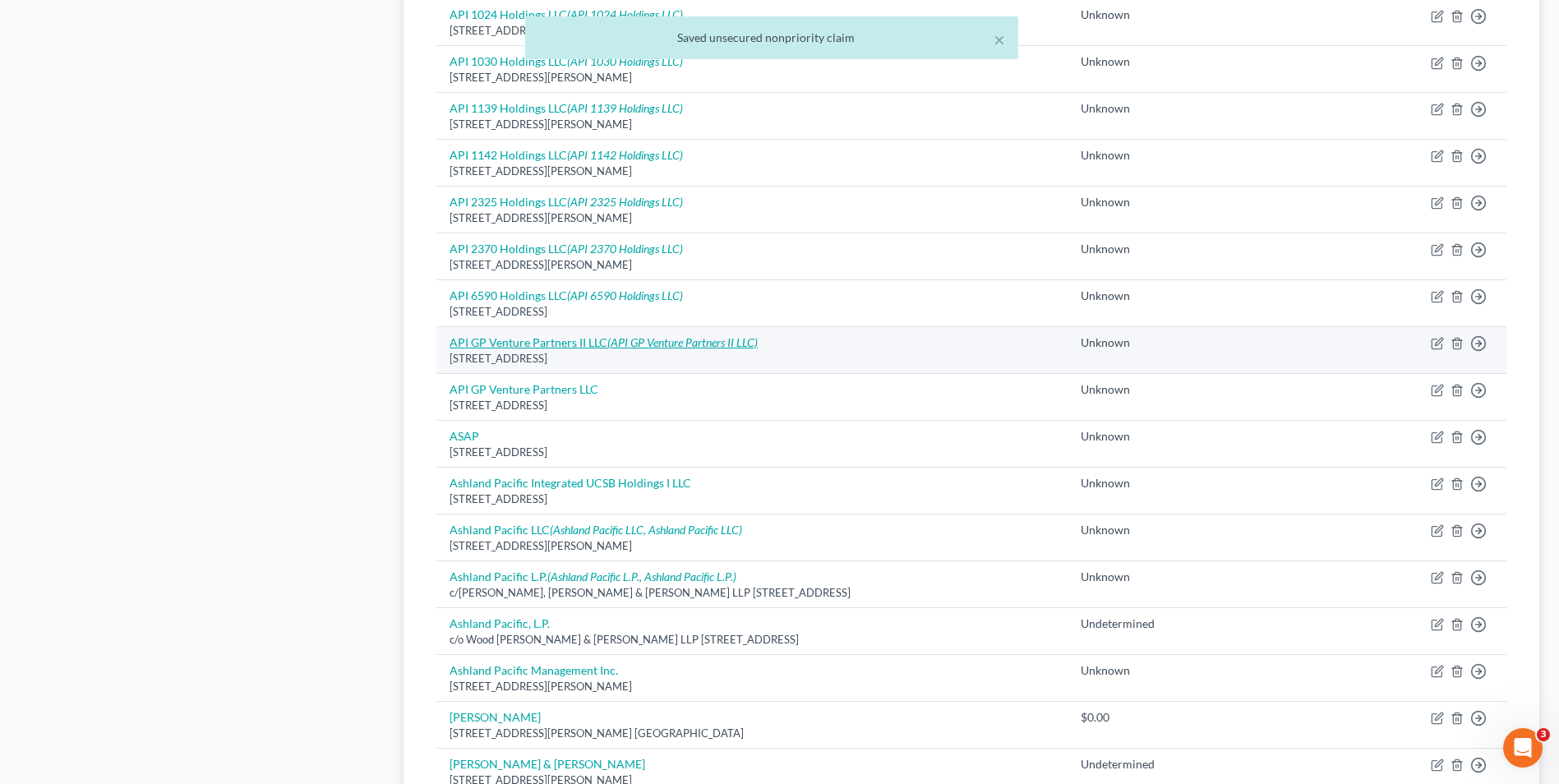
click at [557, 345] on link "API GP Venture Partners II LLC (API GP Venture Partners II LLC)" at bounding box center [603, 342] width 308 height 14
select select "4"
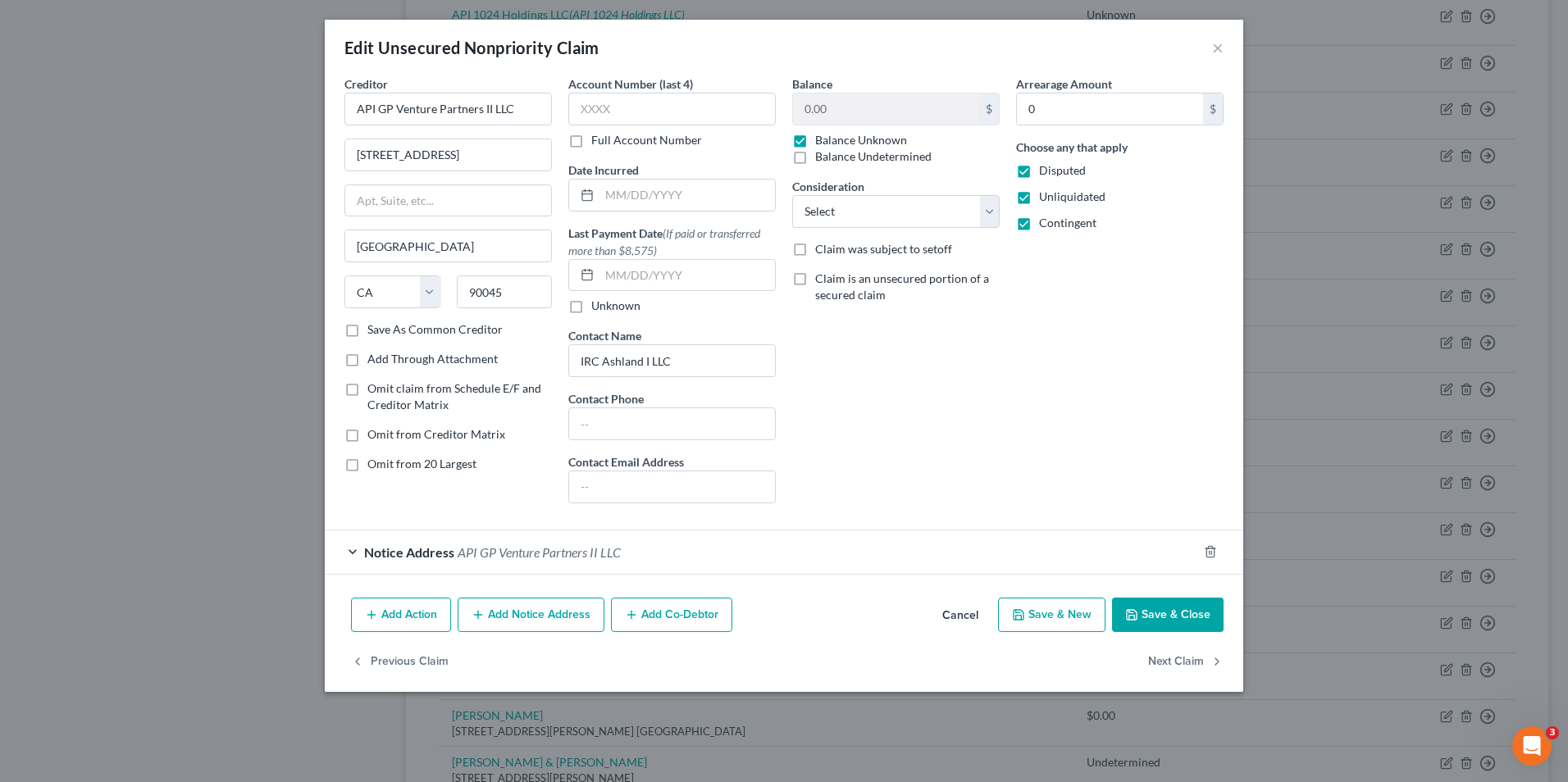
click at [368, 467] on label "Omit from 20 Largest" at bounding box center [422, 463] width 109 height 16
click at [374, 466] on input "Omit from 20 Largest" at bounding box center [379, 461] width 10 height 10
checkbox input "true"
click at [1164, 612] on button "Save & Close" at bounding box center [1168, 615] width 111 height 34
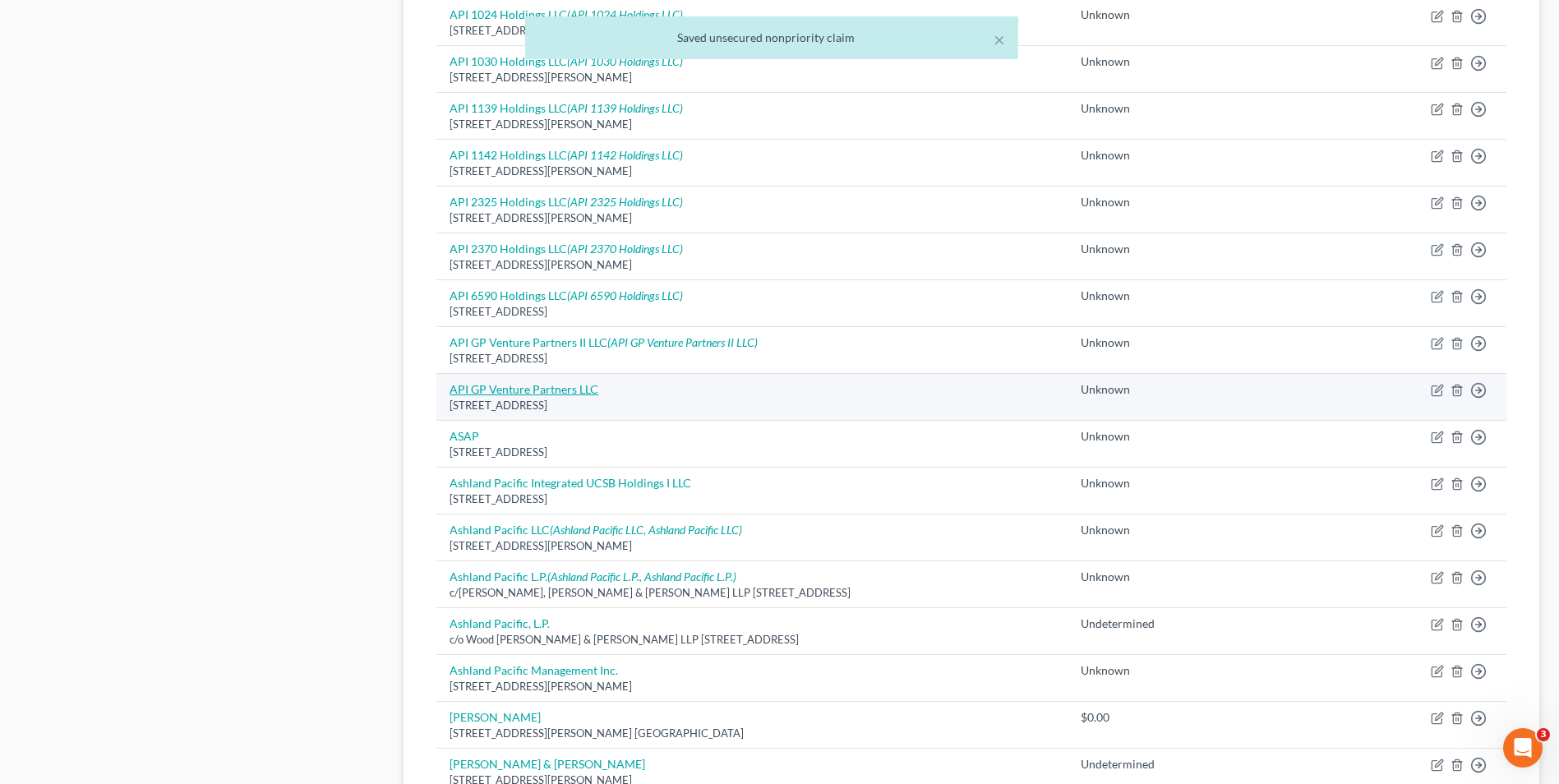
click at [521, 391] on link "API GP Venture Partners LLC" at bounding box center [523, 389] width 149 height 14
select select "4"
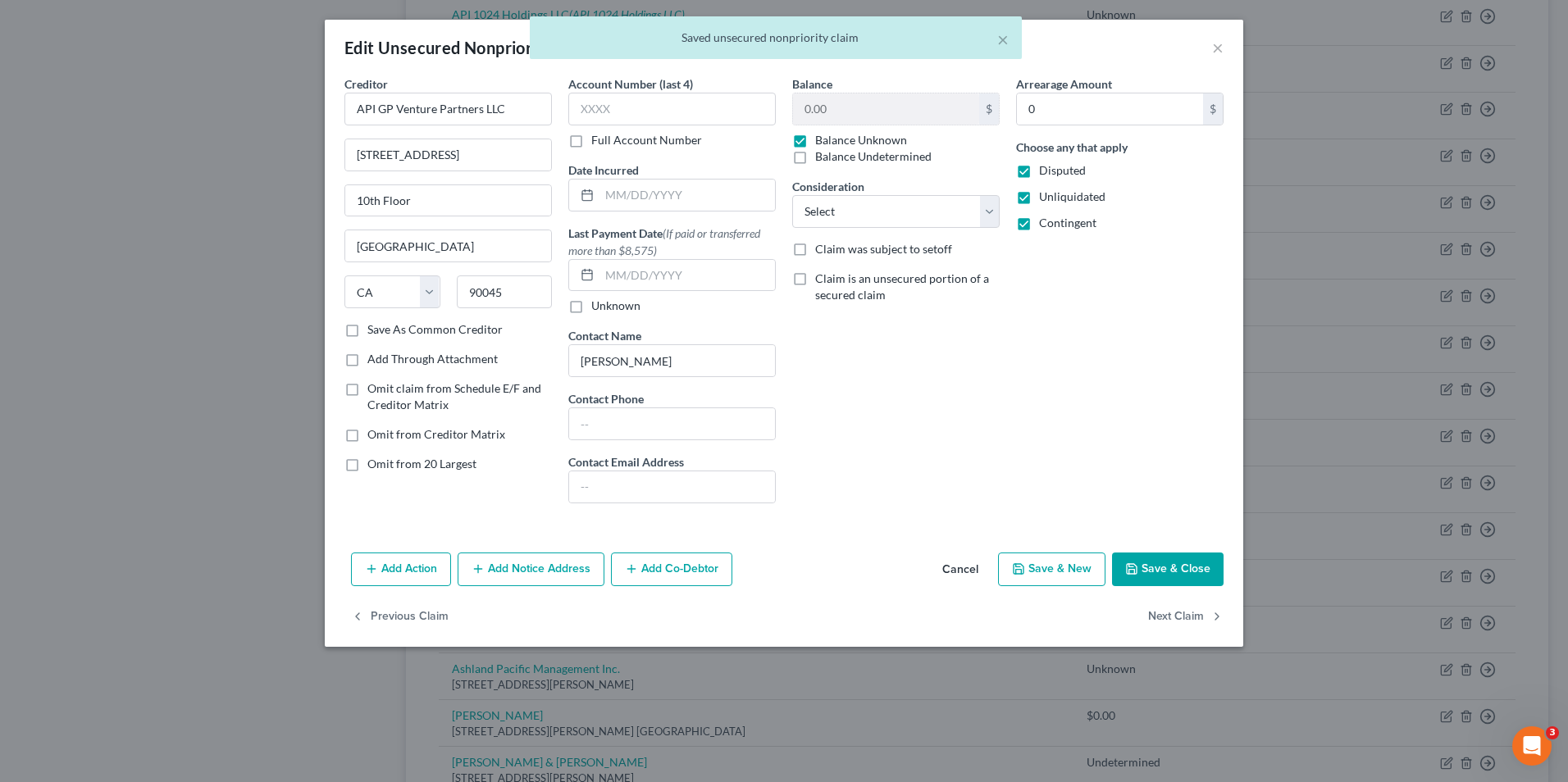
click at [368, 463] on label "Omit from 20 Largest" at bounding box center [422, 463] width 109 height 16
click at [374, 463] on input "Omit from 20 Largest" at bounding box center [379, 461] width 10 height 10
checkbox input "true"
click at [1135, 570] on icon "button" at bounding box center [1131, 568] width 13 height 13
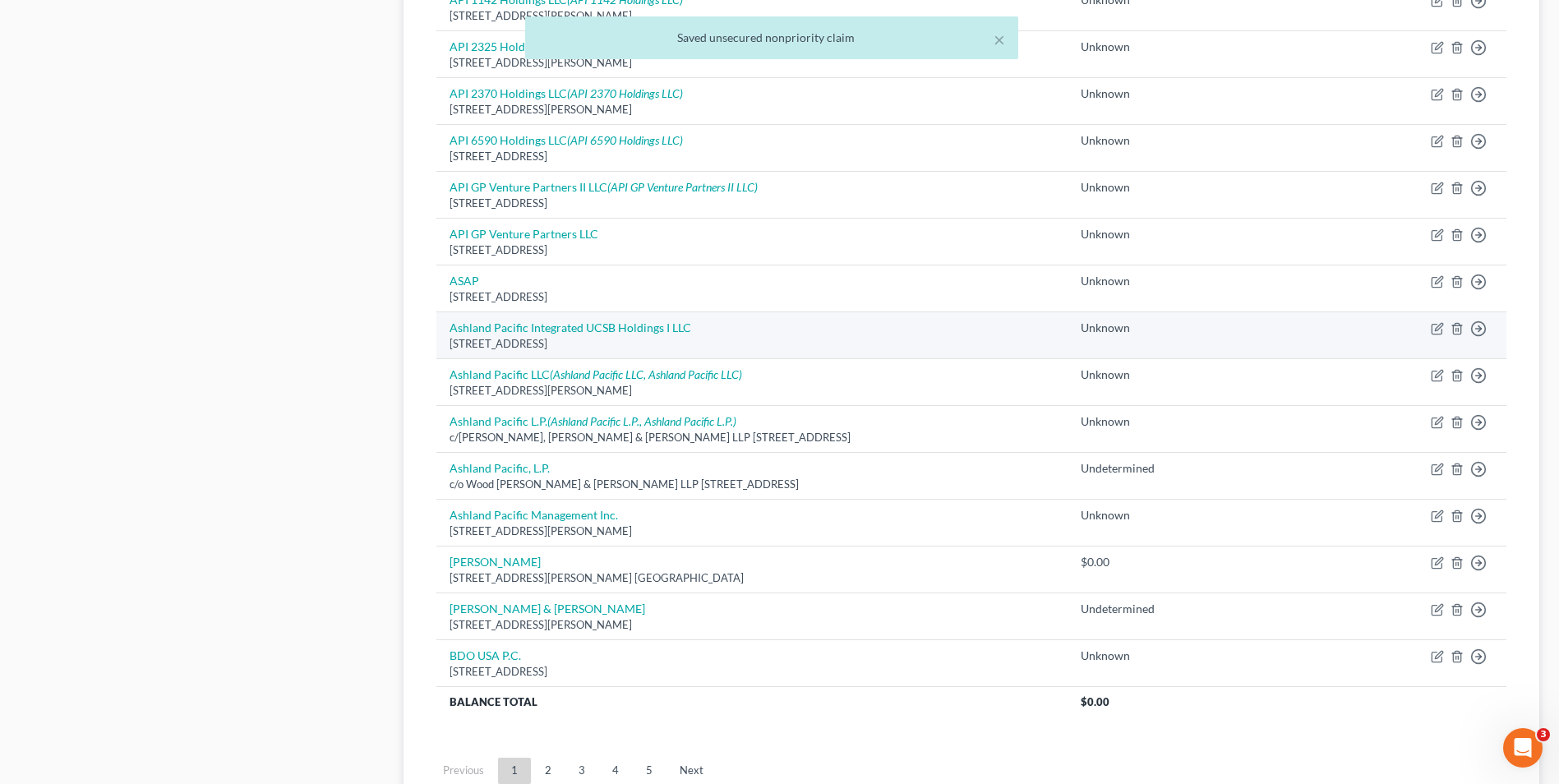
scroll to position [986, 0]
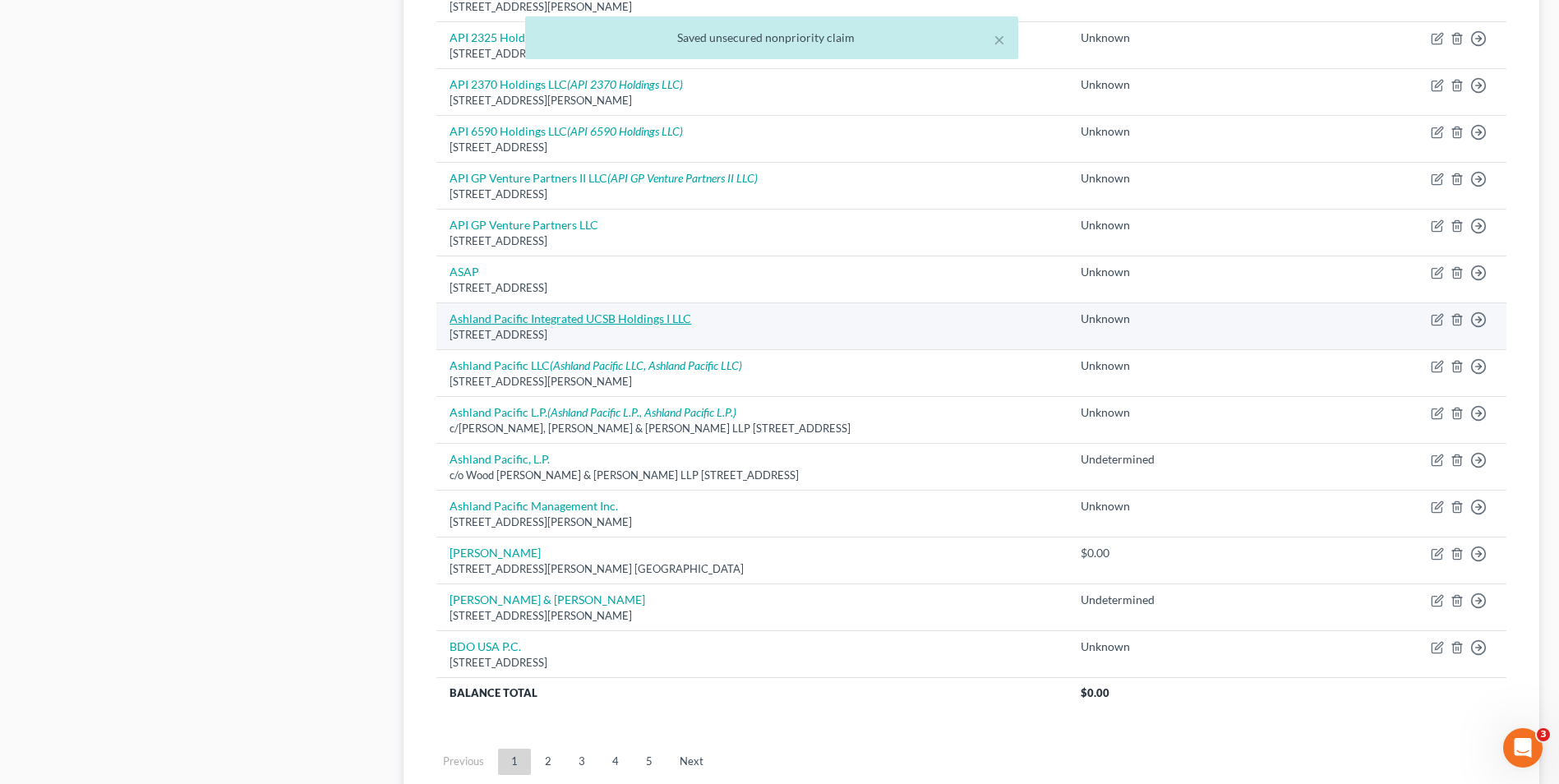
click at [557, 322] on link "Ashland Pacific Integrated UCSB Holdings I LLC" at bounding box center [569, 319] width 241 height 14
select select "4"
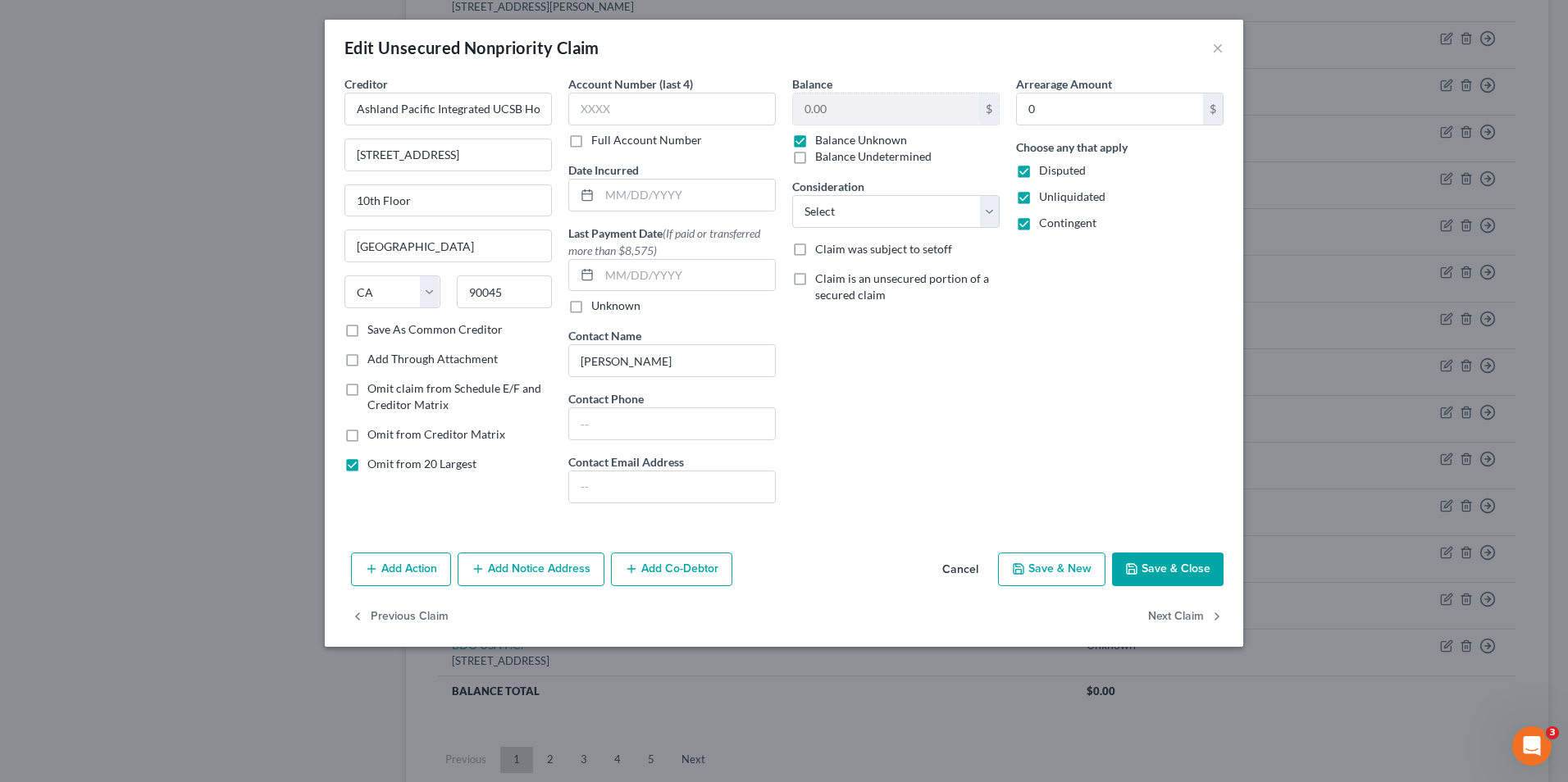
click at [1192, 564] on button "Save & Close" at bounding box center [1168, 570] width 111 height 34
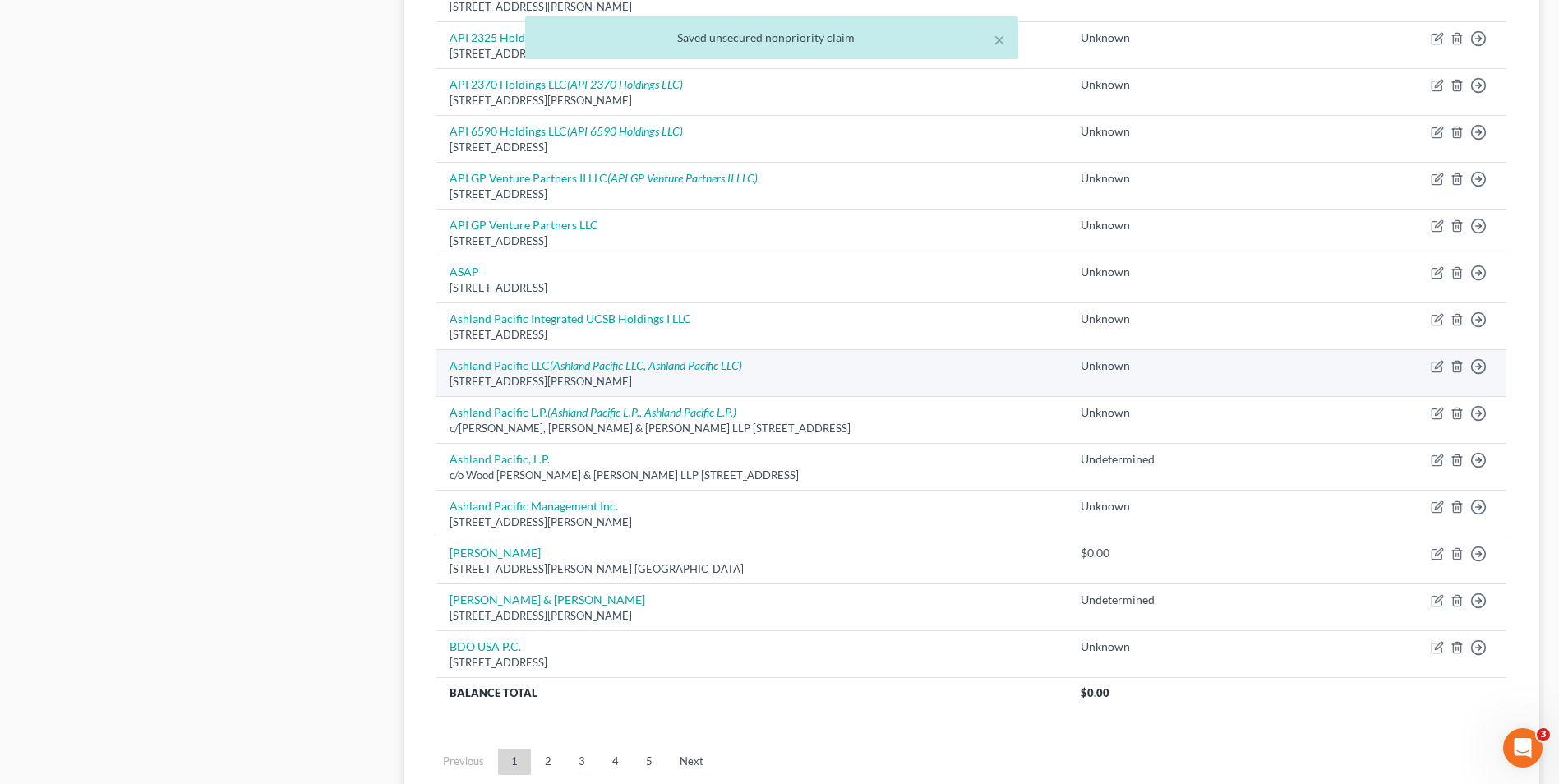
click at [503, 368] on link "Ashland Pacific LLC (Ashland Pacific LLC, Ashland Pacific LLC)" at bounding box center [595, 365] width 293 height 14
select select "4"
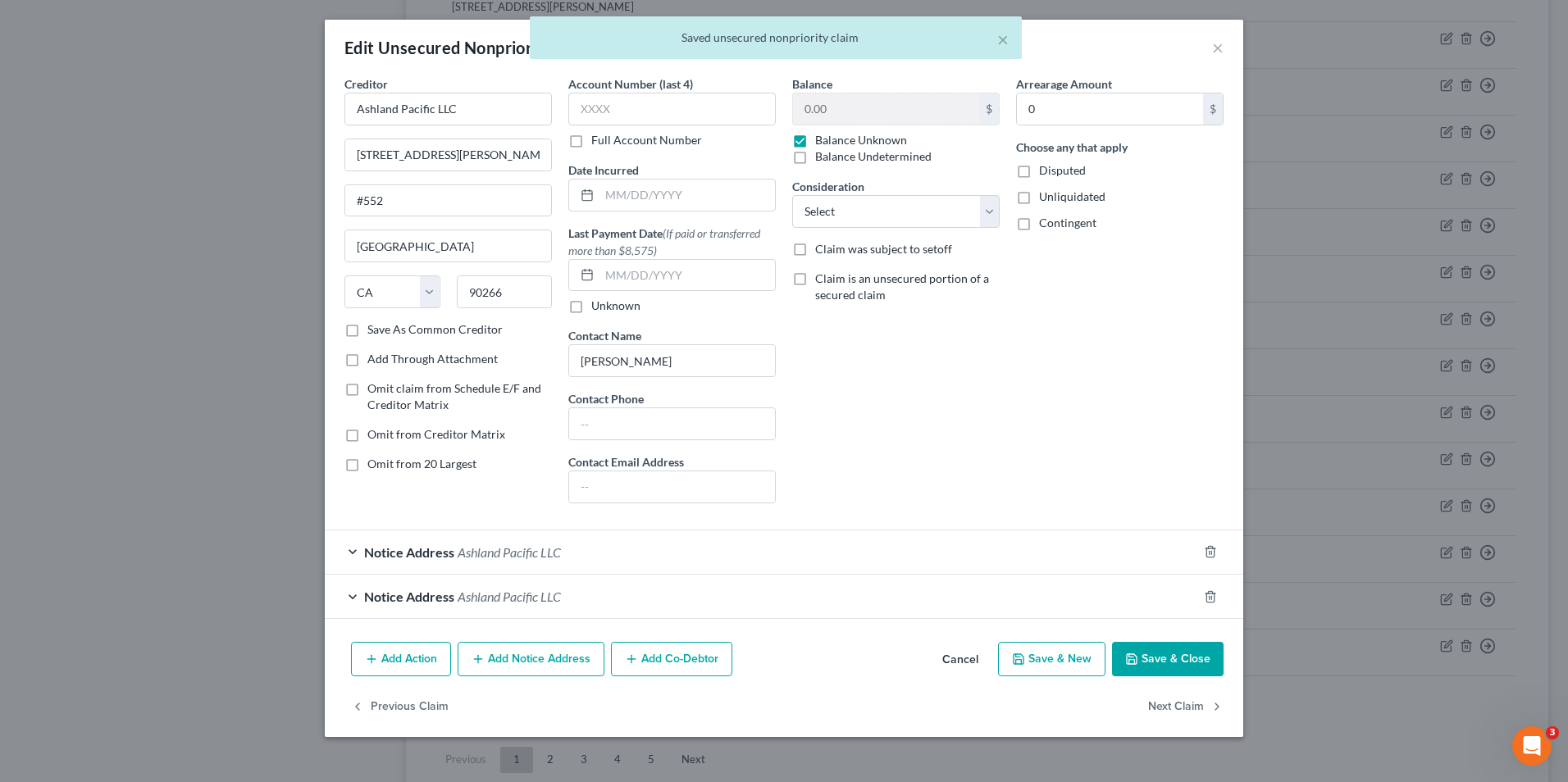
click at [368, 467] on label "Omit from 20 Largest" at bounding box center [422, 463] width 109 height 16
click at [374, 466] on input "Omit from 20 Largest" at bounding box center [379, 461] width 10 height 10
checkbox input "true"
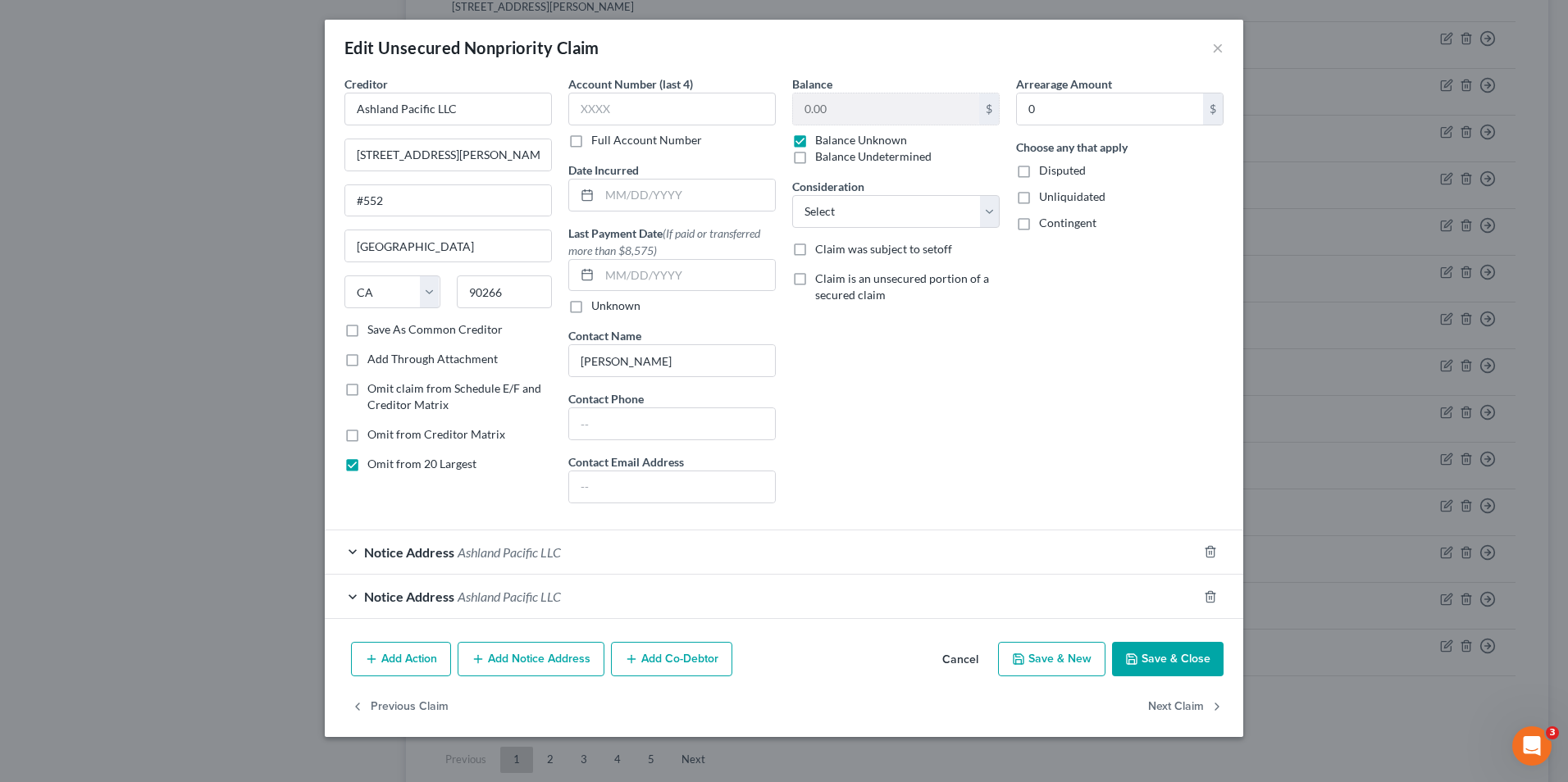
click at [1164, 657] on button "Save & Close" at bounding box center [1168, 659] width 111 height 34
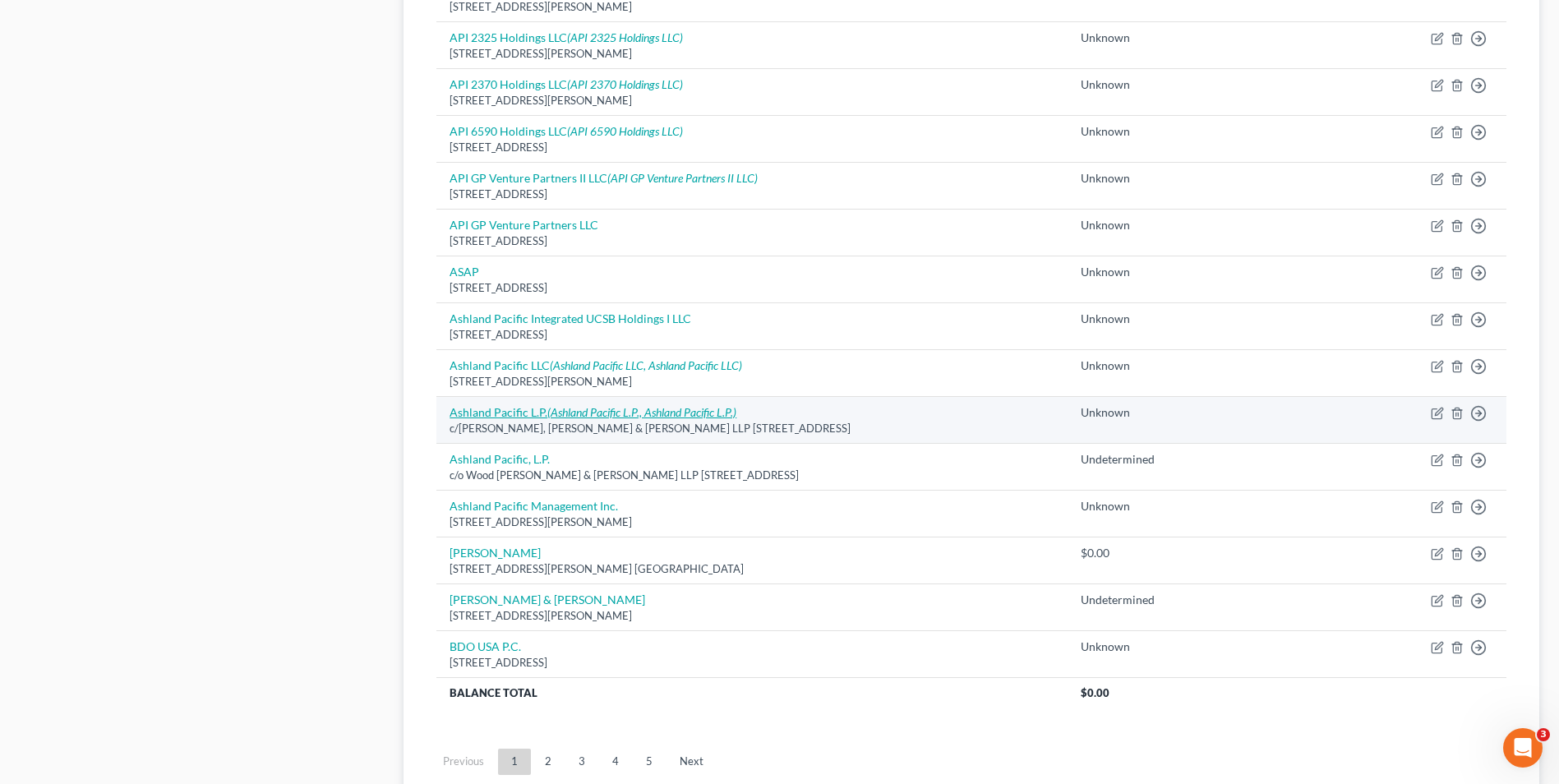
click at [513, 412] on link "Ashland Pacific L.P. (Ashland Pacific L.P., Ashland Pacific L.P.)" at bounding box center [593, 412] width 287 height 14
select select "7"
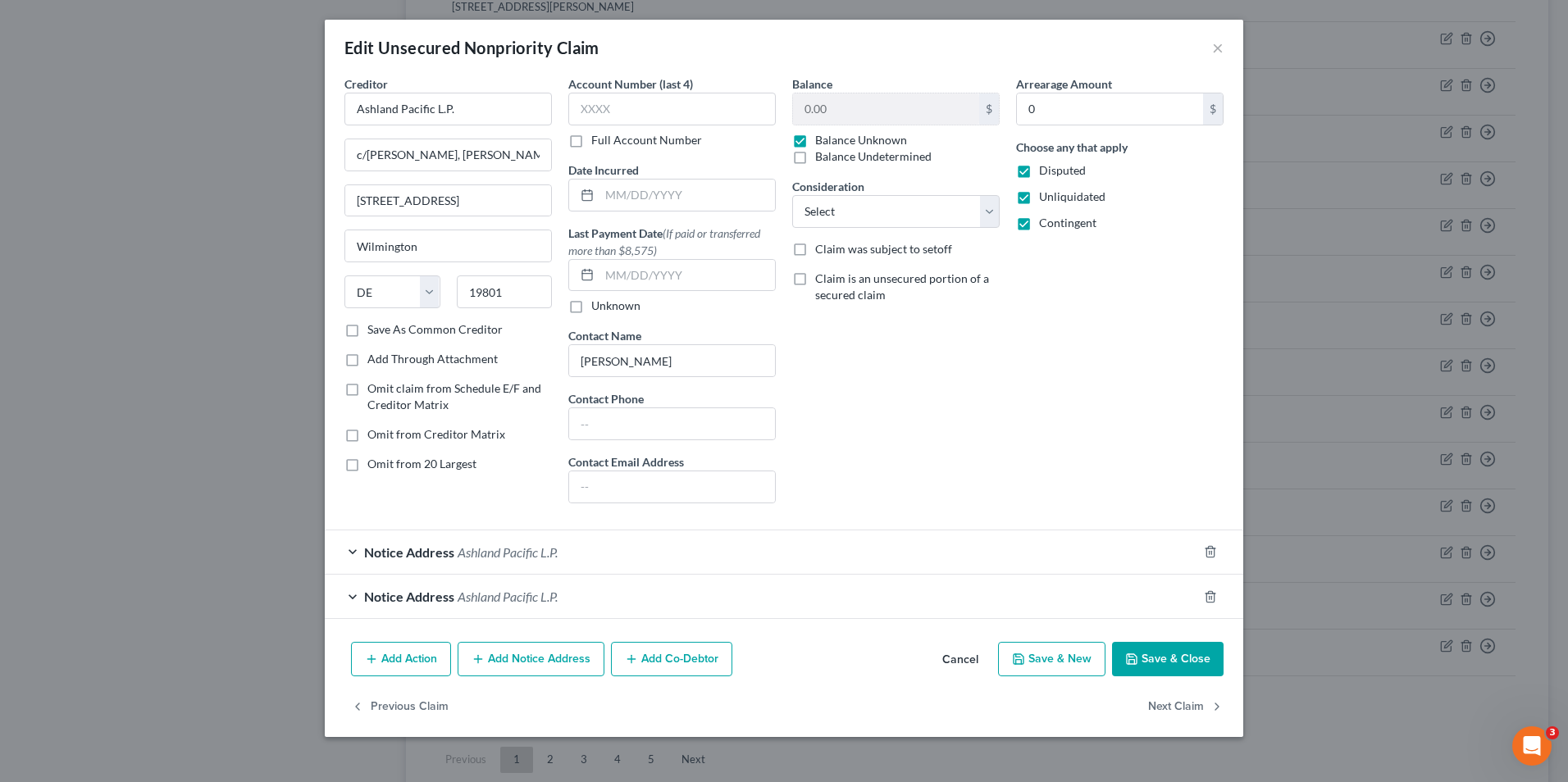
click at [368, 466] on label "Omit from 20 Largest" at bounding box center [422, 463] width 109 height 16
click at [374, 466] on input "Omit from 20 Largest" at bounding box center [379, 461] width 10 height 10
checkbox input "true"
click at [1152, 657] on button "Save & Close" at bounding box center [1168, 659] width 111 height 34
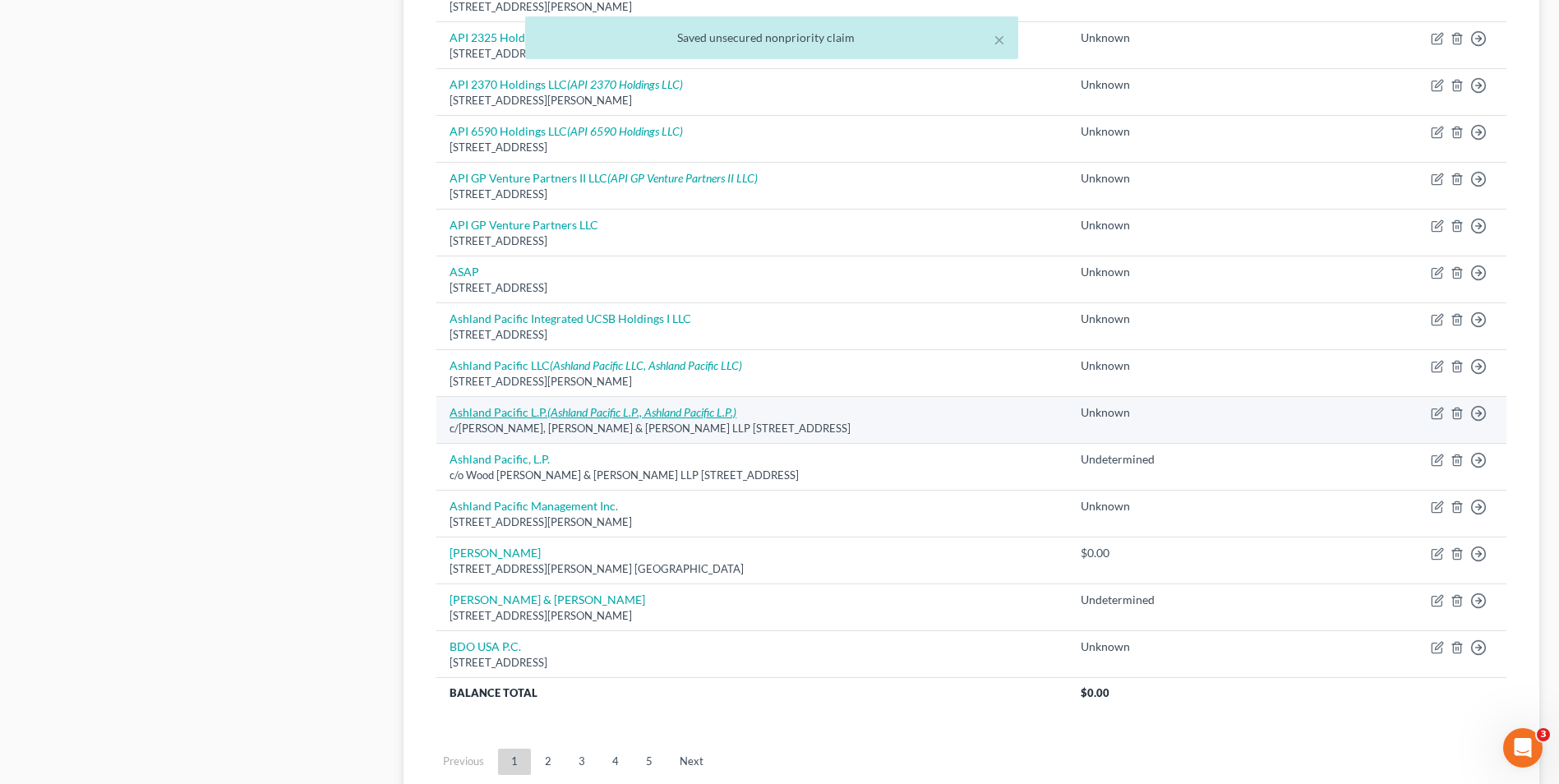
click at [515, 416] on link "Ashland Pacific L.P. (Ashland Pacific L.P., Ashland Pacific L.P.)" at bounding box center [593, 412] width 287 height 14
select select "7"
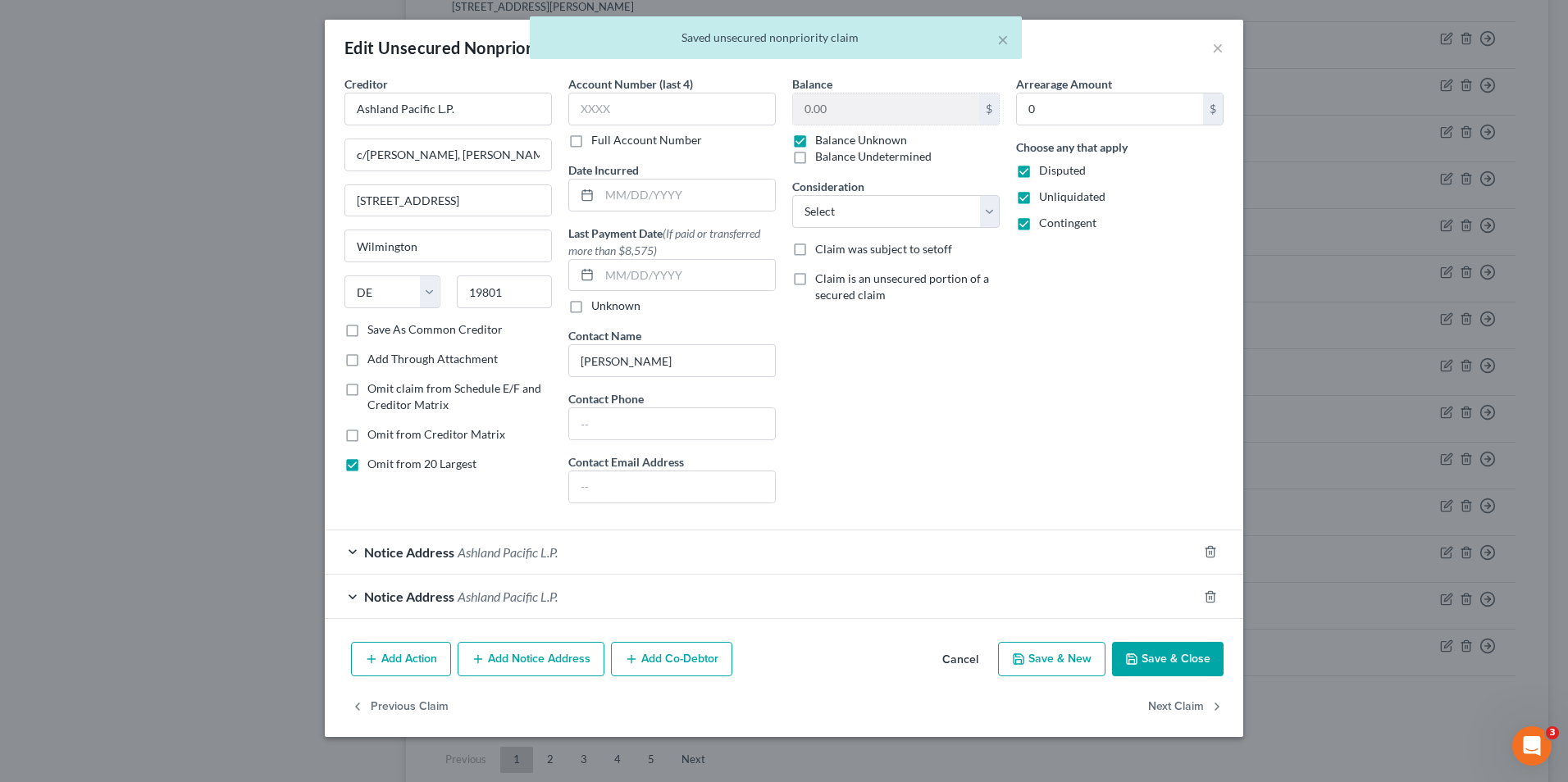
click at [1134, 649] on button "Save & Close" at bounding box center [1168, 659] width 111 height 34
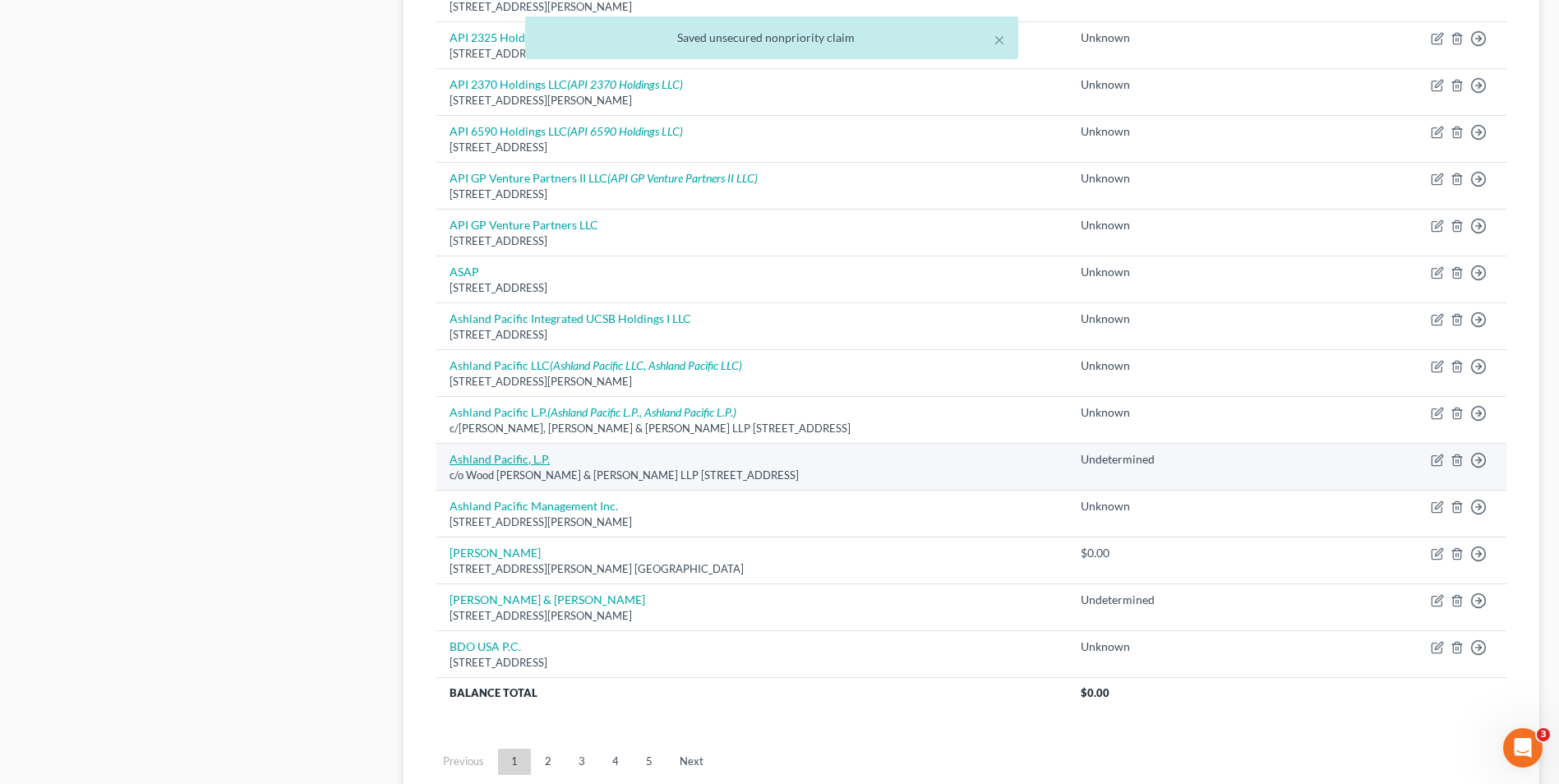
click at [514, 457] on link "Ashland Pacific, L.P." at bounding box center [499, 459] width 100 height 14
select select "4"
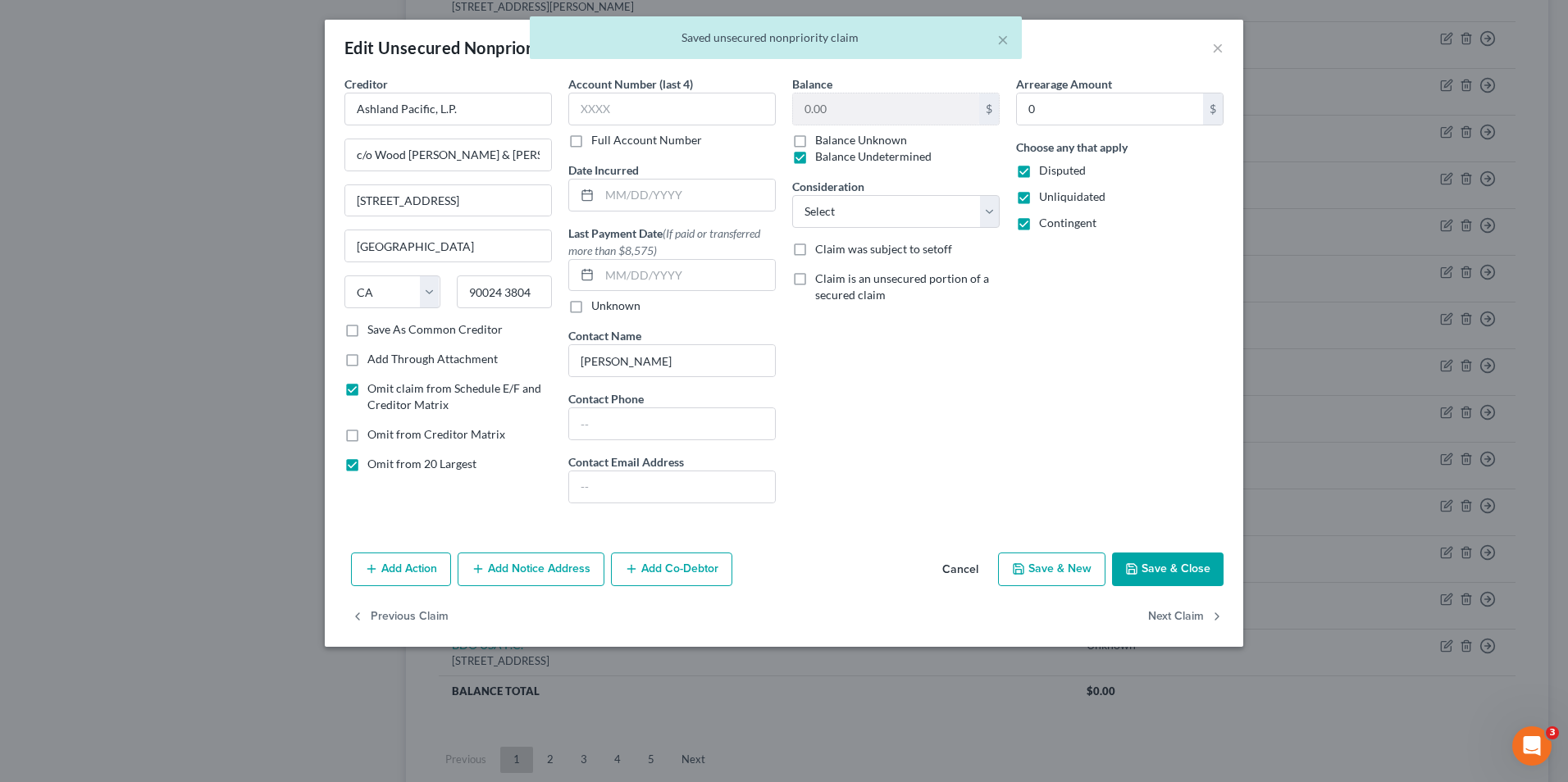
click at [1173, 570] on button "Save & Close" at bounding box center [1168, 570] width 111 height 34
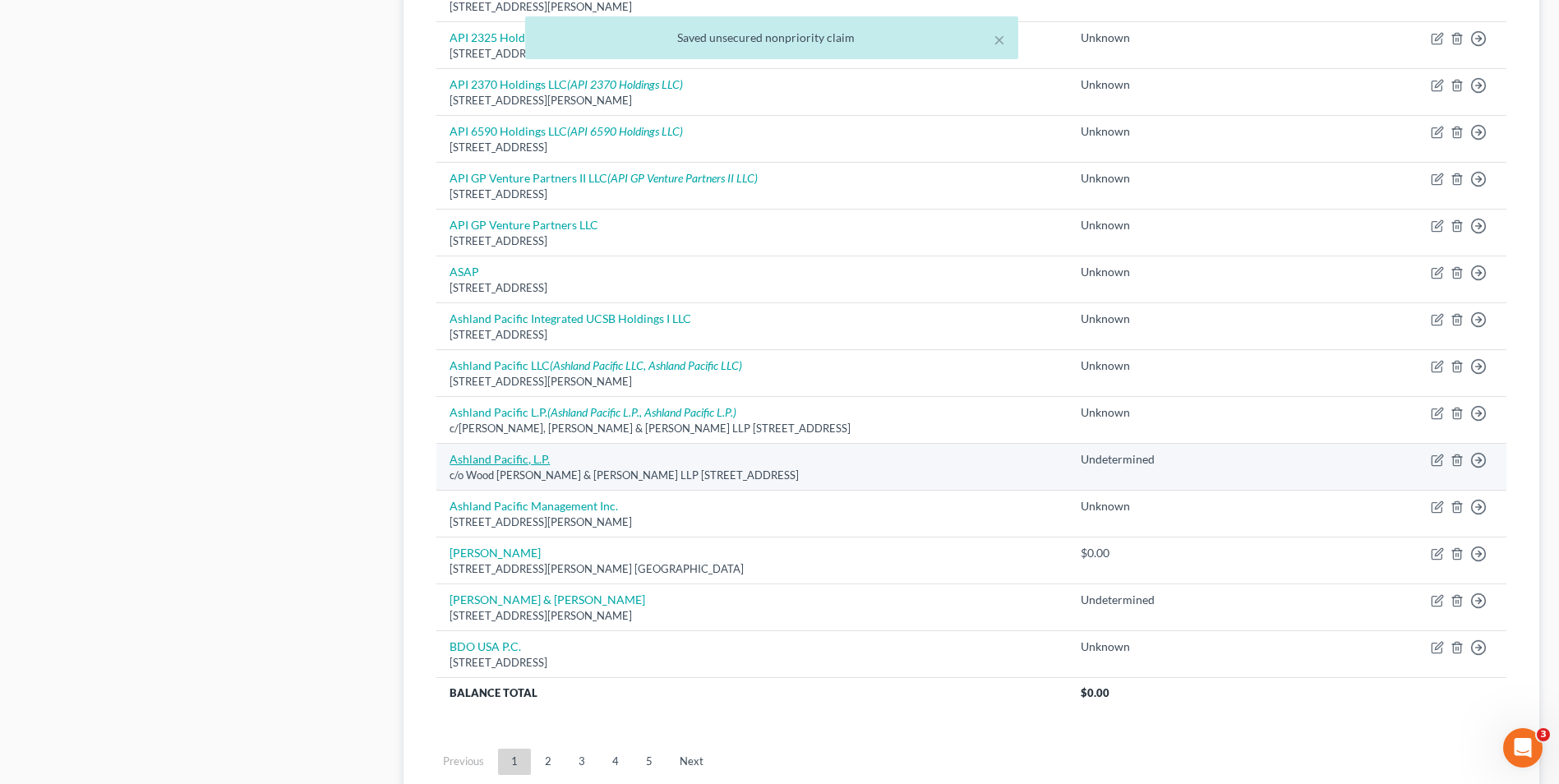
click at [523, 464] on link "Ashland Pacific, L.P." at bounding box center [499, 459] width 100 height 14
select select "4"
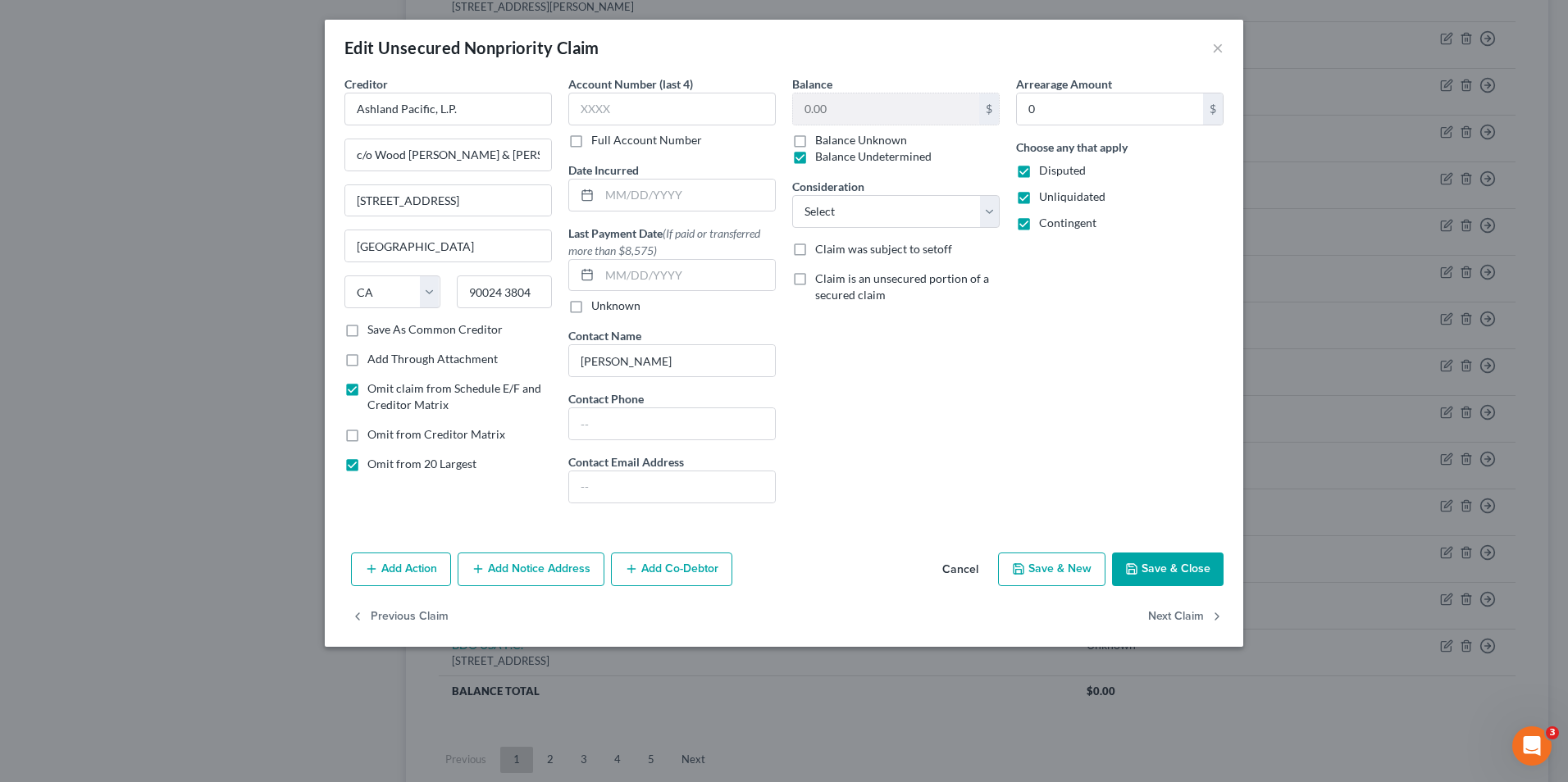
click at [1170, 570] on button "Save & Close" at bounding box center [1168, 570] width 111 height 34
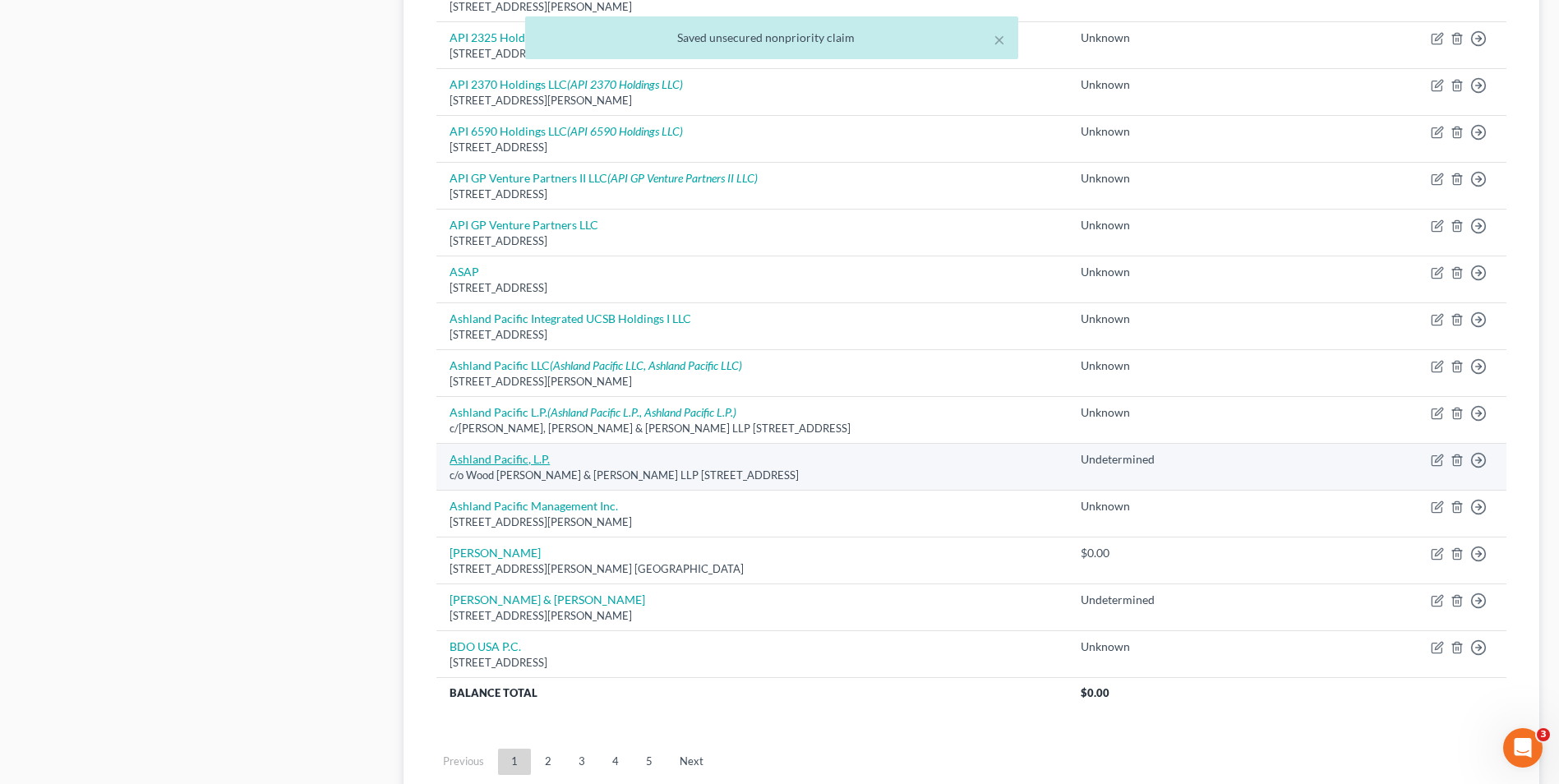
click at [511, 458] on link "Ashland Pacific, L.P." at bounding box center [499, 459] width 100 height 14
select select "4"
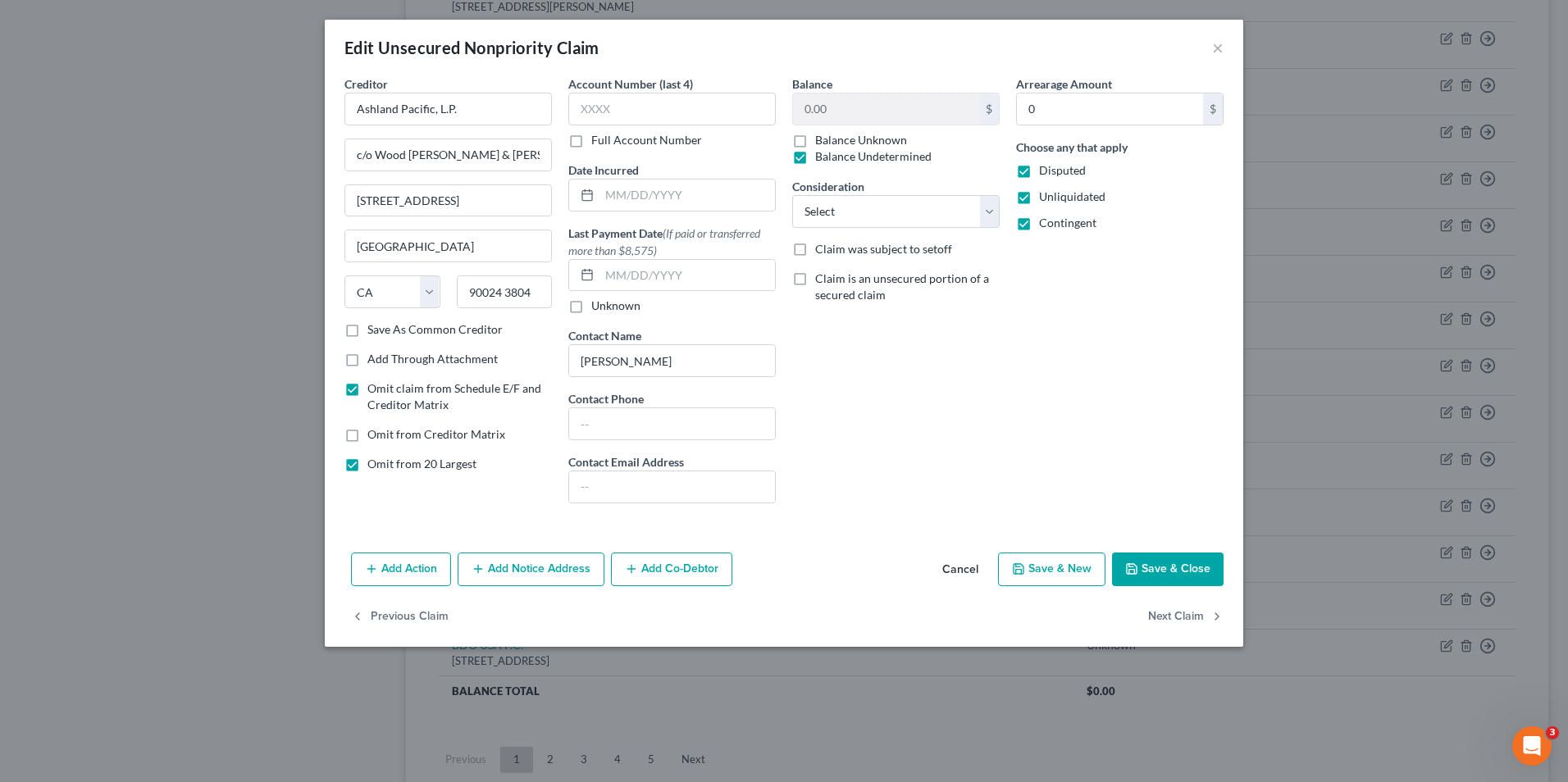
click at [368, 390] on label "Omit claim from Schedule E/F and Creditor Matrix" at bounding box center [459, 397] width 184 height 33
click at [374, 390] on input "Omit claim from Schedule E/F and Creditor Matrix" at bounding box center [379, 385] width 10 height 10
checkbox input "false"
click at [1157, 558] on button "Save & Close" at bounding box center [1168, 570] width 111 height 34
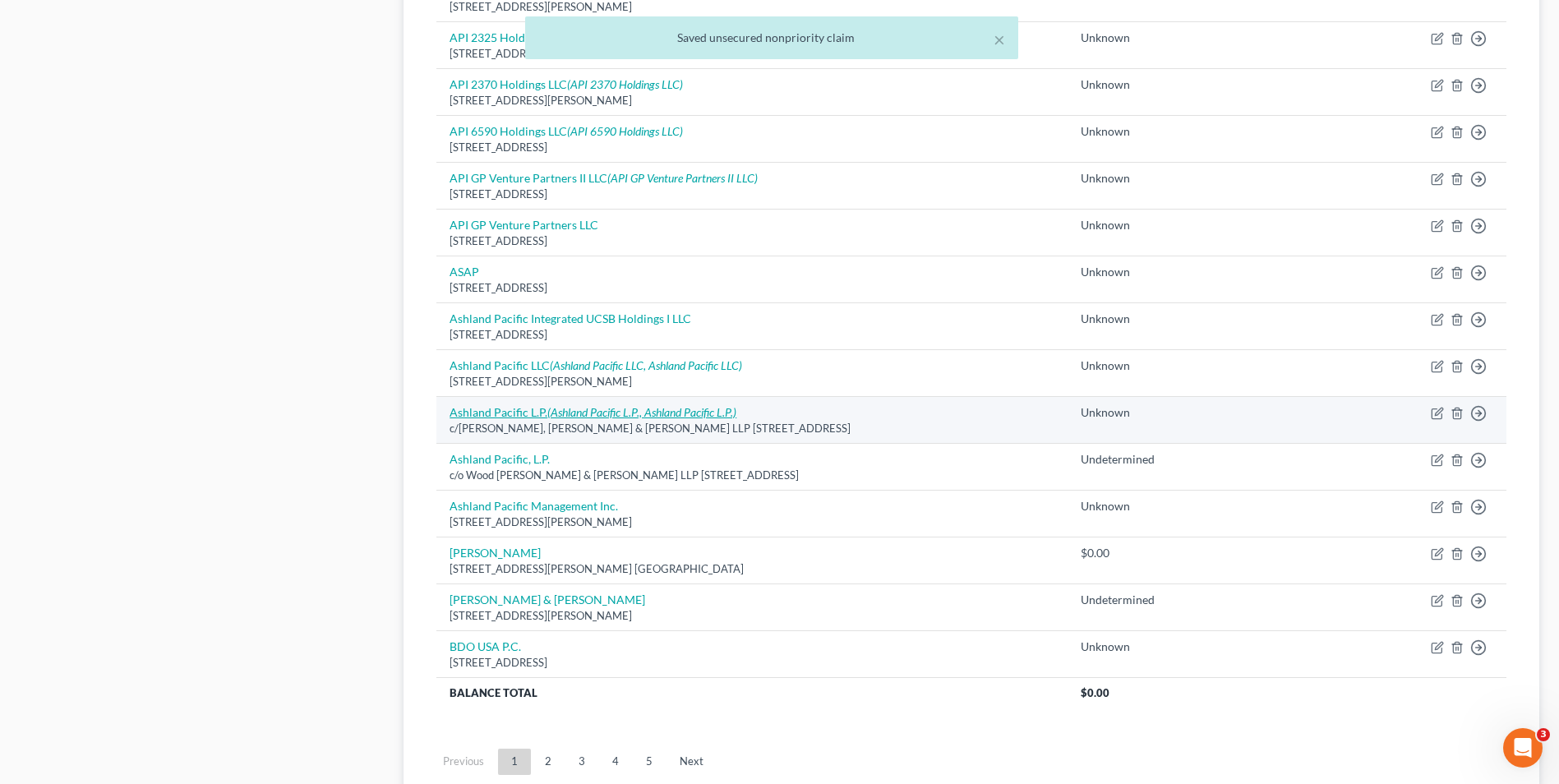
click at [509, 407] on link "Ashland Pacific L.P. (Ashland Pacific L.P., Ashland Pacific L.P.)" at bounding box center [593, 412] width 287 height 14
select select "7"
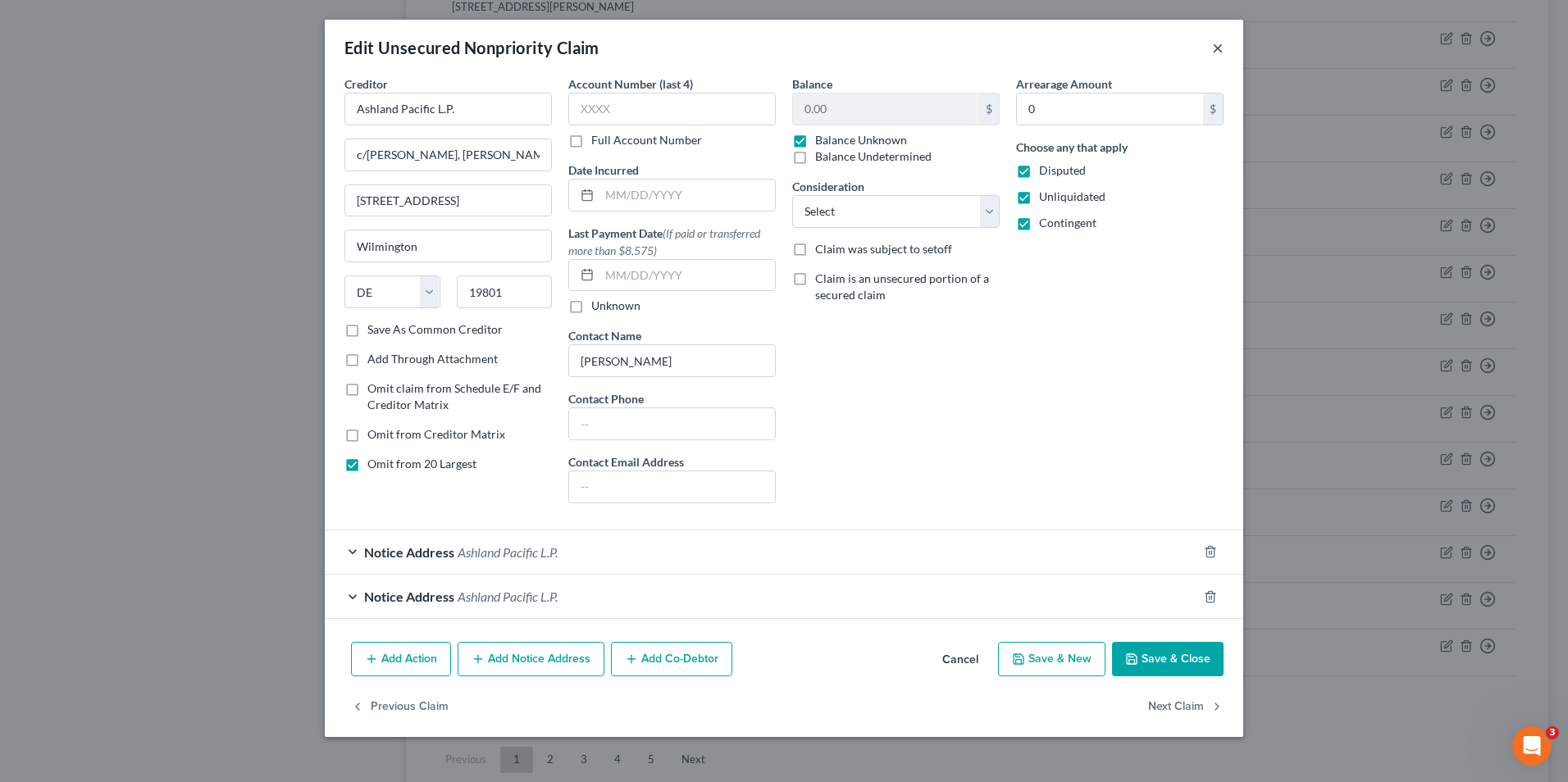
click at [1222, 49] on button "×" at bounding box center [1217, 47] width 11 height 20
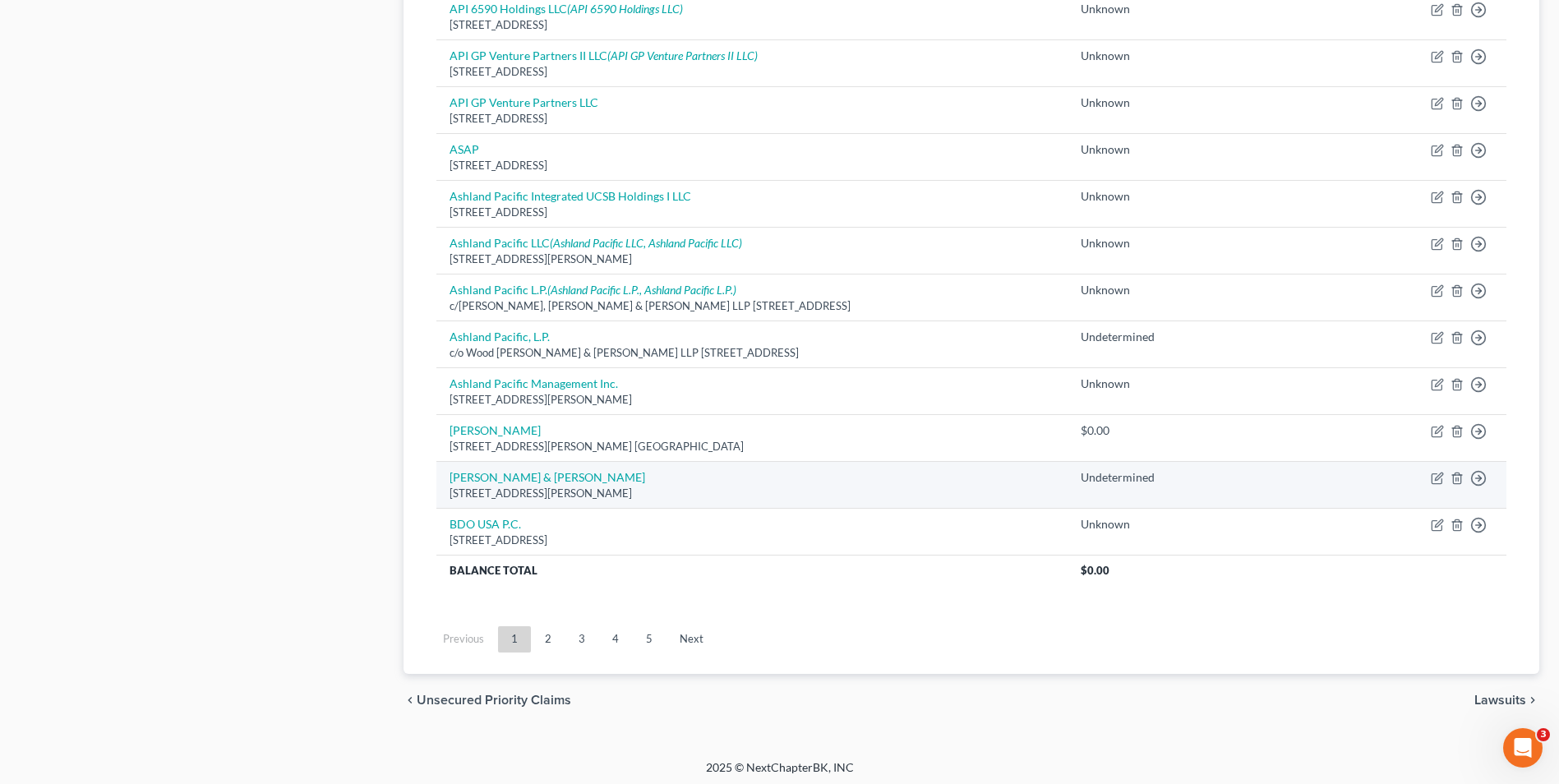
scroll to position [1114, 0]
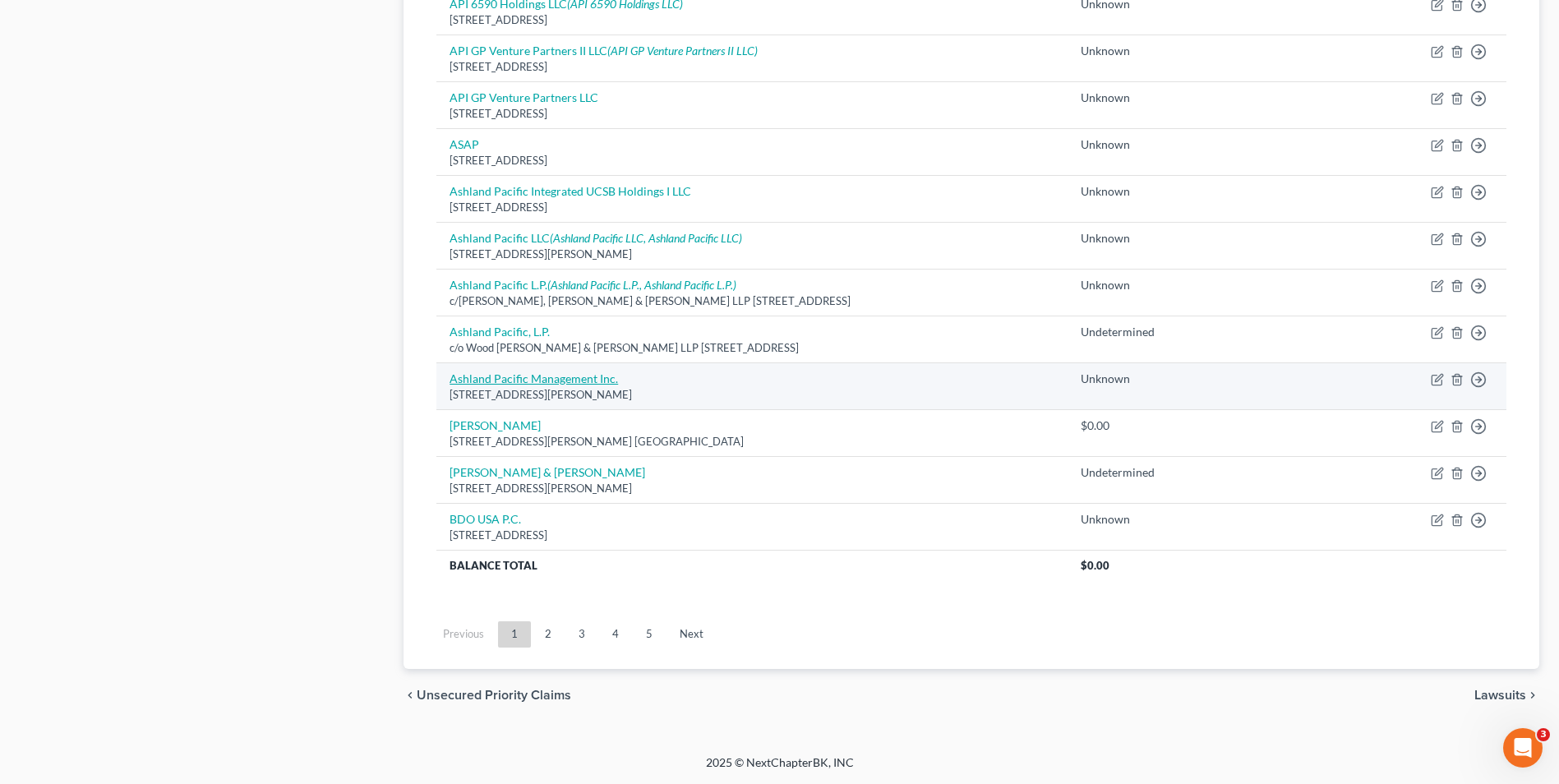
click at [532, 383] on link "Ashland Pacific Management Inc." at bounding box center [533, 379] width 168 height 14
select select "4"
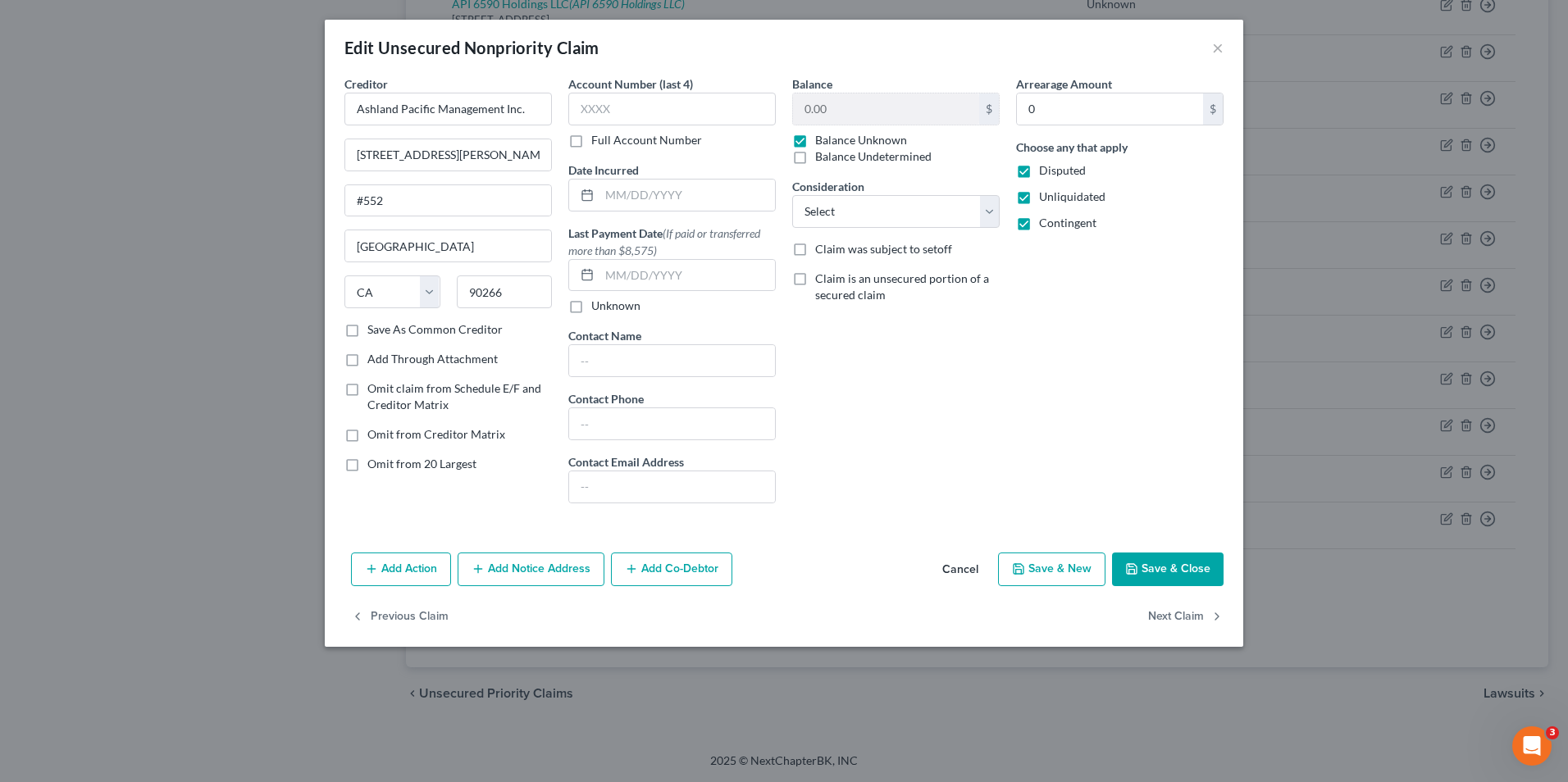
click at [368, 464] on label "Omit from 20 Largest" at bounding box center [422, 463] width 109 height 16
click at [374, 464] on input "Omit from 20 Largest" at bounding box center [379, 461] width 10 height 10
checkbox input "true"
click at [1146, 575] on button "Save & Close" at bounding box center [1168, 570] width 111 height 34
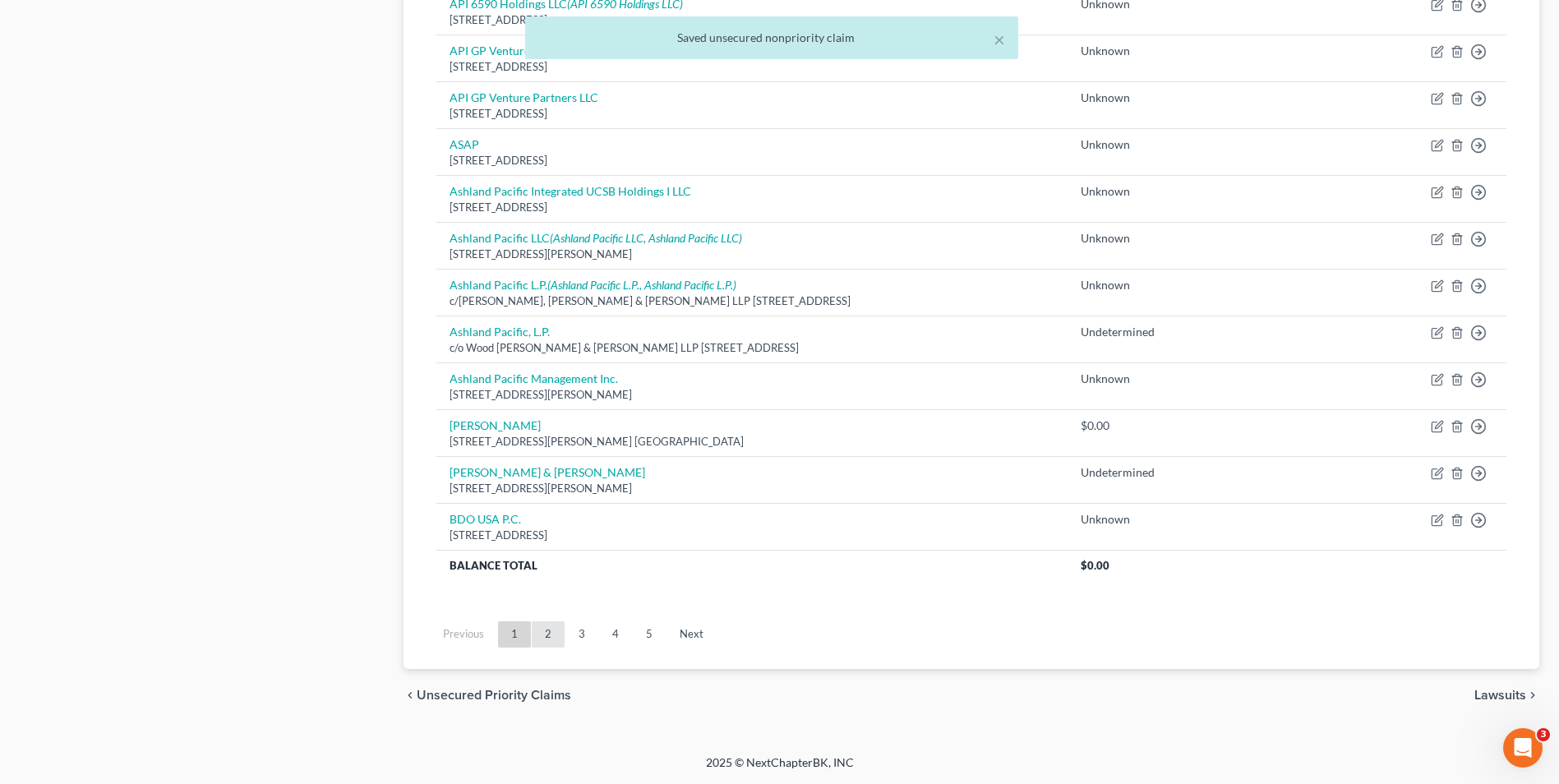
click at [542, 631] on link "2" at bounding box center [548, 634] width 33 height 27
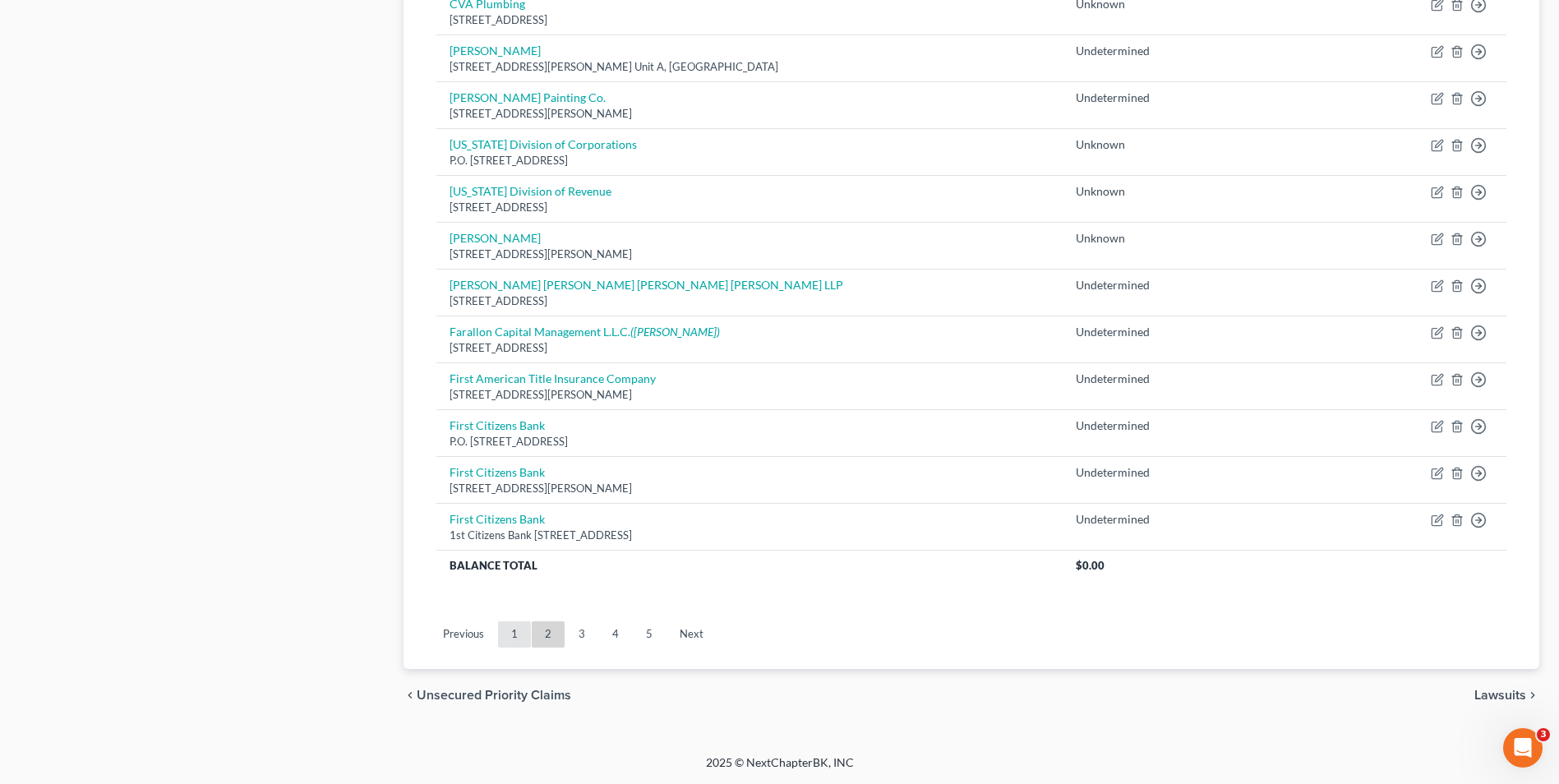
click at [520, 635] on link "1" at bounding box center [515, 634] width 33 height 27
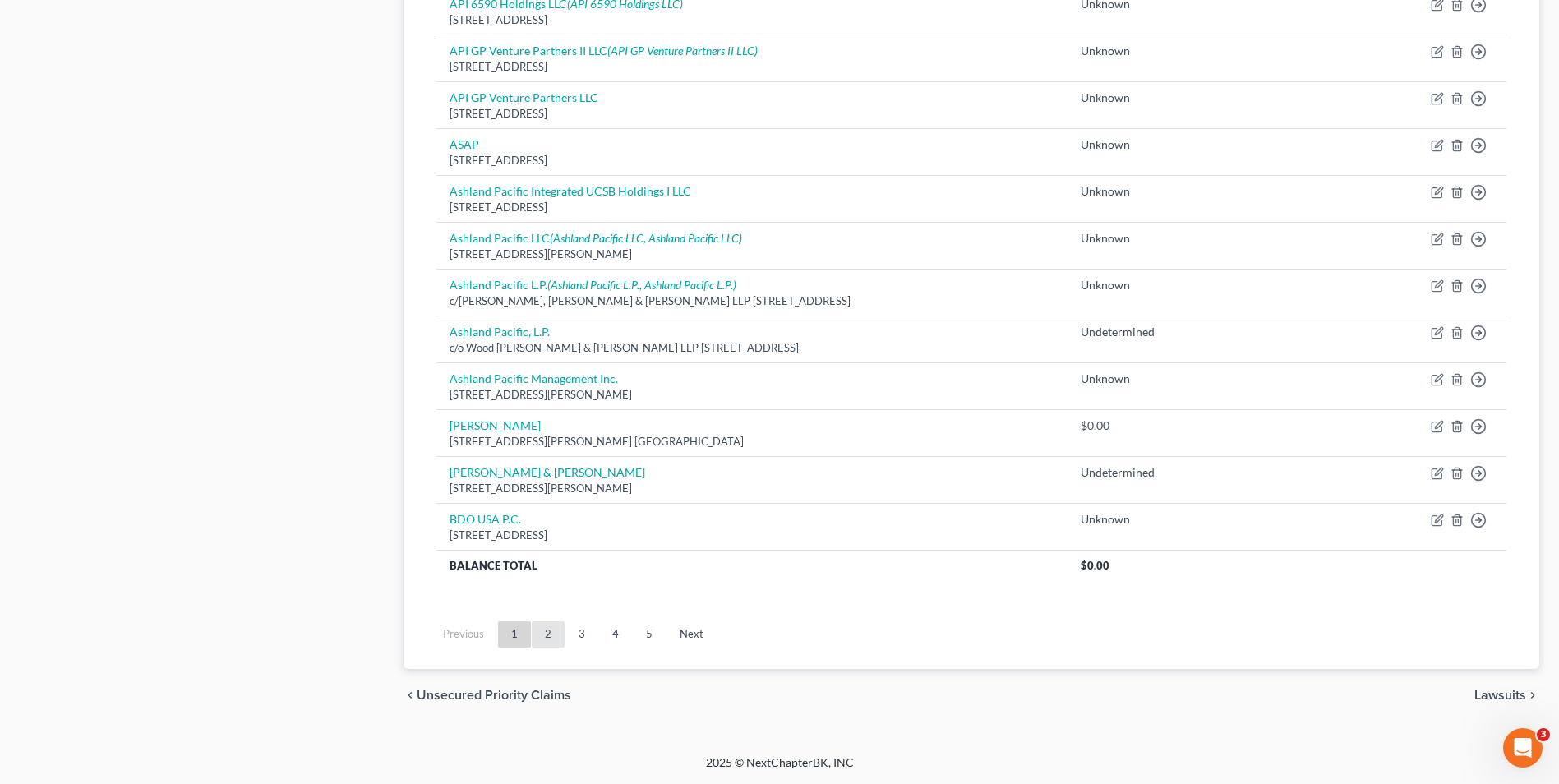
click at [557, 633] on link "2" at bounding box center [548, 634] width 33 height 27
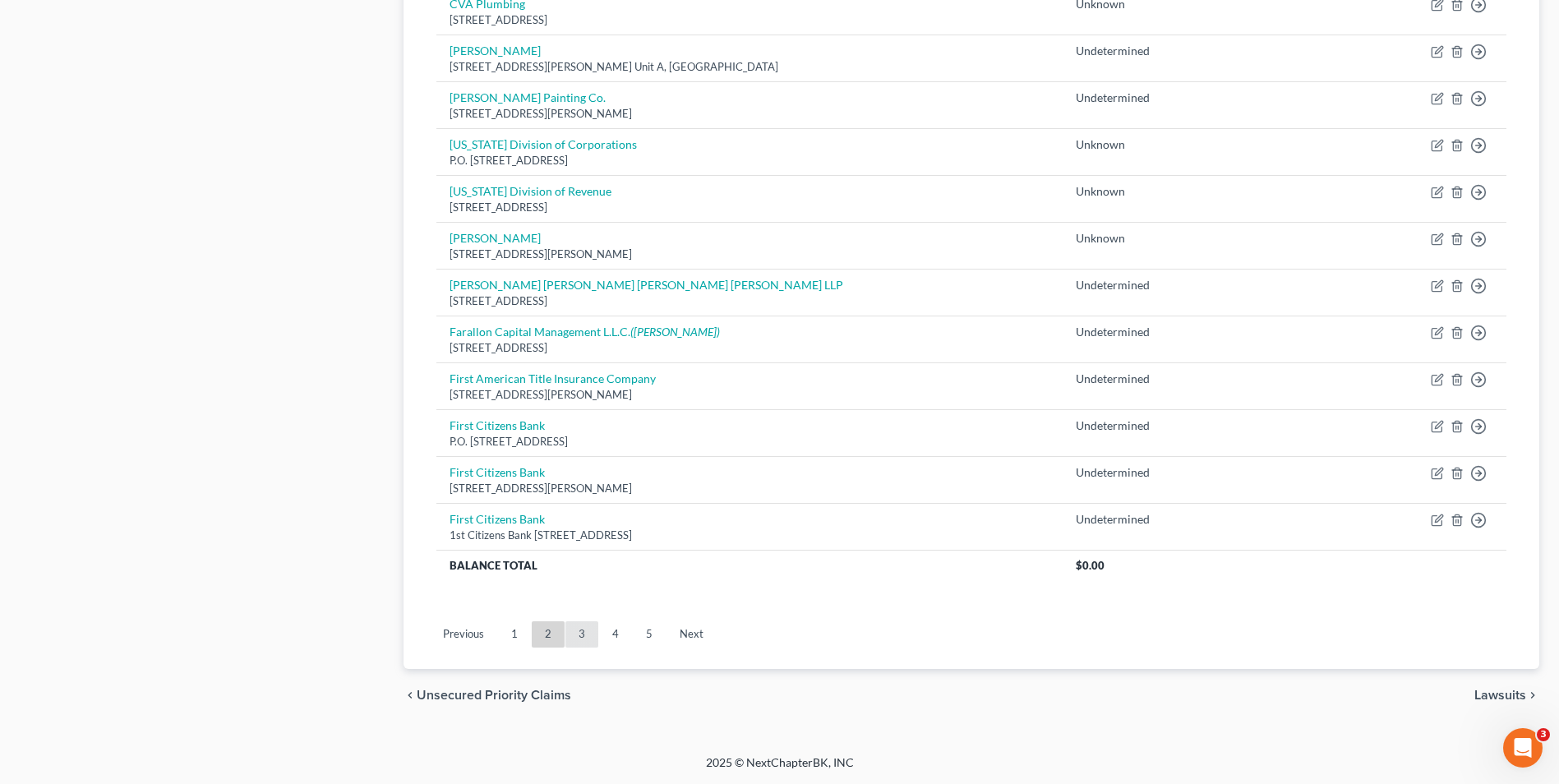
click at [587, 629] on link "3" at bounding box center [582, 634] width 33 height 27
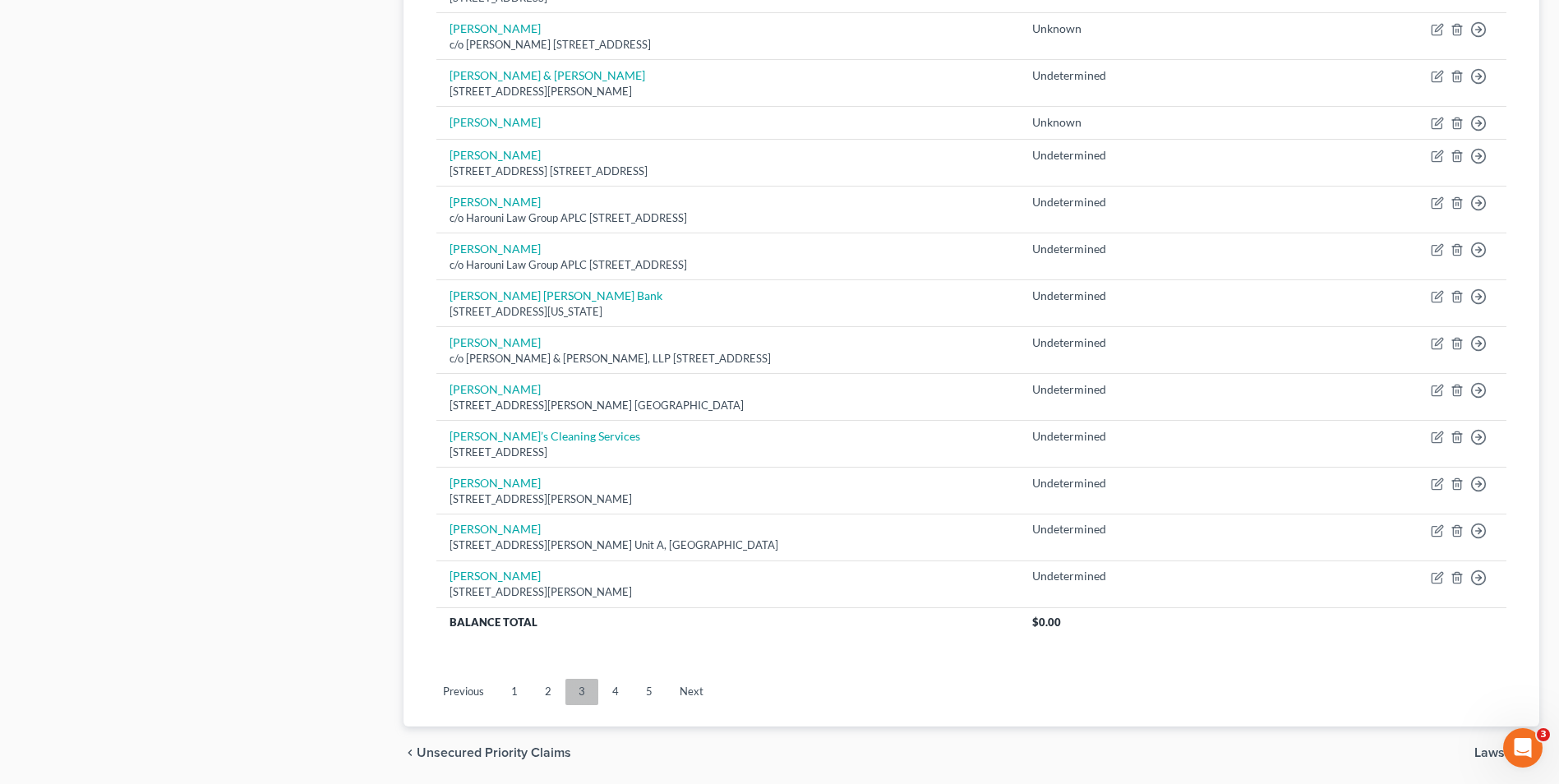
scroll to position [1099, 0]
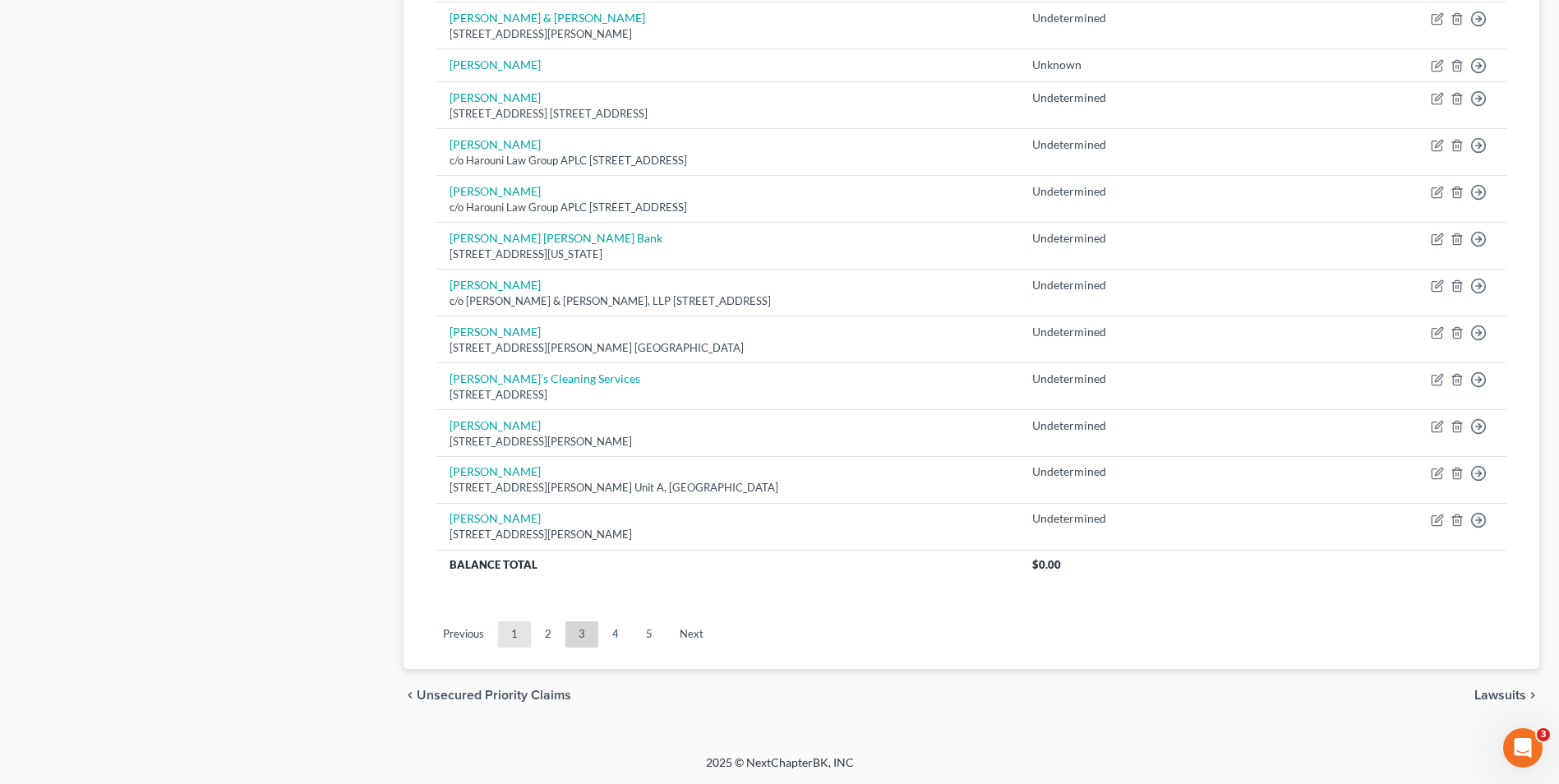
click at [517, 630] on link "1" at bounding box center [515, 634] width 33 height 27
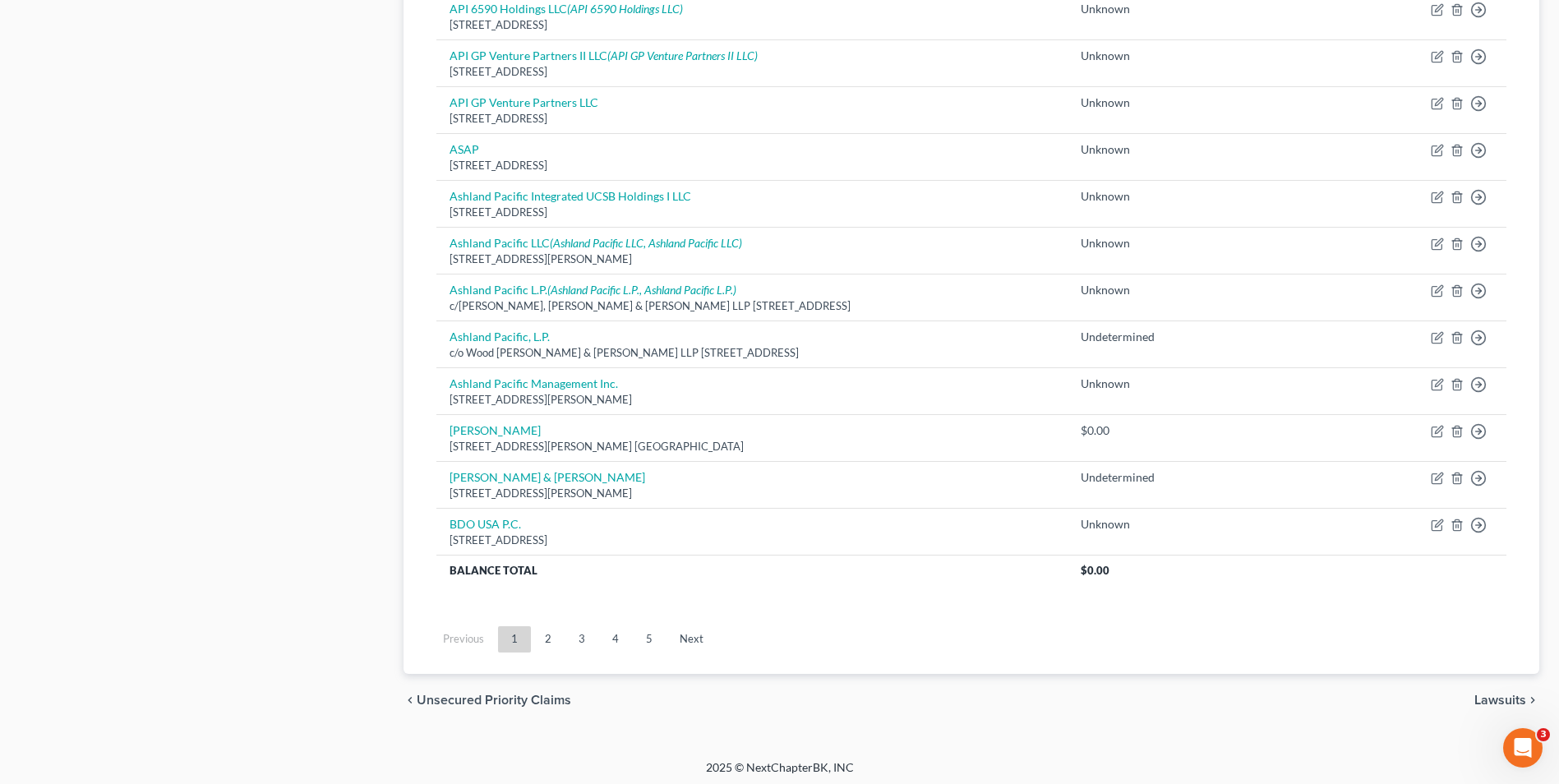
scroll to position [1114, 0]
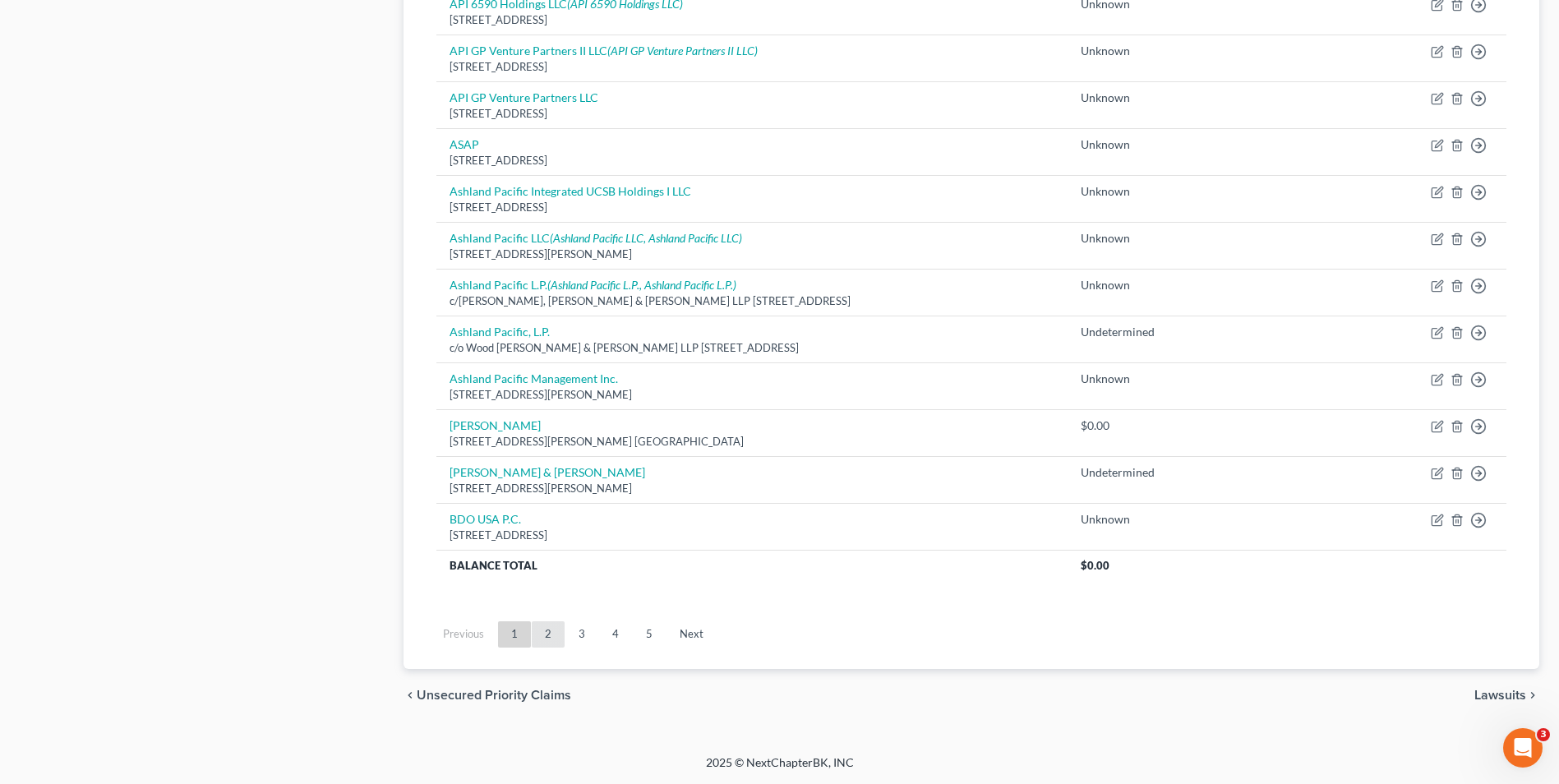
click at [552, 629] on link "2" at bounding box center [548, 634] width 33 height 27
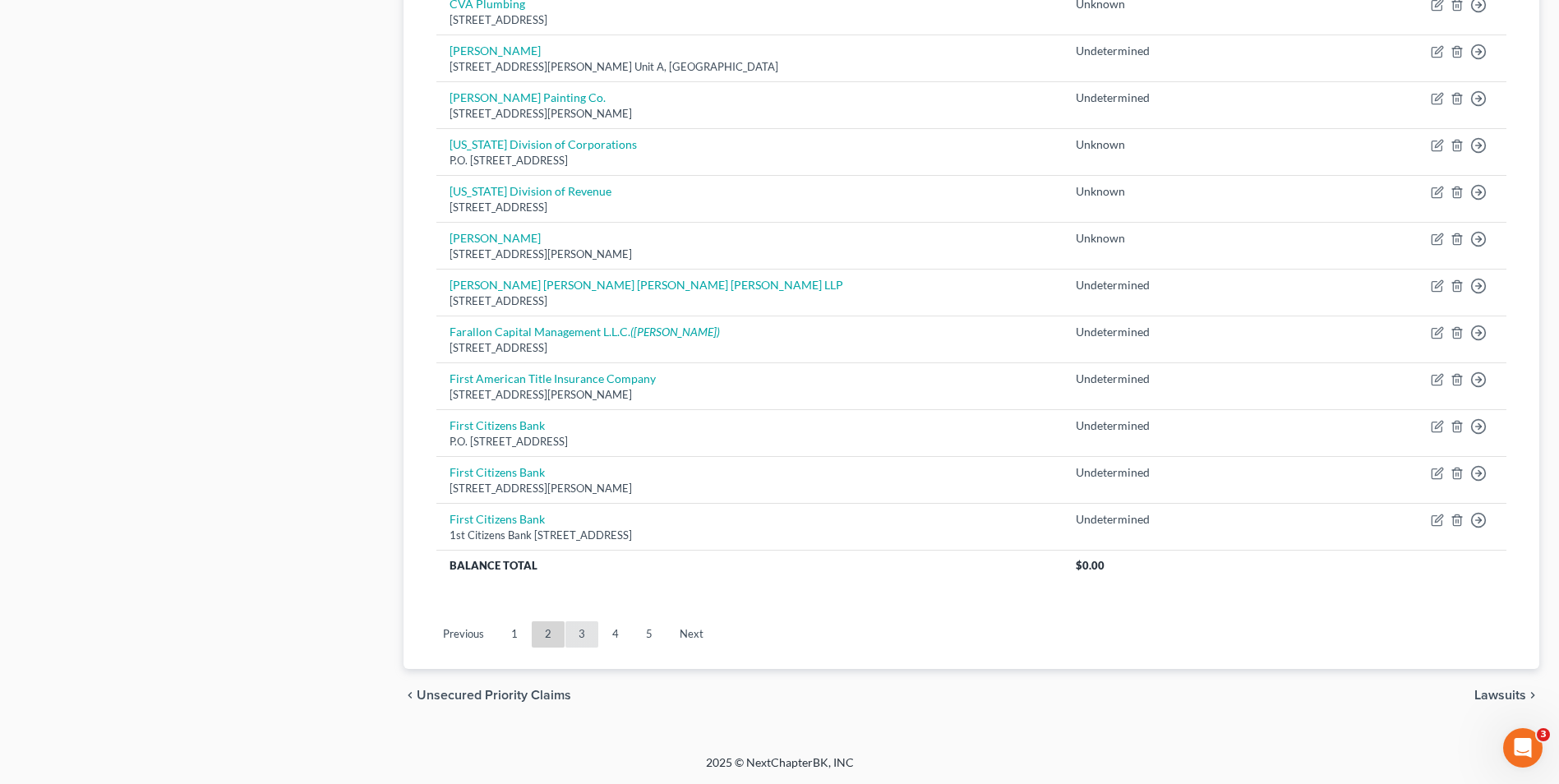
click at [580, 638] on link "3" at bounding box center [582, 634] width 33 height 27
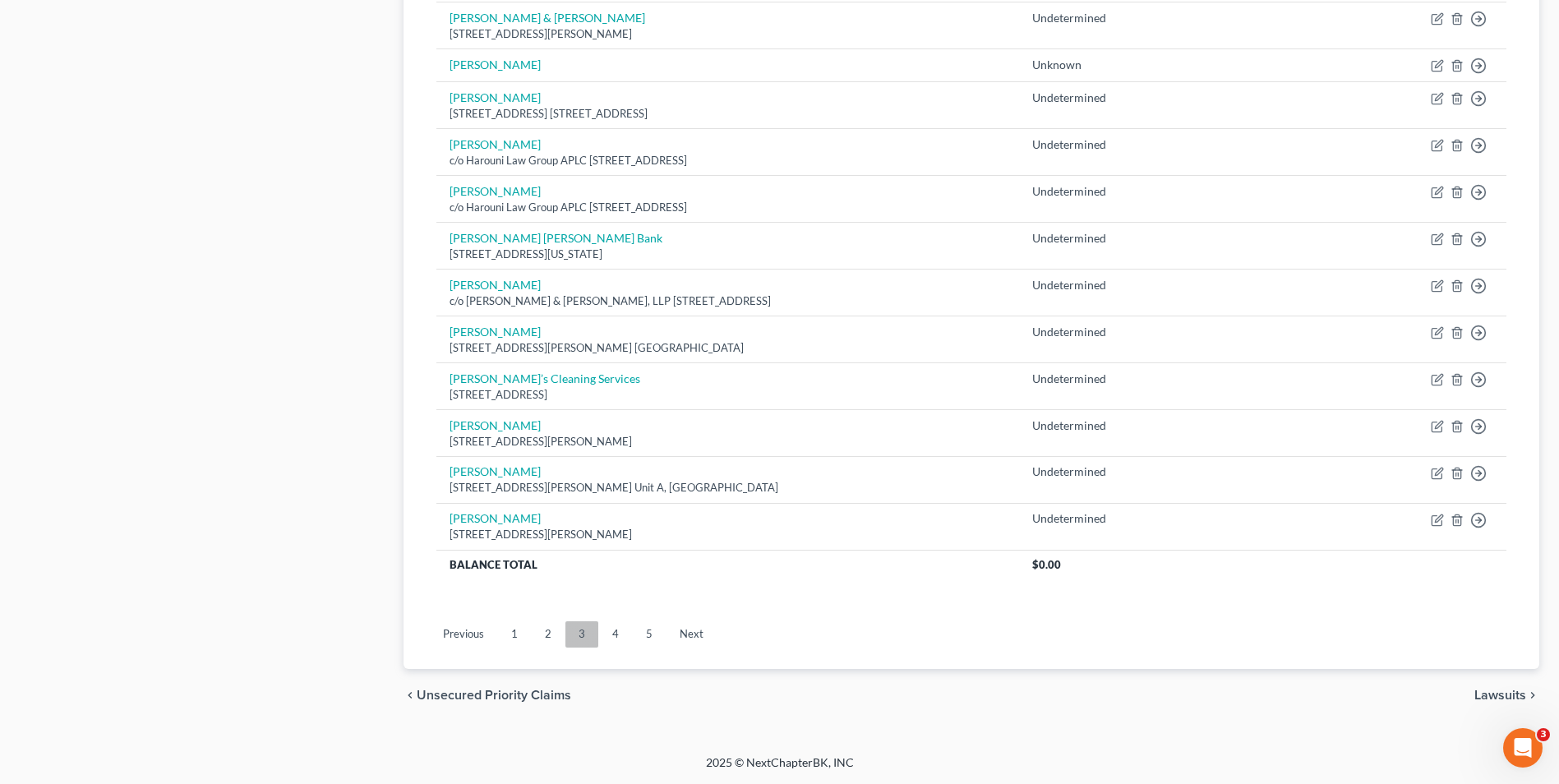
scroll to position [1099, 0]
click at [617, 635] on link "4" at bounding box center [616, 634] width 33 height 27
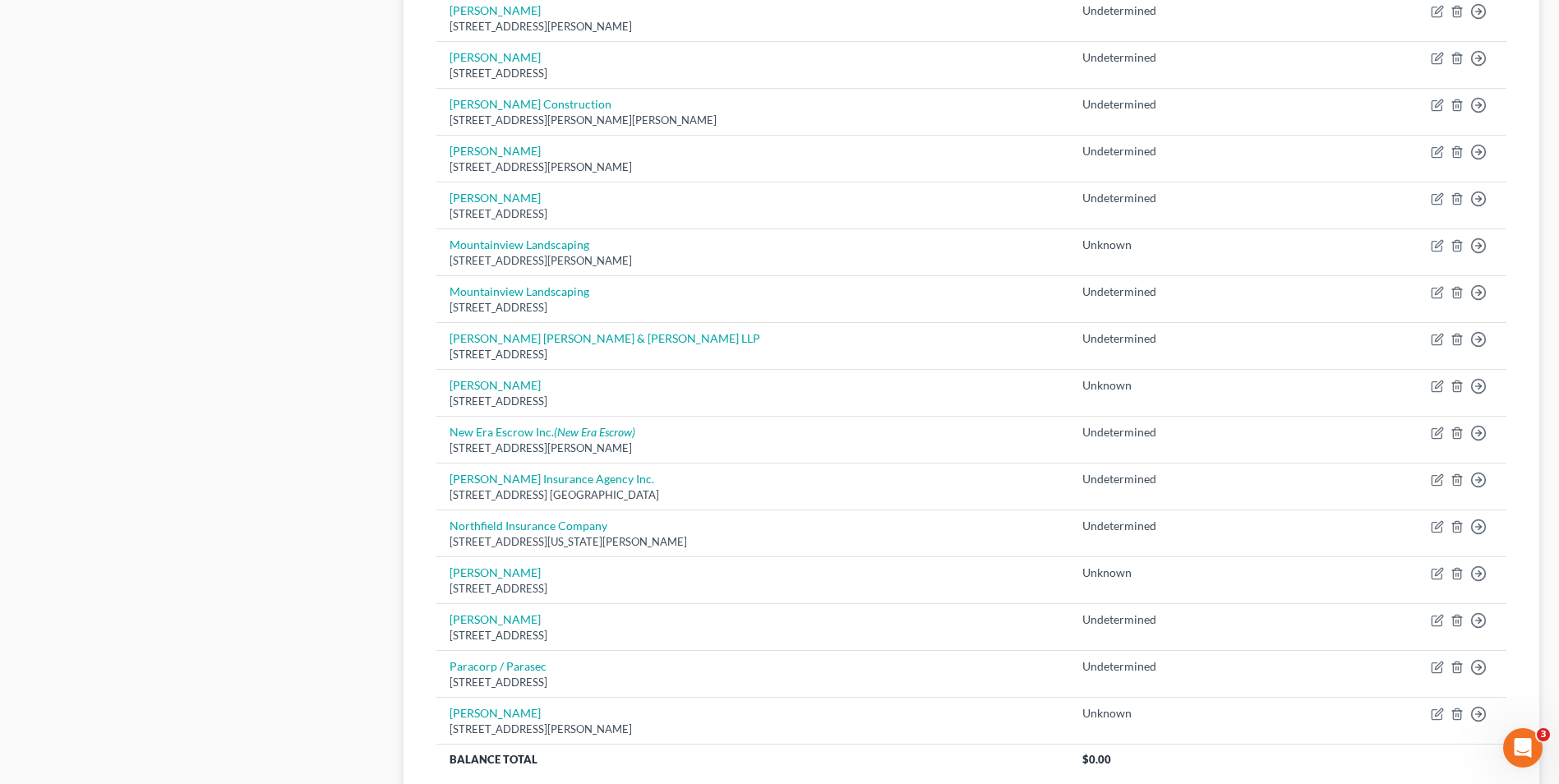
scroll to position [1068, 0]
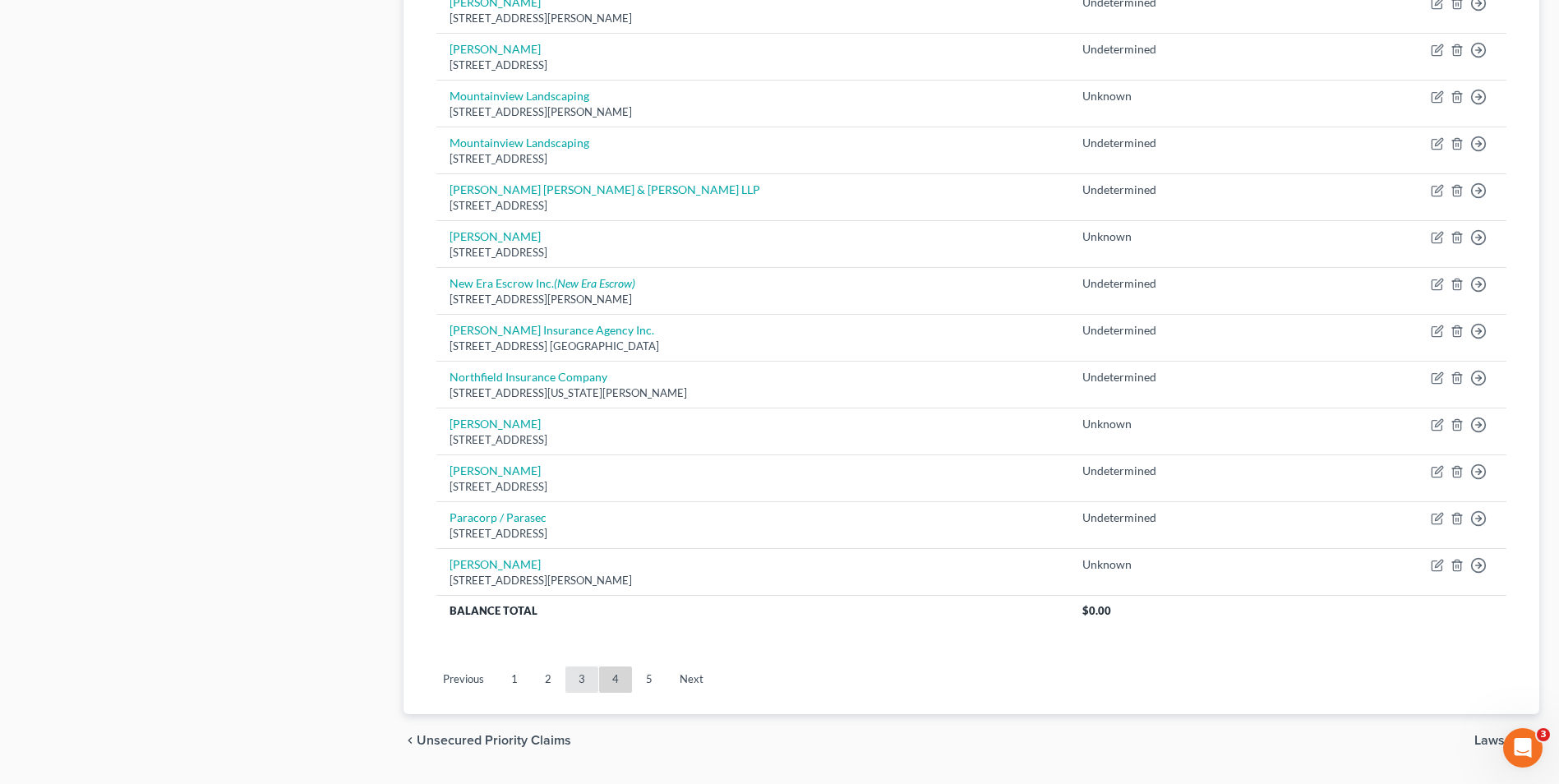
click at [583, 677] on link "3" at bounding box center [582, 679] width 33 height 27
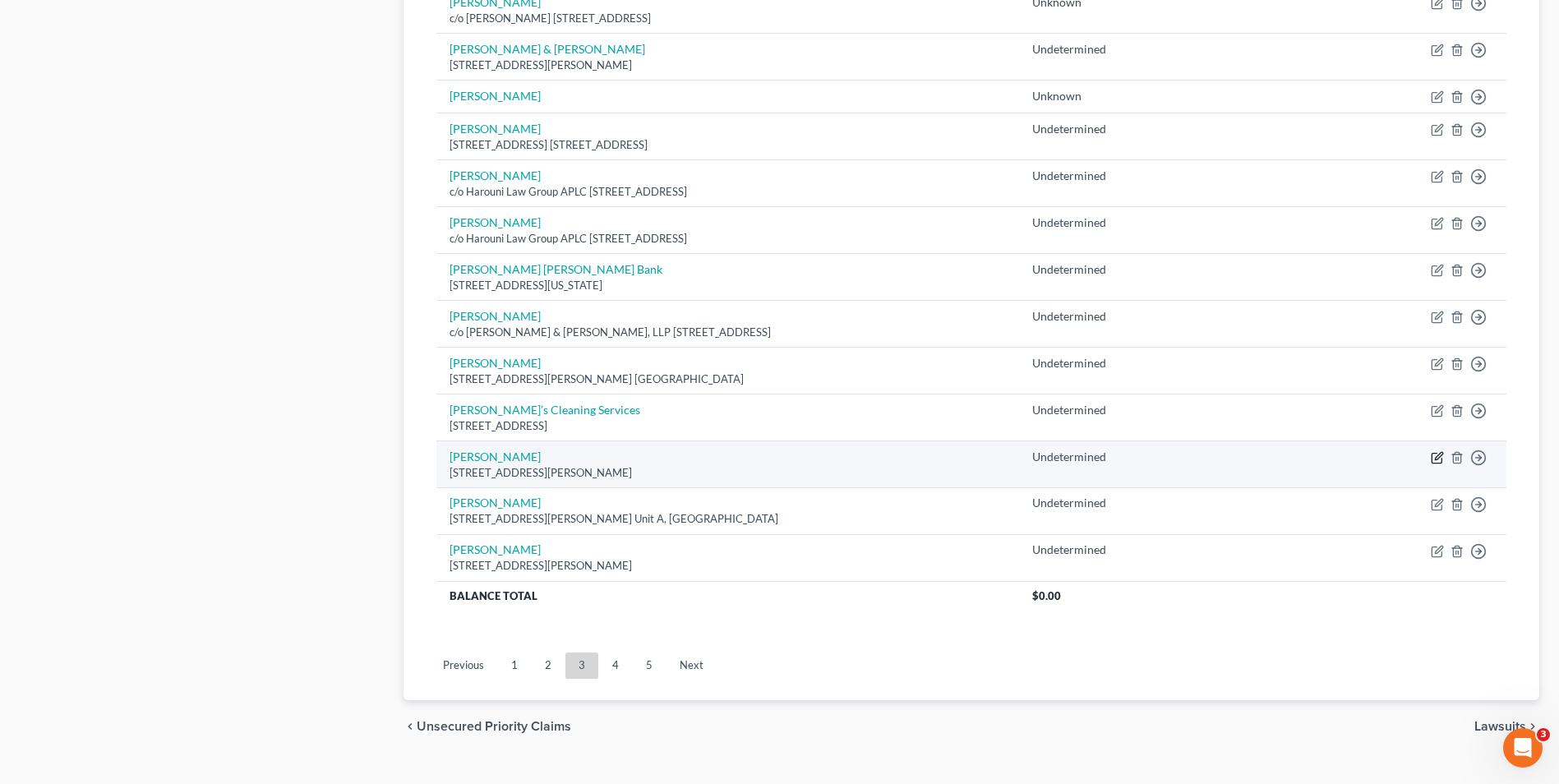
click at [1434, 455] on icon "button" at bounding box center [1437, 457] width 13 height 13
select select "4"
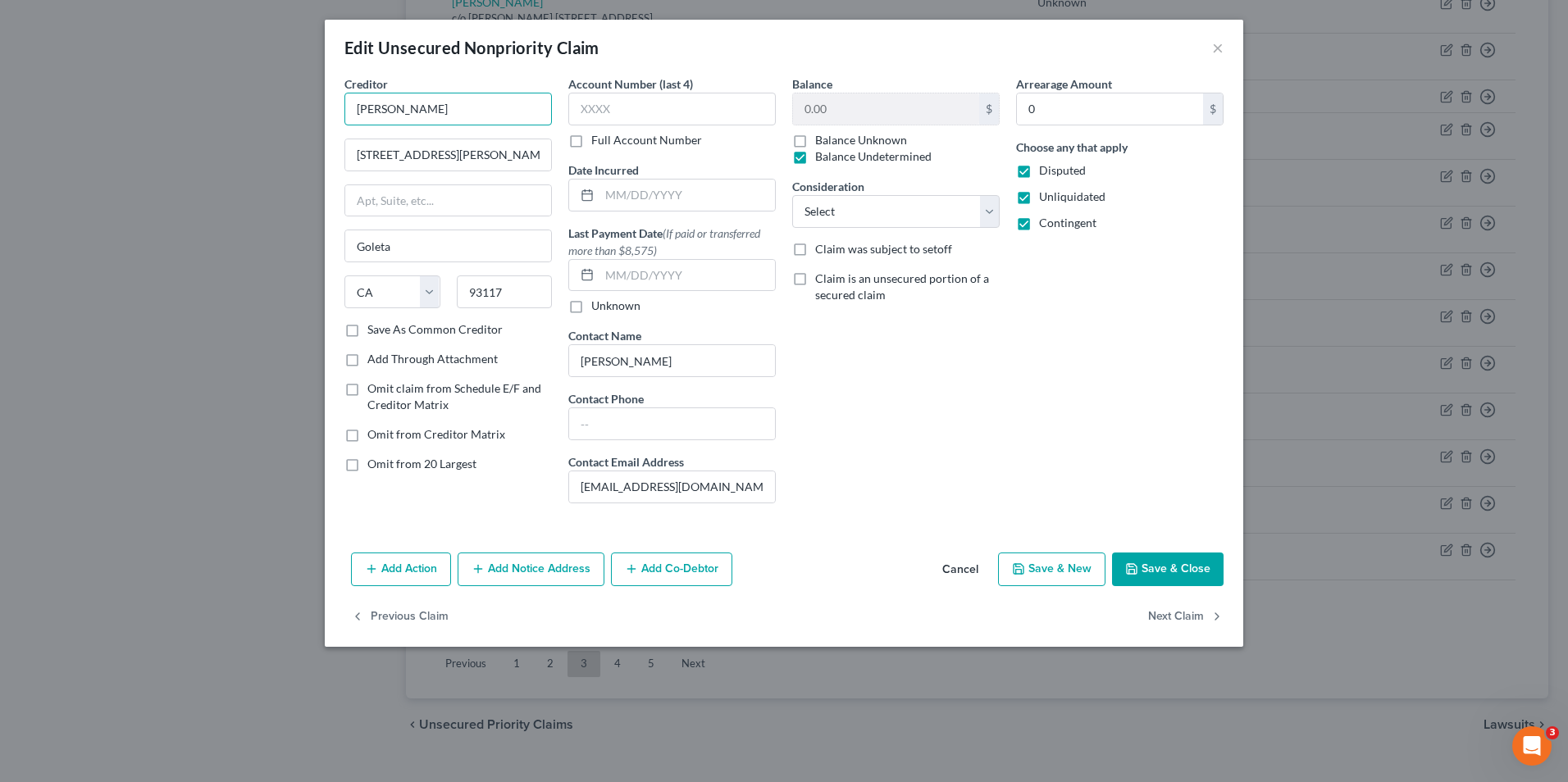
click at [382, 106] on input "[PERSON_NAME]" at bounding box center [448, 109] width 207 height 33
type input "Karl & Helen Tizon"
click at [1134, 564] on icon "button" at bounding box center [1131, 568] width 9 height 9
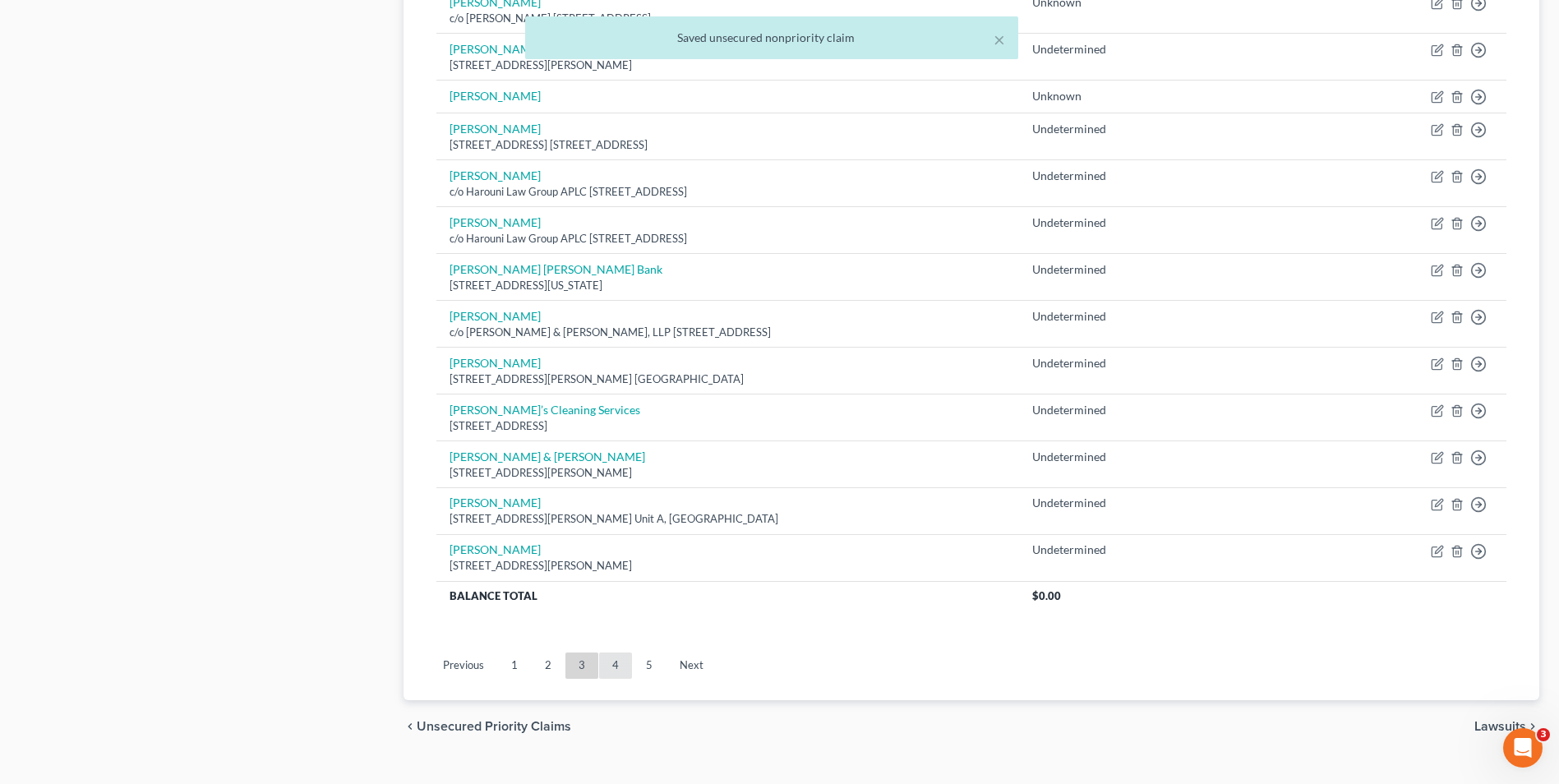
click at [619, 662] on link "4" at bounding box center [616, 665] width 33 height 27
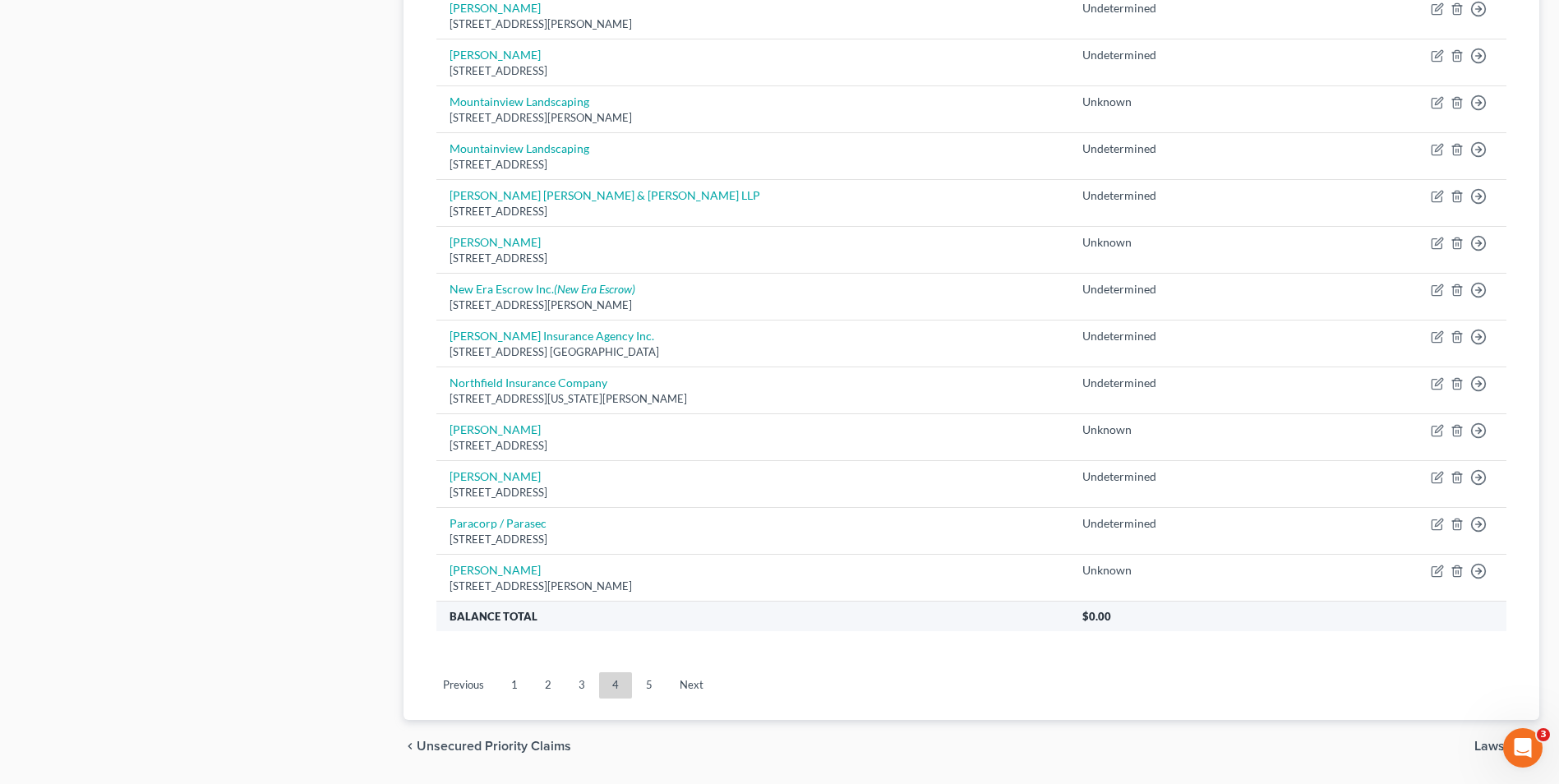
scroll to position [1114, 0]
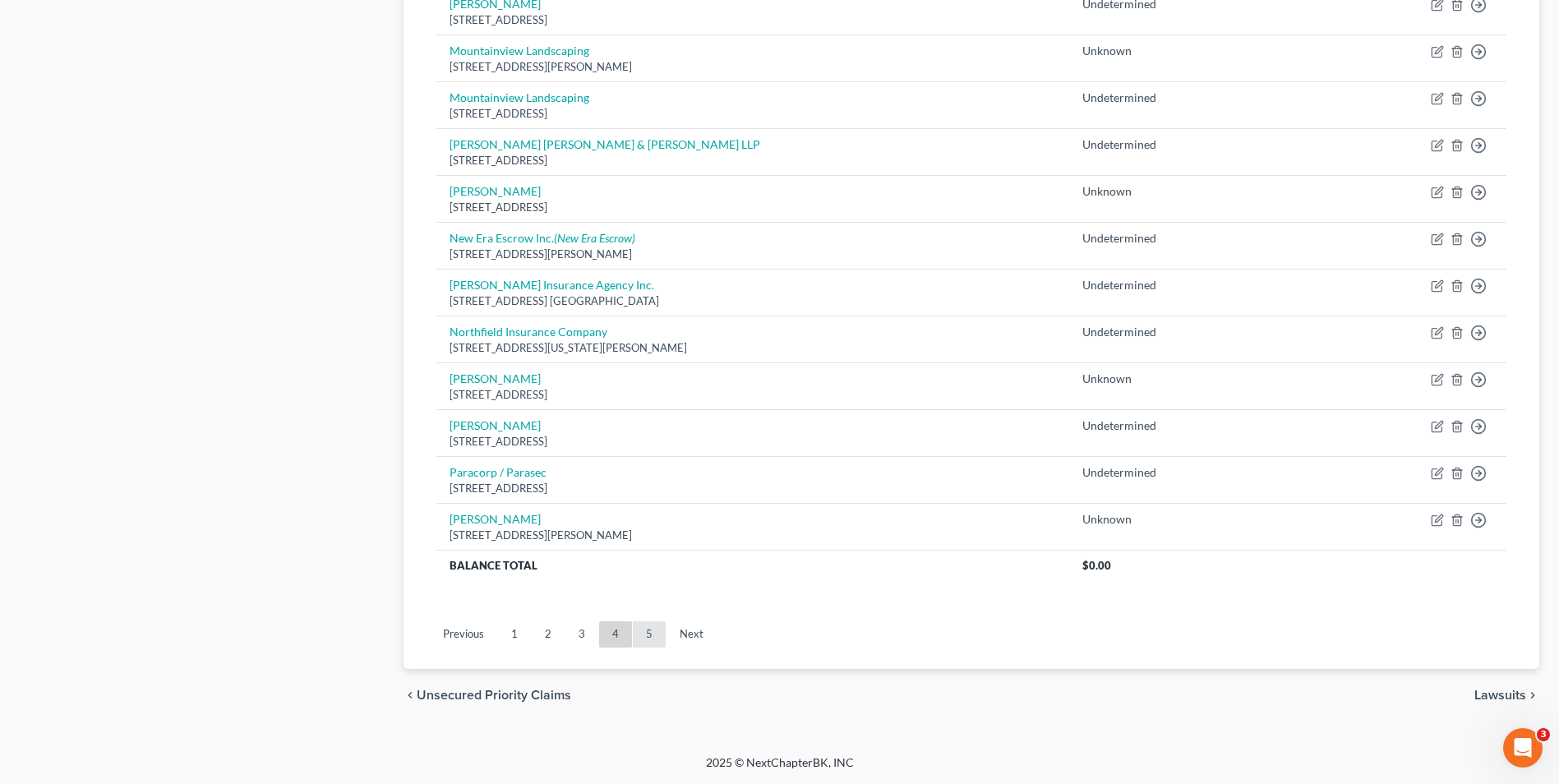
click at [651, 635] on link "5" at bounding box center [649, 634] width 33 height 27
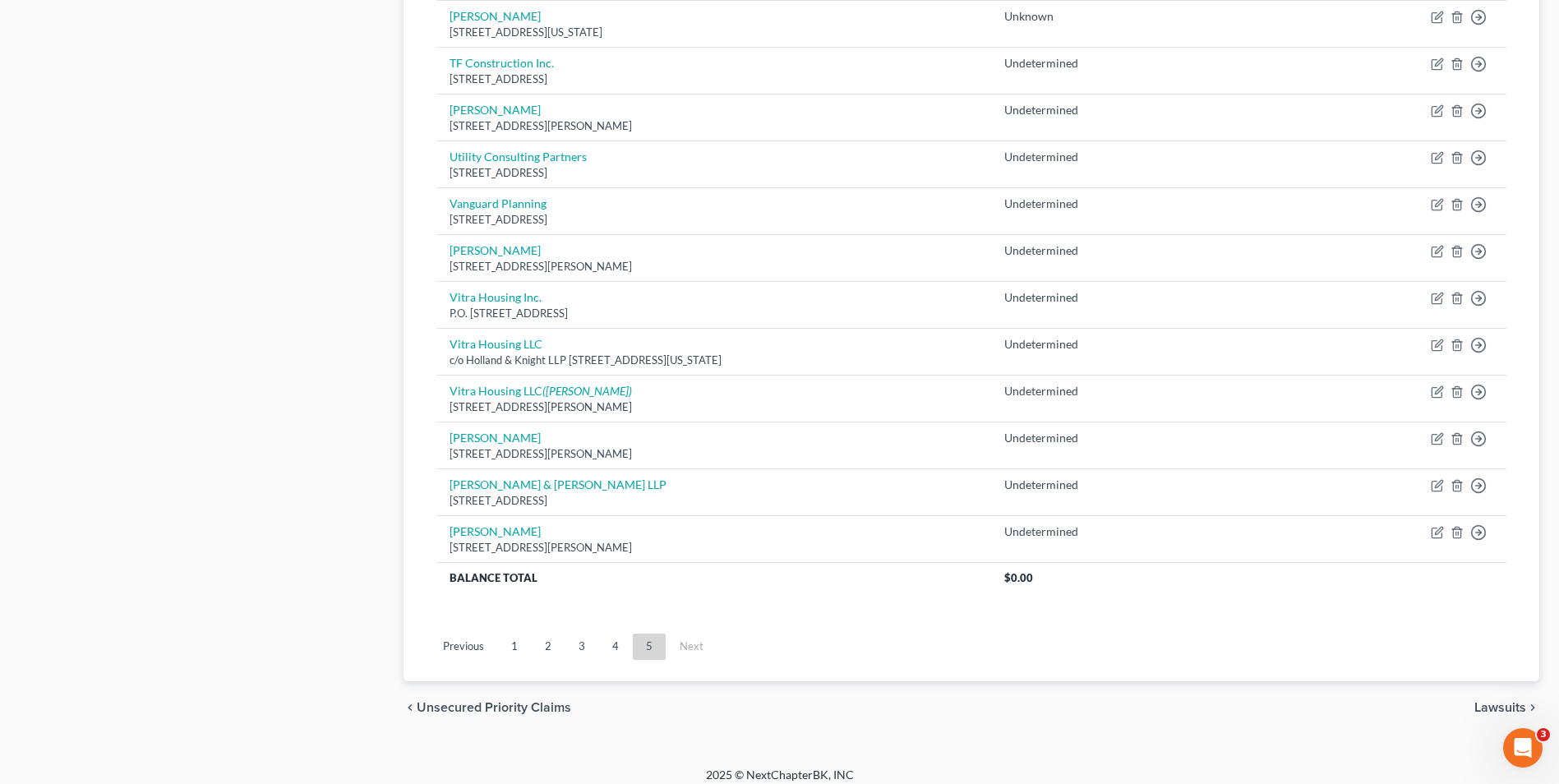
scroll to position [1020, 0]
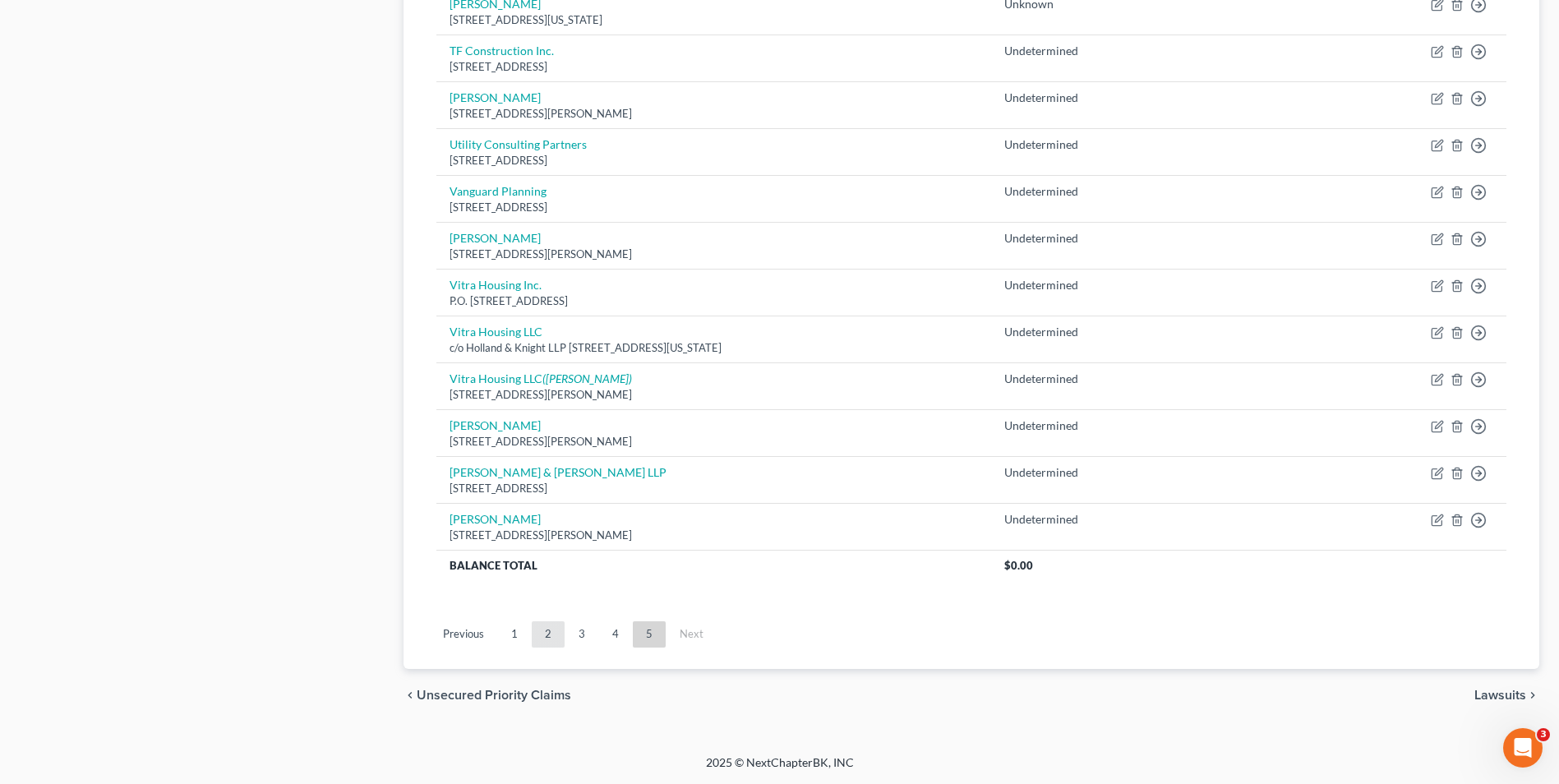
click at [541, 631] on link "2" at bounding box center [548, 634] width 33 height 27
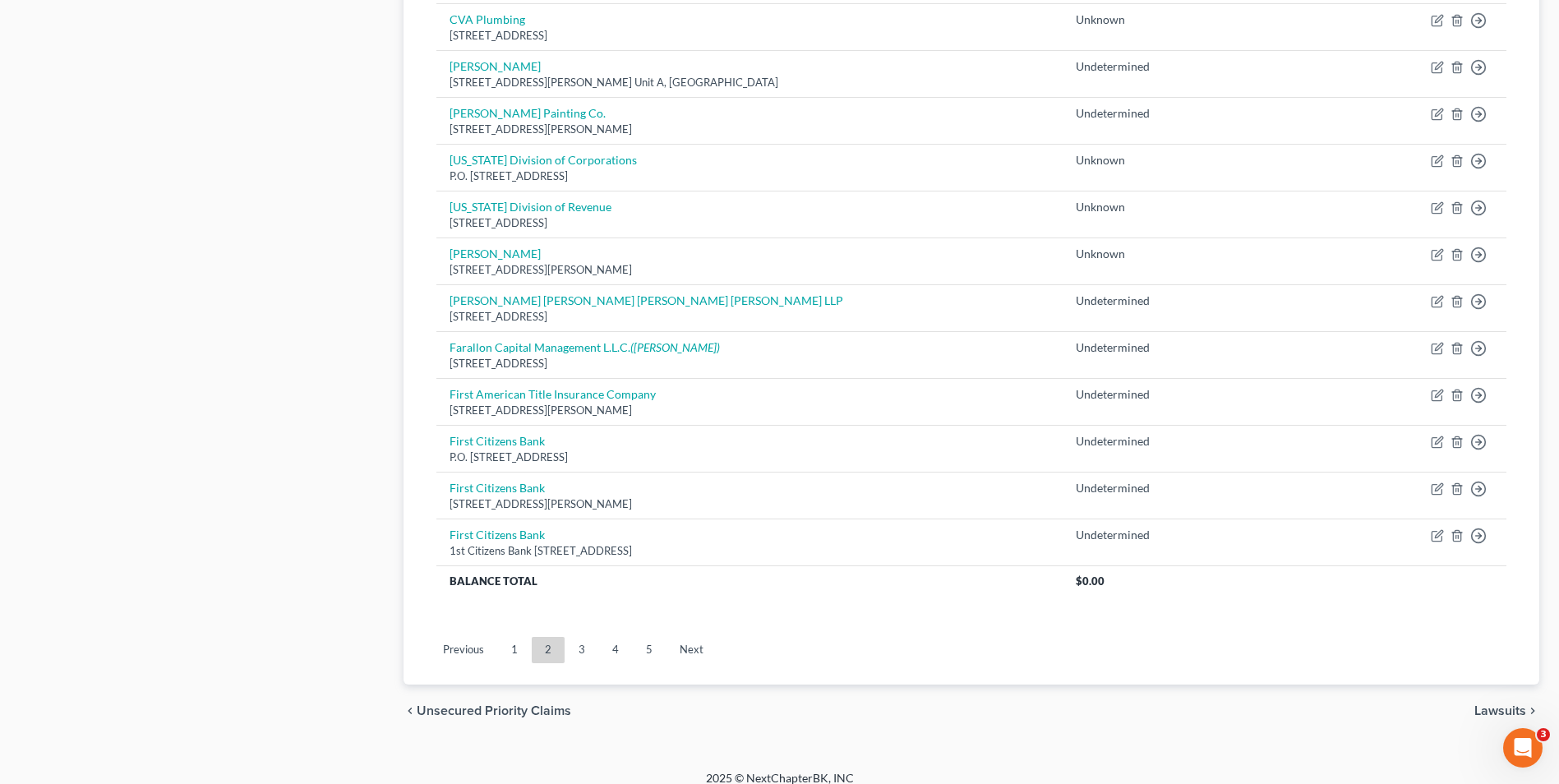
scroll to position [1114, 0]
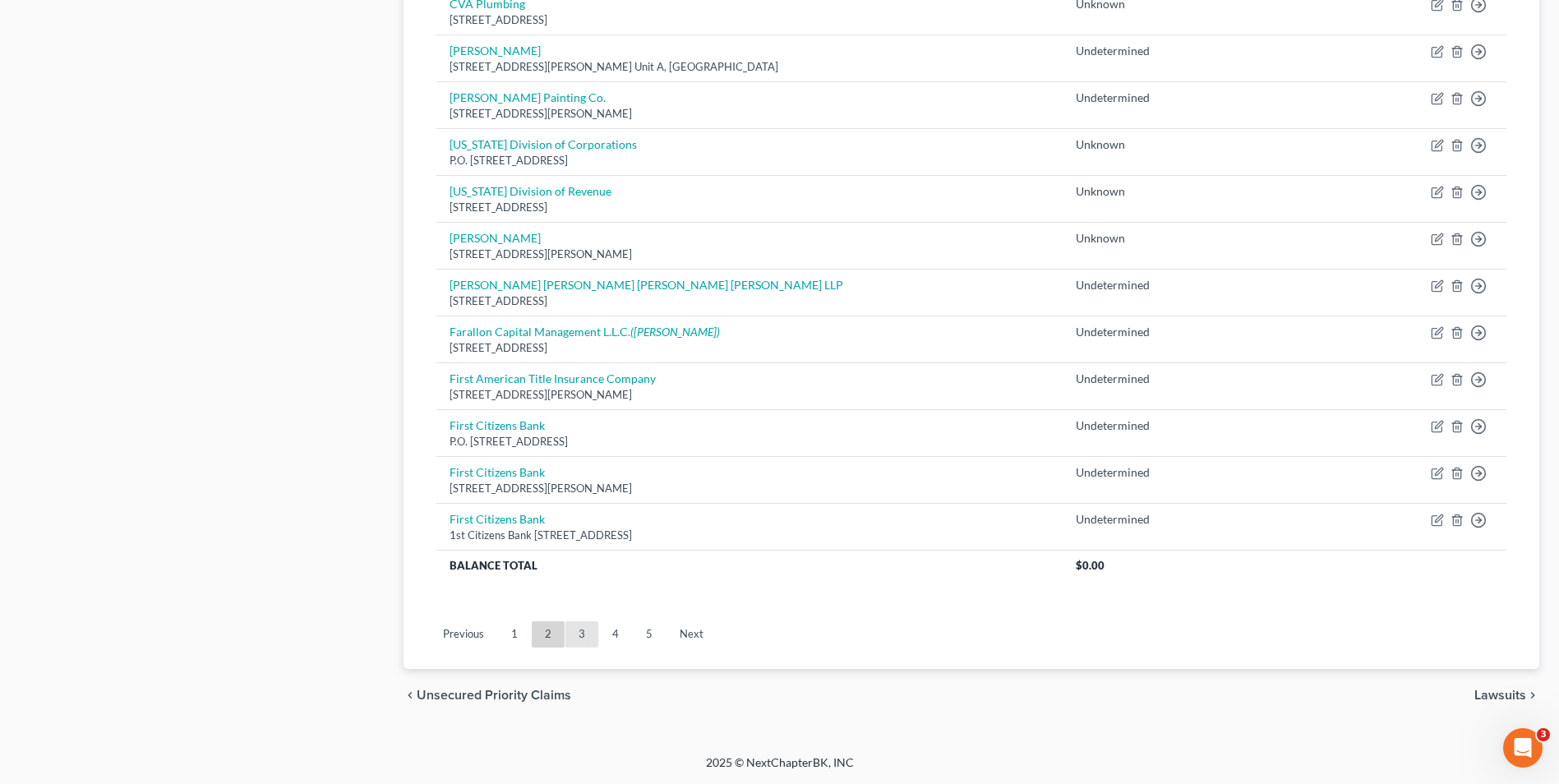
click at [577, 622] on link "3" at bounding box center [582, 634] width 33 height 27
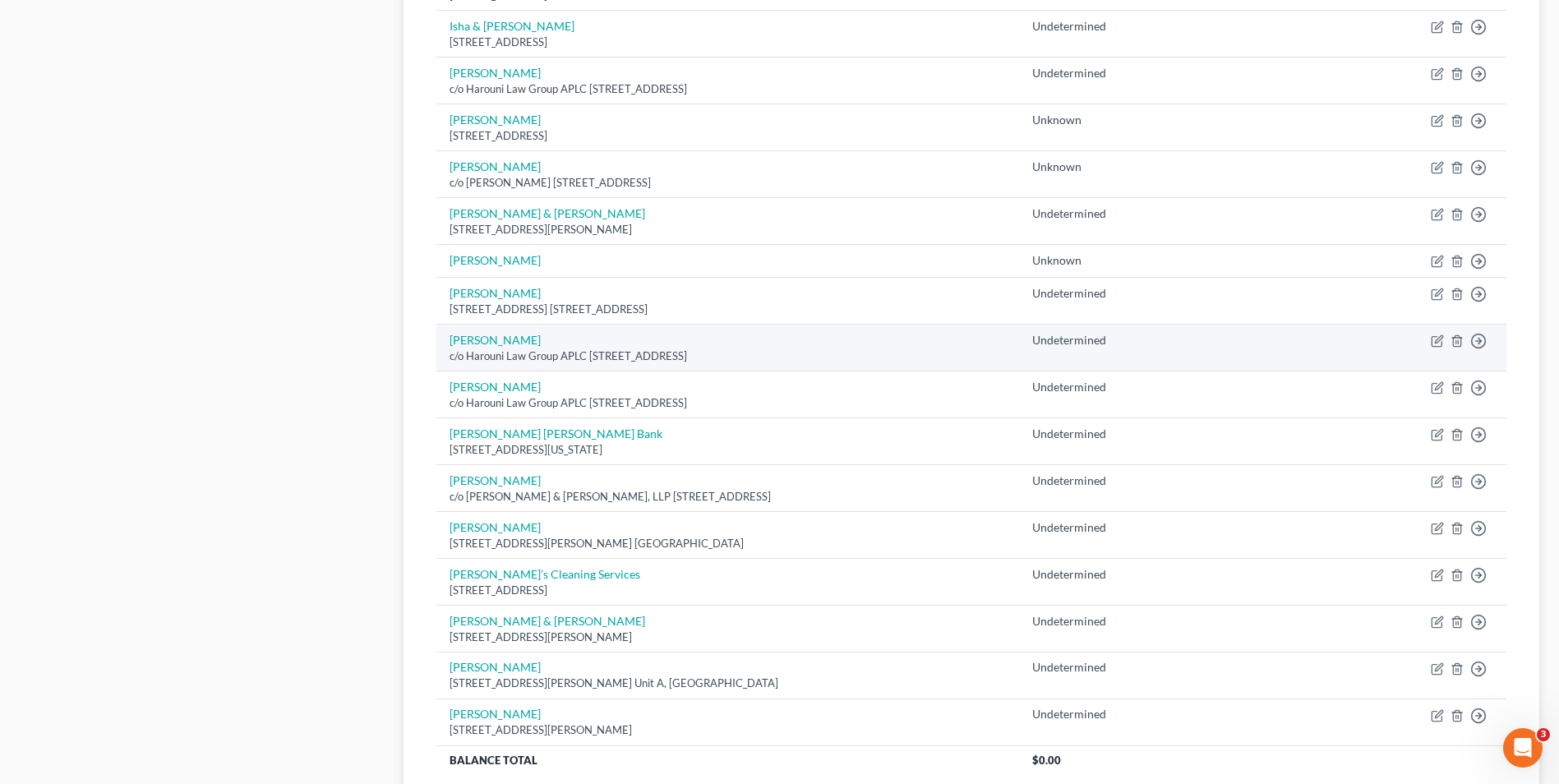
scroll to position [986, 0]
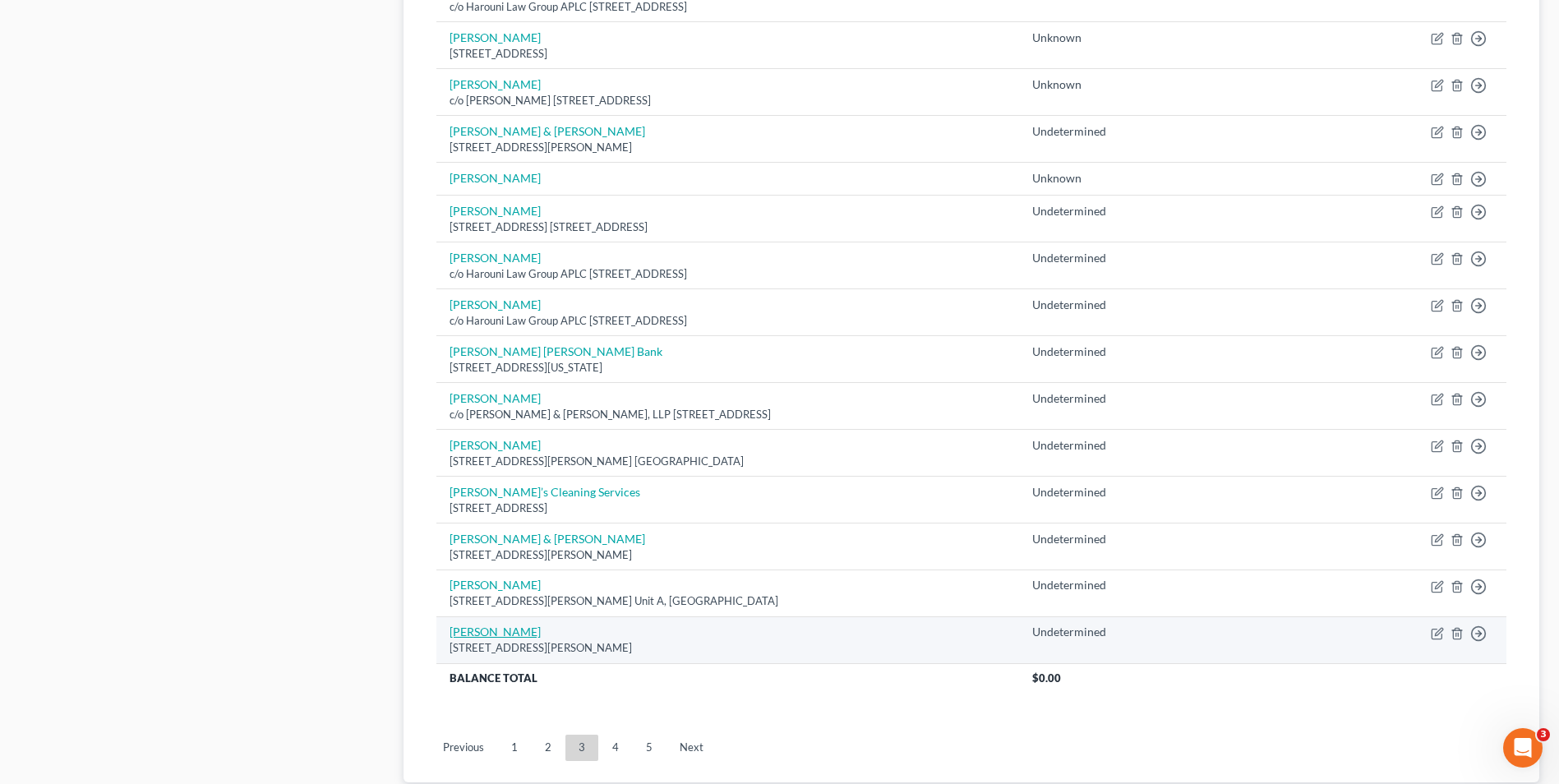
click at [504, 631] on link "[PERSON_NAME]" at bounding box center [495, 631] width 91 height 14
select select "4"
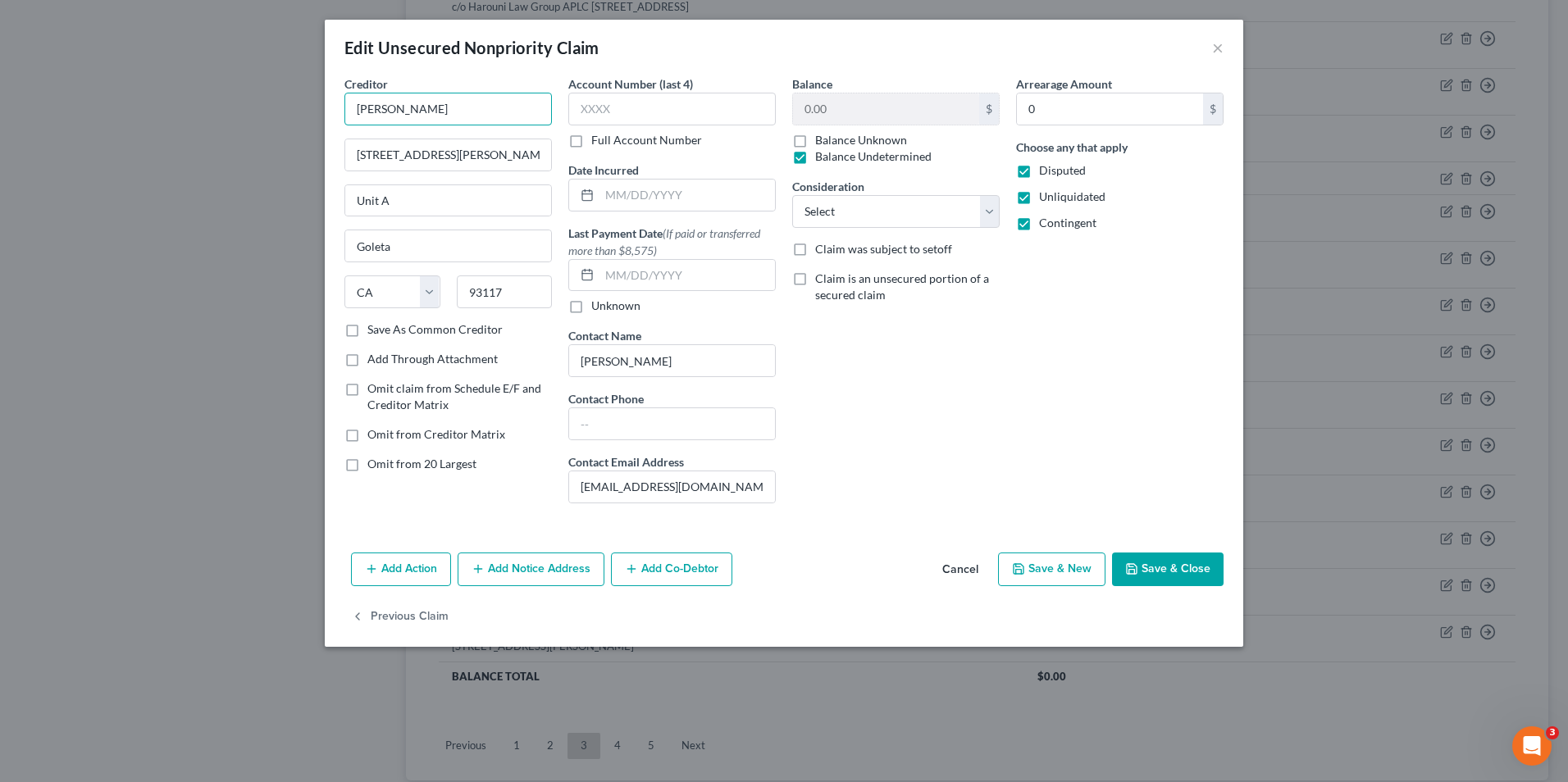
drag, startPoint x: 393, startPoint y: 109, endPoint x: 416, endPoint y: 148, distance: 45.3
click at [393, 110] on input "[PERSON_NAME]" at bounding box center [448, 109] width 207 height 33
type input "Kelley & Tim Anderson"
click at [1134, 564] on icon "button" at bounding box center [1131, 568] width 9 height 9
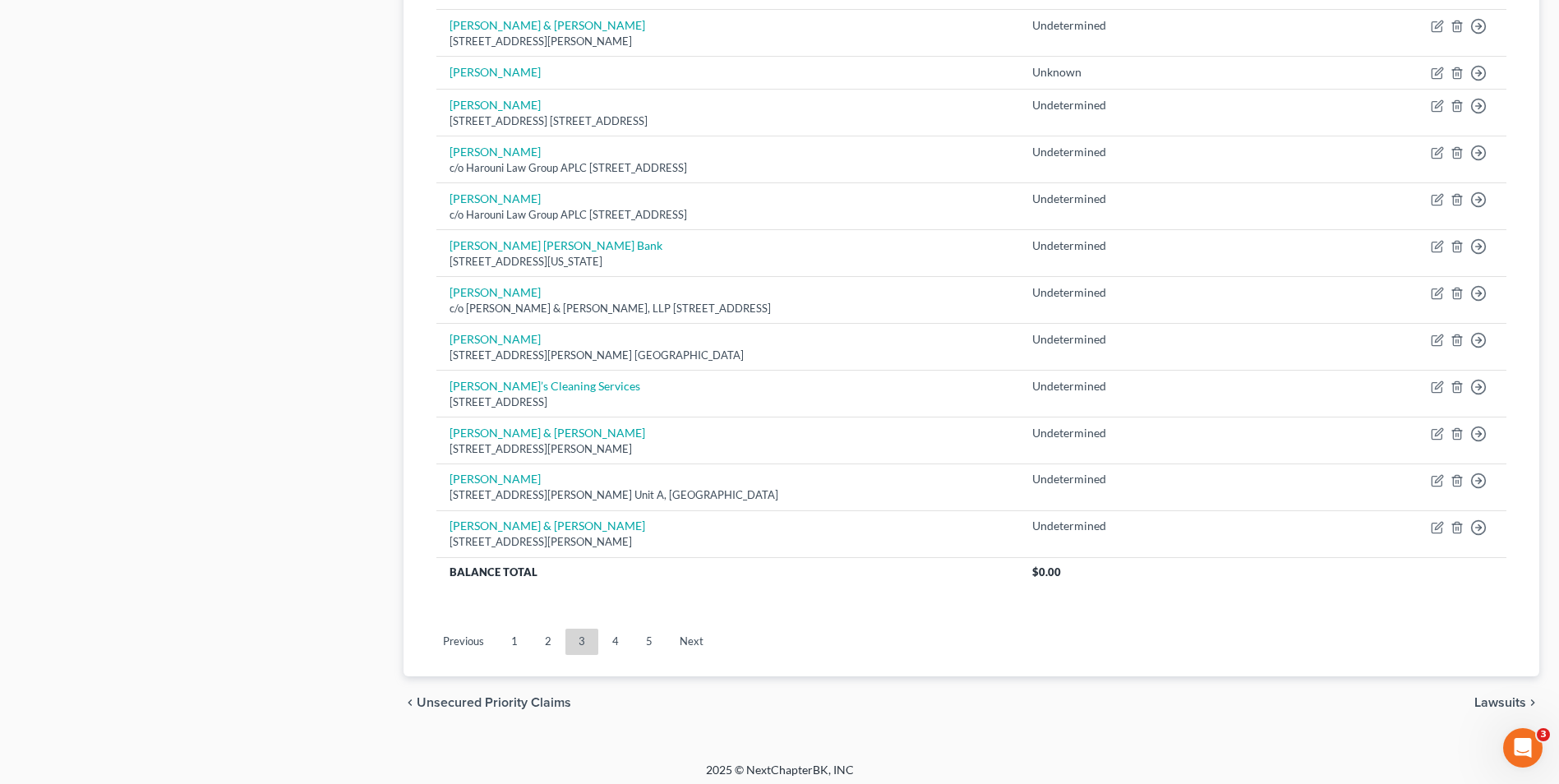
scroll to position [1099, 0]
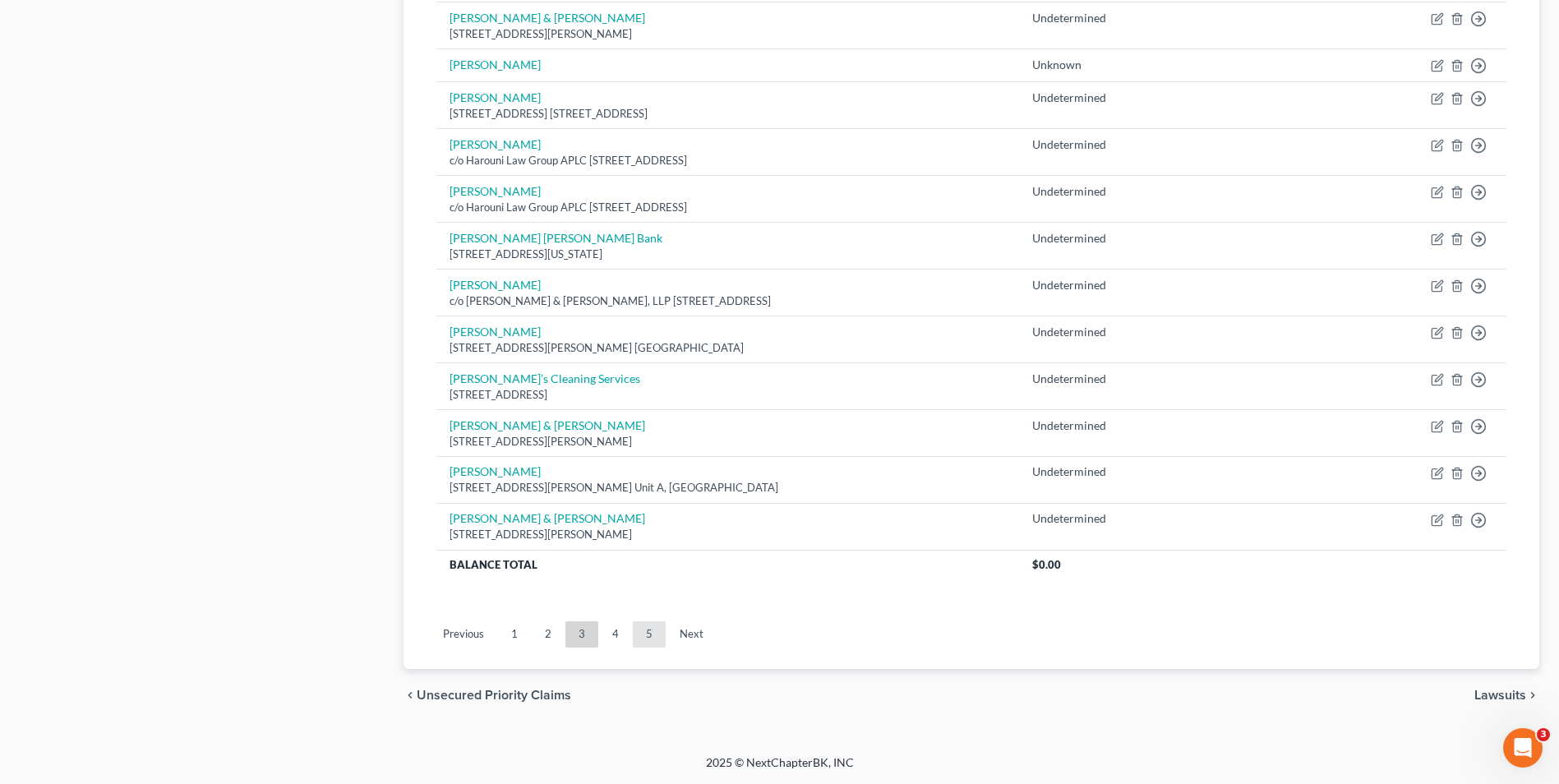
click at [644, 631] on link "5" at bounding box center [649, 634] width 33 height 27
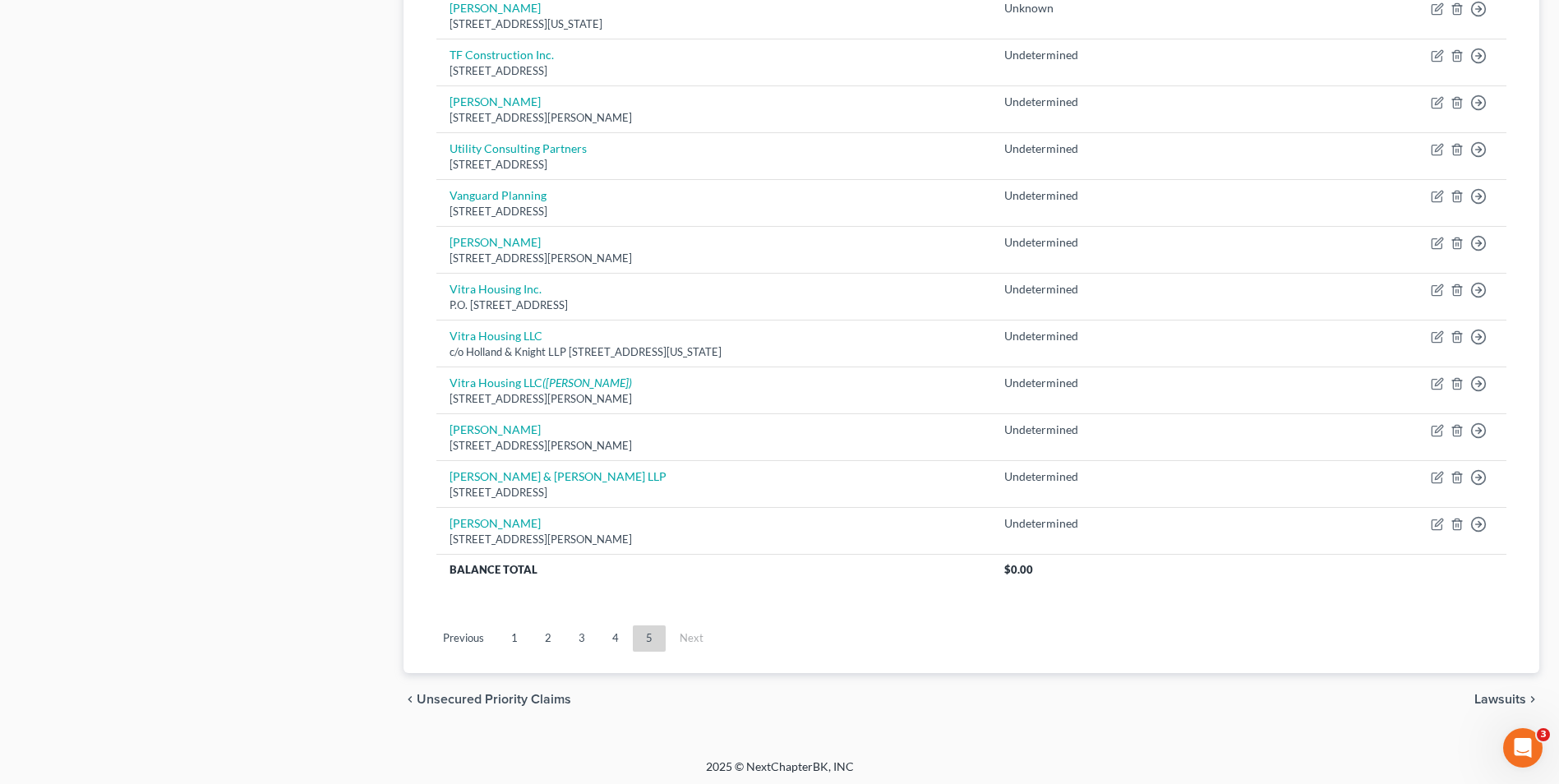
scroll to position [1020, 0]
click at [609, 631] on link "4" at bounding box center [616, 634] width 33 height 27
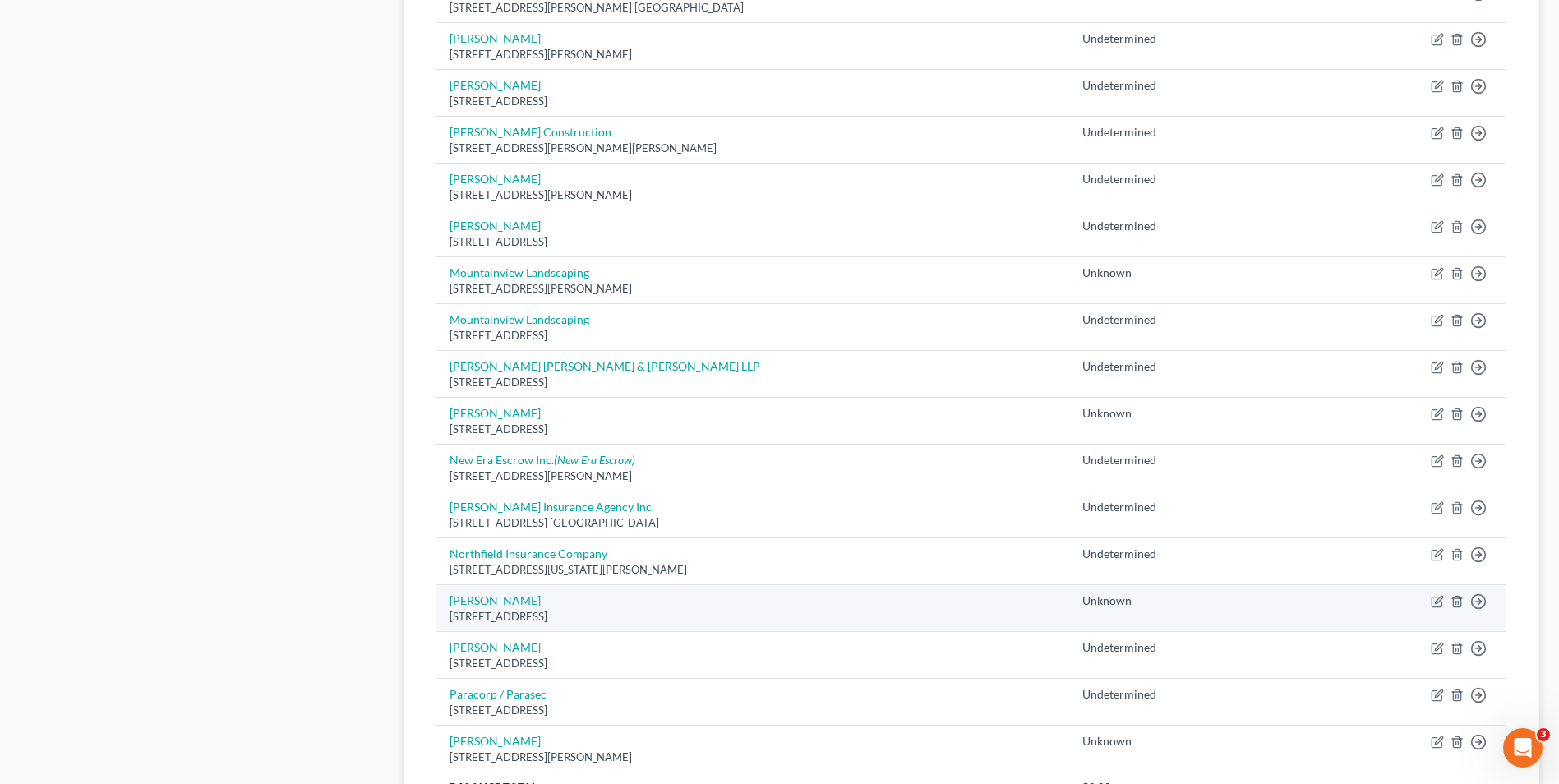
scroll to position [986, 0]
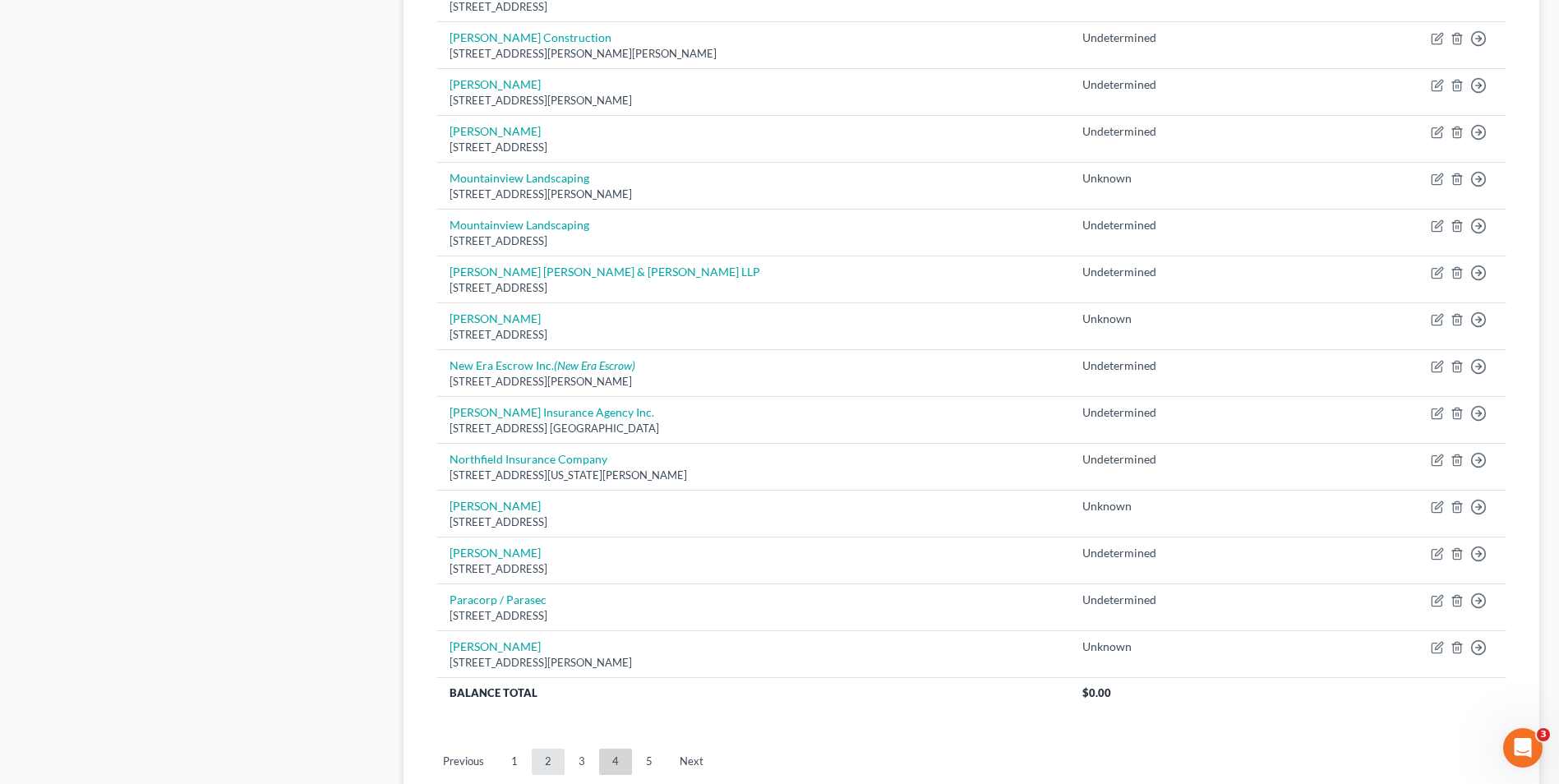
click at [544, 759] on link "2" at bounding box center [548, 762] width 33 height 27
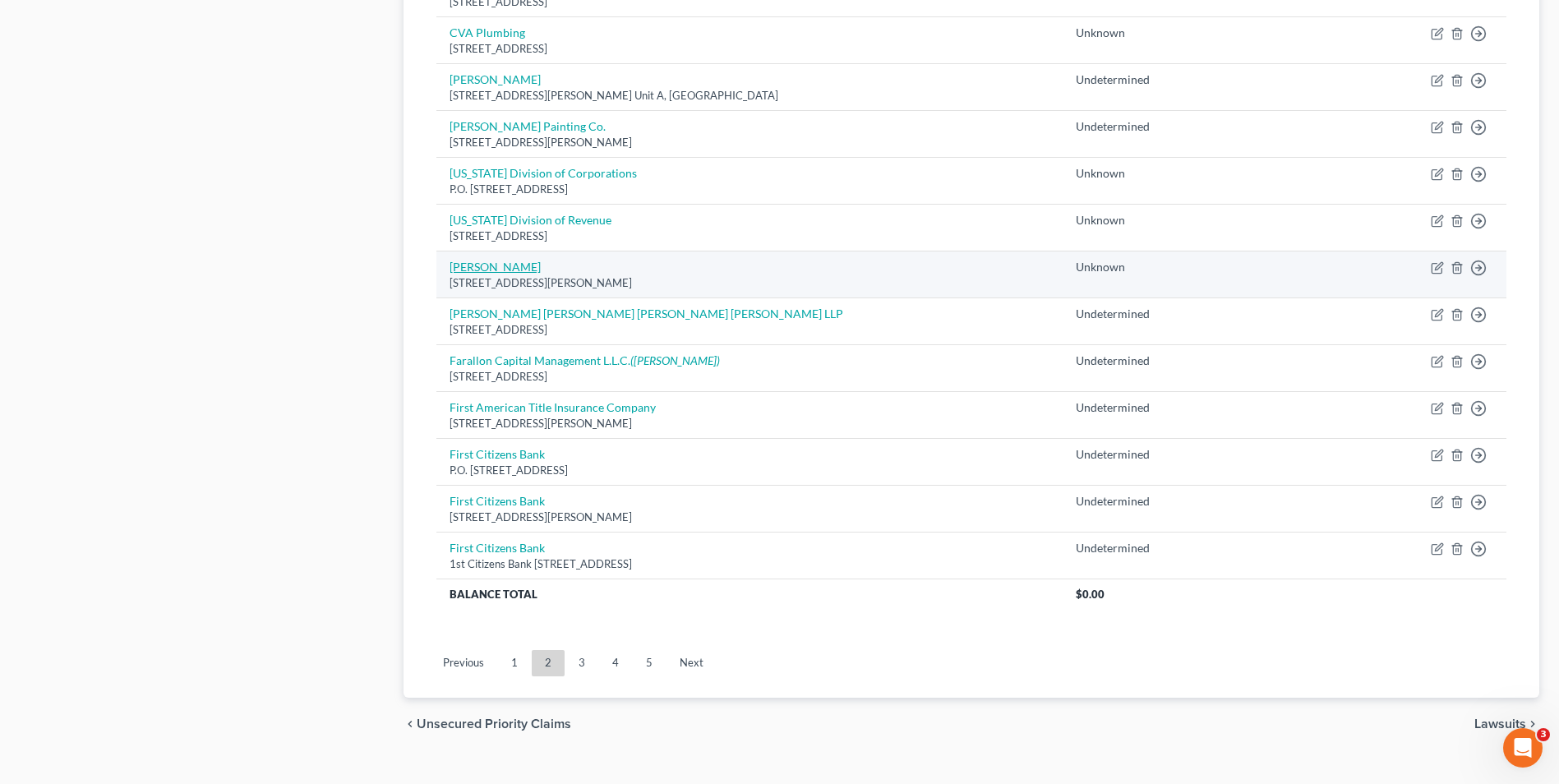
scroll to position [1114, 0]
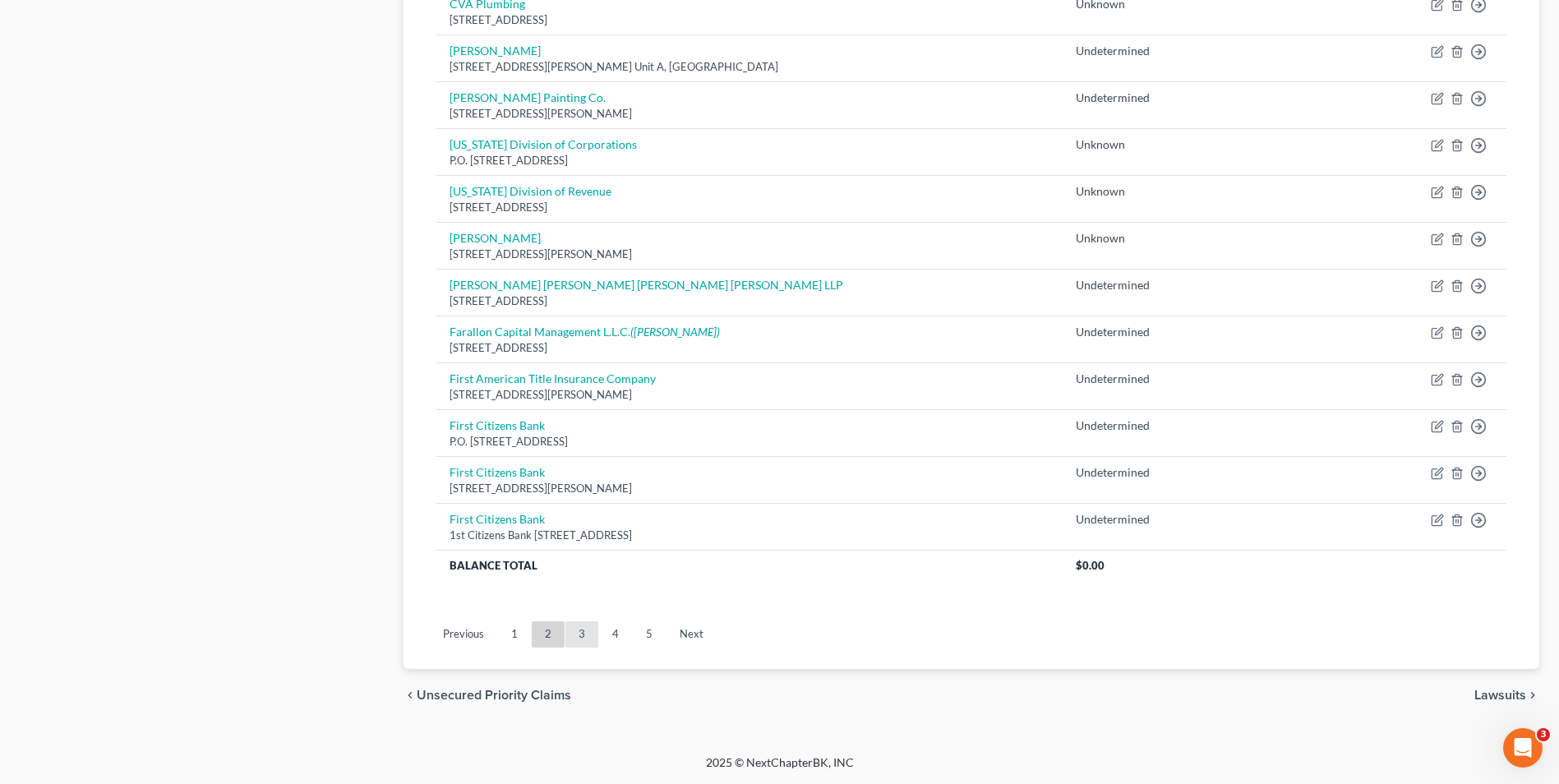
click at [575, 633] on link "3" at bounding box center [582, 634] width 33 height 27
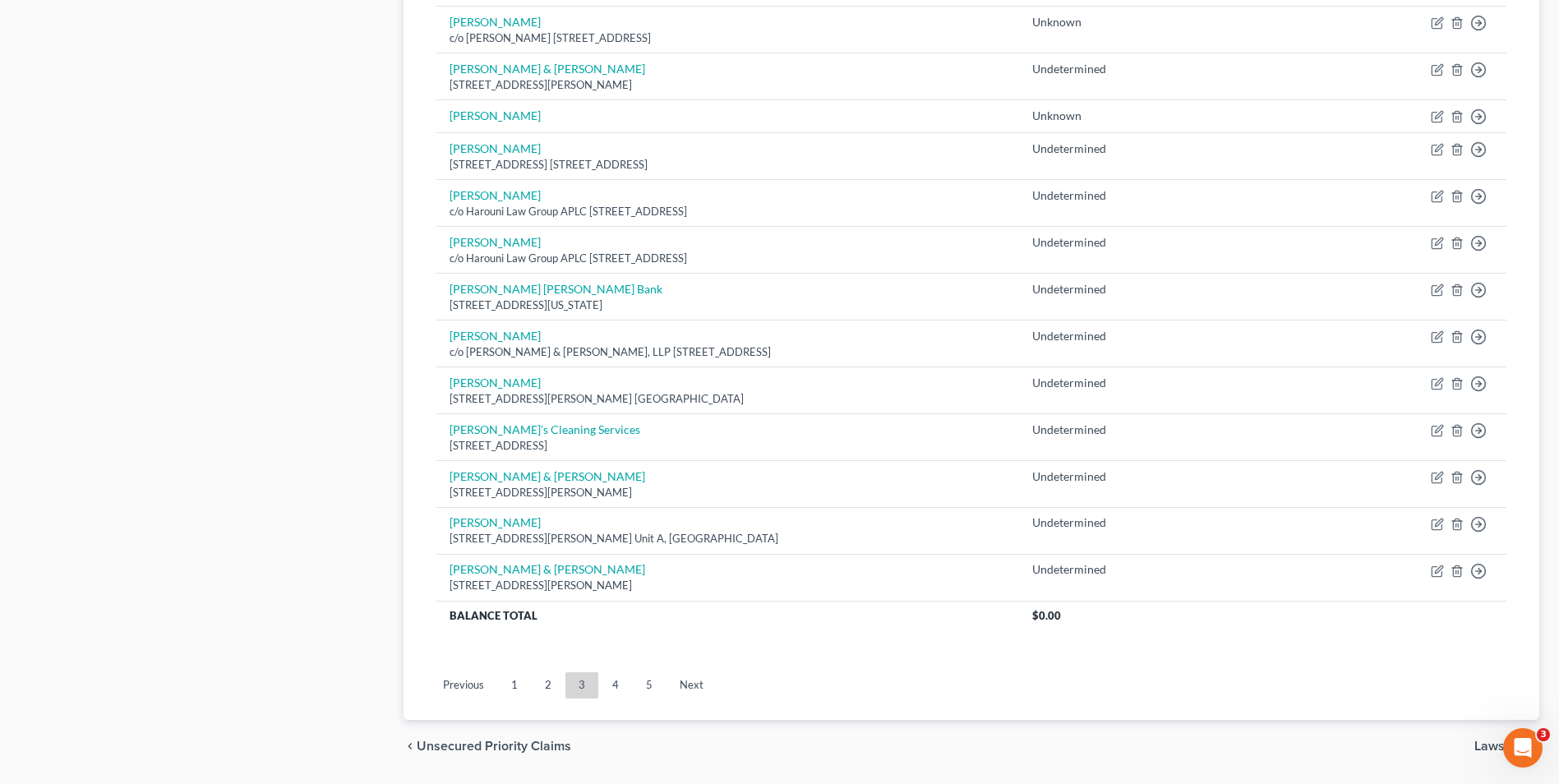
scroll to position [1068, 0]
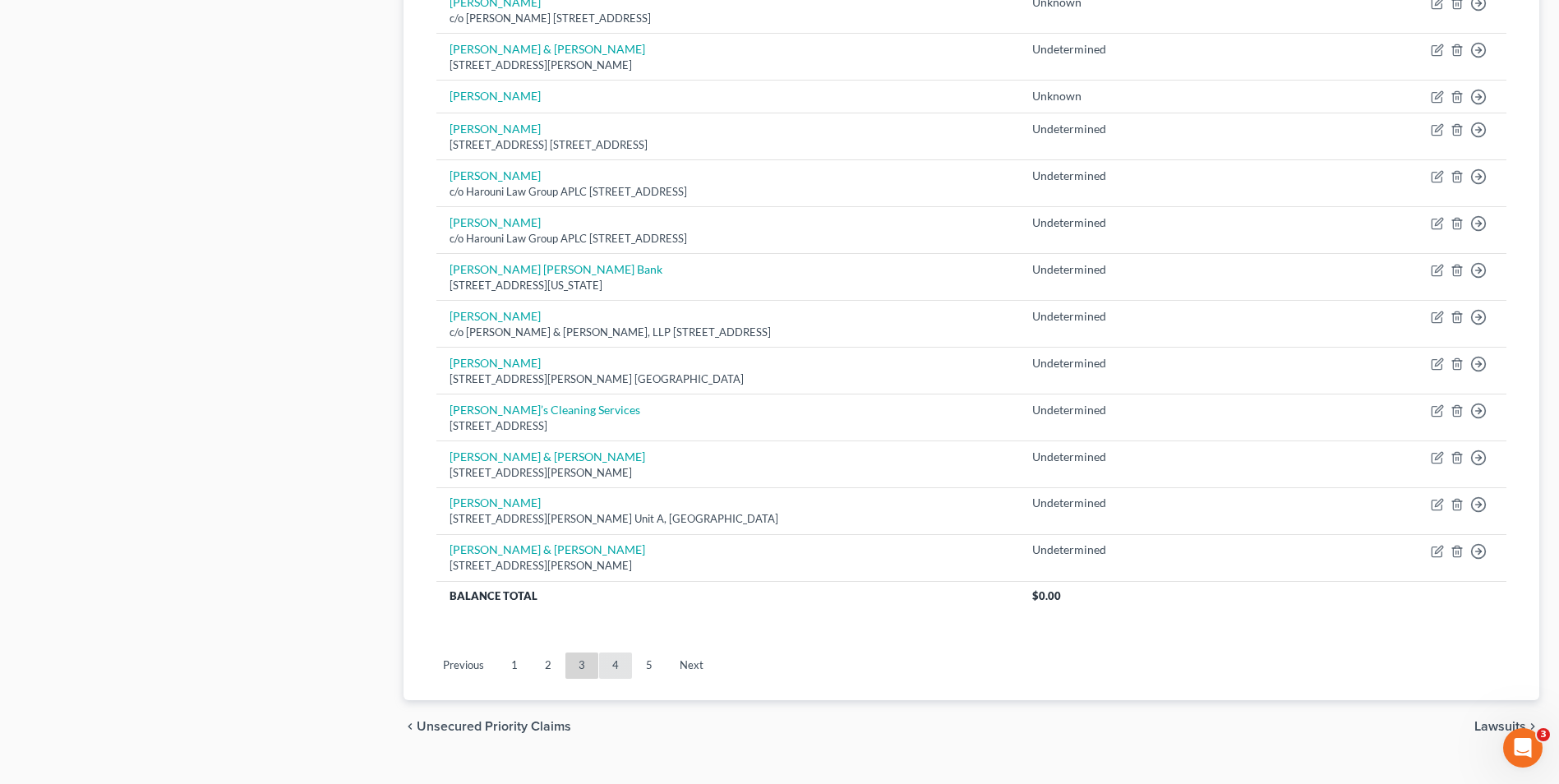
click at [606, 660] on link "4" at bounding box center [616, 665] width 33 height 27
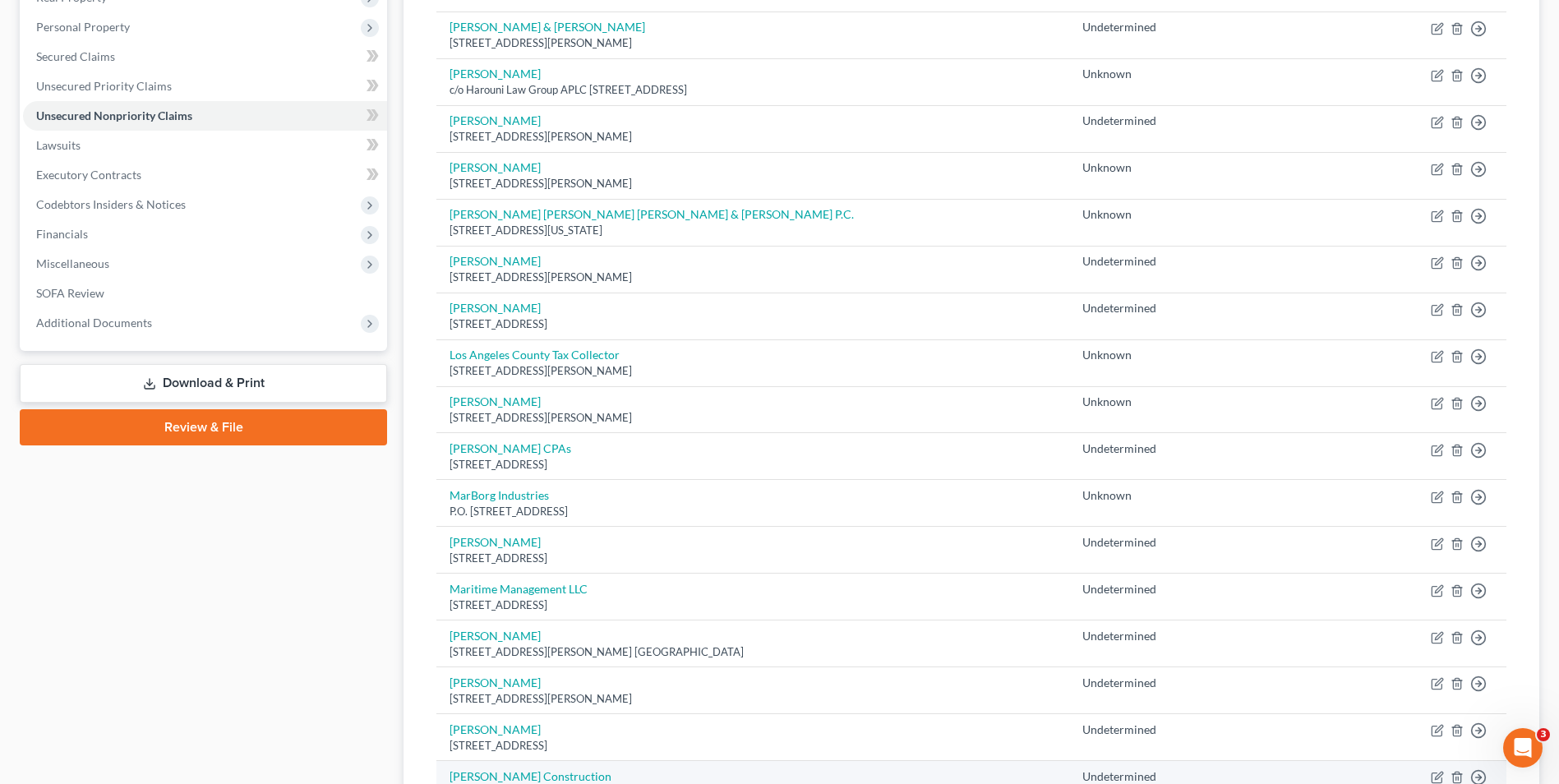
scroll to position [246, 0]
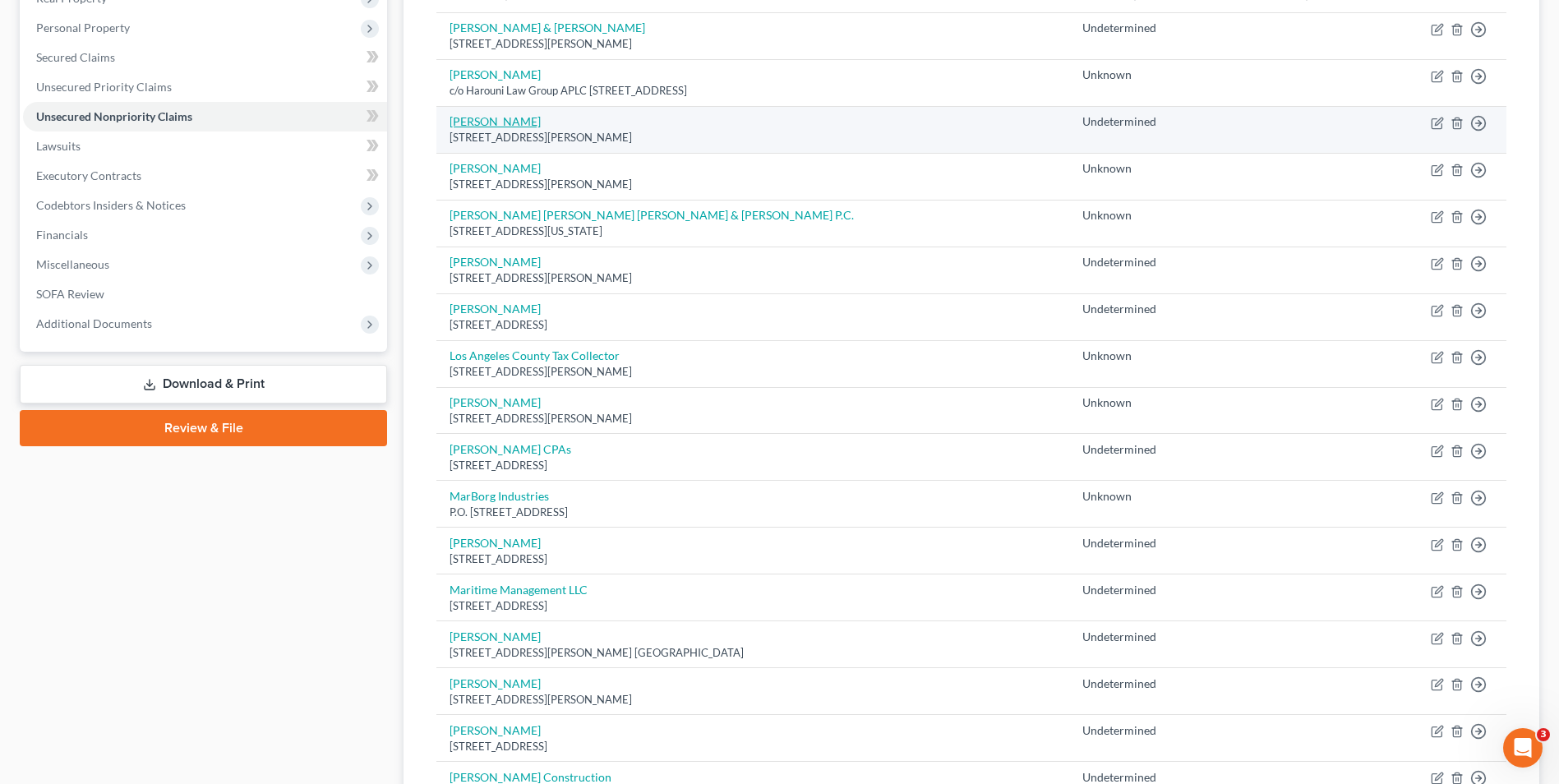
click at [493, 122] on link "[PERSON_NAME]" at bounding box center [495, 121] width 91 height 14
select select "4"
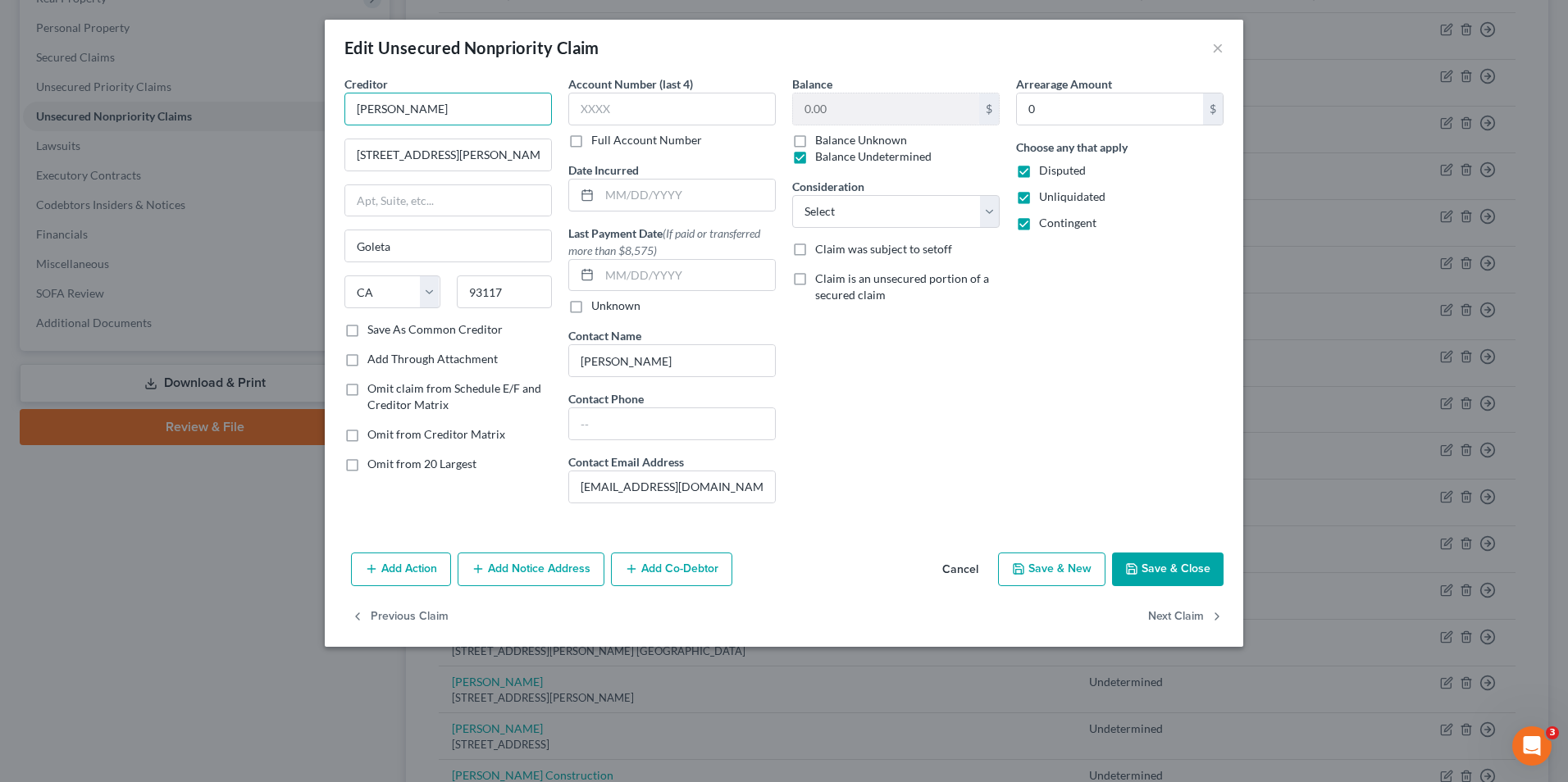
click at [389, 106] on input "[PERSON_NAME]" at bounding box center [448, 109] width 207 height 33
type input "Kevin & Paul Horstmann"
click at [1140, 567] on button "Save & Close" at bounding box center [1168, 570] width 111 height 34
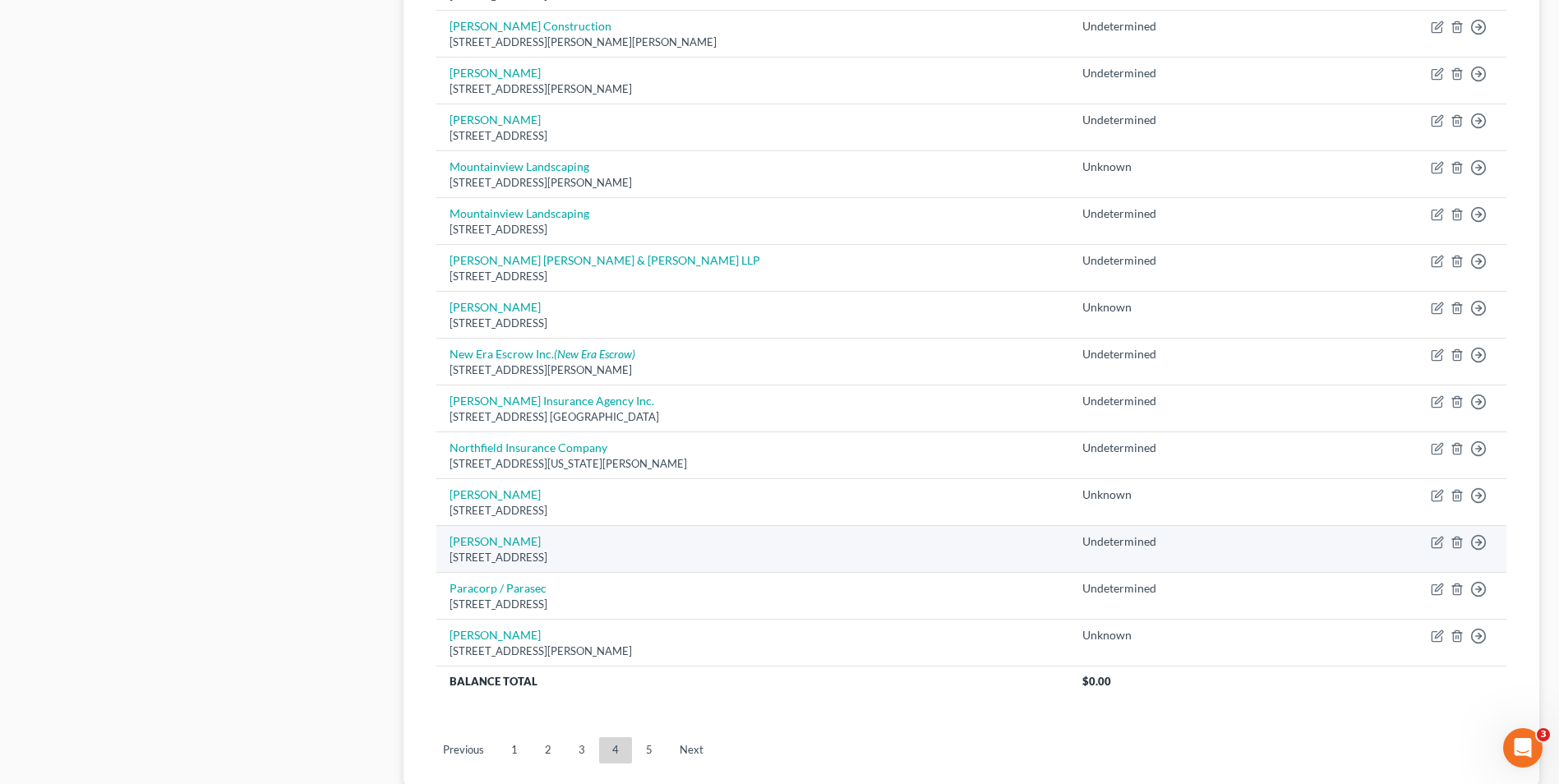
scroll to position [1068, 0]
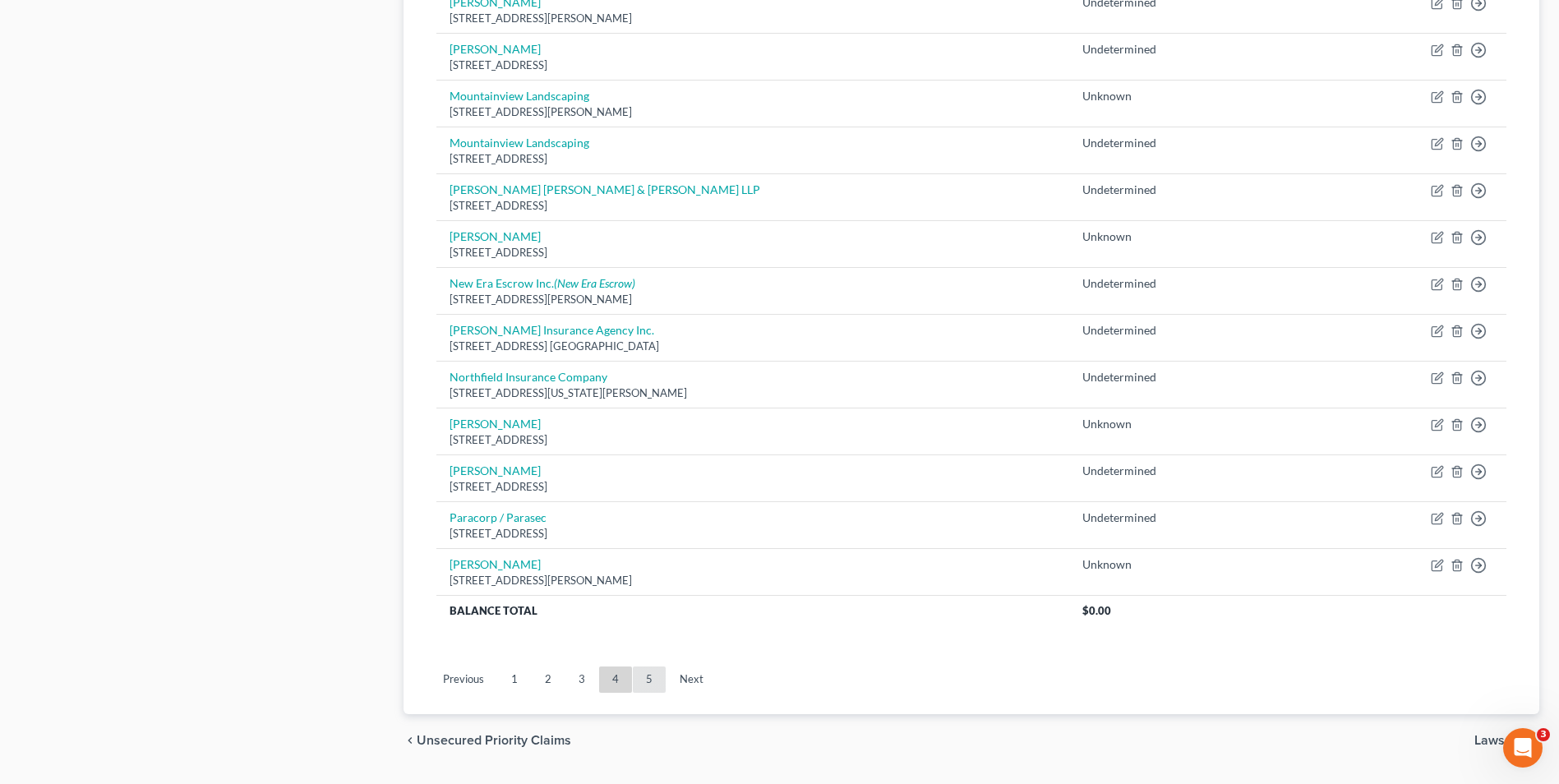
click at [642, 681] on link "5" at bounding box center [649, 679] width 33 height 27
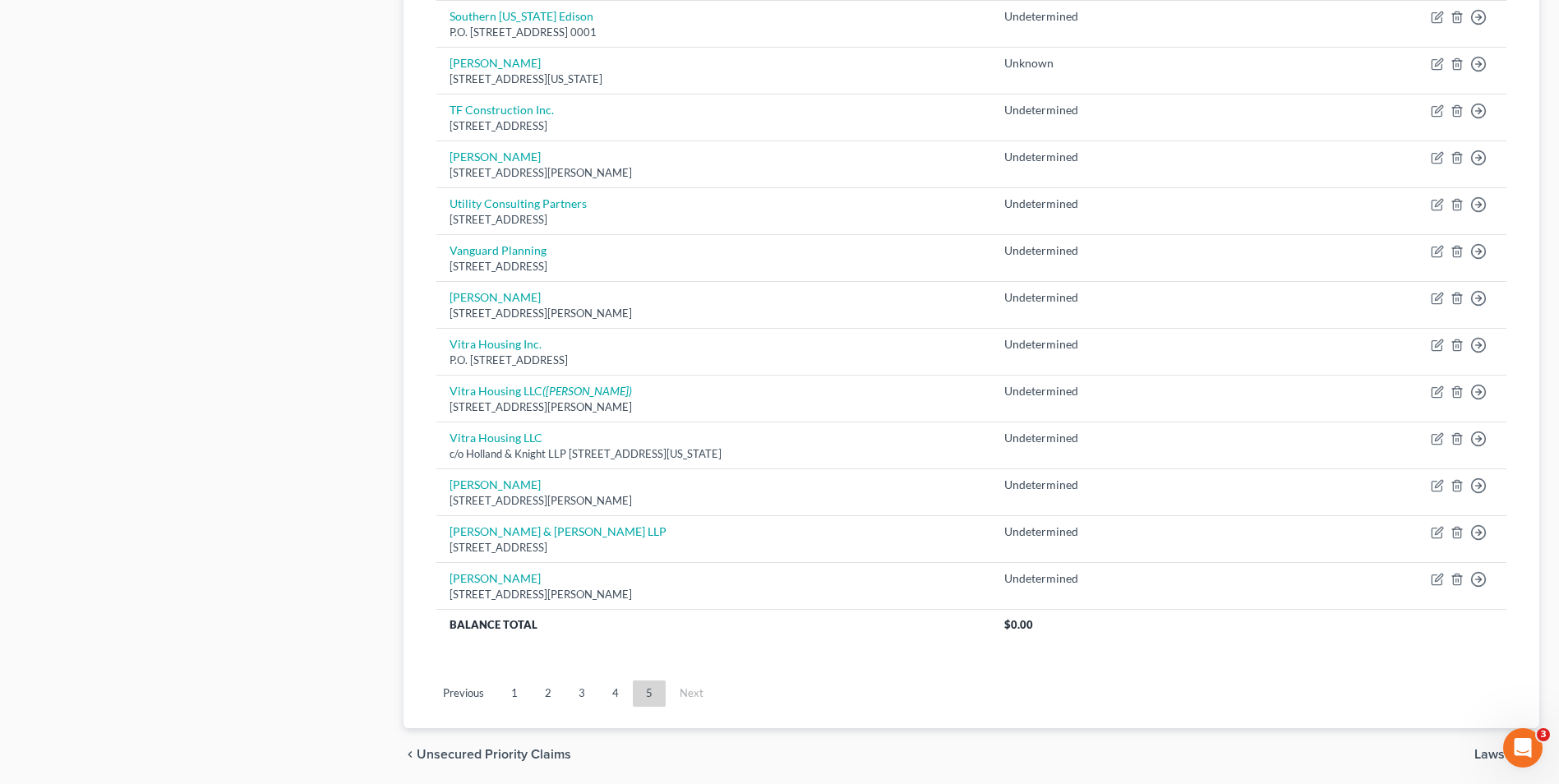
scroll to position [1020, 0]
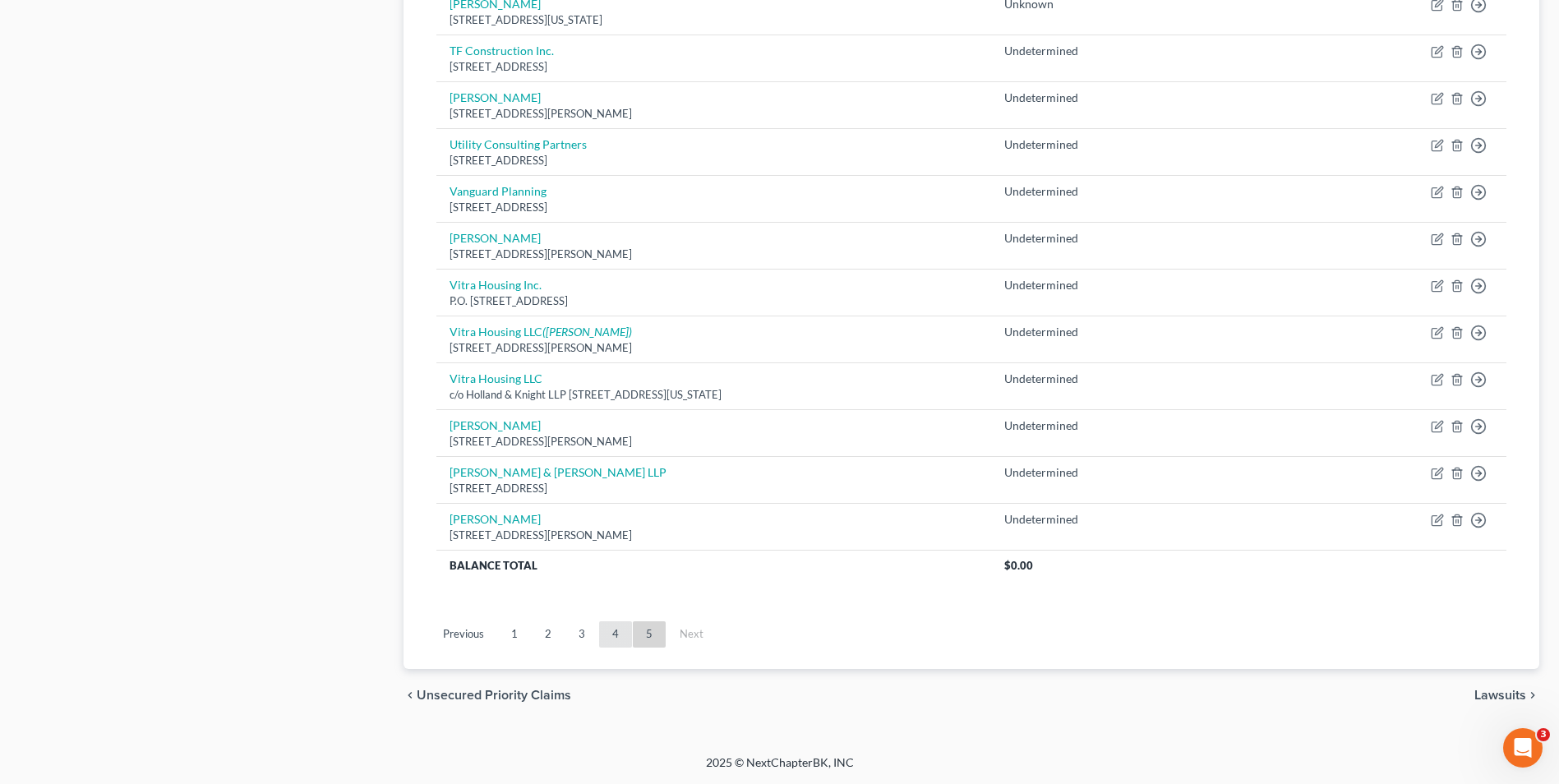
click at [615, 641] on link "4" at bounding box center [616, 634] width 33 height 27
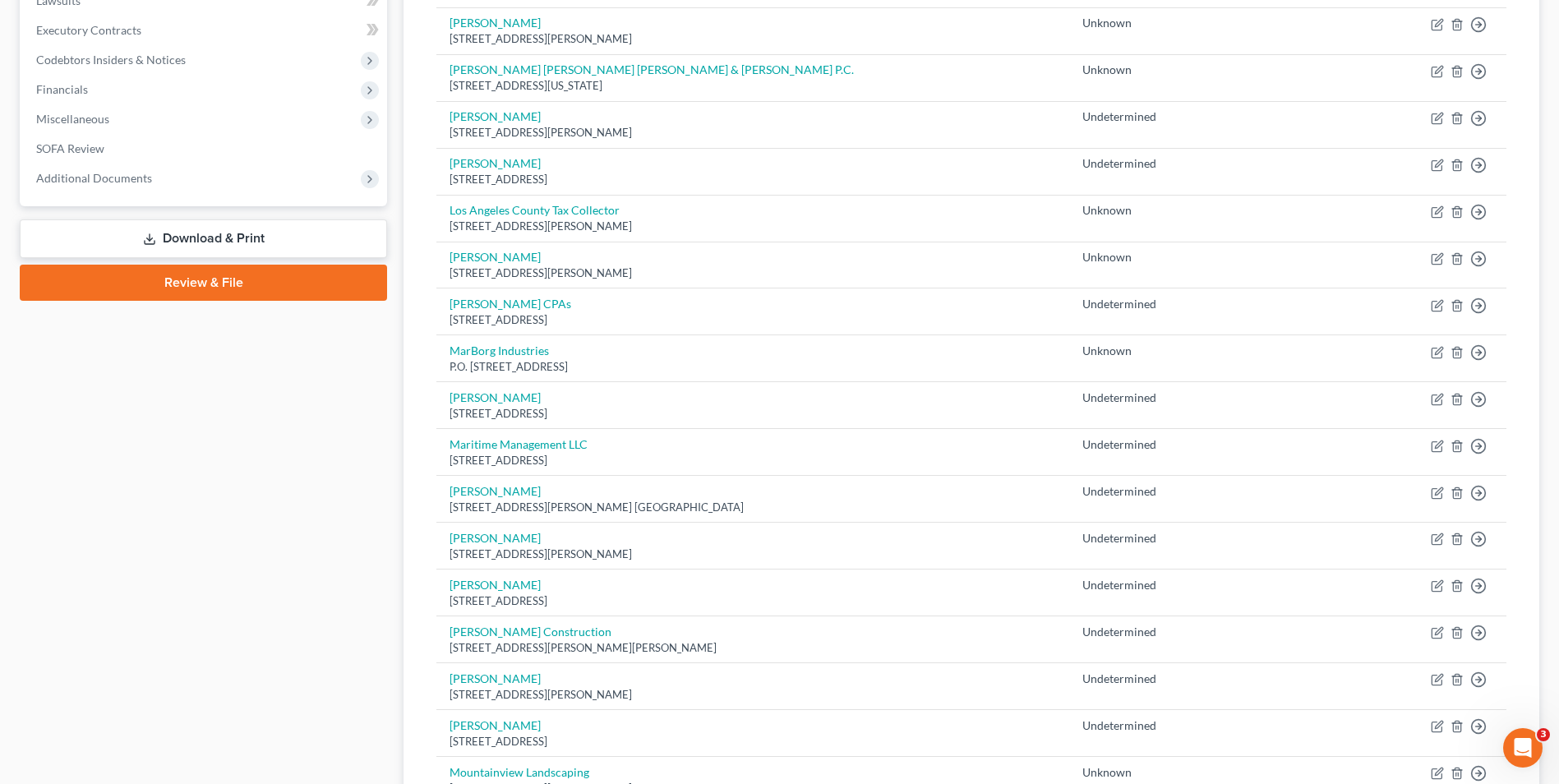
scroll to position [246, 0]
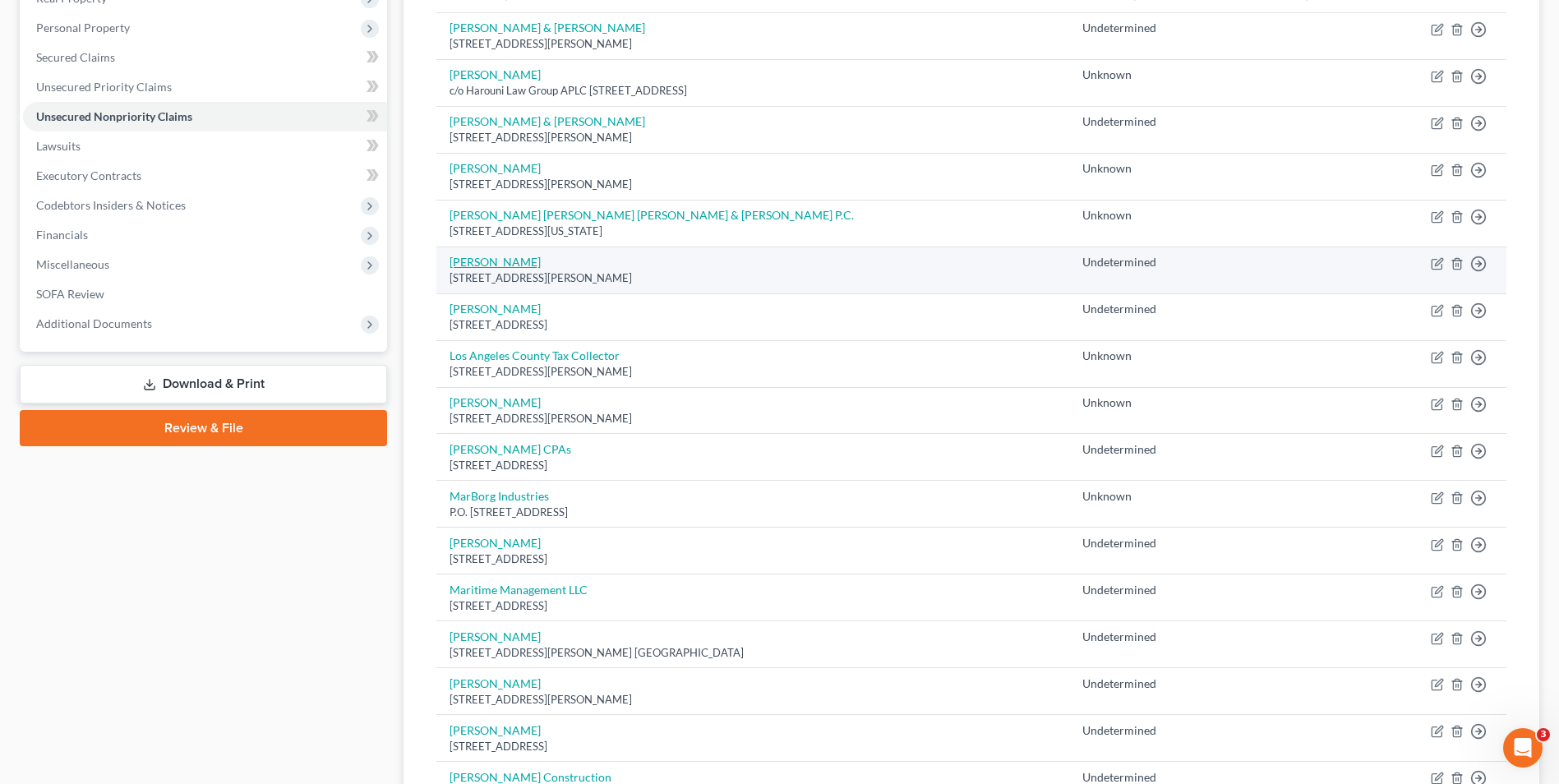
click at [485, 264] on link "[PERSON_NAME]" at bounding box center [495, 262] width 91 height 14
select select "4"
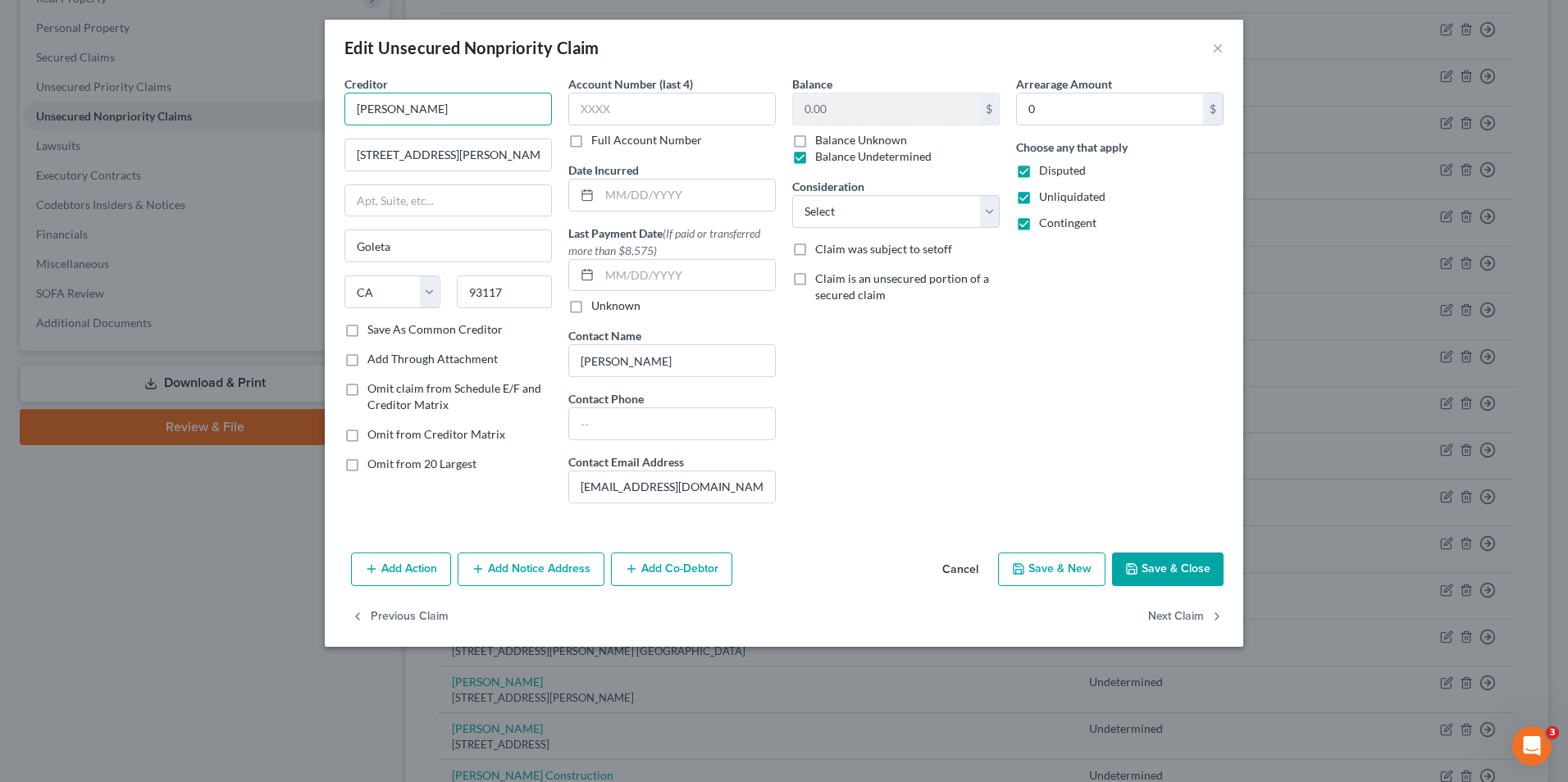
click at [382, 111] on input "[PERSON_NAME]" at bounding box center [448, 109] width 207 height 33
type input "Liam & William Allford"
click at [1185, 573] on button "Save & Close" at bounding box center [1168, 570] width 111 height 34
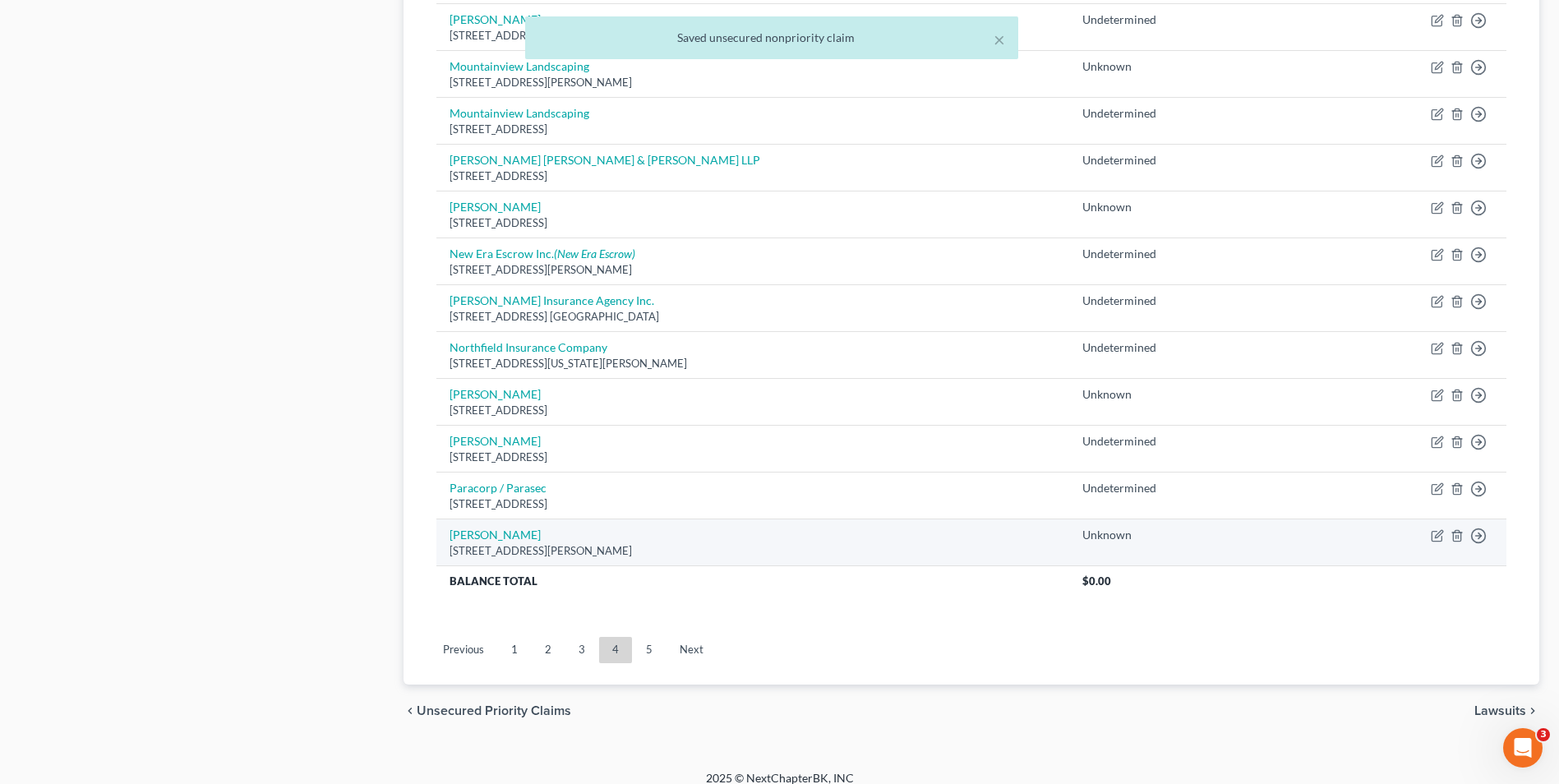
scroll to position [1114, 0]
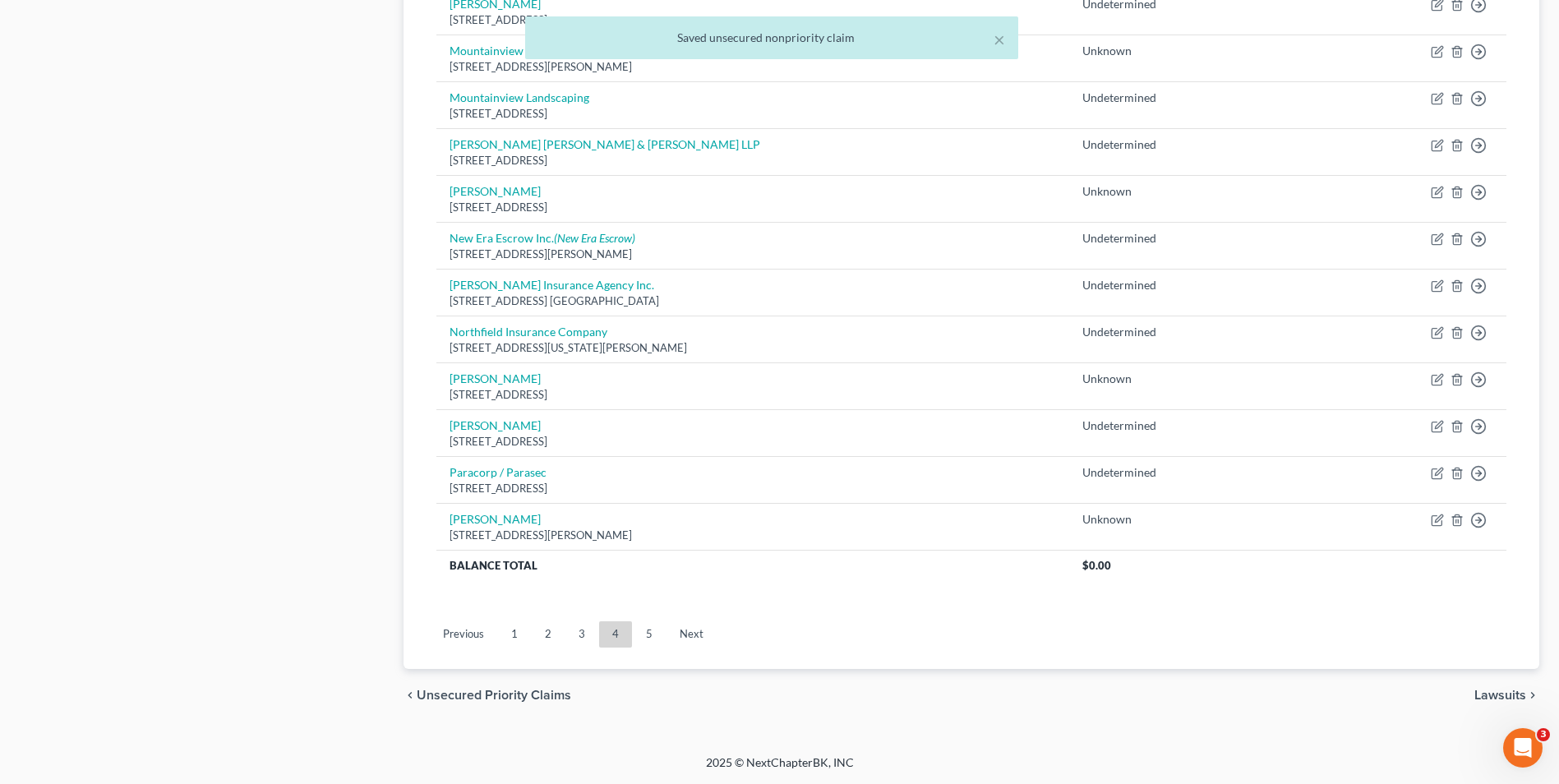
click at [652, 628] on link "5" at bounding box center [649, 634] width 33 height 27
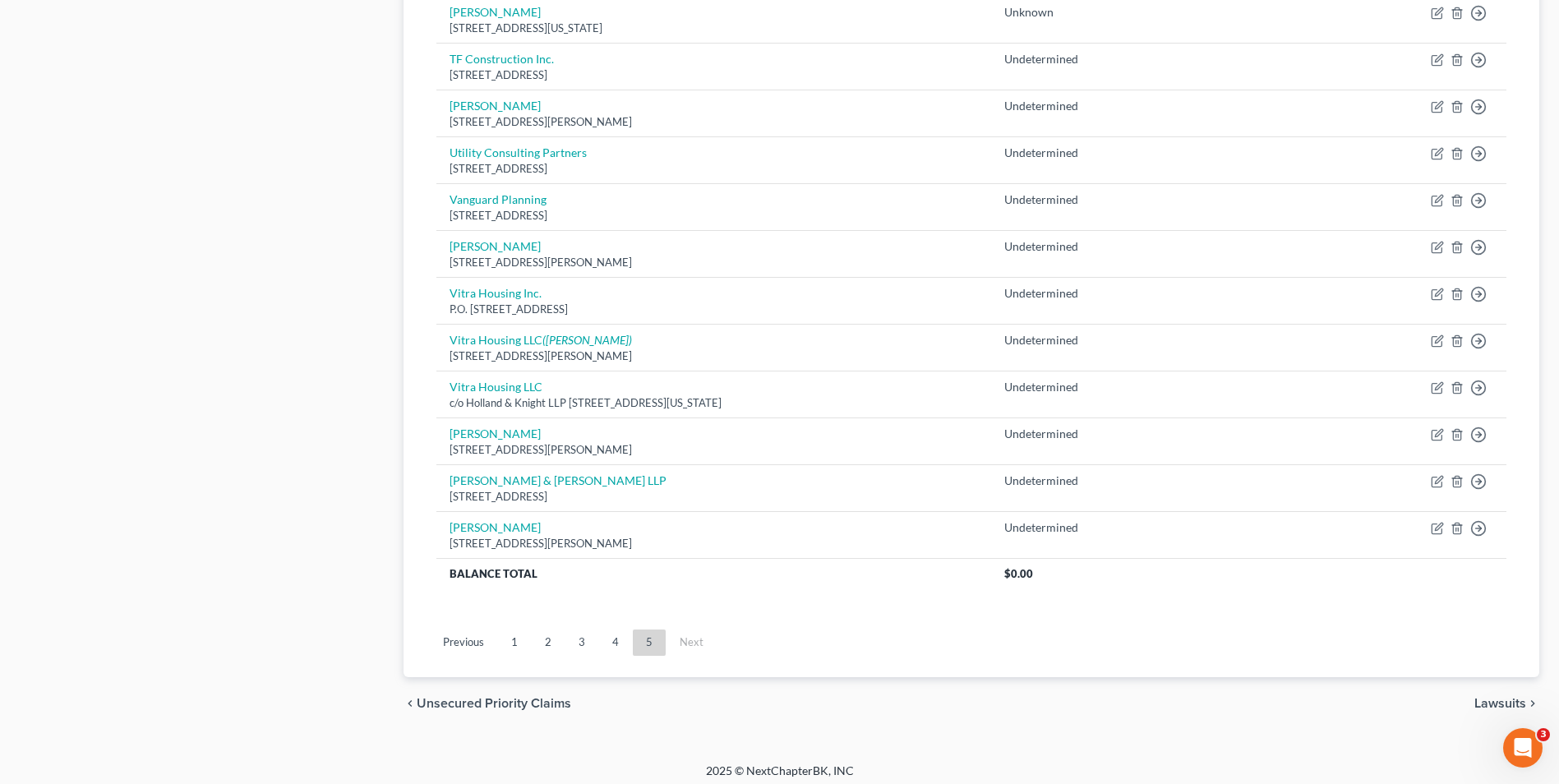
scroll to position [1020, 0]
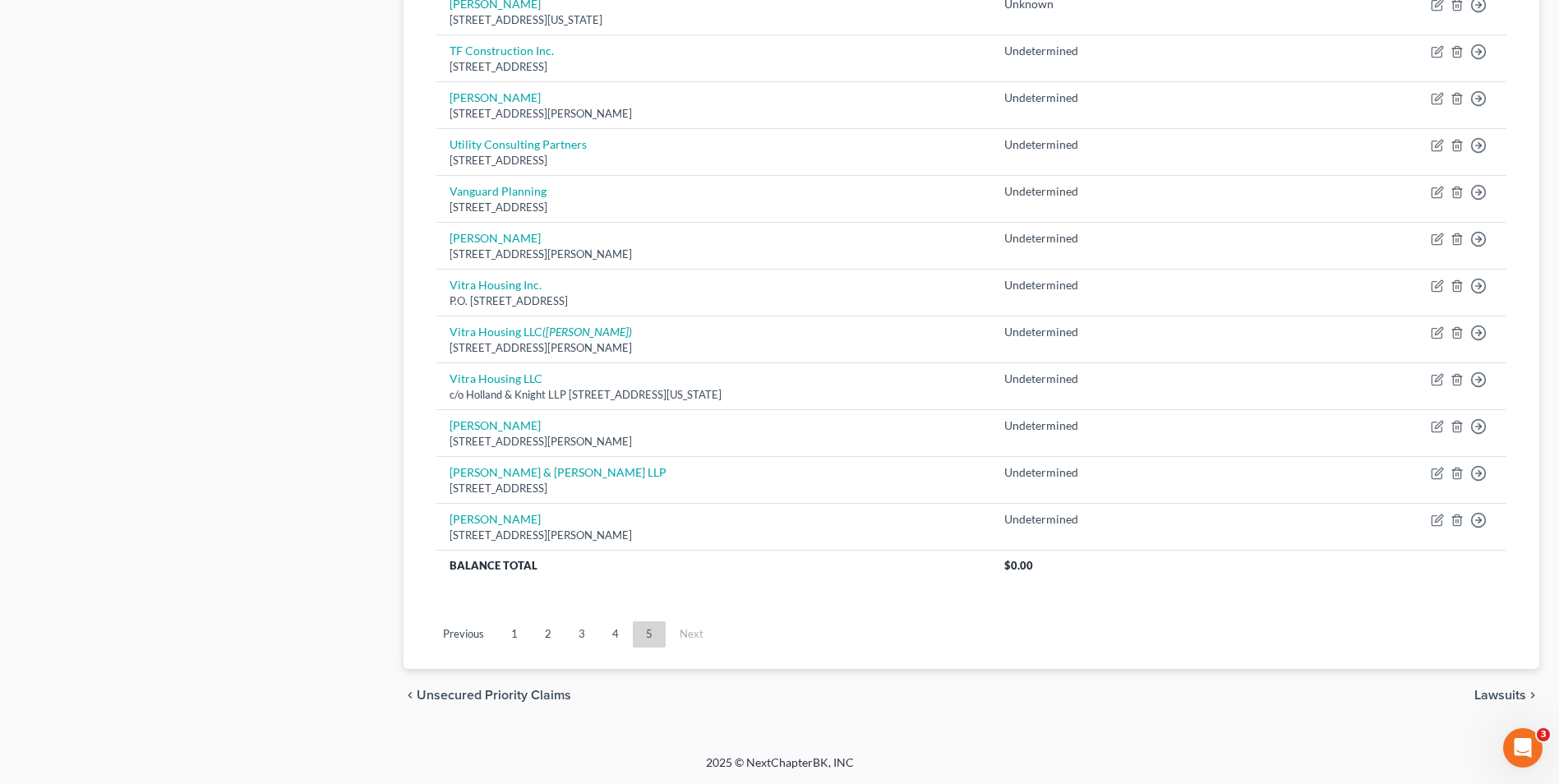
click at [612, 628] on link "4" at bounding box center [616, 634] width 33 height 27
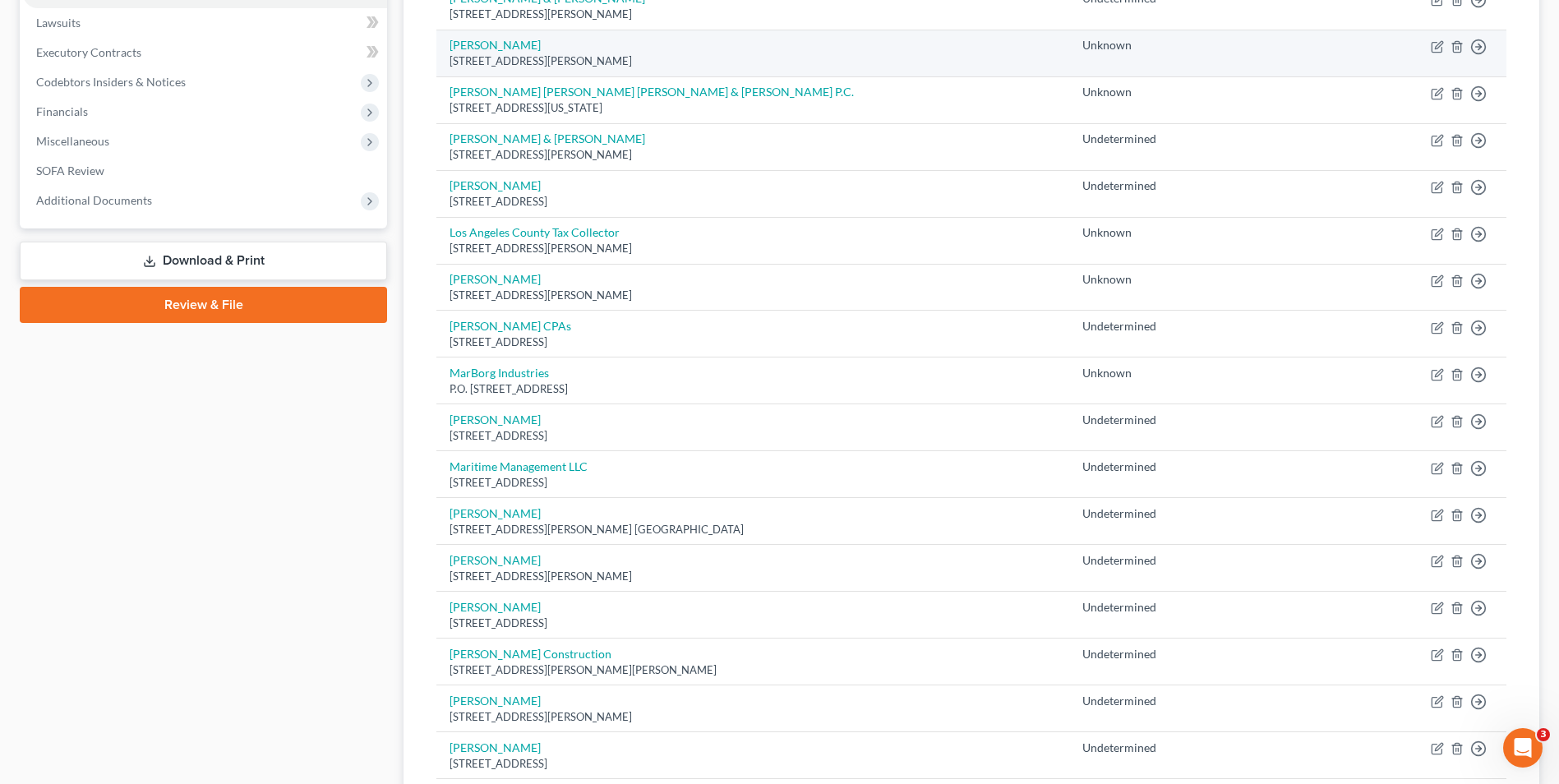
scroll to position [410, 0]
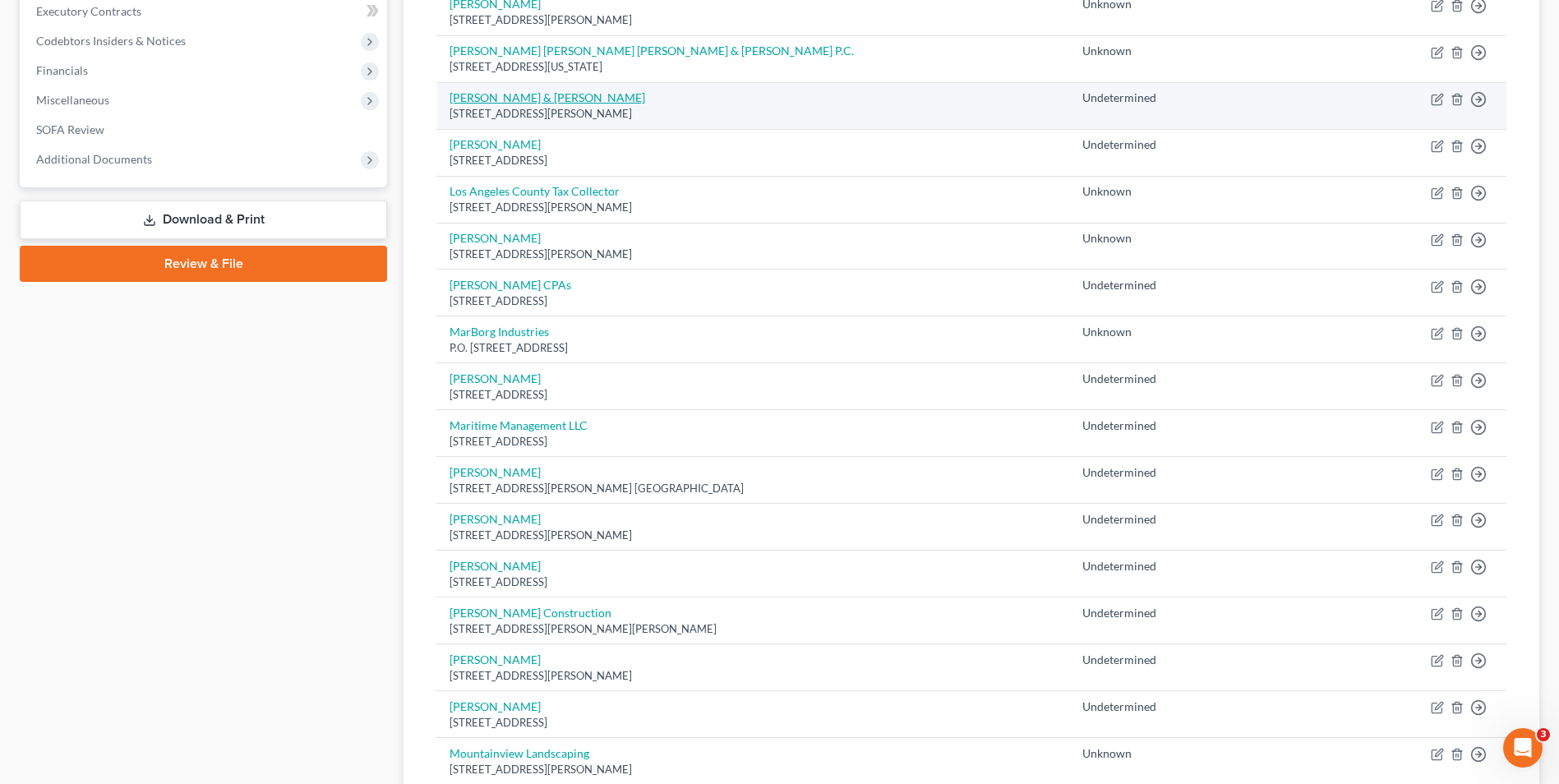
click at [542, 101] on link "Liam & William Allford" at bounding box center [547, 97] width 196 height 14
select select "4"
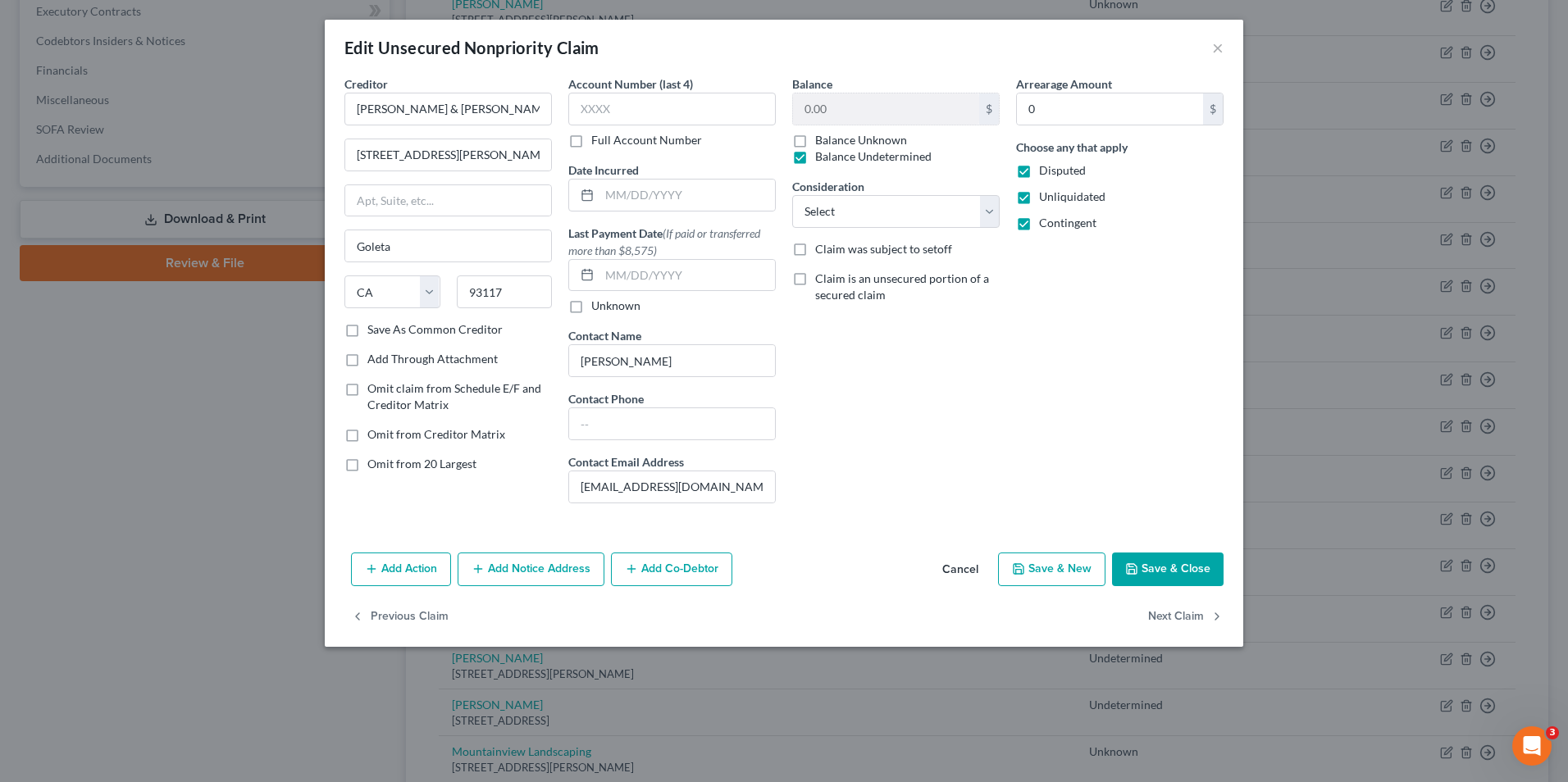
click at [1153, 565] on button "Save & Close" at bounding box center [1168, 570] width 111 height 34
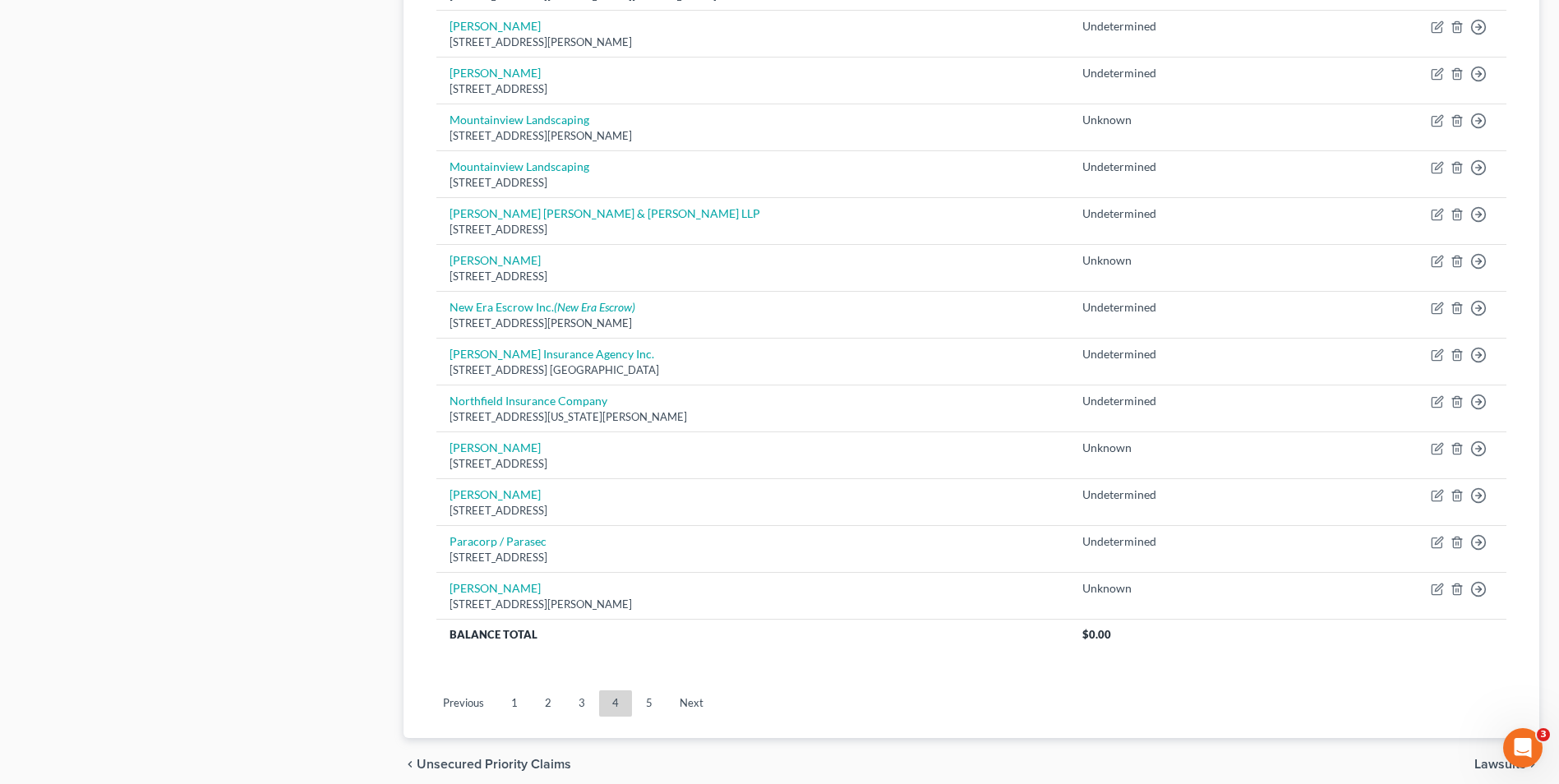
scroll to position [1114, 0]
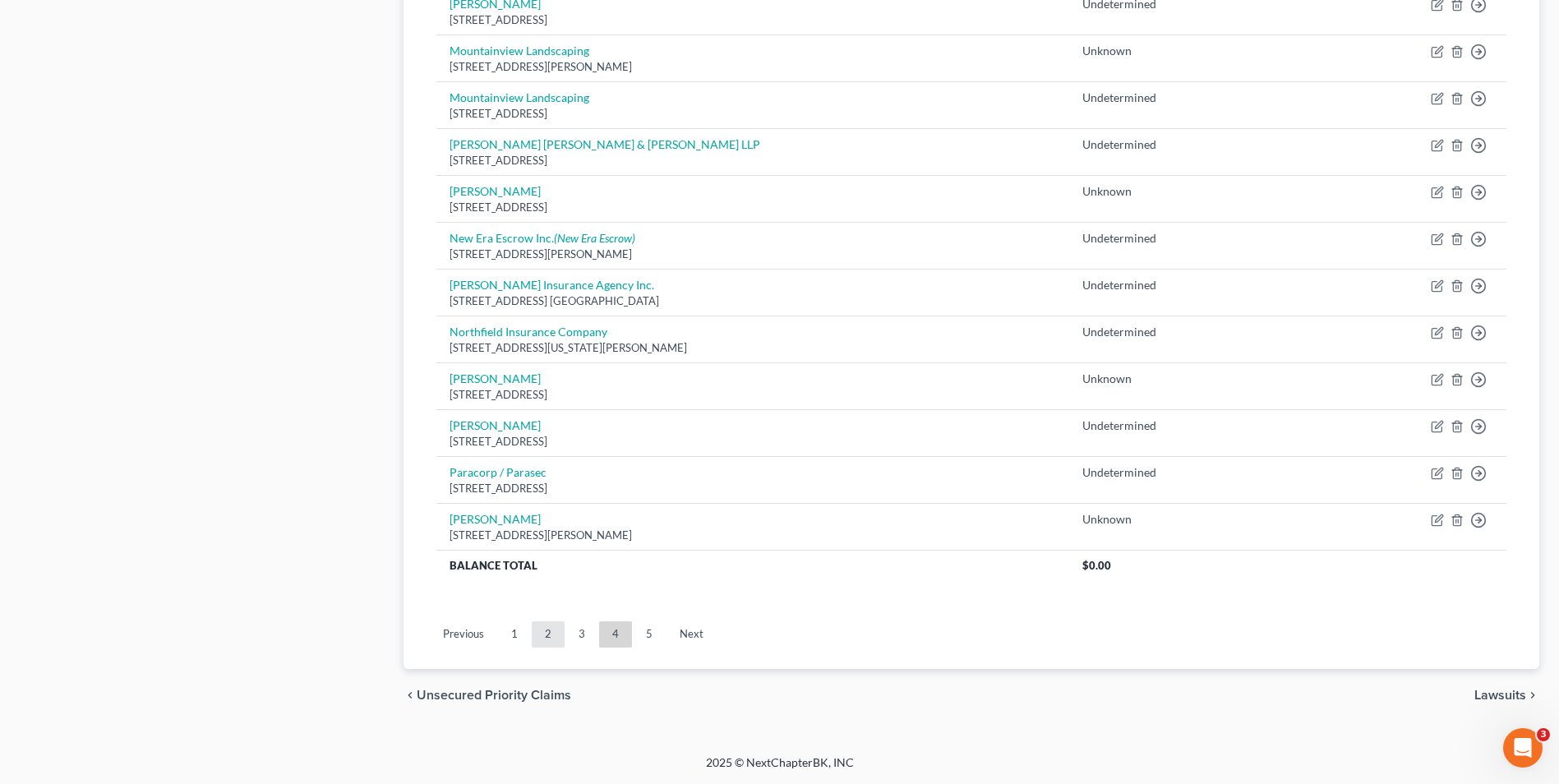
click at [546, 632] on link "2" at bounding box center [548, 634] width 33 height 27
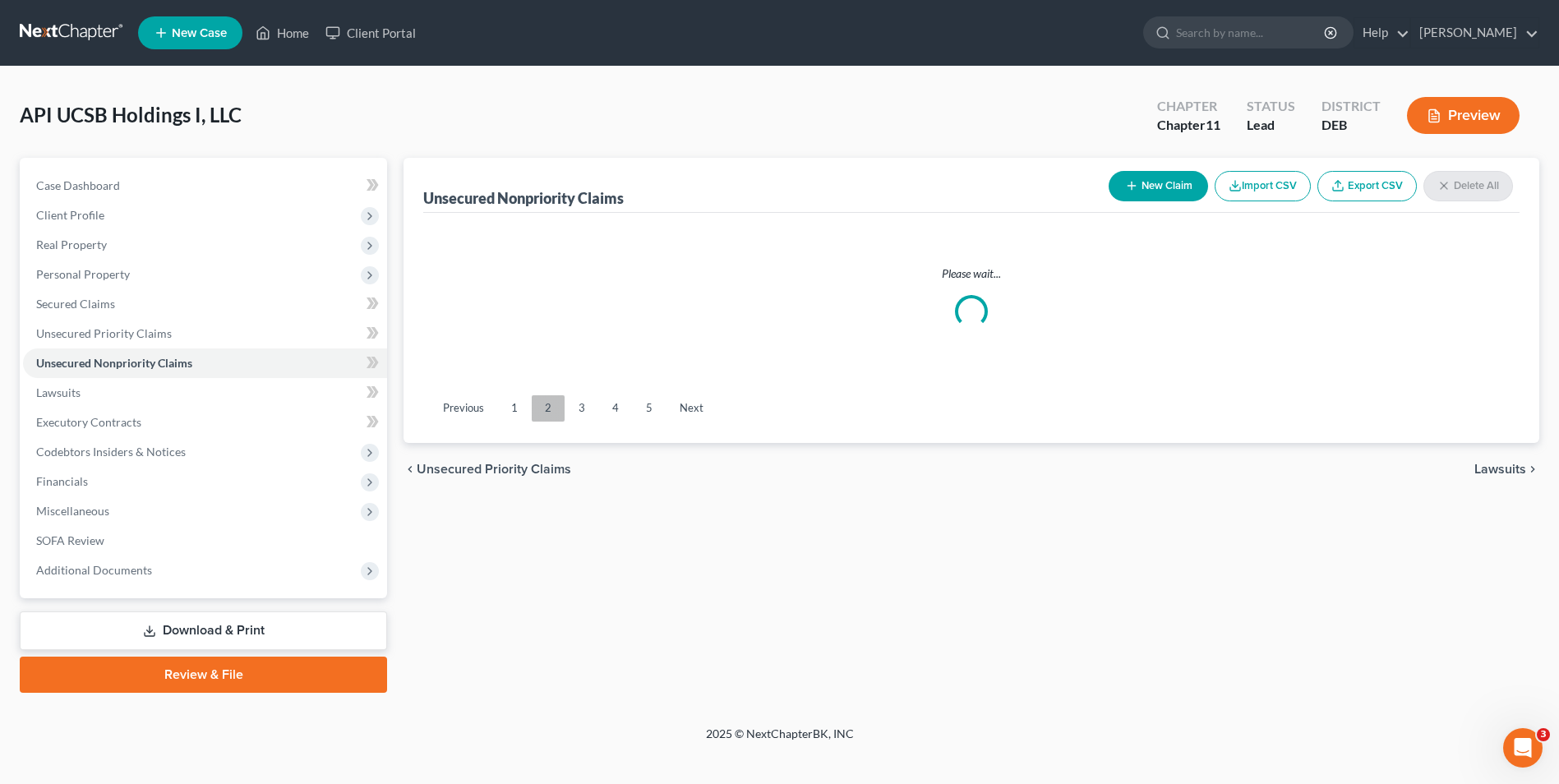
scroll to position [0, 0]
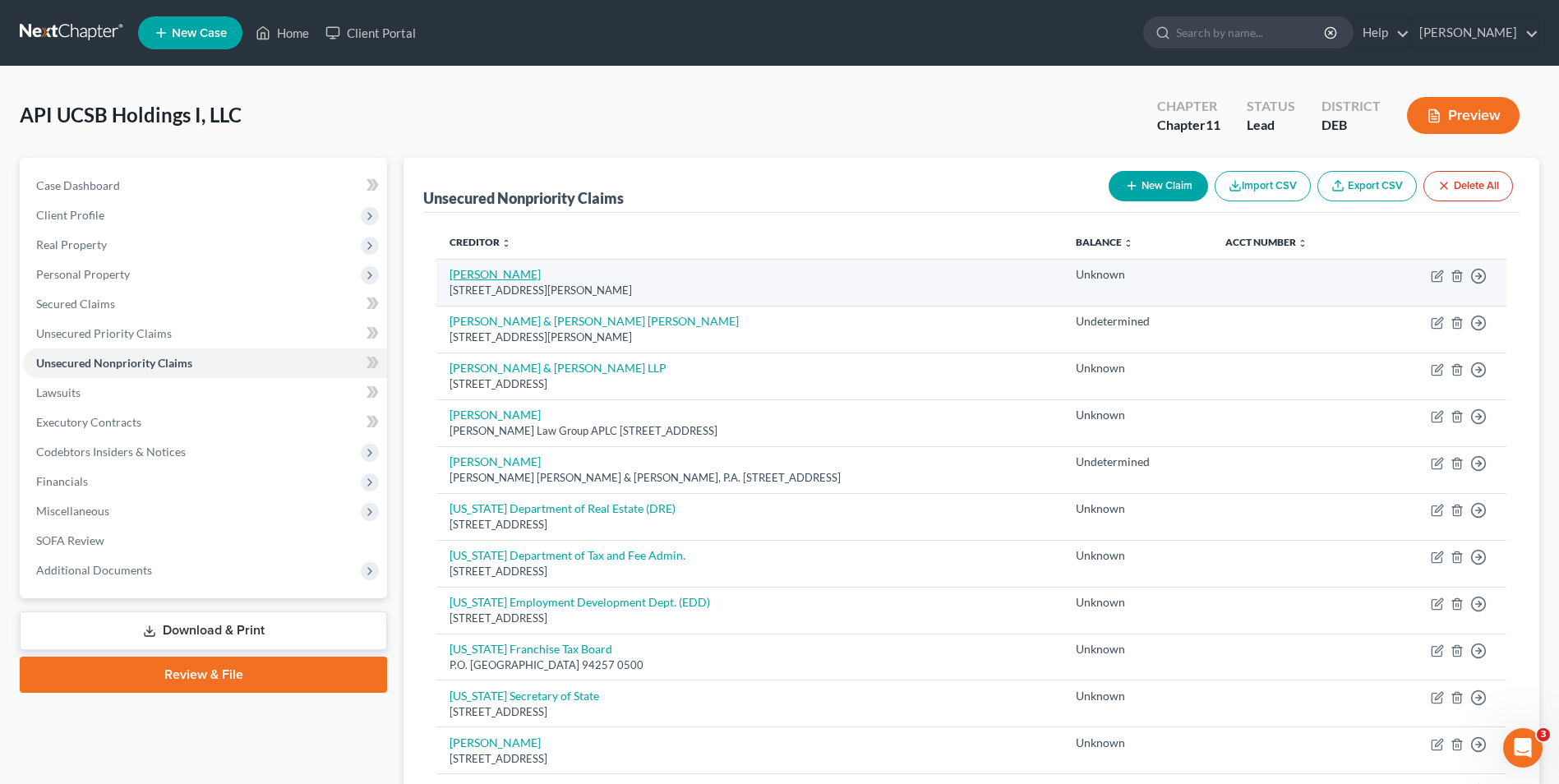
click at [512, 277] on link "[PERSON_NAME]" at bounding box center [495, 274] width 91 height 14
select select "4"
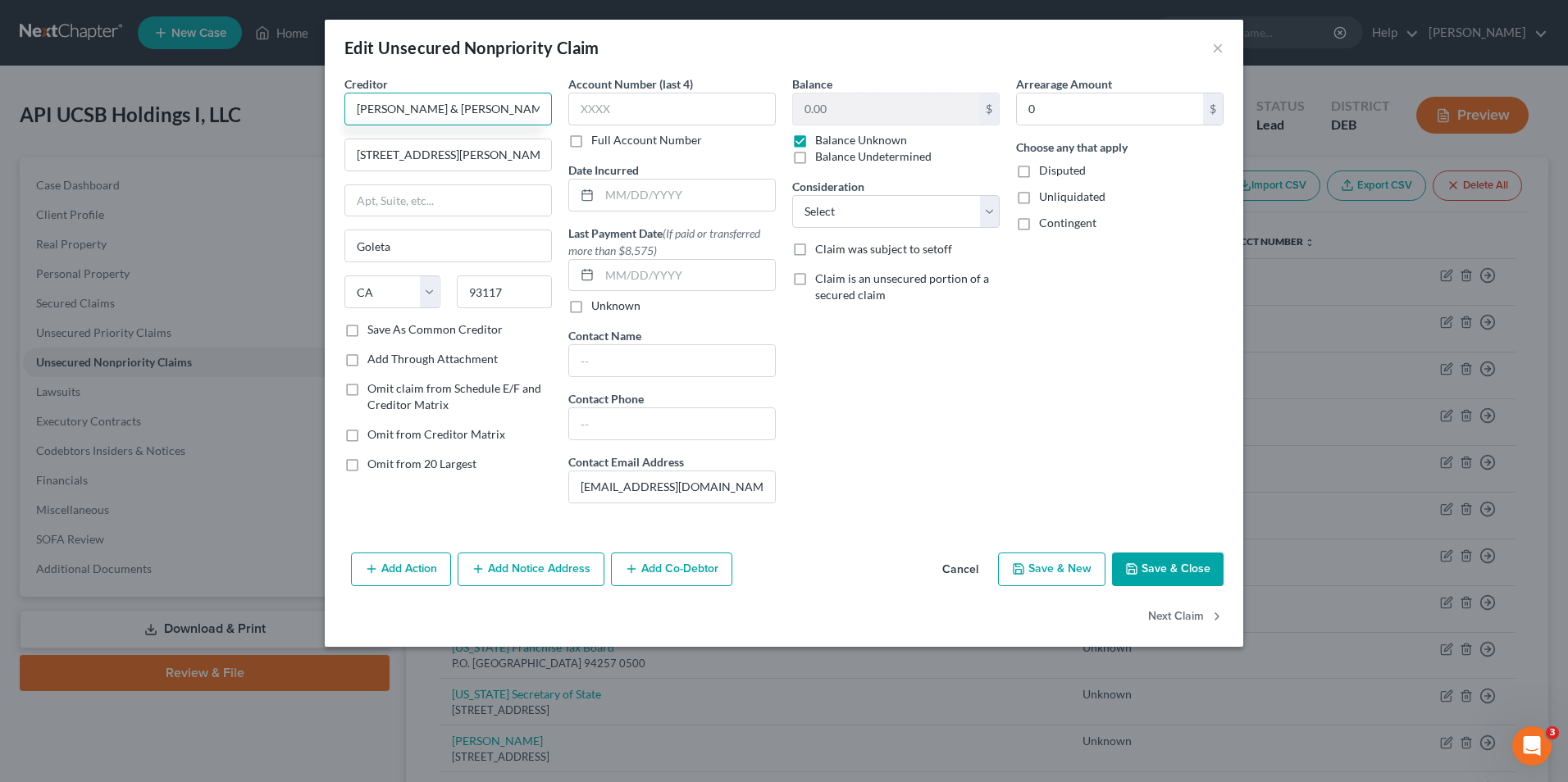
type input "Bernard & Lucas Desarnauts"
click at [815, 161] on label "Balance Undetermined" at bounding box center [873, 156] width 117 height 16
click at [822, 159] on input "Balance Undetermined" at bounding box center [827, 153] width 10 height 10
checkbox input "true"
checkbox input "false"
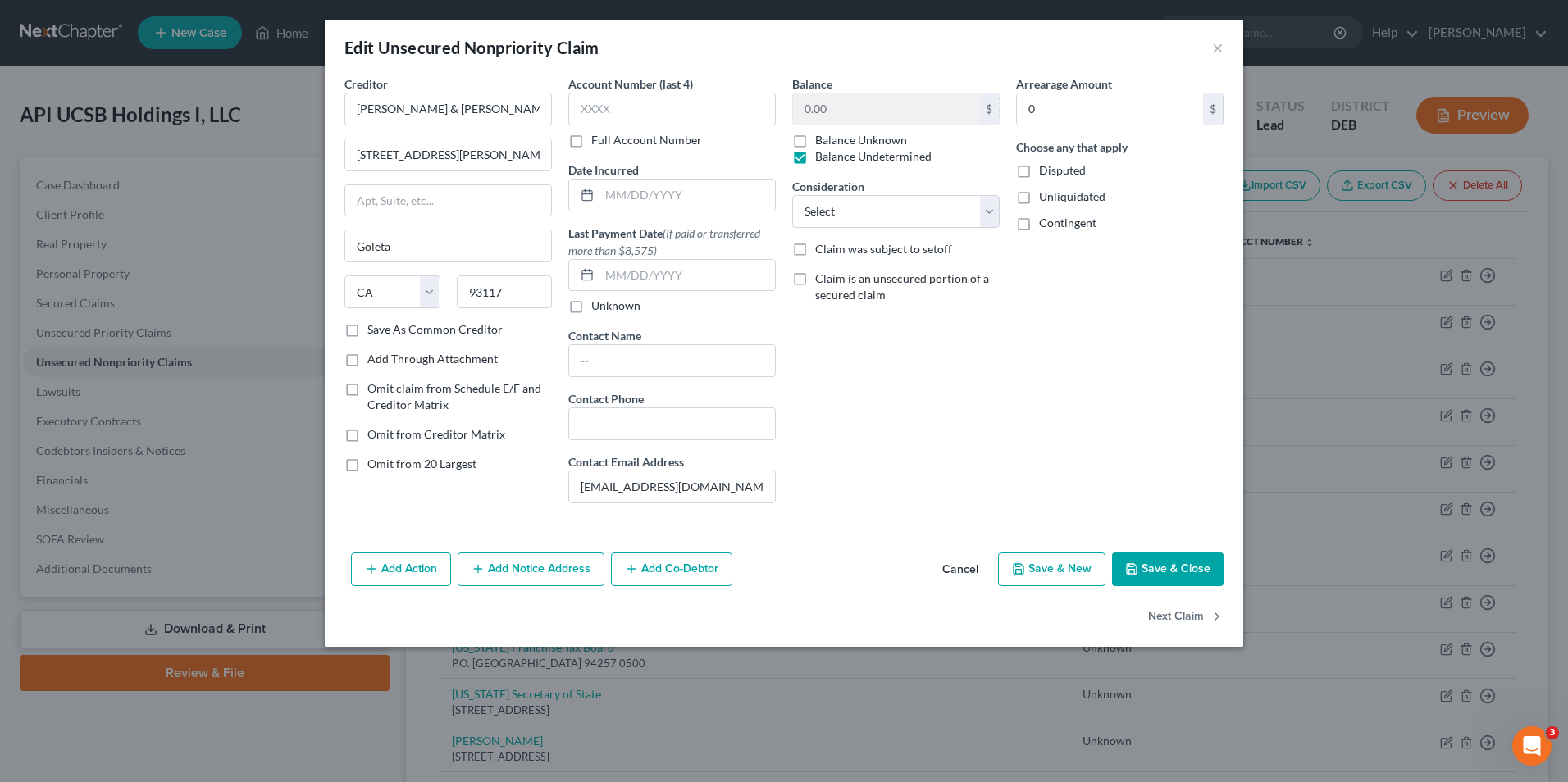
click at [1038, 172] on label "Disputed" at bounding box center [1062, 170] width 47 height 16
click at [1045, 172] on input "Disputed" at bounding box center [1050, 167] width 10 height 10
checkbox input "true"
click at [1038, 205] on label "Unliquidated" at bounding box center [1072, 196] width 67 height 16
click at [1045, 200] on input "Unliquidated" at bounding box center [1050, 194] width 10 height 10
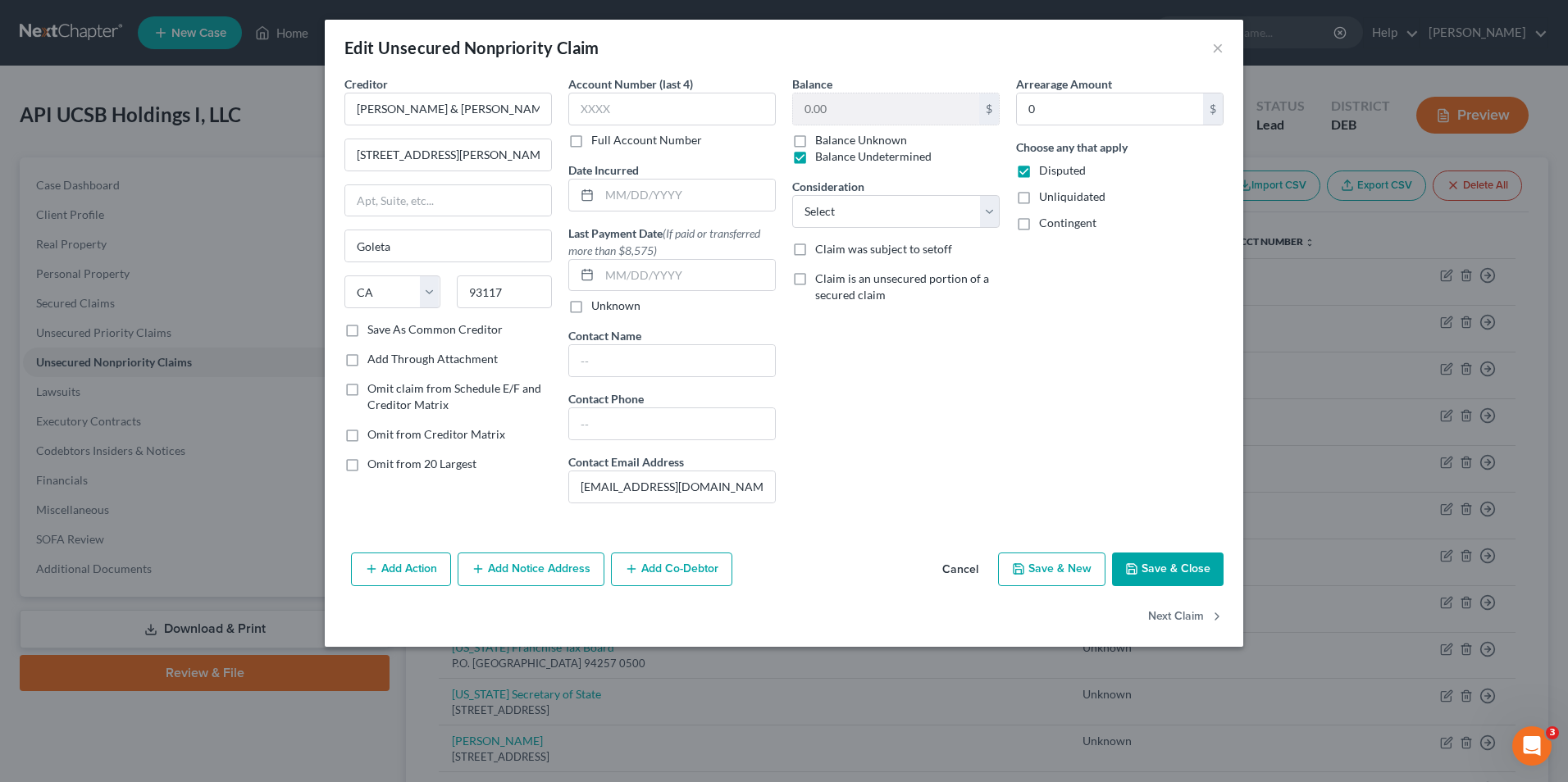
checkbox input "true"
click at [1038, 225] on label "Contingent" at bounding box center [1067, 223] width 57 height 16
click at [1045, 225] on input "Contingent" at bounding box center [1050, 220] width 10 height 10
checkbox input "true"
click at [1148, 567] on button "Save & Close" at bounding box center [1168, 570] width 111 height 34
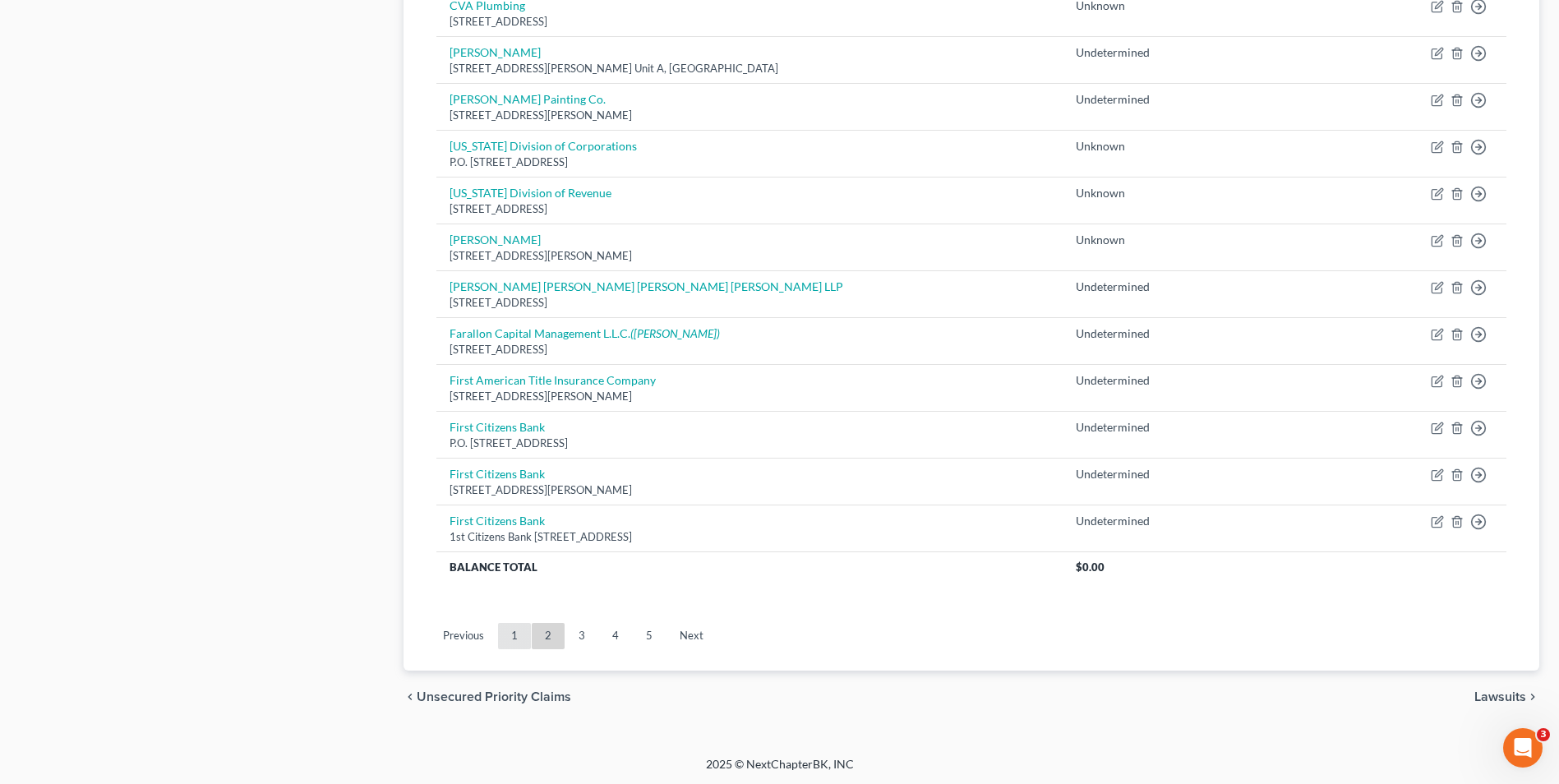
scroll to position [1114, 0]
click at [580, 626] on link "3" at bounding box center [582, 634] width 33 height 27
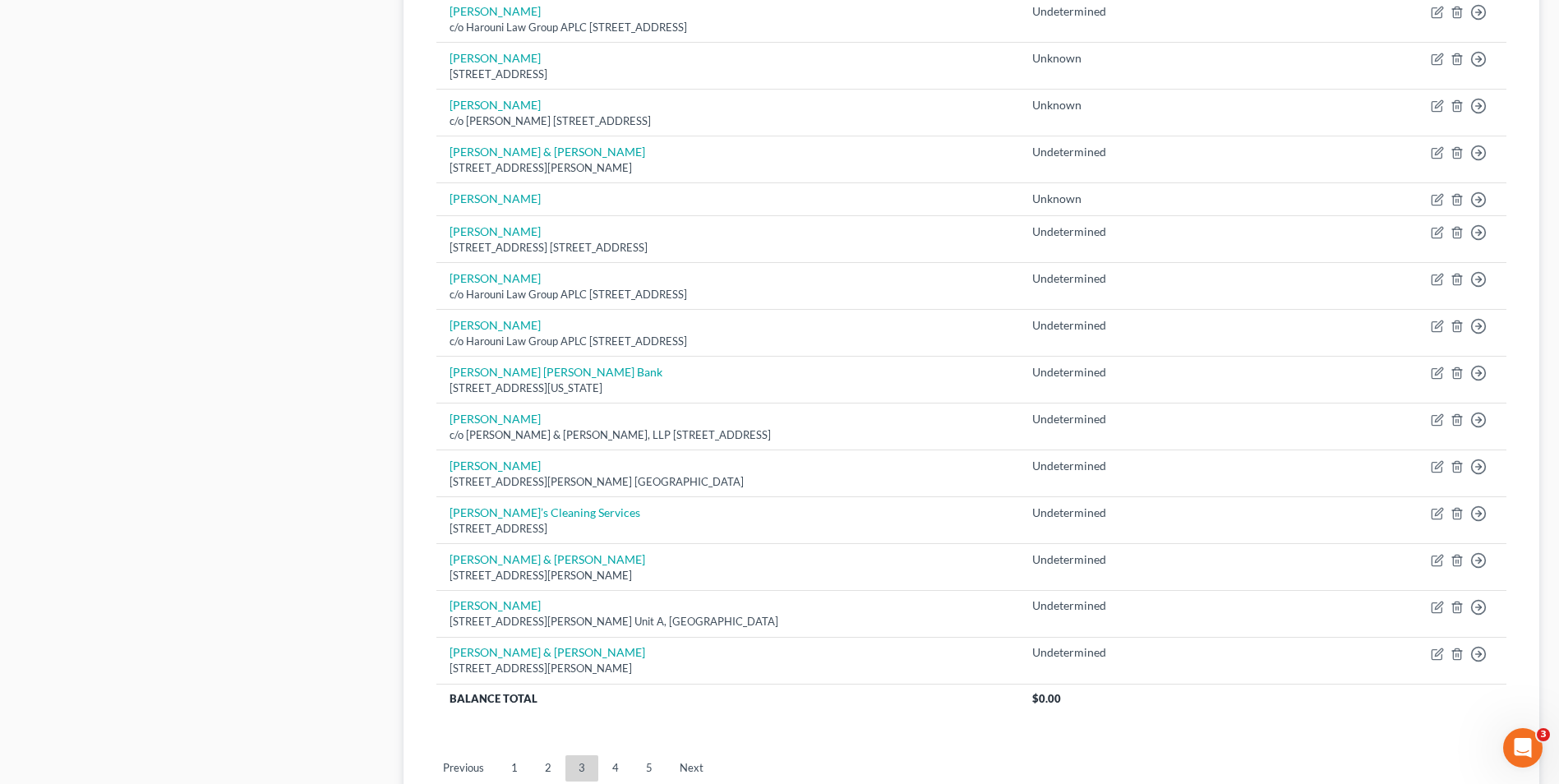
scroll to position [1068, 0]
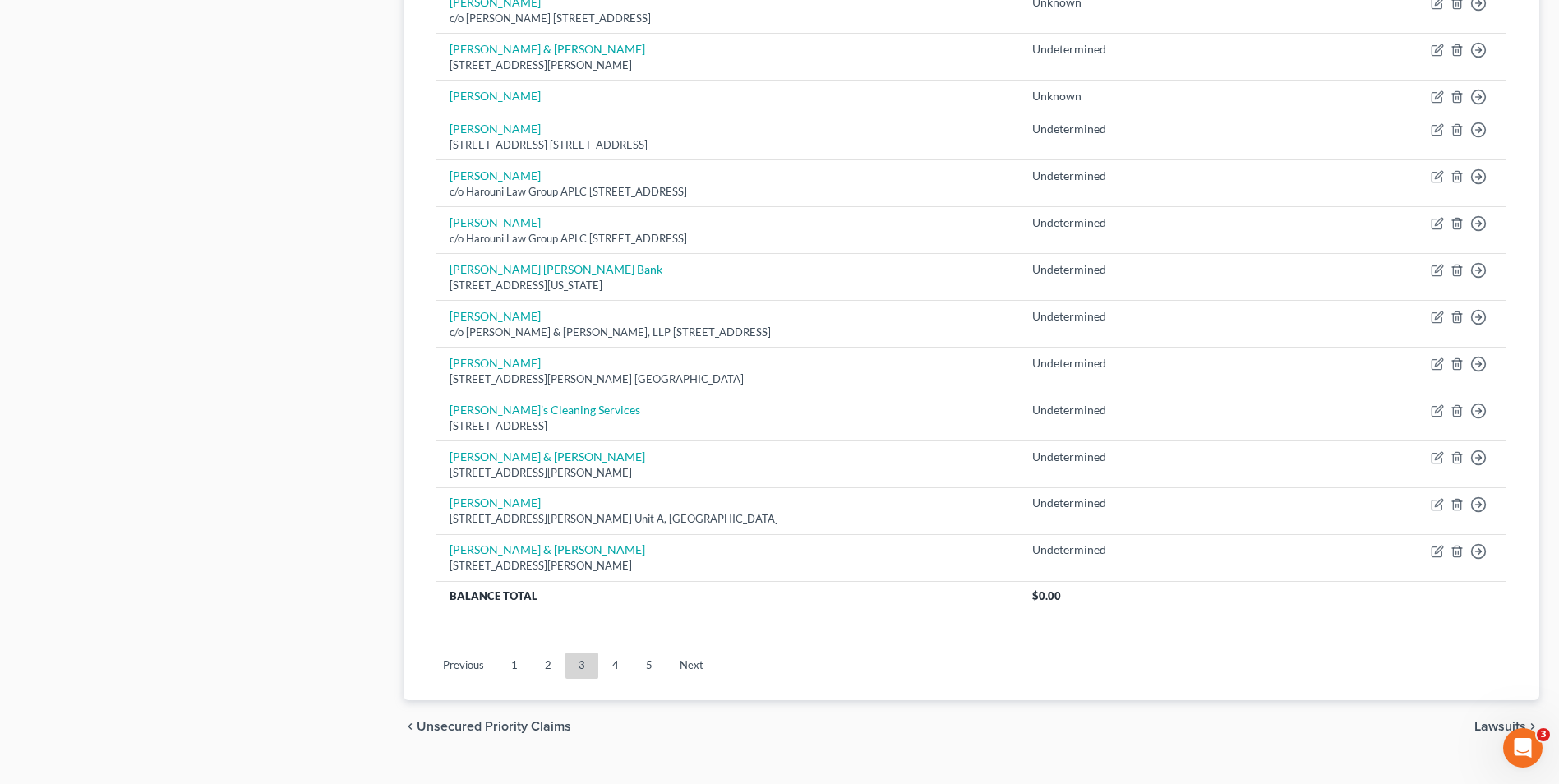
click at [620, 663] on link "4" at bounding box center [616, 665] width 33 height 27
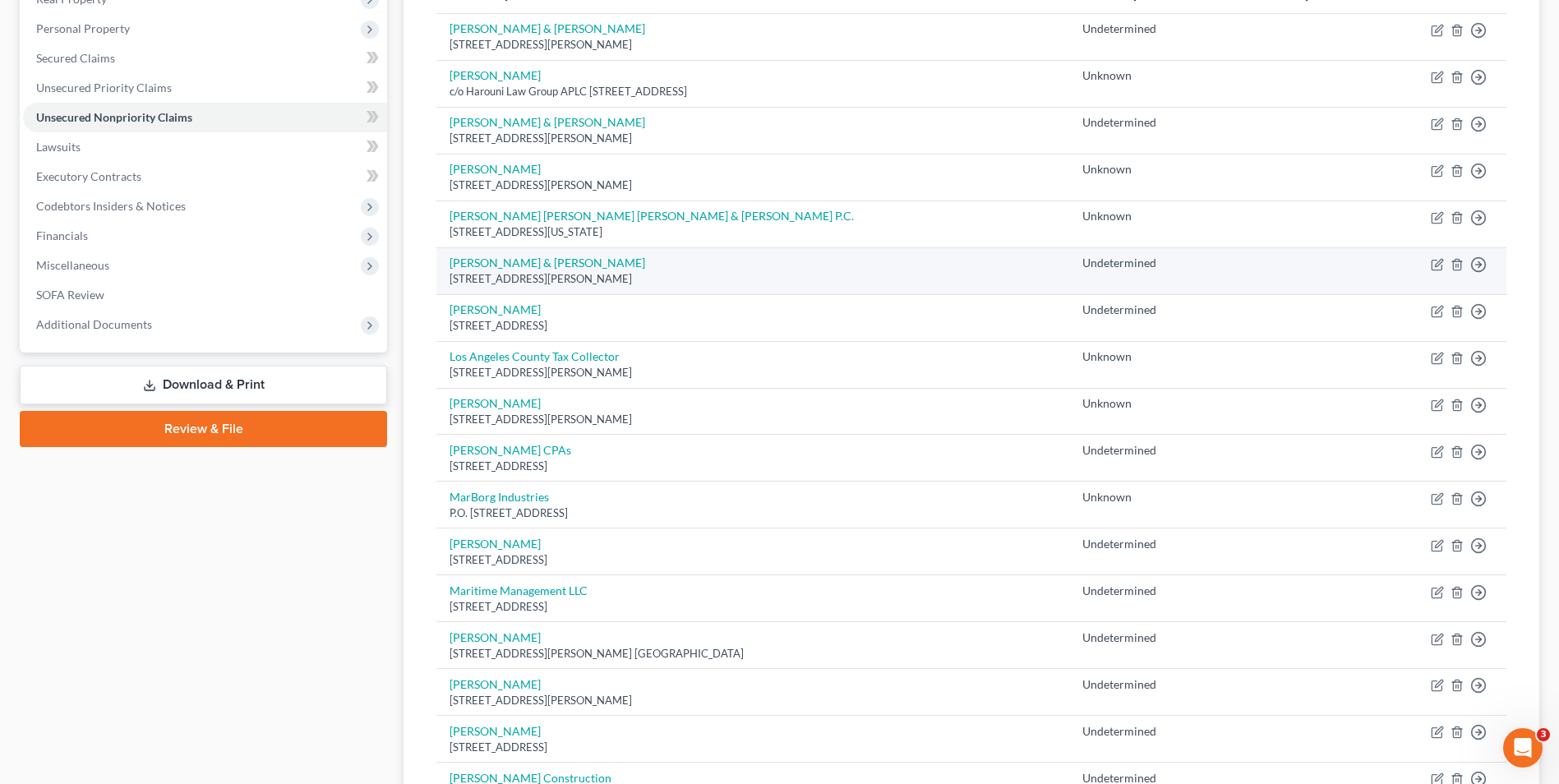
scroll to position [246, 0]
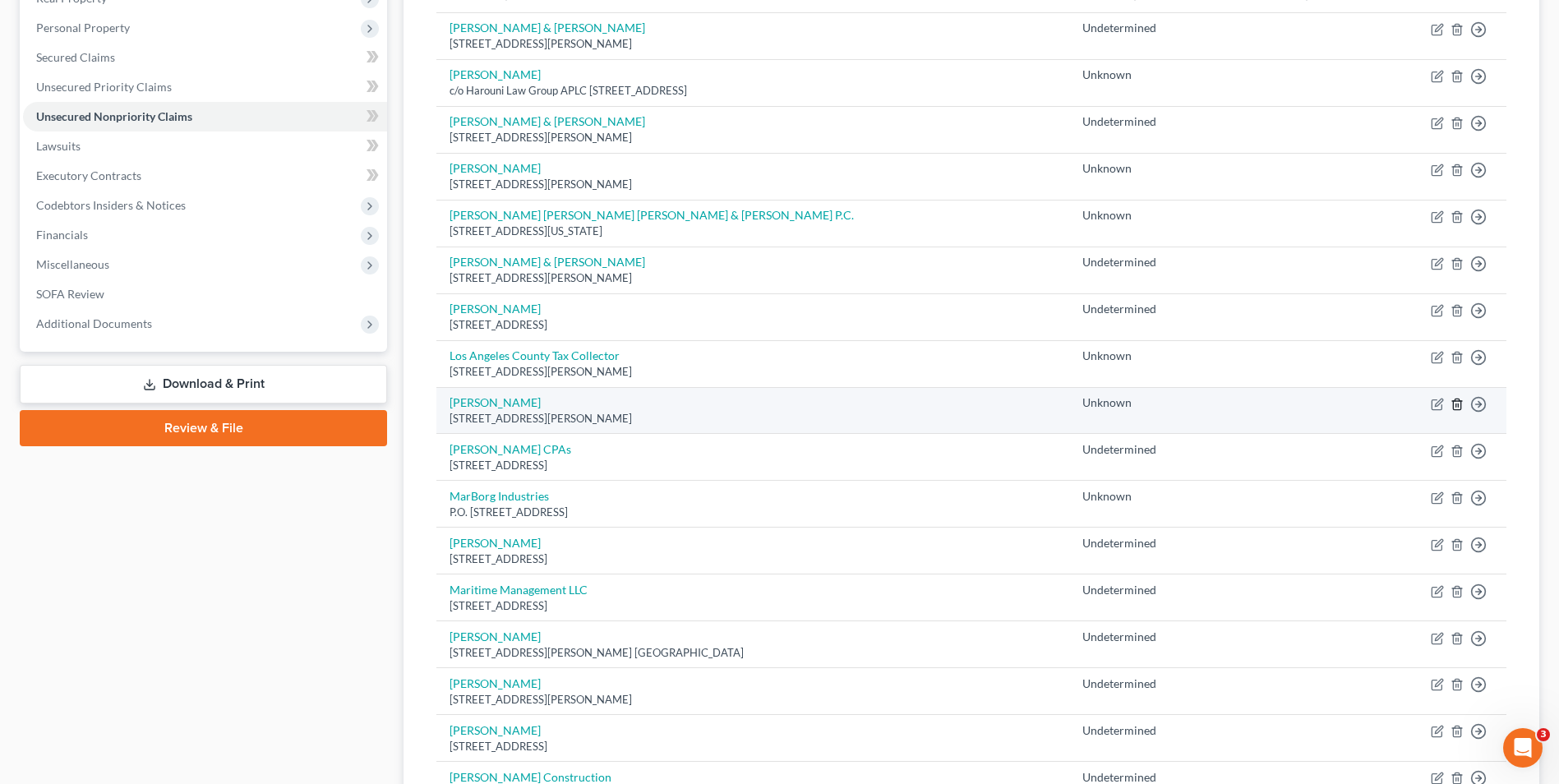
click at [1454, 401] on icon "button" at bounding box center [1457, 404] width 8 height 10
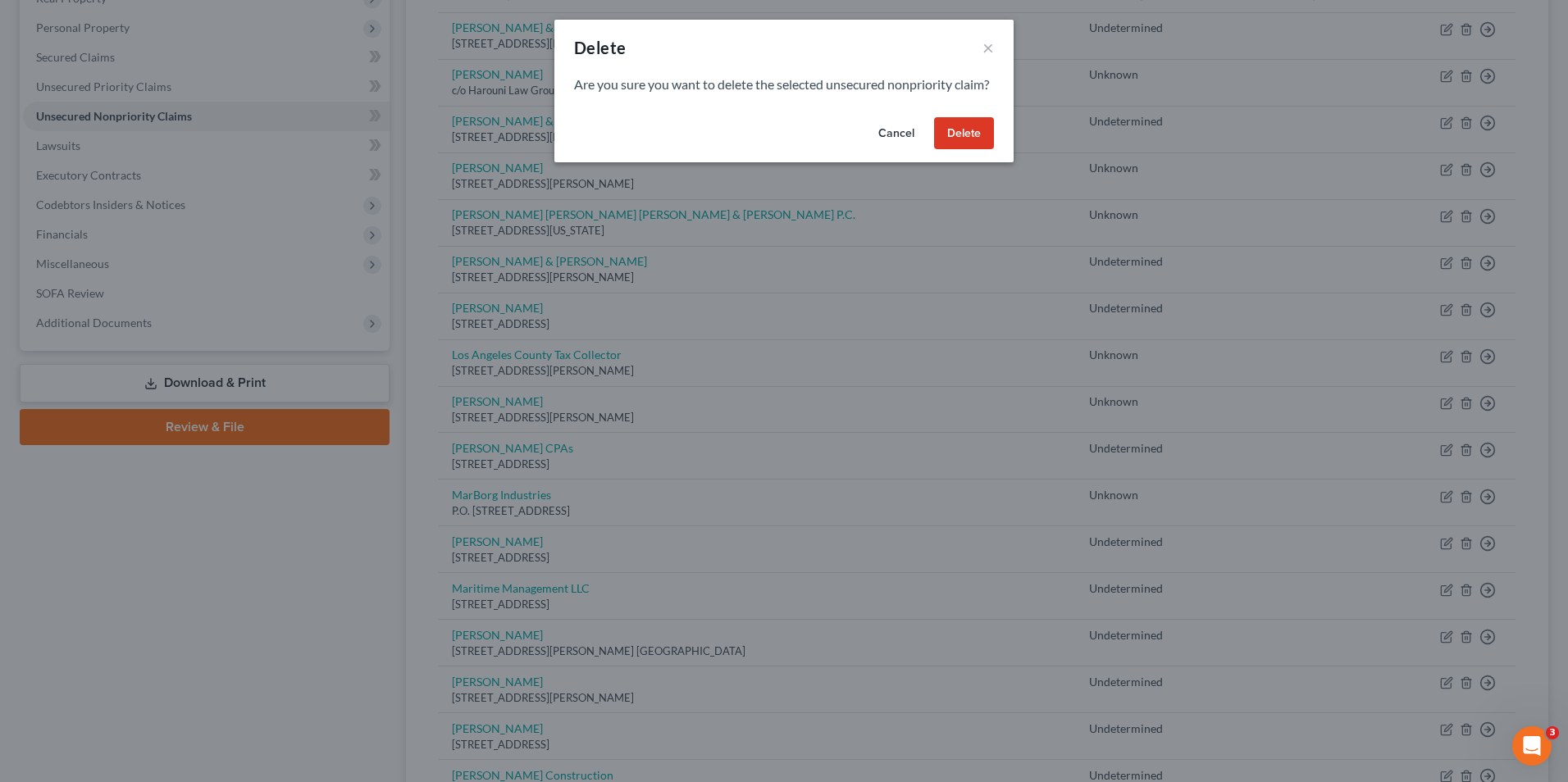
click at [973, 143] on button "Delete" at bounding box center [964, 134] width 60 height 33
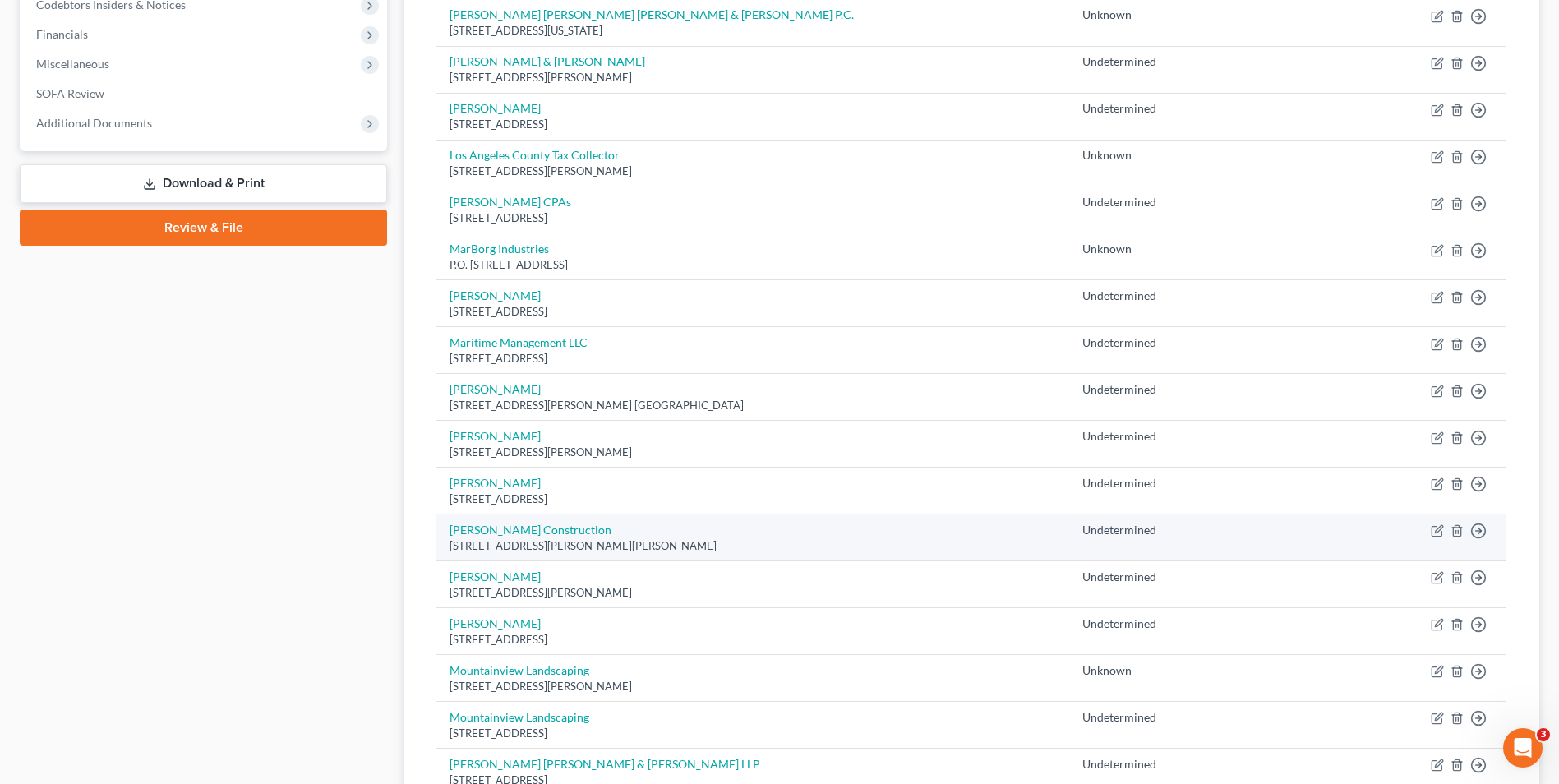
scroll to position [493, 0]
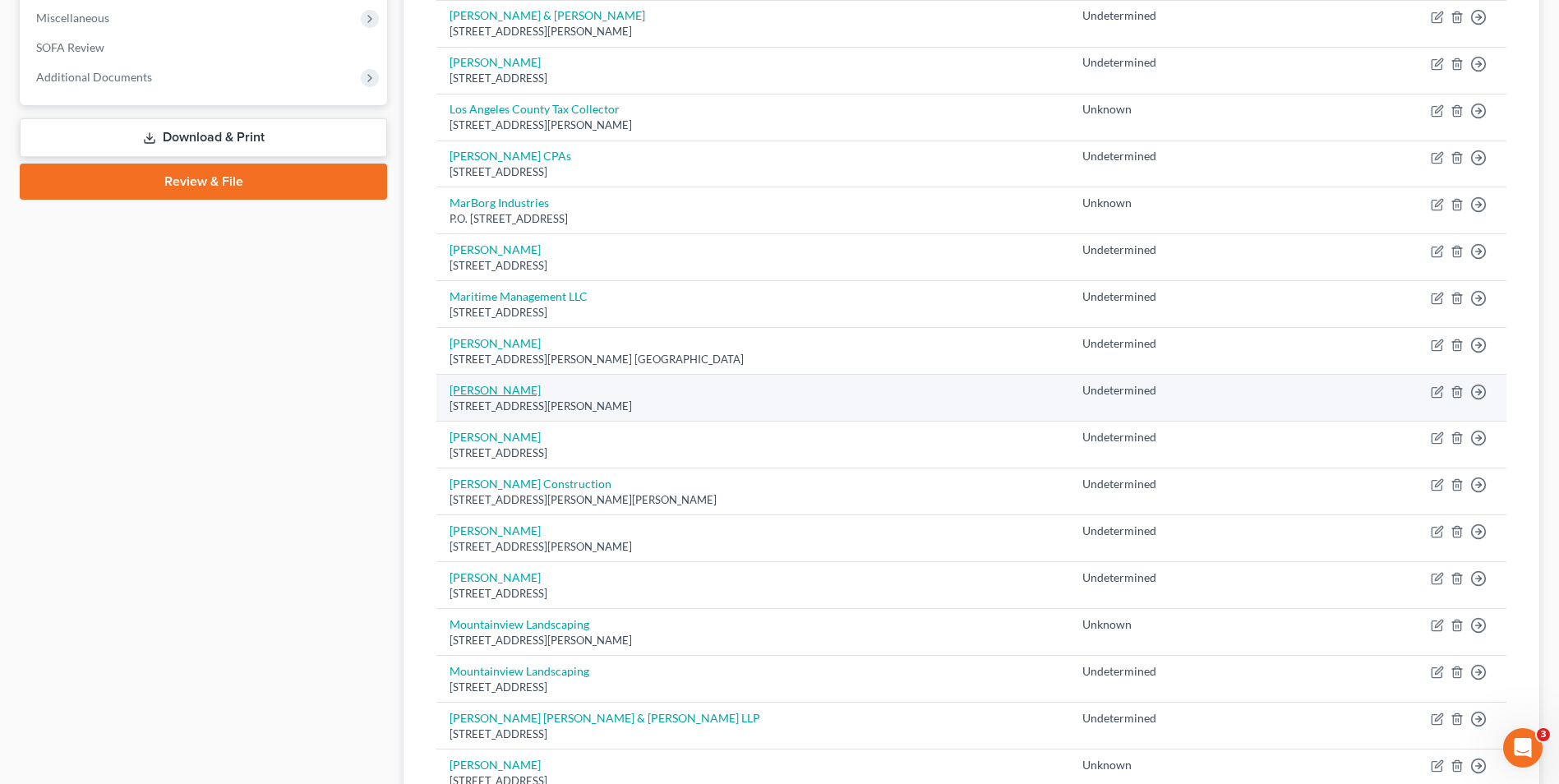
click at [515, 389] on link "[PERSON_NAME]" at bounding box center [495, 390] width 91 height 14
select select "4"
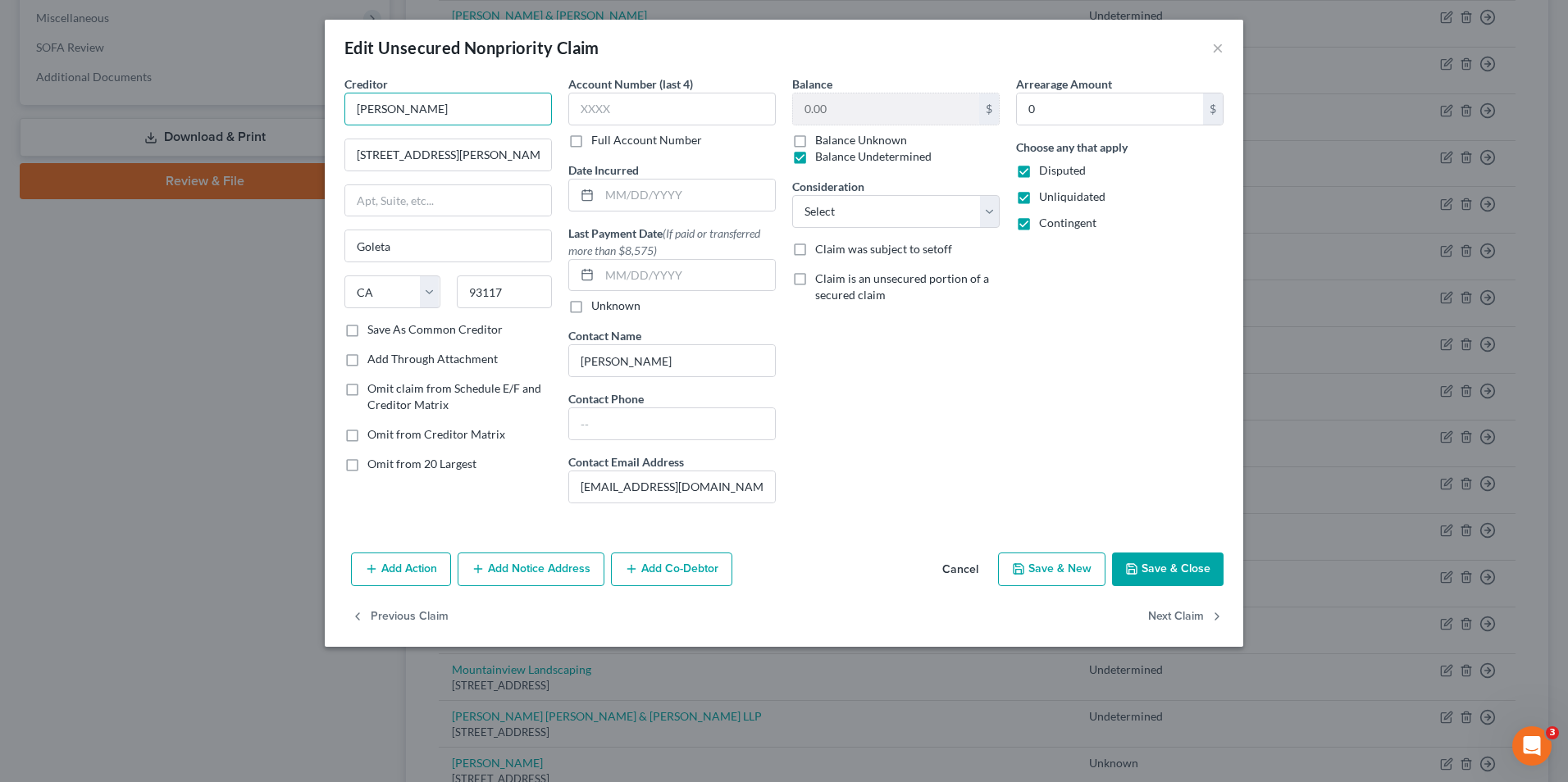
click at [382, 110] on input "[PERSON_NAME]" at bounding box center [448, 109] width 207 height 33
type input "Max & David Bufton Gordon"
click at [972, 565] on button "Cancel" at bounding box center [960, 570] width 63 height 33
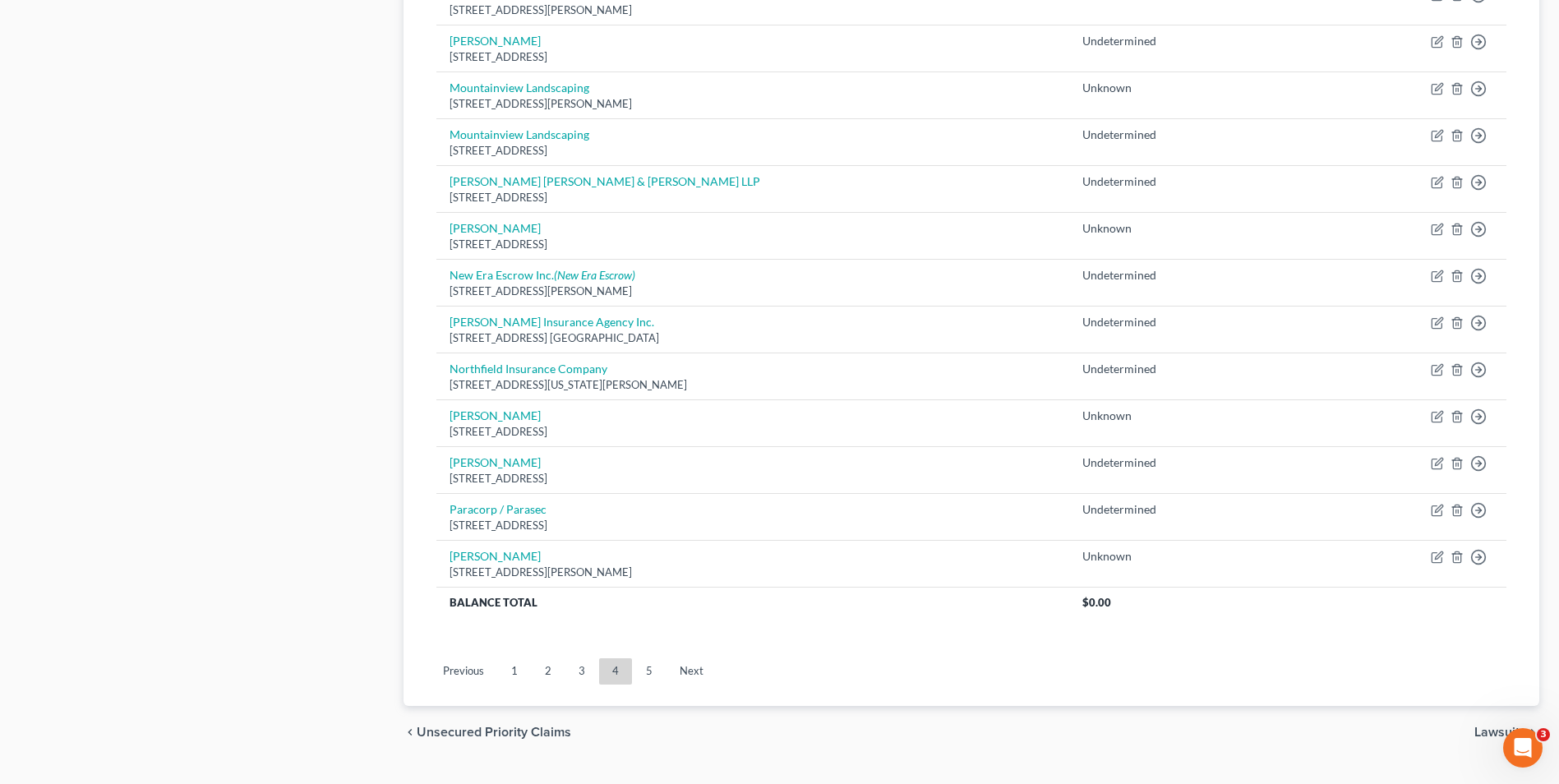
scroll to position [1067, 0]
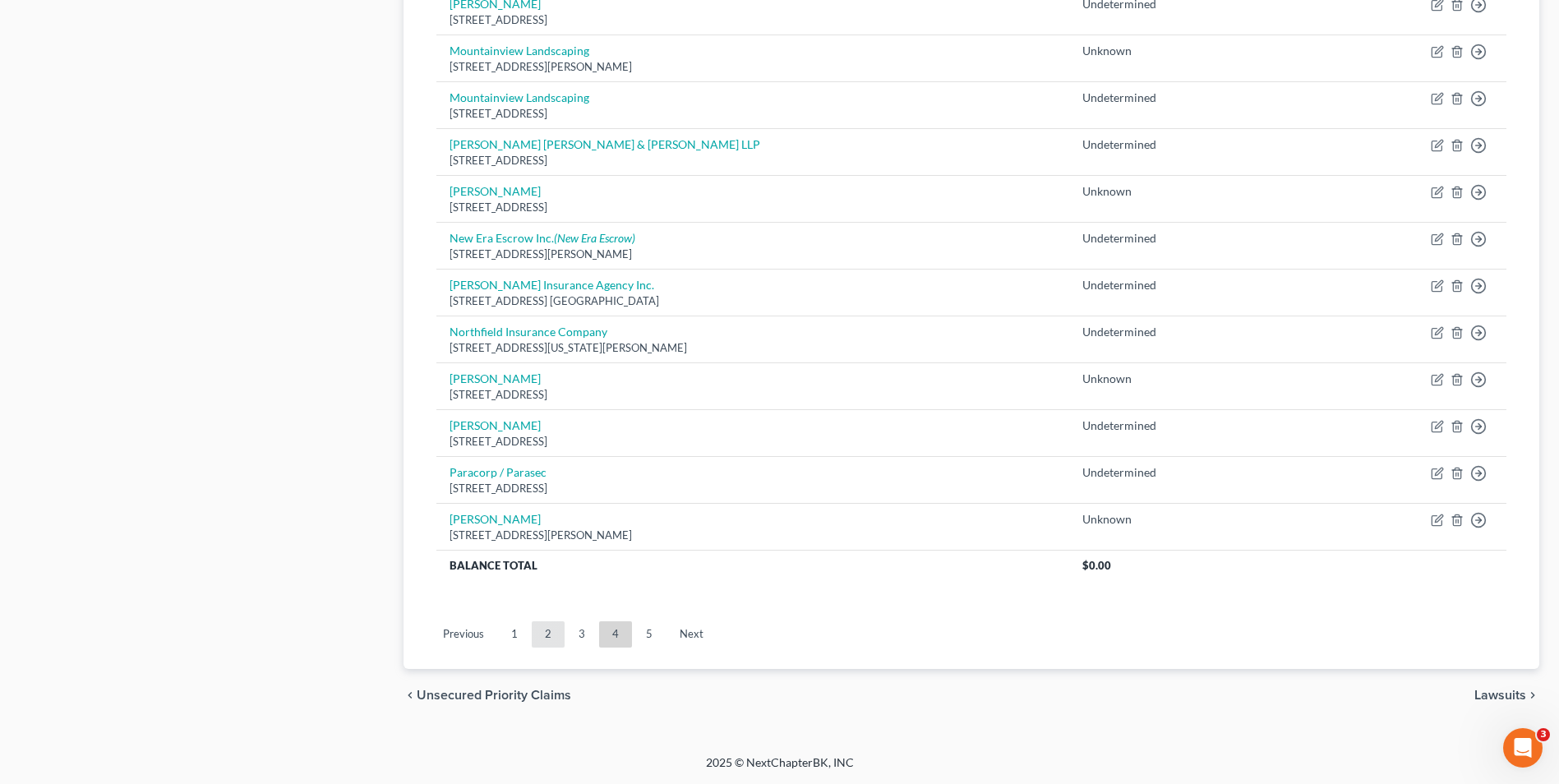
click at [550, 630] on link "2" at bounding box center [548, 634] width 33 height 27
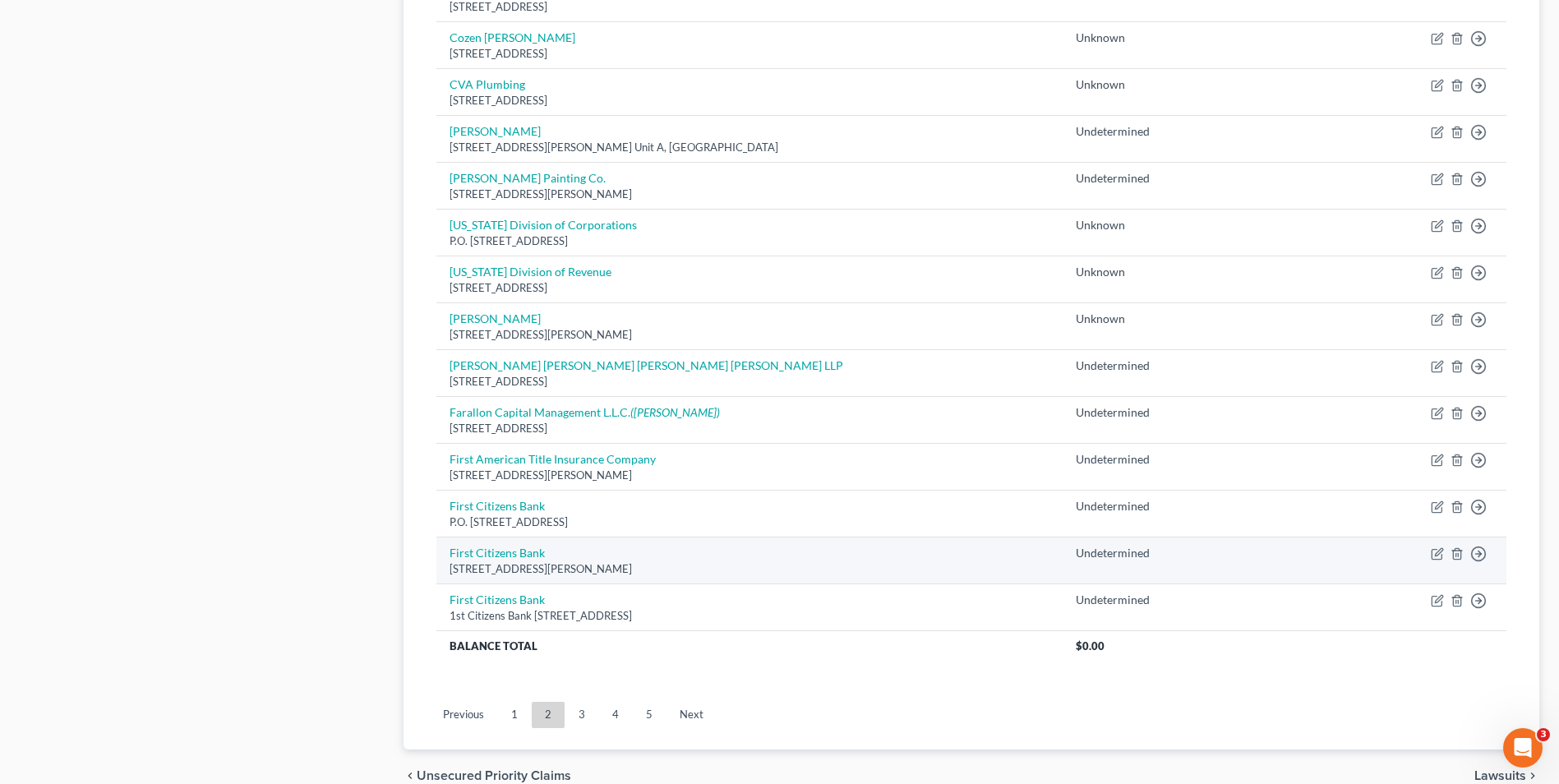
scroll to position [1114, 0]
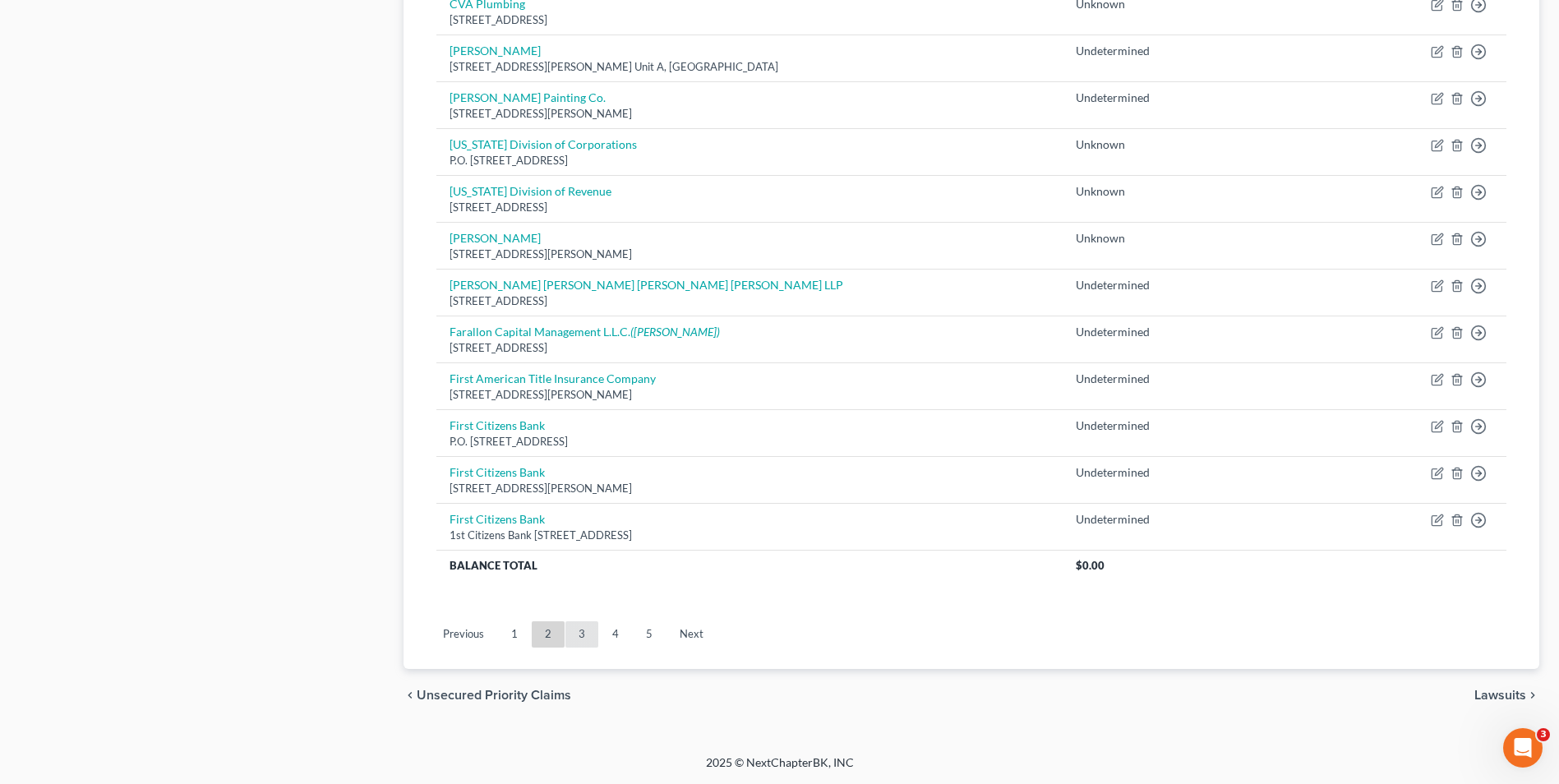
click at [576, 639] on link "3" at bounding box center [582, 634] width 33 height 27
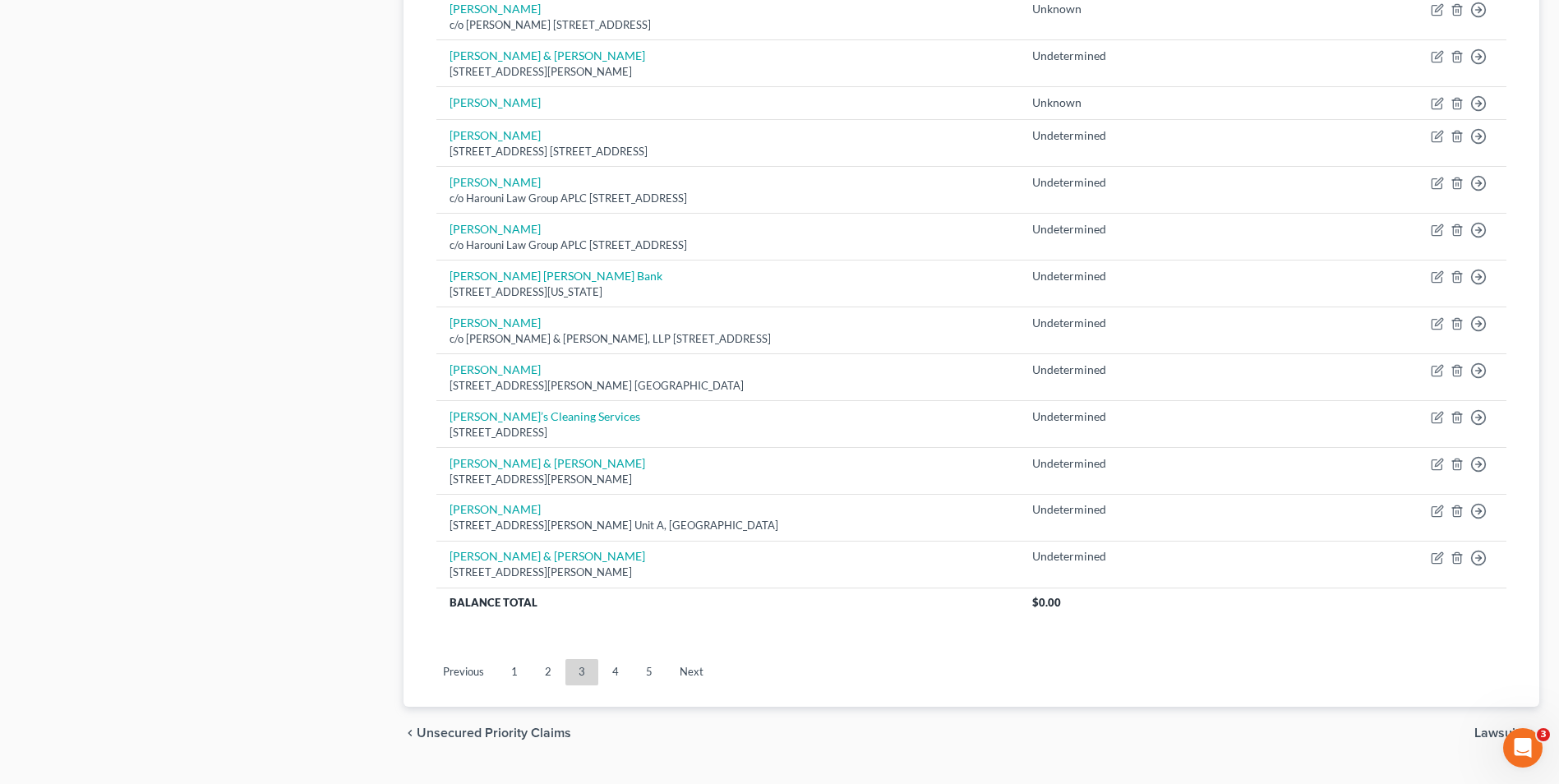
scroll to position [1068, 0]
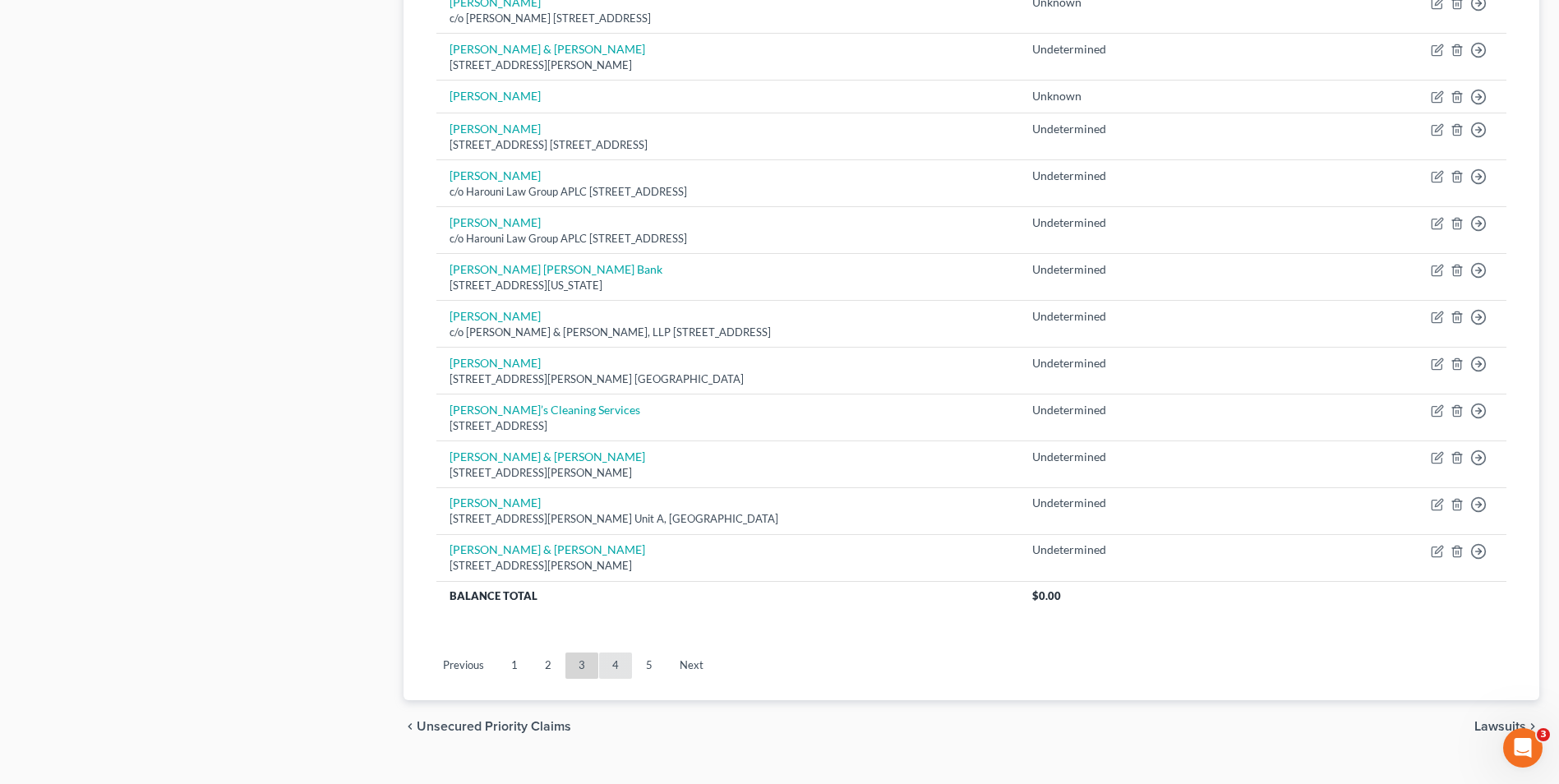
click at [613, 665] on link "4" at bounding box center [616, 665] width 33 height 27
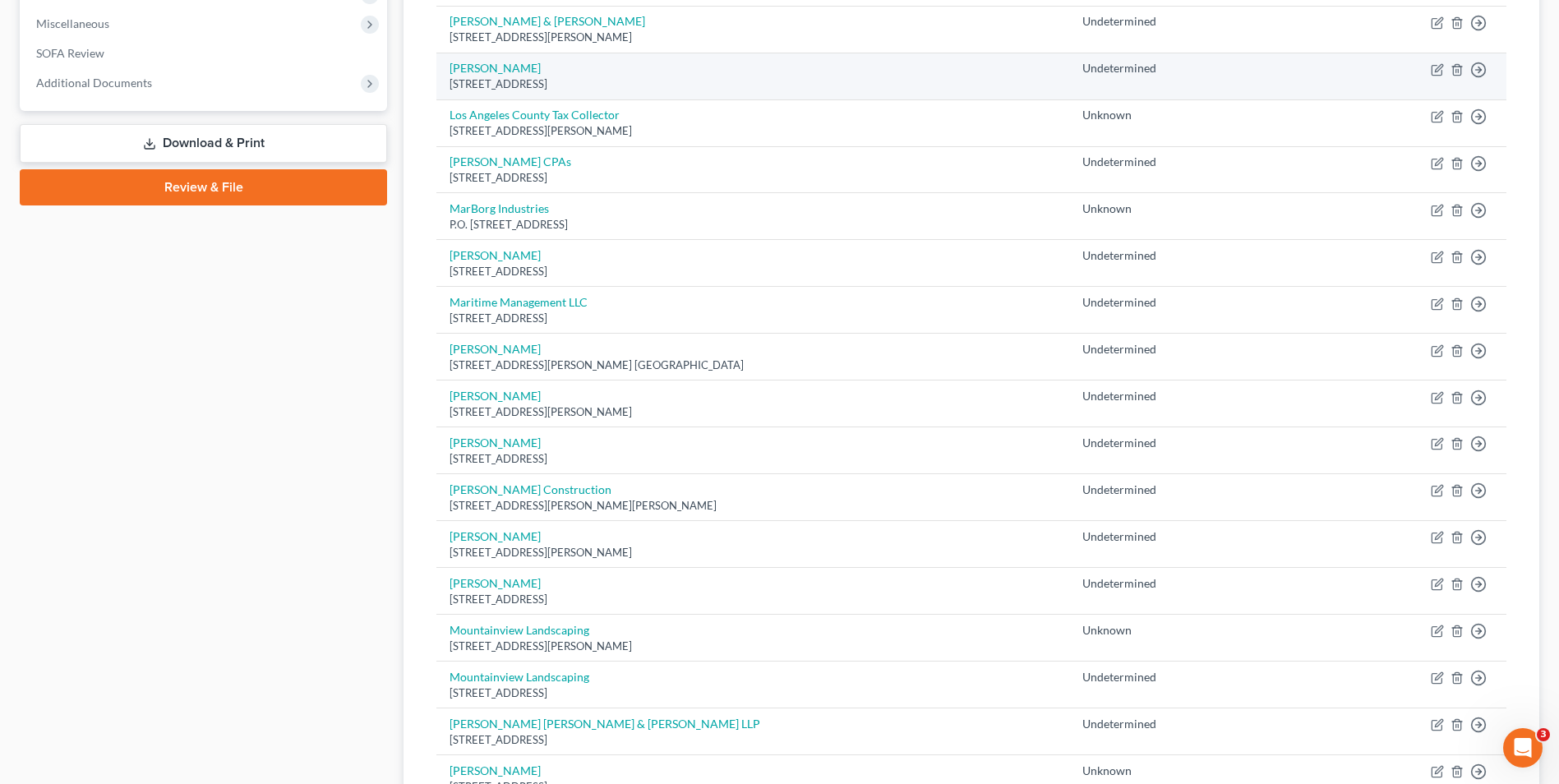
scroll to position [493, 0]
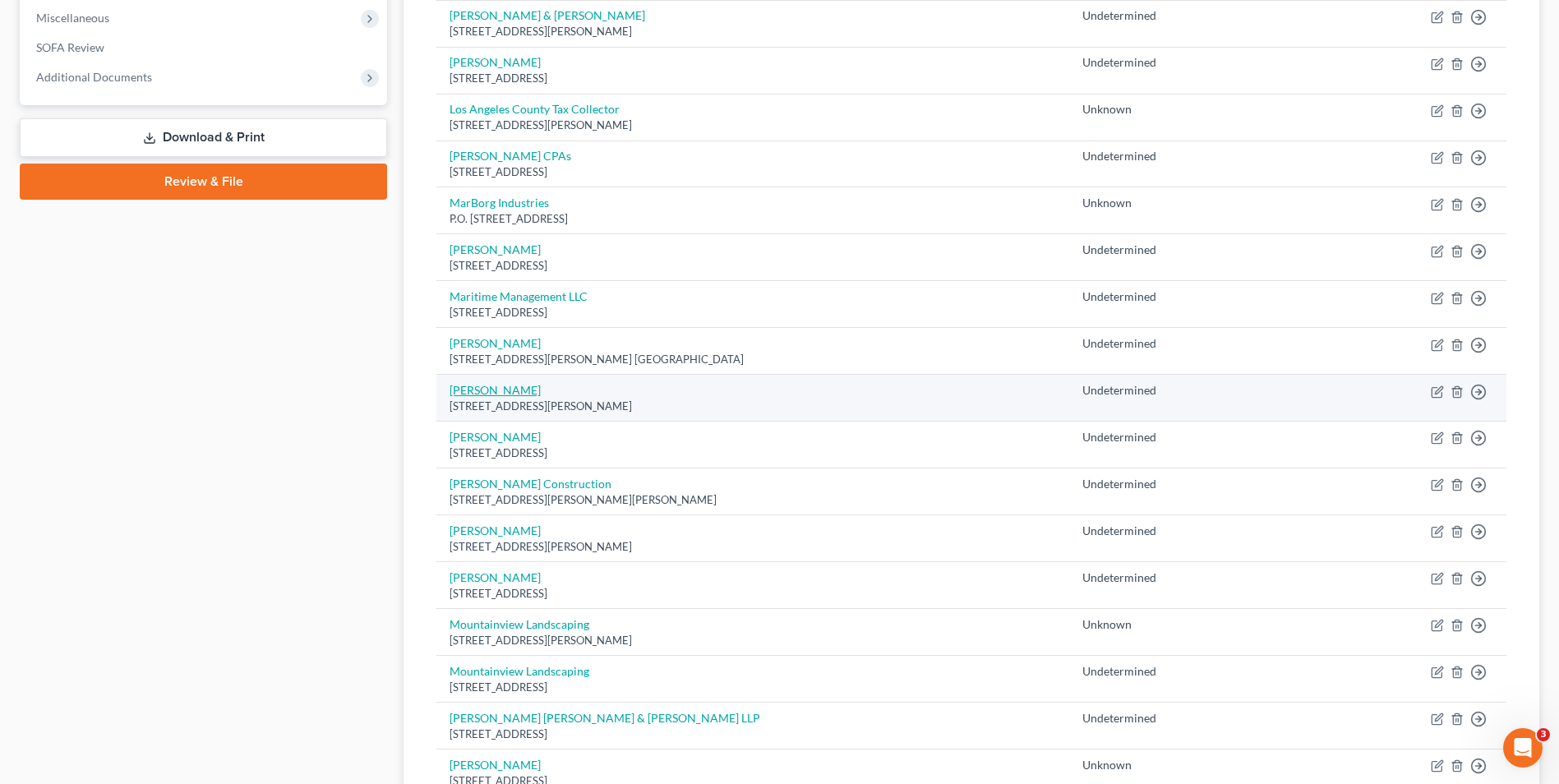
click at [498, 392] on link "[PERSON_NAME]" at bounding box center [495, 390] width 91 height 14
select select "4"
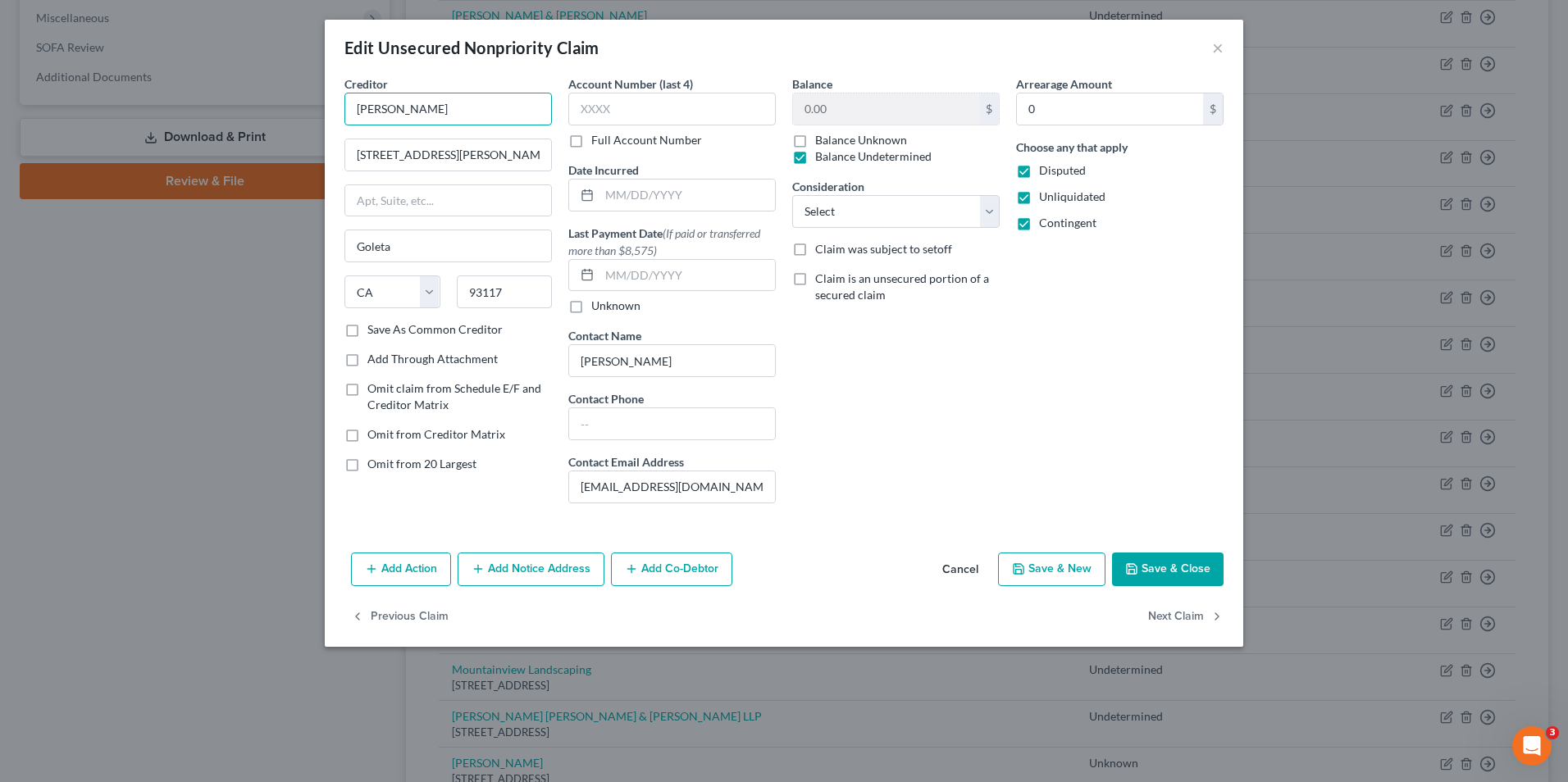
click at [416, 111] on input "[PERSON_NAME]" at bounding box center [448, 109] width 207 height 33
type input "Max & David Gordon"
click at [1160, 570] on button "Save & Close" at bounding box center [1168, 570] width 111 height 34
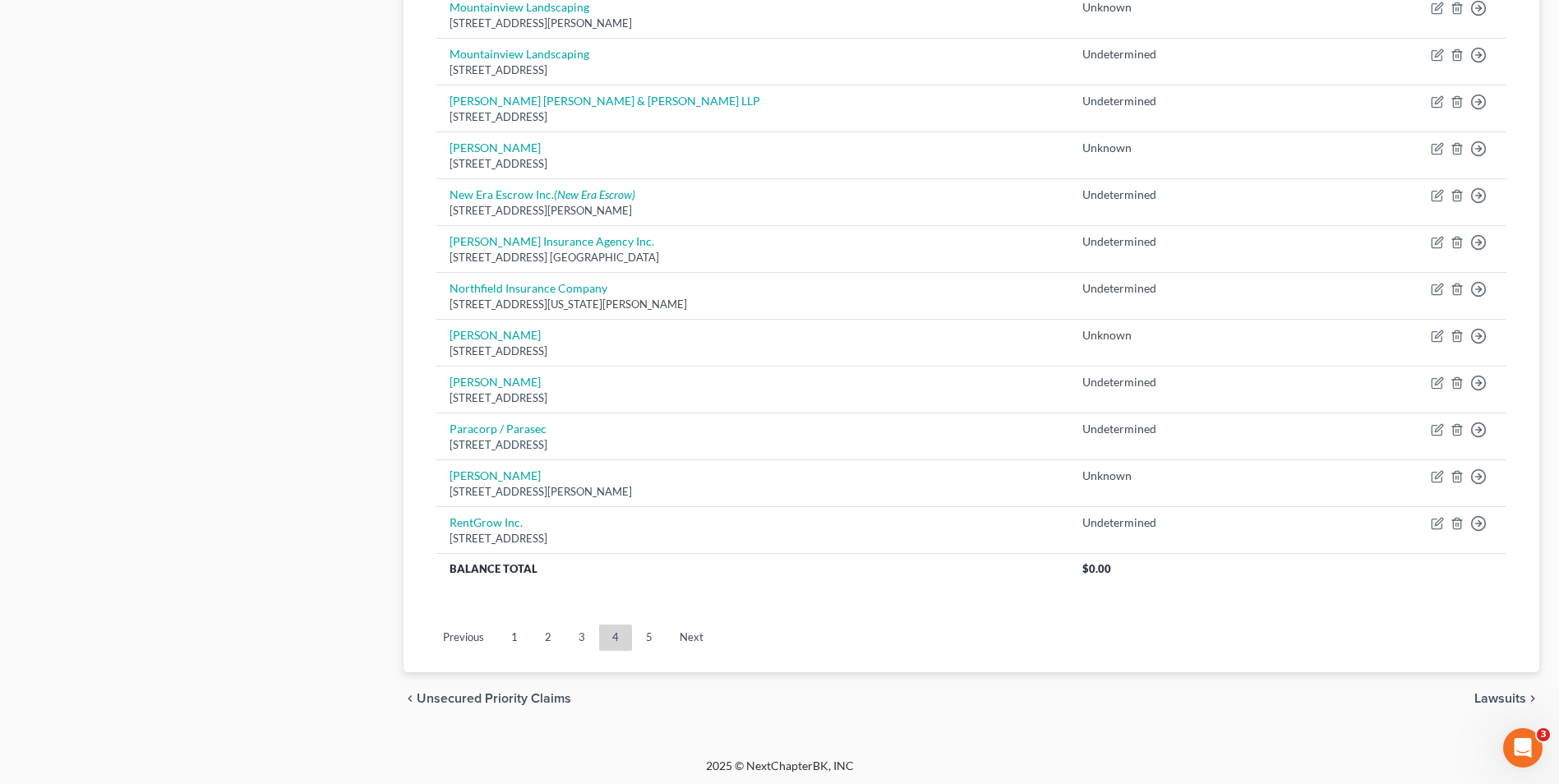
scroll to position [1114, 0]
click at [552, 632] on link "2" at bounding box center [548, 634] width 33 height 27
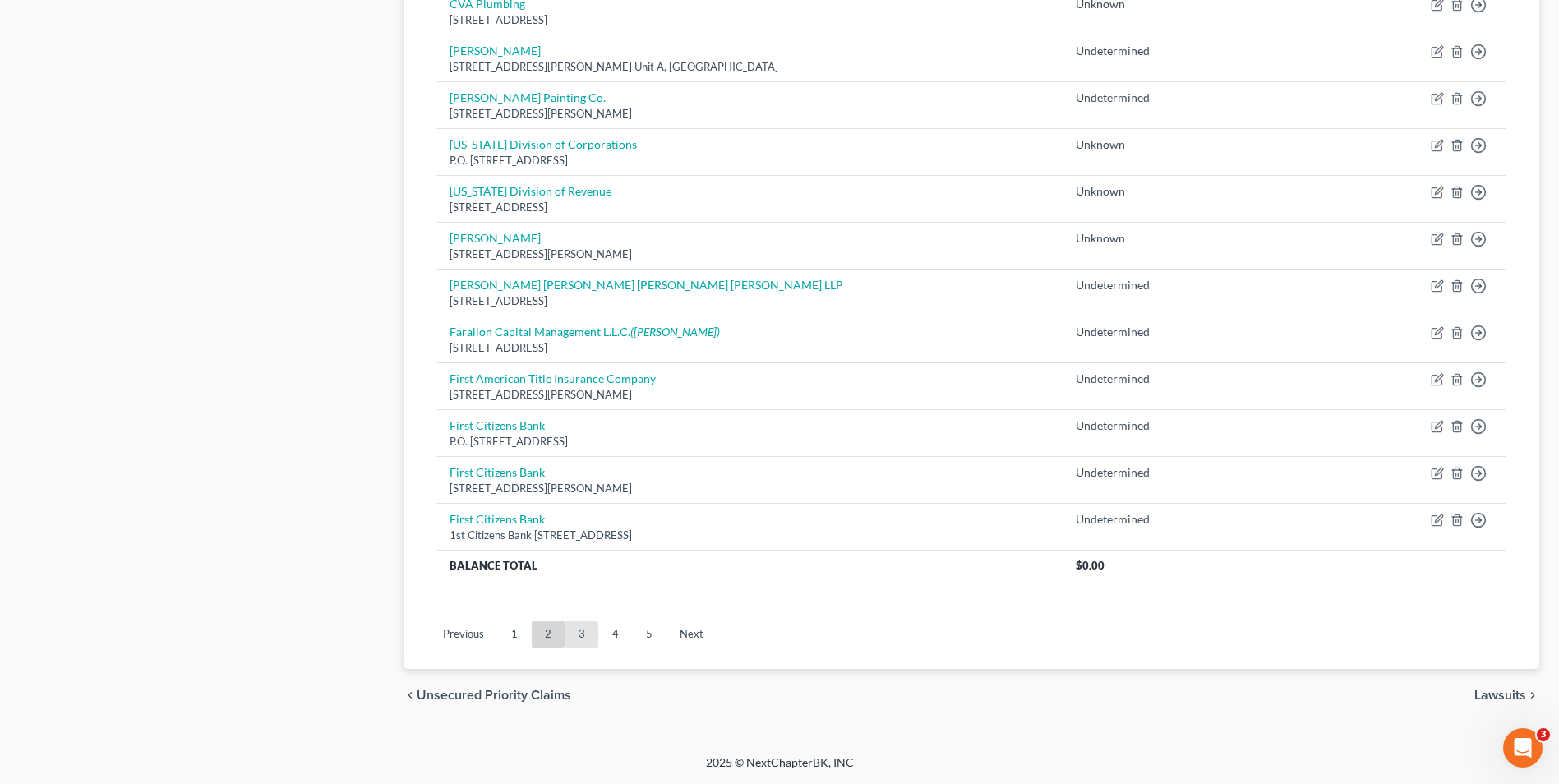
click at [589, 628] on link "3" at bounding box center [582, 634] width 33 height 27
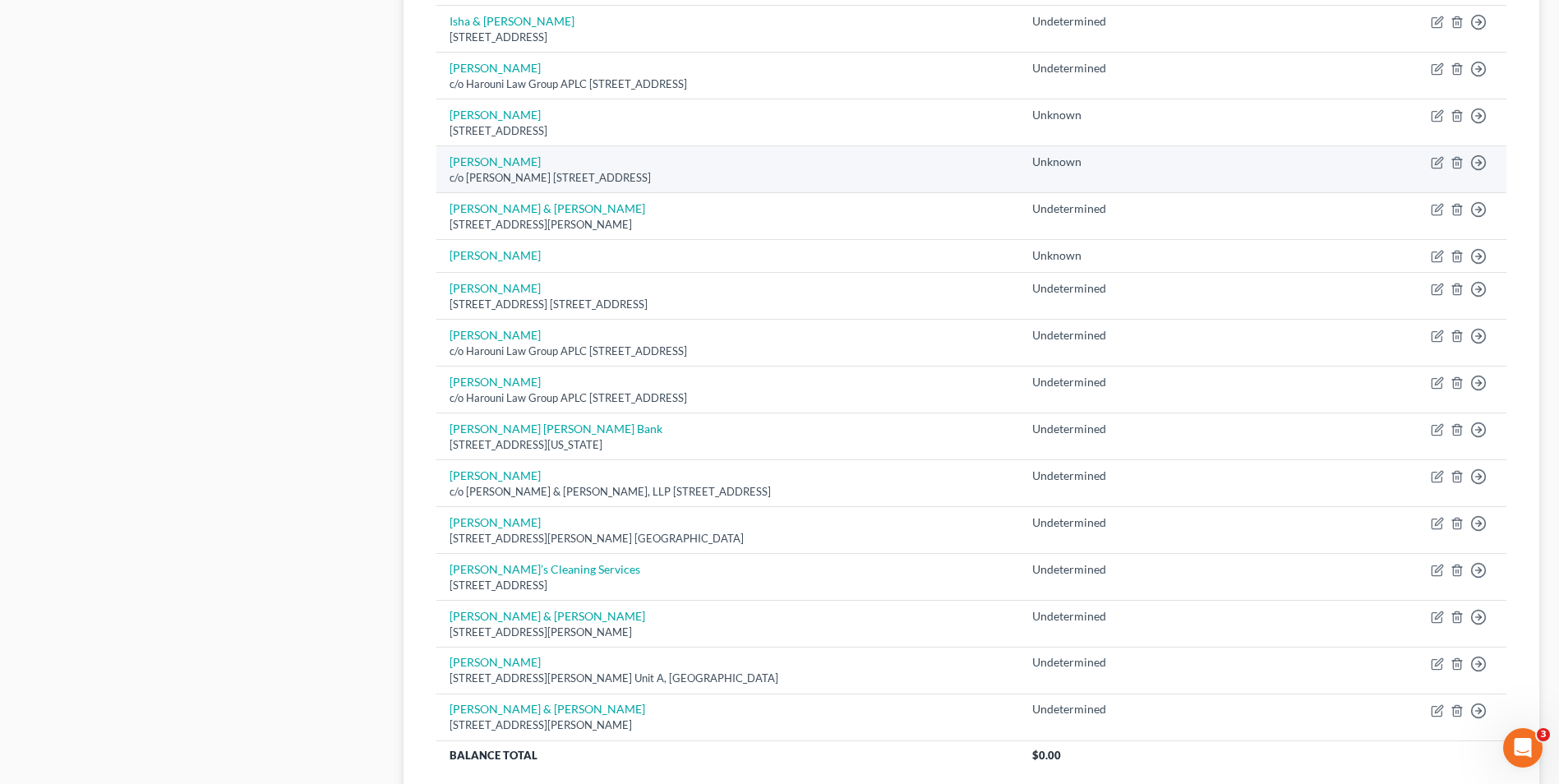
scroll to position [1068, 0]
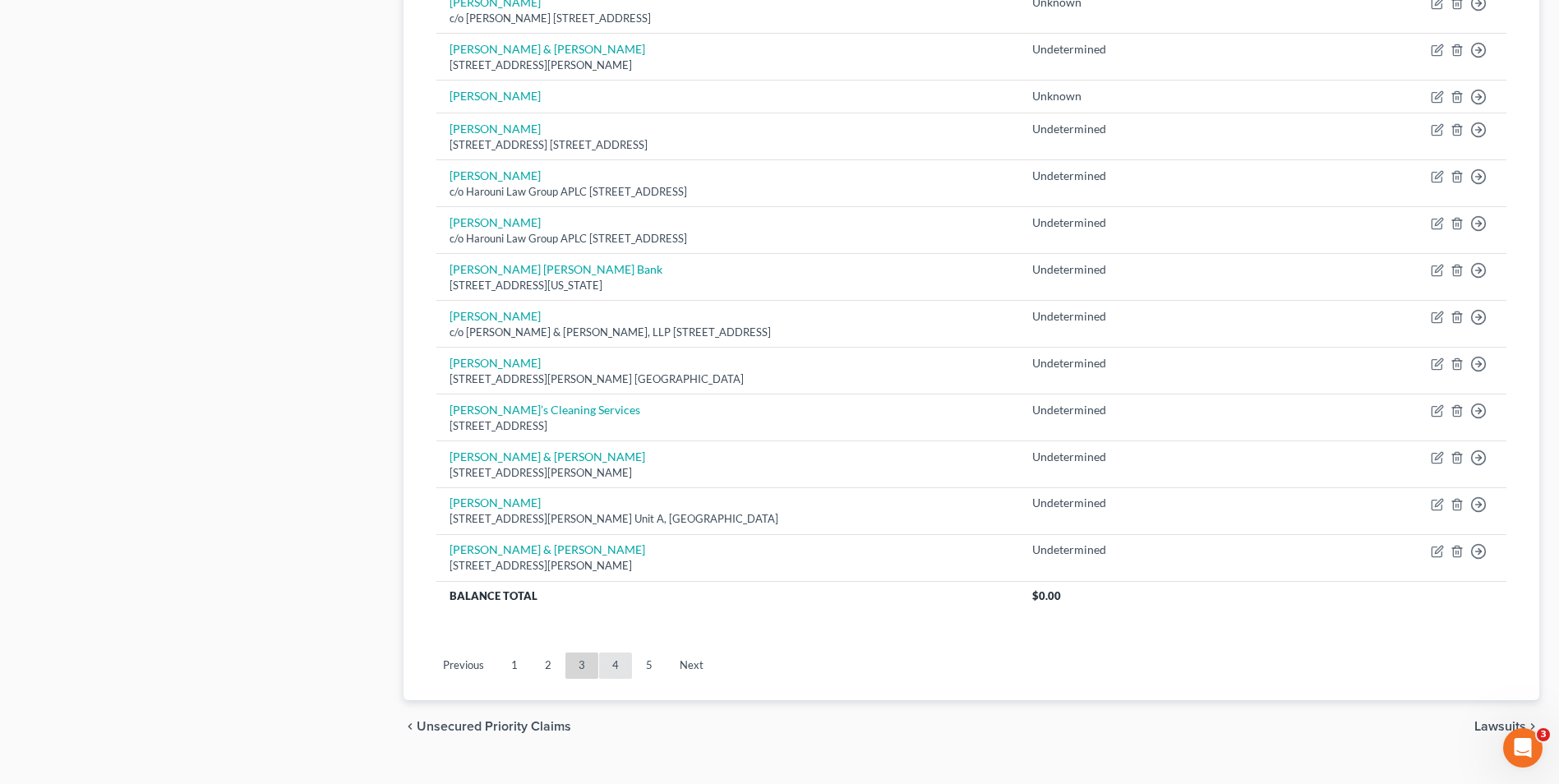
click at [611, 659] on link "4" at bounding box center [616, 665] width 33 height 27
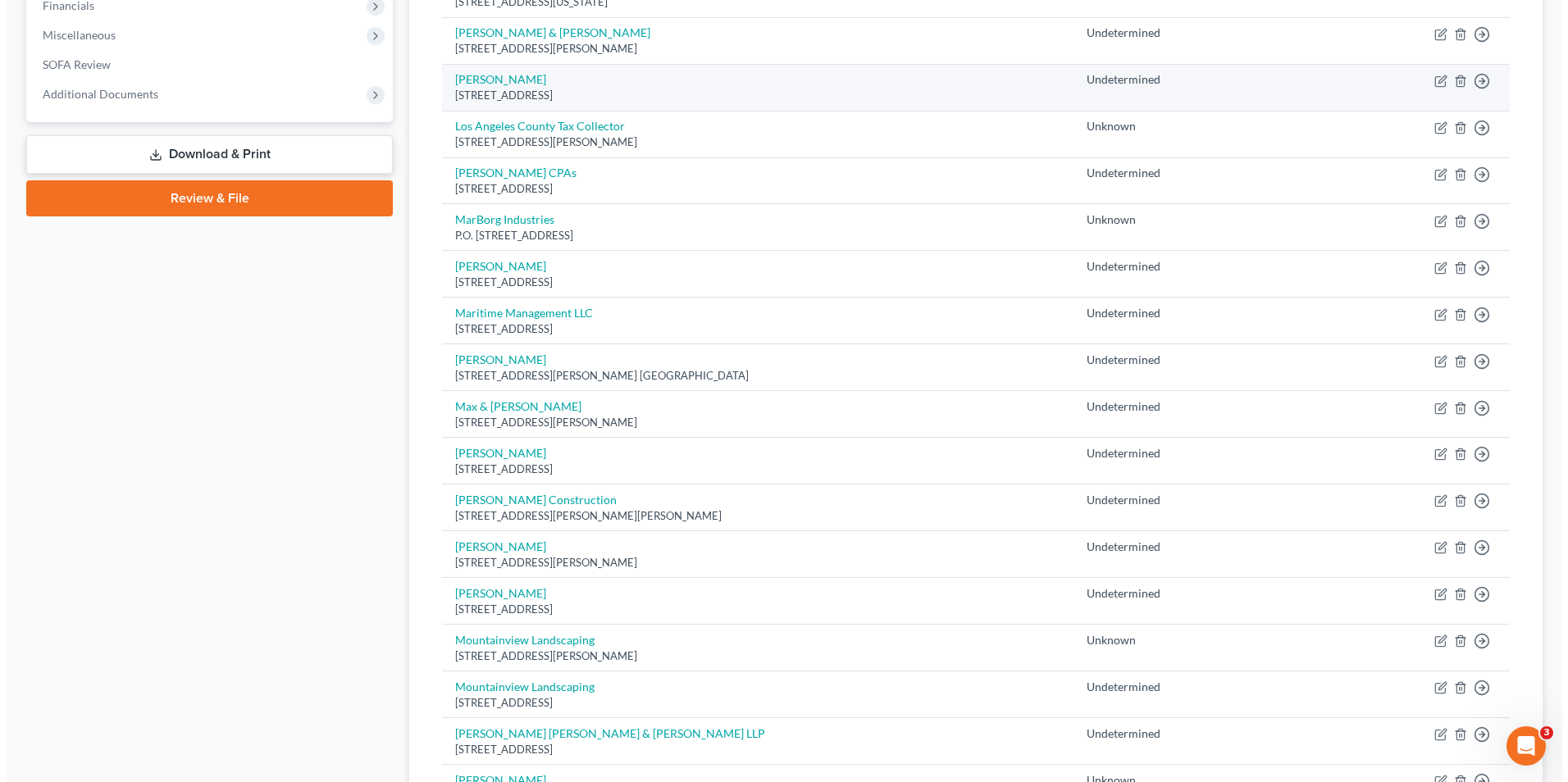
scroll to position [574, 0]
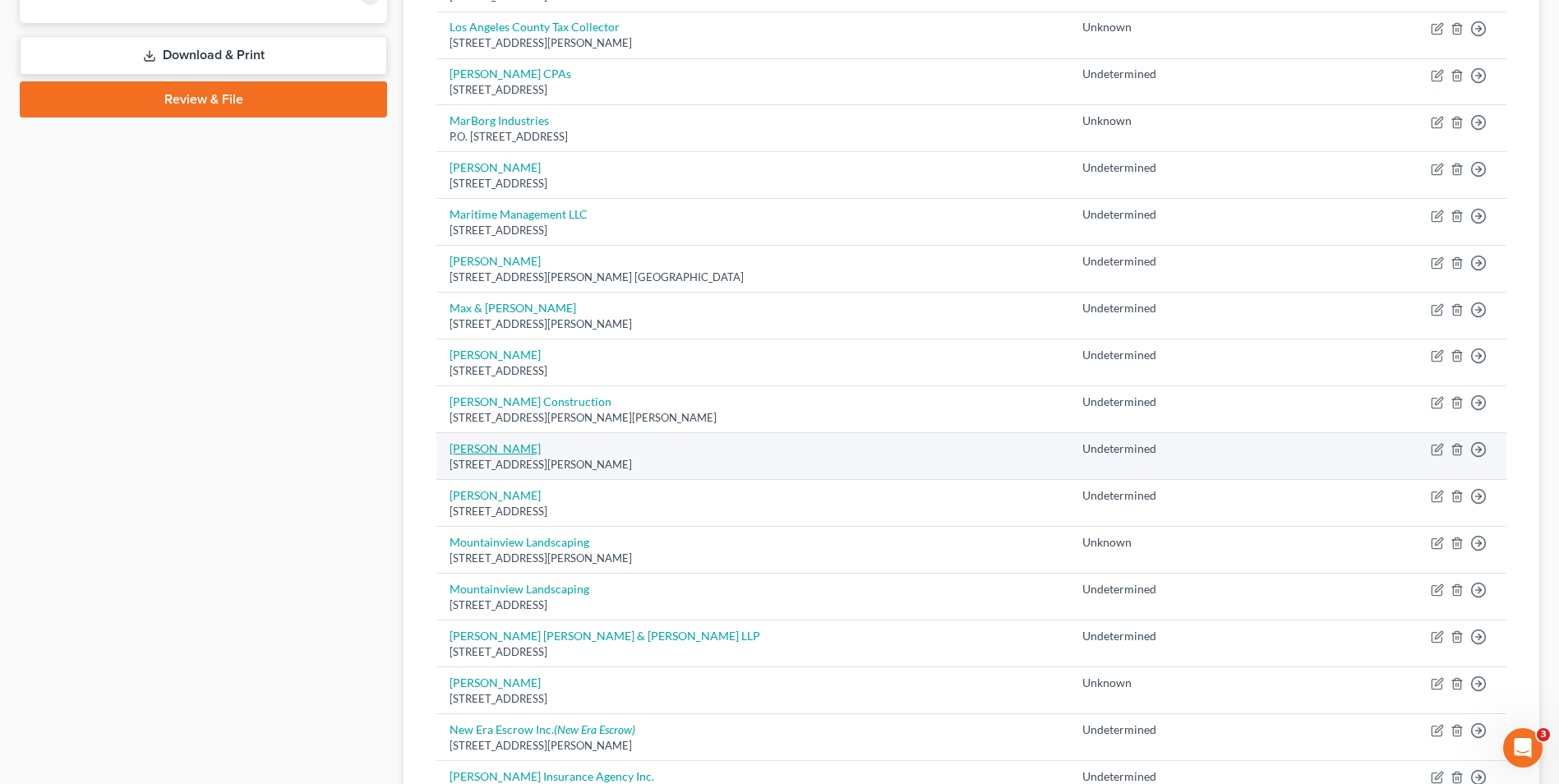
click at [488, 452] on link "[PERSON_NAME]" at bounding box center [495, 448] width 91 height 14
select select "4"
